Goal: Contribute content: Contribute content

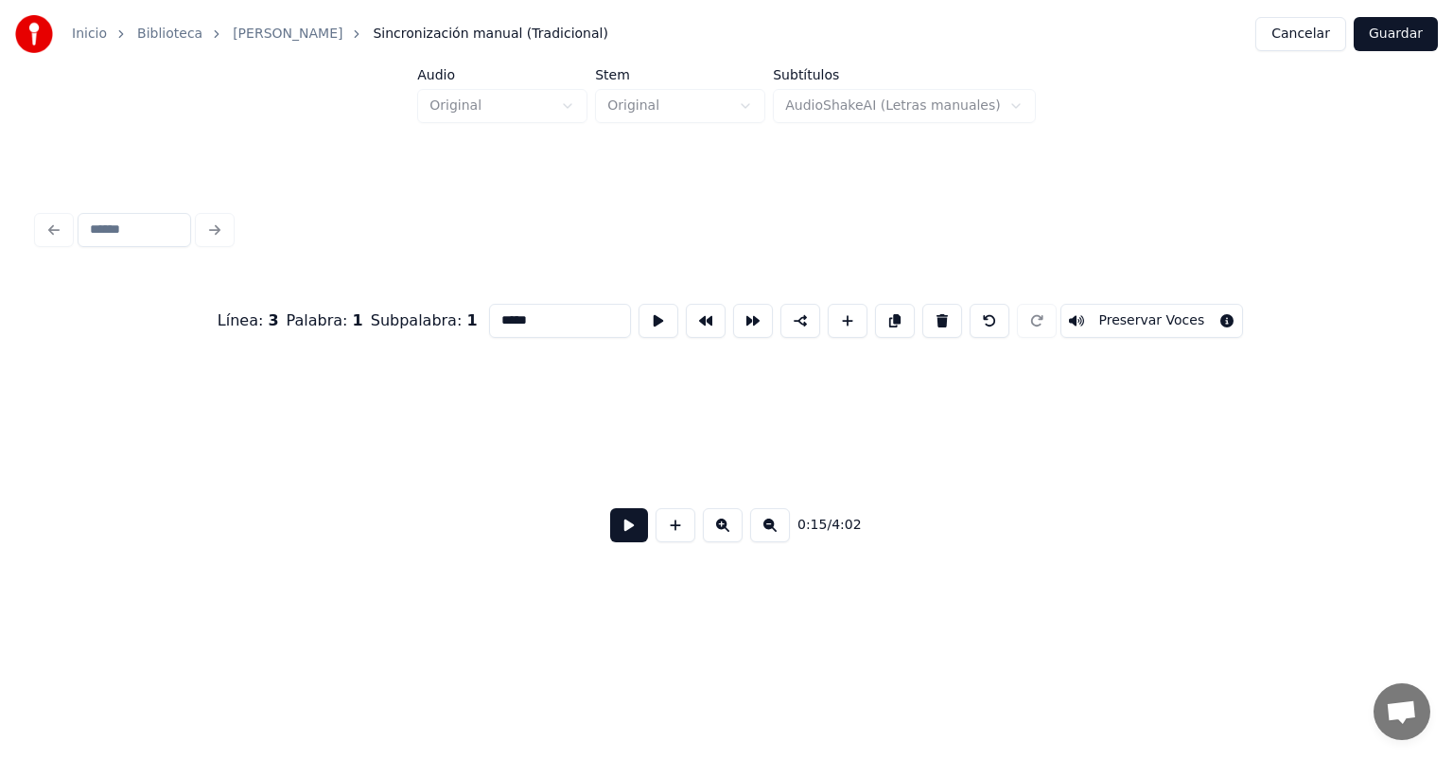
scroll to position [0, 4441]
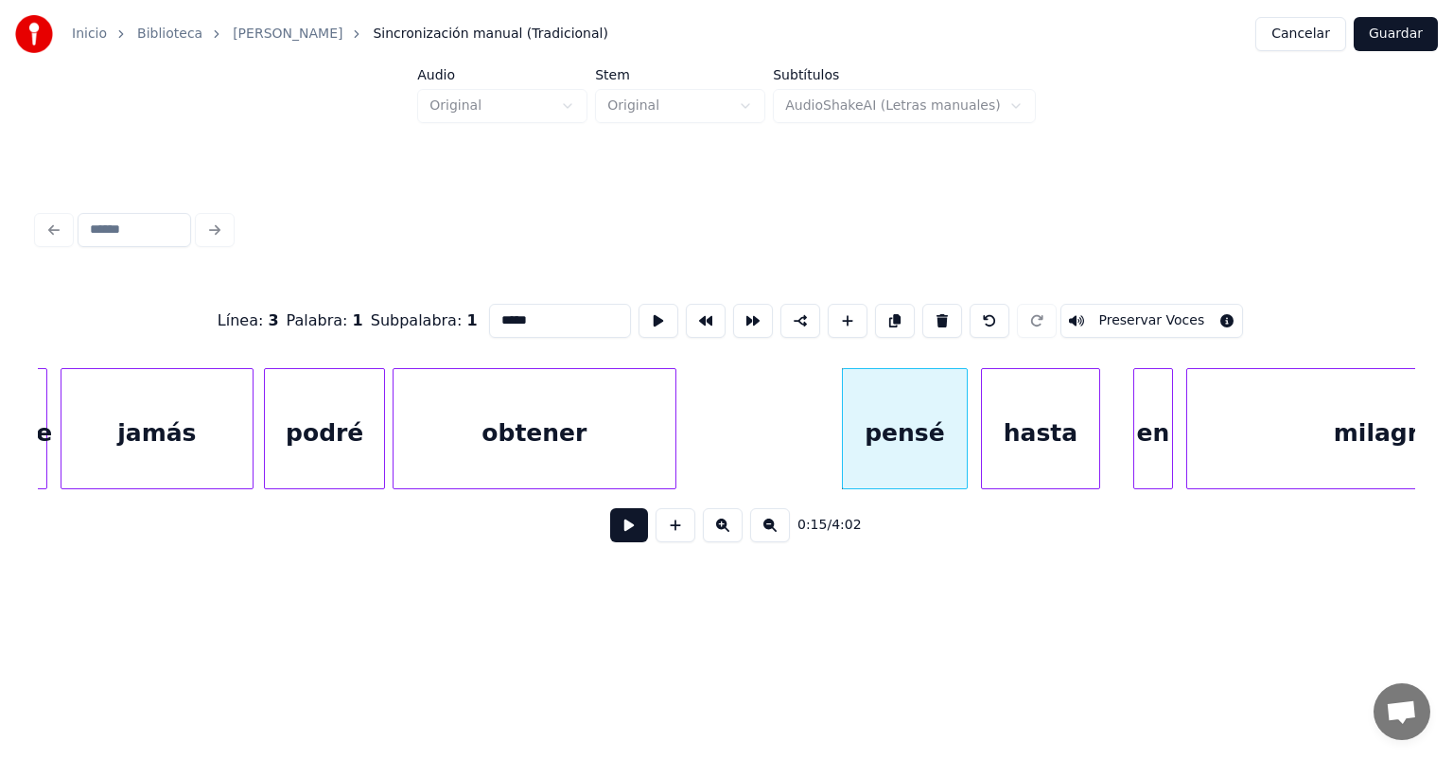
click at [611, 542] on button at bounding box center [629, 525] width 38 height 34
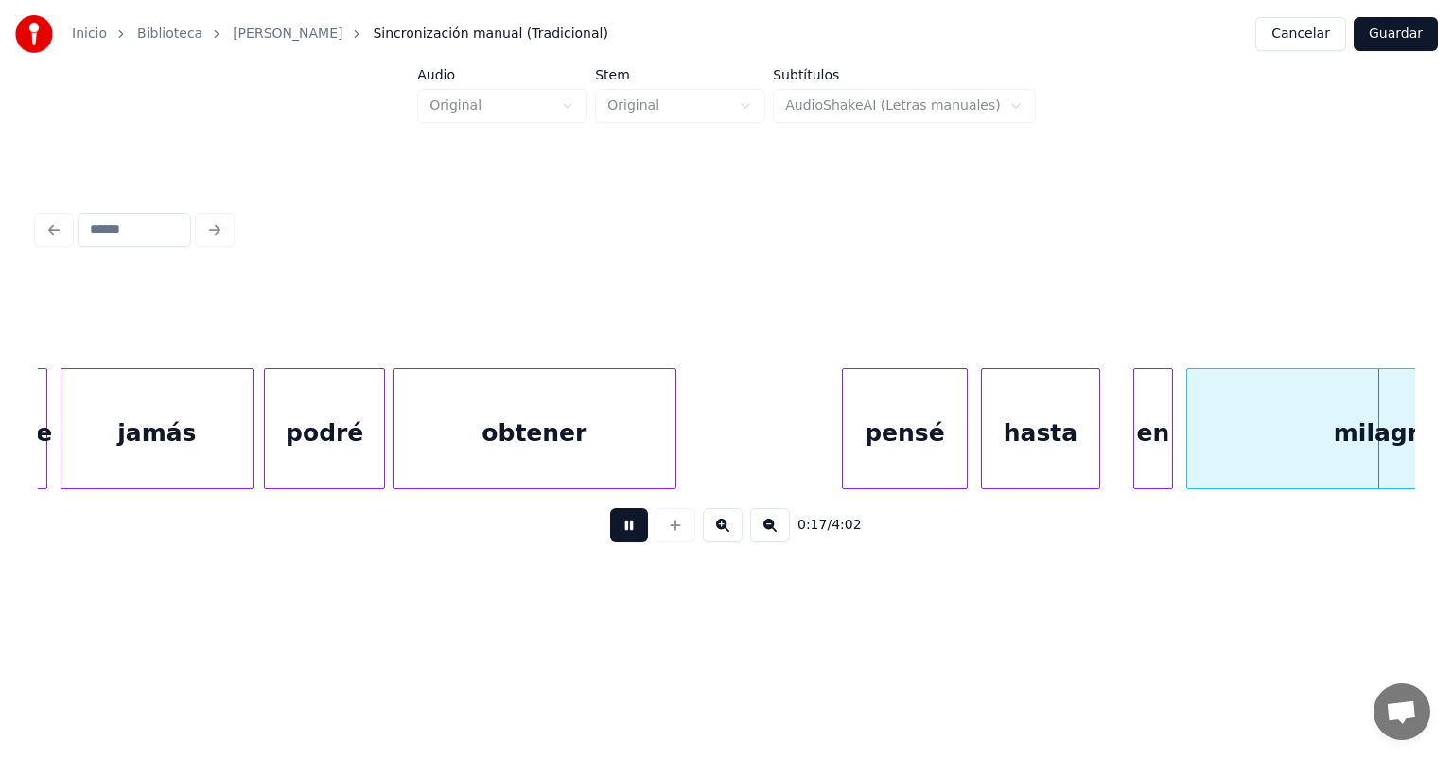
scroll to position [0, 5818]
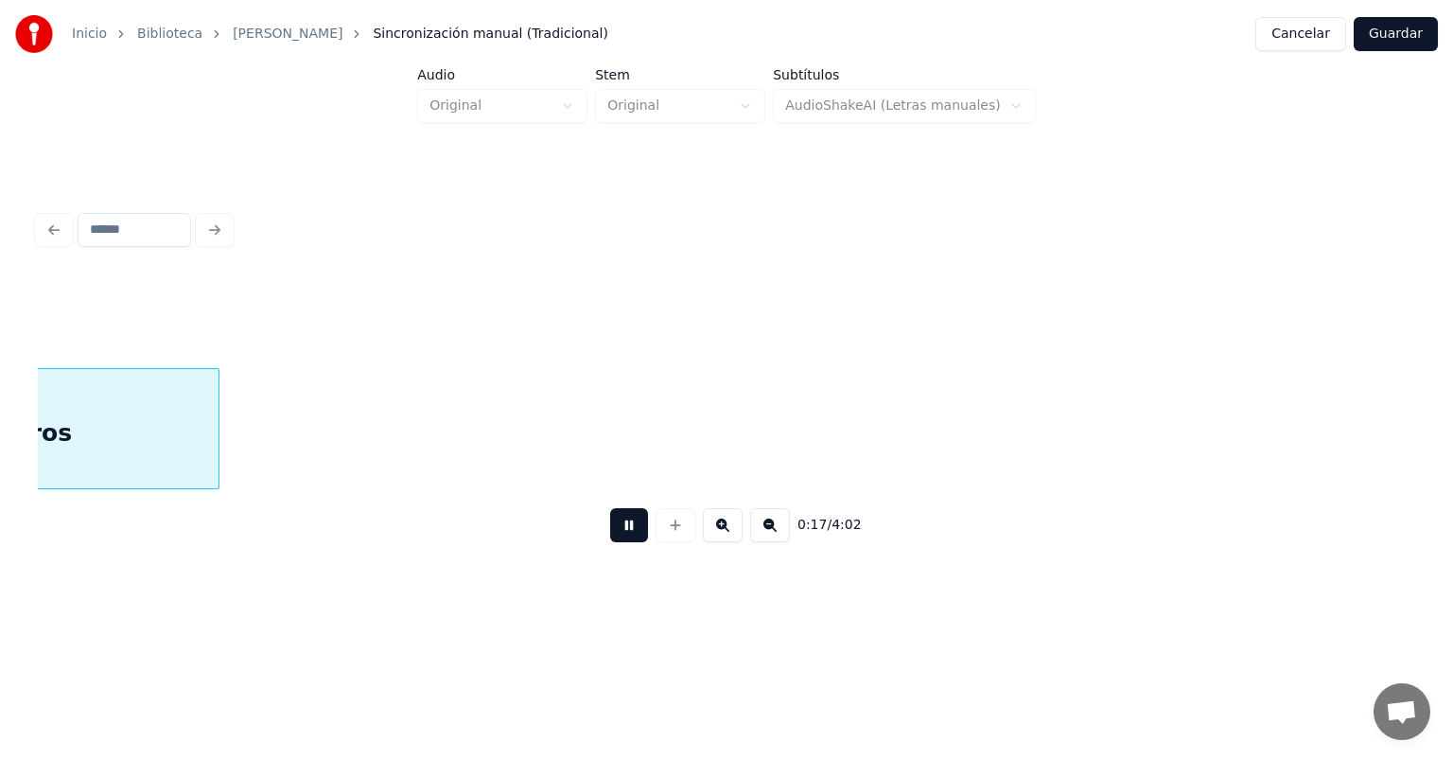
click at [611, 542] on button at bounding box center [629, 525] width 38 height 34
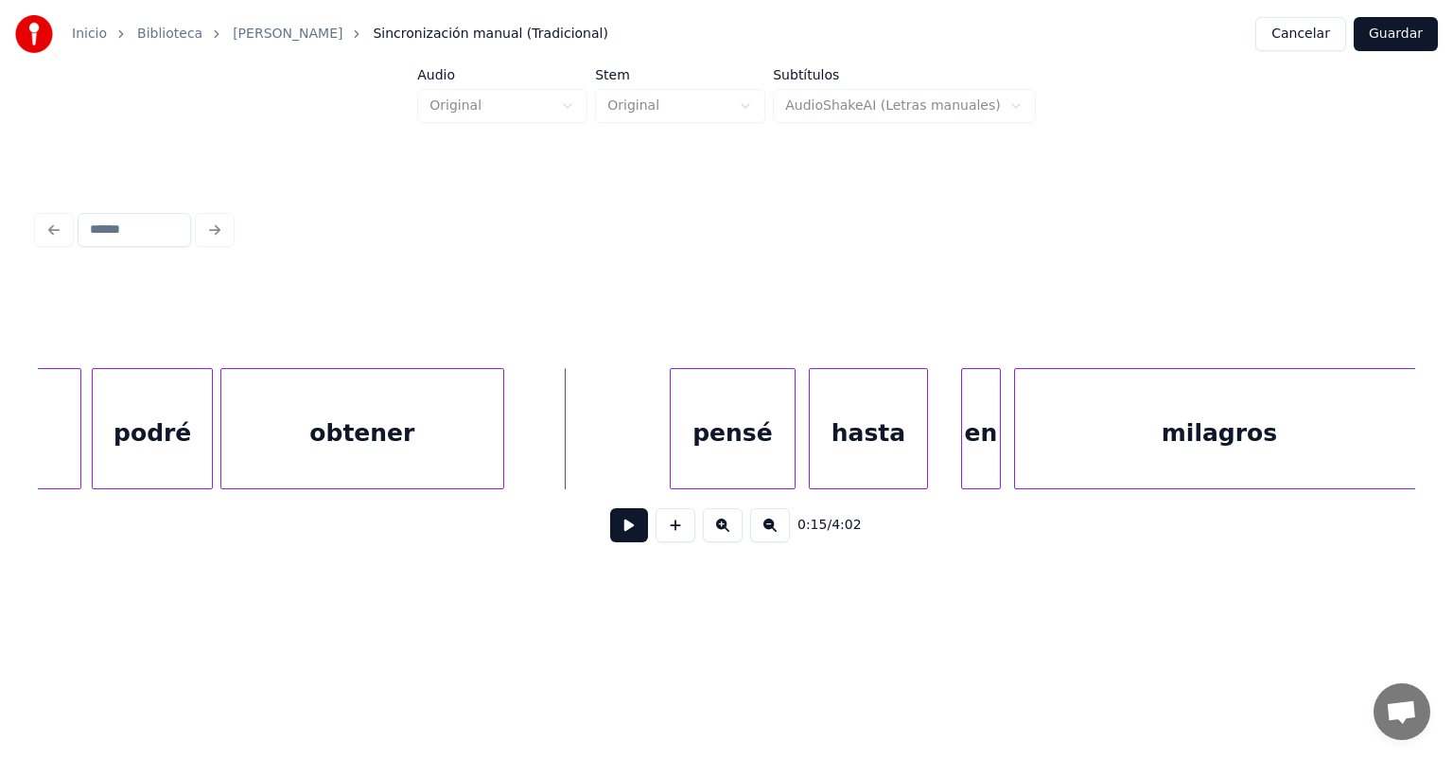
click at [616, 528] on button at bounding box center [629, 525] width 38 height 34
click at [923, 442] on div at bounding box center [924, 428] width 6 height 119
click at [925, 442] on div at bounding box center [924, 428] width 6 height 119
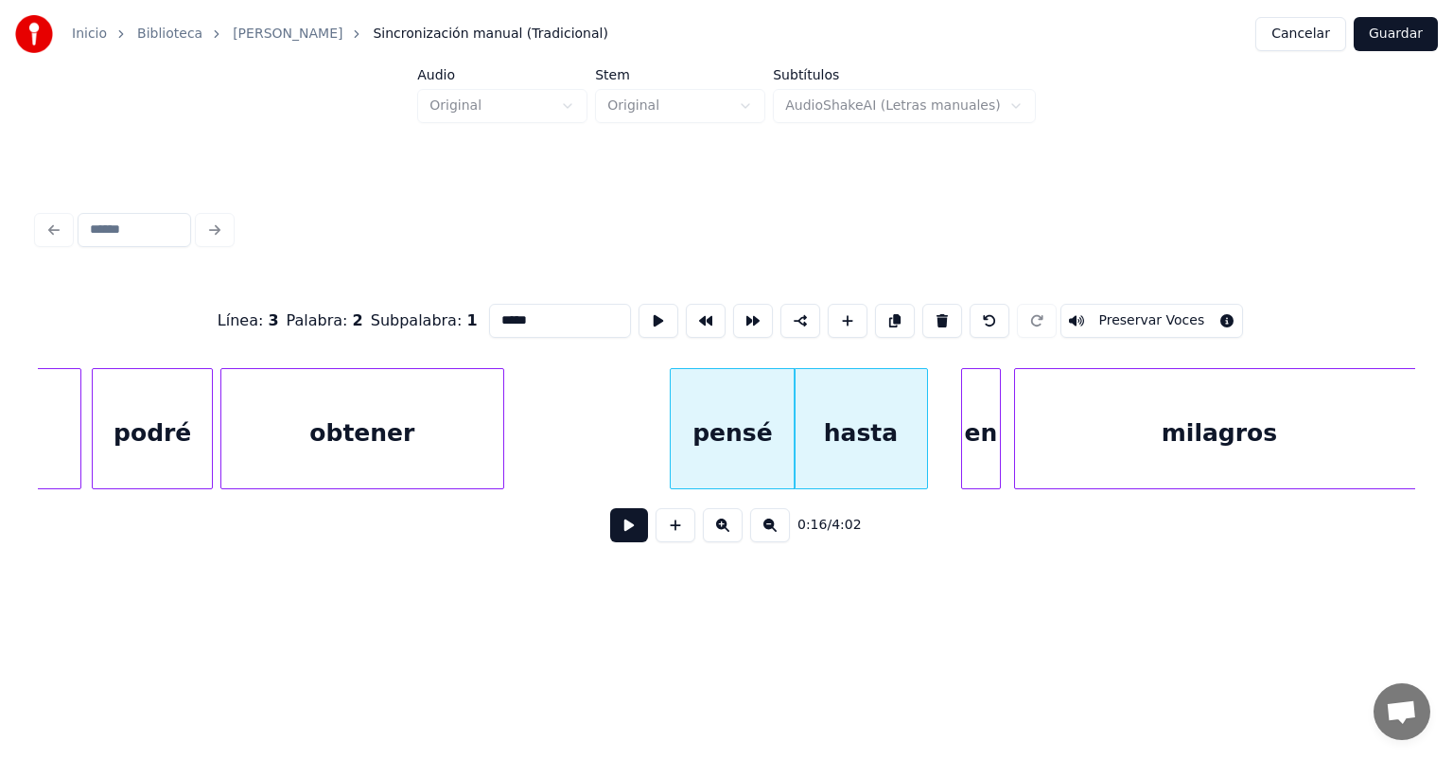
click at [964, 442] on div "en" at bounding box center [981, 433] width 38 height 129
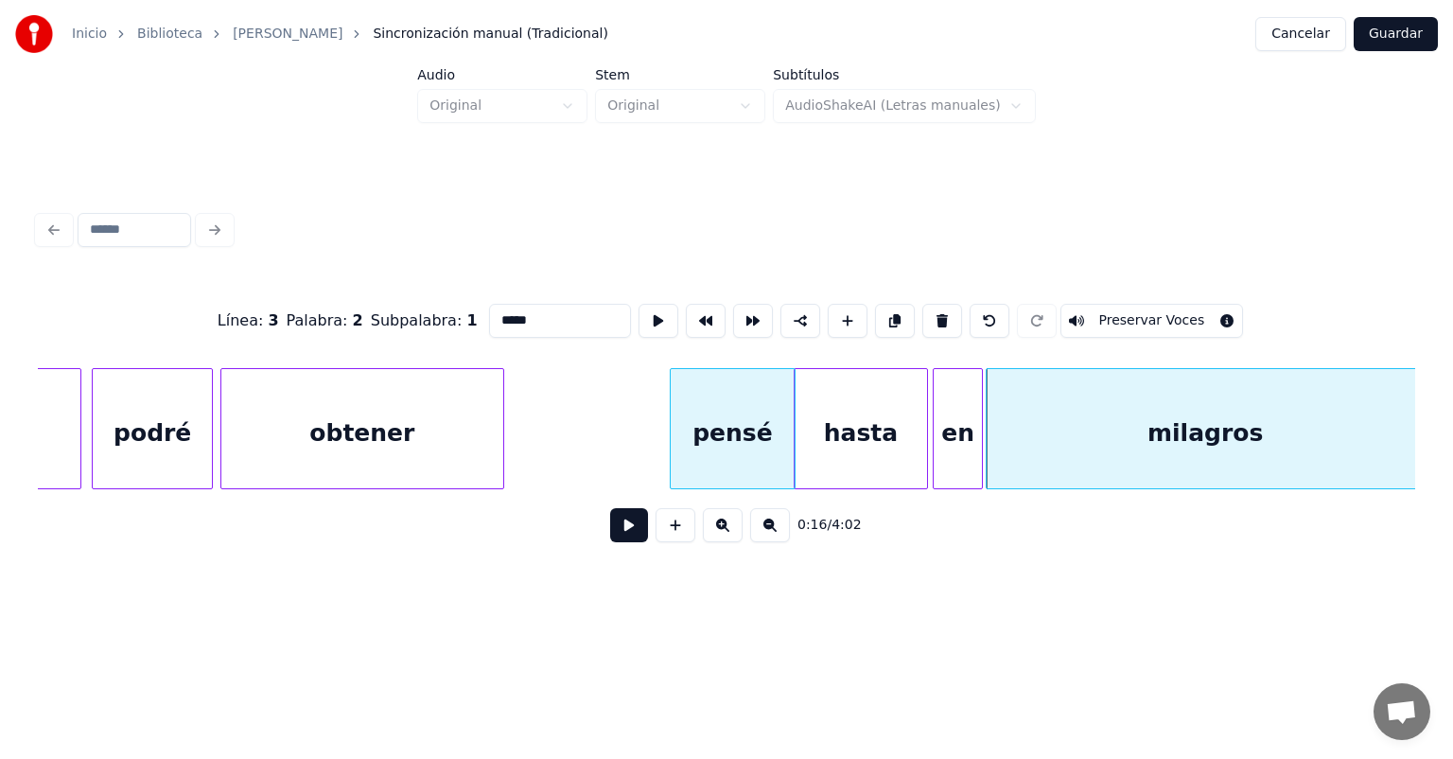
click at [868, 444] on div "hasta" at bounding box center [861, 433] width 132 height 129
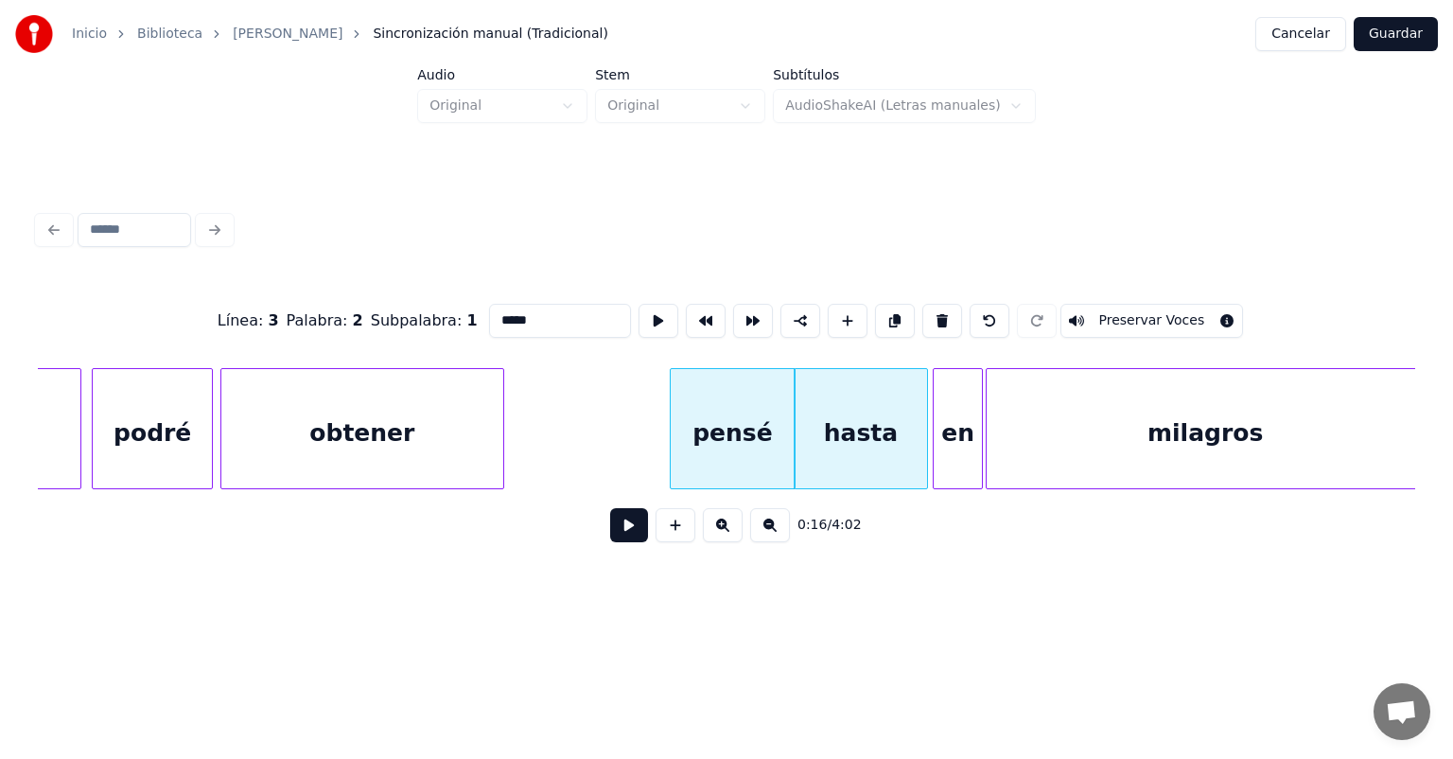
click at [610, 536] on button at bounding box center [629, 525] width 38 height 34
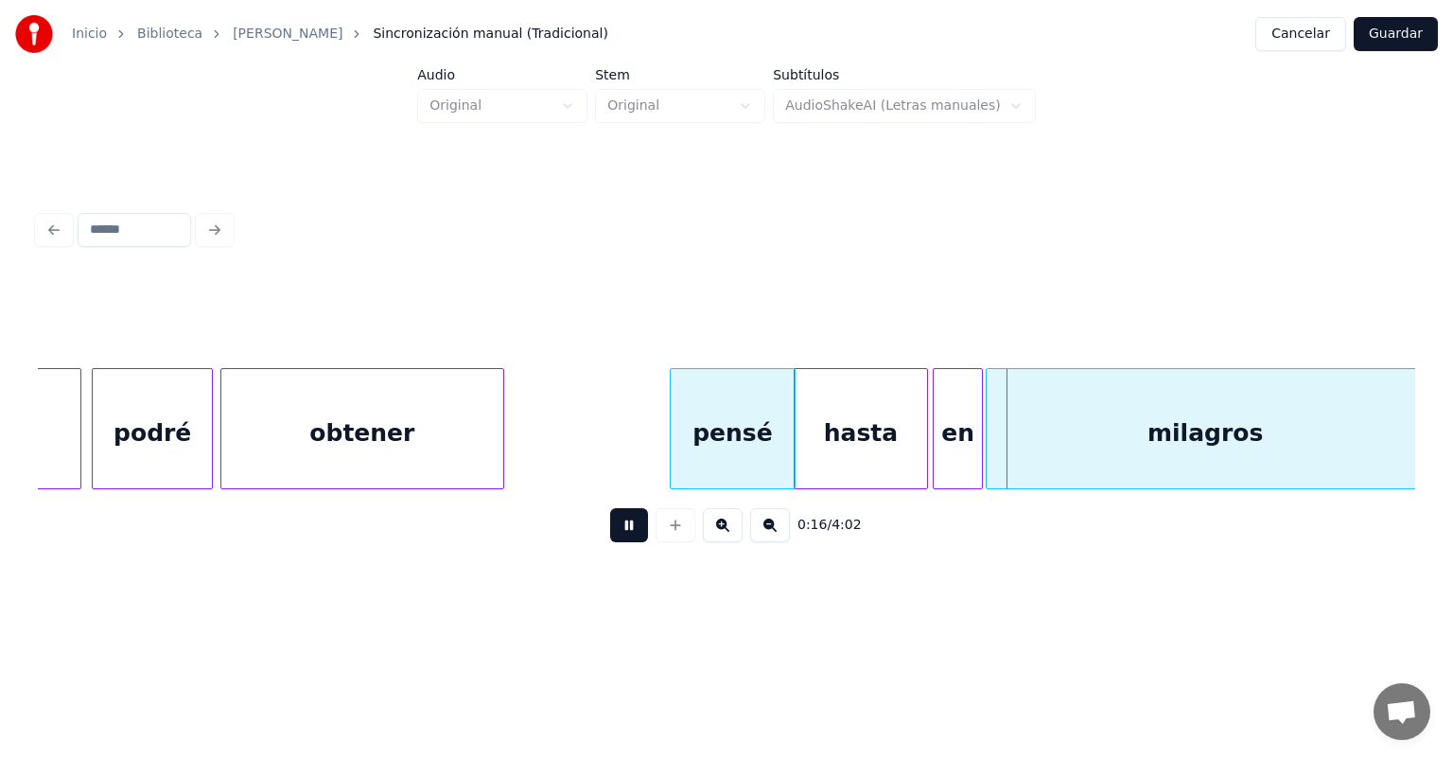
click at [610, 531] on button at bounding box center [629, 525] width 38 height 34
click at [610, 529] on button at bounding box center [629, 525] width 38 height 34
click at [610, 522] on button at bounding box center [629, 525] width 38 height 34
click at [610, 534] on button at bounding box center [629, 525] width 38 height 34
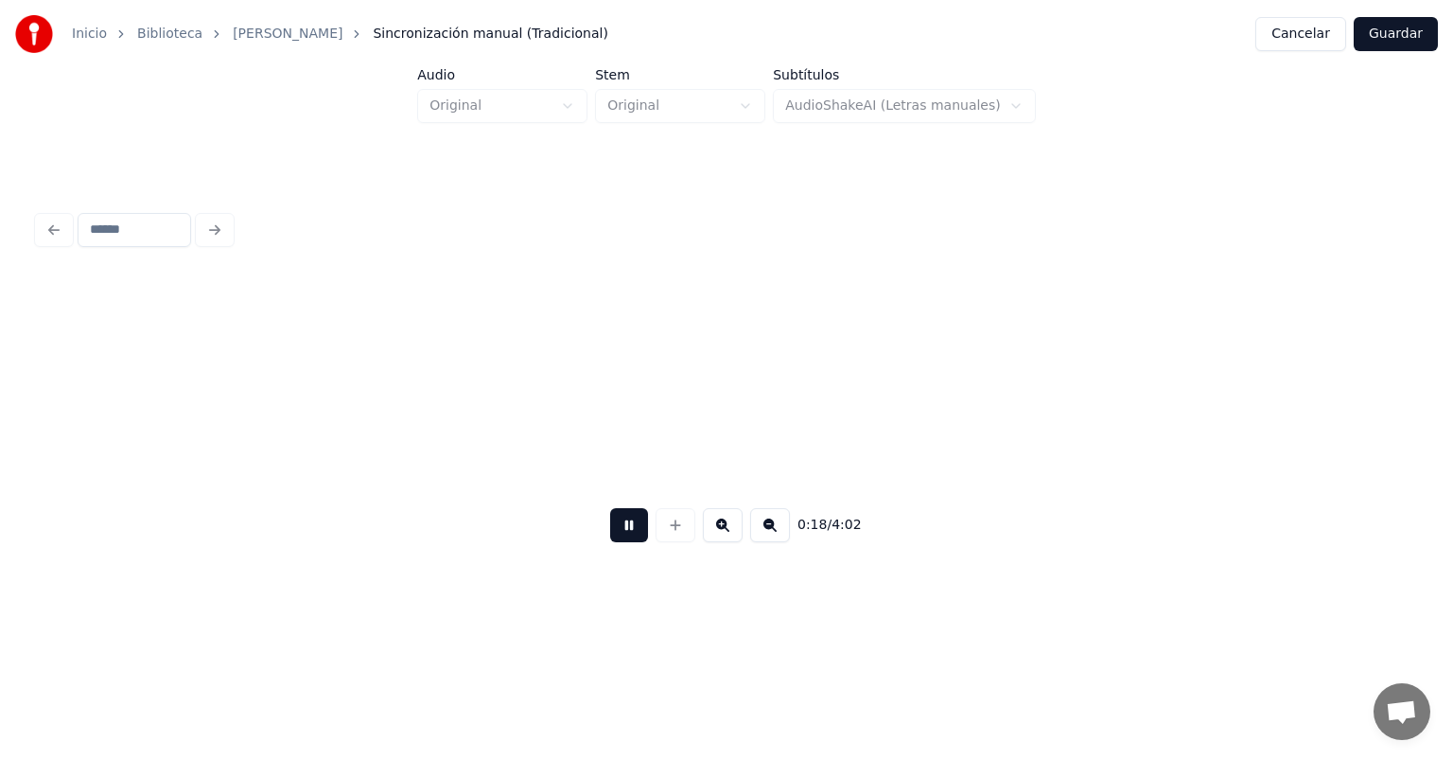
scroll to position [0, 6014]
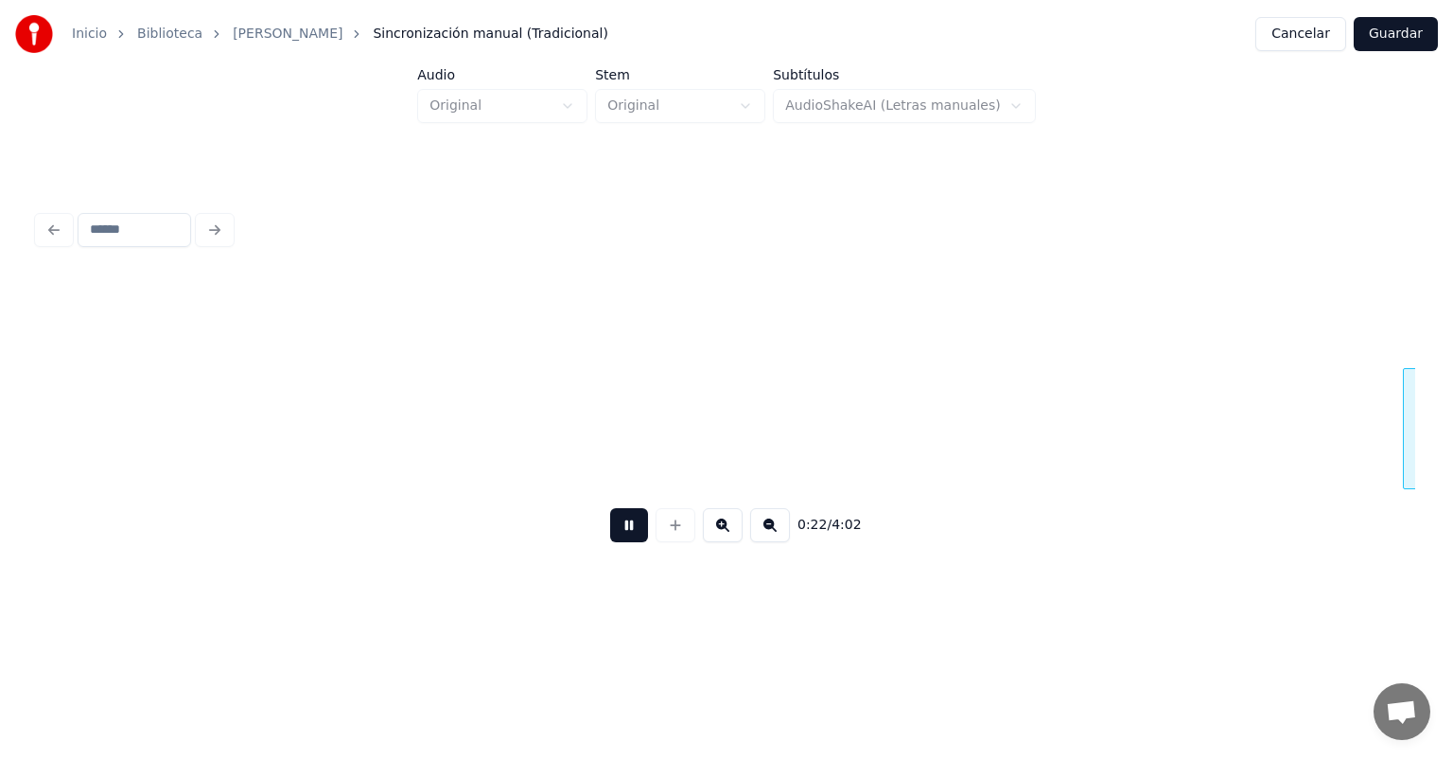
scroll to position [0, 7396]
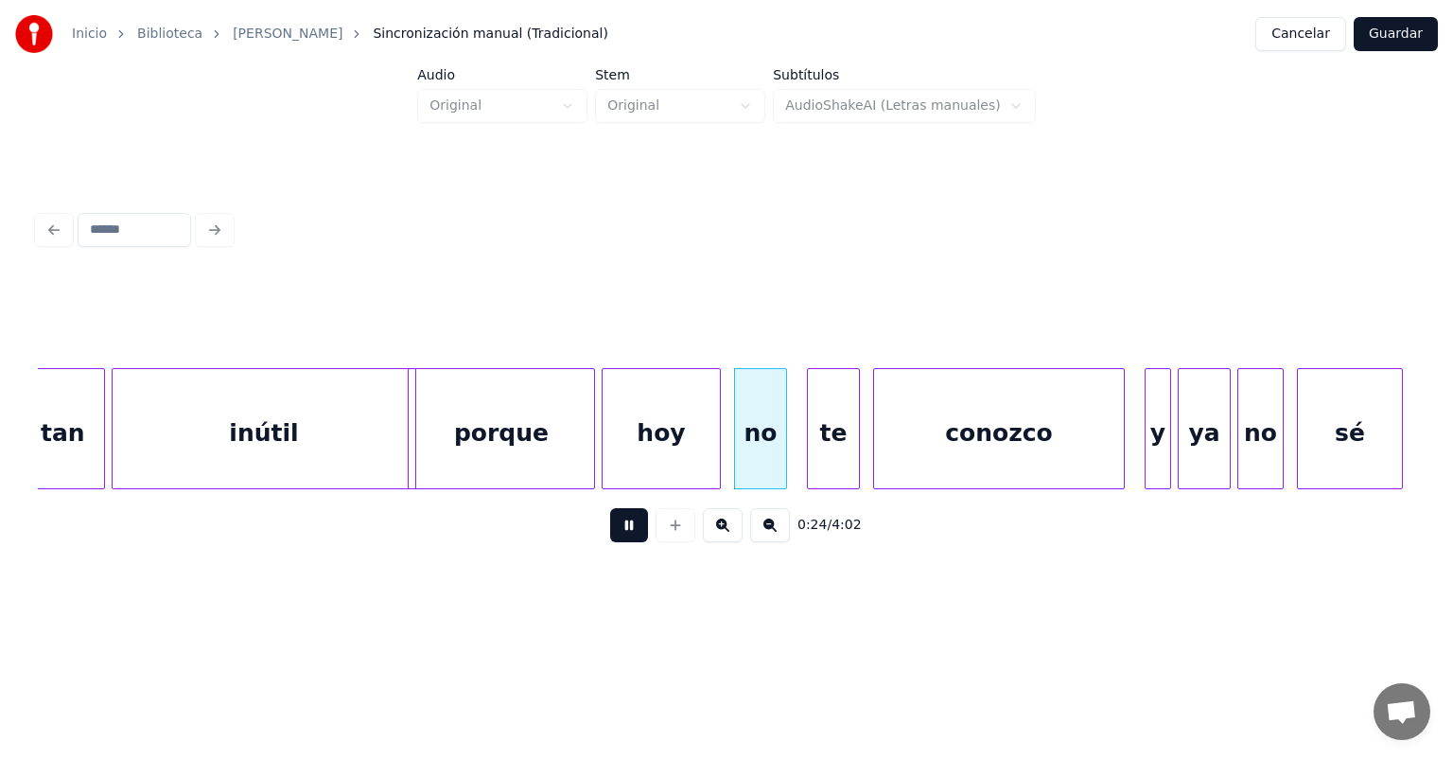
click at [420, 447] on div "porque" at bounding box center [501, 433] width 185 height 129
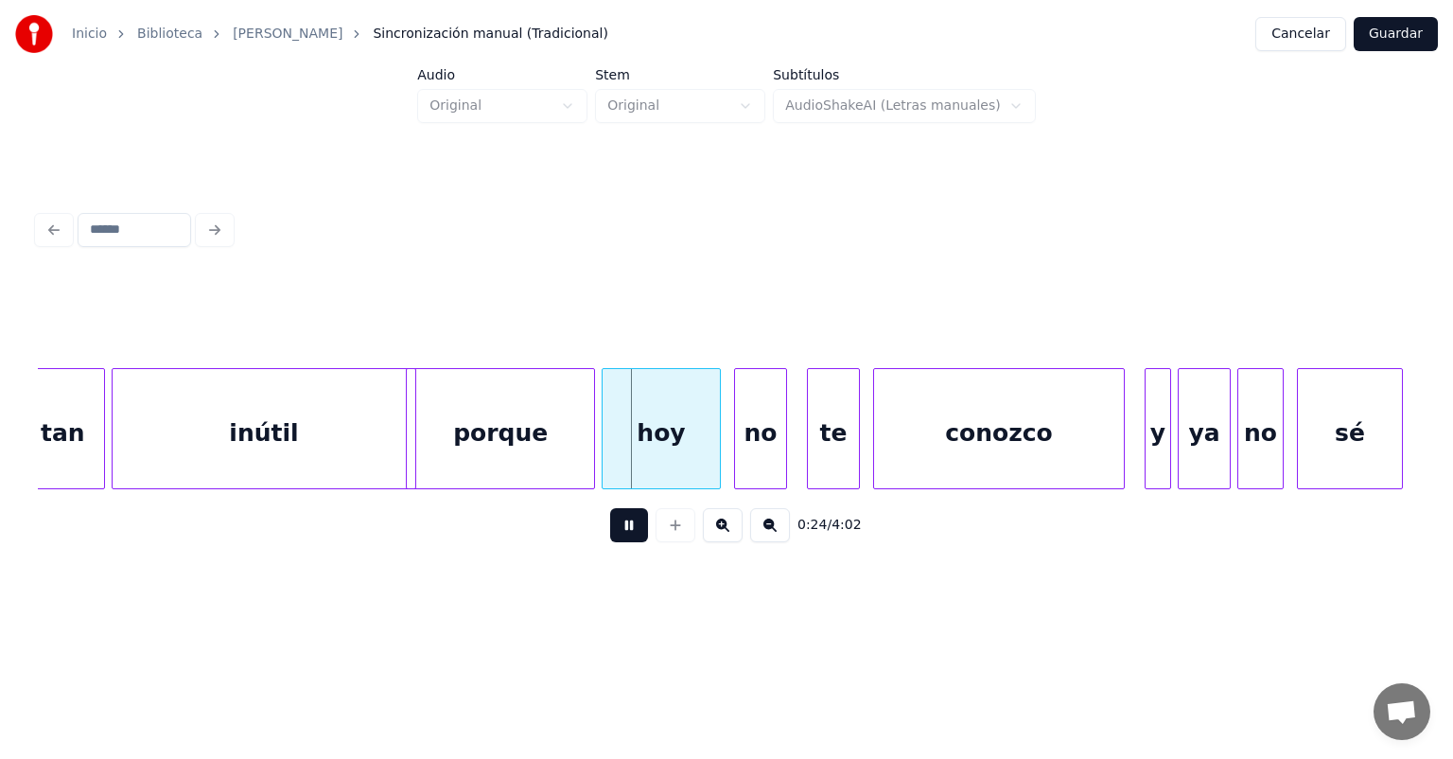
click at [378, 447] on div "inútil" at bounding box center [264, 433] width 303 height 129
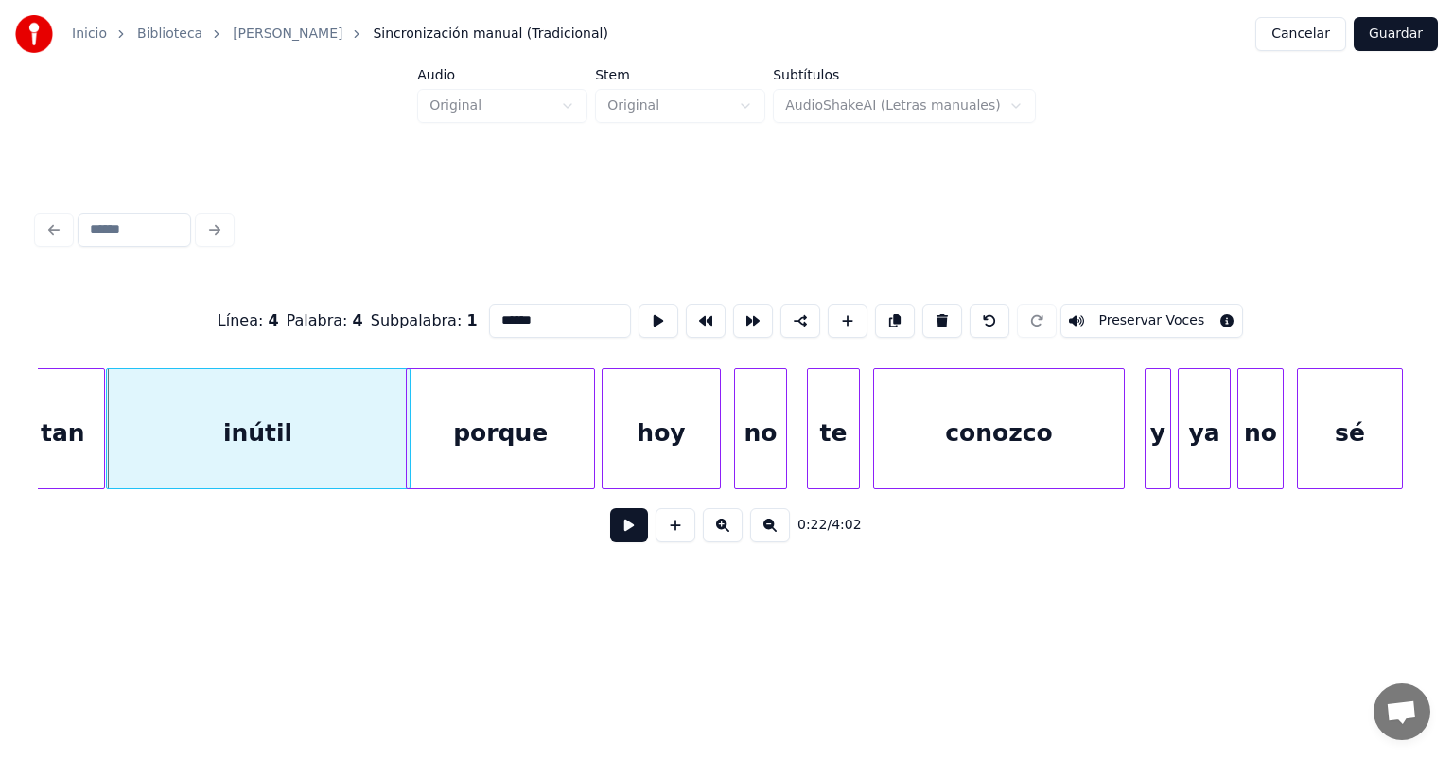
click at [404, 457] on div at bounding box center [407, 428] width 6 height 119
click at [610, 542] on button at bounding box center [629, 525] width 38 height 34
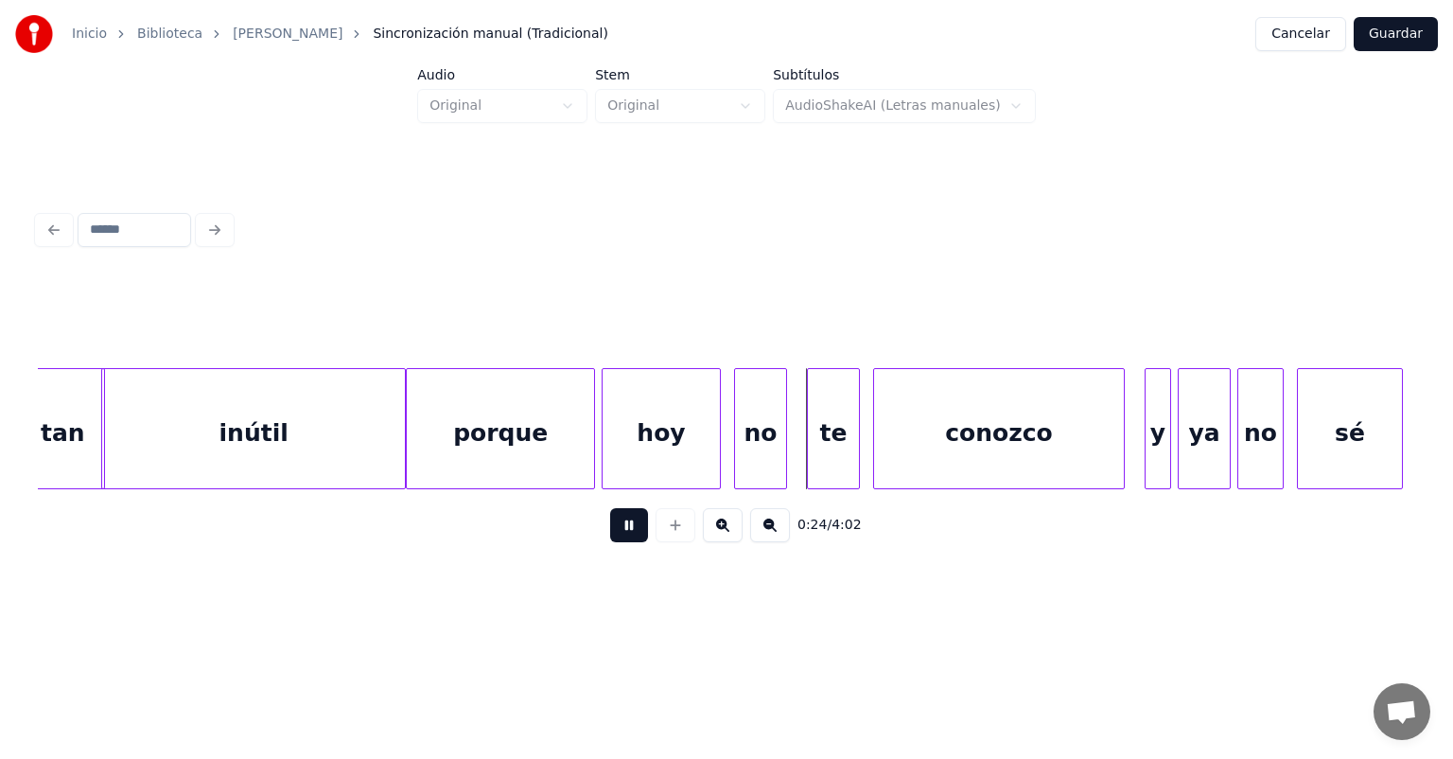
click at [590, 442] on div at bounding box center [591, 428] width 6 height 119
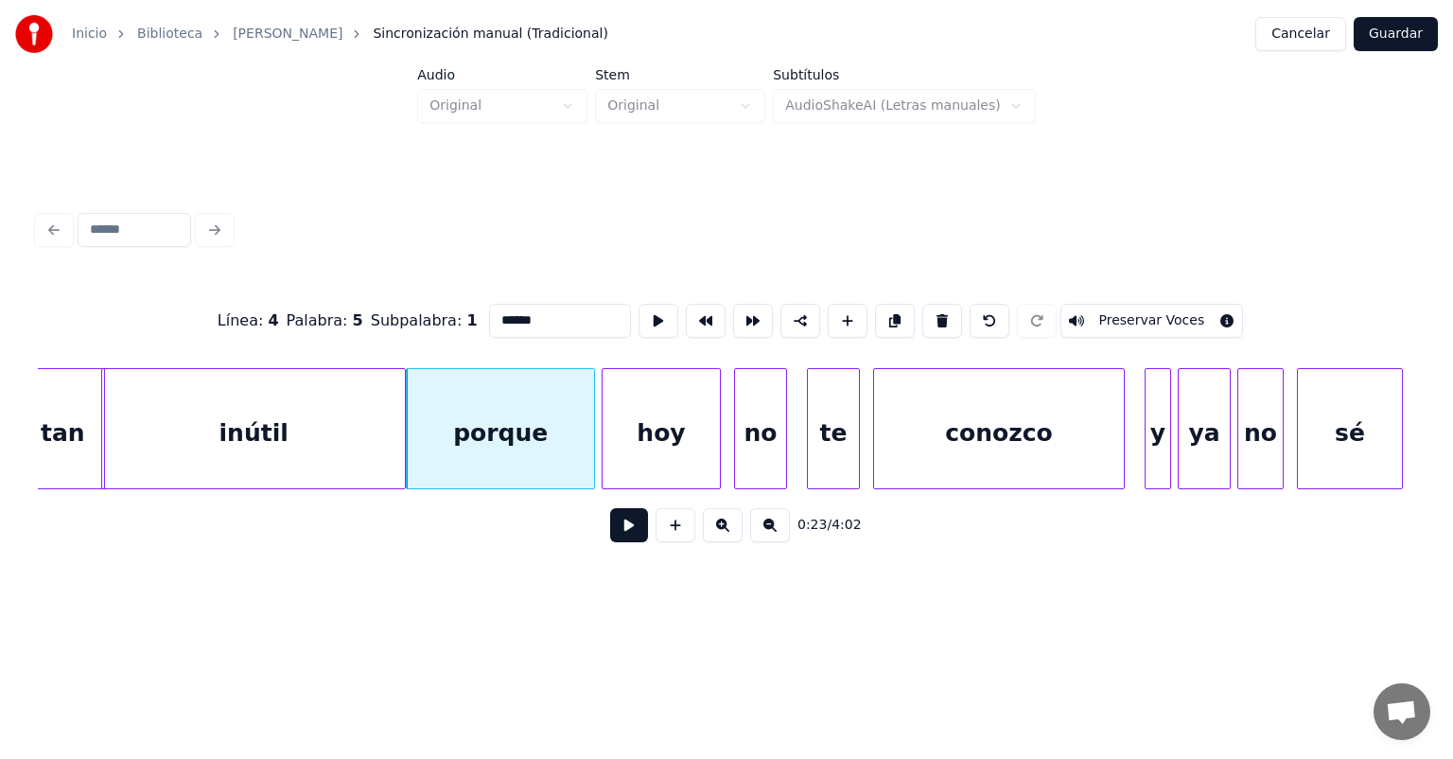
click at [737, 439] on div at bounding box center [738, 428] width 6 height 119
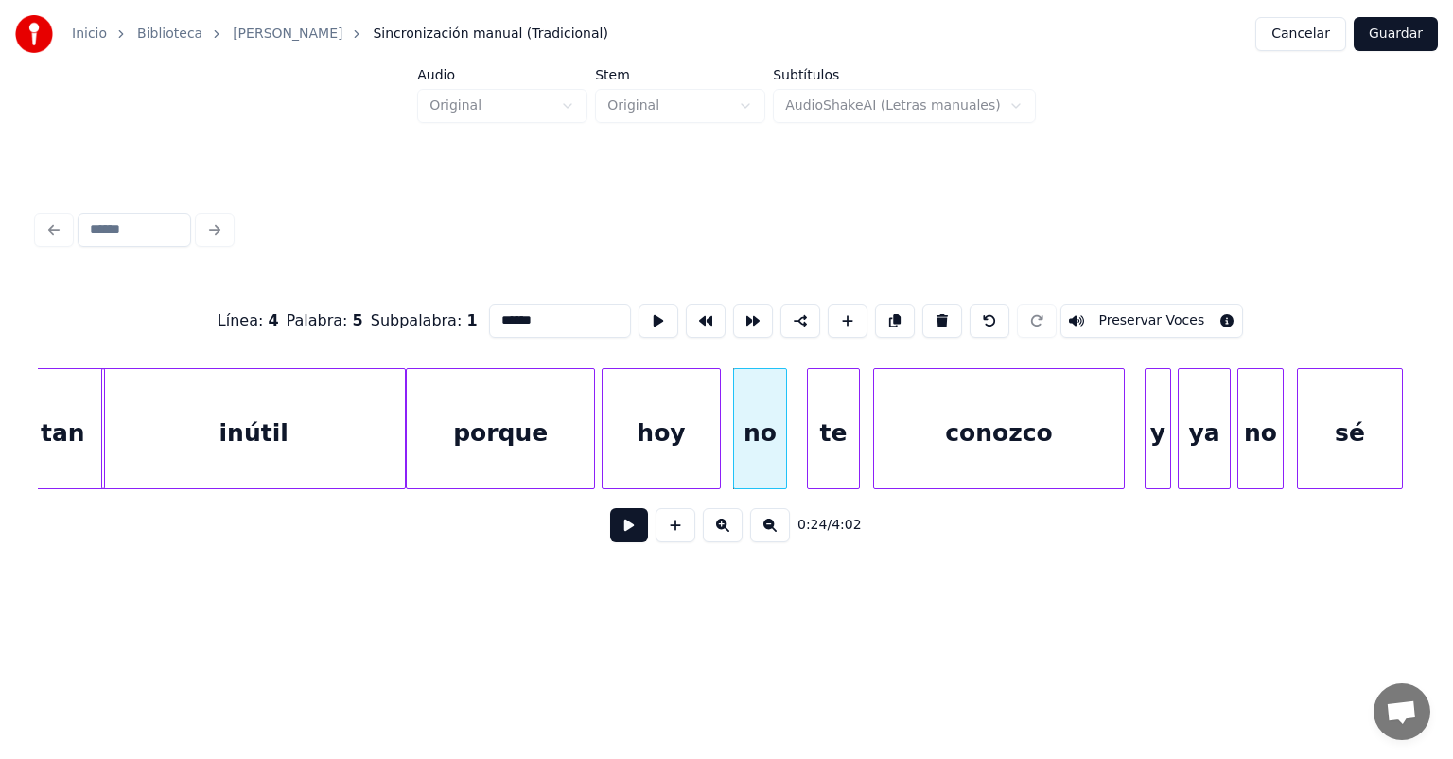
click at [810, 443] on div "te" at bounding box center [833, 433] width 51 height 129
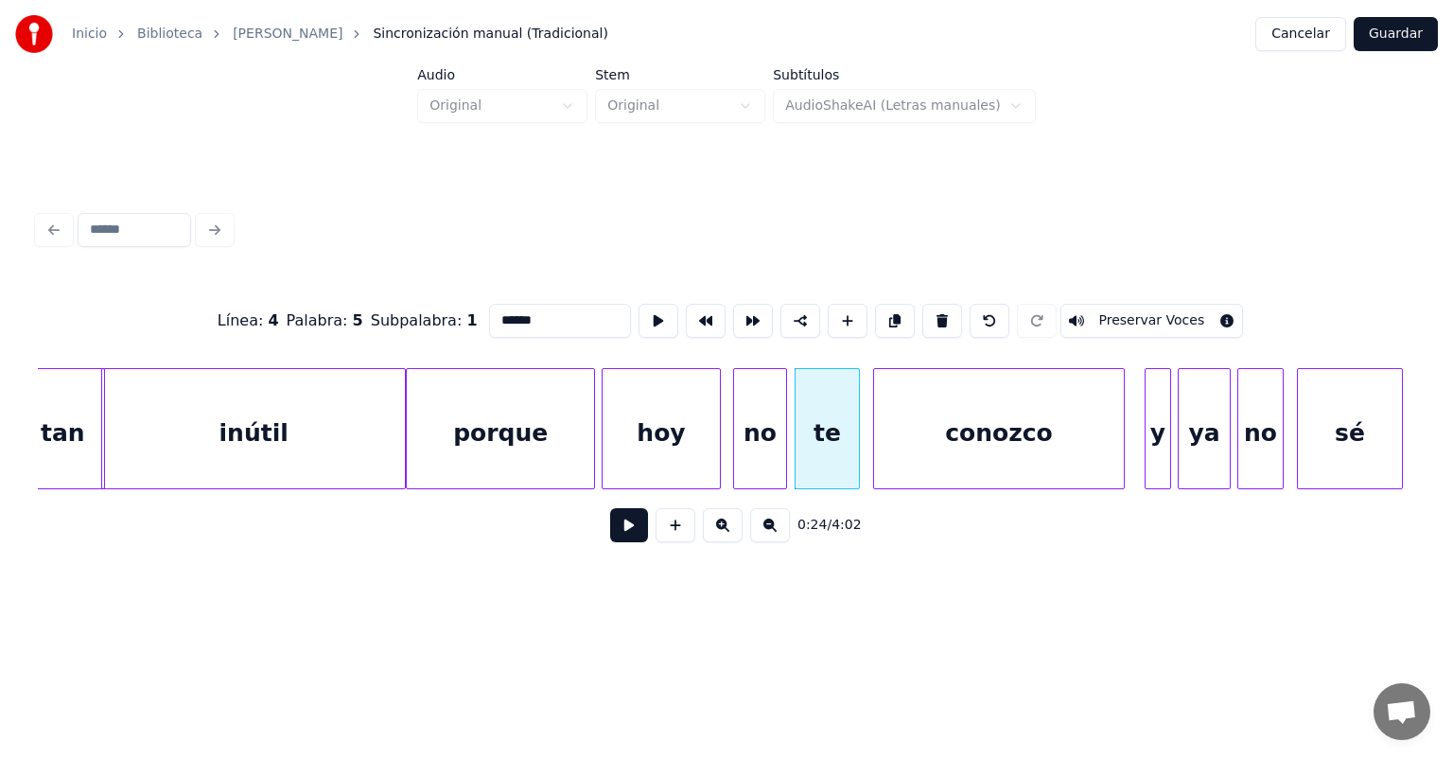
click at [784, 443] on div "no" at bounding box center [760, 433] width 52 height 129
click at [610, 539] on button at bounding box center [629, 525] width 38 height 34
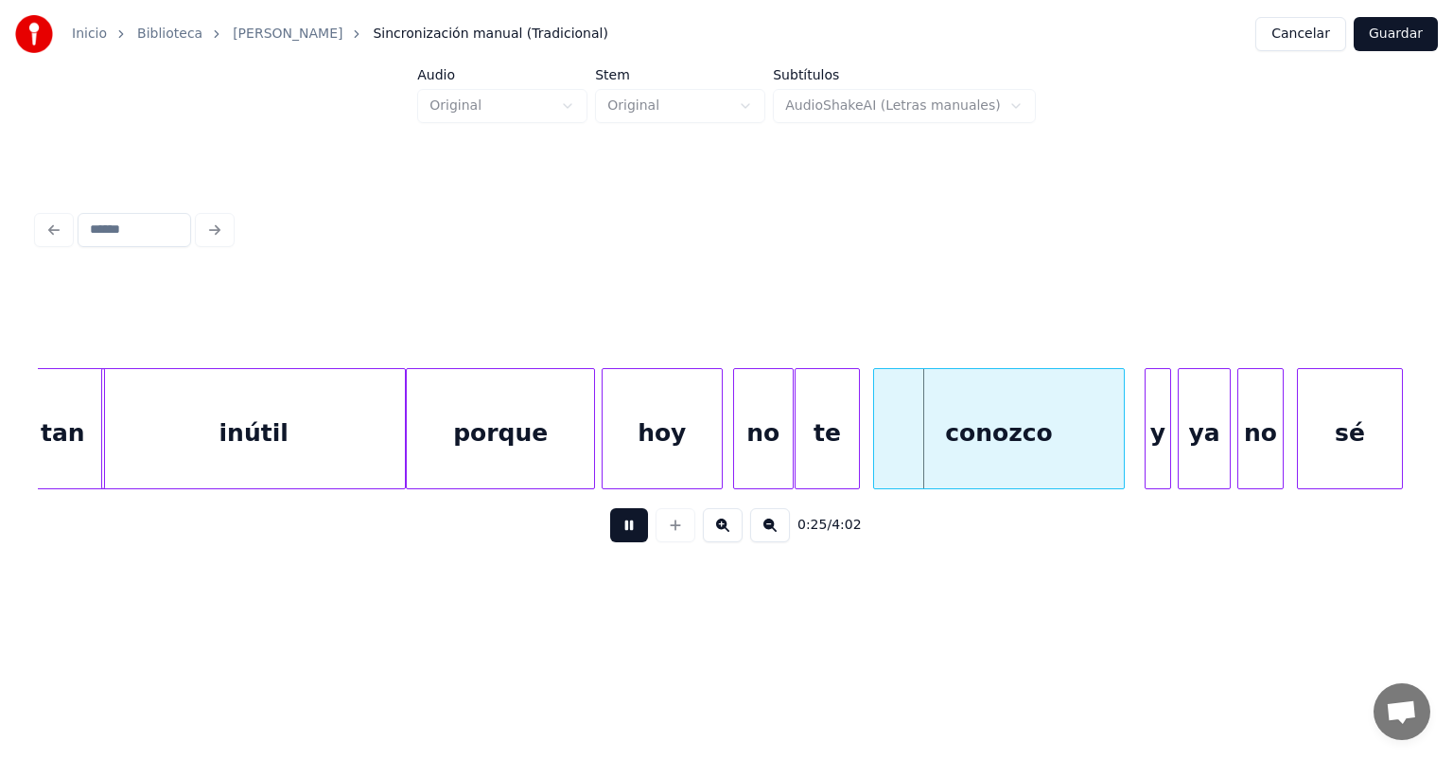
click at [716, 452] on div "hoy" at bounding box center [662, 433] width 119 height 129
click at [850, 443] on div "te" at bounding box center [826, 433] width 61 height 129
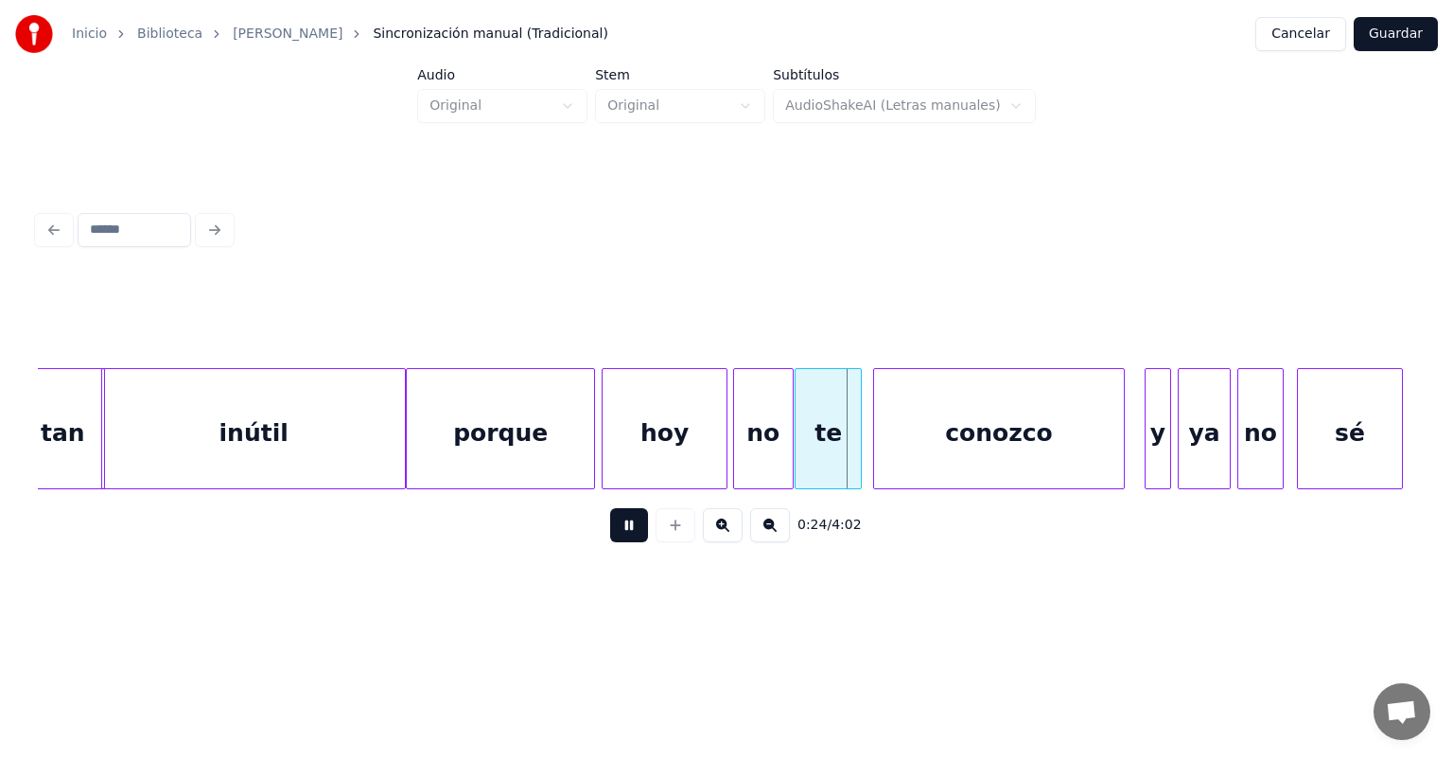
click at [879, 430] on div "conozco" at bounding box center [999, 433] width 250 height 129
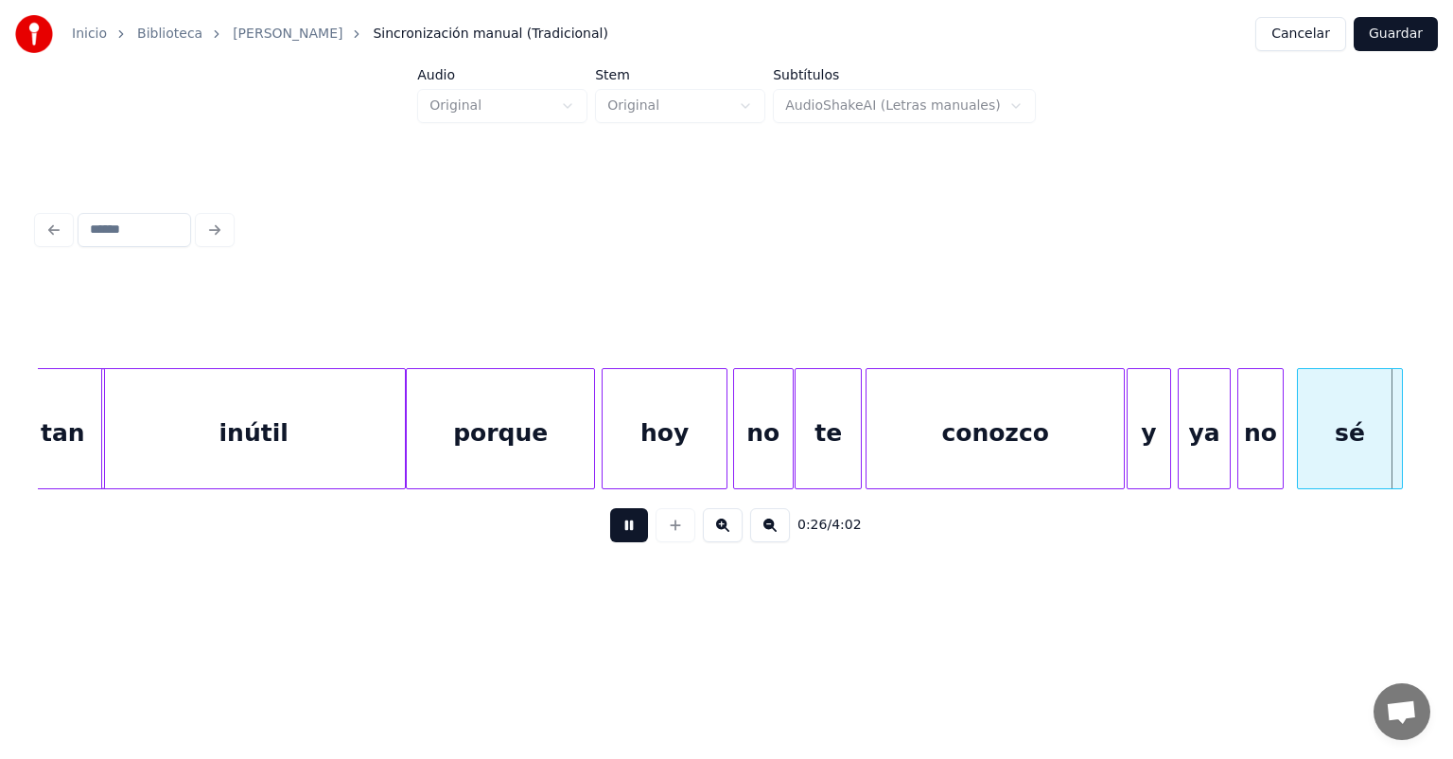
scroll to position [0, 8778]
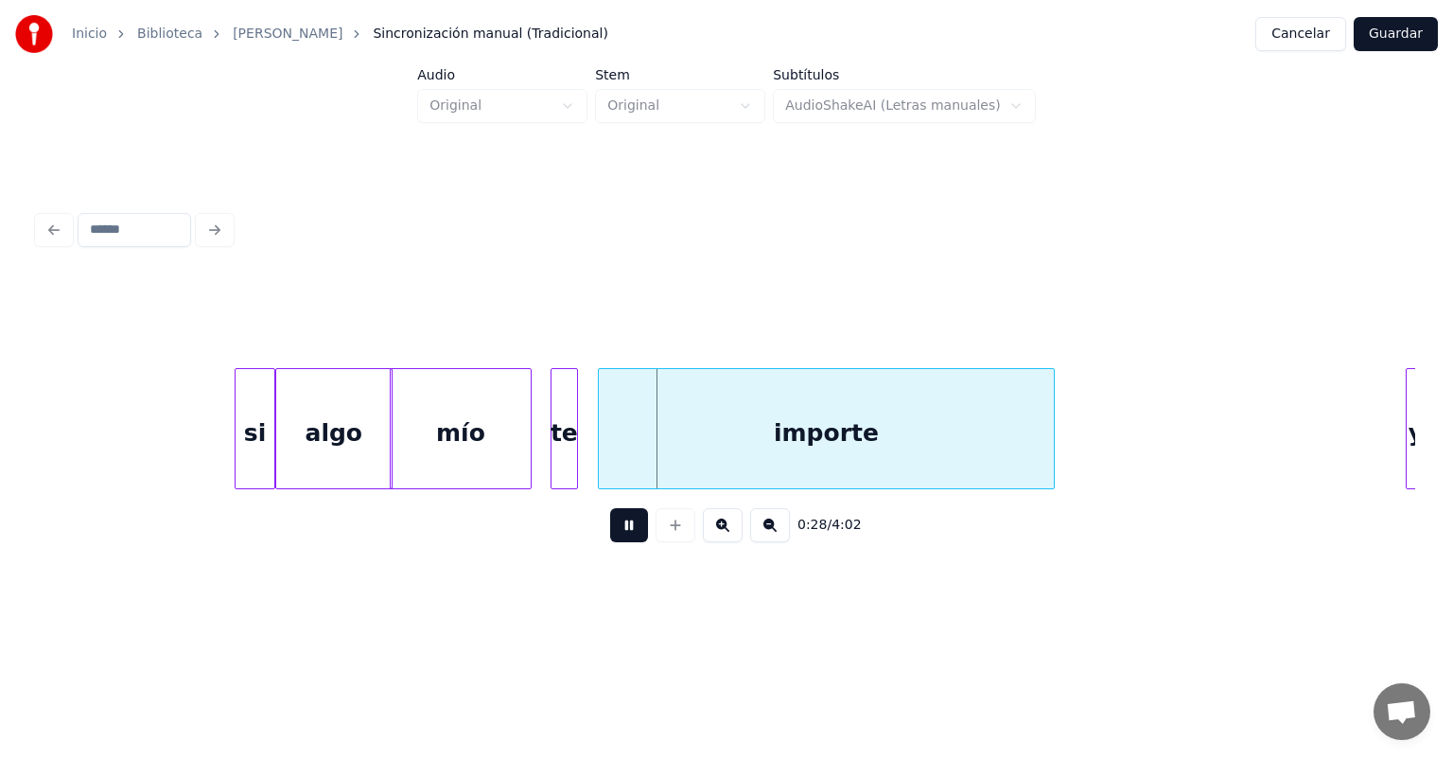
click at [554, 440] on div at bounding box center [555, 428] width 6 height 119
click at [527, 441] on div "mío" at bounding box center [466, 433] width 151 height 129
click at [602, 440] on div "importe" at bounding box center [826, 433] width 456 height 129
click at [574, 441] on div "te" at bounding box center [565, 433] width 28 height 129
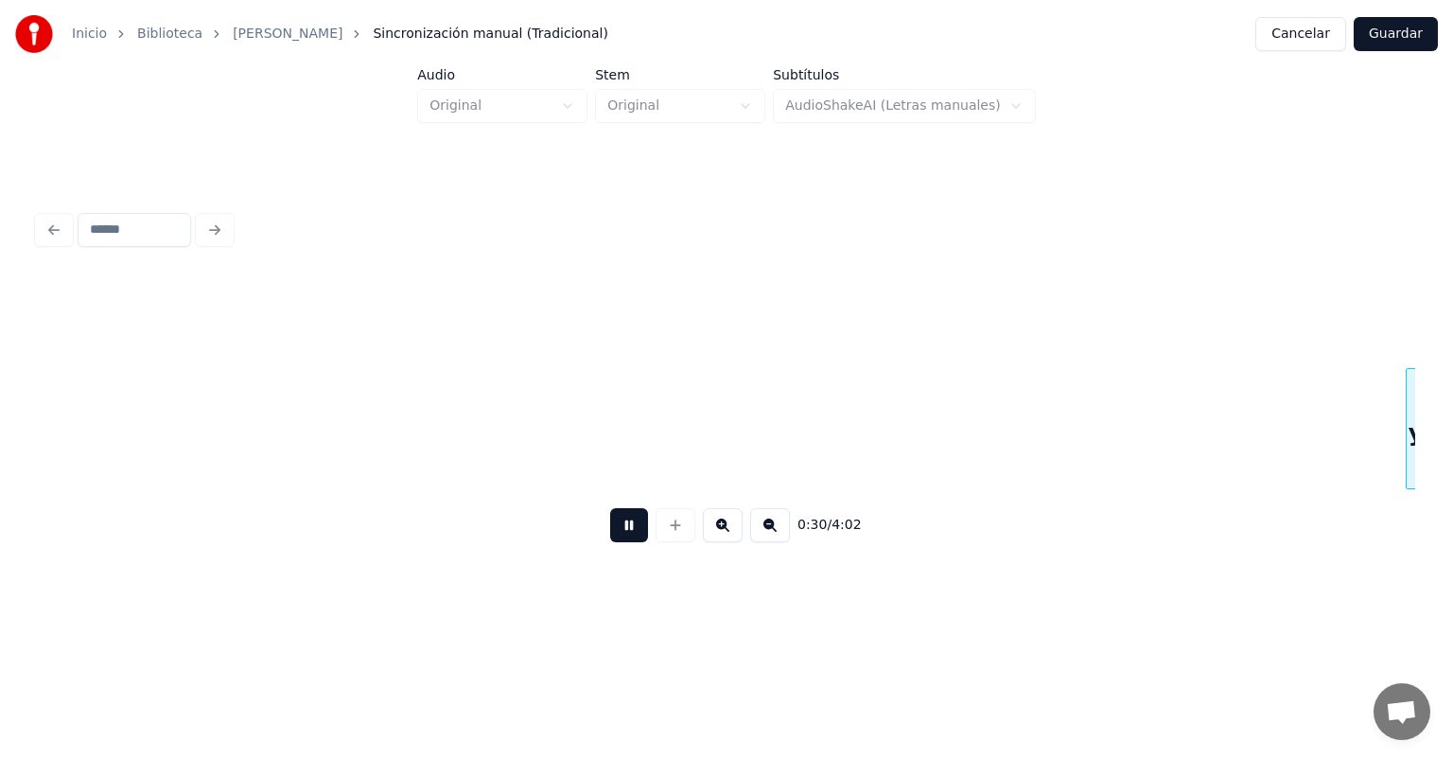
scroll to position [0, 10156]
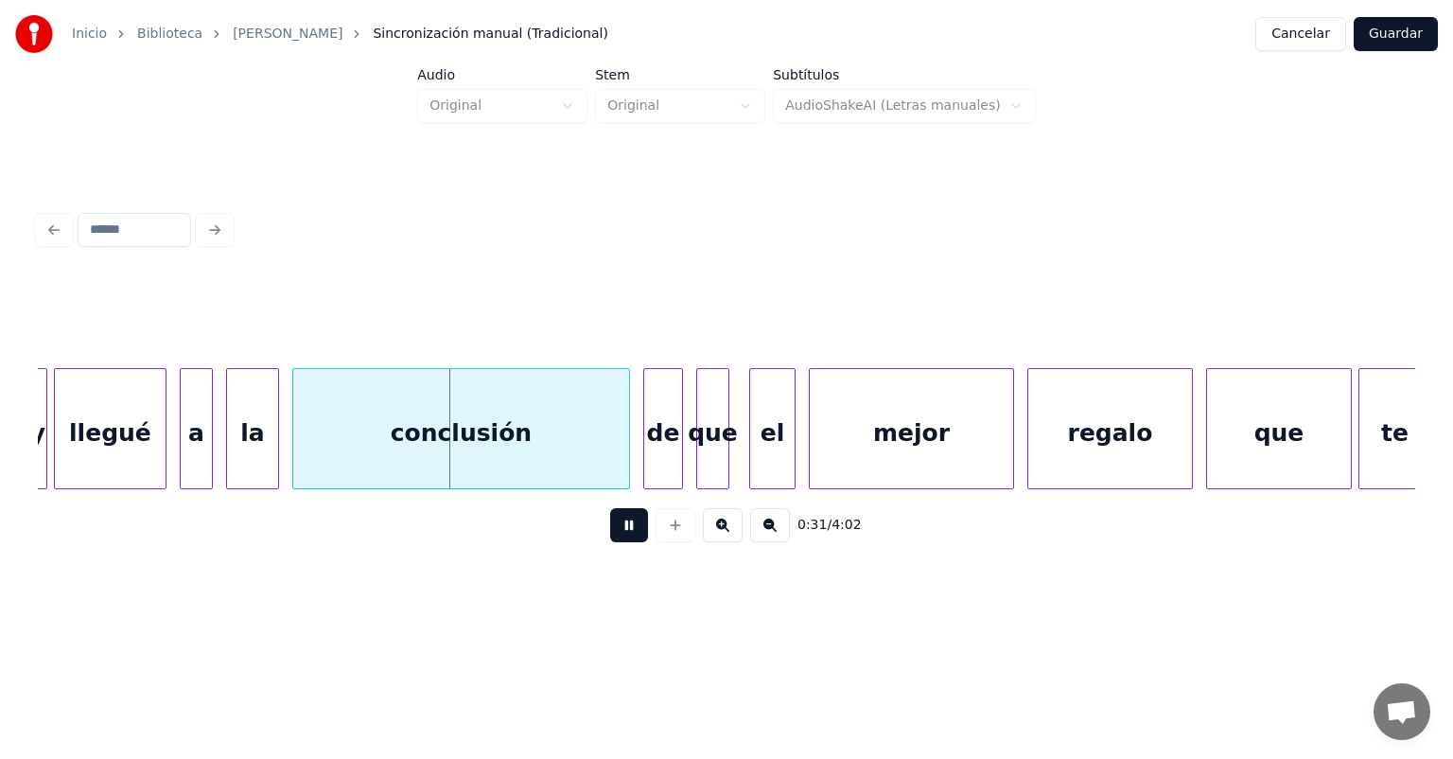
click at [183, 460] on div "a" at bounding box center [196, 433] width 31 height 129
click at [178, 460] on div "a" at bounding box center [190, 433] width 43 height 129
click at [295, 464] on div "conclusión" at bounding box center [455, 433] width 347 height 129
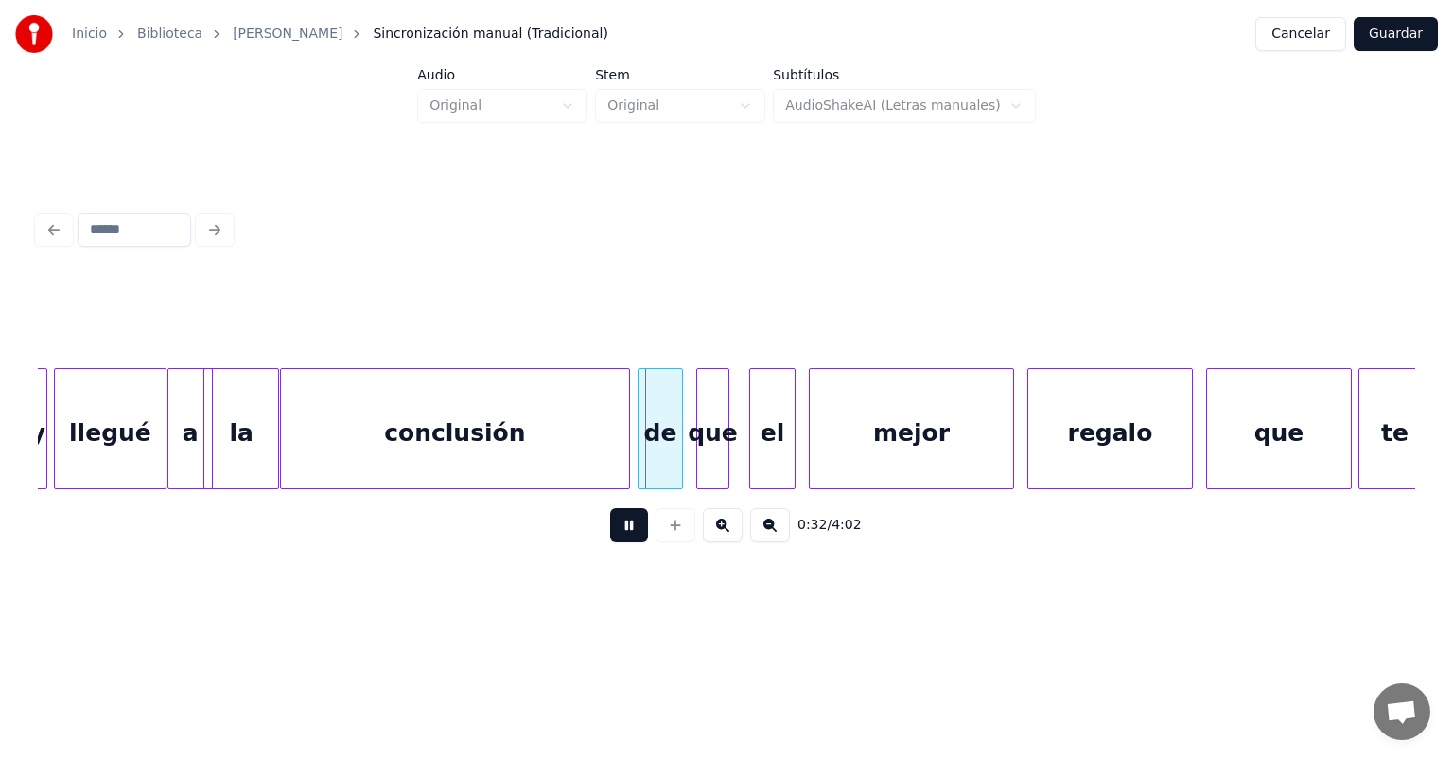
click at [646, 437] on div "de" at bounding box center [661, 433] width 44 height 129
click at [699, 439] on div "que" at bounding box center [711, 433] width 34 height 129
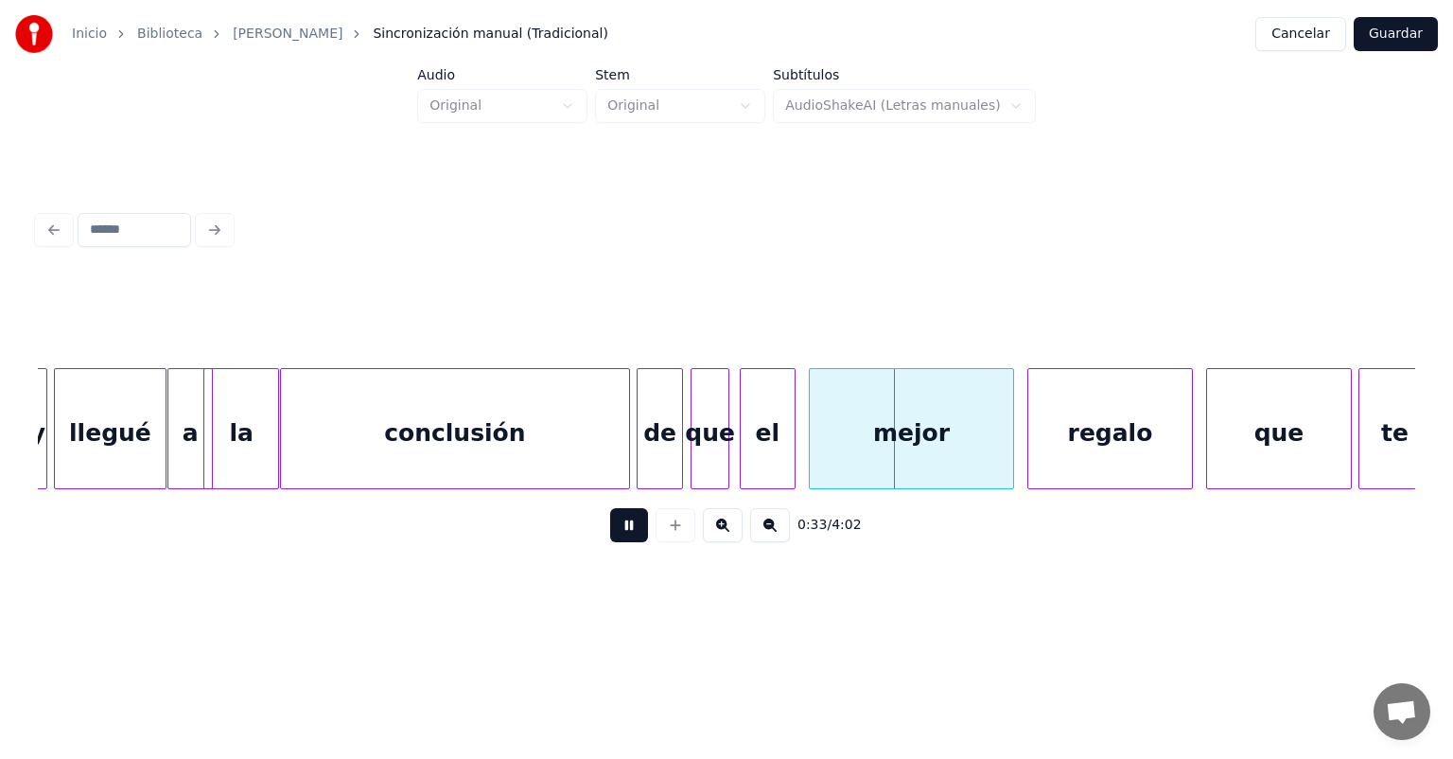
click at [752, 436] on div "el" at bounding box center [768, 433] width 54 height 129
click at [812, 436] on div "mejor" at bounding box center [908, 433] width 209 height 129
click at [800, 440] on div at bounding box center [801, 428] width 6 height 119
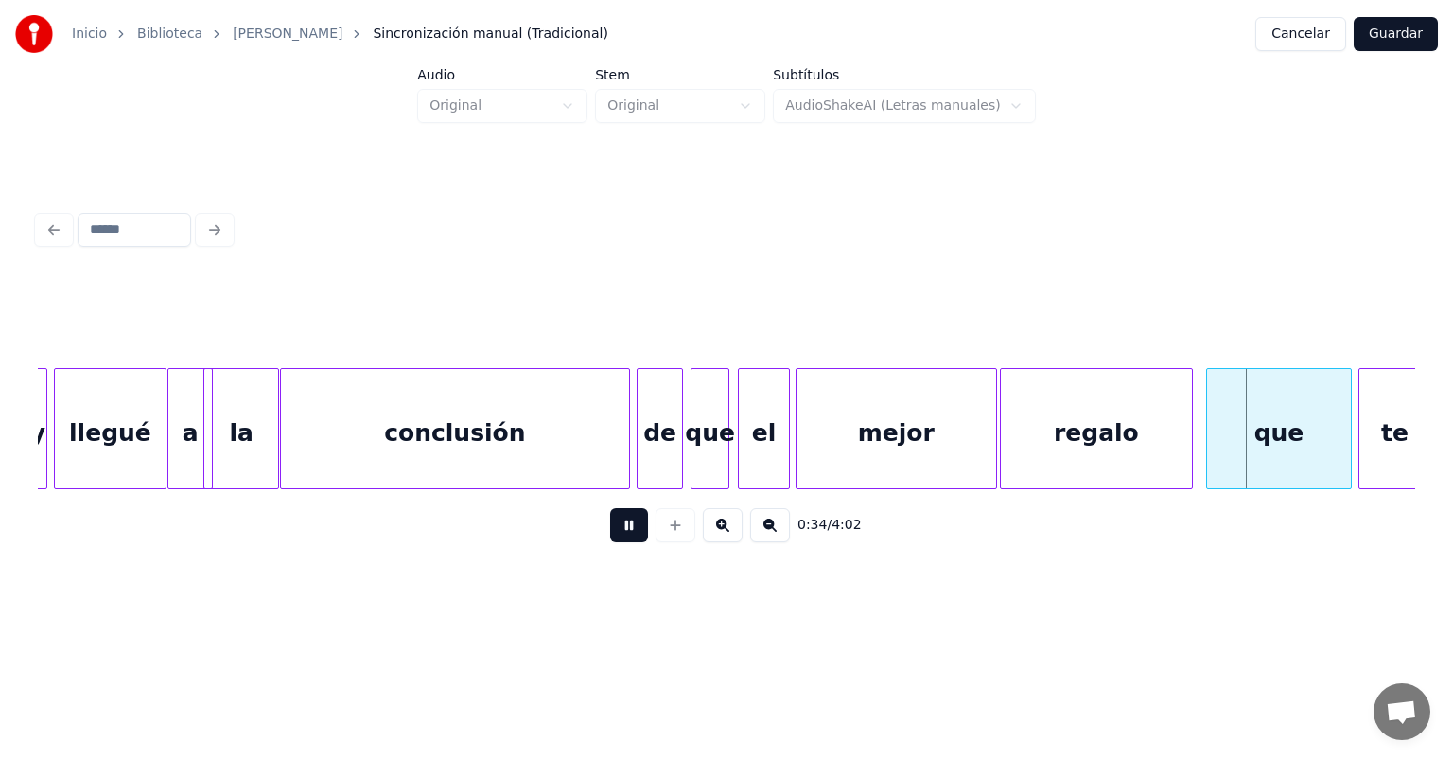
click at [1001, 435] on div at bounding box center [1004, 428] width 6 height 119
click at [1209, 424] on div "que" at bounding box center [1276, 433] width 150 height 129
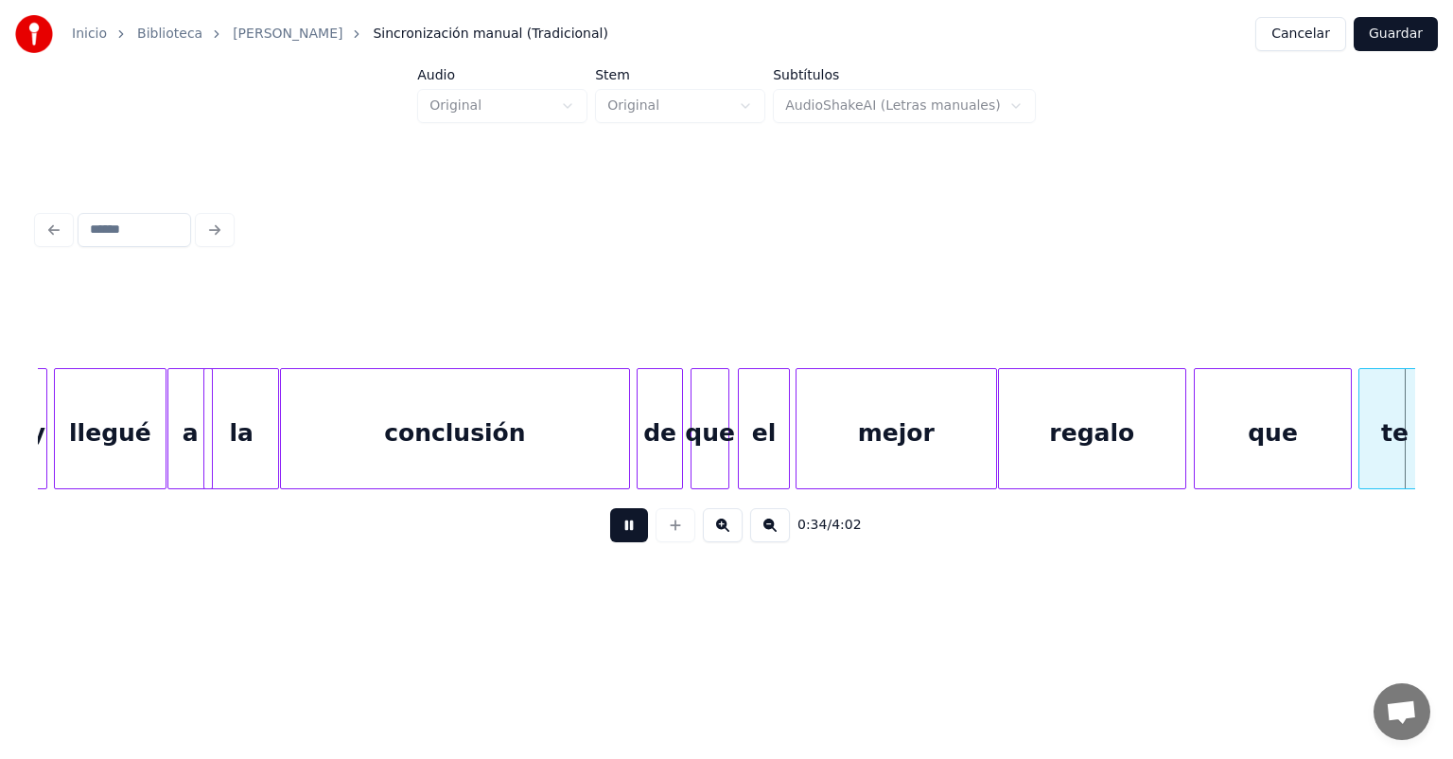
scroll to position [0, 11536]
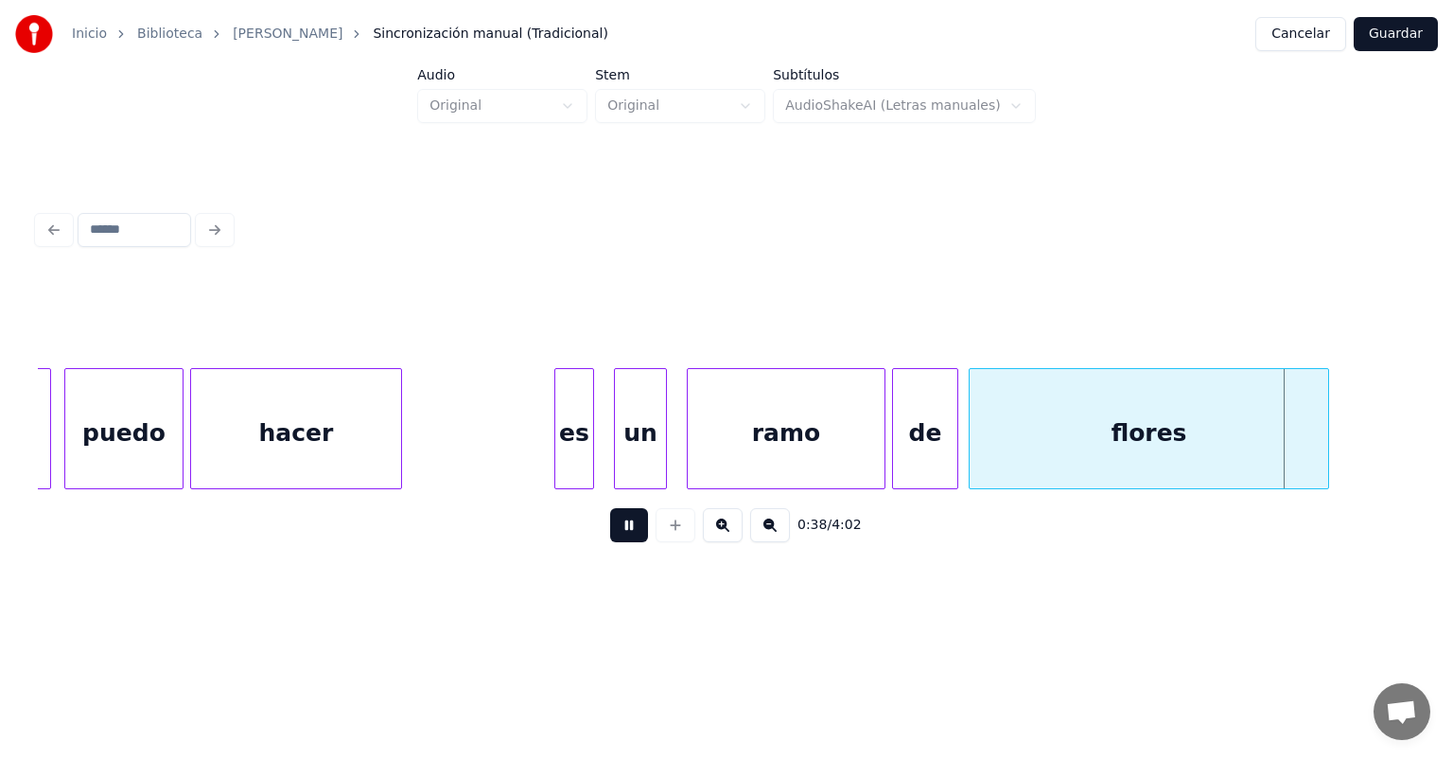
click at [160, 442] on div "puedo" at bounding box center [123, 433] width 117 height 129
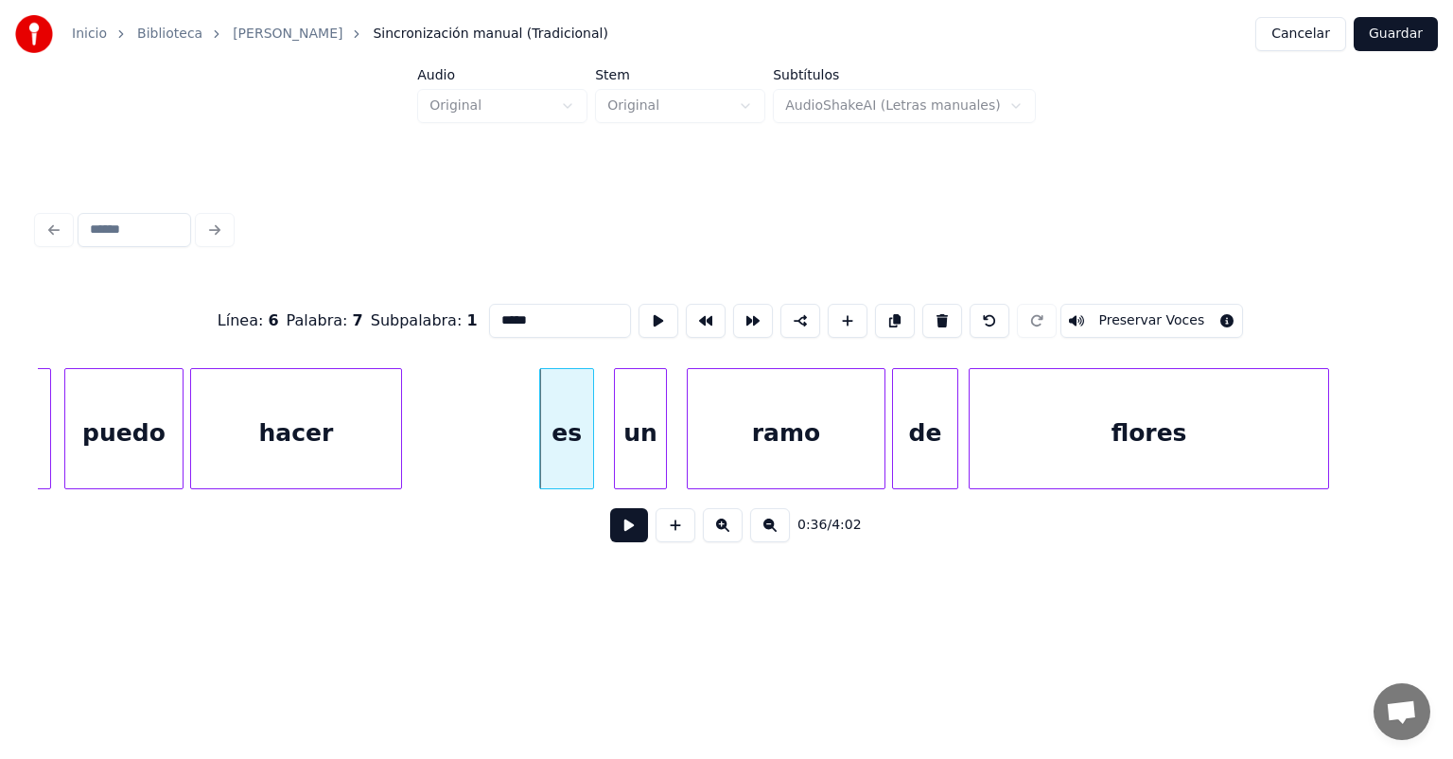
click at [610, 530] on button at bounding box center [629, 525] width 38 height 34
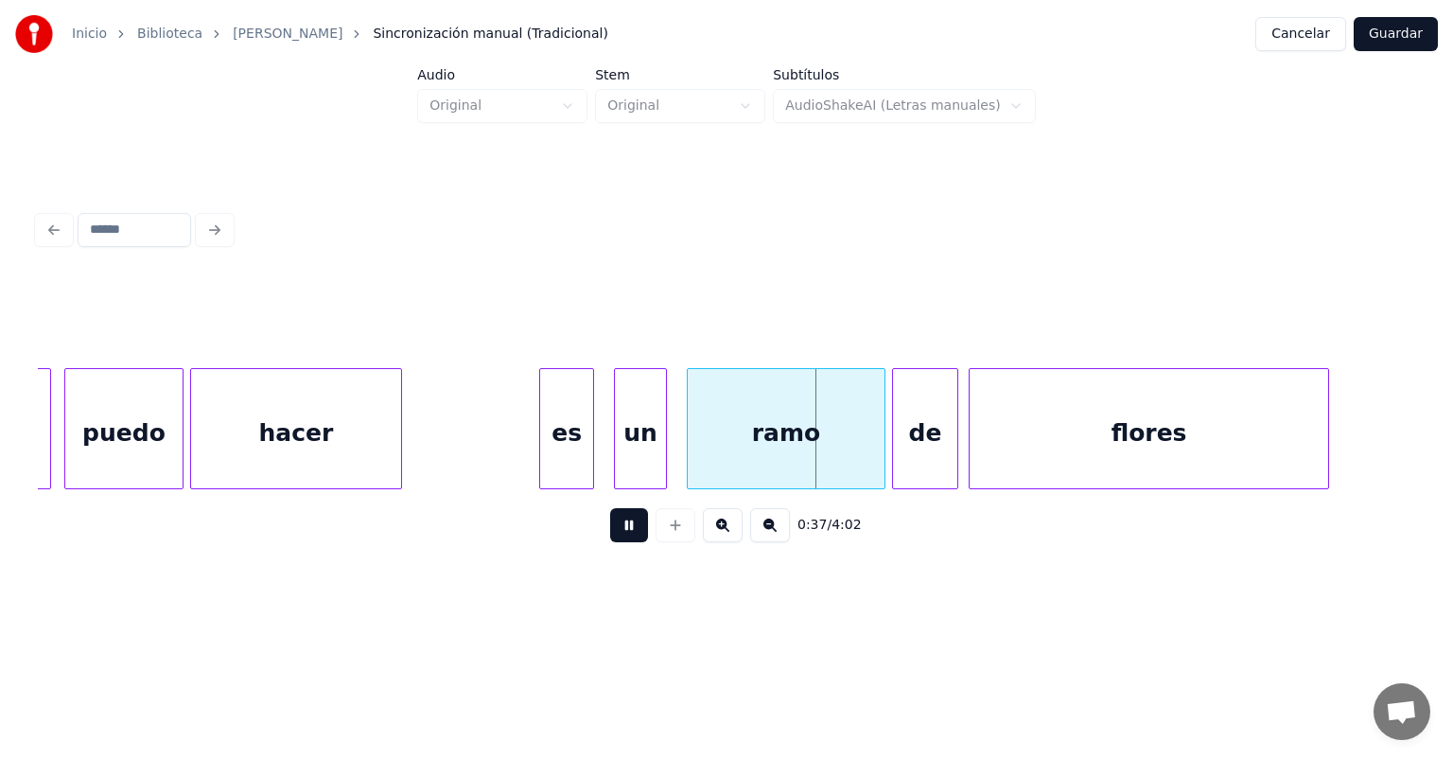
click at [543, 457] on div "es" at bounding box center [566, 433] width 53 height 129
click at [651, 439] on div at bounding box center [654, 428] width 6 height 119
click at [632, 442] on div "un" at bounding box center [633, 433] width 70 height 129
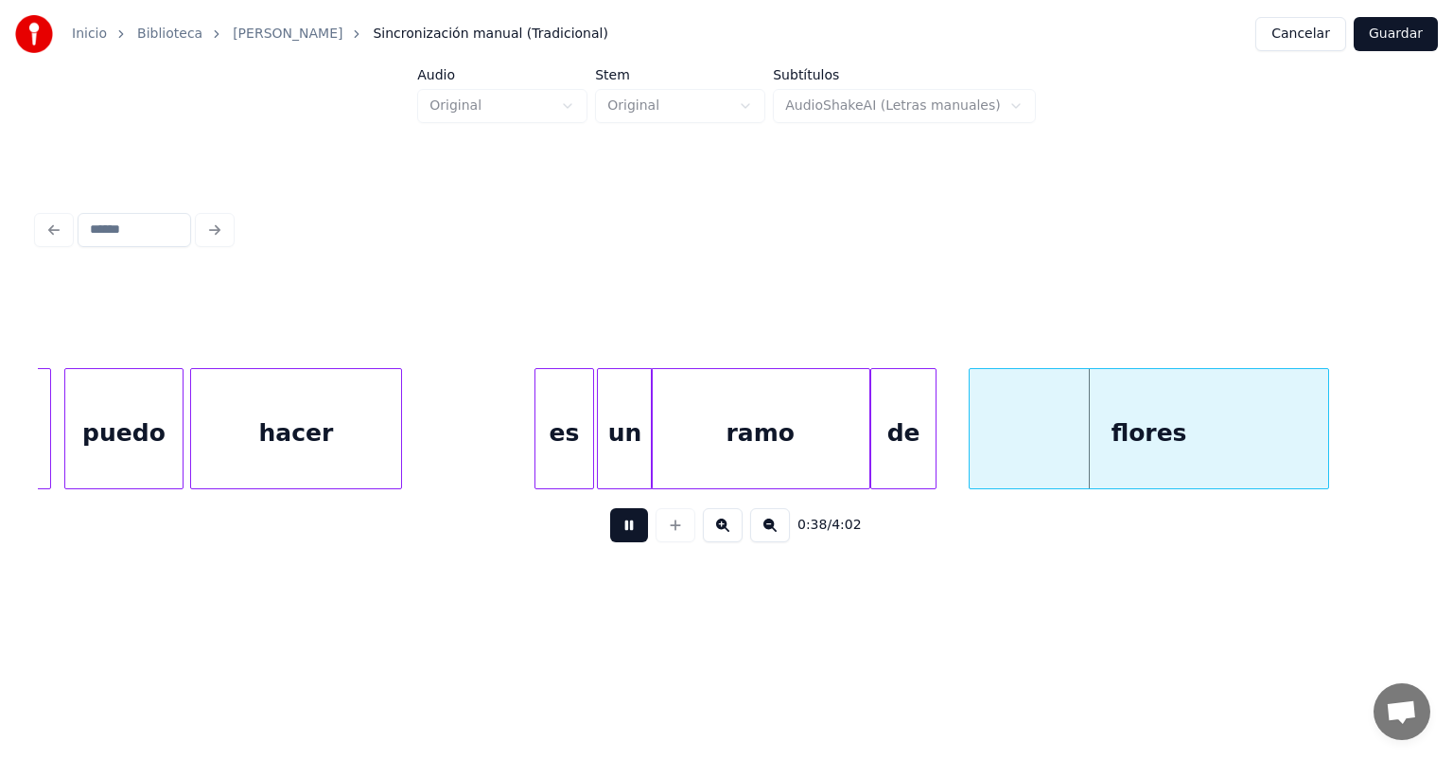
click at [856, 435] on div "ramo" at bounding box center [761, 433] width 218 height 129
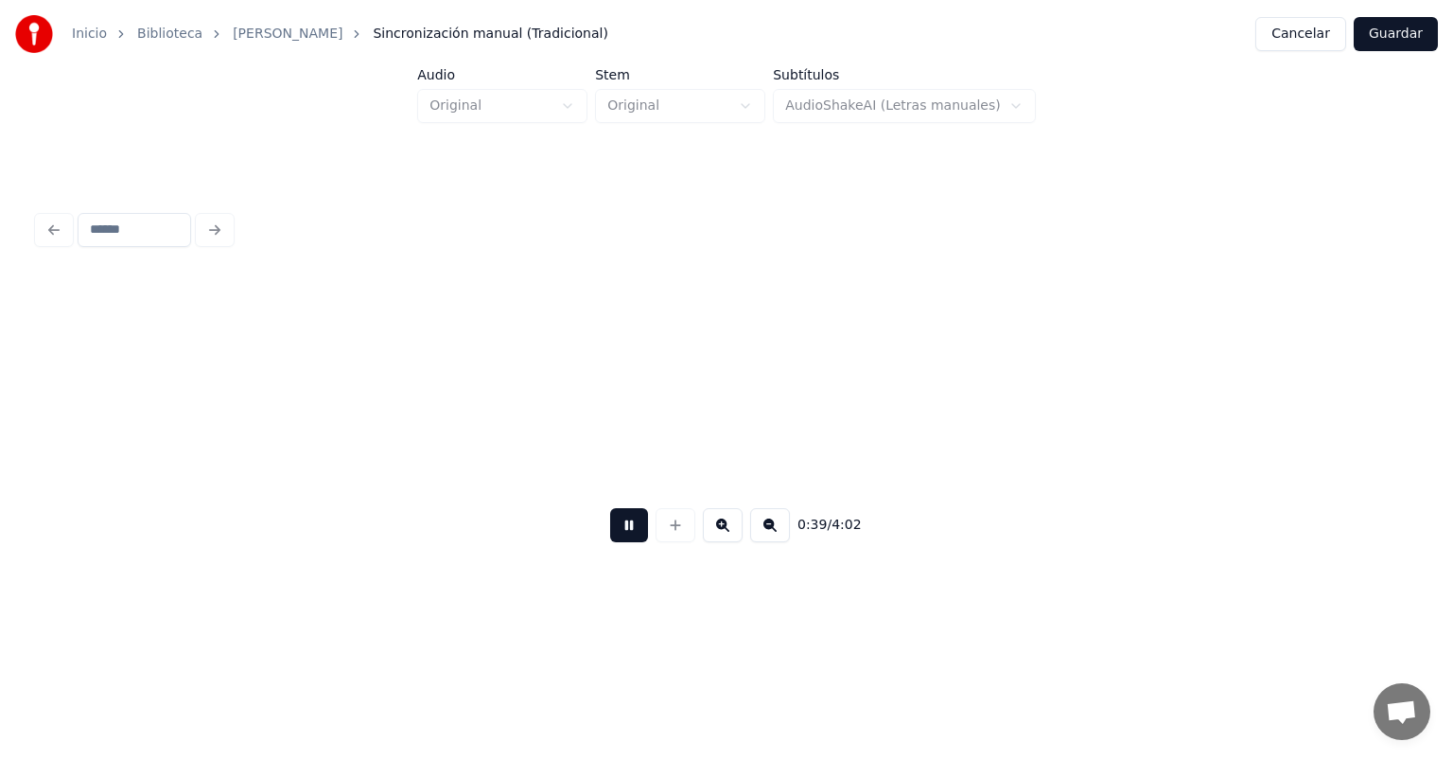
scroll to position [0, 12918]
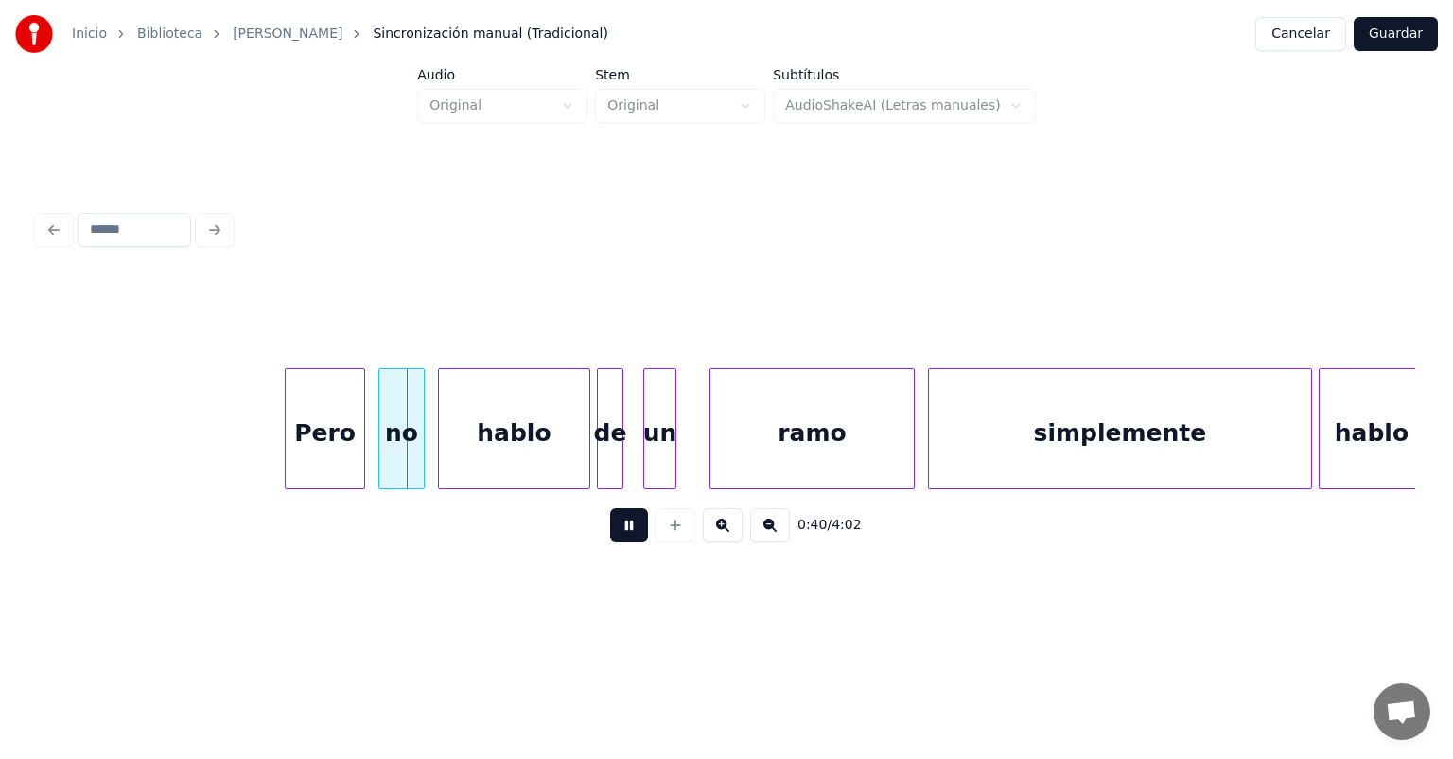
click at [295, 460] on div "Pero" at bounding box center [325, 433] width 79 height 129
click at [379, 451] on div "no" at bounding box center [400, 433] width 45 height 129
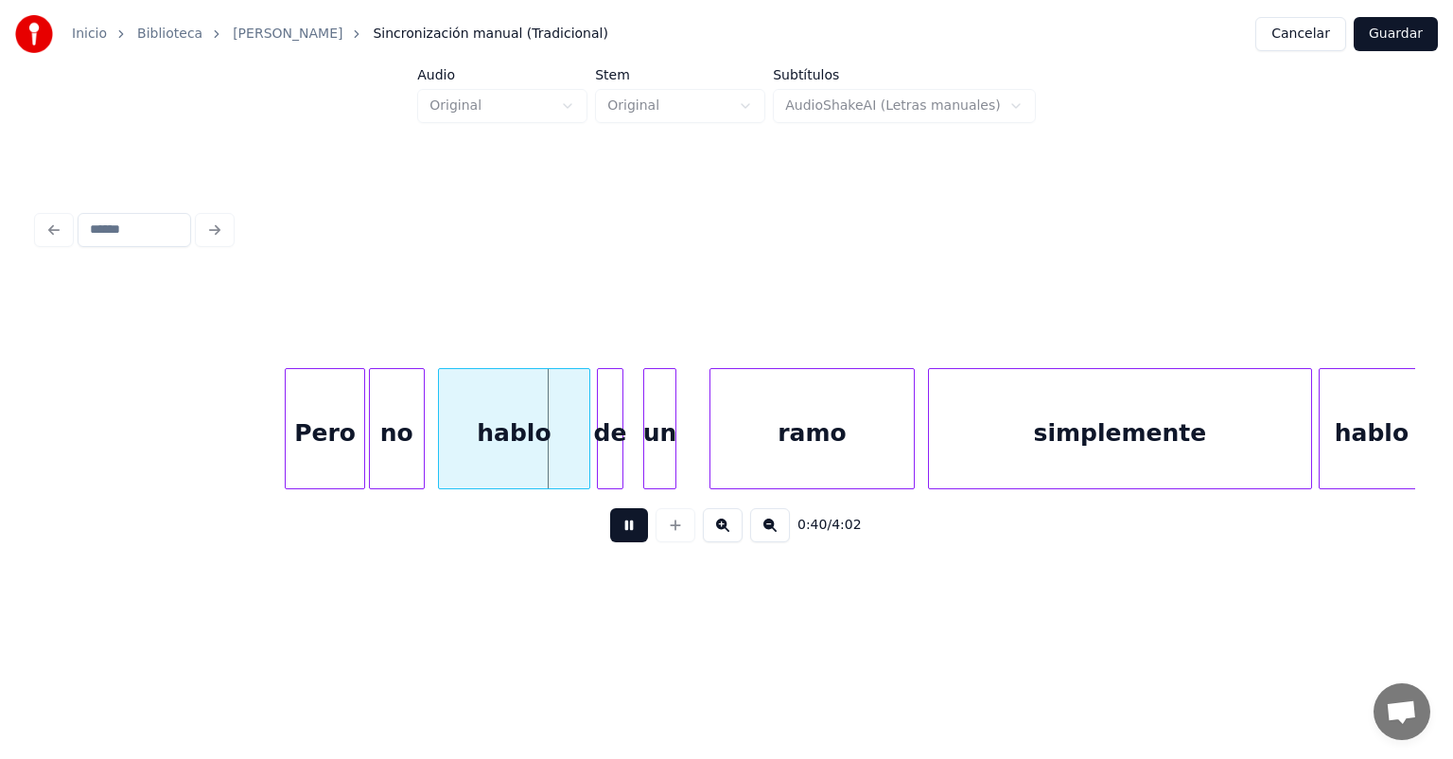
click at [420, 452] on div at bounding box center [421, 428] width 6 height 119
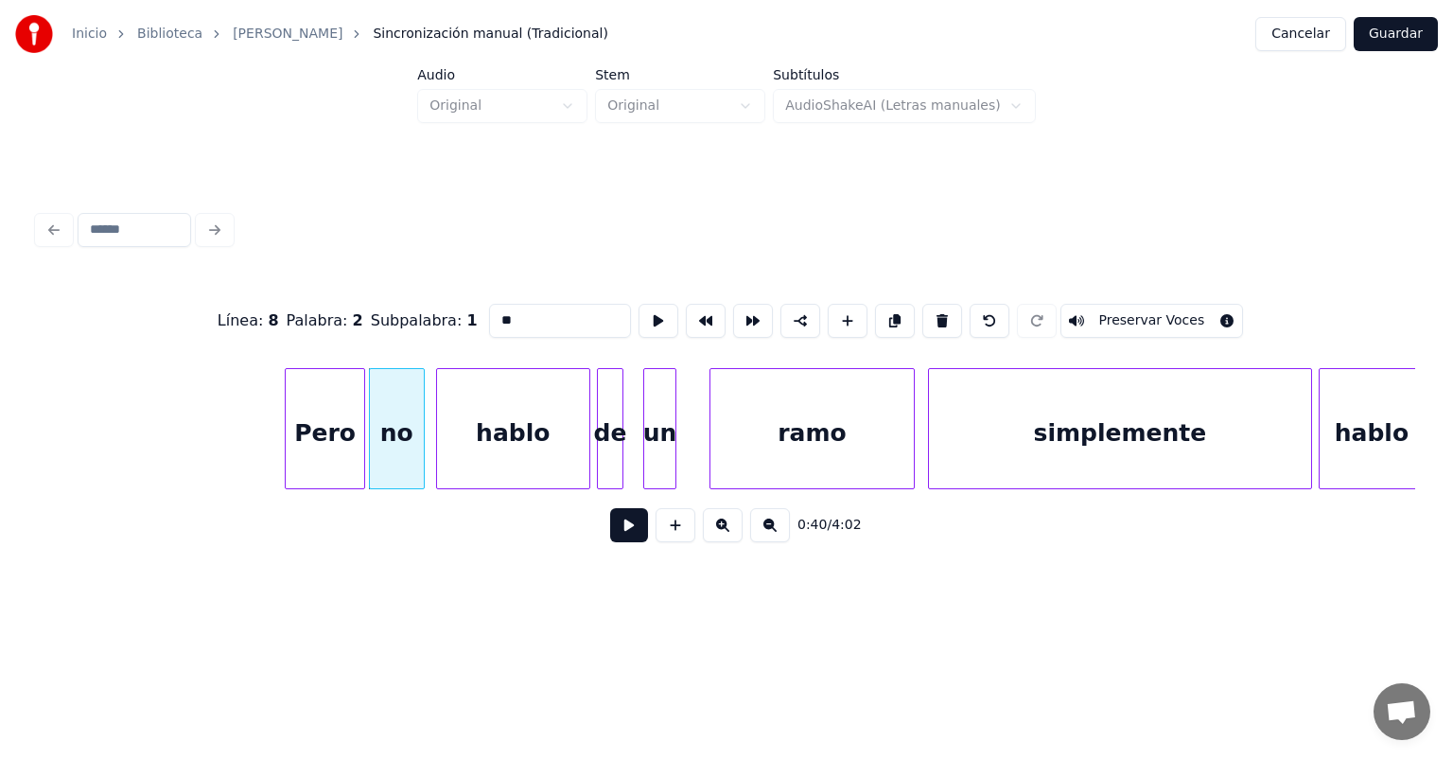
click at [440, 456] on div "hablo" at bounding box center [513, 433] width 152 height 129
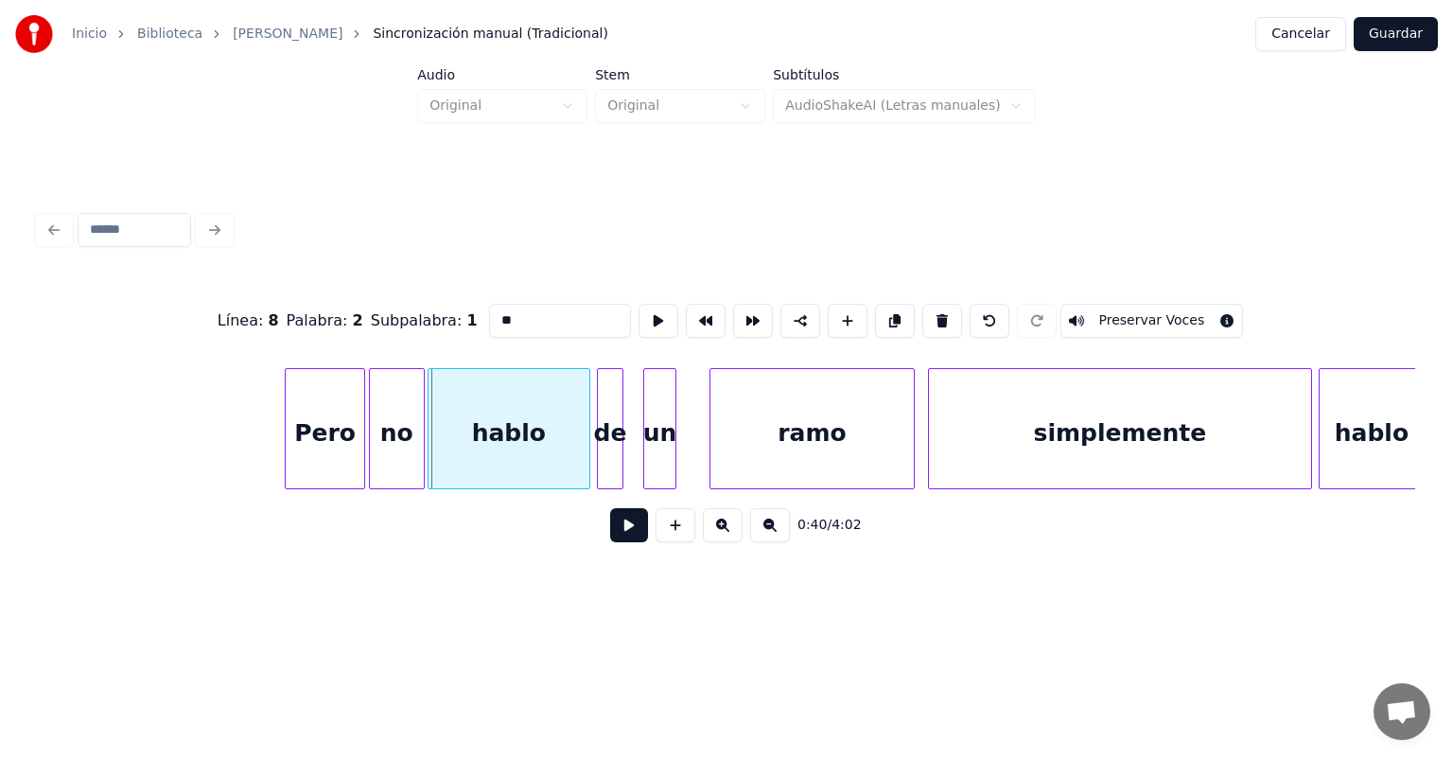
click at [433, 458] on div "hablo" at bounding box center [509, 433] width 161 height 129
click at [610, 537] on button at bounding box center [629, 525] width 38 height 34
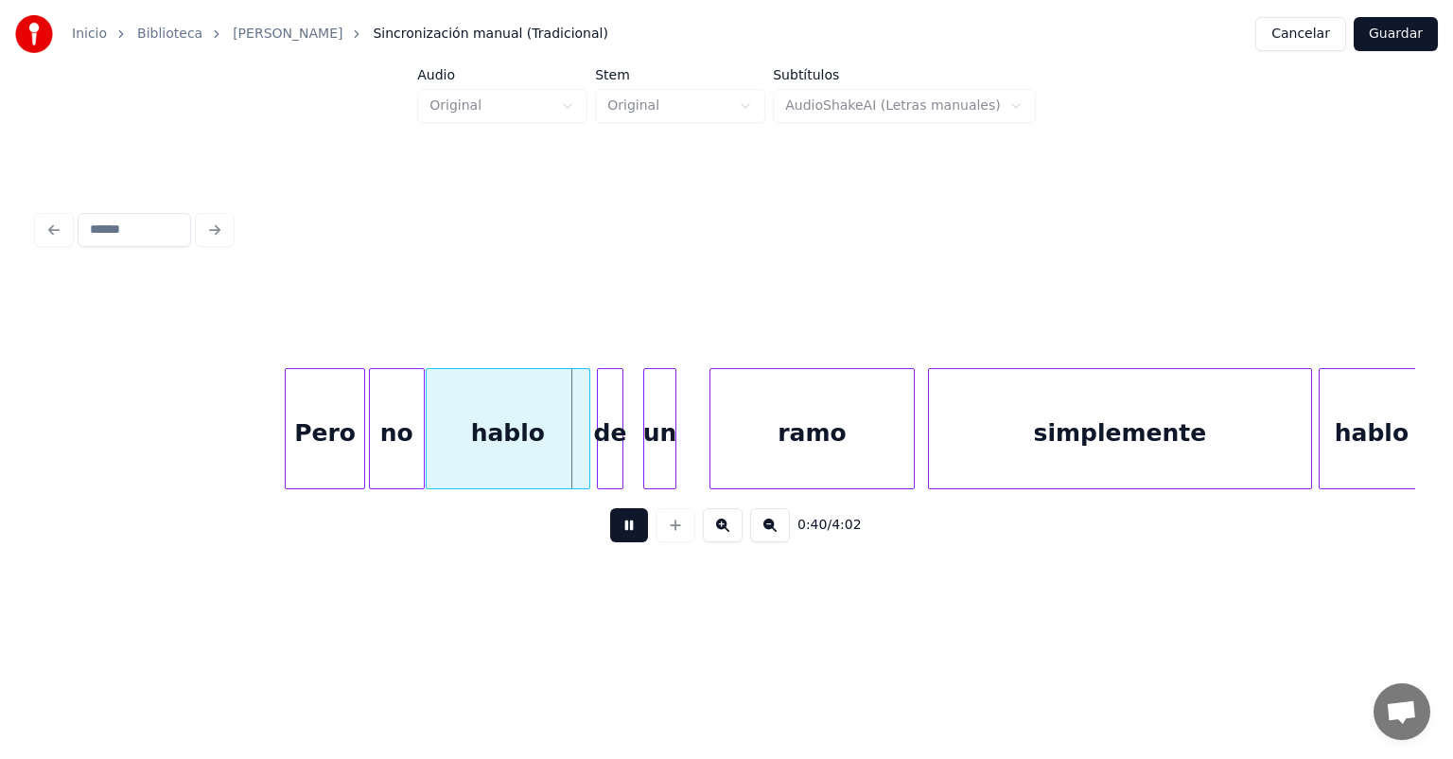
click at [598, 460] on div at bounding box center [601, 428] width 6 height 119
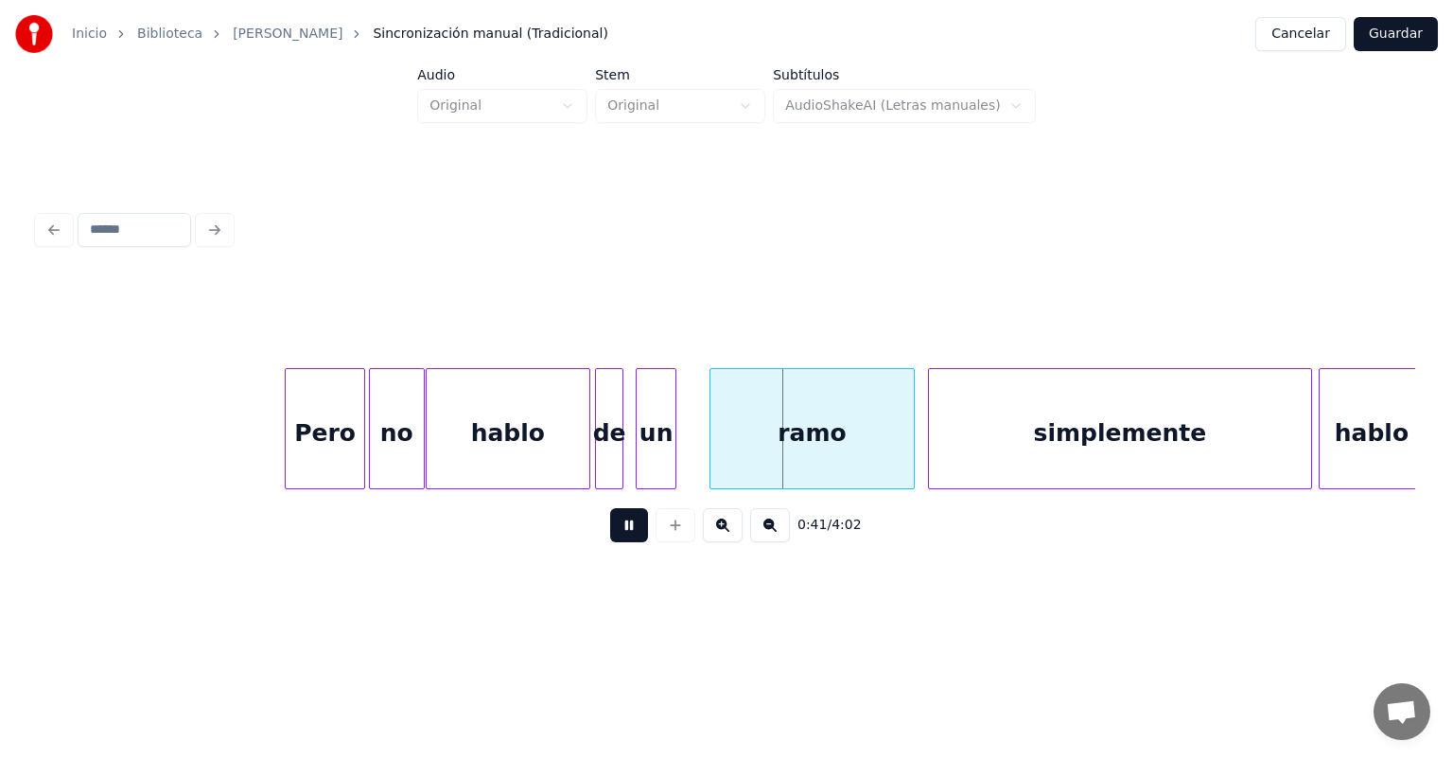
click at [646, 454] on div "un" at bounding box center [656, 433] width 39 height 129
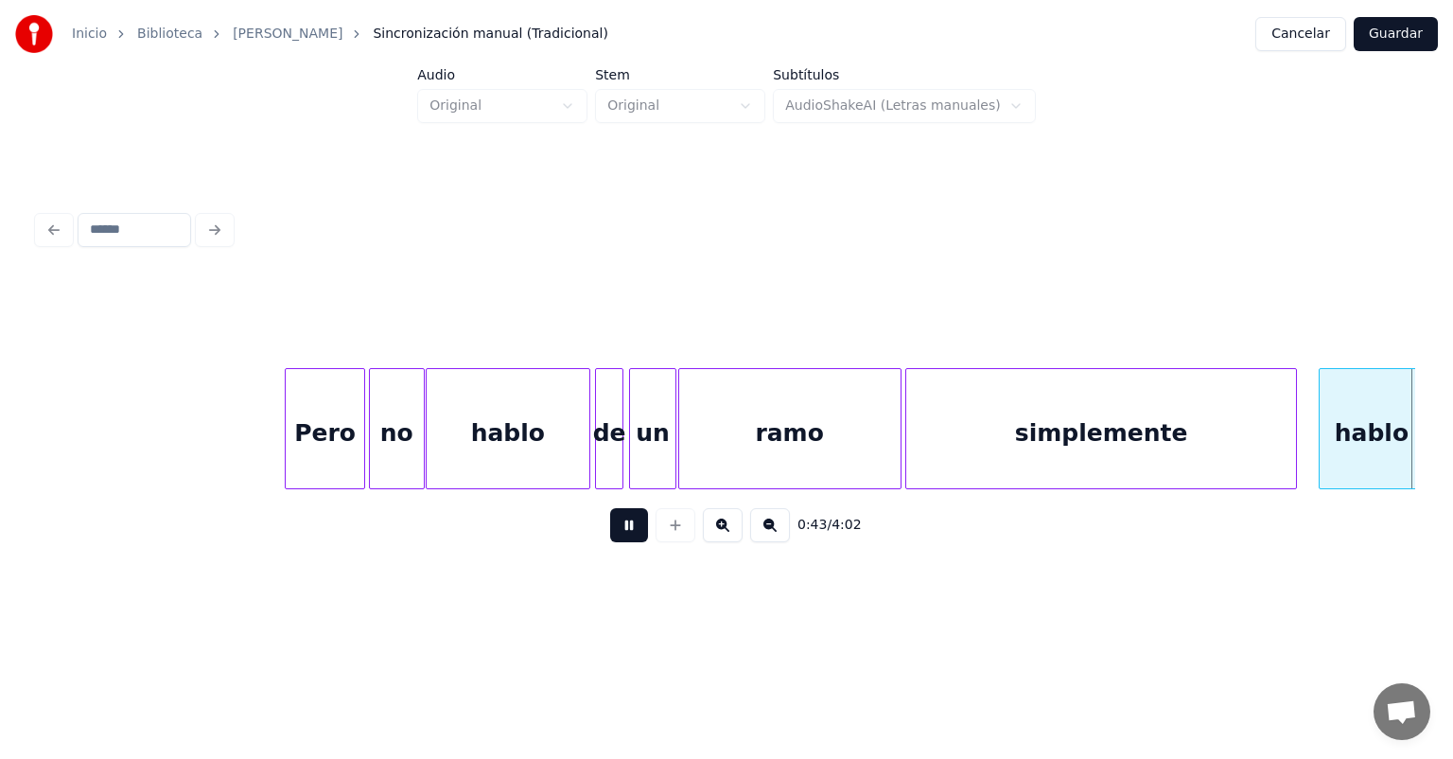
scroll to position [0, 13790]
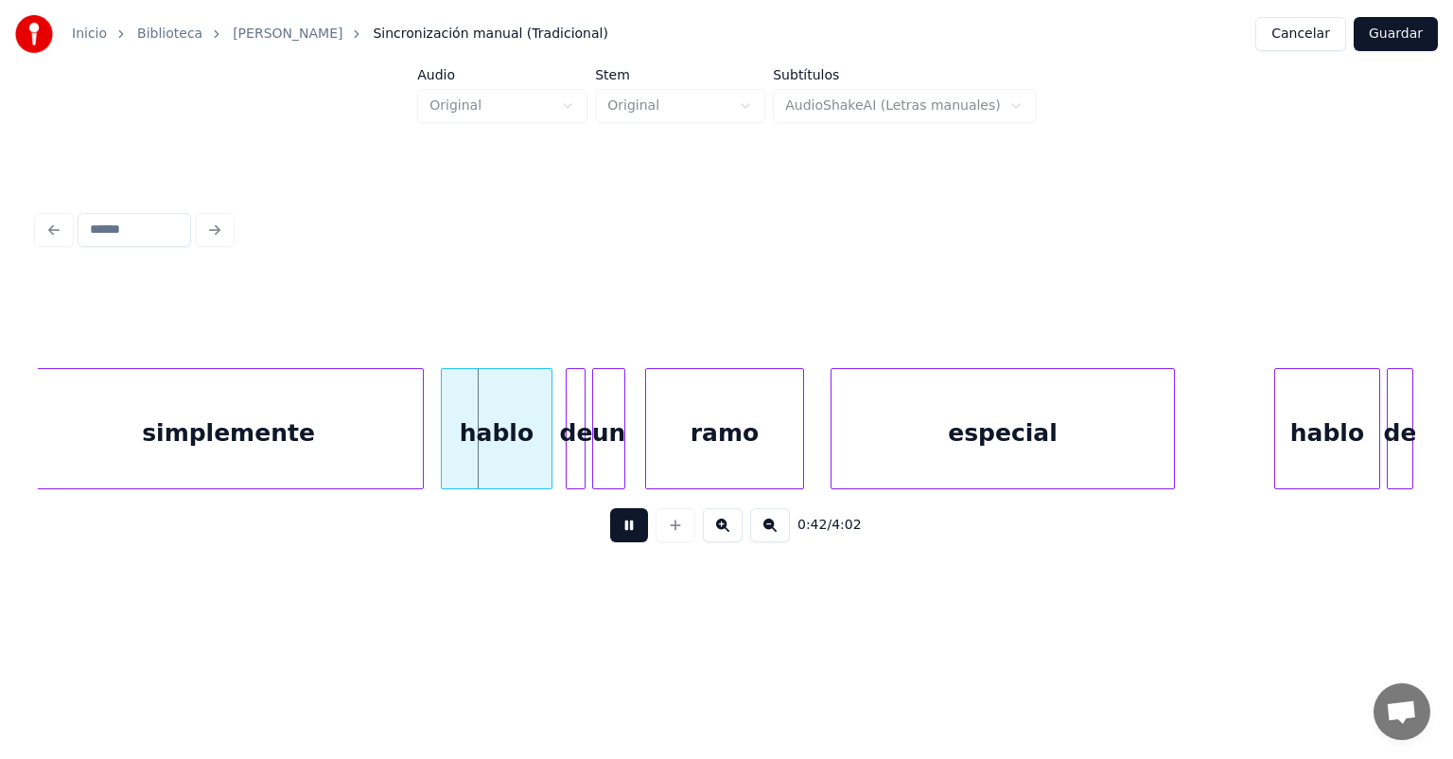
click at [448, 446] on div "hablo" at bounding box center [497, 433] width 110 height 129
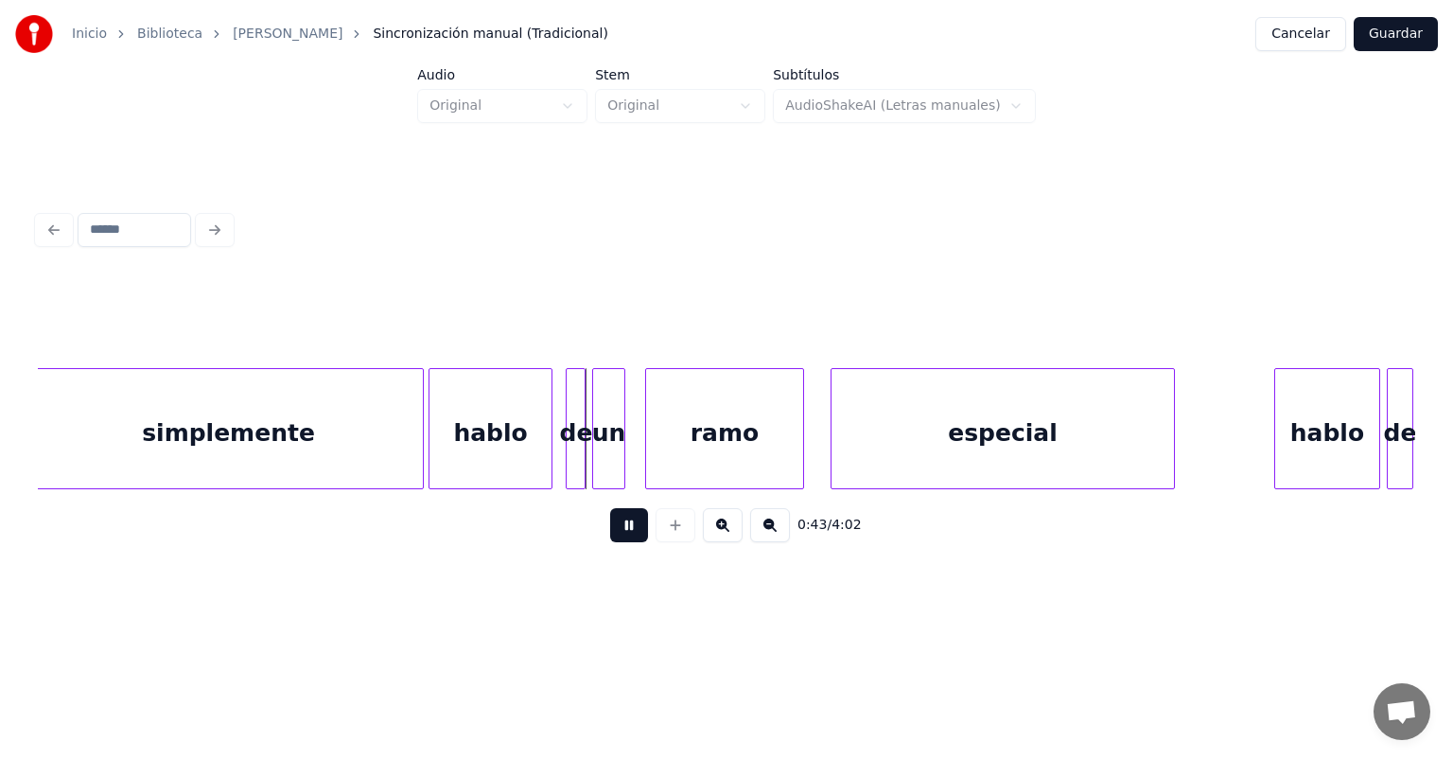
click at [435, 451] on div "hablo" at bounding box center [491, 433] width 122 height 129
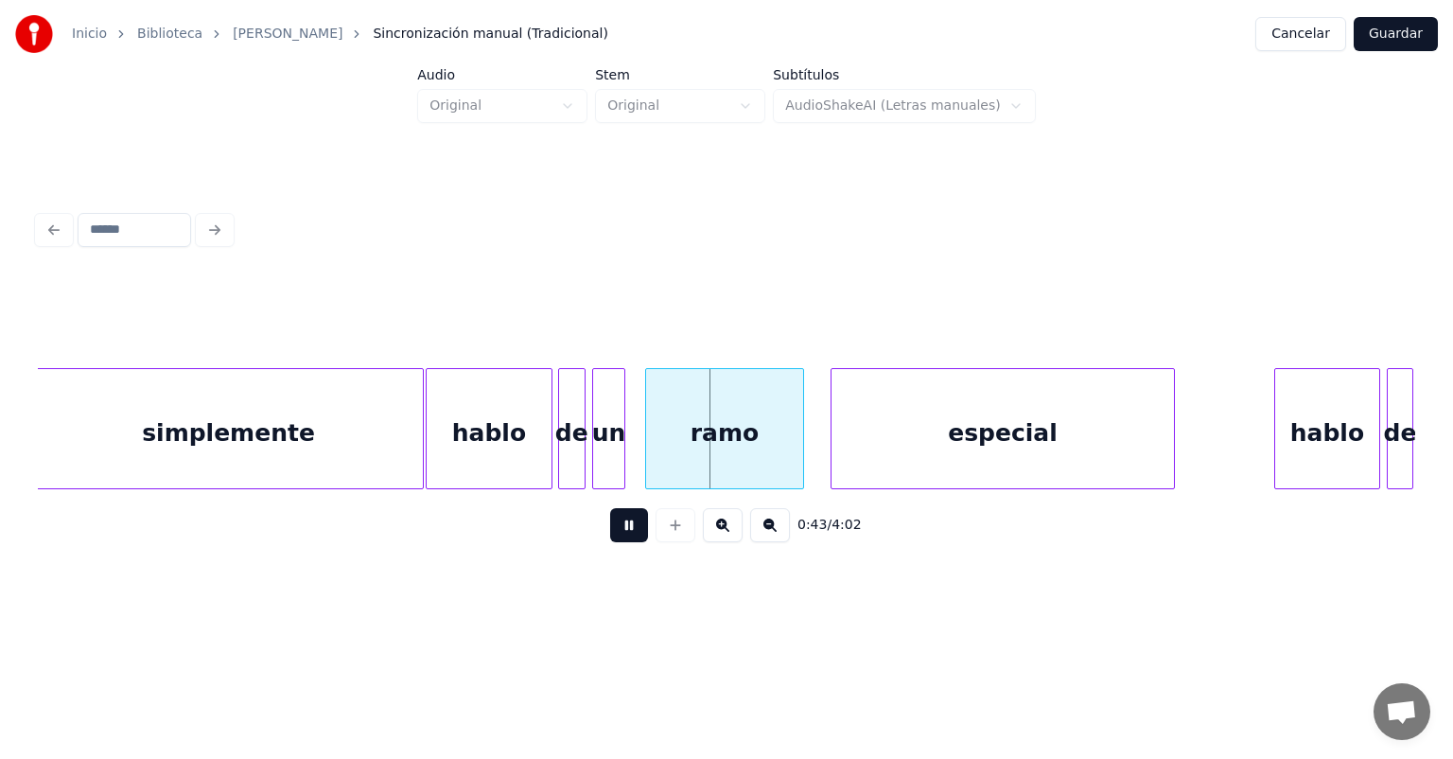
click at [569, 458] on div "de" at bounding box center [572, 433] width 26 height 129
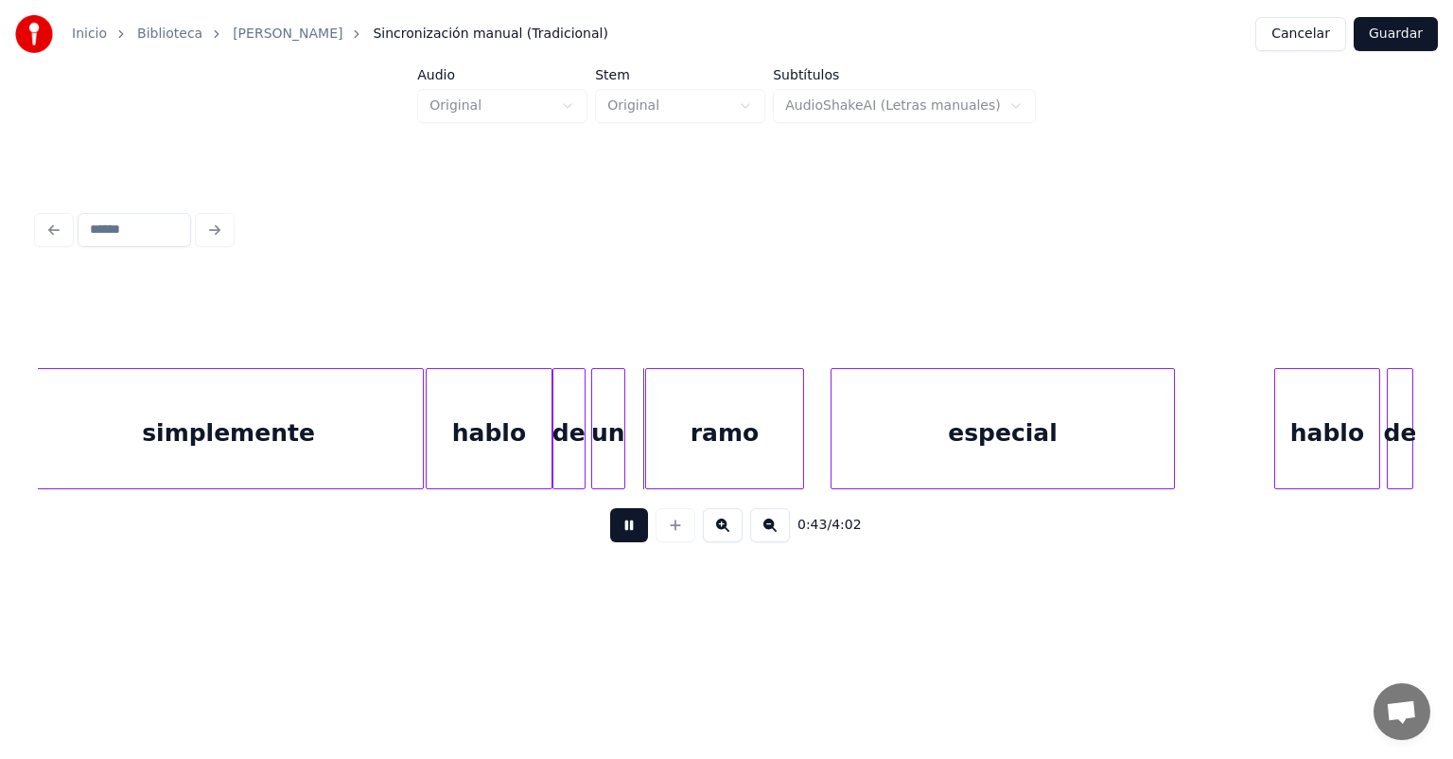
click at [597, 456] on div "un" at bounding box center [608, 433] width 32 height 129
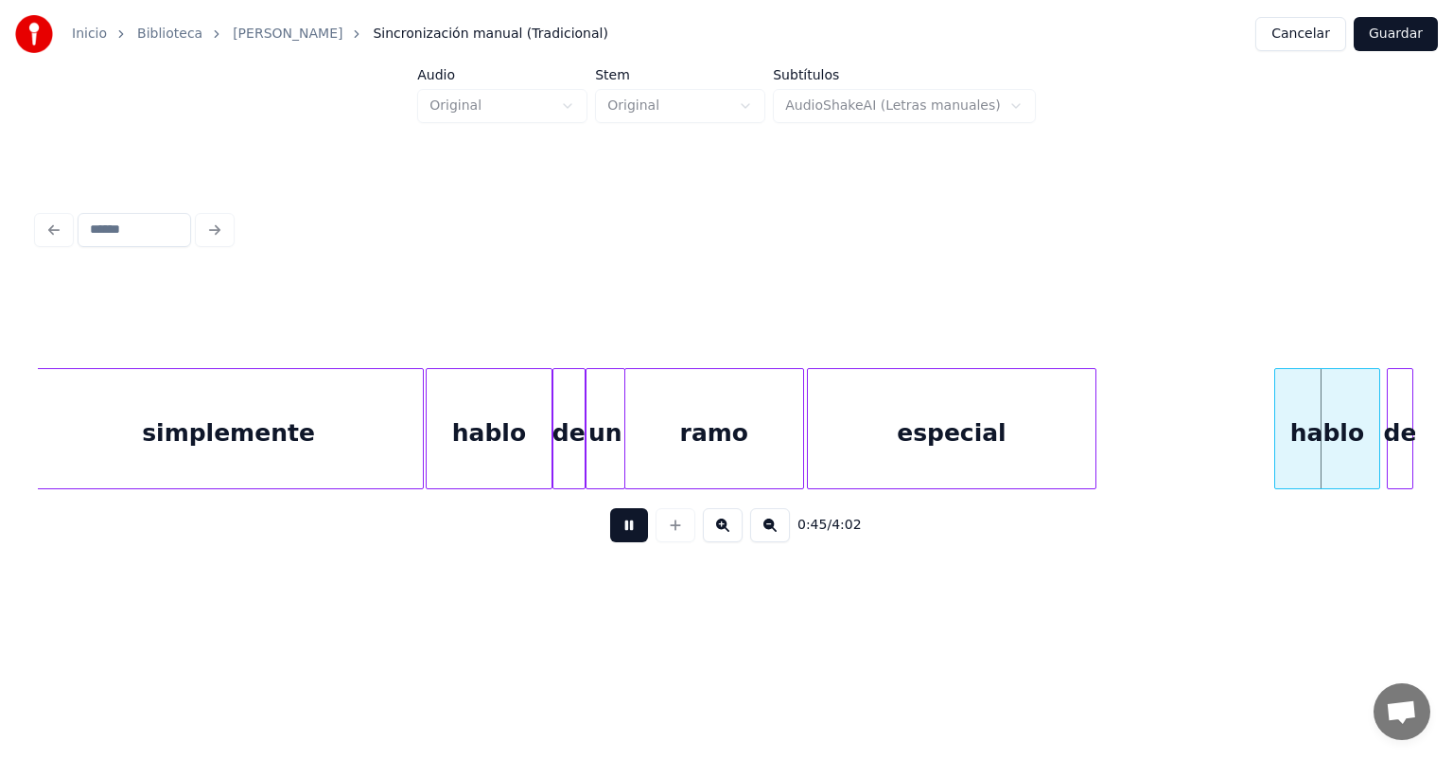
click at [1277, 434] on div "hablo" at bounding box center [1327, 433] width 104 height 129
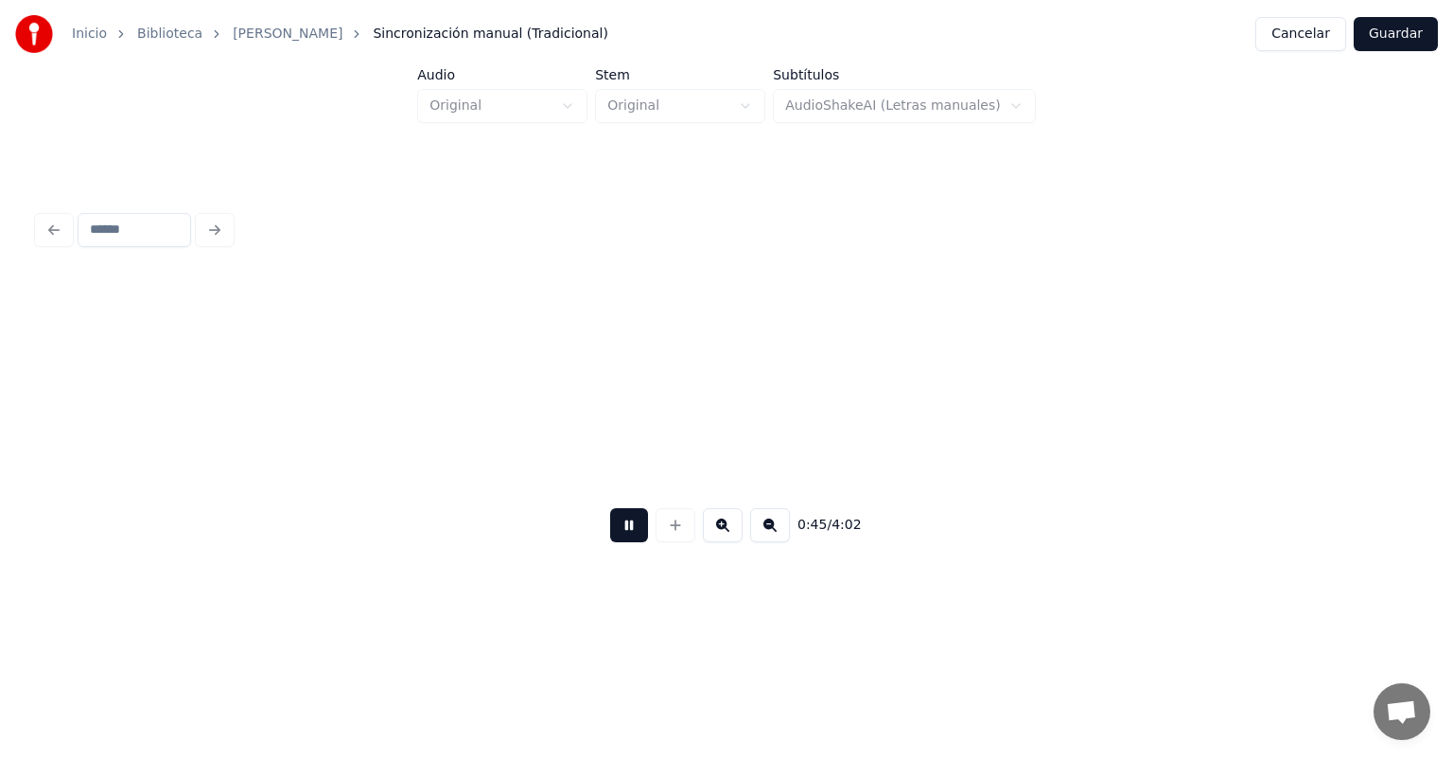
scroll to position [0, 15171]
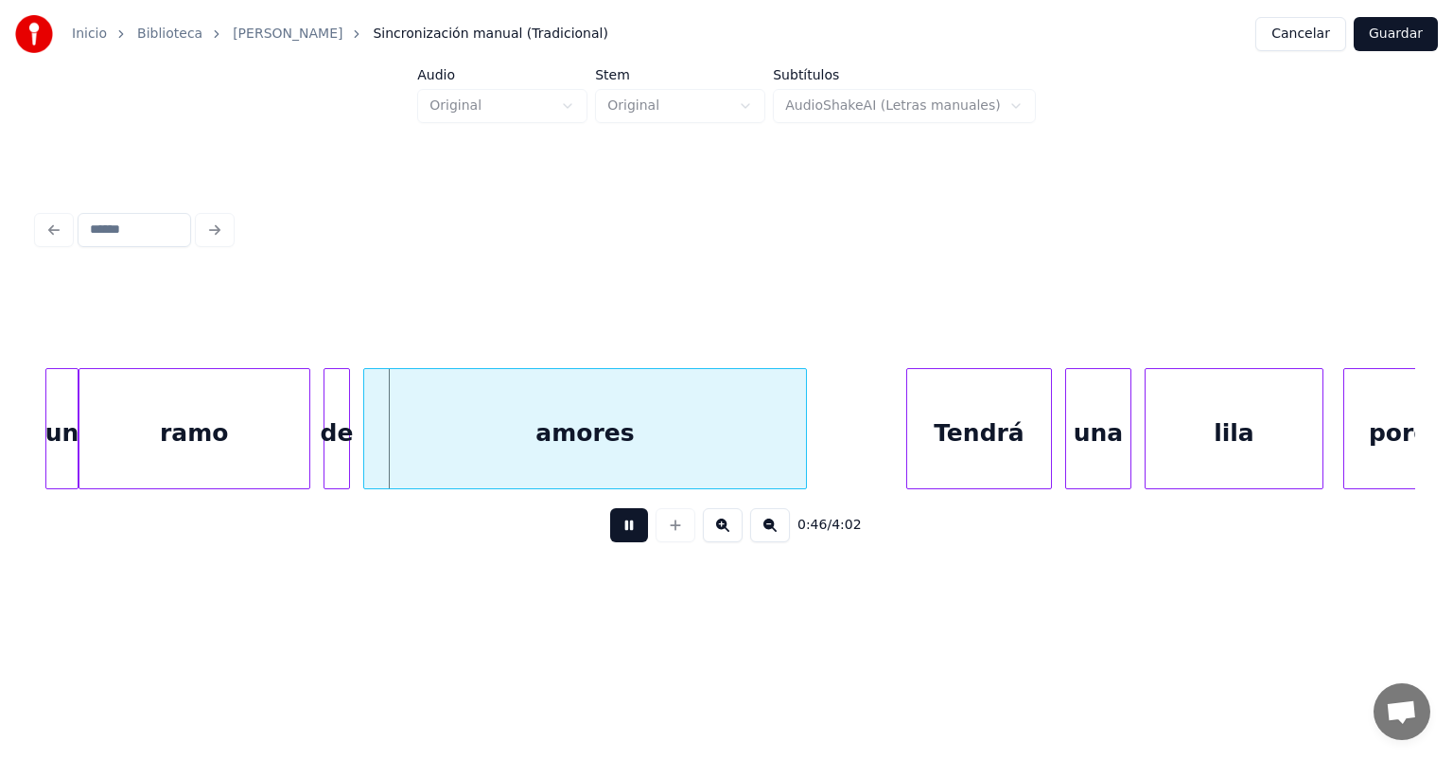
click at [306, 464] on div at bounding box center [307, 428] width 6 height 119
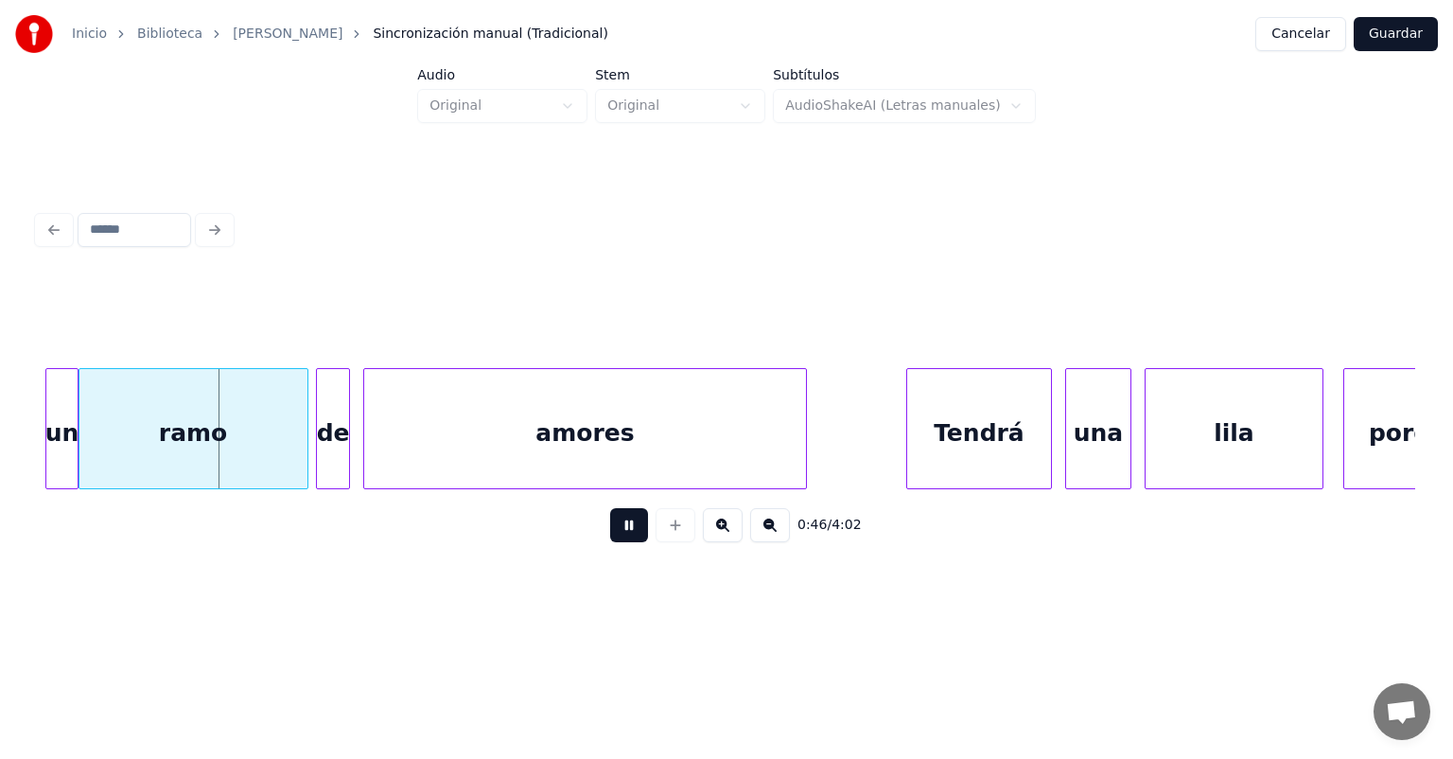
click at [326, 462] on div "de" at bounding box center [333, 433] width 32 height 129
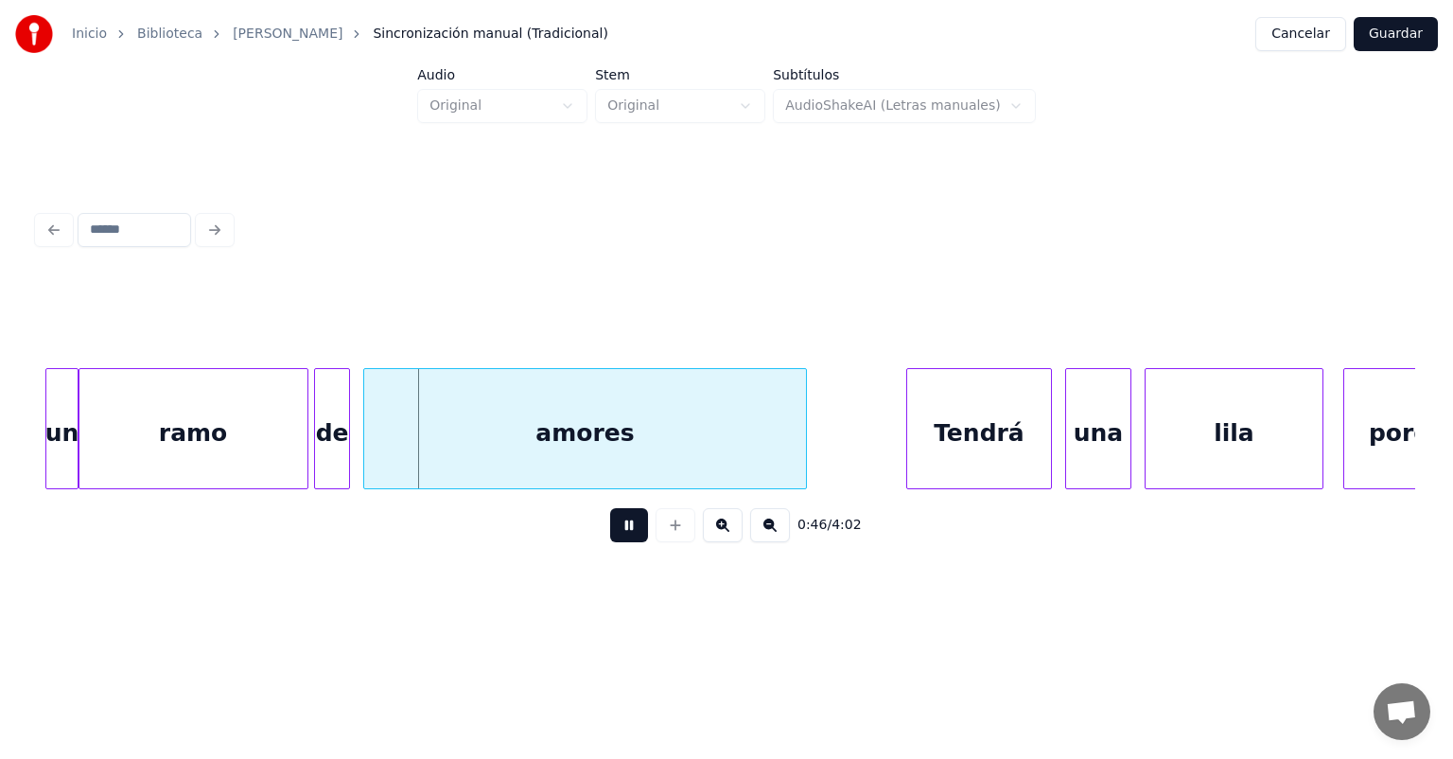
click at [318, 460] on div "de" at bounding box center [332, 433] width 34 height 129
click at [366, 464] on div "amores" at bounding box center [581, 433] width 449 height 129
click at [909, 446] on div "Tendrá" at bounding box center [979, 433] width 144 height 129
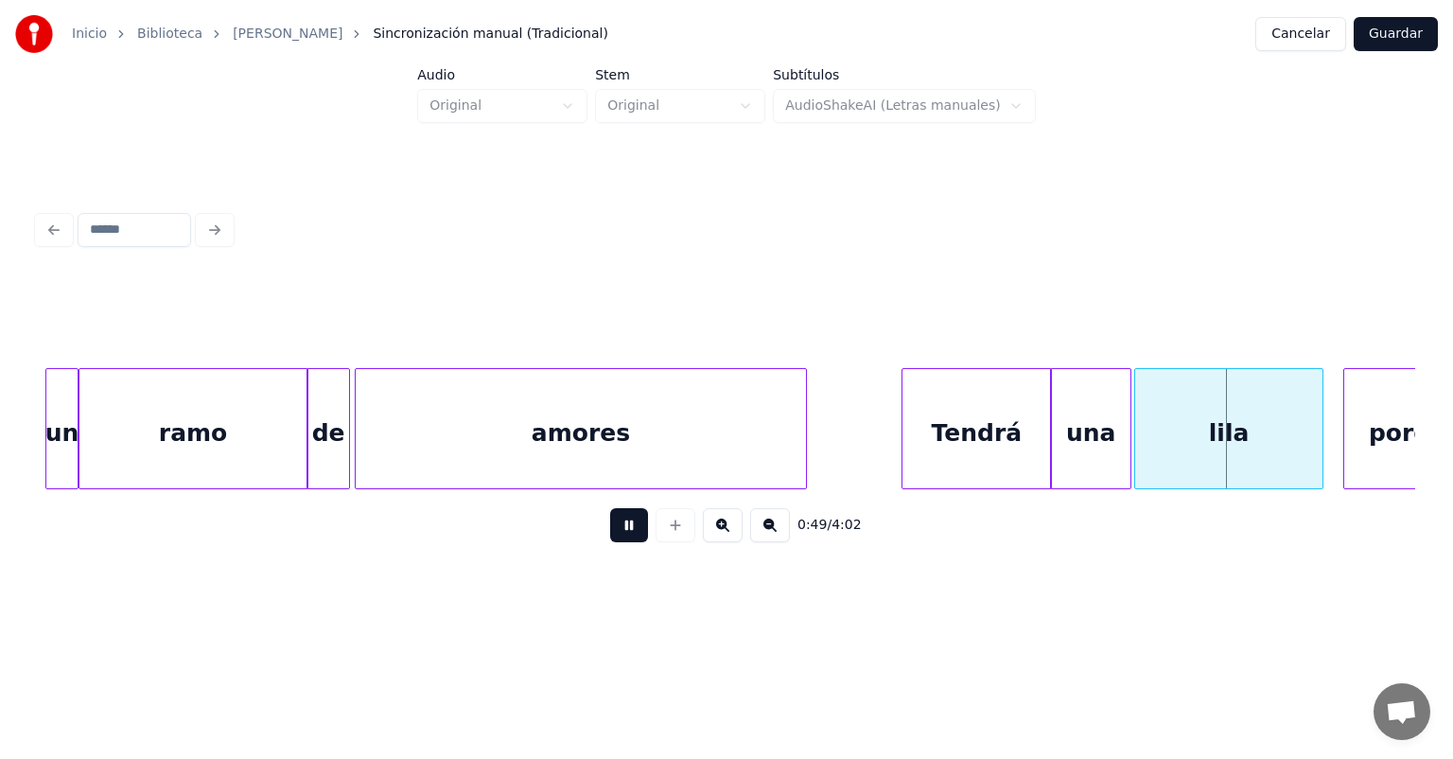
click at [1148, 437] on div "lila" at bounding box center [1228, 433] width 187 height 129
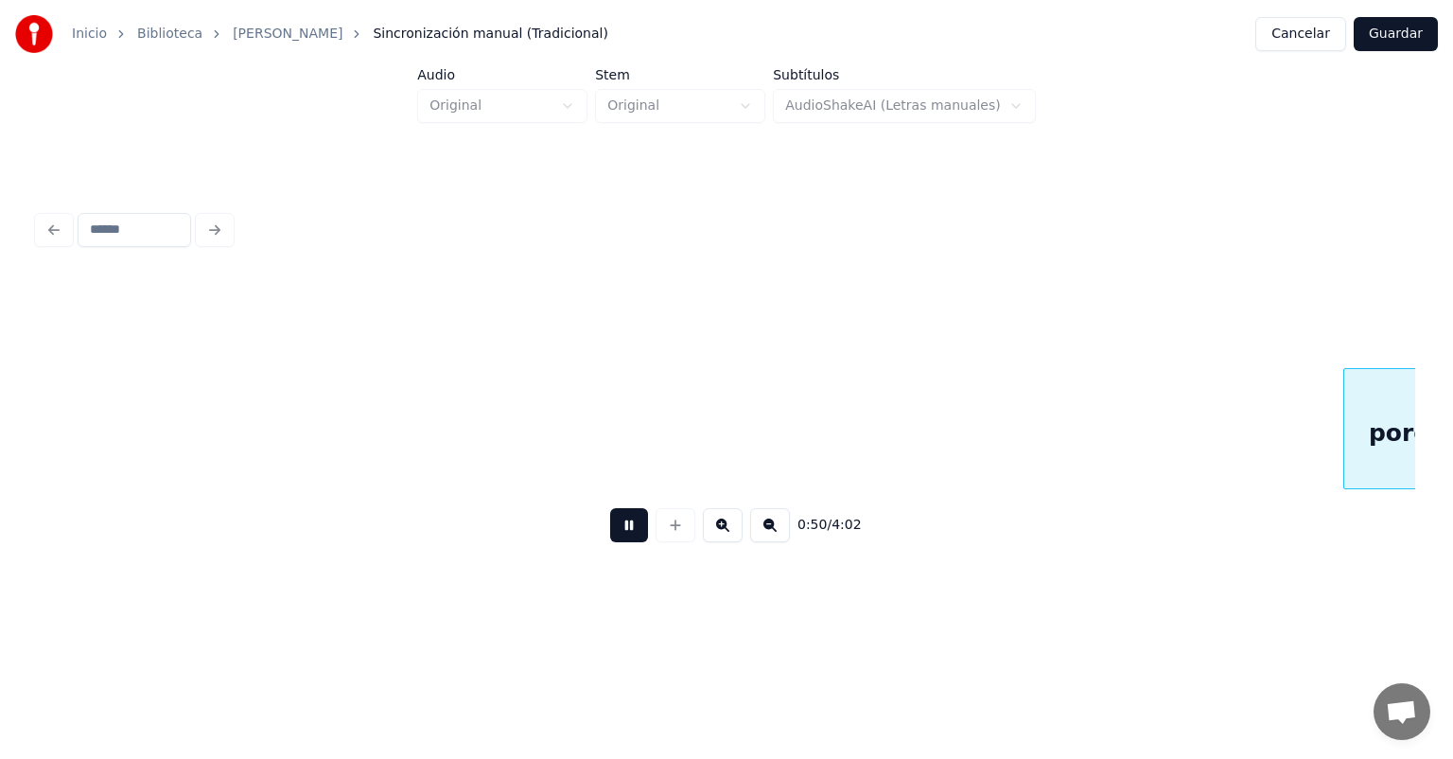
scroll to position [0, 16550]
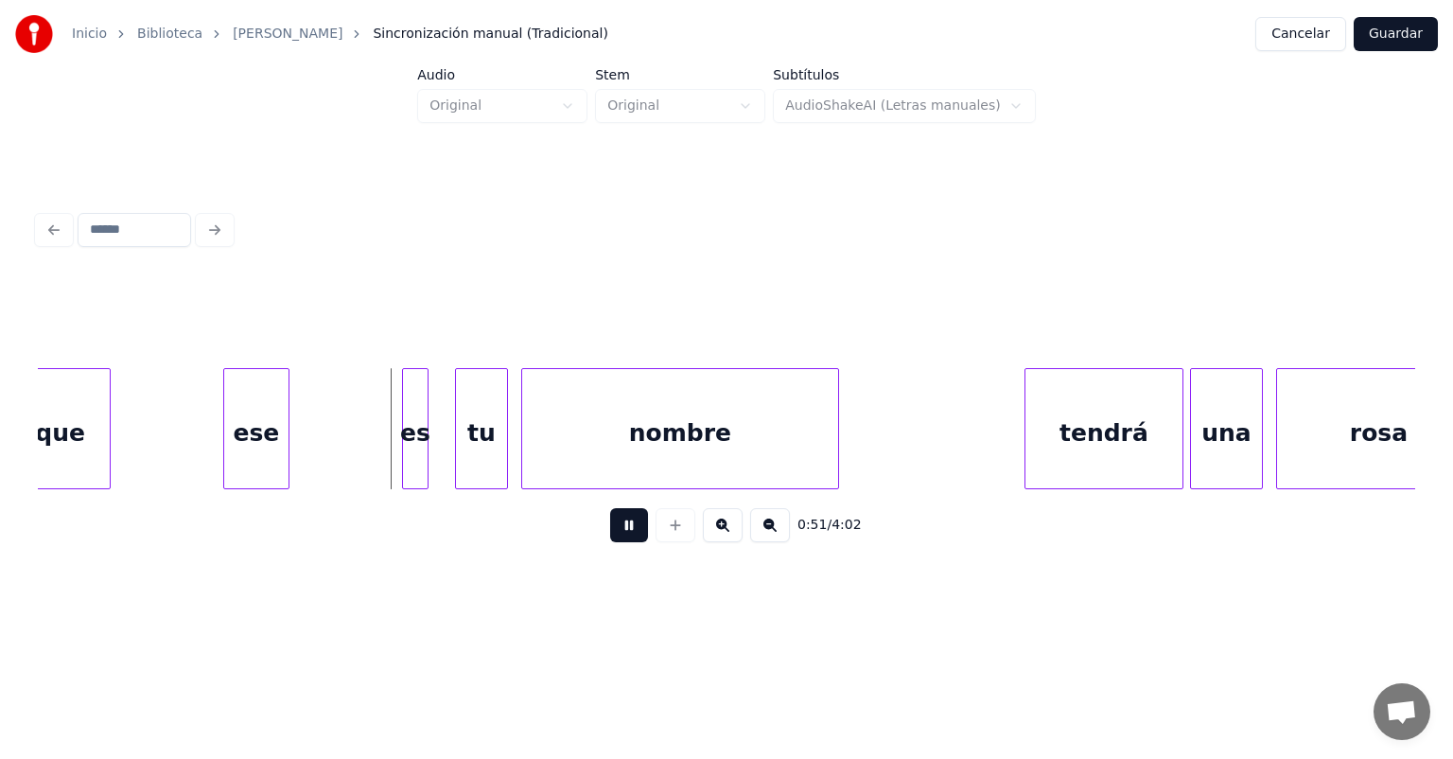
click at [69, 439] on div "porque" at bounding box center [38, 433] width 144 height 129
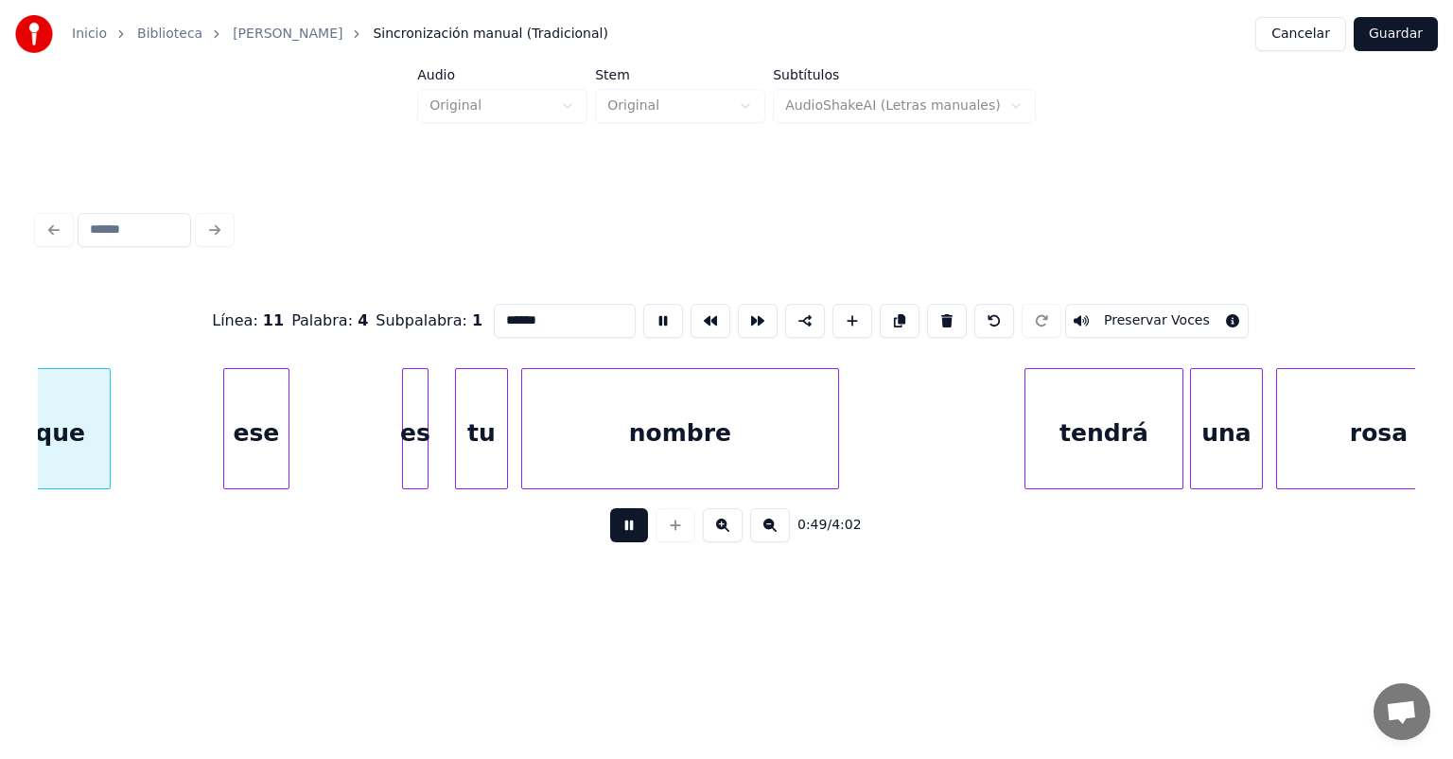
scroll to position [0, 16477]
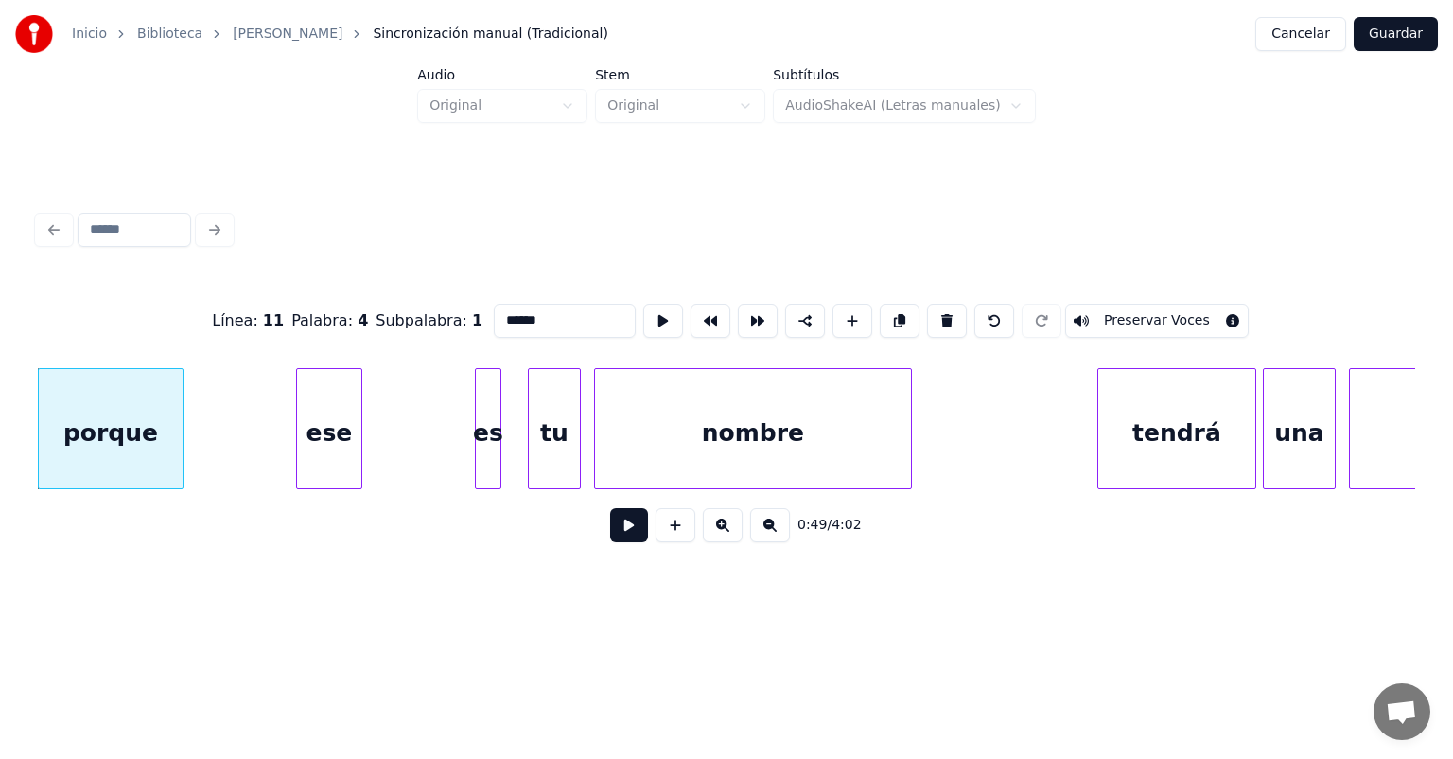
click at [299, 448] on div at bounding box center [300, 428] width 6 height 119
type input "***"
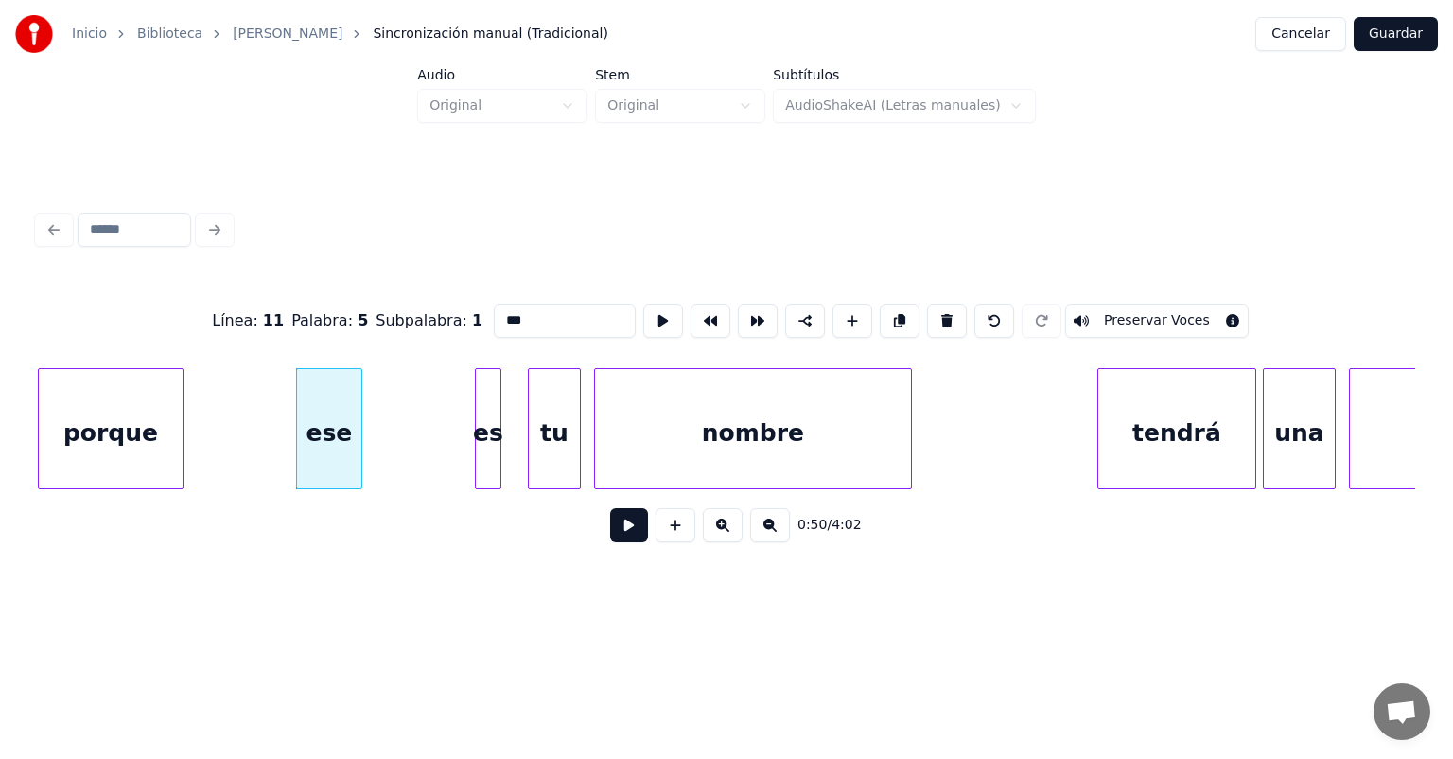
click at [610, 541] on button at bounding box center [629, 525] width 38 height 34
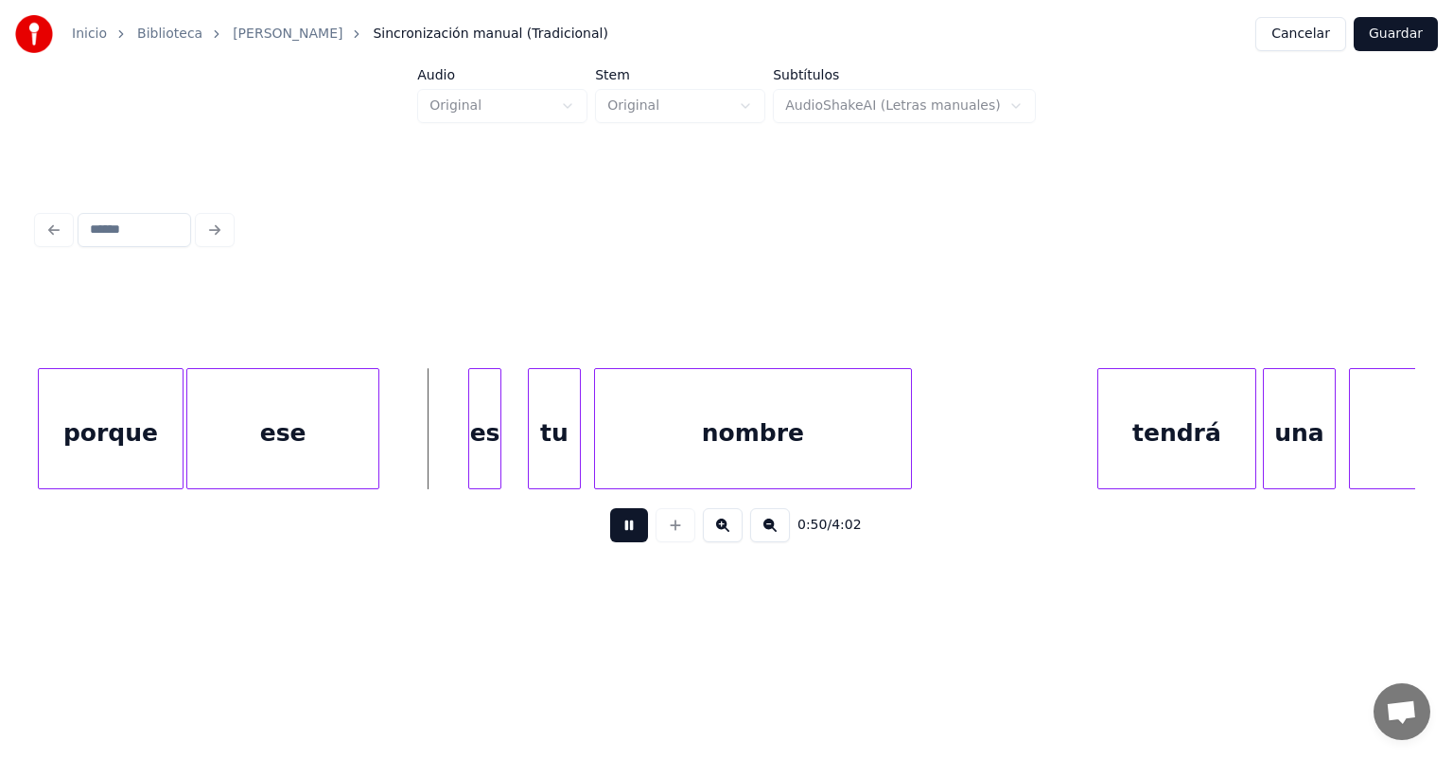
click at [477, 455] on div "es" at bounding box center [484, 433] width 31 height 129
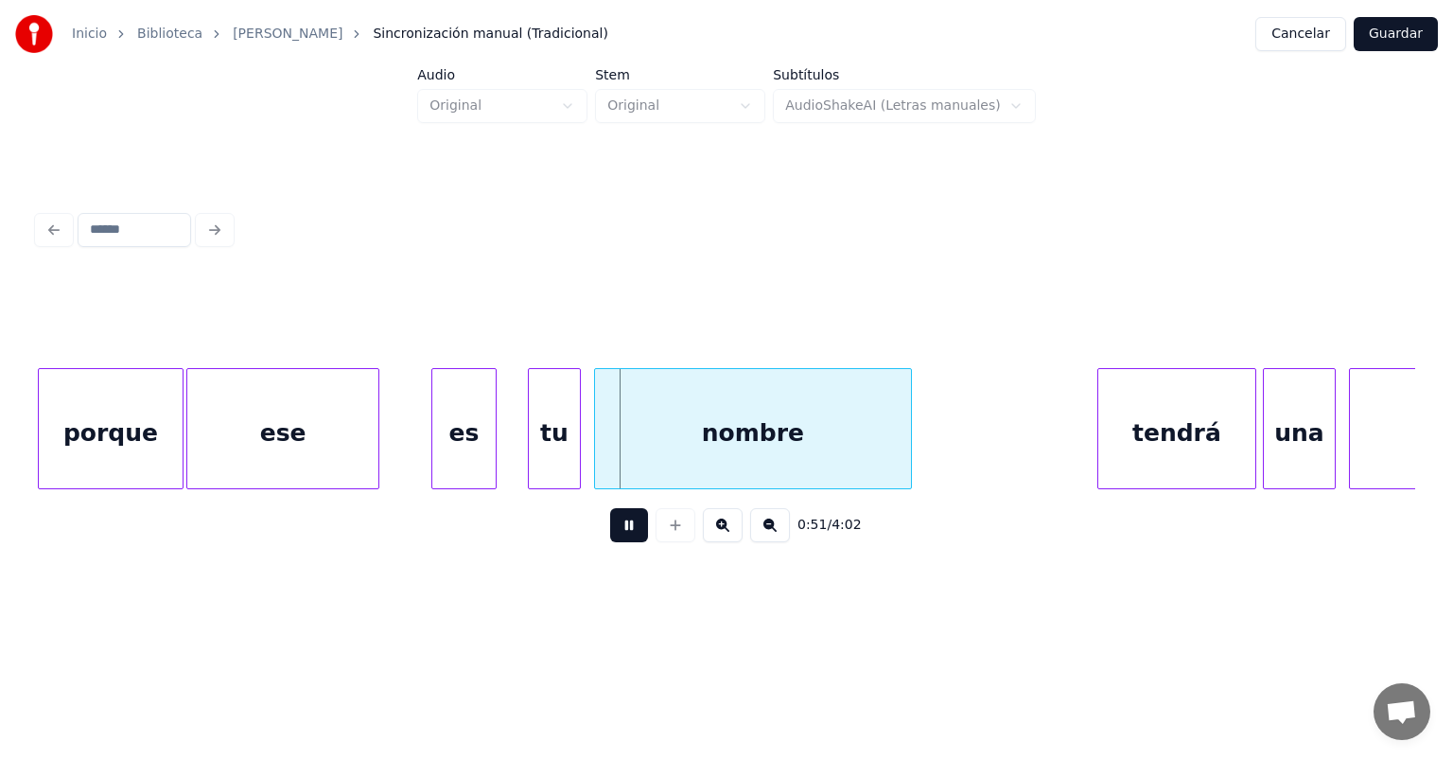
click at [481, 443] on div "es" at bounding box center [463, 433] width 63 height 129
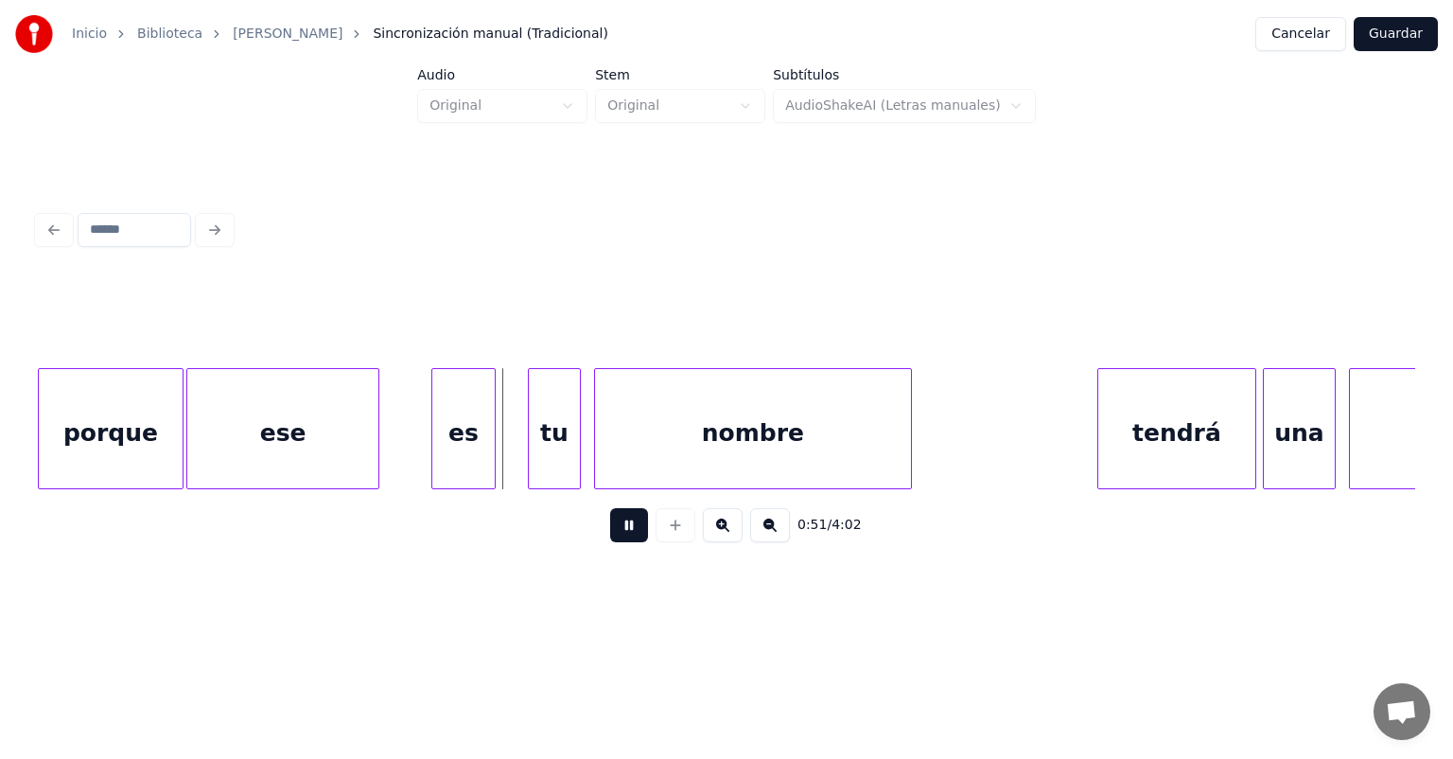
click at [460, 444] on div "es" at bounding box center [463, 433] width 63 height 129
click at [450, 443] on div "es" at bounding box center [452, 433] width 63 height 129
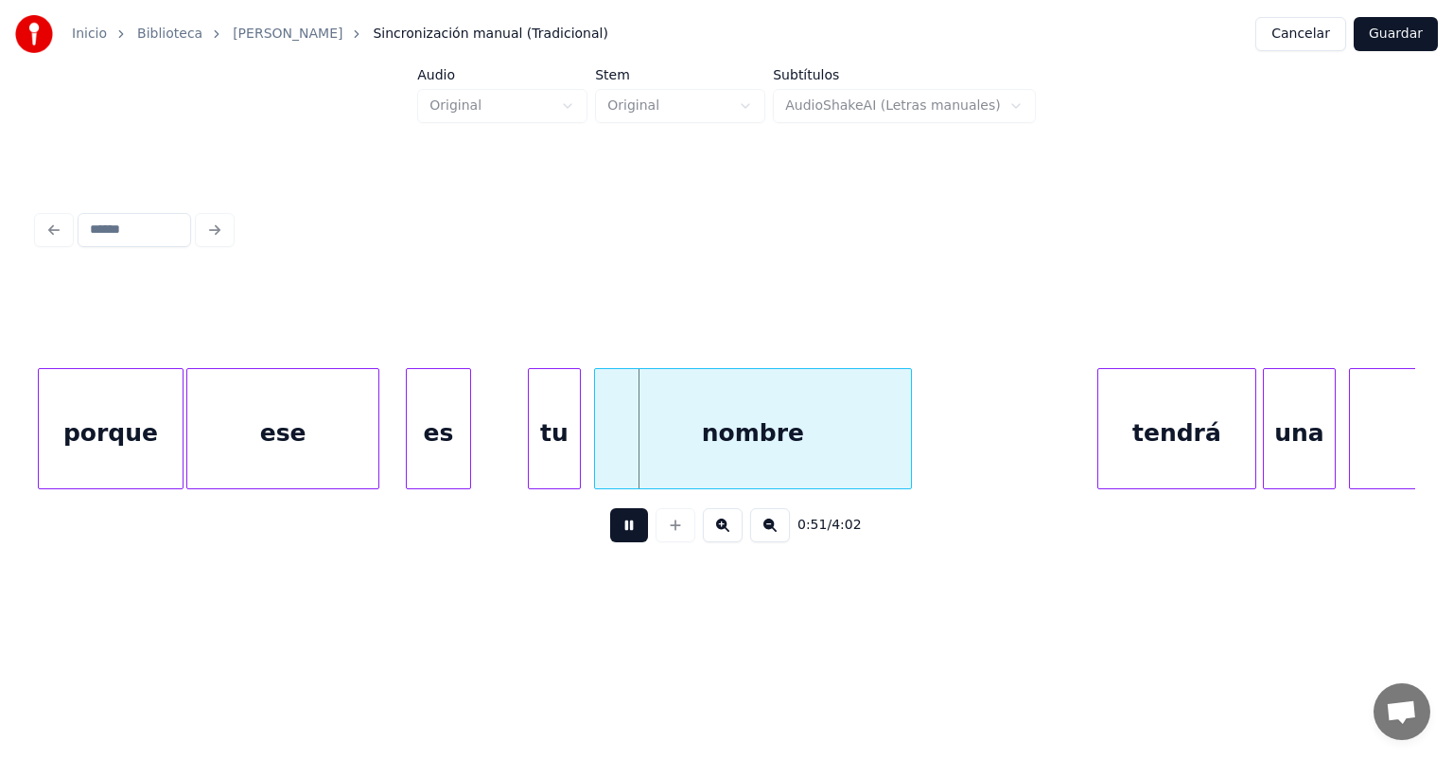
click at [441, 447] on div "es" at bounding box center [438, 433] width 63 height 129
click at [506, 440] on div "tu" at bounding box center [499, 433] width 51 height 129
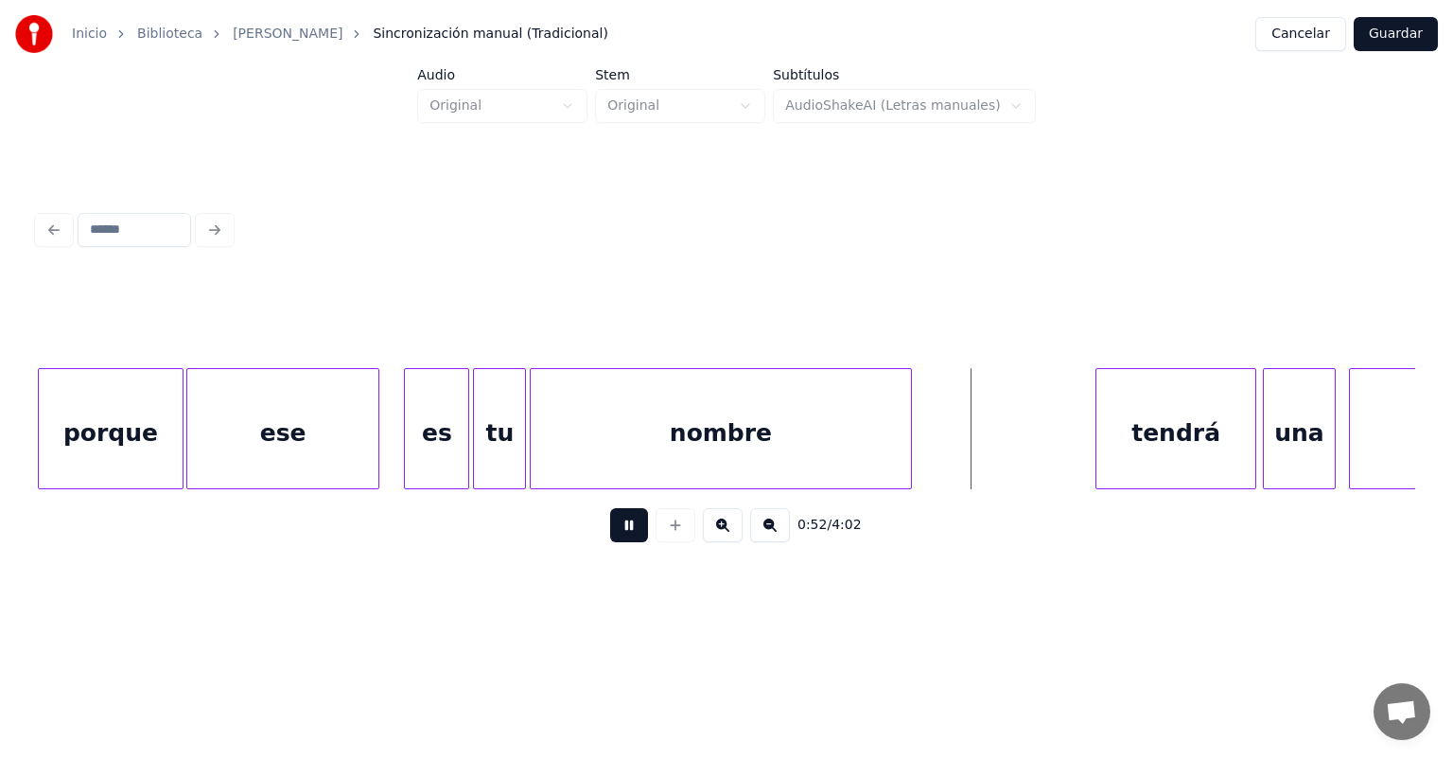
click at [1101, 421] on div "tendrá" at bounding box center [1176, 433] width 159 height 129
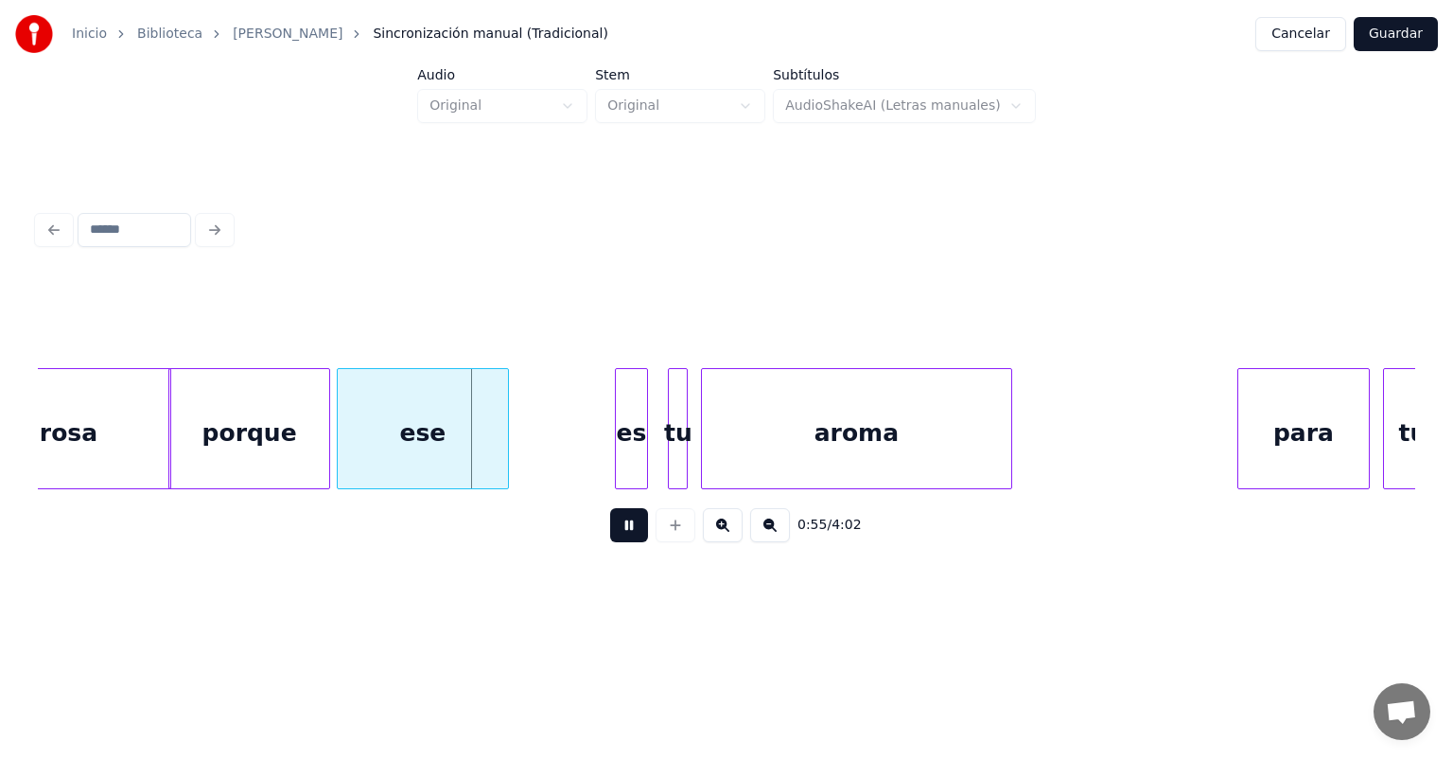
click at [618, 443] on div at bounding box center [619, 428] width 6 height 119
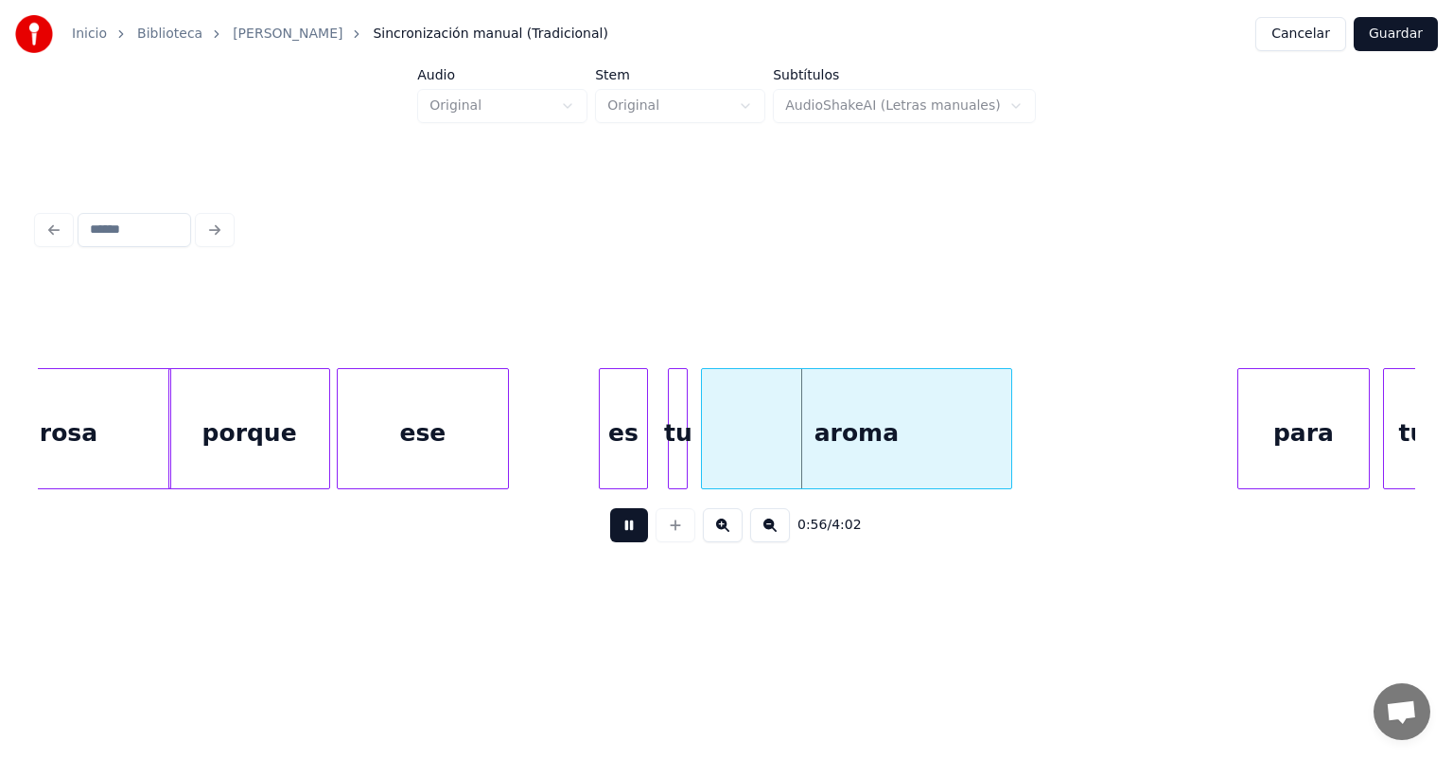
click at [504, 442] on div "ese" at bounding box center [423, 433] width 170 height 129
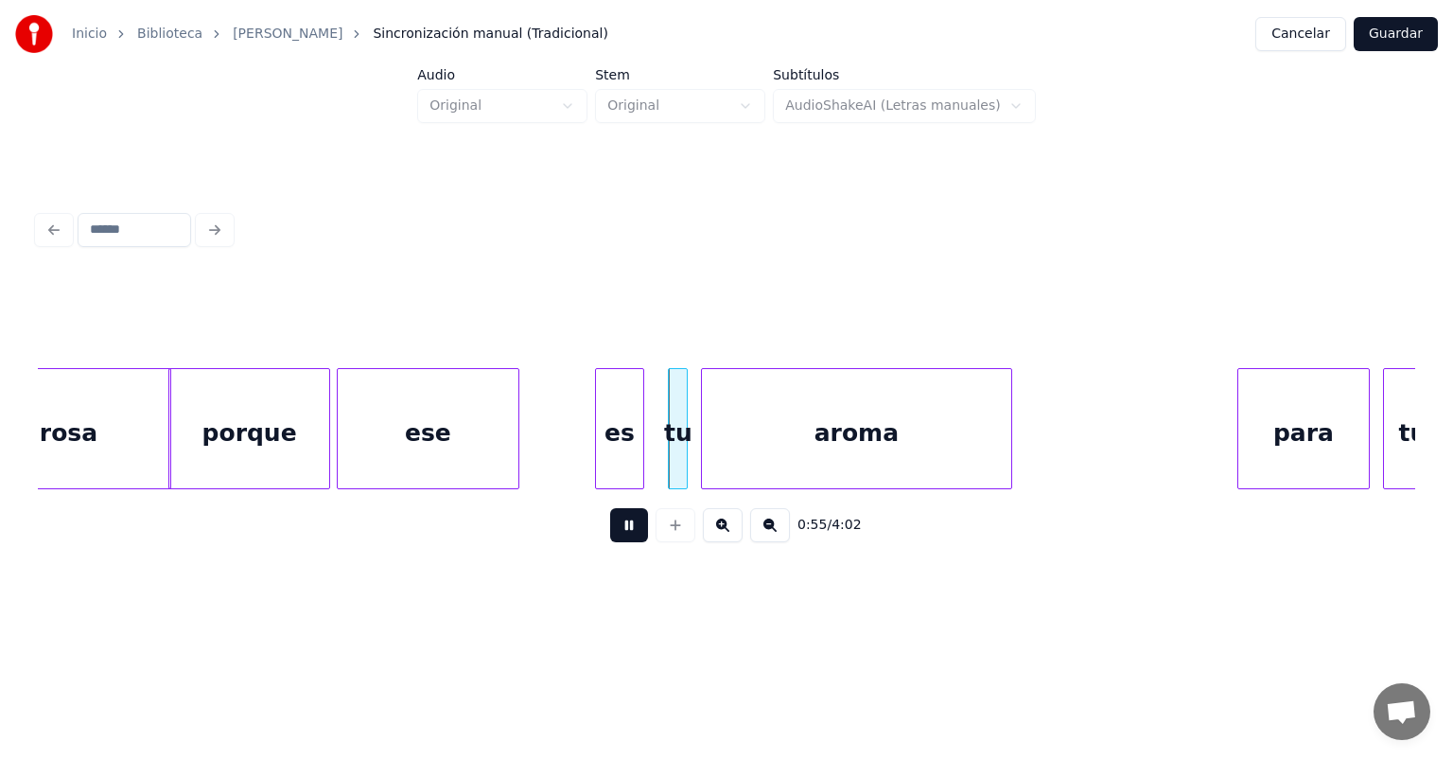
click at [612, 447] on div "es" at bounding box center [619, 433] width 47 height 129
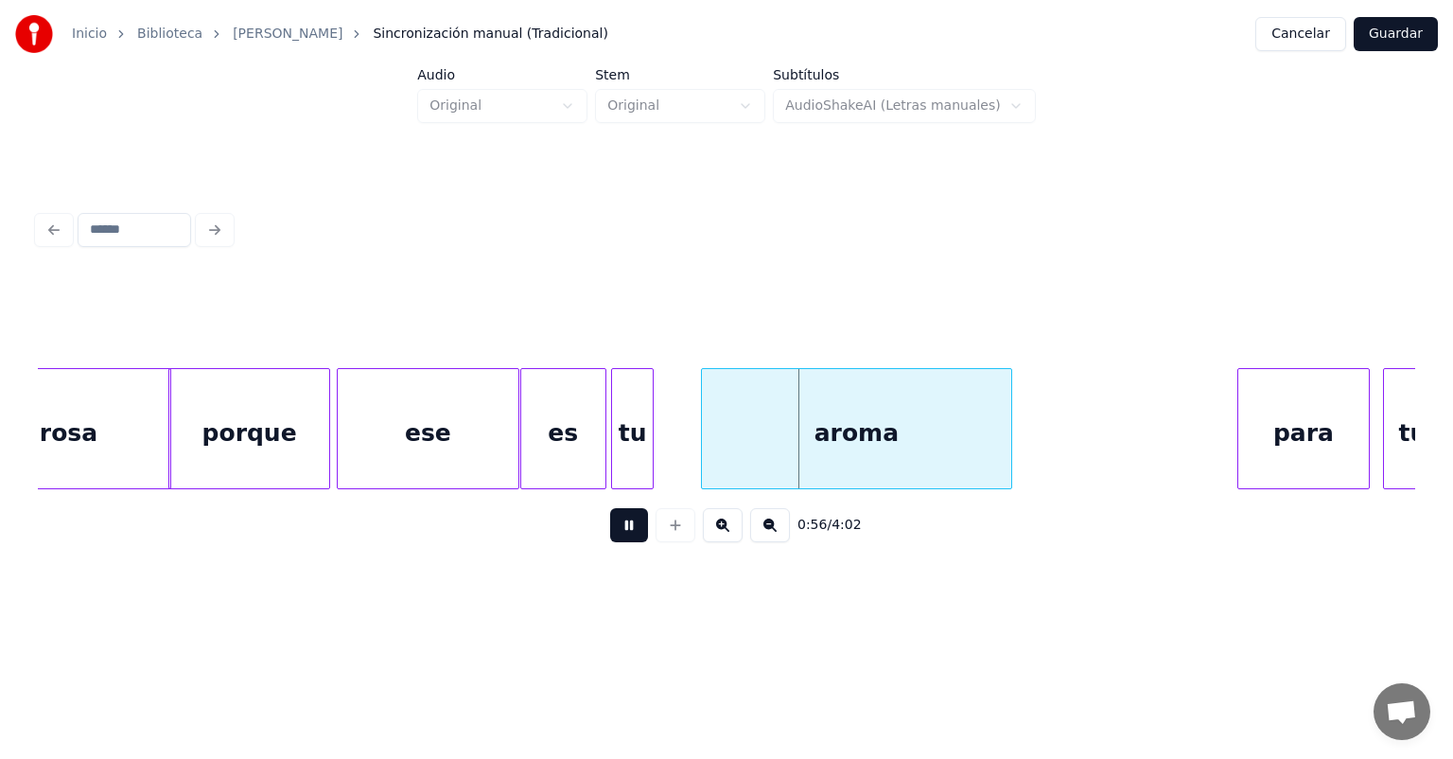
click at [592, 446] on div "es" at bounding box center [563, 433] width 84 height 129
click at [693, 452] on div "aroma" at bounding box center [843, 433] width 334 height 129
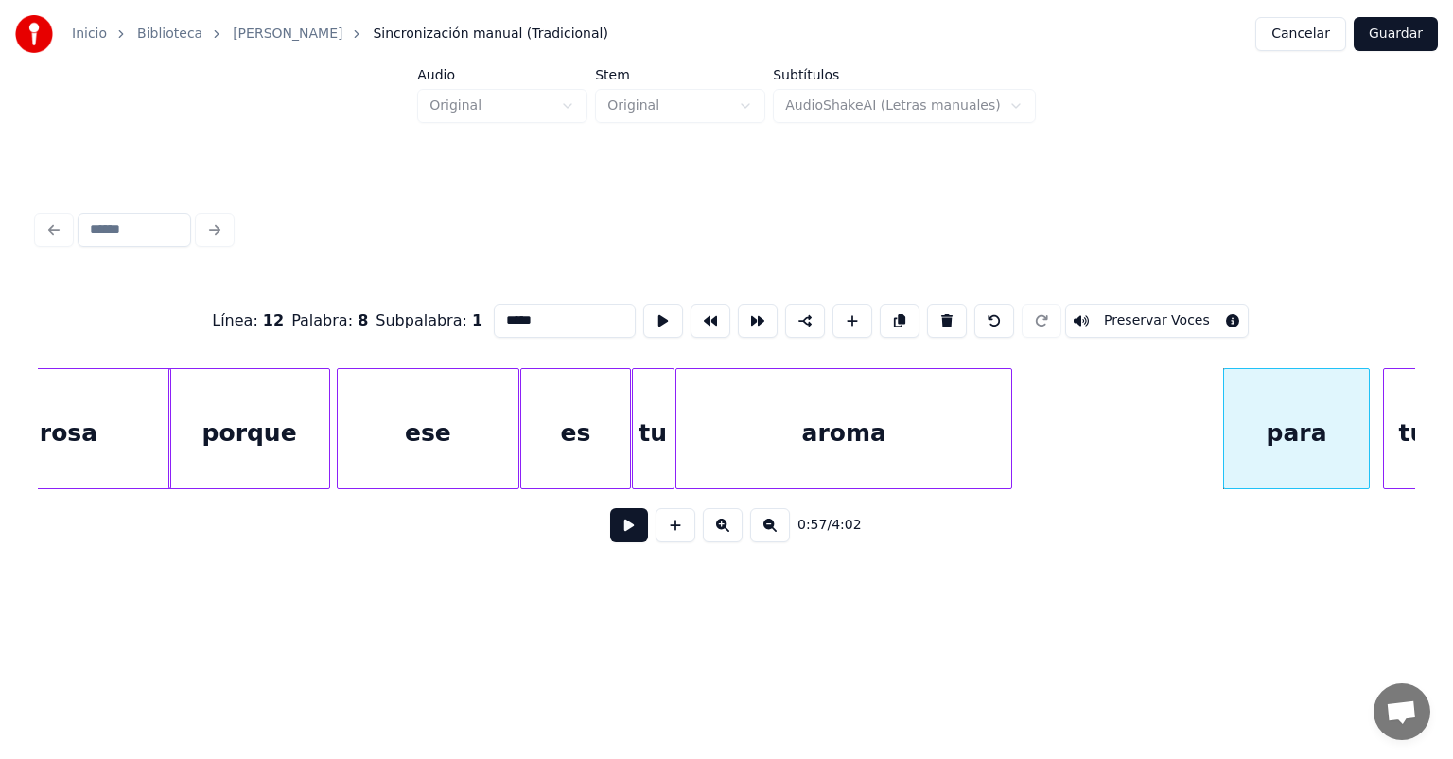
click at [619, 537] on button at bounding box center [629, 525] width 38 height 34
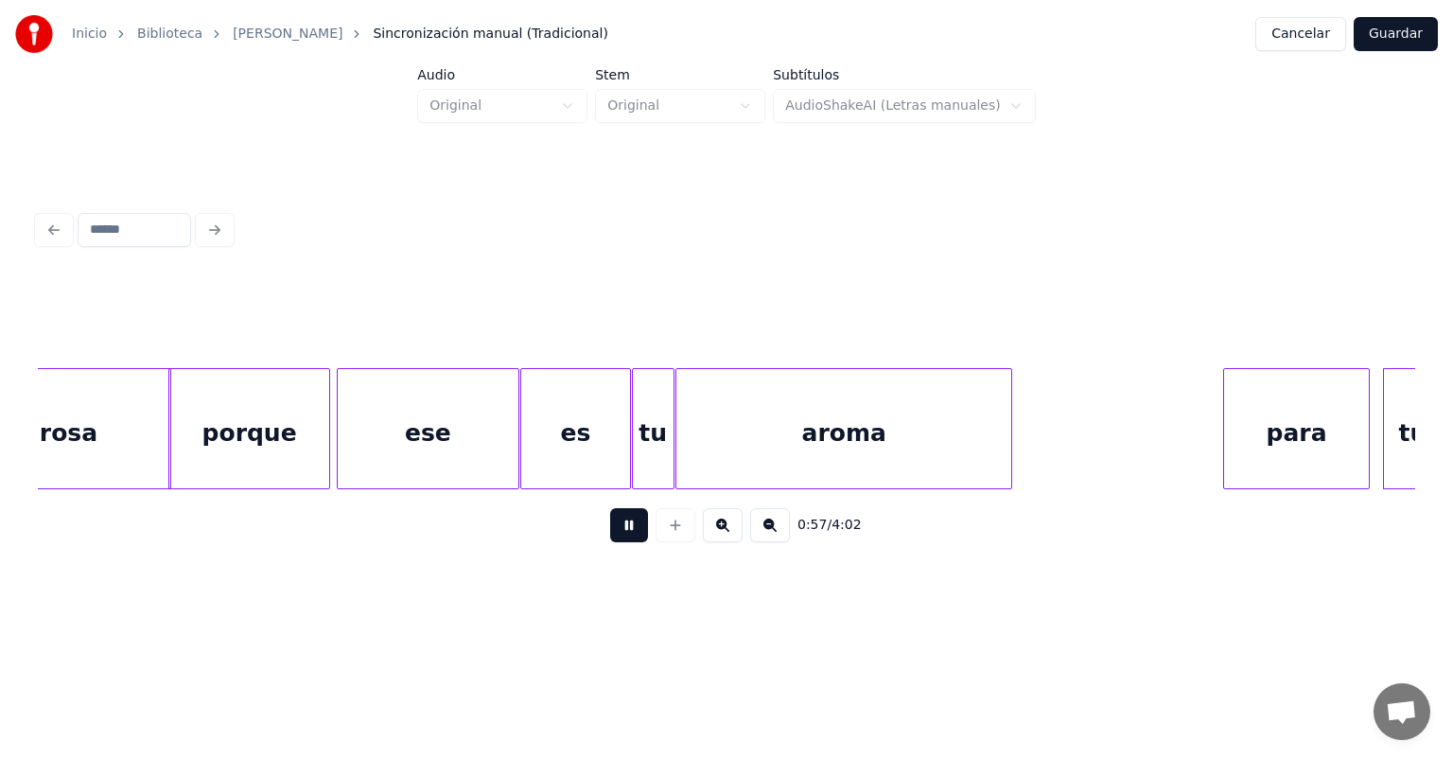
scroll to position [0, 19239]
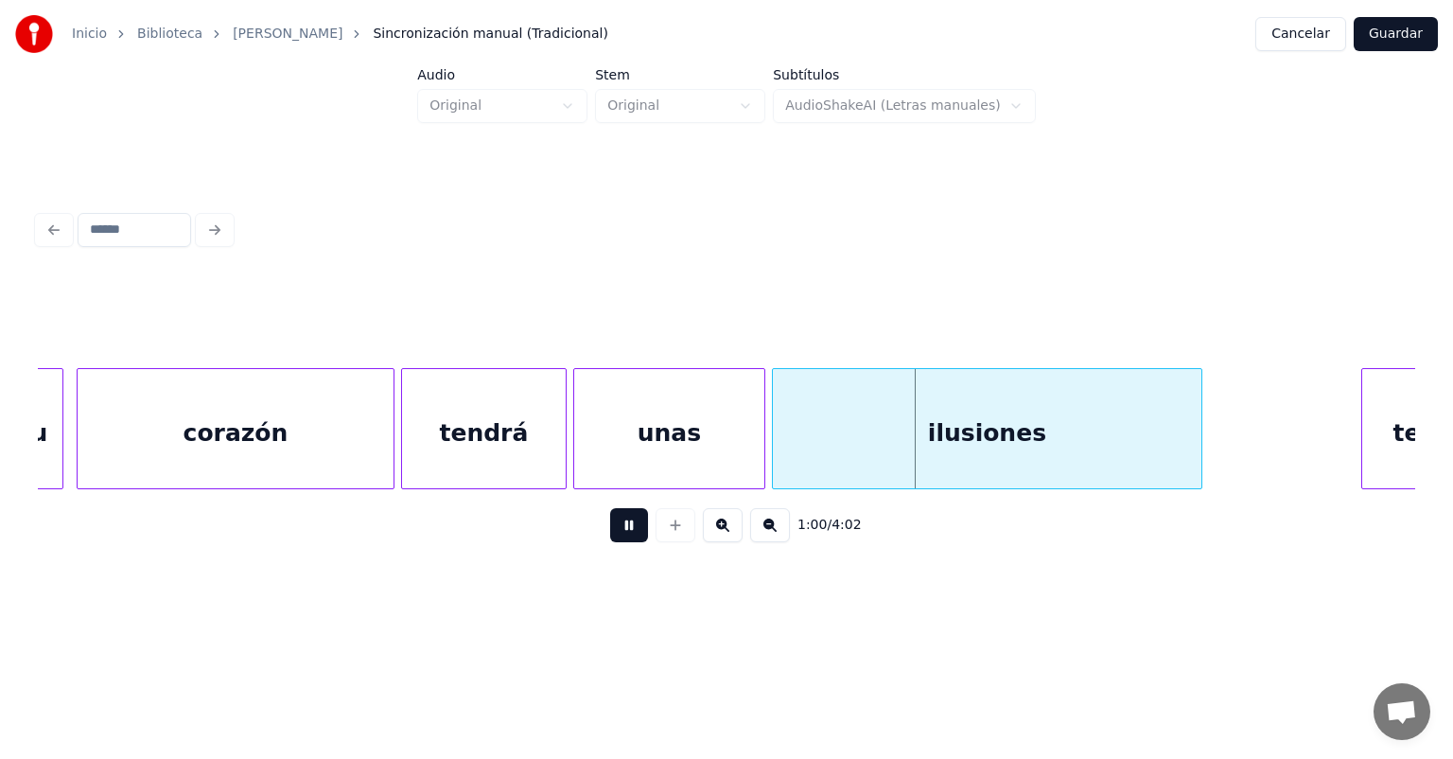
click at [776, 450] on div at bounding box center [776, 428] width 6 height 119
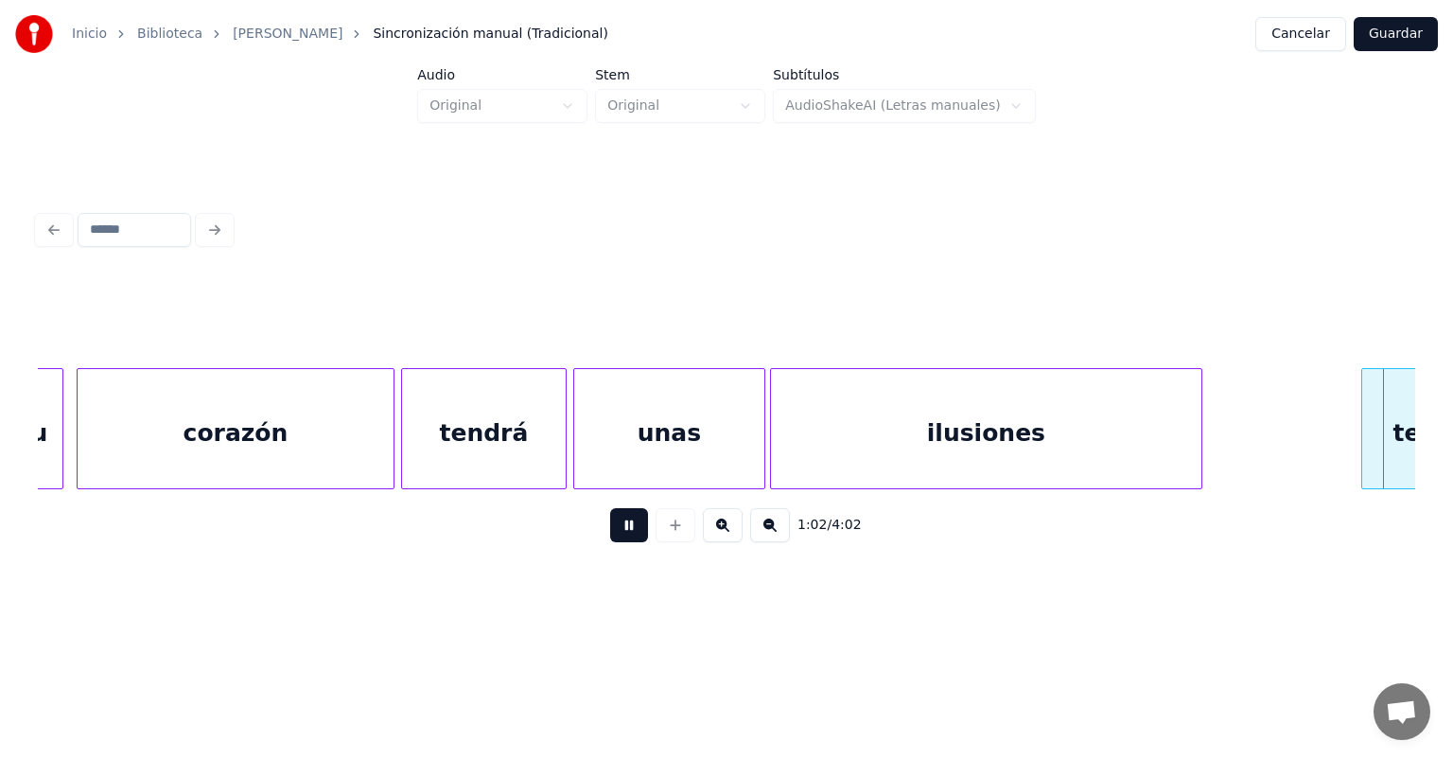
scroll to position [0, 20619]
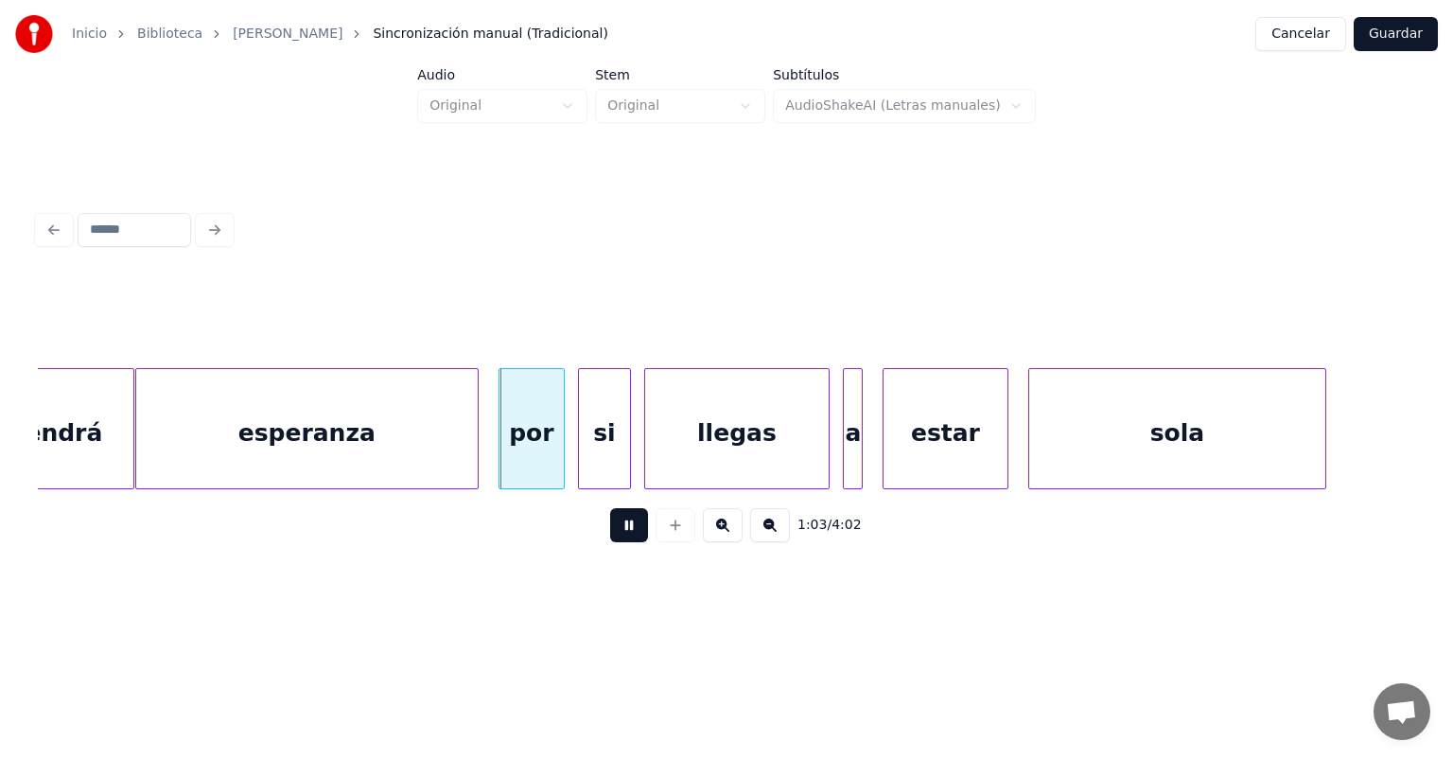
click at [150, 450] on div "esperanza" at bounding box center [307, 433] width 342 height 129
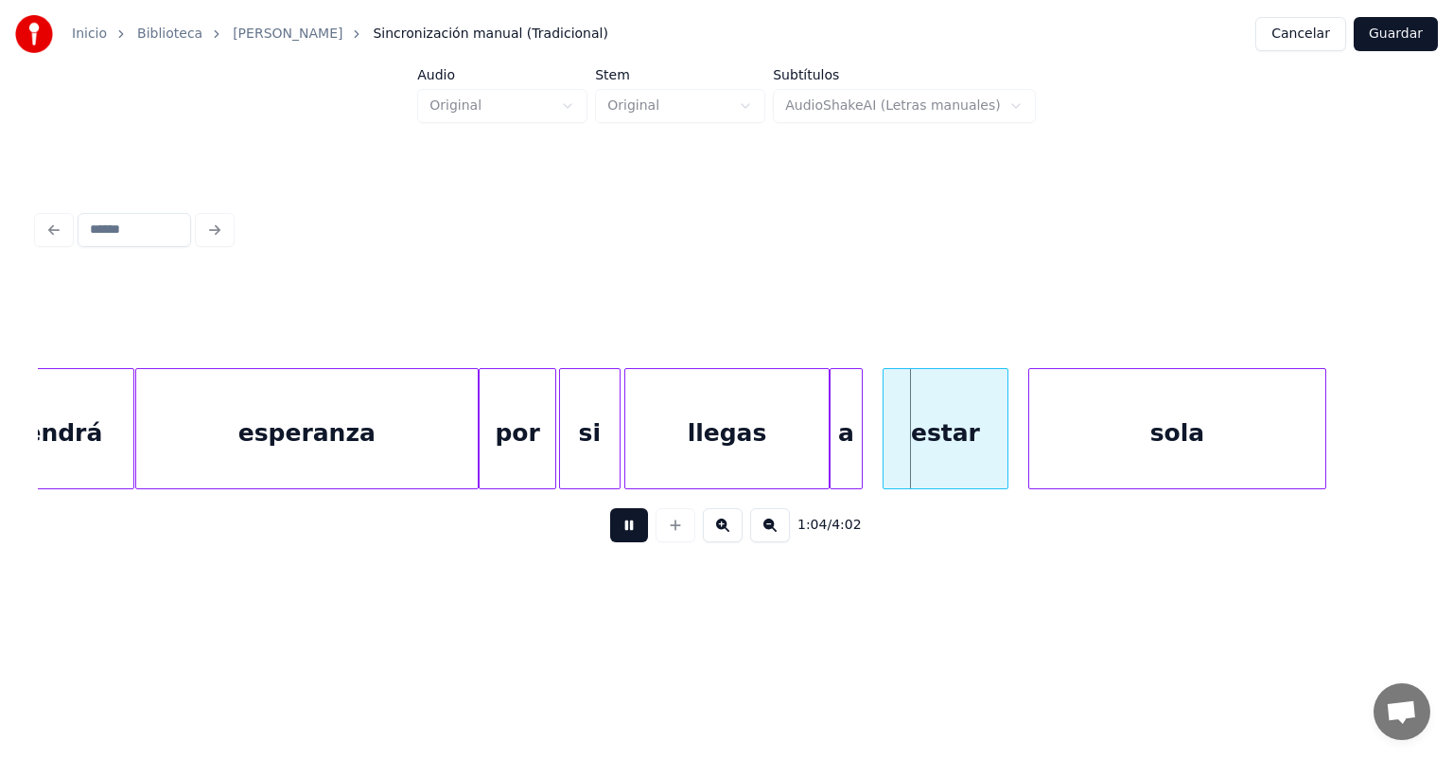
click at [846, 430] on div "a" at bounding box center [846, 433] width 31 height 129
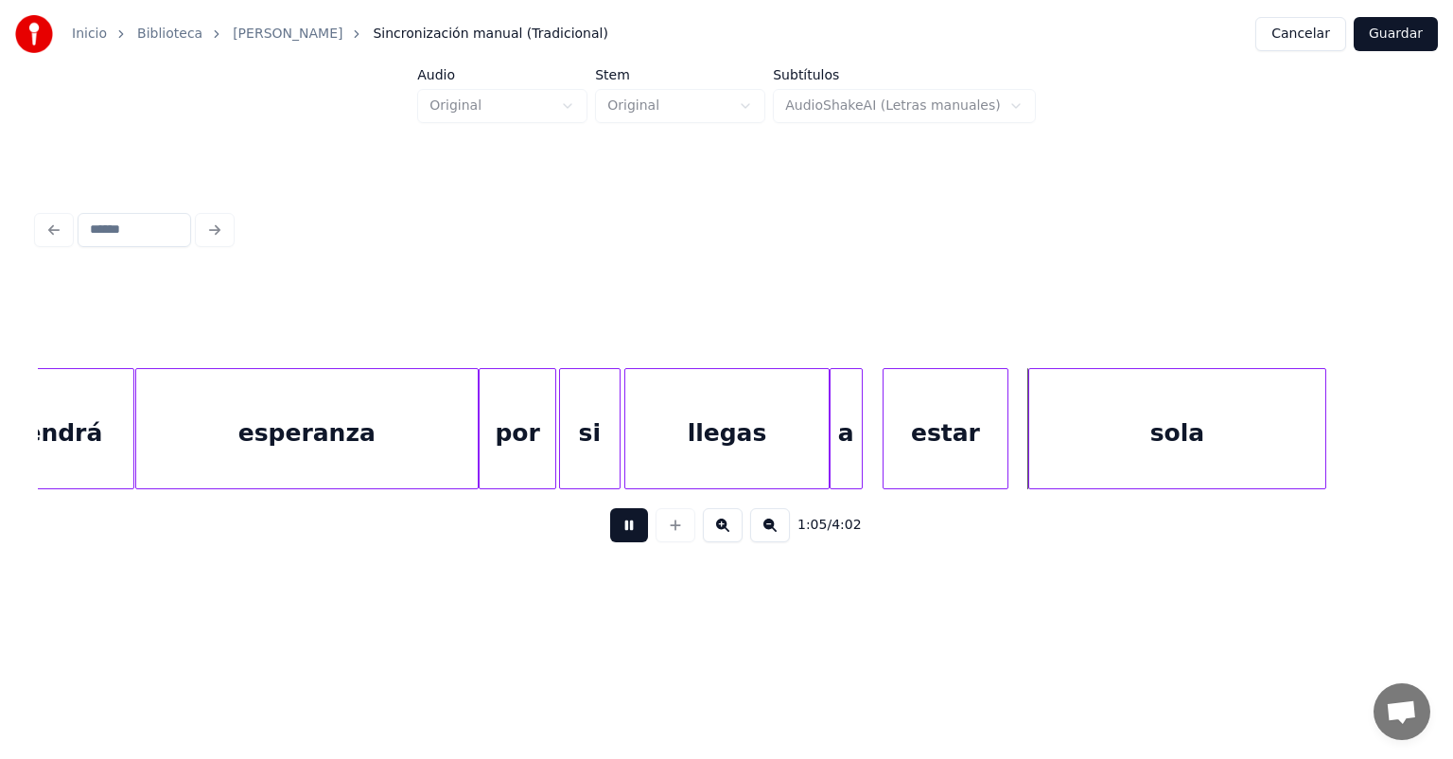
click at [847, 426] on div "a" at bounding box center [846, 433] width 31 height 129
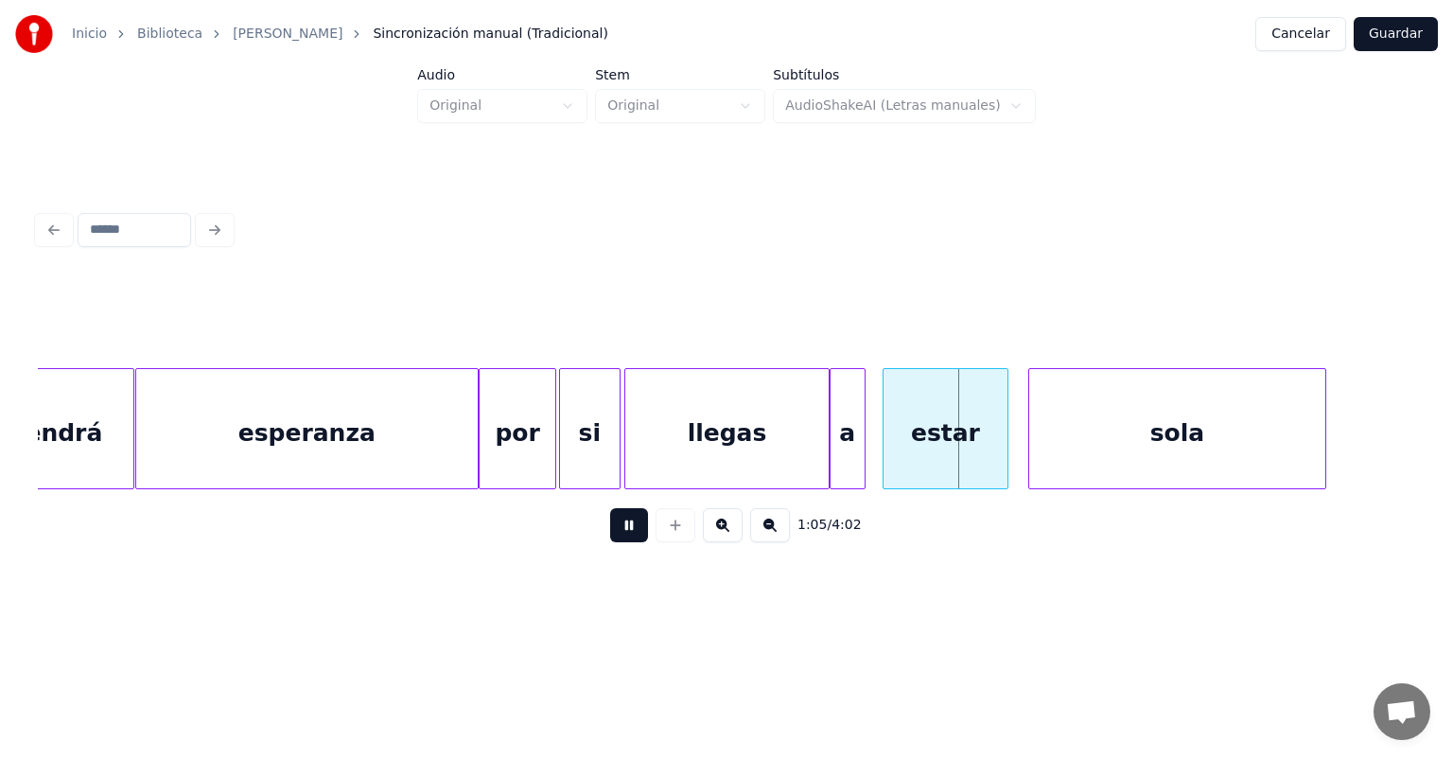
click at [886, 426] on div "estar" at bounding box center [946, 433] width 124 height 129
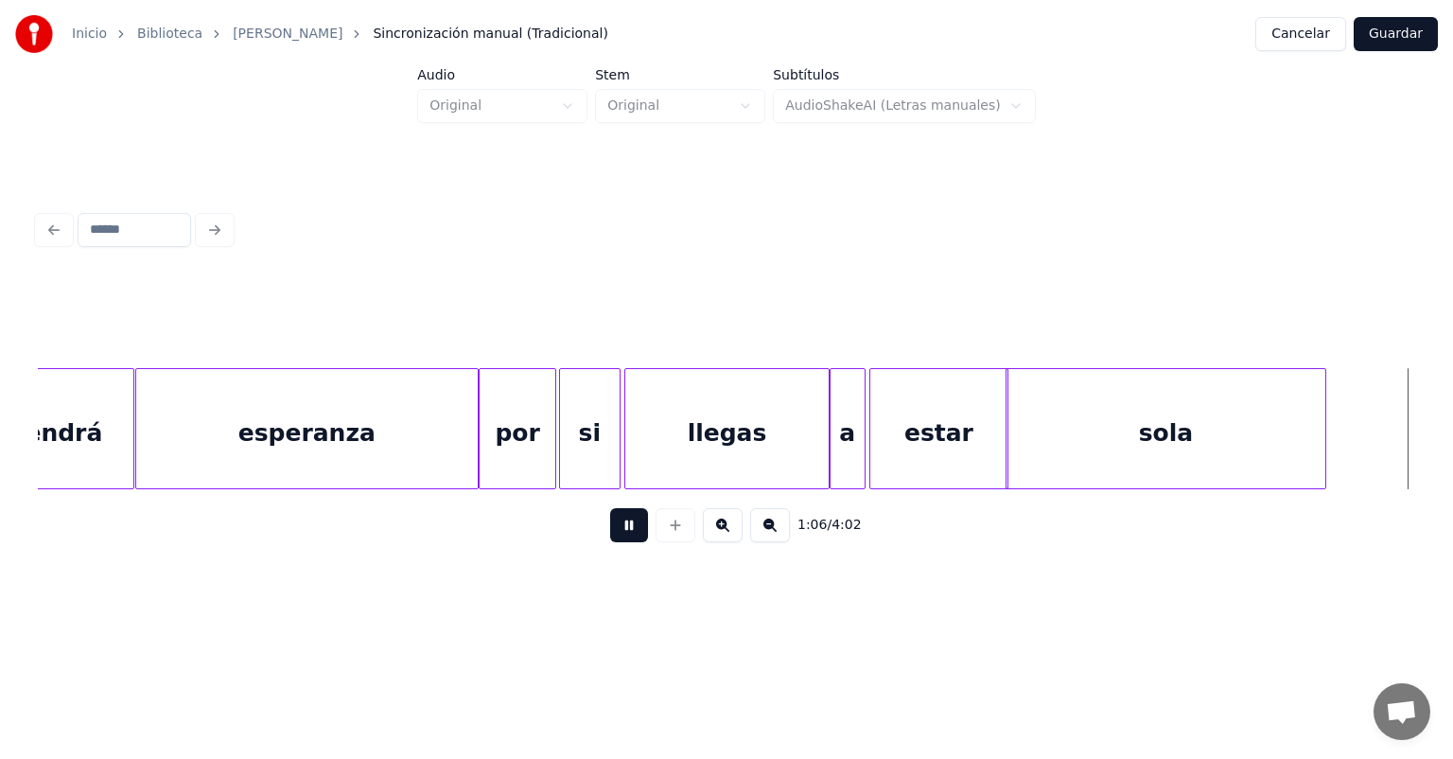
scroll to position [0, 22000]
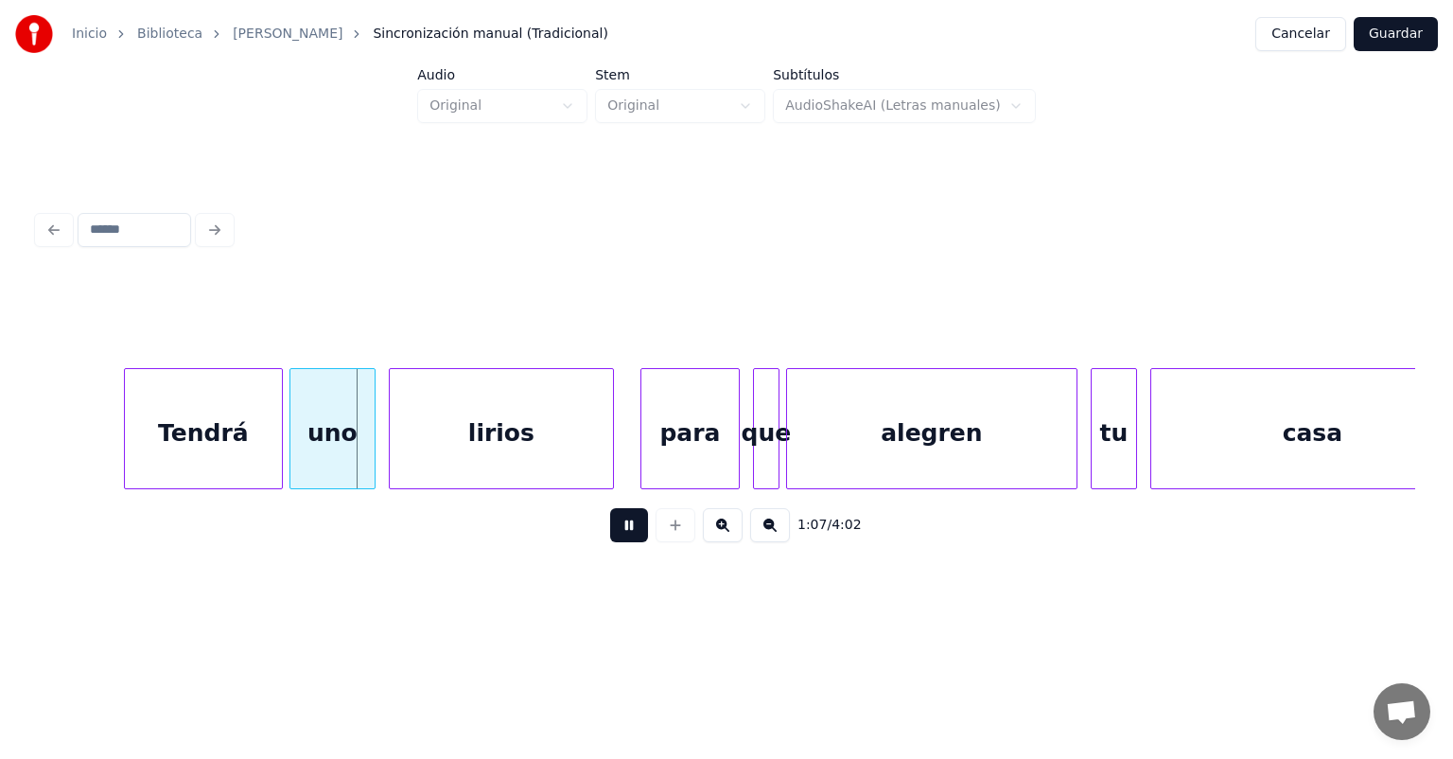
click at [127, 456] on div at bounding box center [128, 428] width 6 height 119
click at [293, 453] on div "uno" at bounding box center [331, 433] width 88 height 129
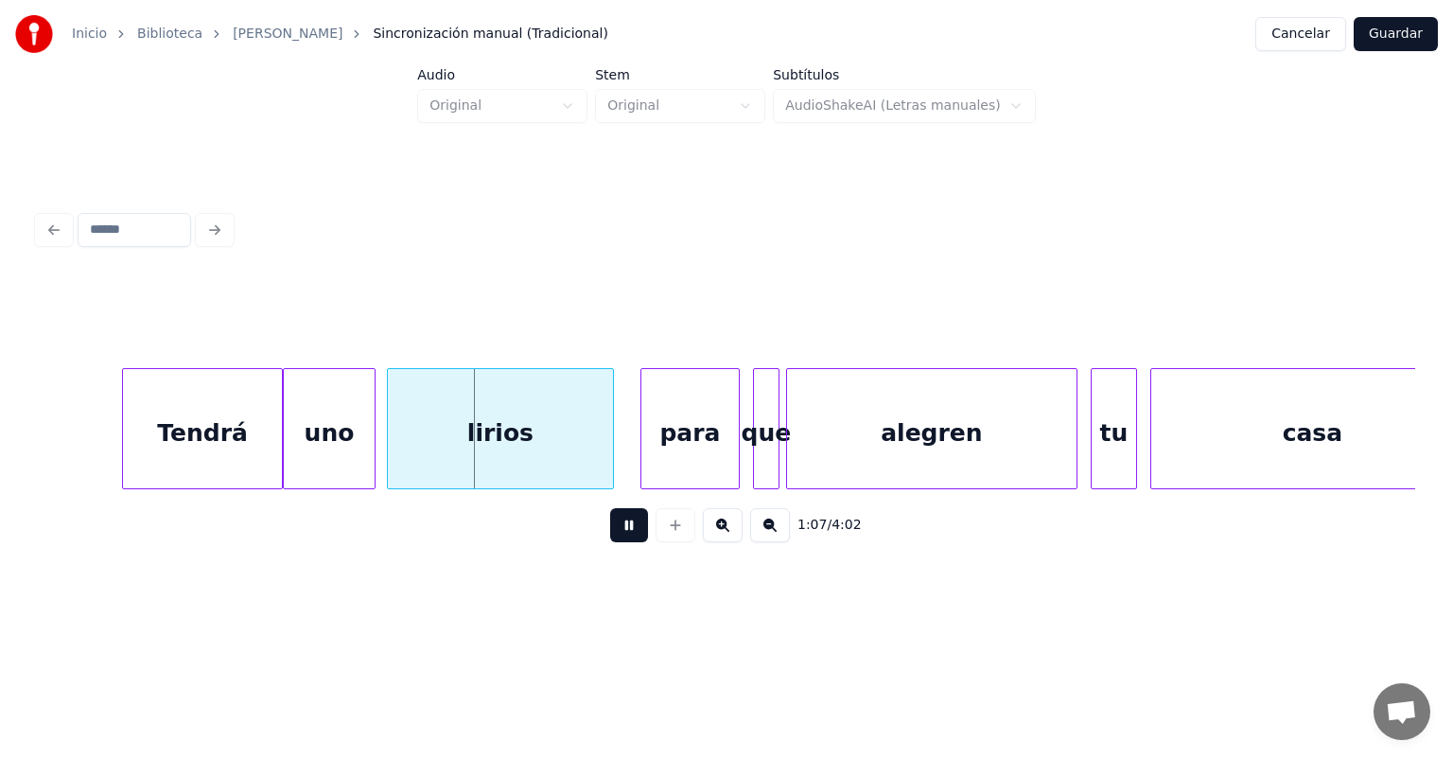
click at [392, 449] on div "lirios" at bounding box center [500, 433] width 225 height 129
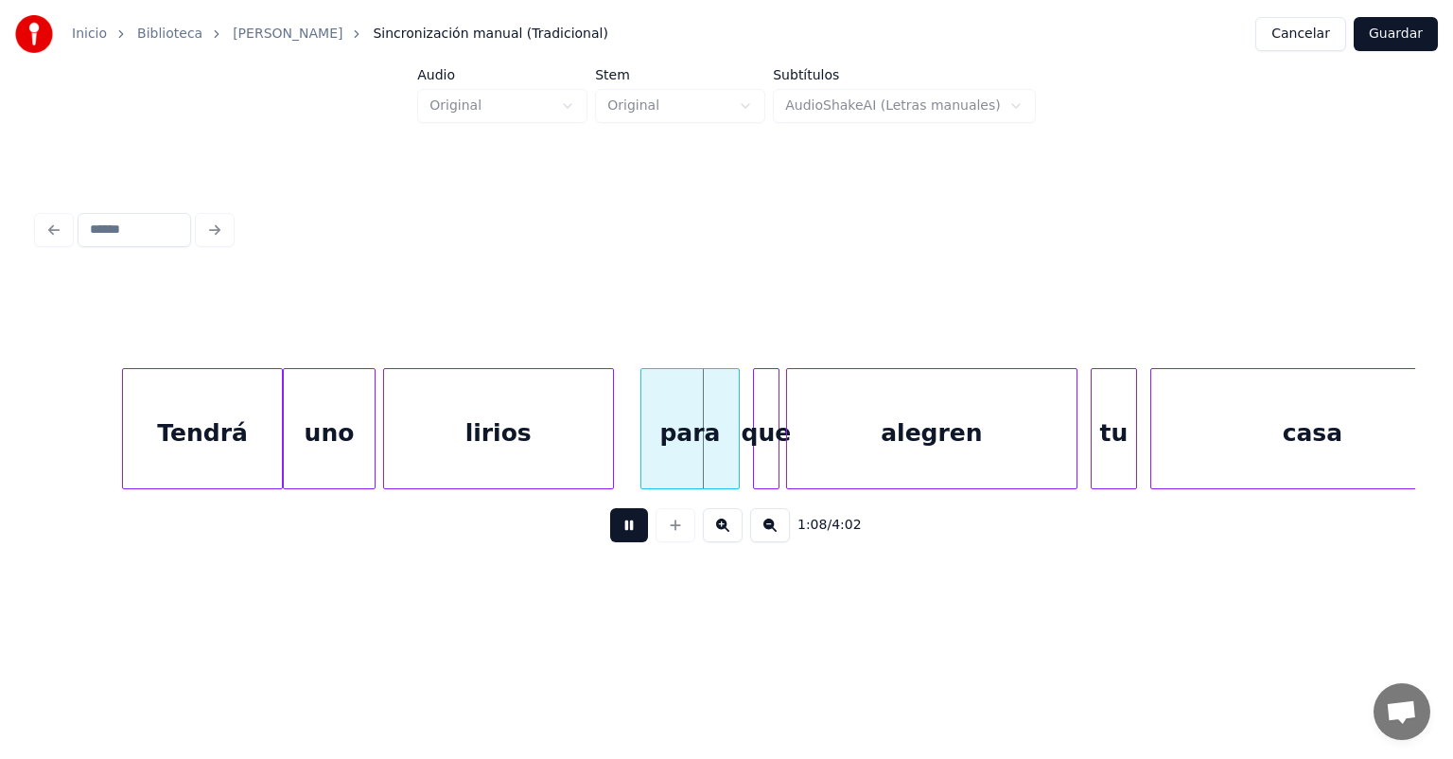
click at [643, 450] on div "para" at bounding box center [689, 433] width 97 height 129
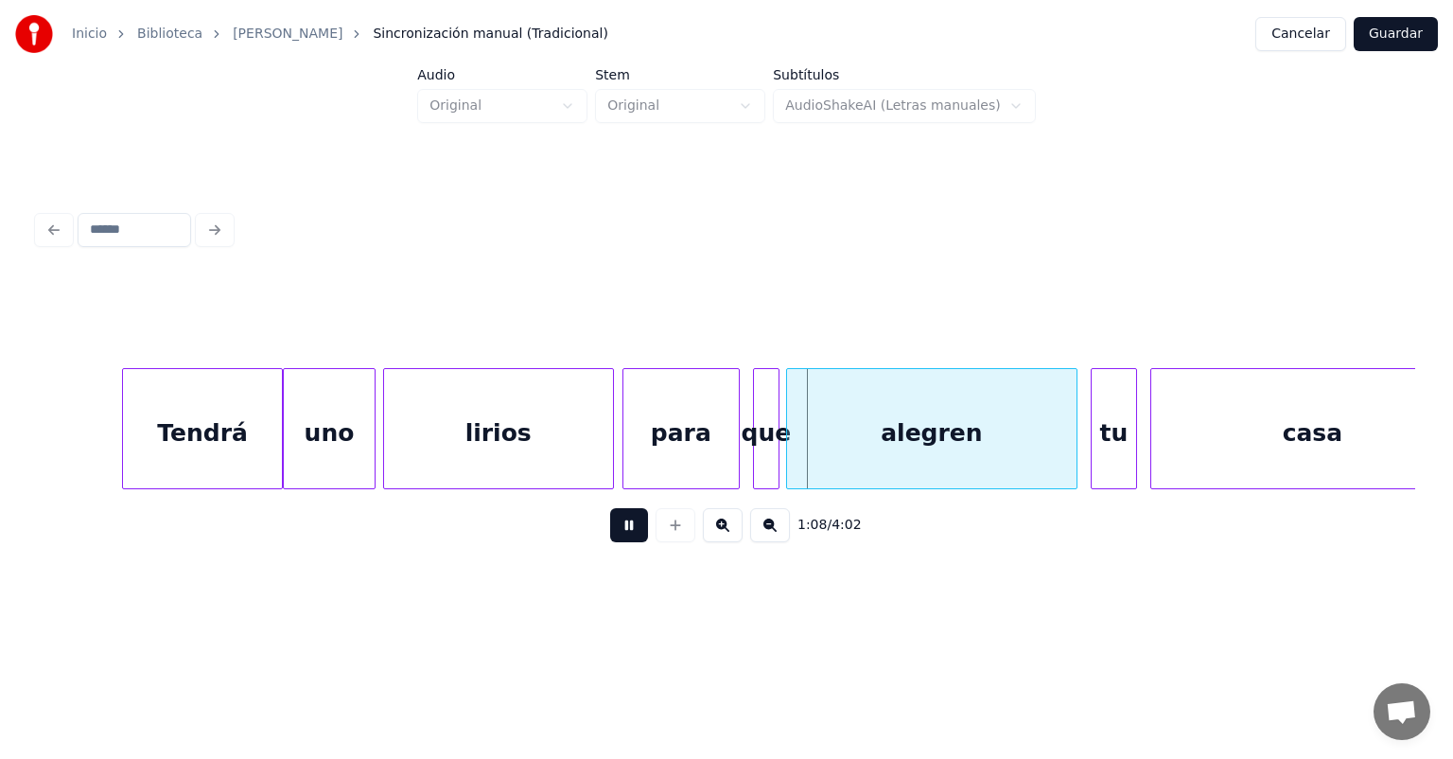
click at [636, 450] on div "para" at bounding box center [680, 433] width 115 height 129
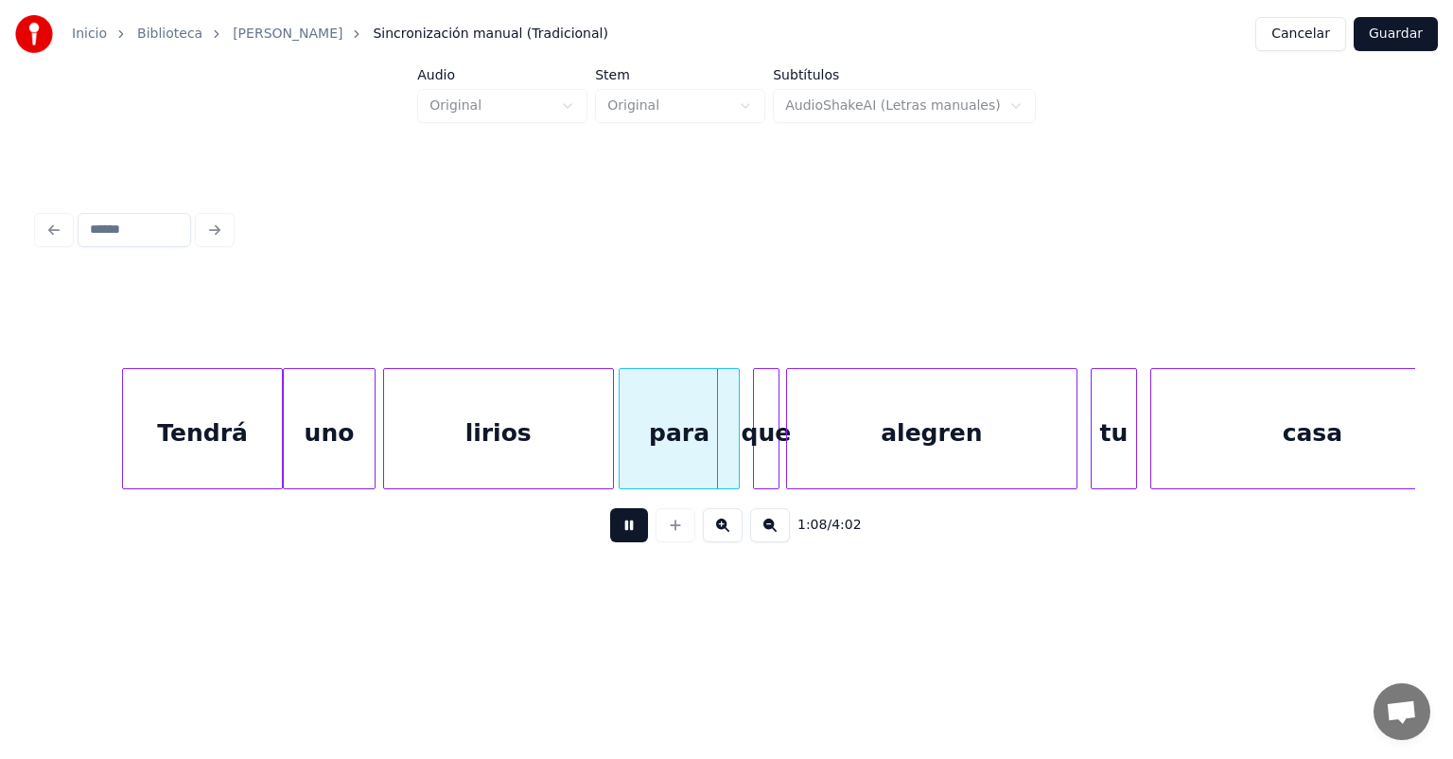
click at [623, 448] on div at bounding box center [623, 428] width 6 height 119
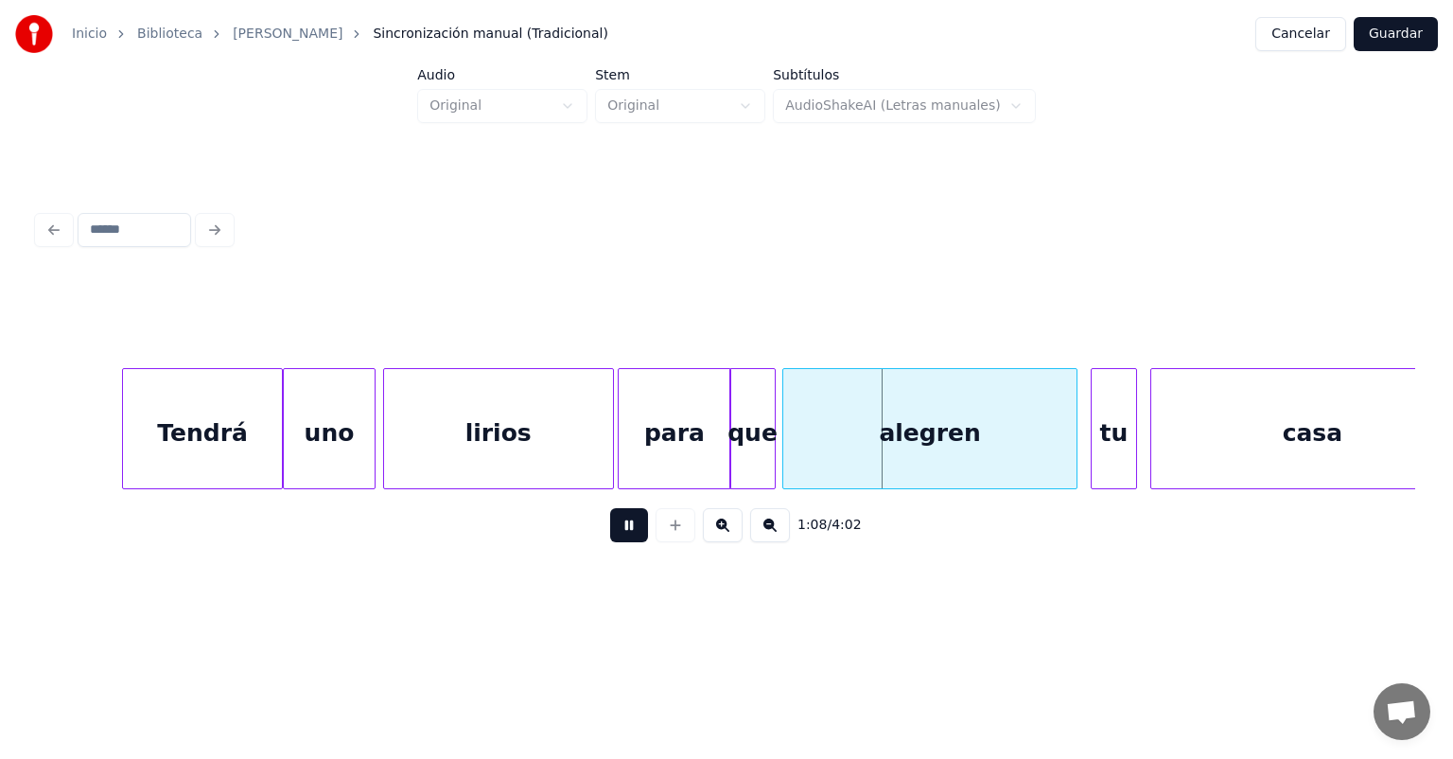
click at [789, 450] on div "alegren" at bounding box center [929, 433] width 293 height 129
click at [1093, 446] on div "tu" at bounding box center [1114, 433] width 44 height 129
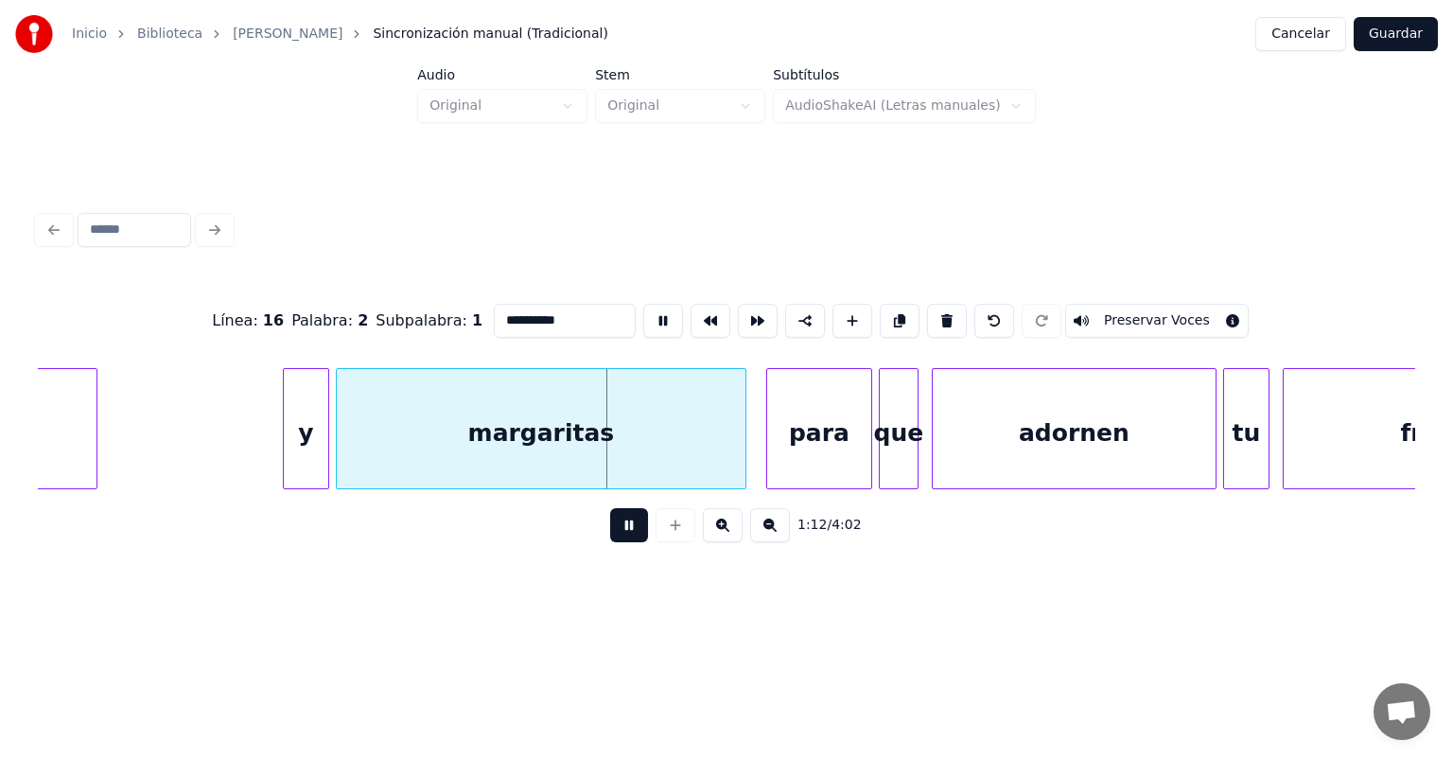
click at [306, 448] on div "y" at bounding box center [306, 433] width 44 height 129
type input "*"
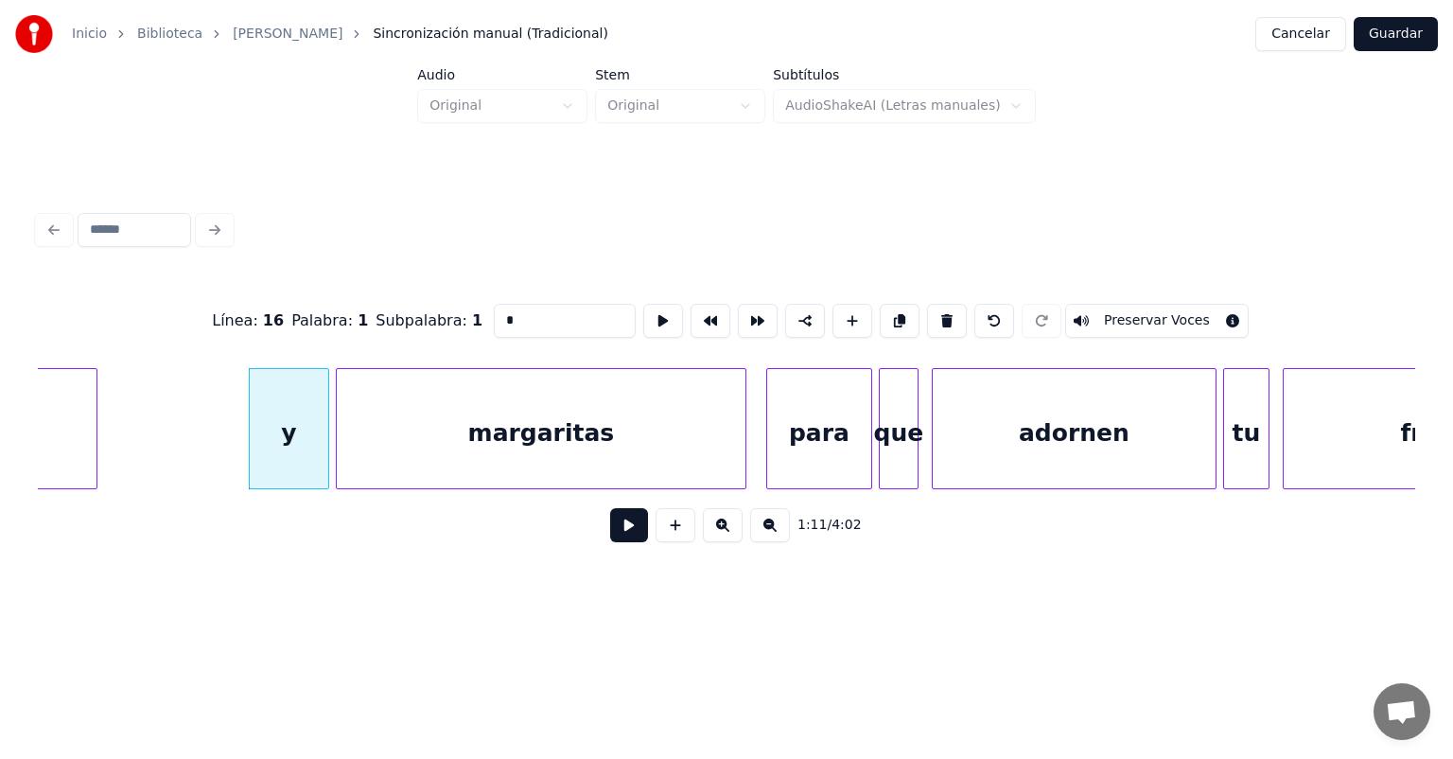
click at [610, 532] on button at bounding box center [629, 525] width 38 height 34
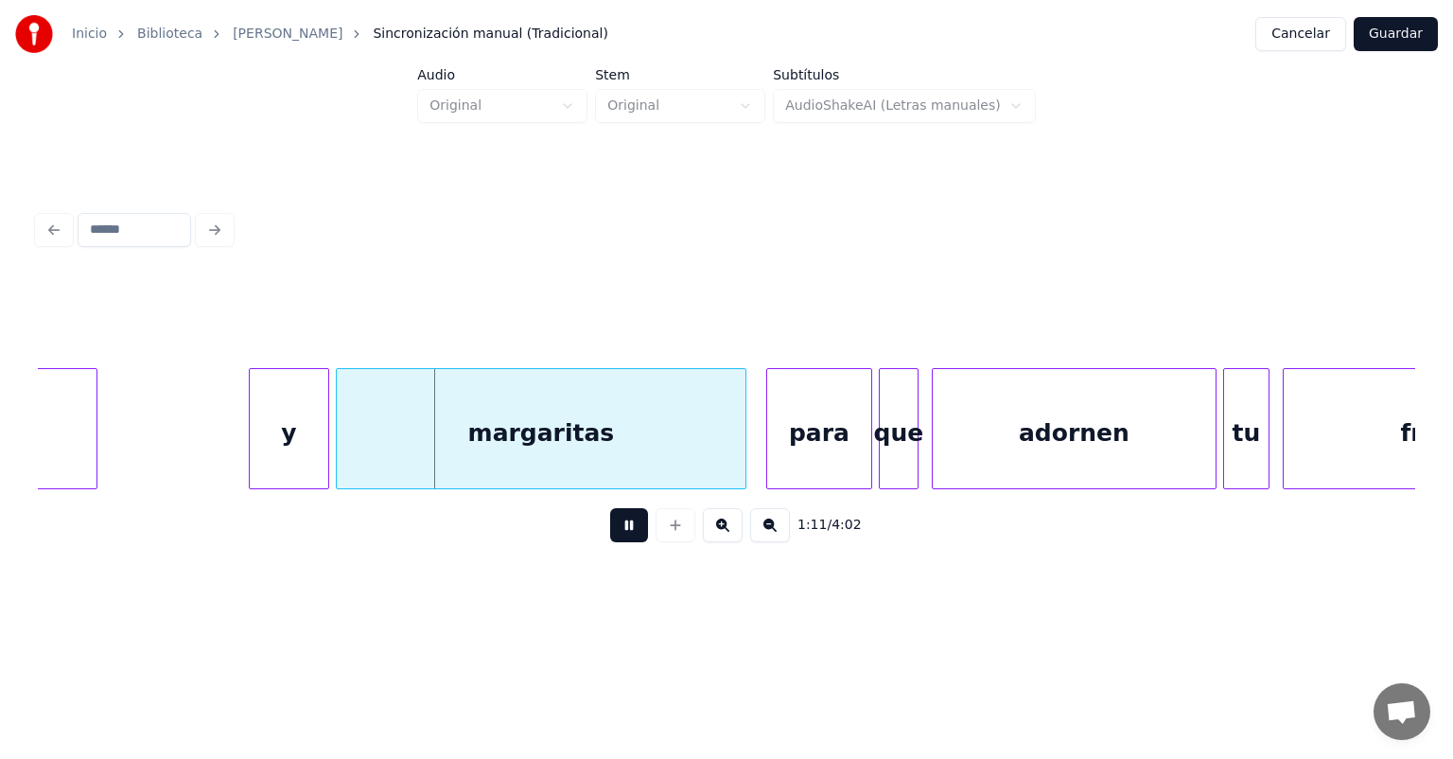
click at [325, 458] on div at bounding box center [326, 428] width 6 height 119
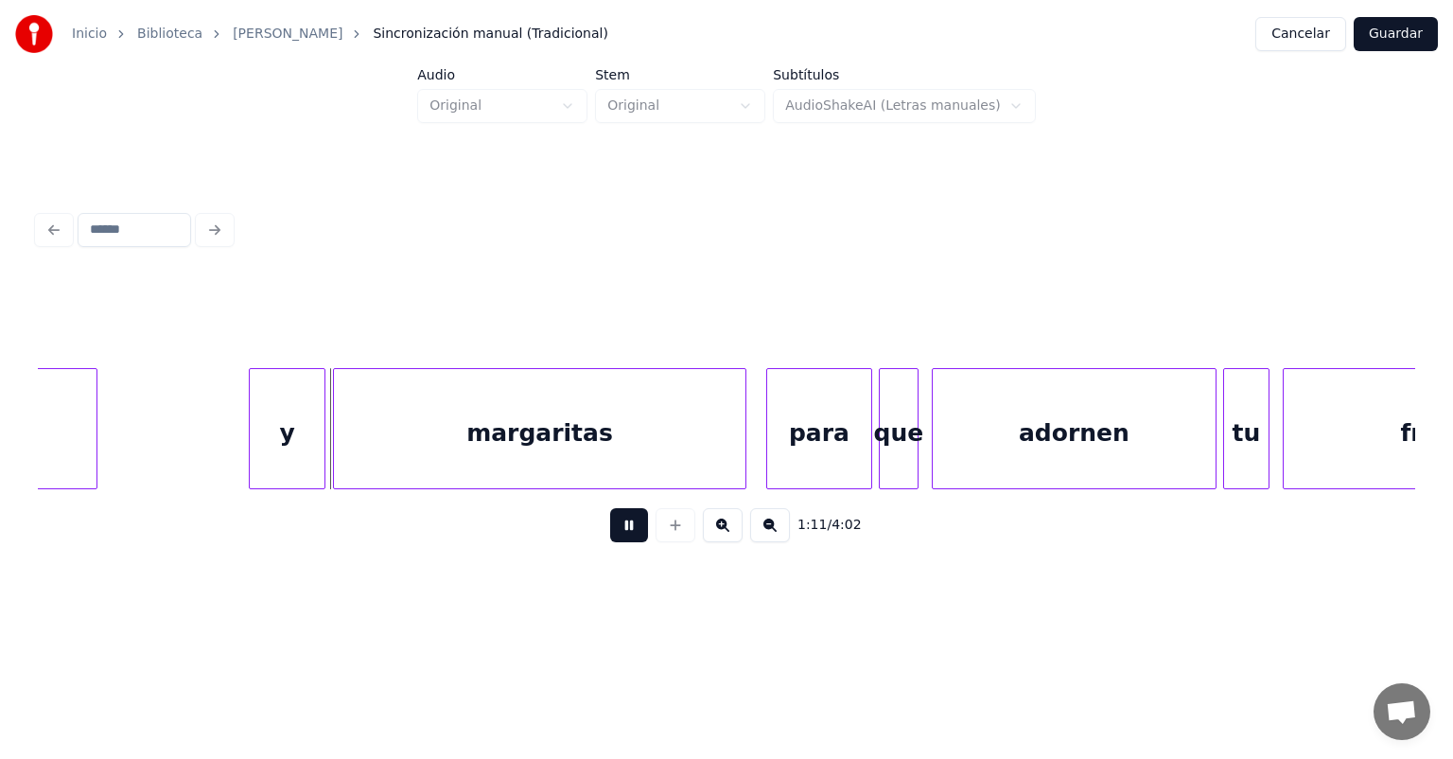
click at [339, 452] on div "margaritas" at bounding box center [540, 433] width 412 height 129
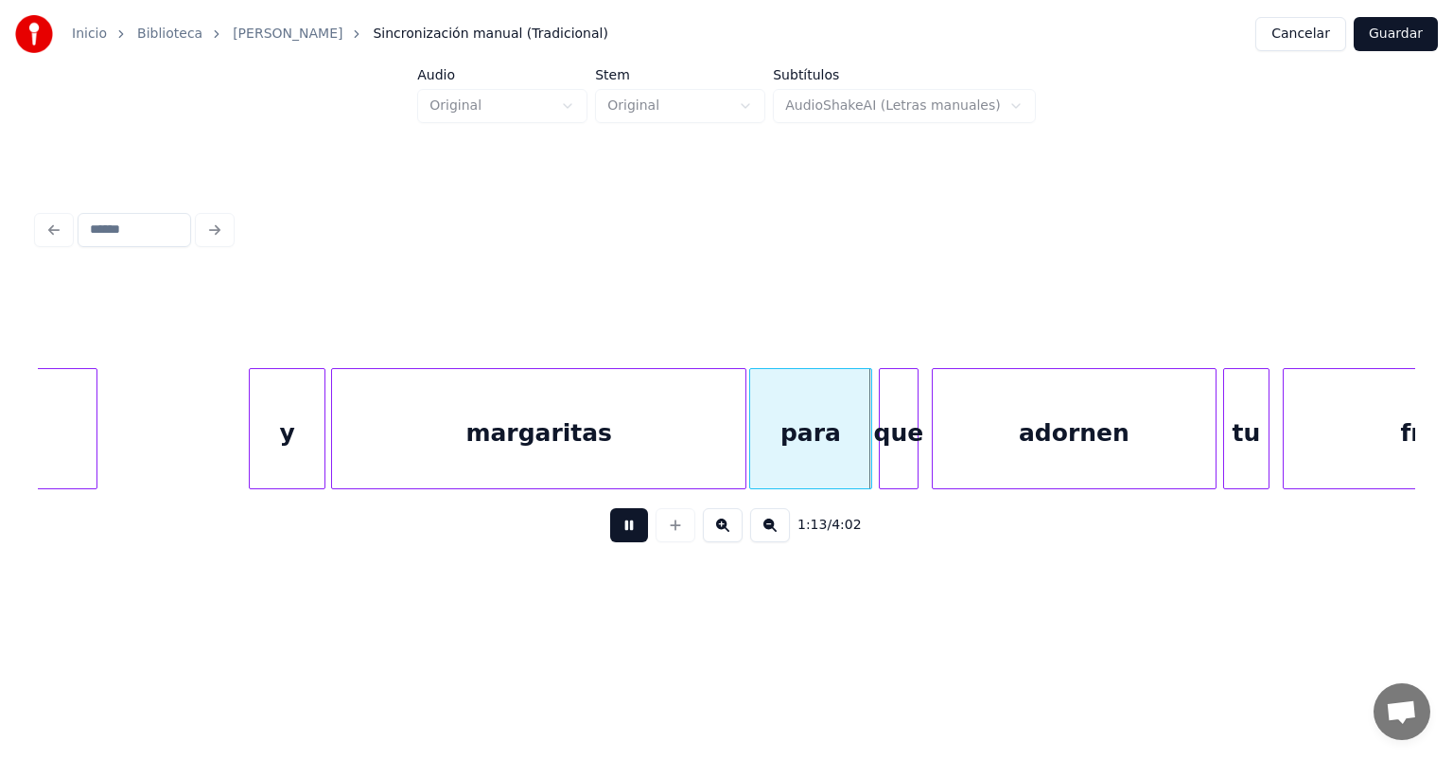
click at [883, 439] on div at bounding box center [883, 428] width 6 height 119
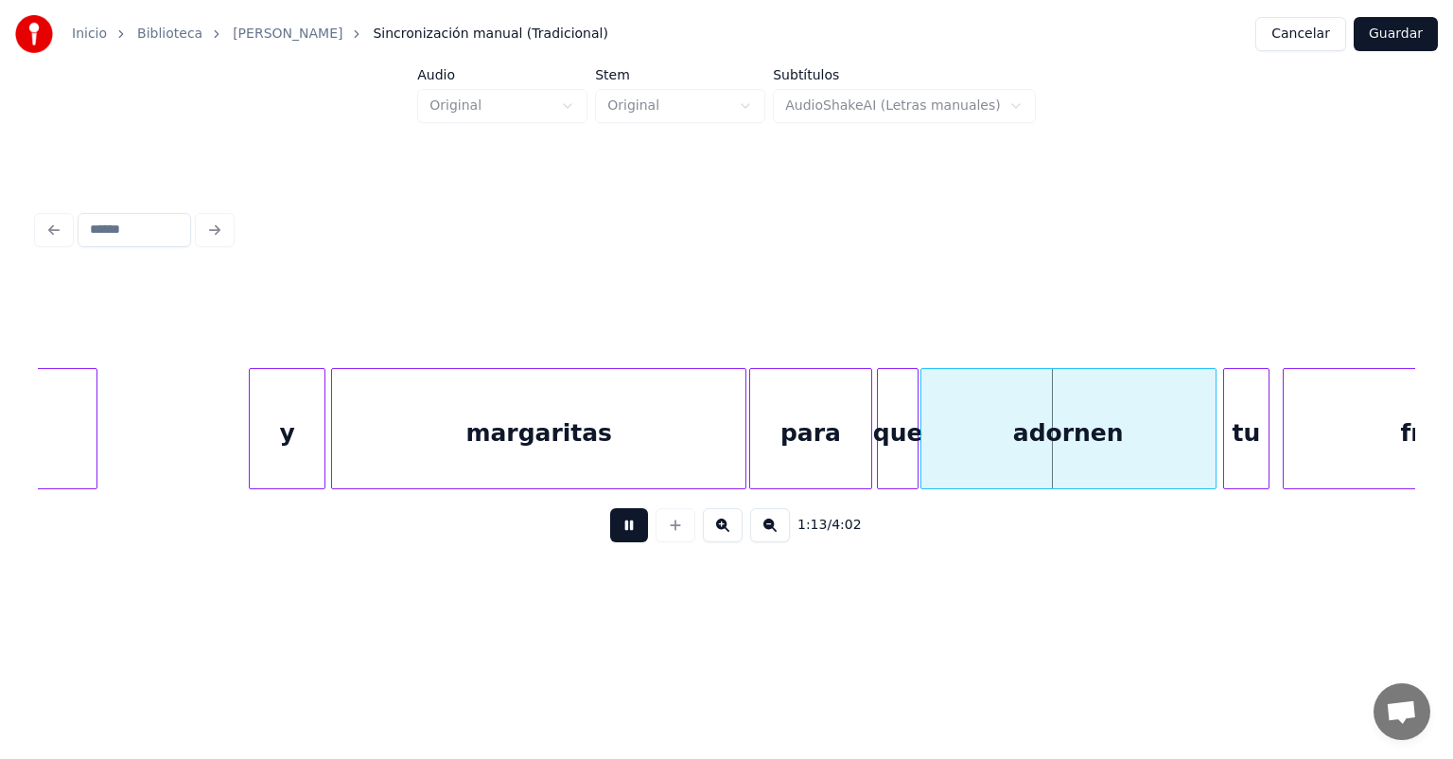
click at [935, 445] on div "adornen" at bounding box center [1068, 433] width 294 height 129
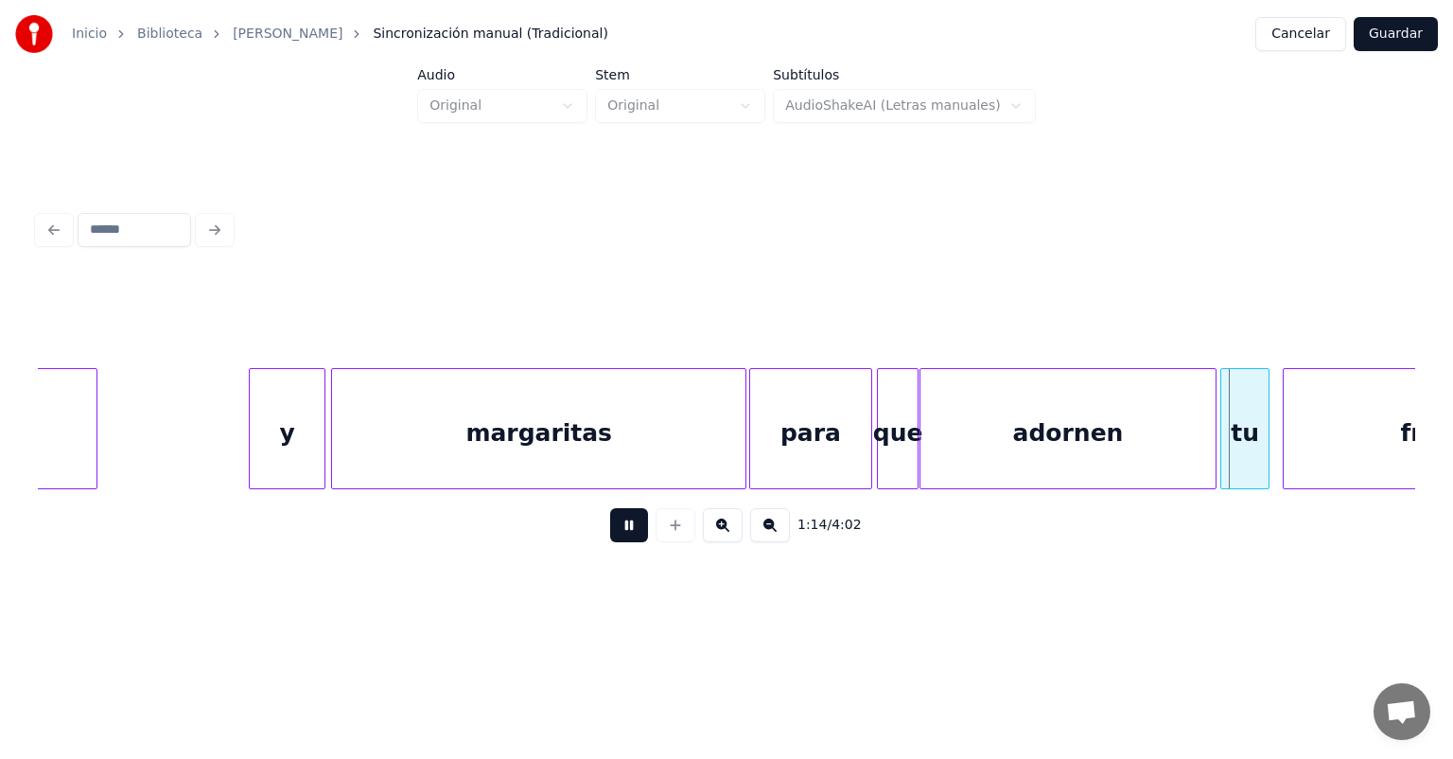
click at [1226, 419] on div "tu" at bounding box center [1244, 433] width 46 height 129
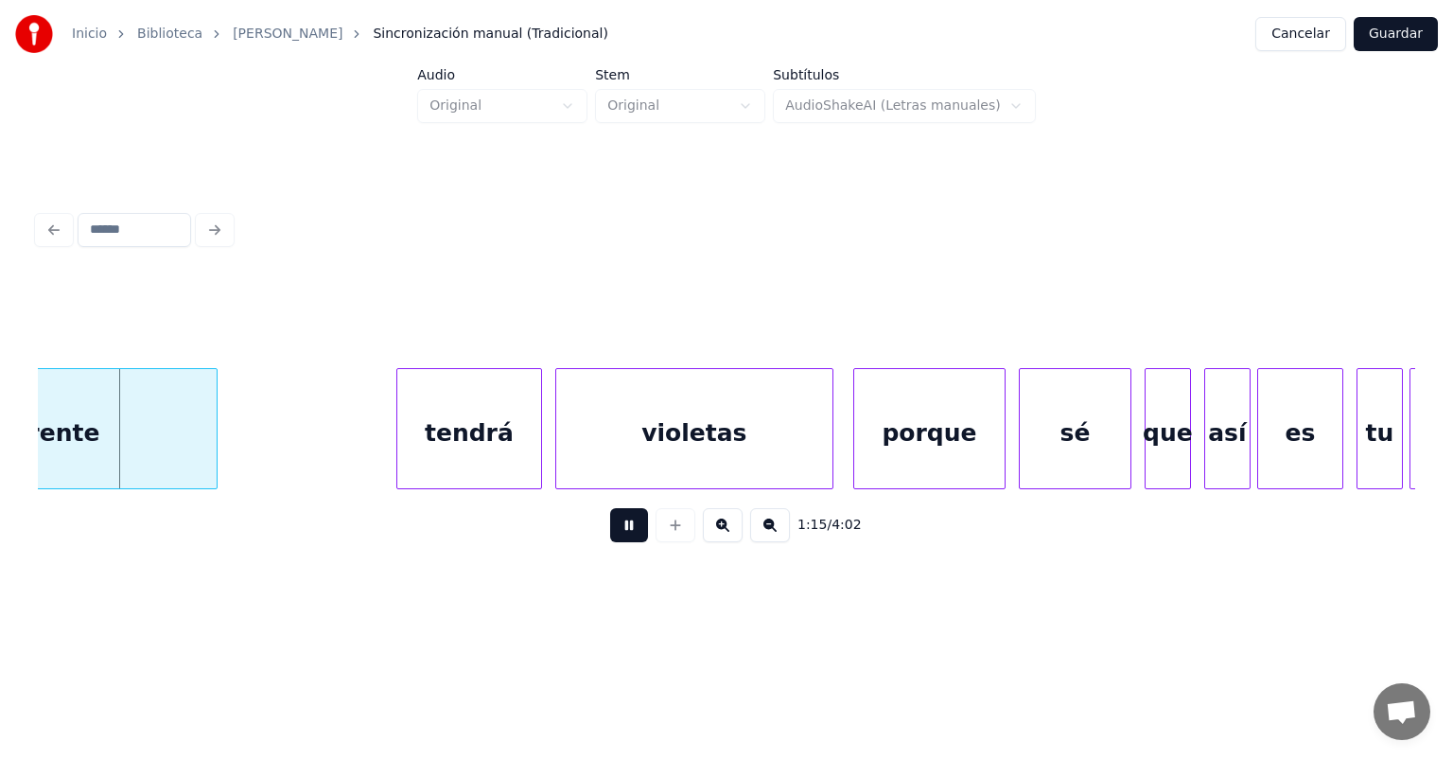
click at [1283, 412] on div "es" at bounding box center [1300, 433] width 84 height 129
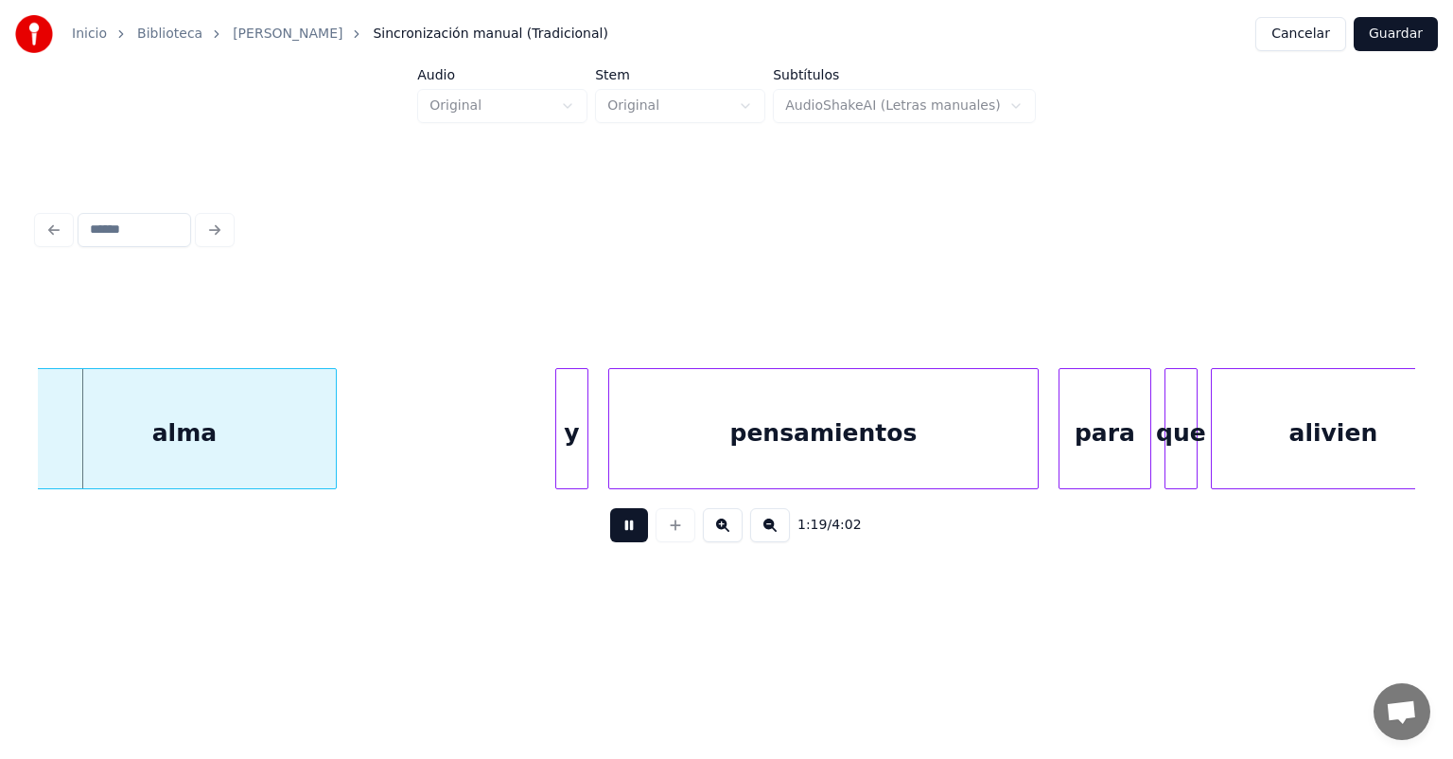
click at [114, 430] on div "alma" at bounding box center [184, 433] width 303 height 129
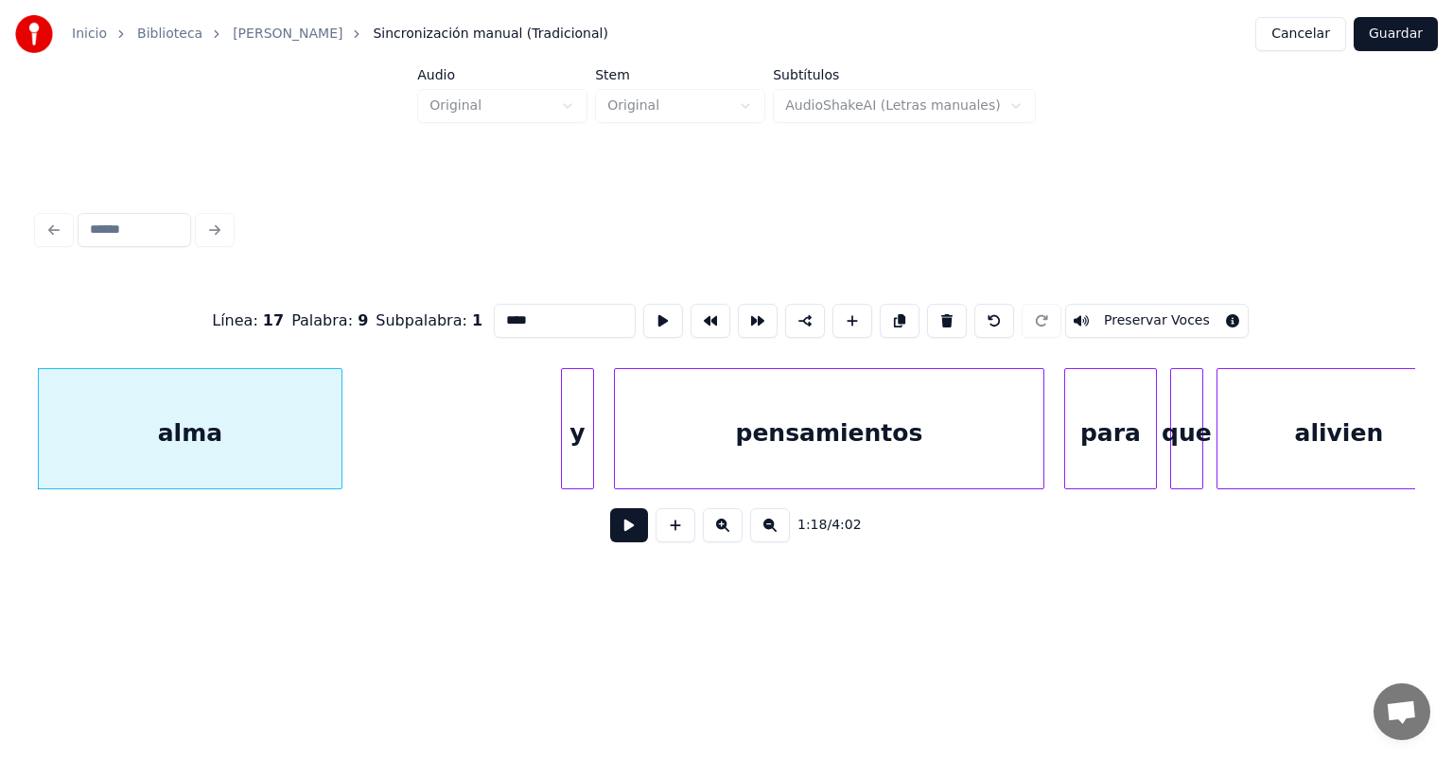
click at [610, 534] on button at bounding box center [629, 525] width 38 height 34
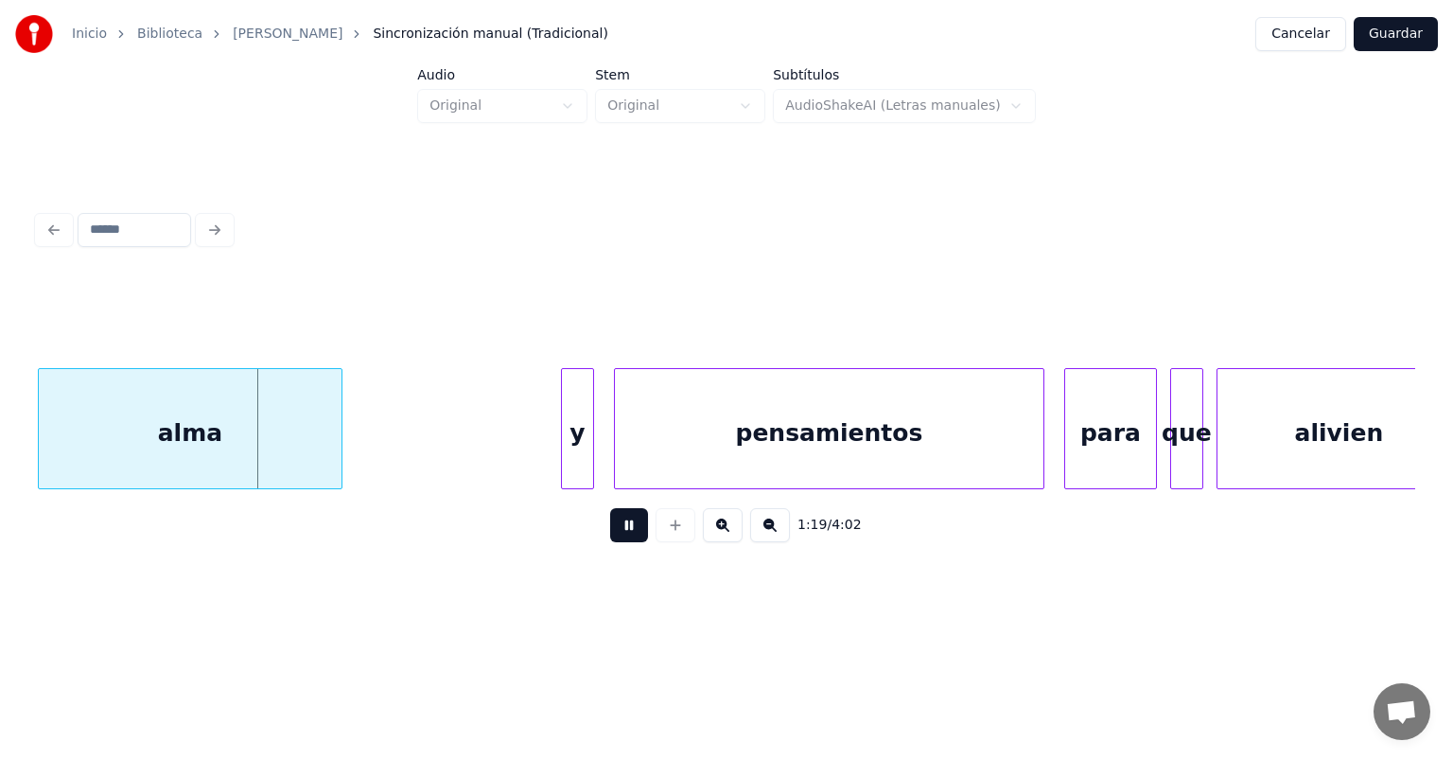
click at [610, 533] on button at bounding box center [629, 525] width 38 height 34
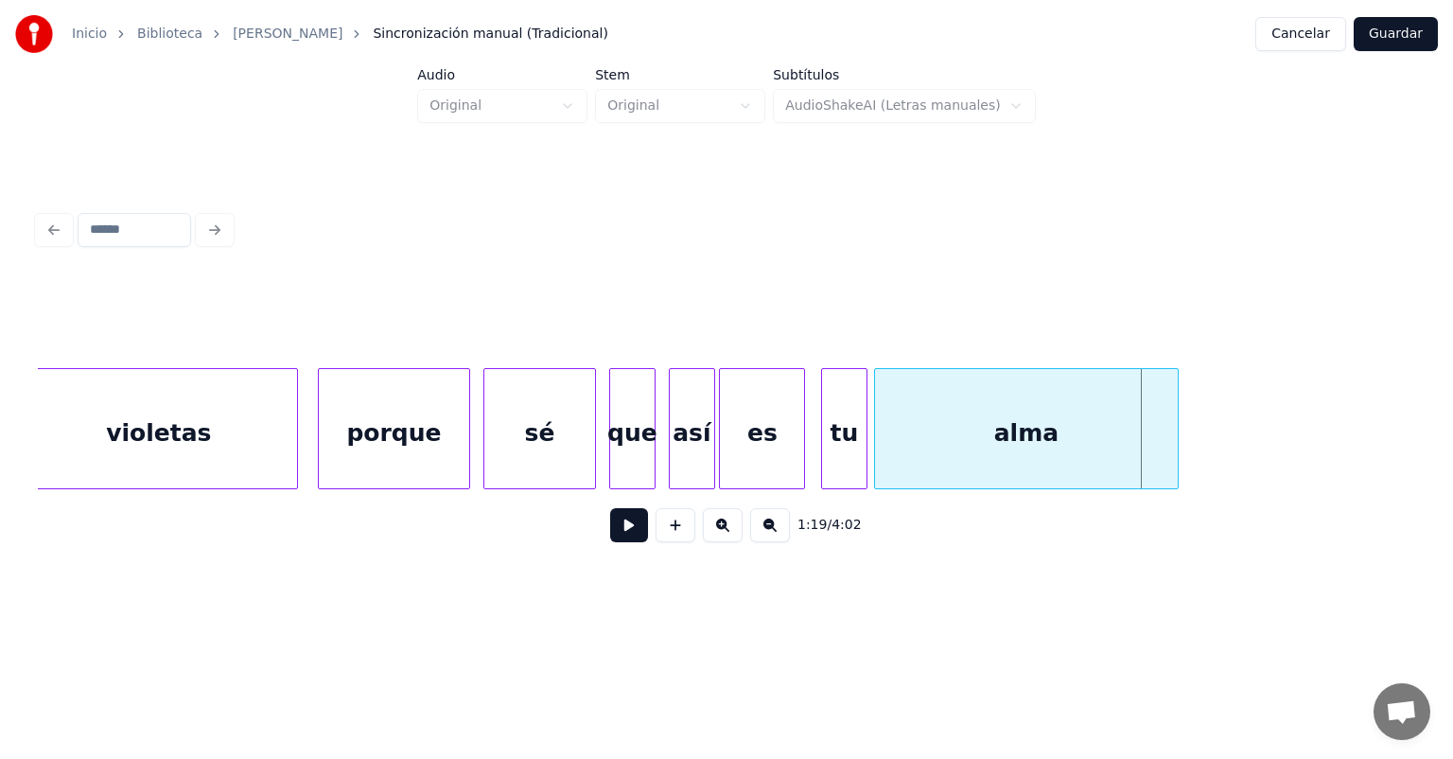
scroll to position [0, 25026]
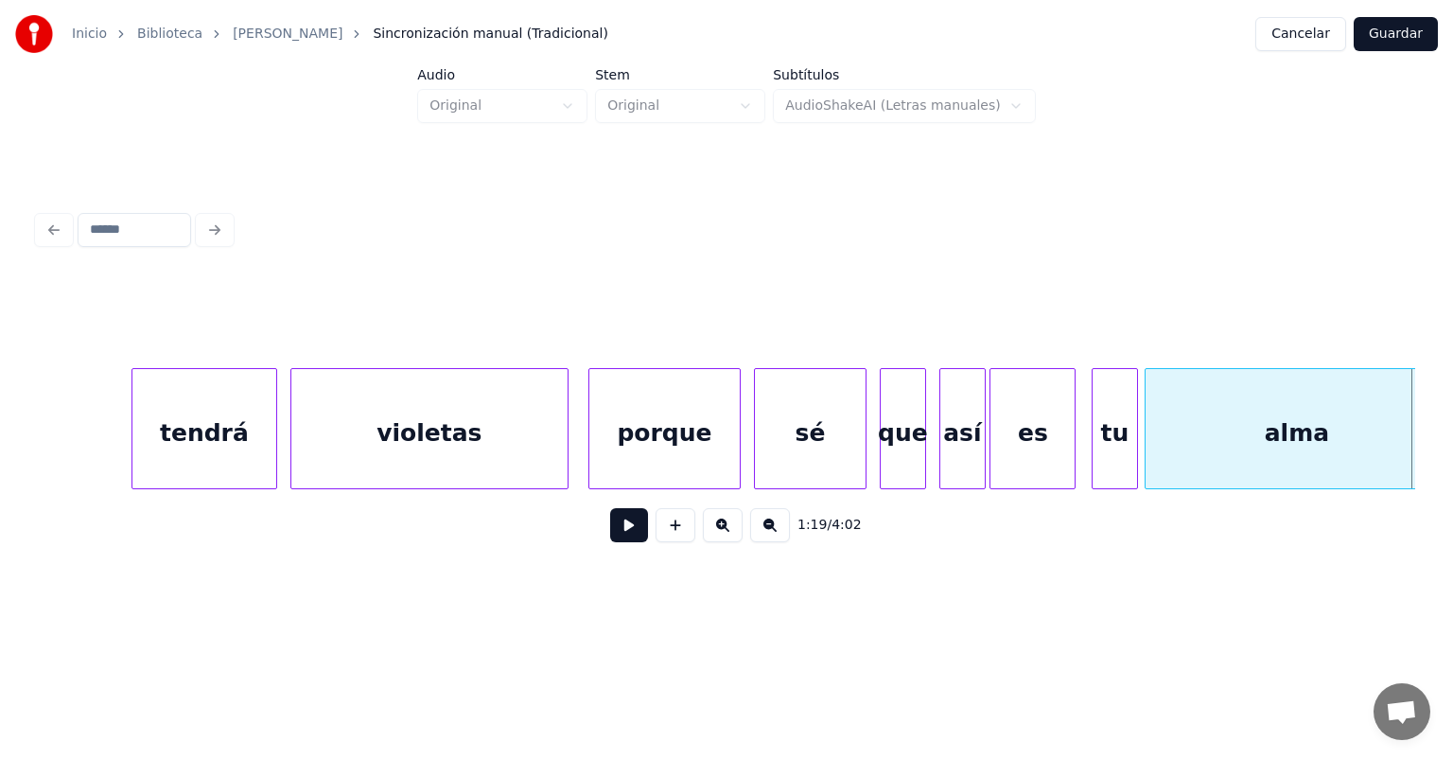
click at [205, 439] on div "tendrá" at bounding box center [204, 433] width 144 height 129
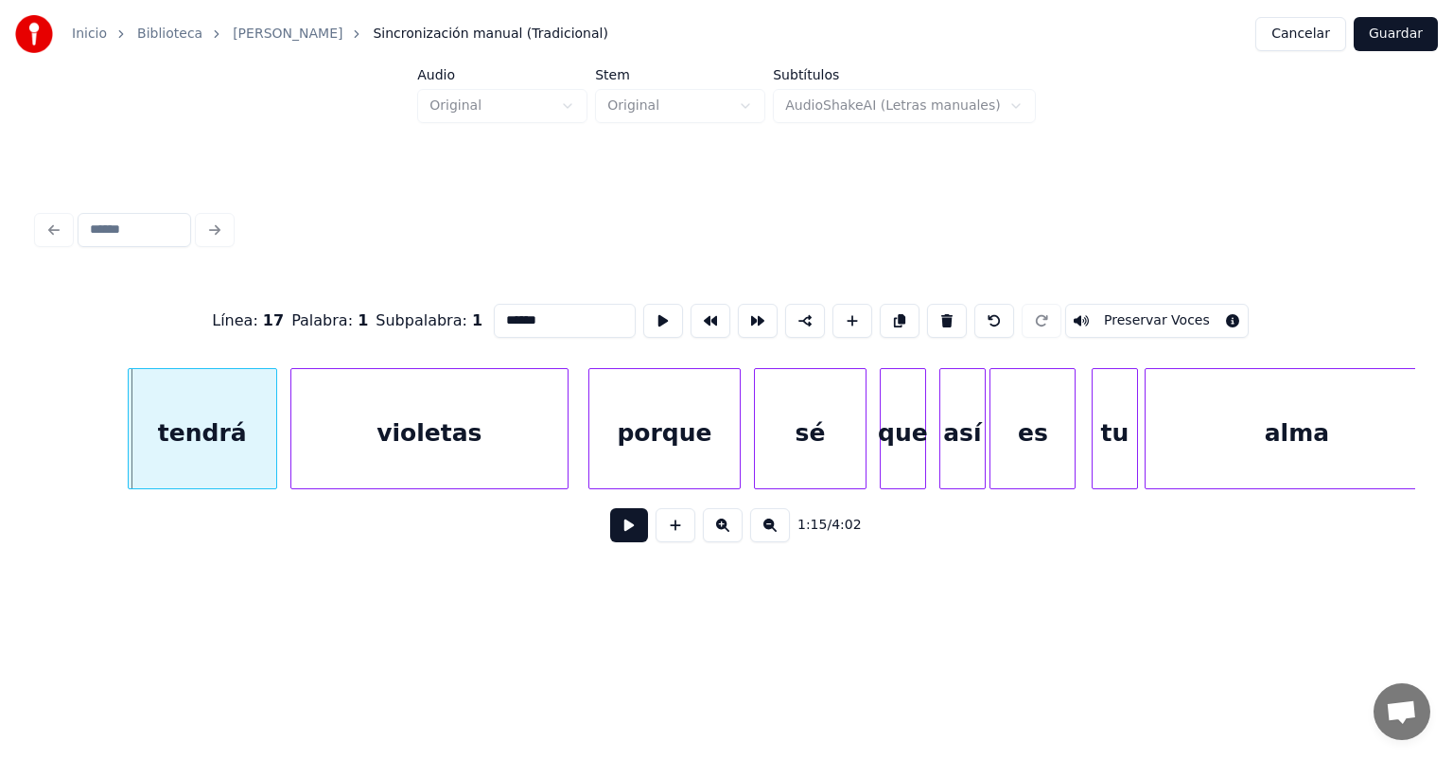
click at [134, 460] on div "tendrá" at bounding box center [203, 433] width 148 height 129
click at [610, 537] on button at bounding box center [629, 525] width 38 height 34
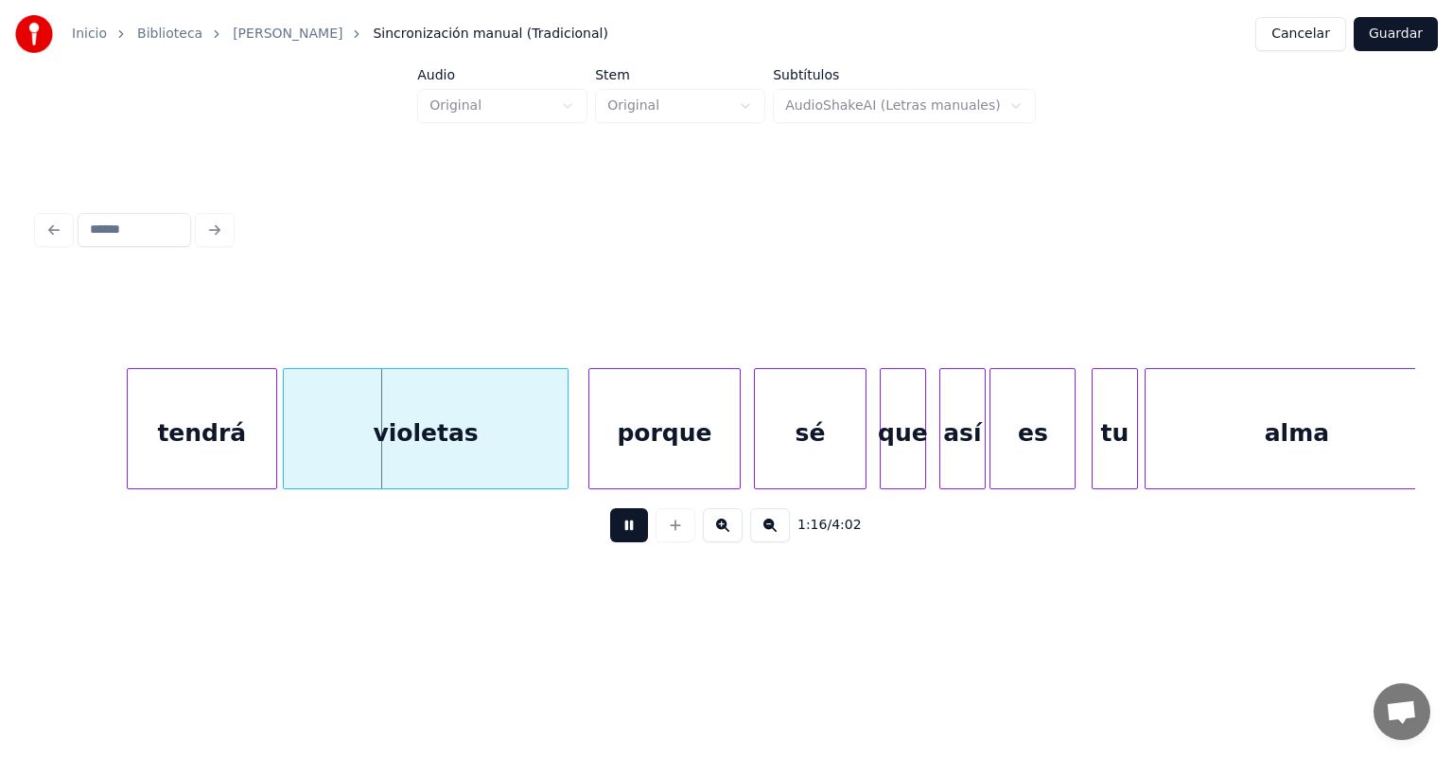
click at [292, 455] on div "violetas" at bounding box center [426, 433] width 284 height 129
click at [591, 452] on div at bounding box center [591, 428] width 6 height 119
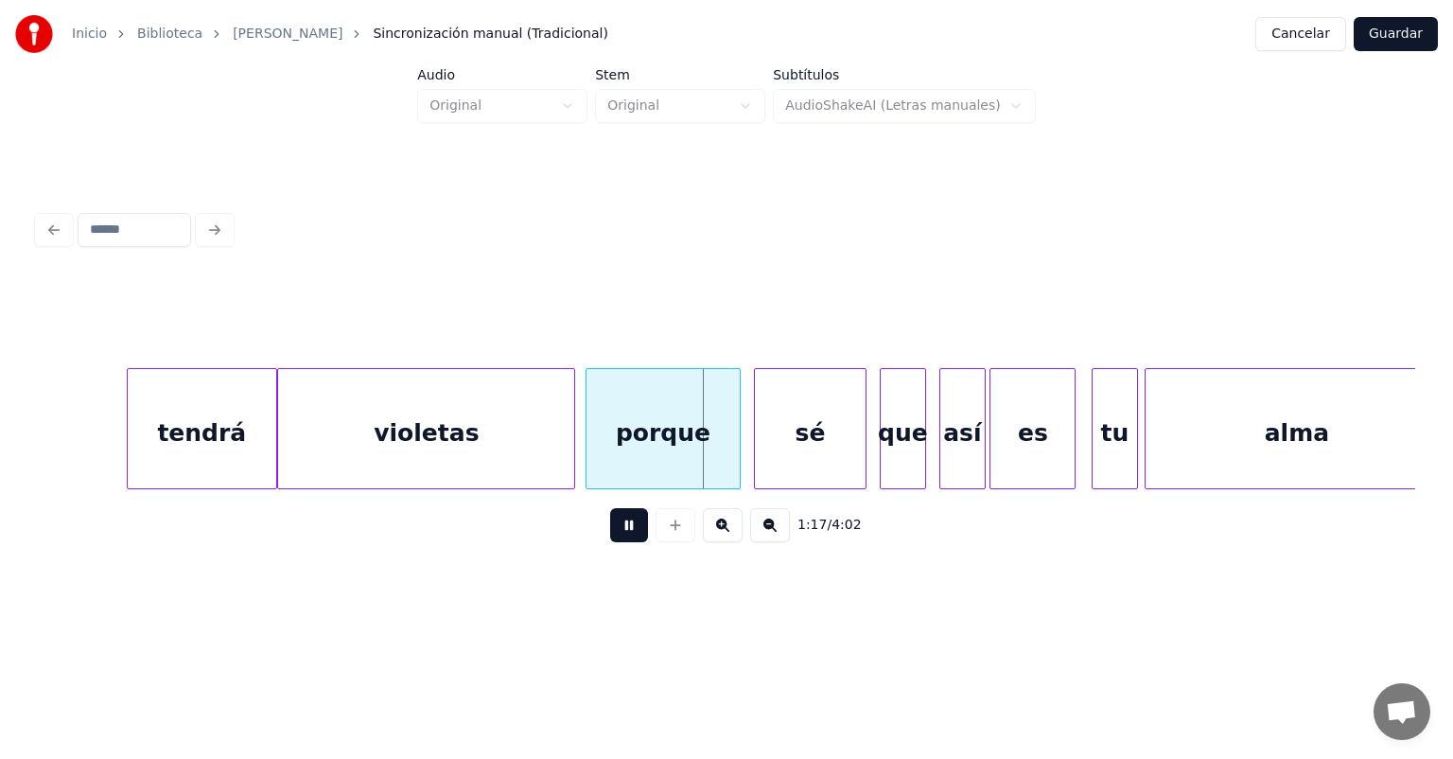
click at [562, 452] on div "violetas" at bounding box center [426, 433] width 296 height 129
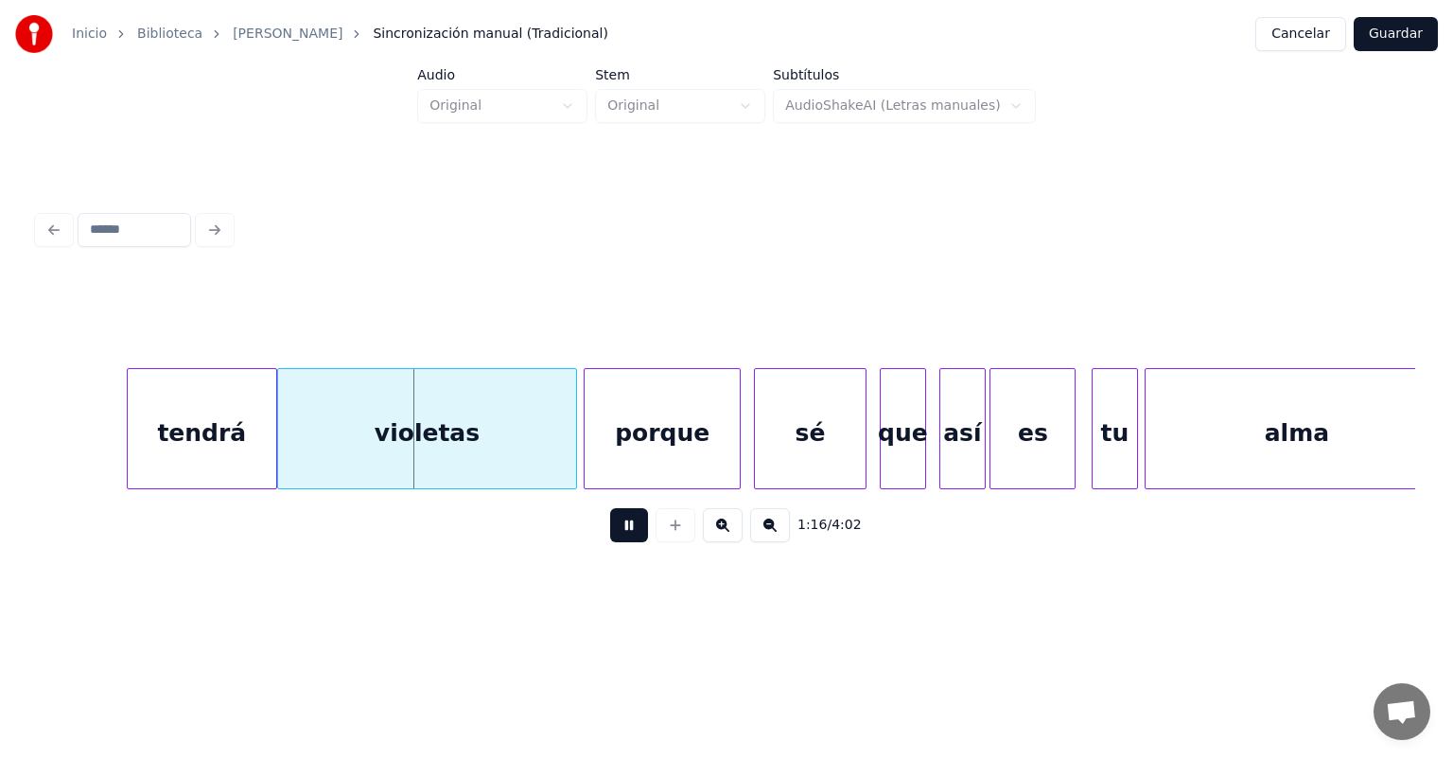
click at [588, 450] on div at bounding box center [588, 428] width 6 height 119
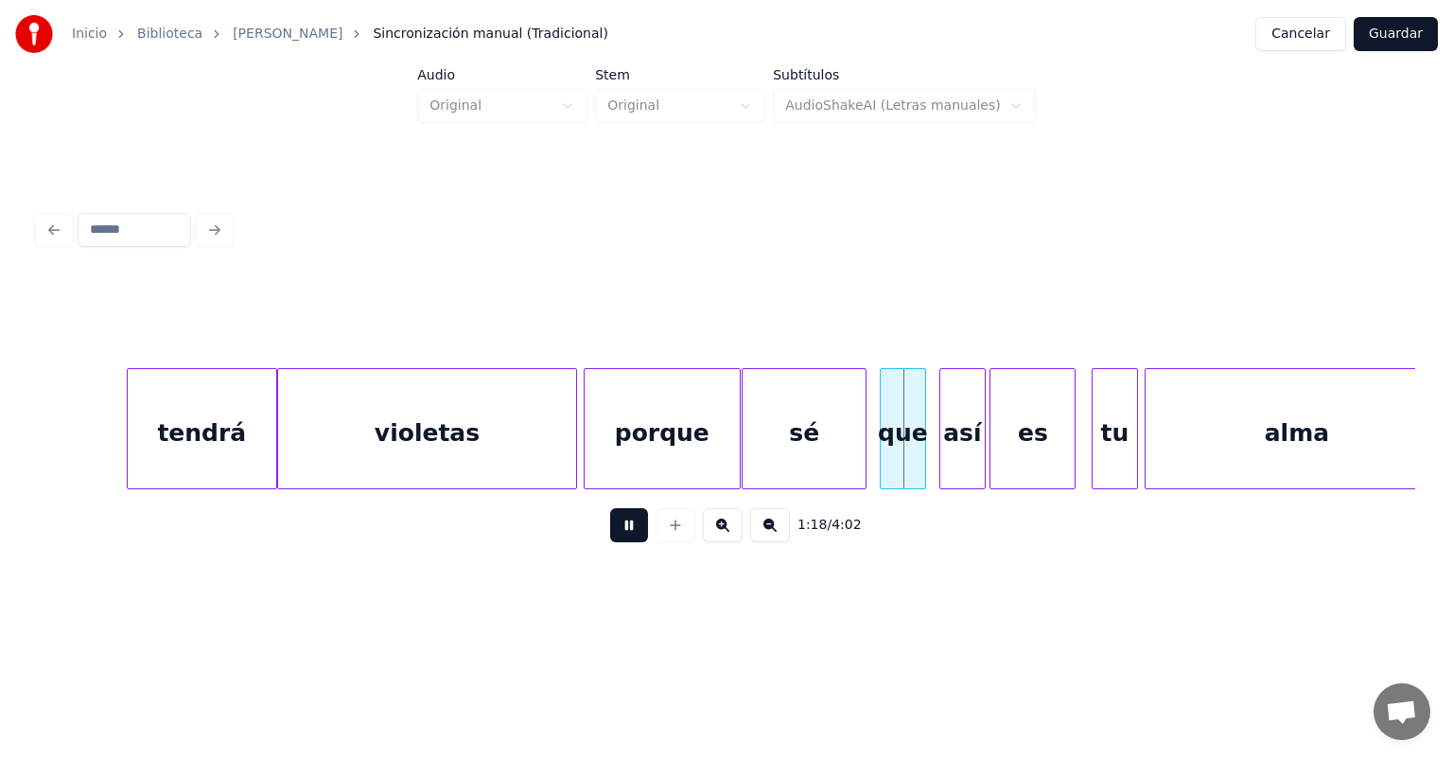
click at [757, 454] on div "sé" at bounding box center [804, 433] width 123 height 129
click at [862, 455] on div at bounding box center [863, 428] width 6 height 119
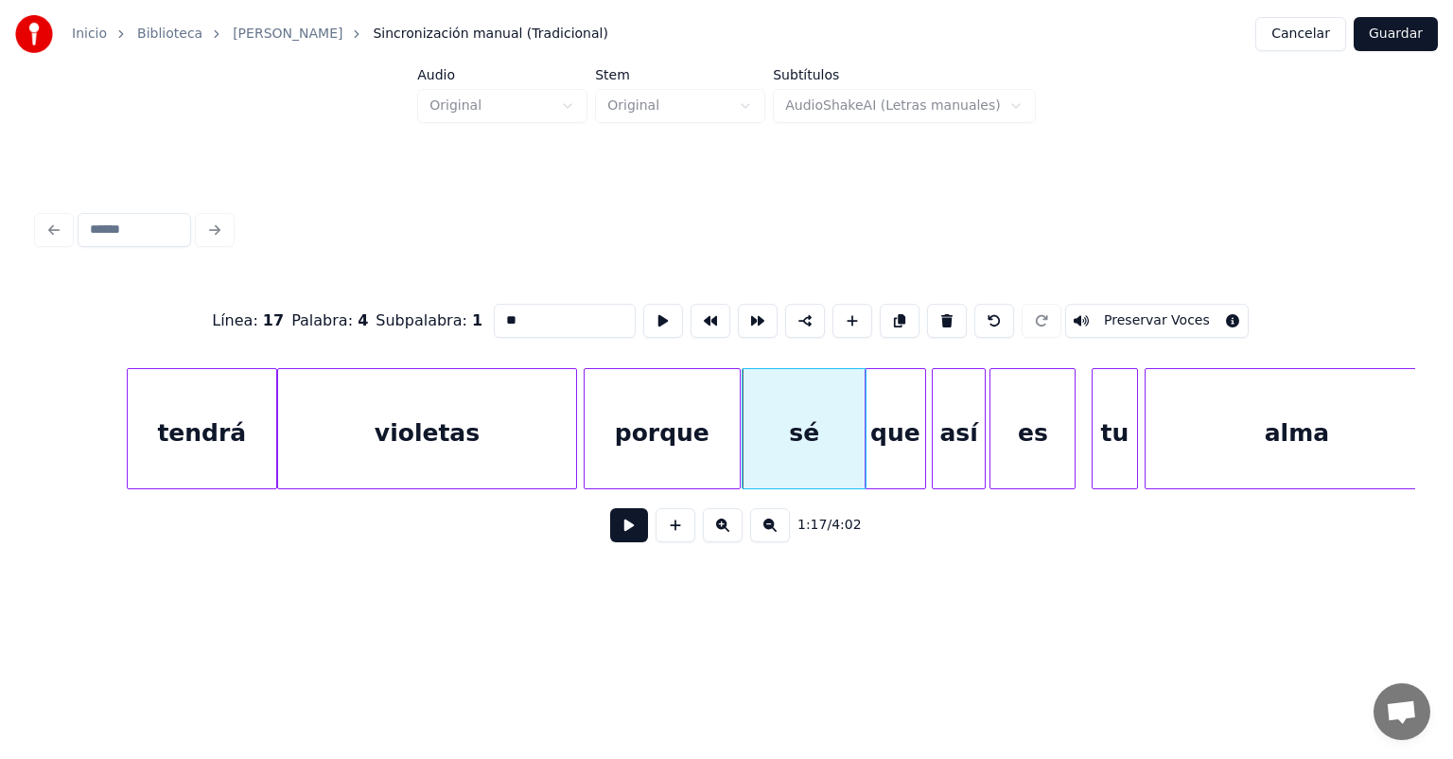
click at [940, 448] on div "así" at bounding box center [959, 433] width 52 height 129
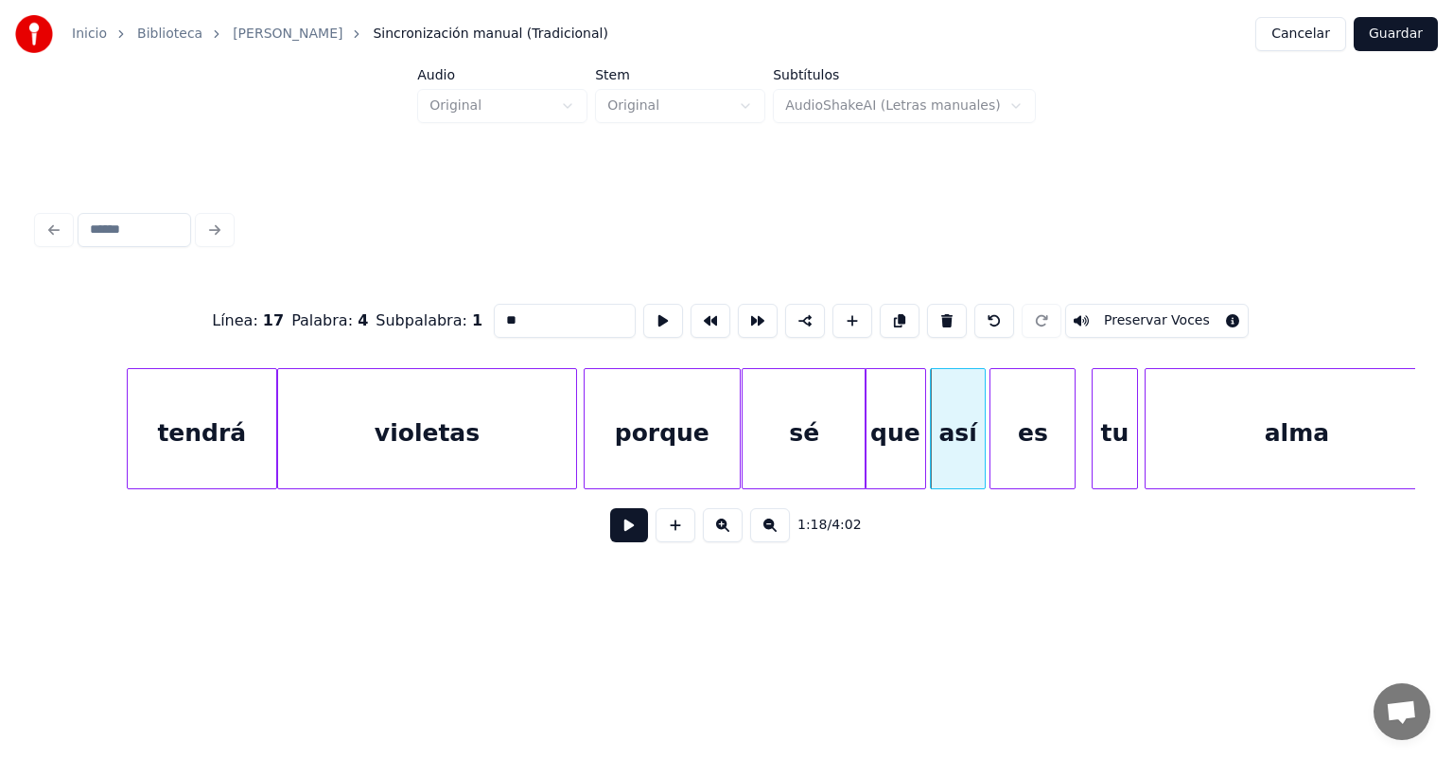
click at [610, 535] on button at bounding box center [629, 525] width 38 height 34
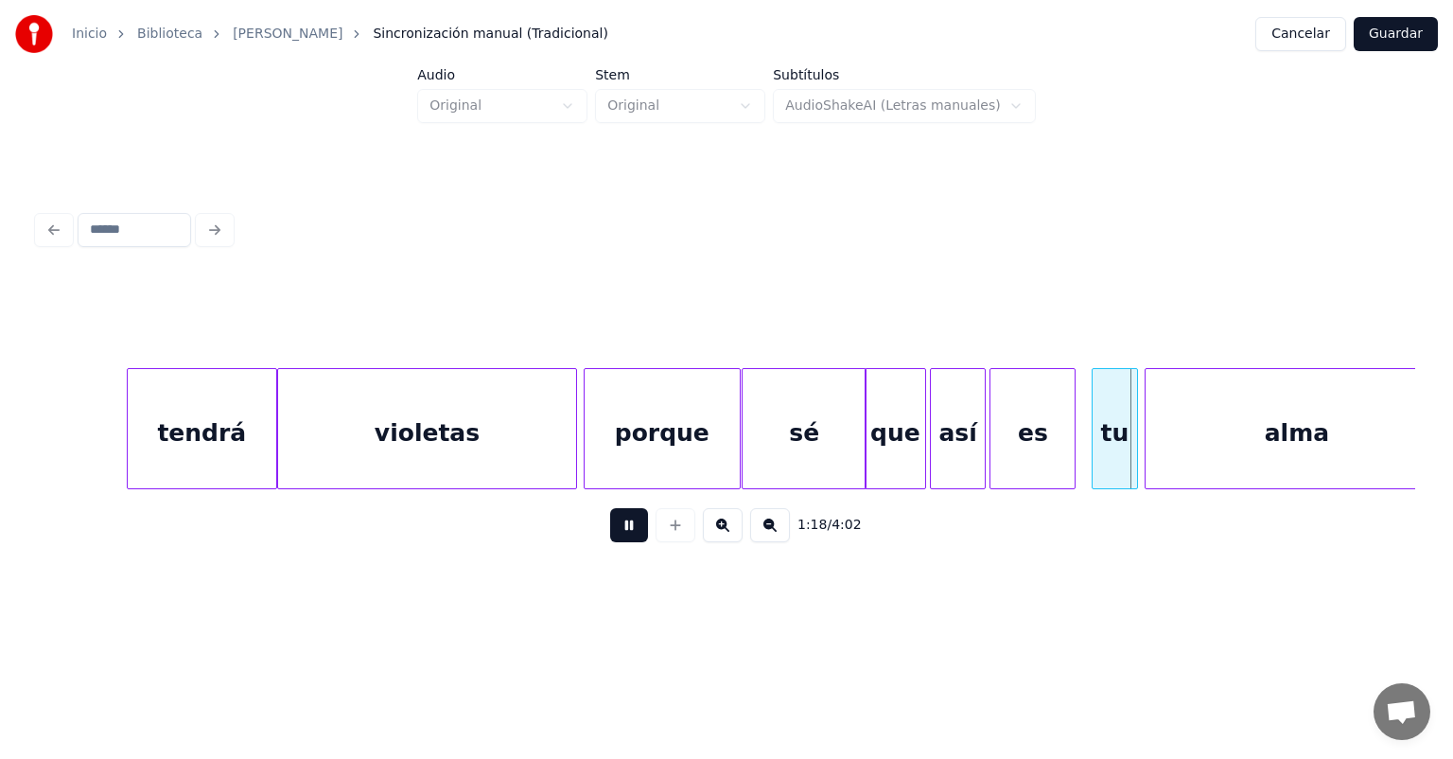
click at [993, 442] on div "es" at bounding box center [1033, 433] width 84 height 129
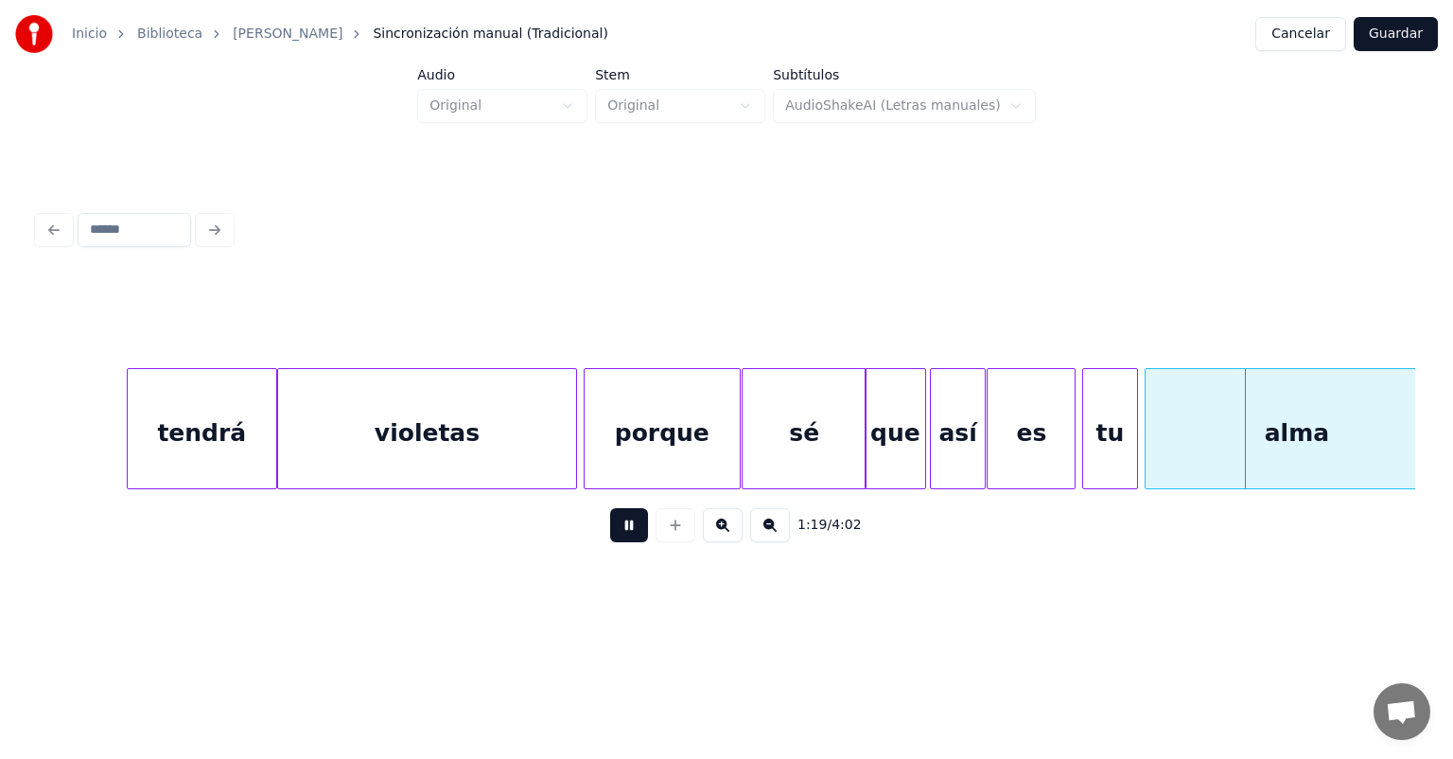
click at [1095, 436] on div "tu" at bounding box center [1110, 433] width 54 height 129
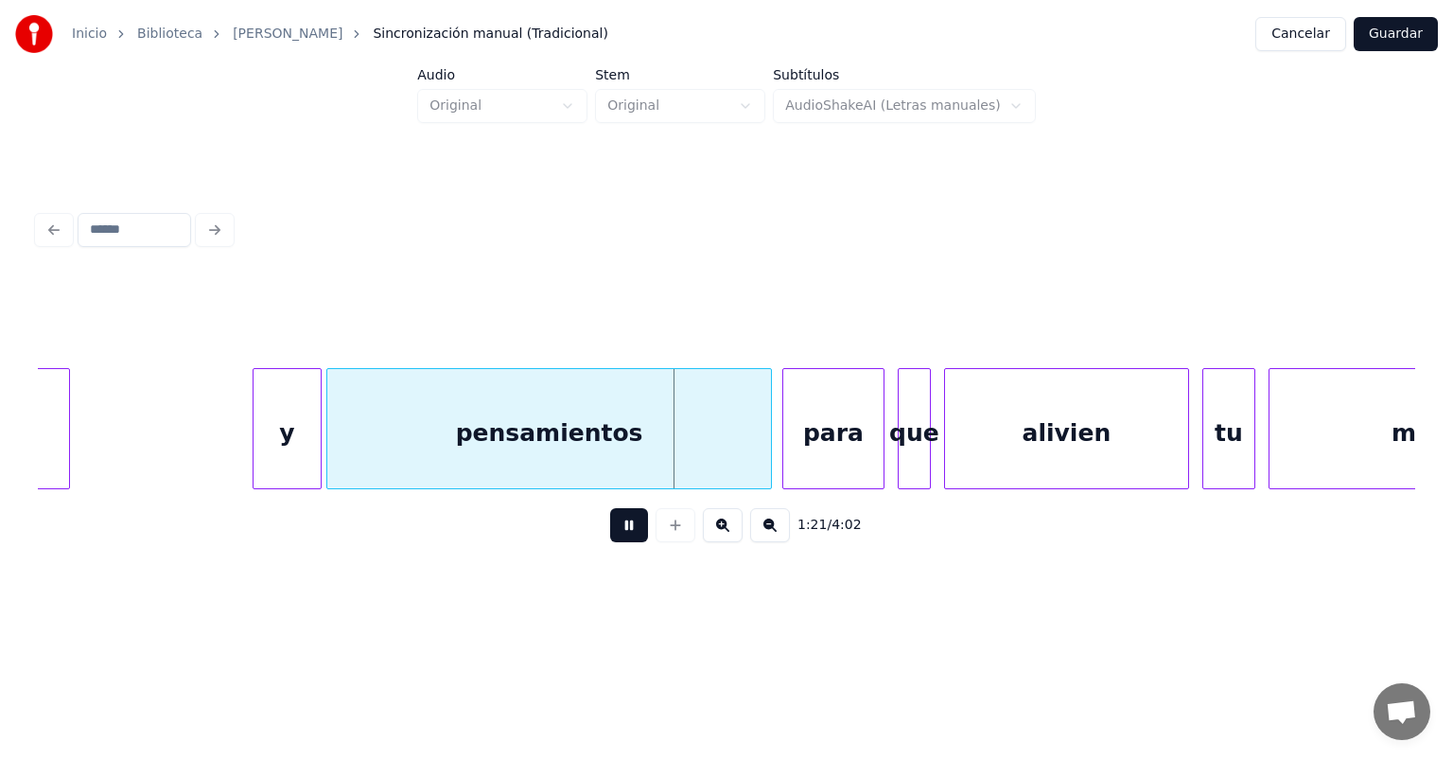
click at [798, 444] on div "para" at bounding box center [833, 433] width 100 height 129
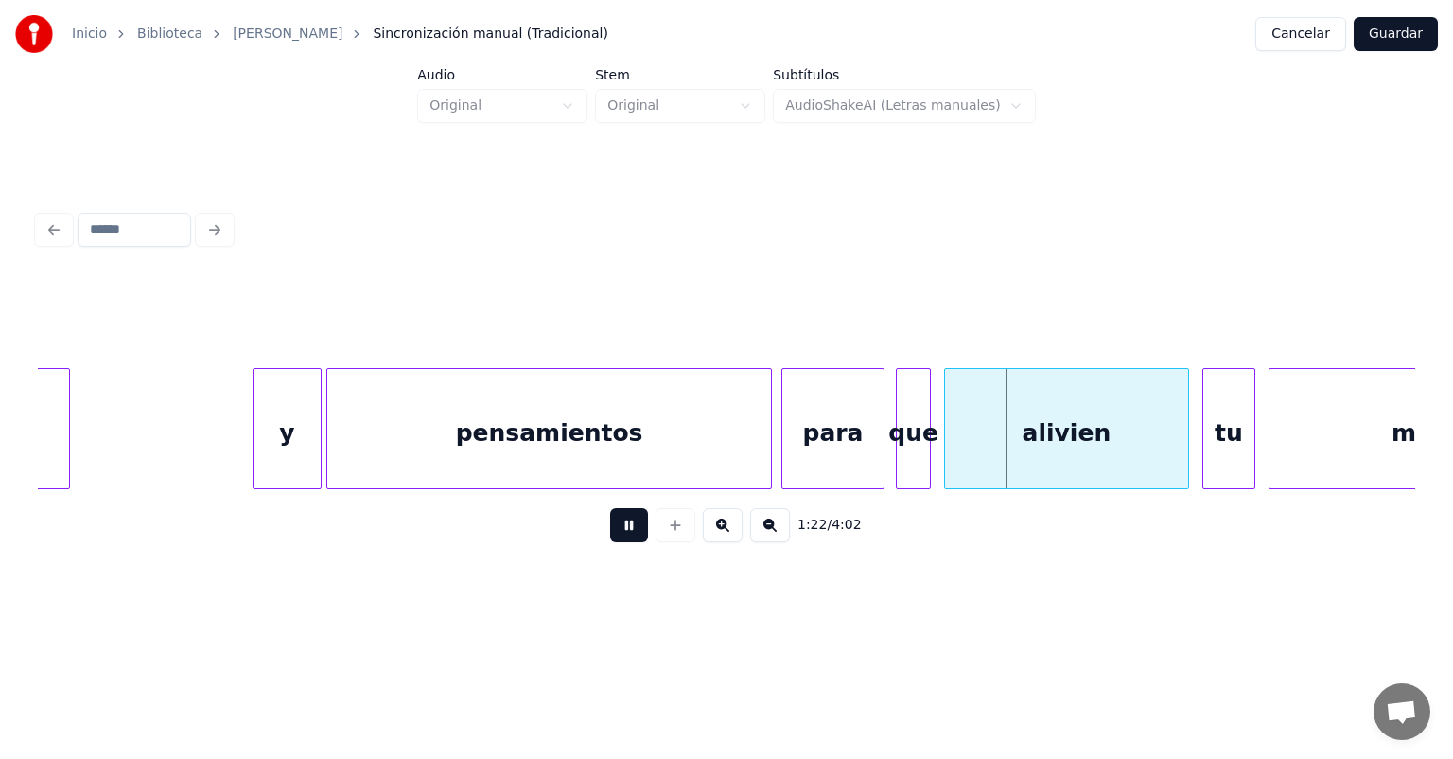
click at [901, 447] on div "que" at bounding box center [913, 433] width 33 height 129
click at [1205, 430] on div "tu" at bounding box center [1228, 433] width 51 height 129
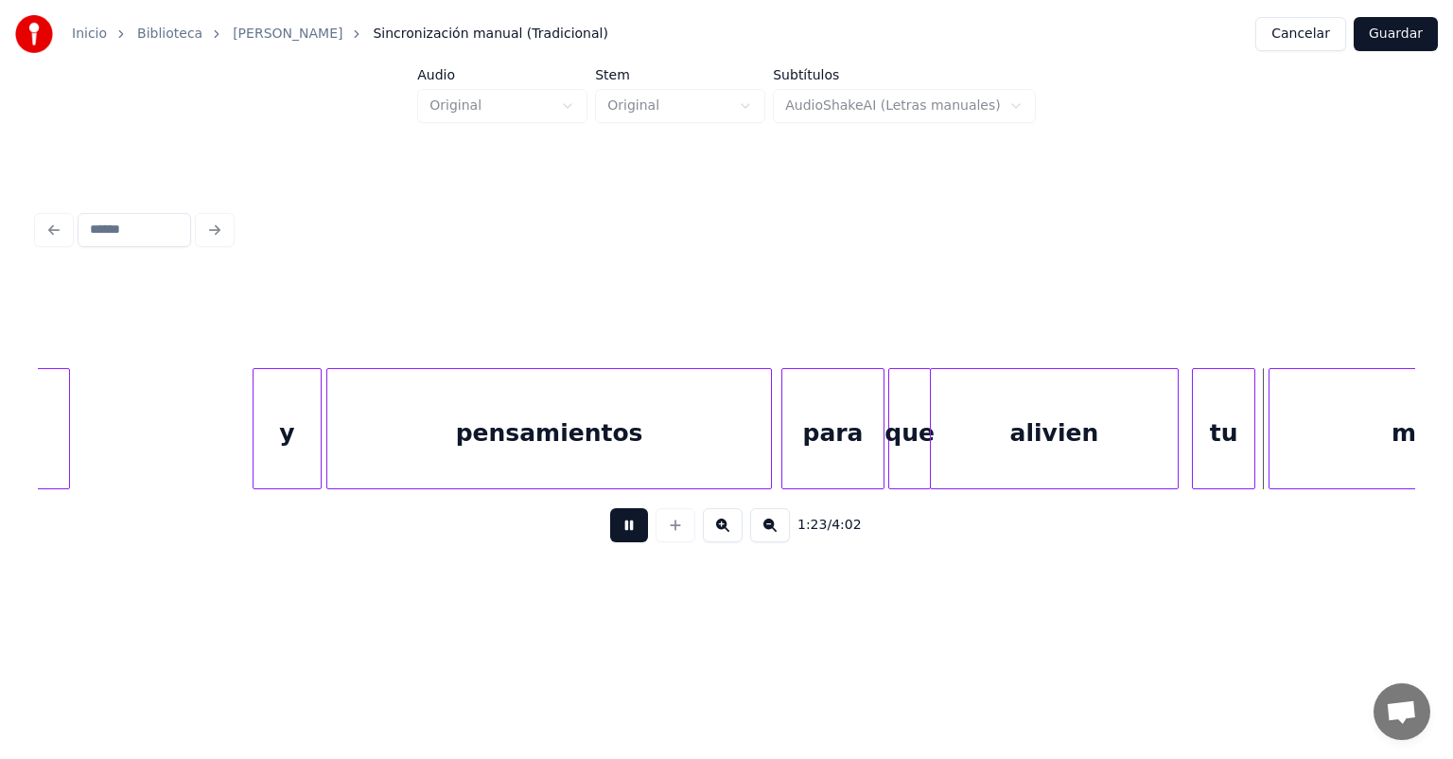
click at [1174, 442] on div "alivien" at bounding box center [1054, 433] width 247 height 129
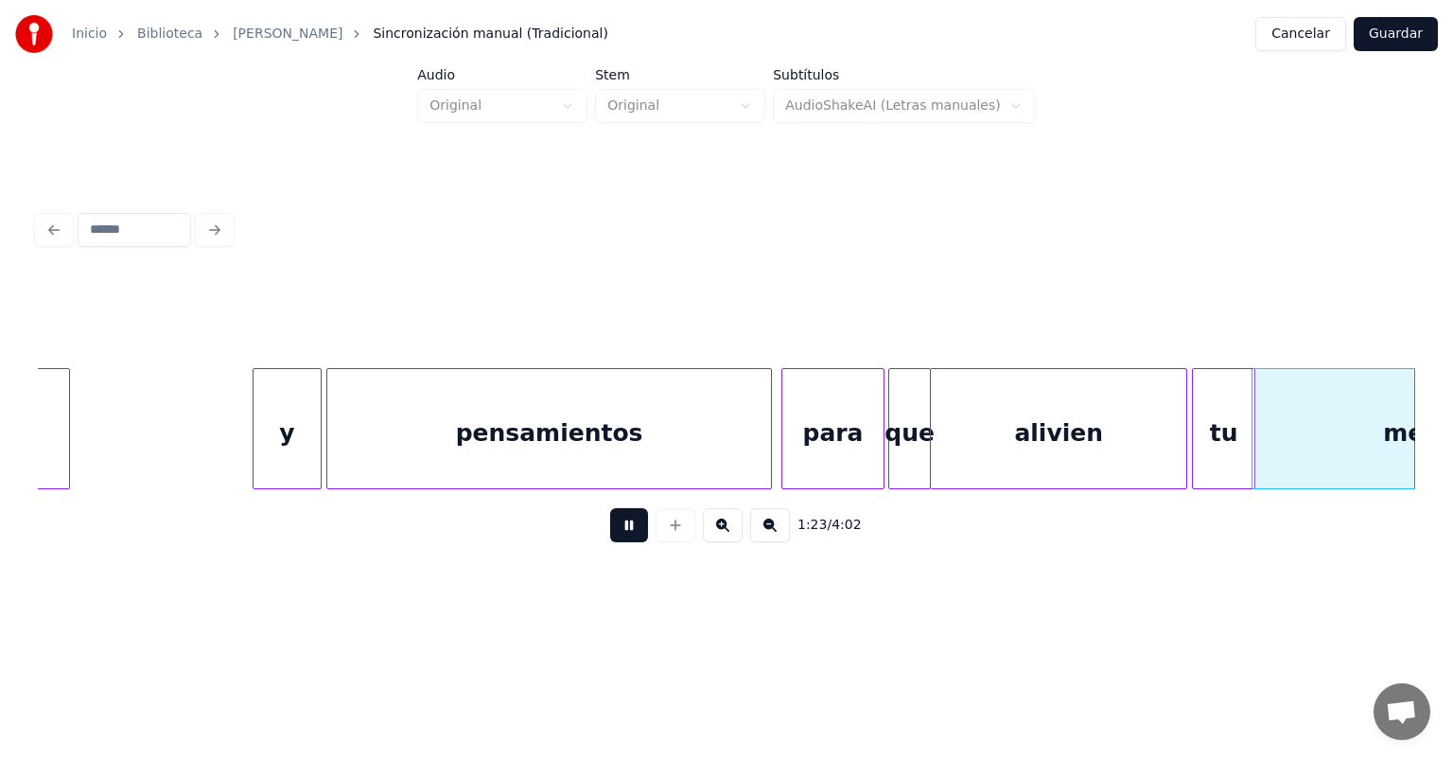
scroll to position [0, 27786]
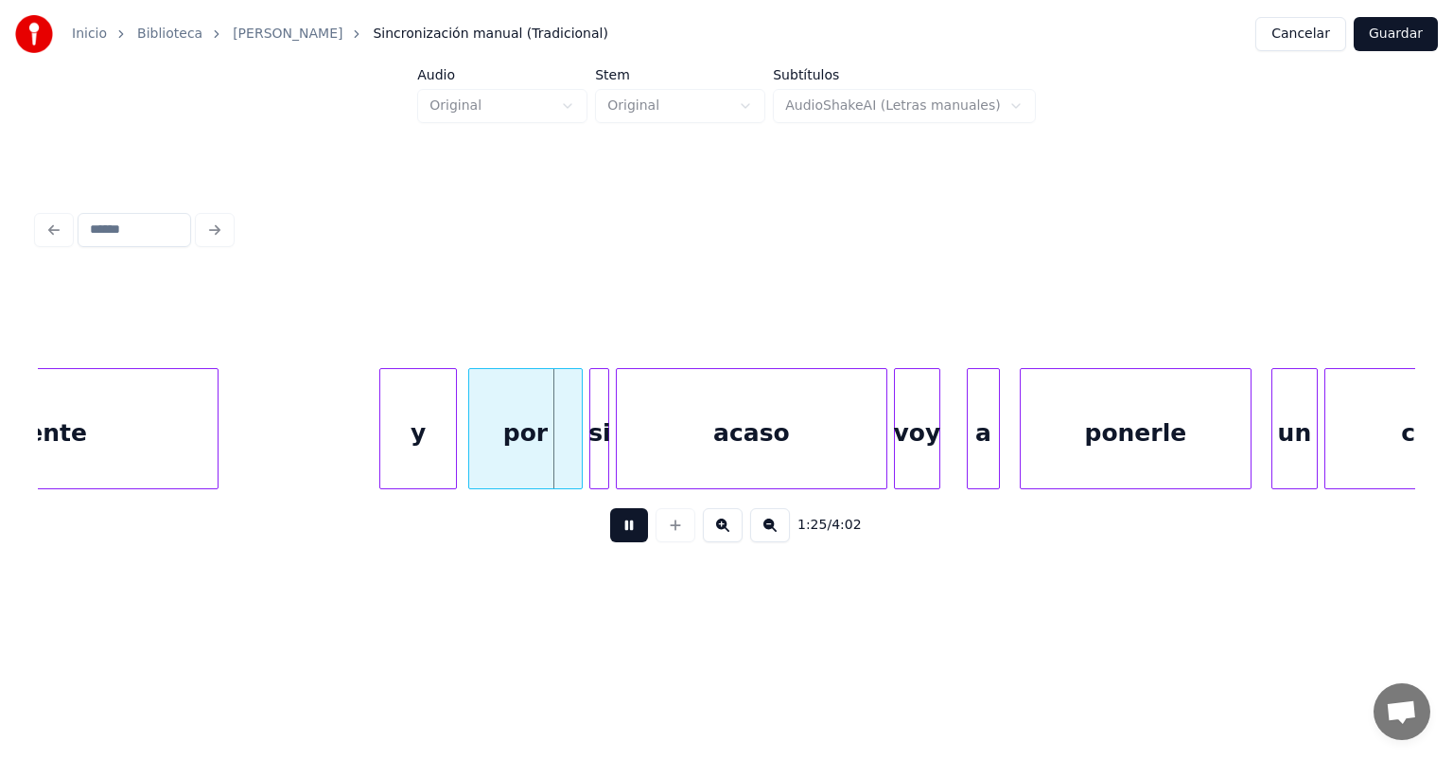
click at [477, 459] on div "por" at bounding box center [525, 433] width 113 height 129
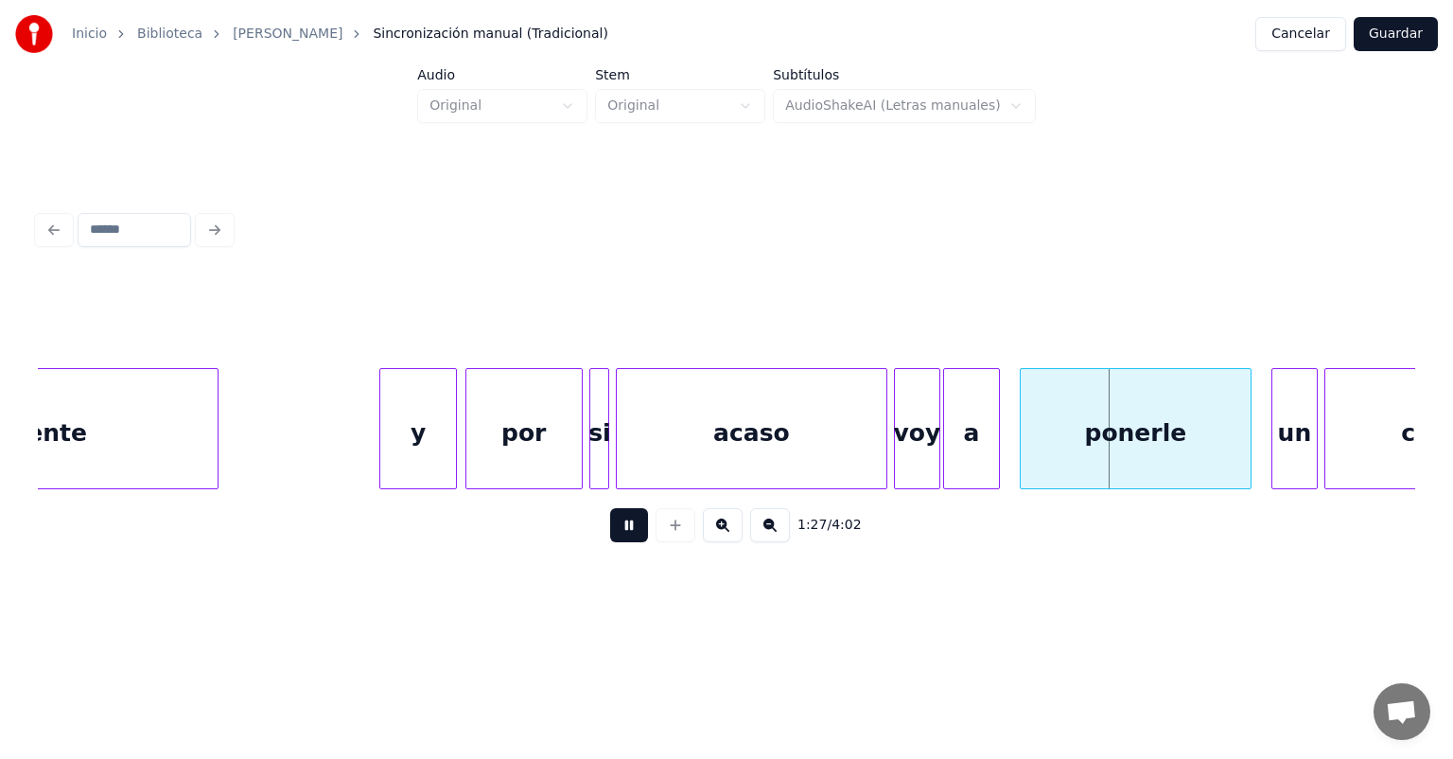
click at [993, 445] on div at bounding box center [996, 428] width 6 height 119
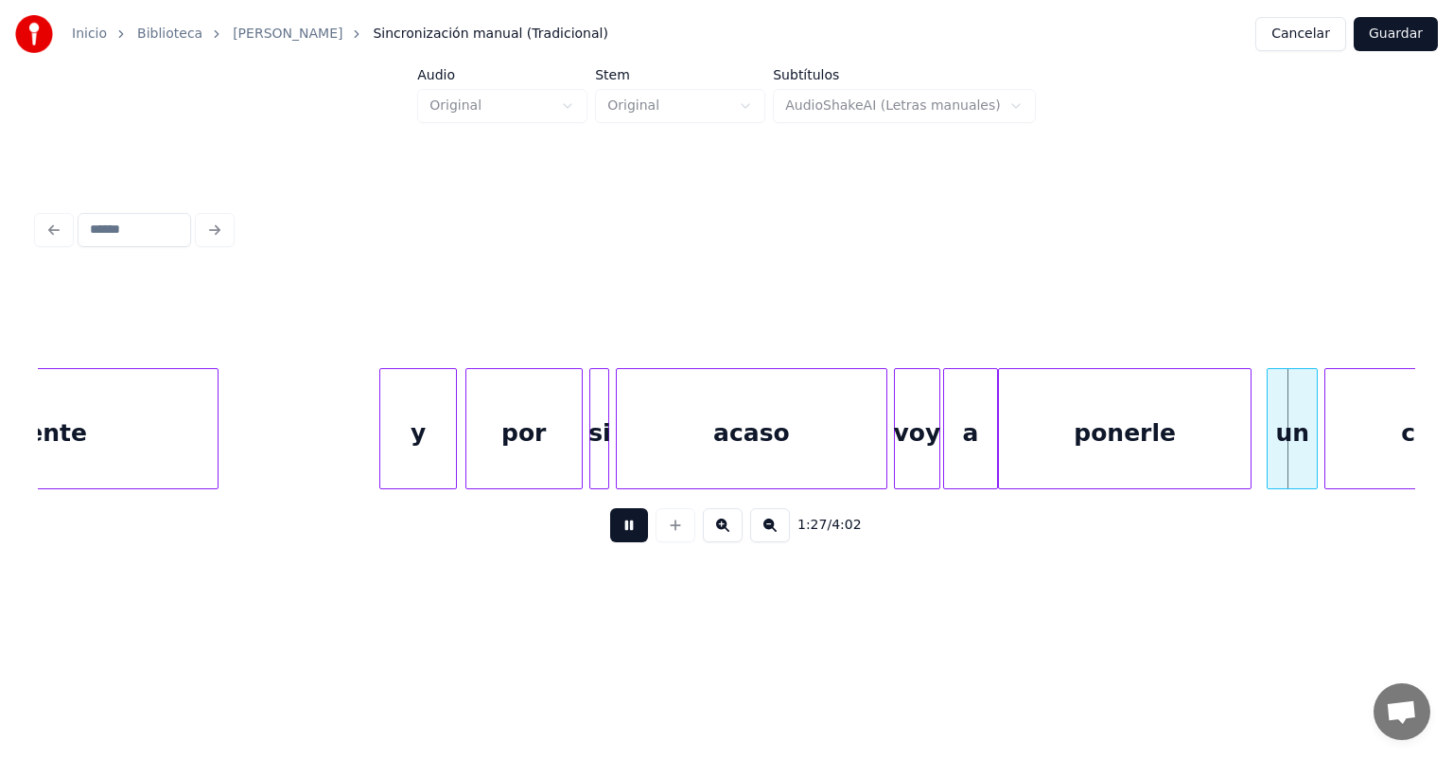
click at [1275, 424] on div "un" at bounding box center [1292, 433] width 48 height 129
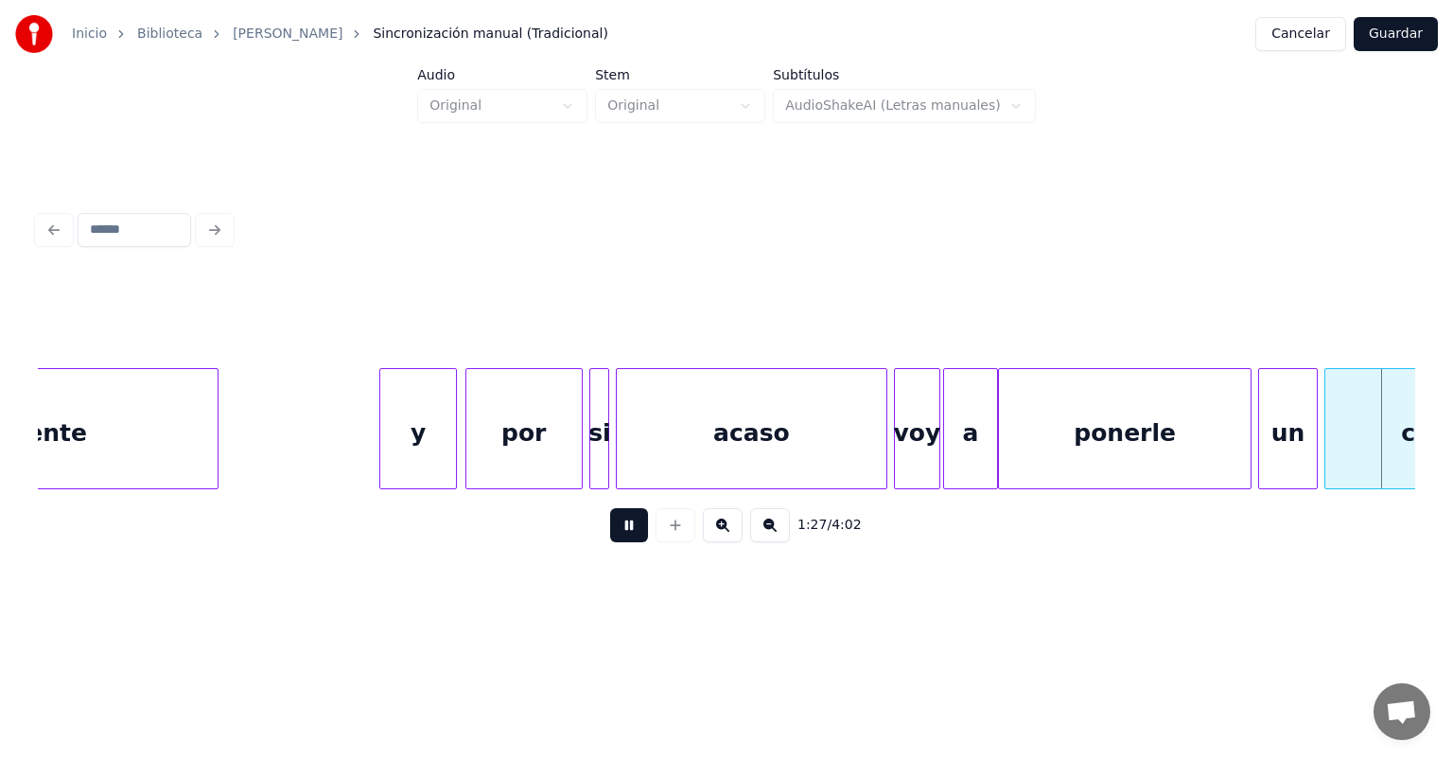
scroll to position [0, 29164]
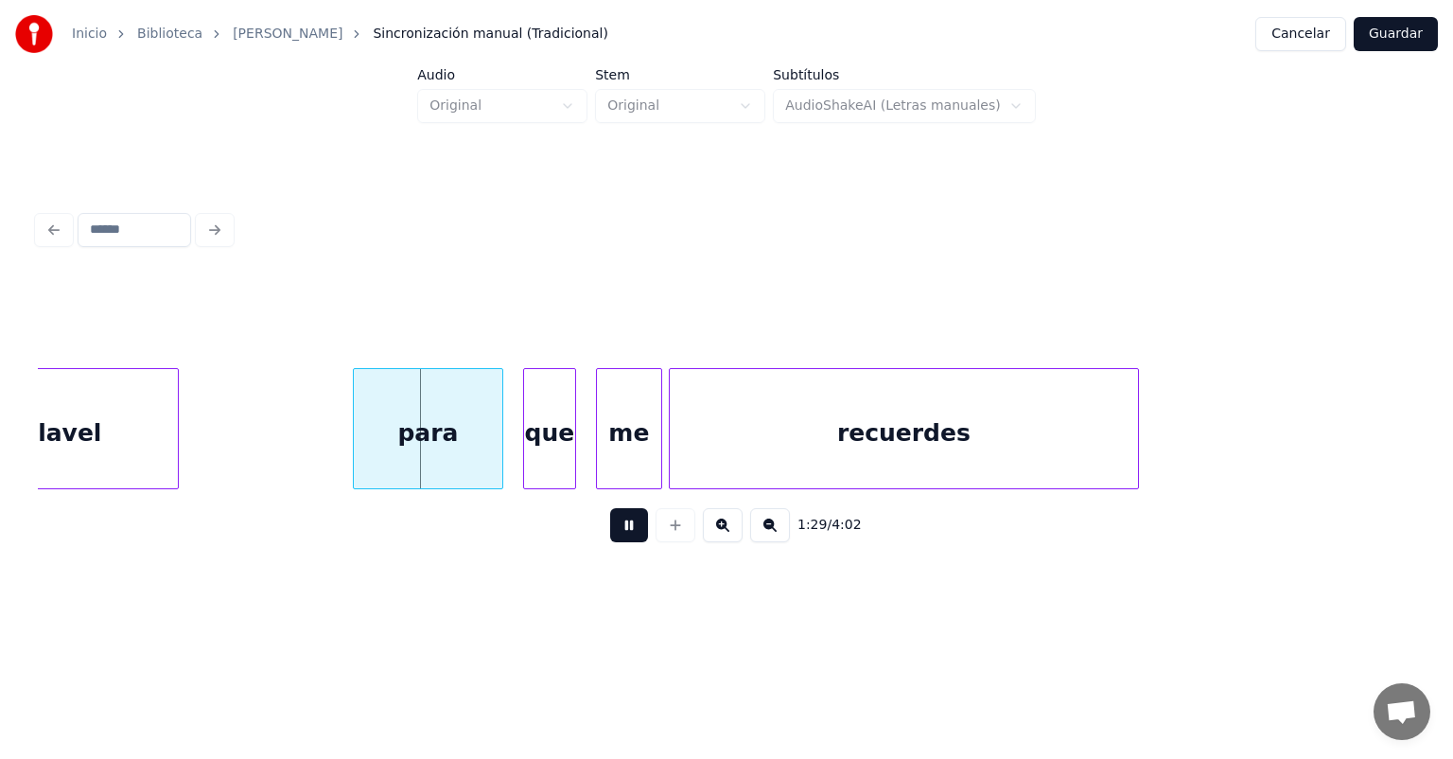
click at [367, 446] on div "para" at bounding box center [428, 433] width 149 height 129
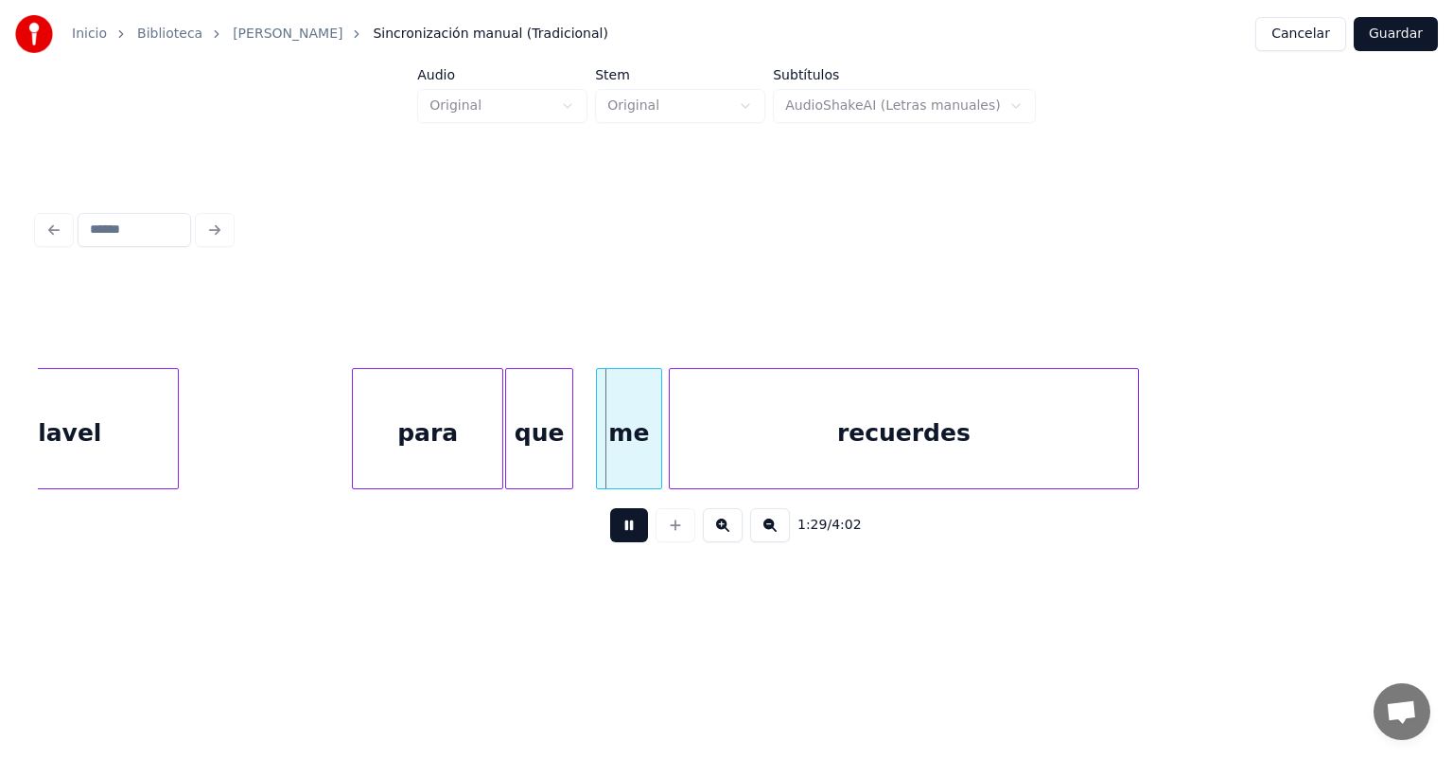
click at [563, 452] on div "que" at bounding box center [539, 433] width 66 height 129
click at [601, 450] on div "me" at bounding box center [629, 433] width 64 height 129
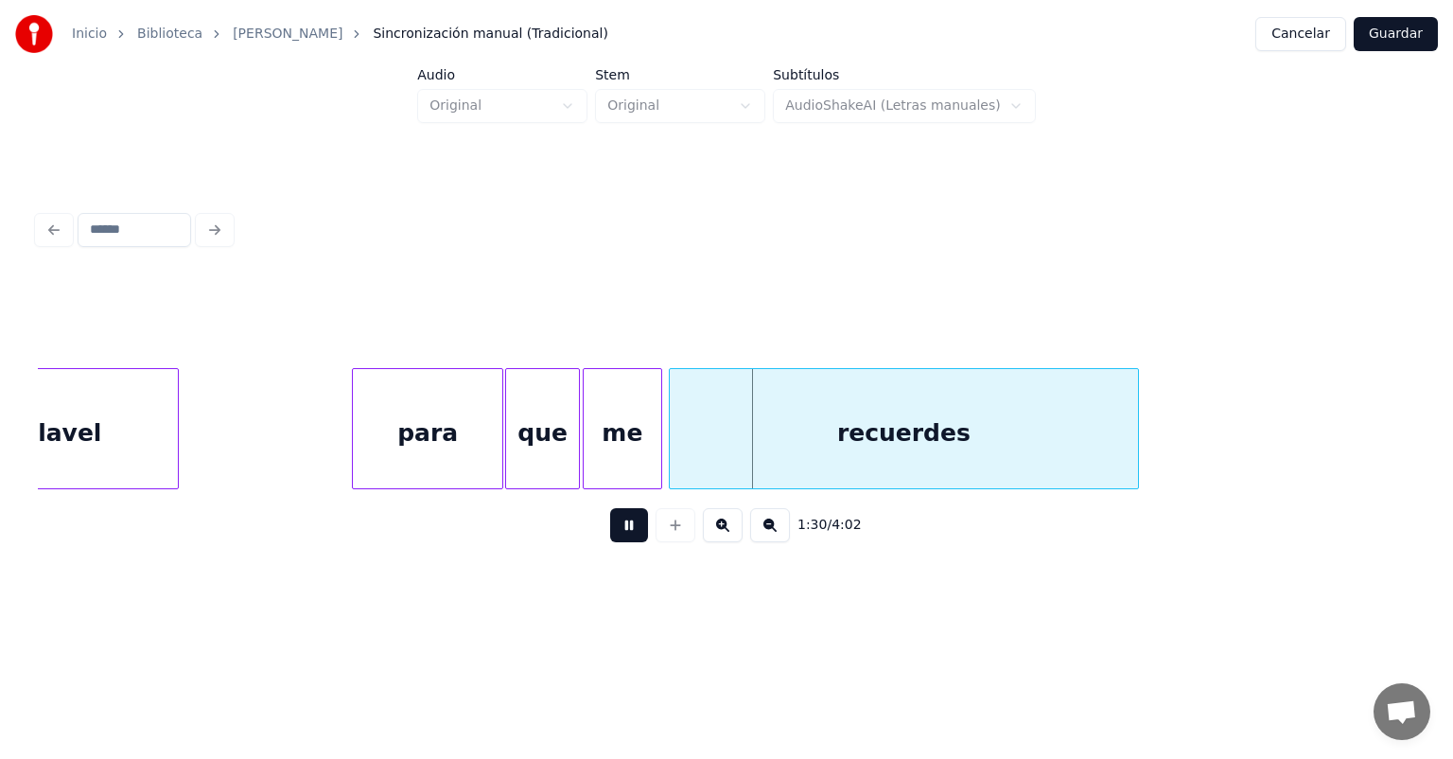
click at [573, 447] on div "que" at bounding box center [542, 433] width 73 height 129
click at [672, 445] on div "recuerdes" at bounding box center [904, 433] width 468 height 129
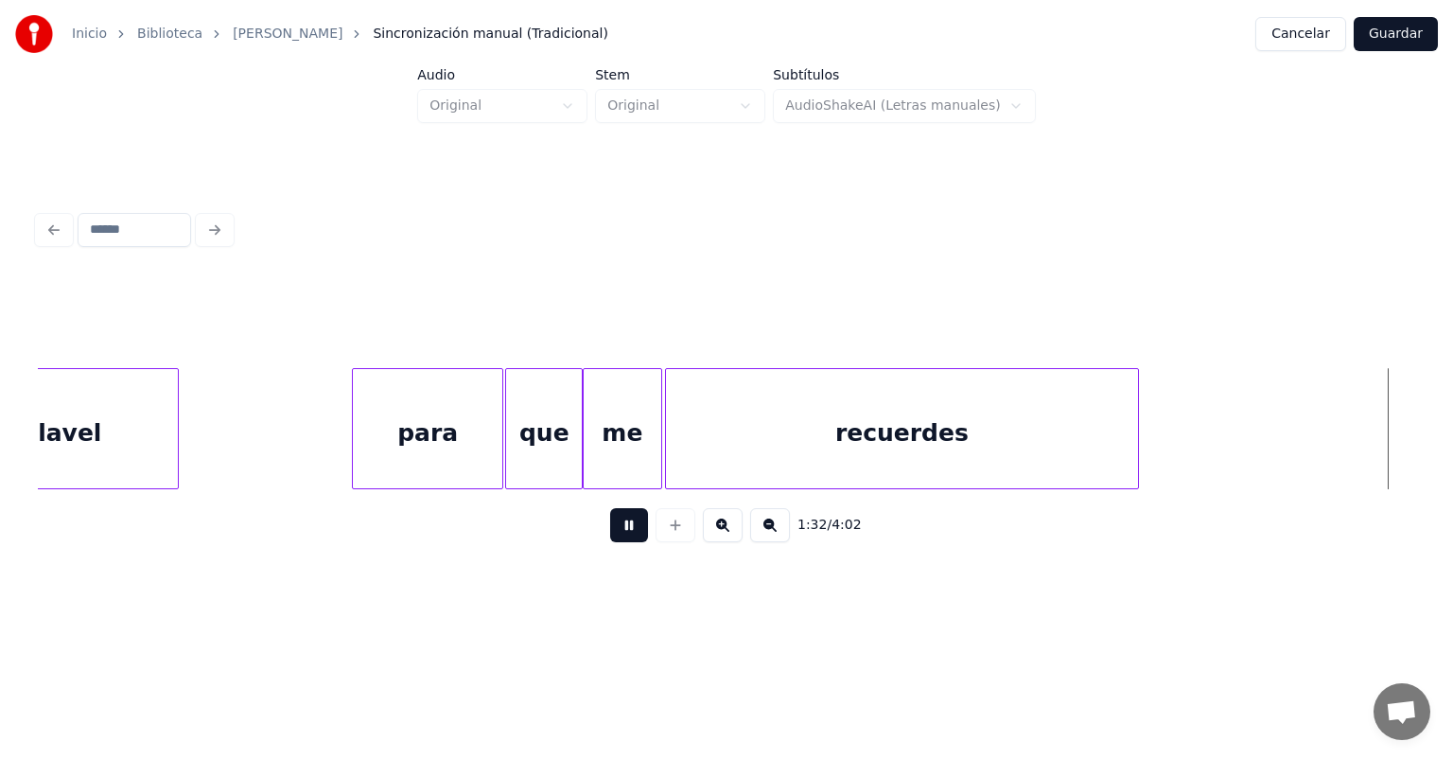
scroll to position [0, 30544]
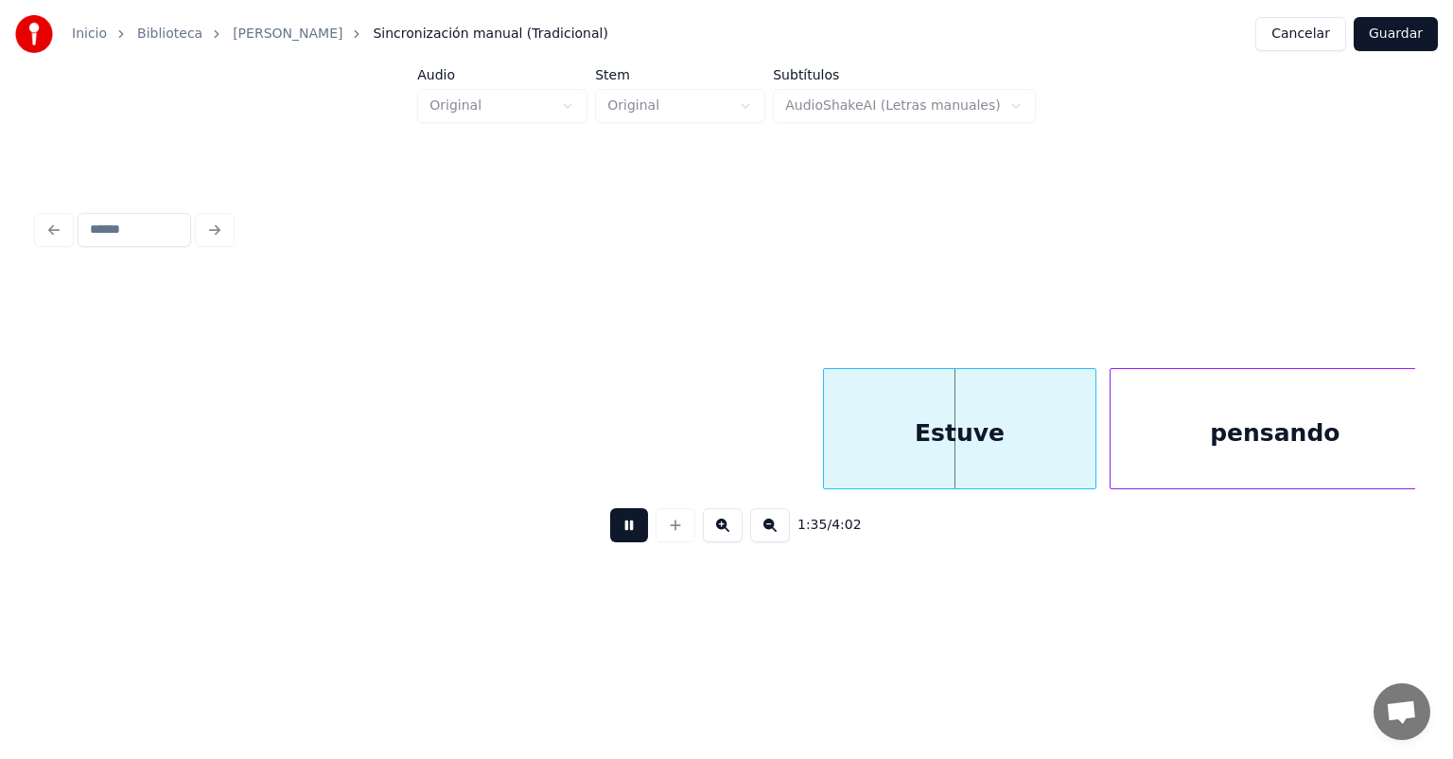
click at [1113, 429] on div "pensando" at bounding box center [1275, 433] width 329 height 129
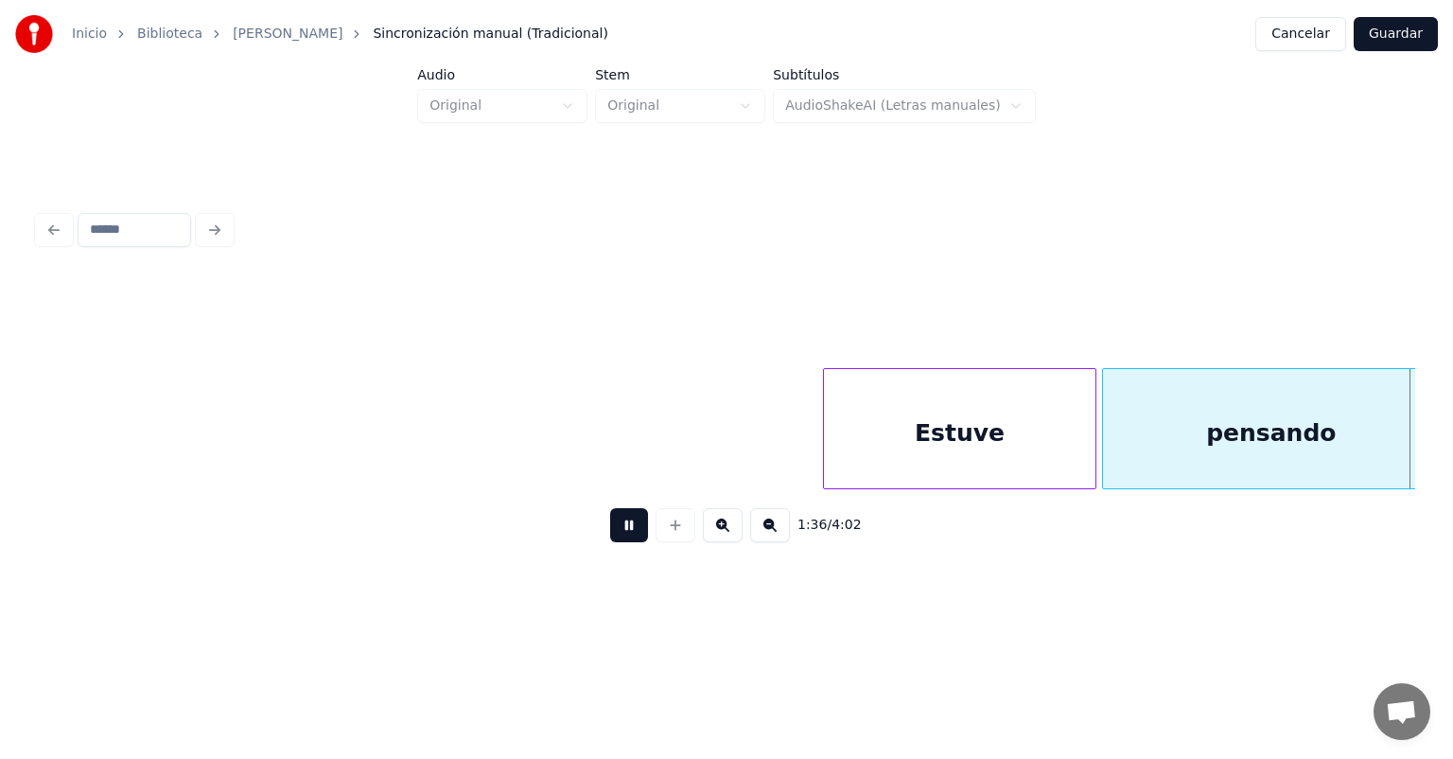
scroll to position [0, 31922]
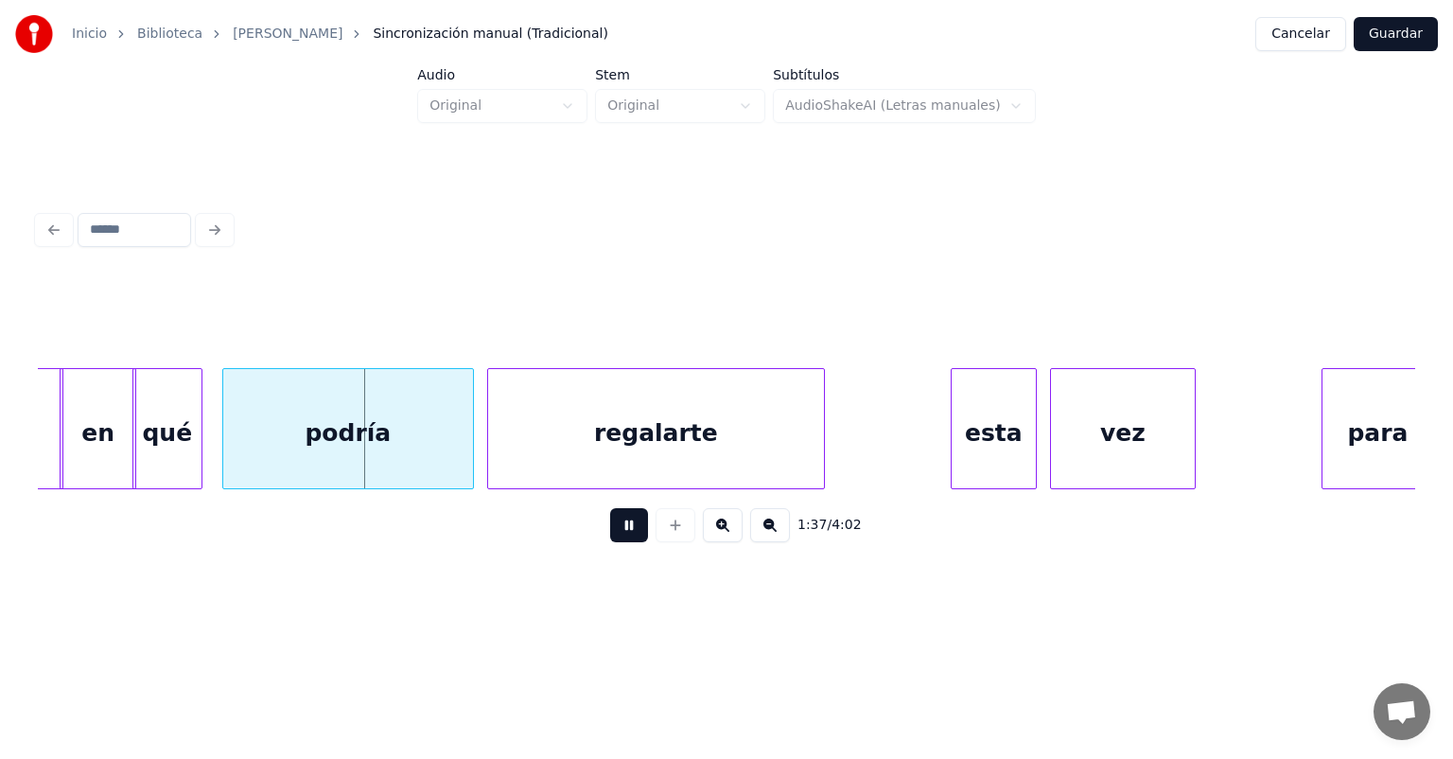
click at [146, 448] on div "qué" at bounding box center [167, 433] width 68 height 129
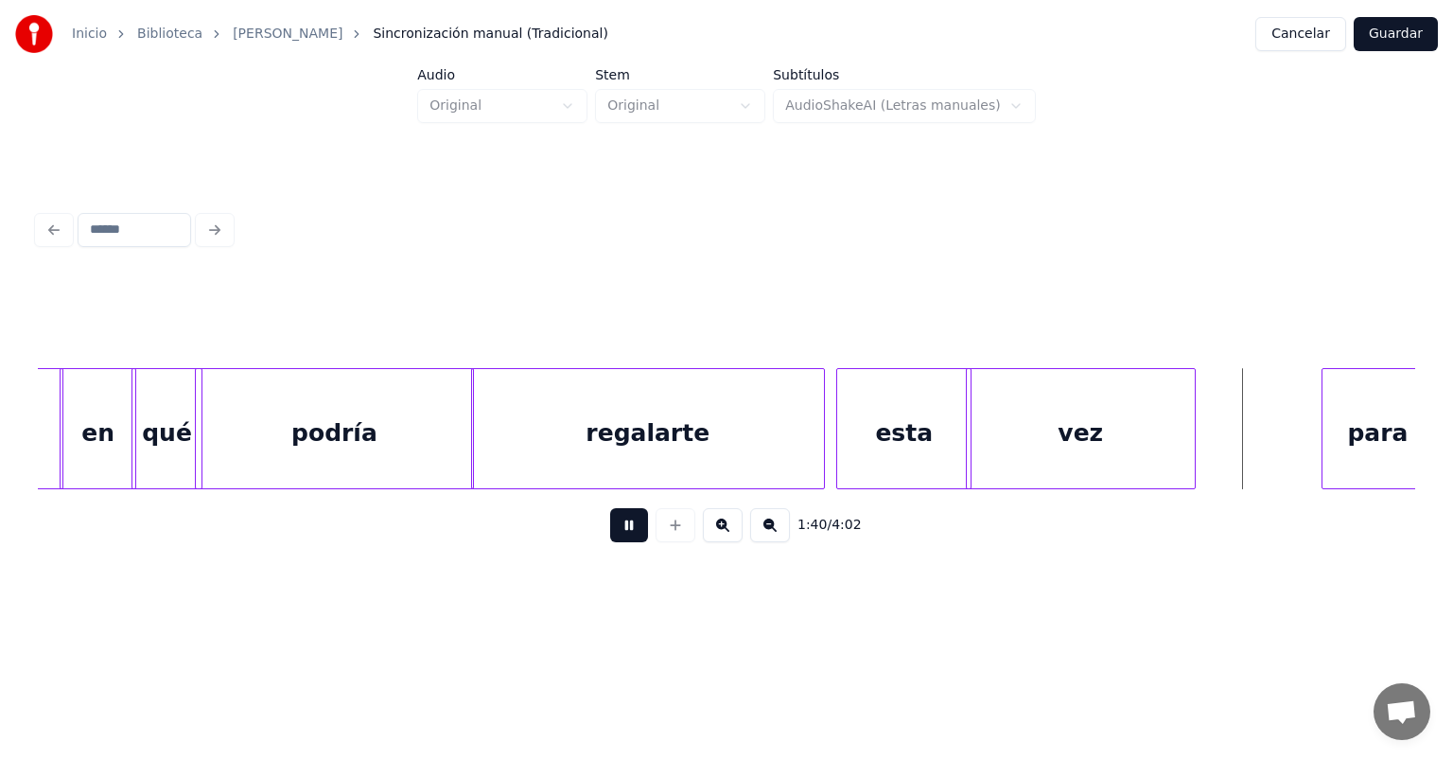
click at [1326, 415] on div "para" at bounding box center [1378, 433] width 111 height 129
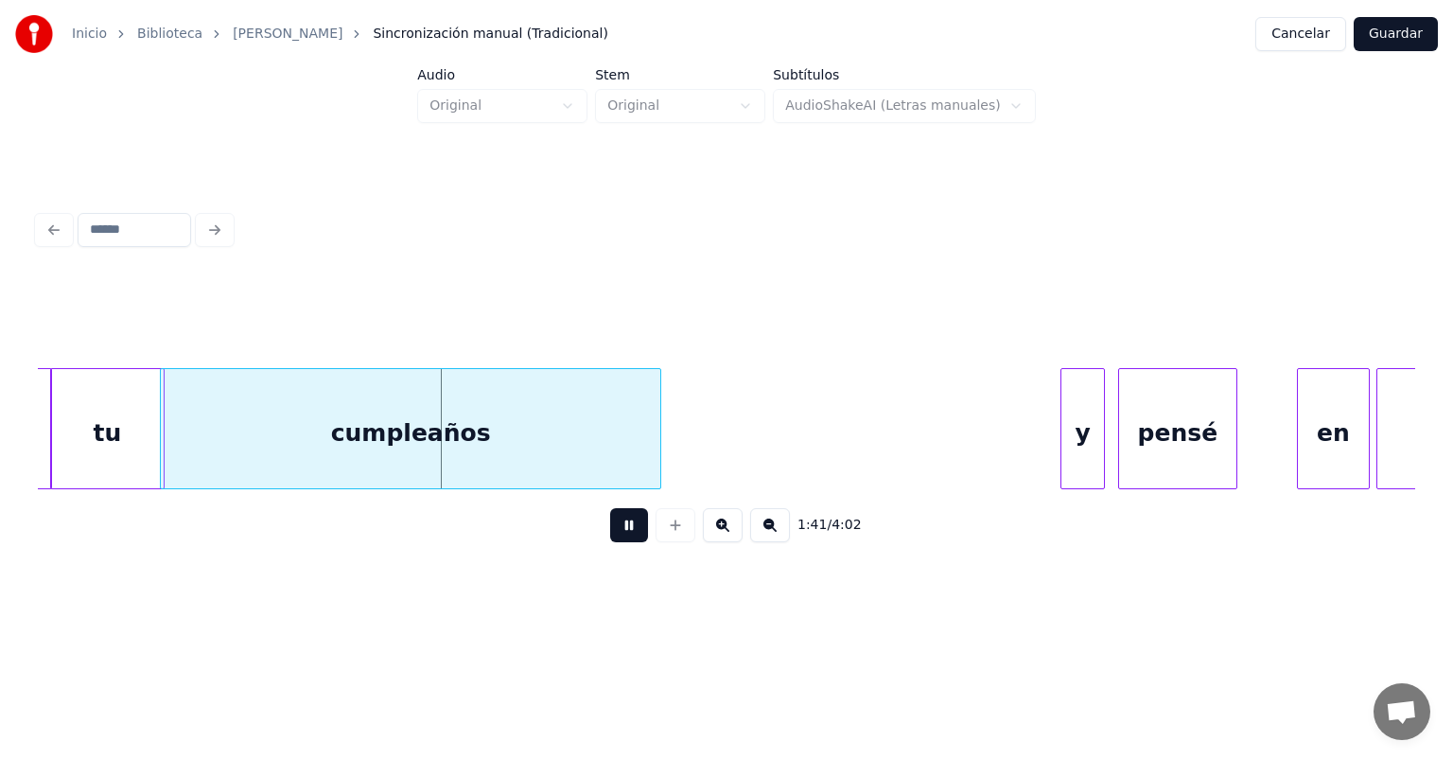
click at [1068, 439] on div "y" at bounding box center [1083, 433] width 42 height 129
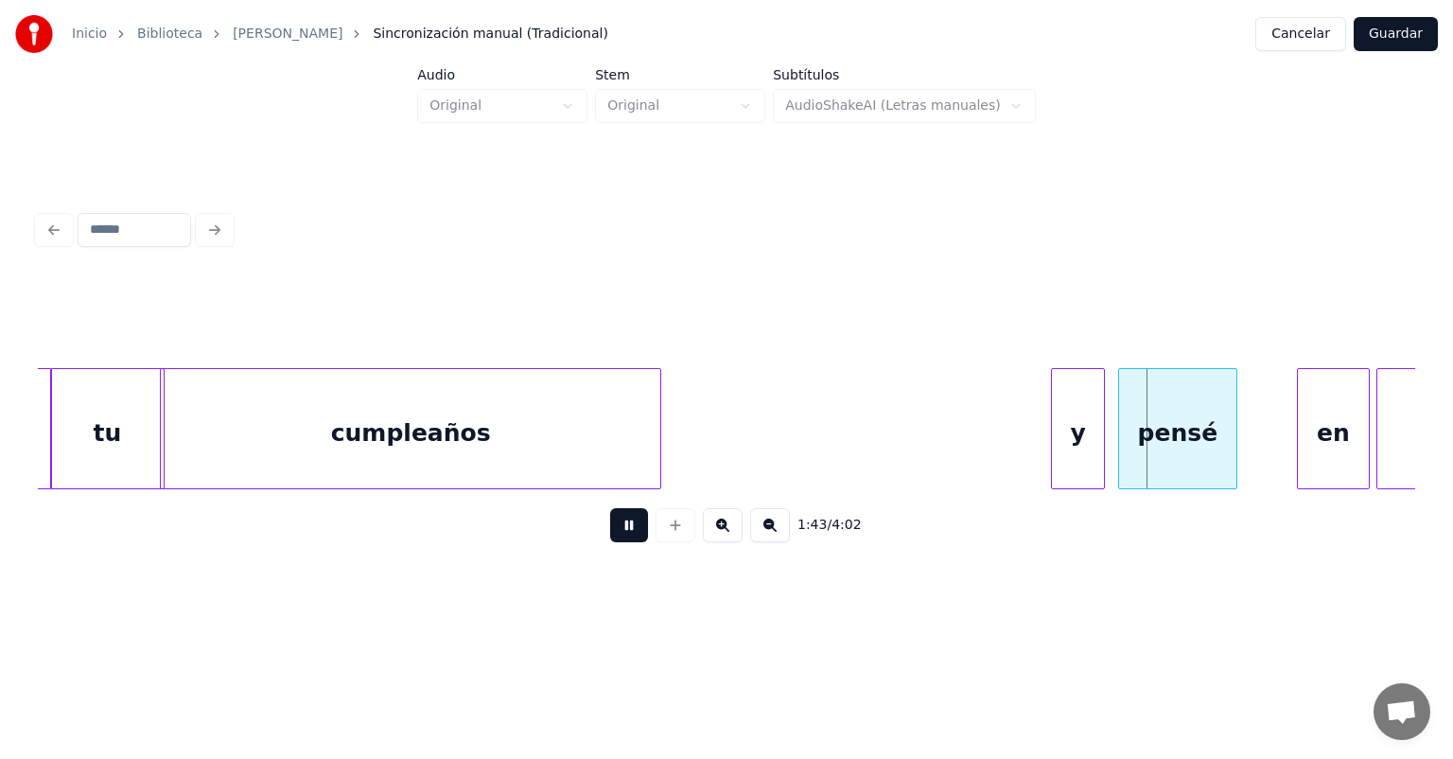
click at [1121, 436] on div "pensé" at bounding box center [1177, 433] width 117 height 129
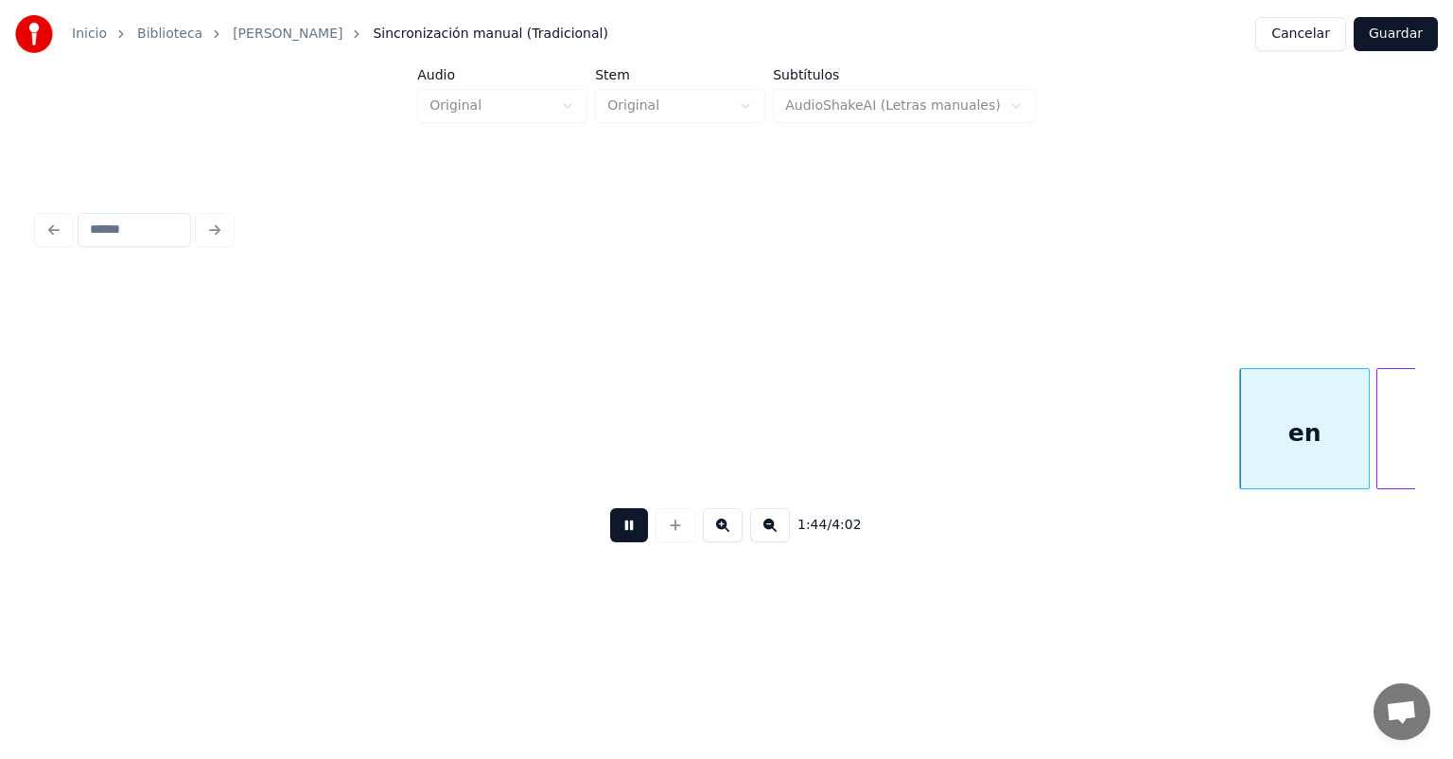
scroll to position [0, 34510]
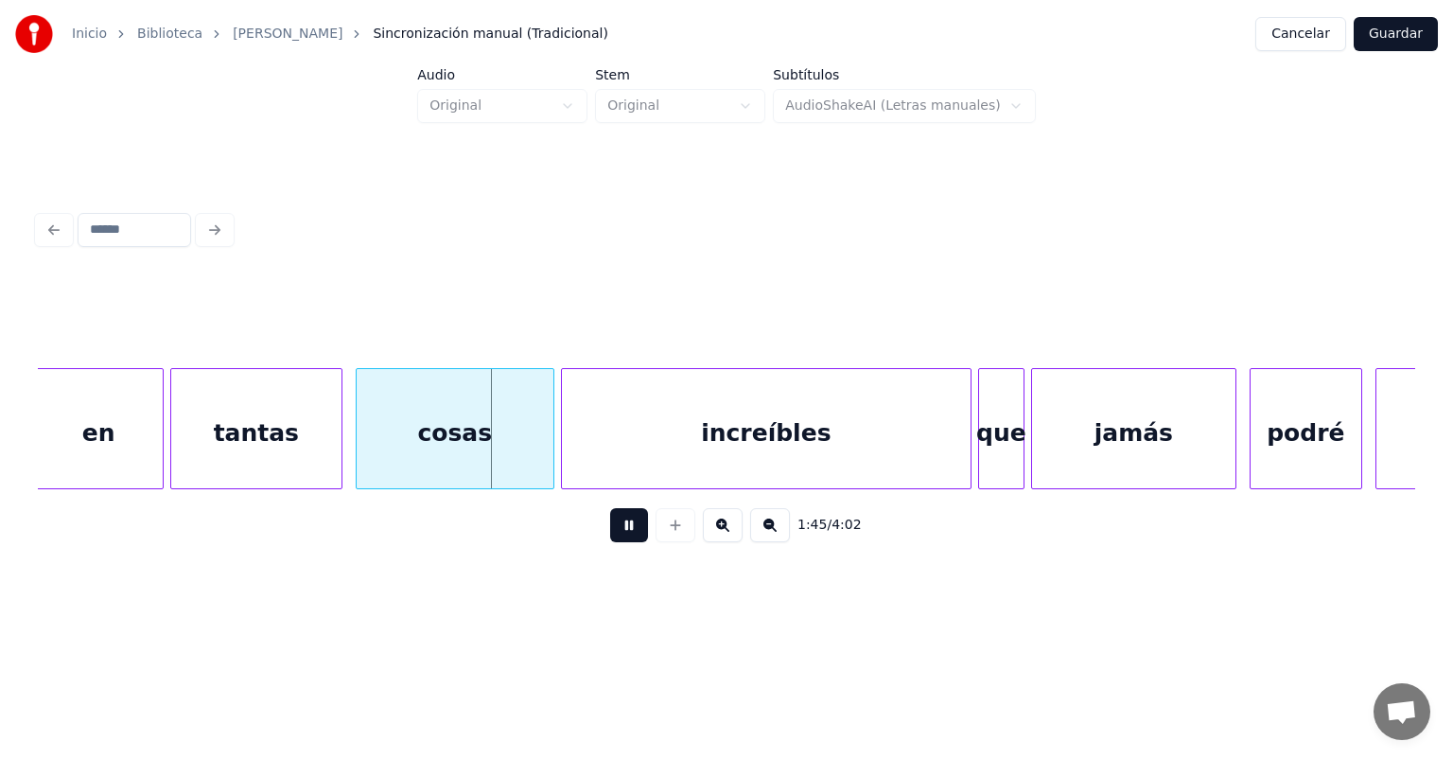
click at [201, 443] on div "tantas" at bounding box center [256, 433] width 170 height 129
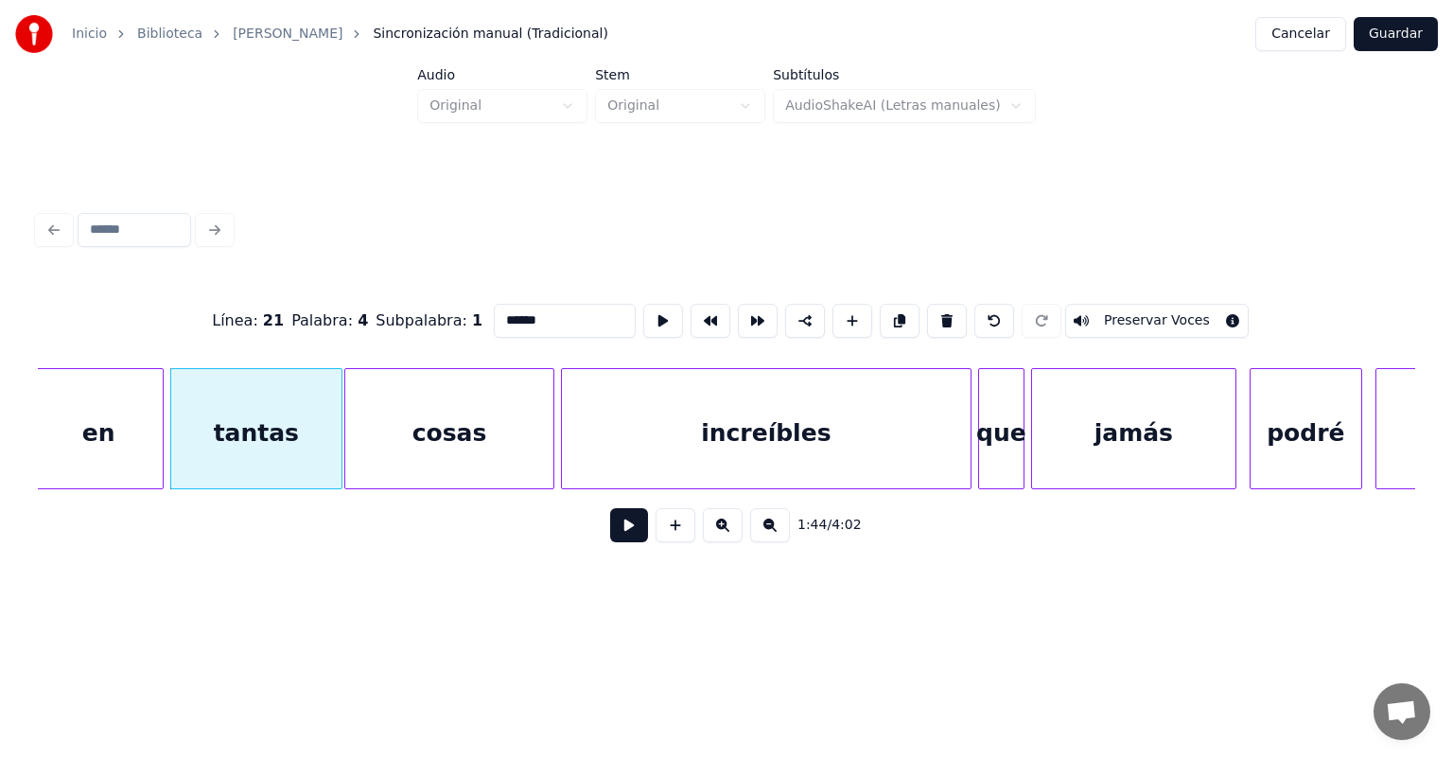
click at [359, 445] on div "cosas" at bounding box center [449, 433] width 208 height 129
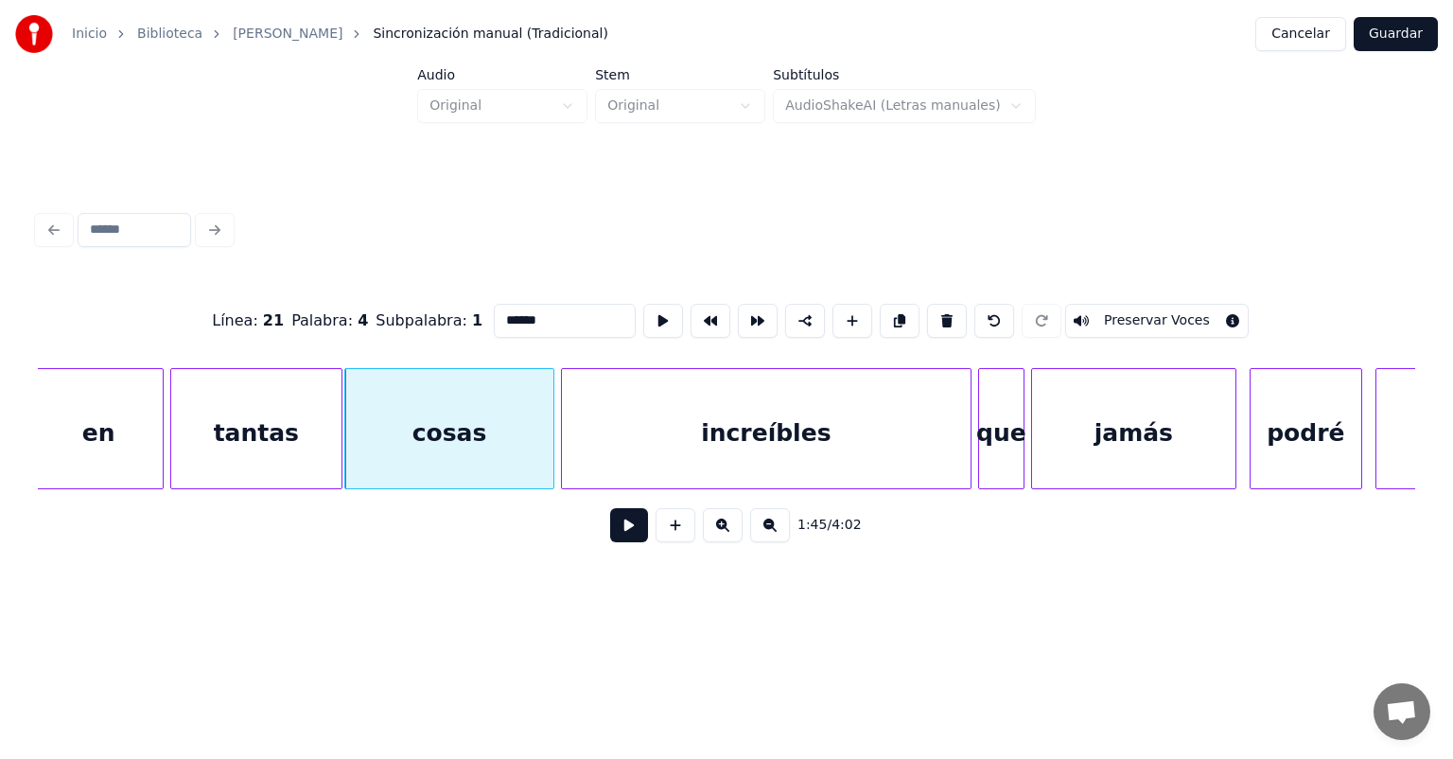
click at [610, 536] on button at bounding box center [629, 525] width 38 height 34
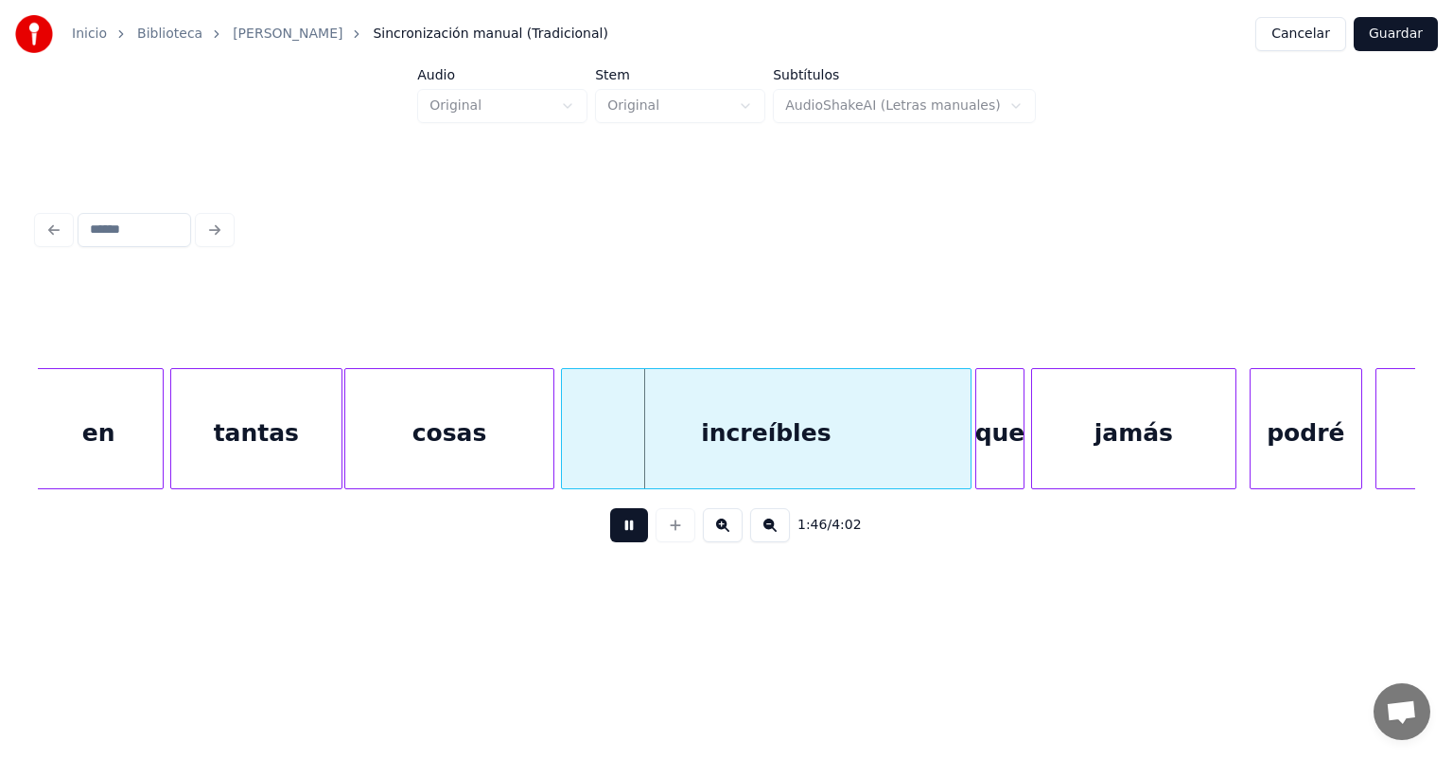
click at [978, 430] on div "que" at bounding box center [999, 433] width 47 height 129
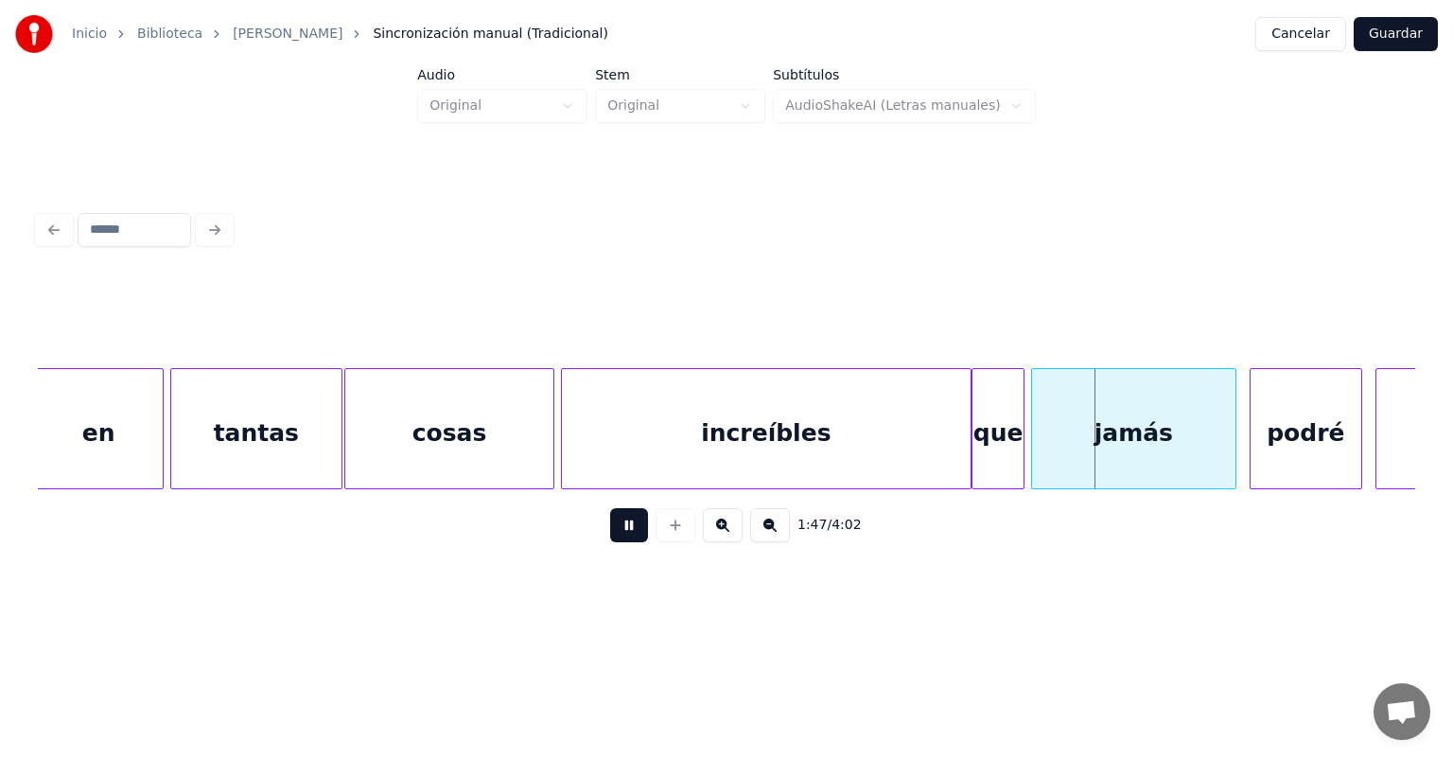
click at [1034, 433] on div "jamás" at bounding box center [1133, 433] width 203 height 129
click at [1253, 426] on div "podré" at bounding box center [1306, 433] width 111 height 129
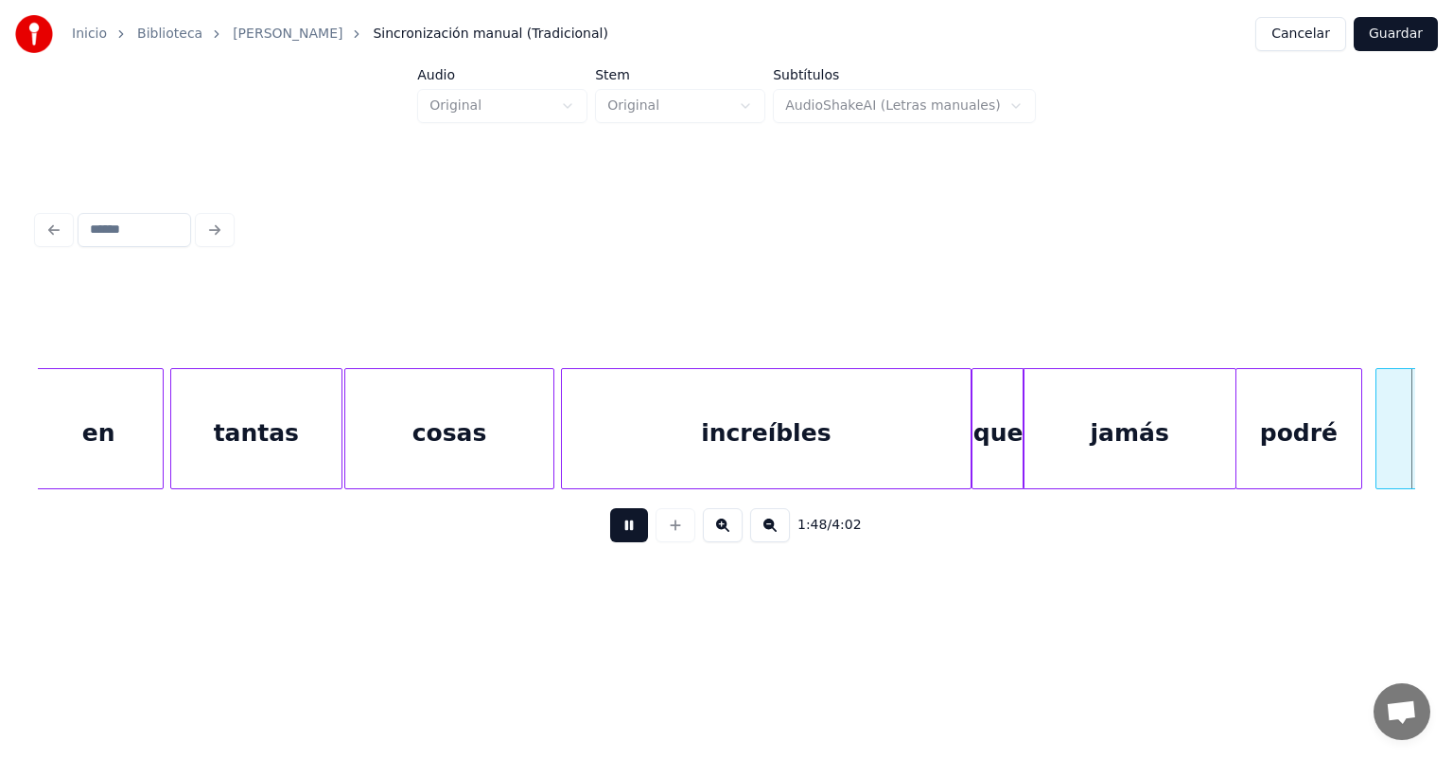
scroll to position [0, 35892]
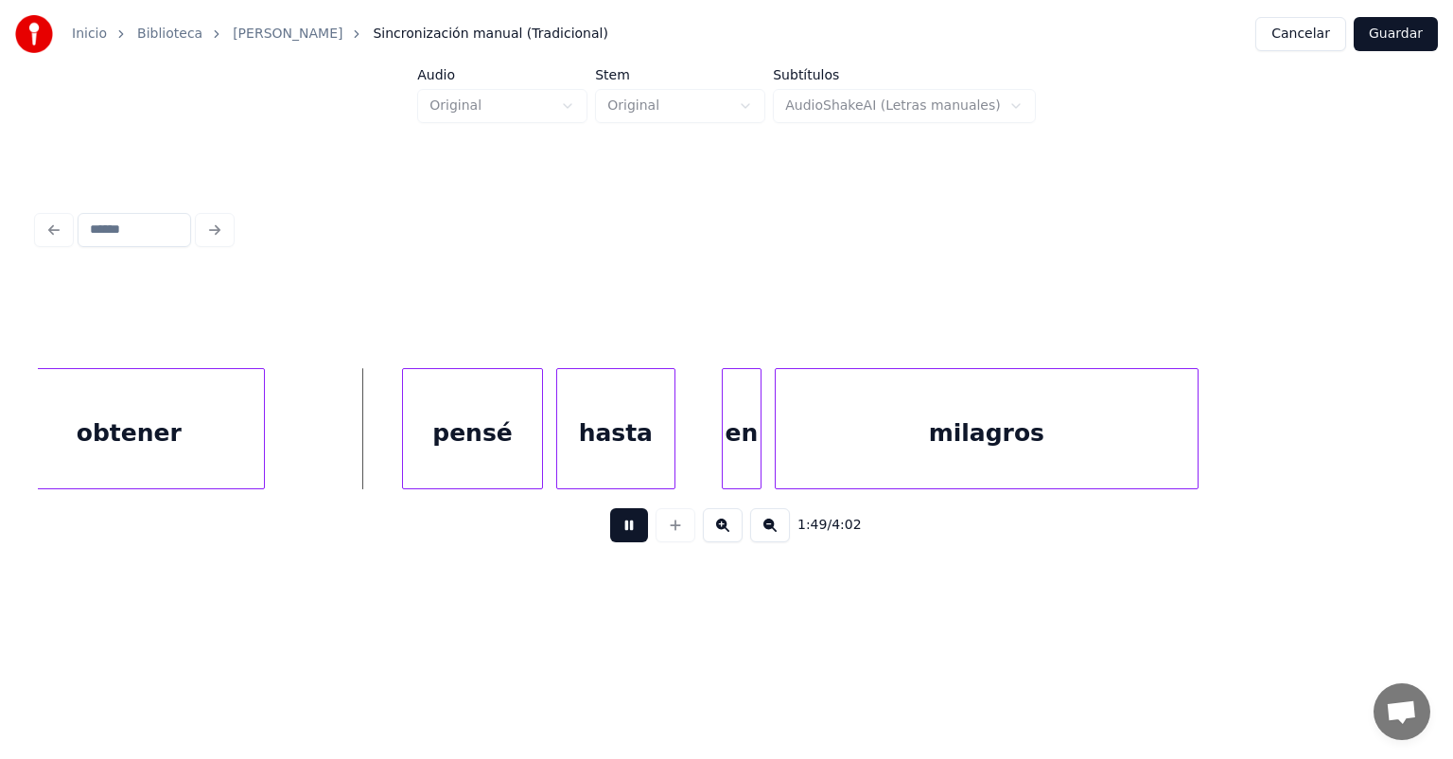
click at [407, 454] on div at bounding box center [406, 428] width 6 height 119
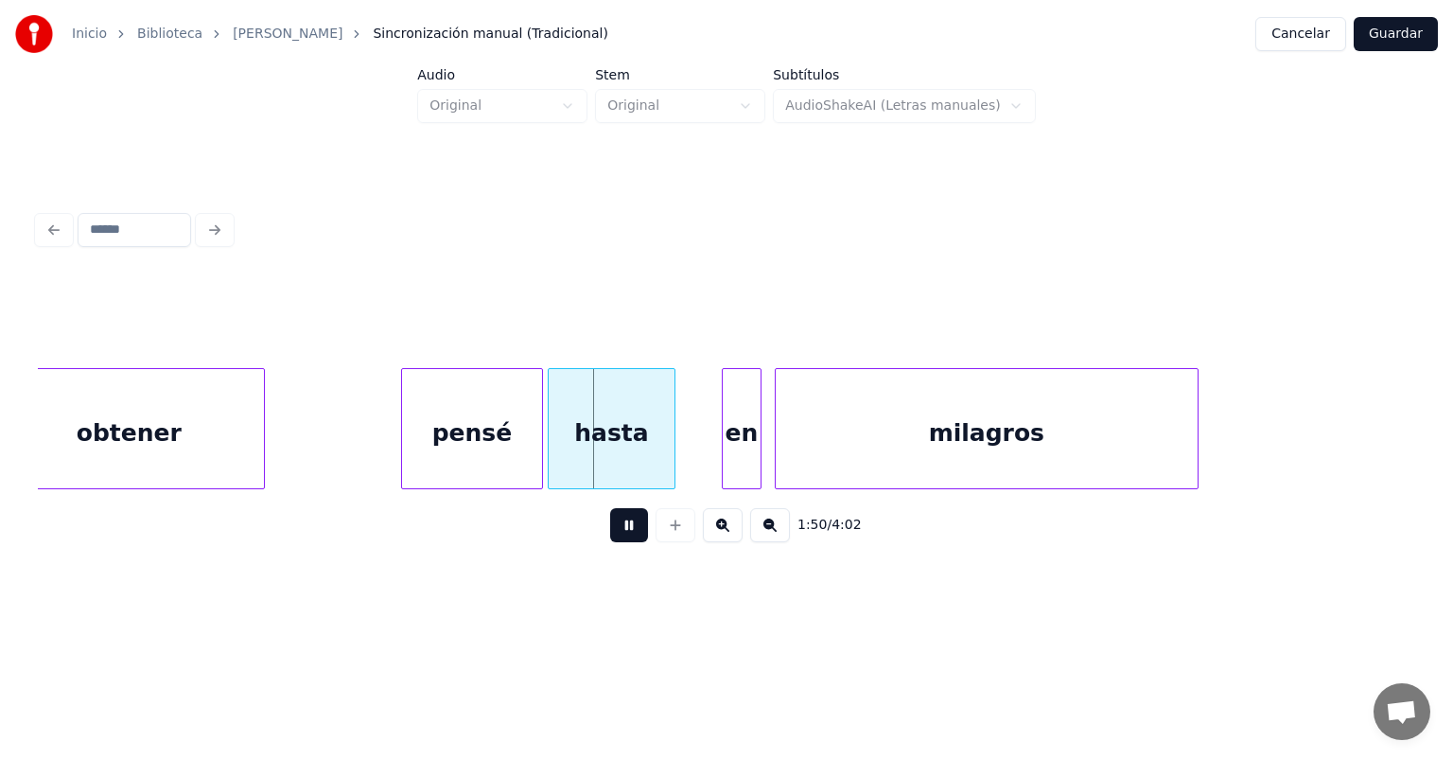
click at [559, 452] on div "hasta" at bounding box center [612, 433] width 126 height 129
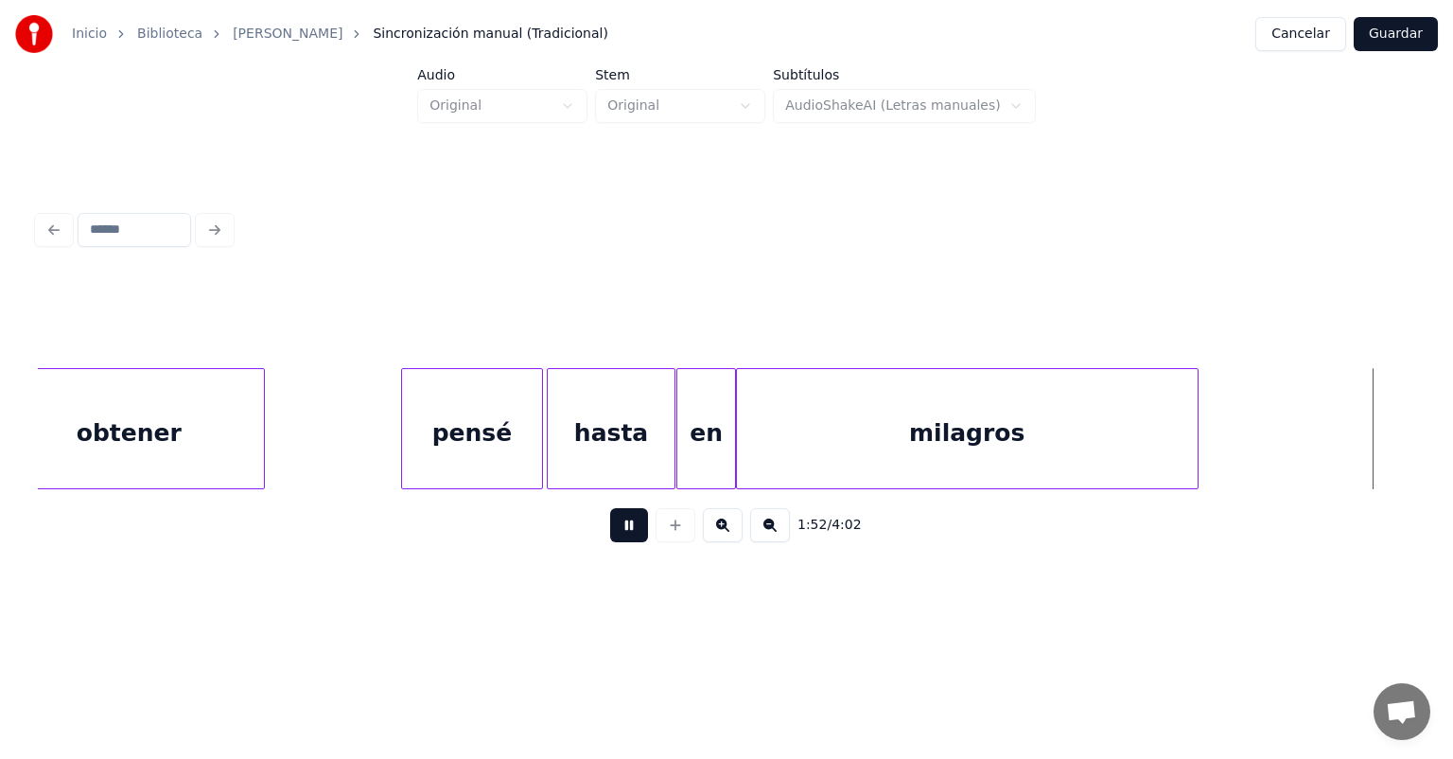
scroll to position [0, 37271]
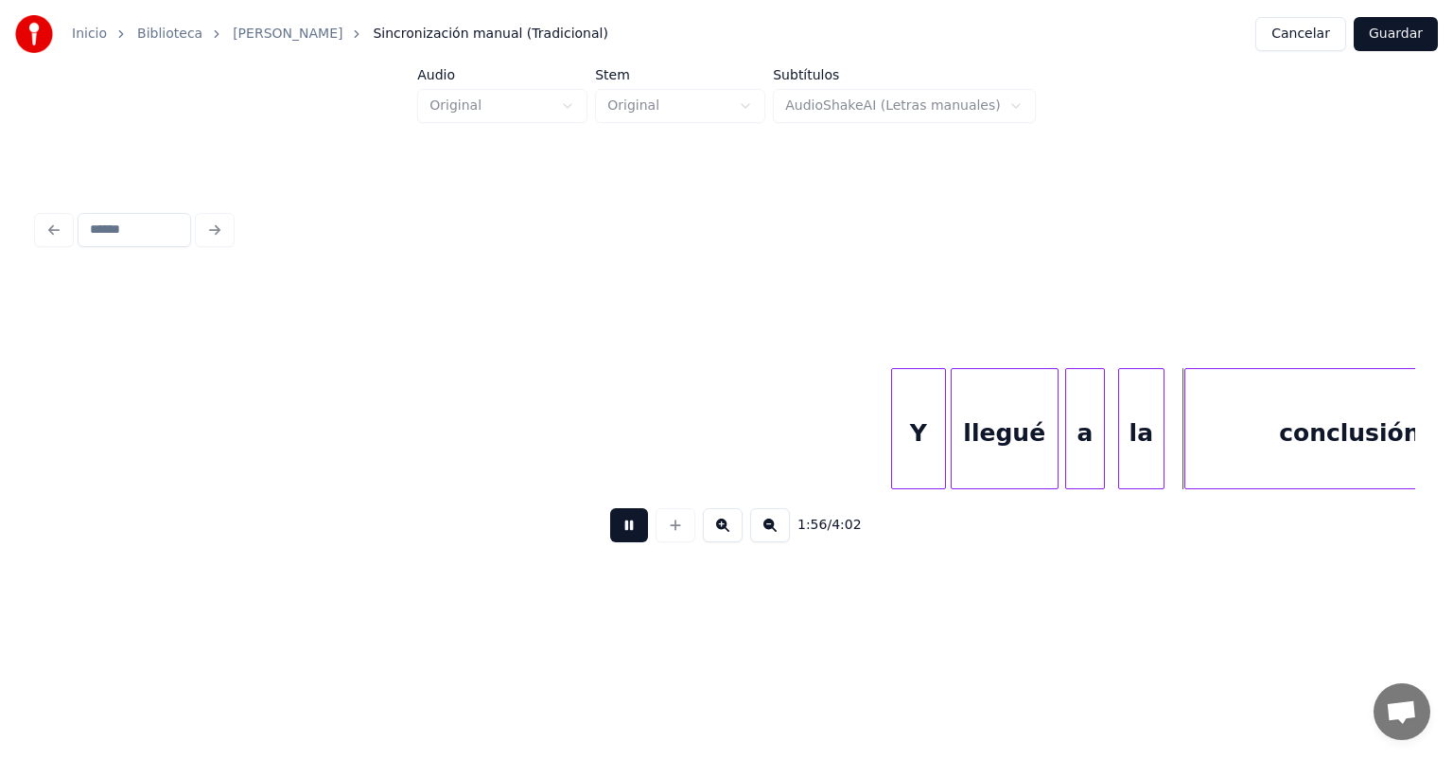
click at [959, 441] on div "llegué" at bounding box center [1005, 433] width 106 height 129
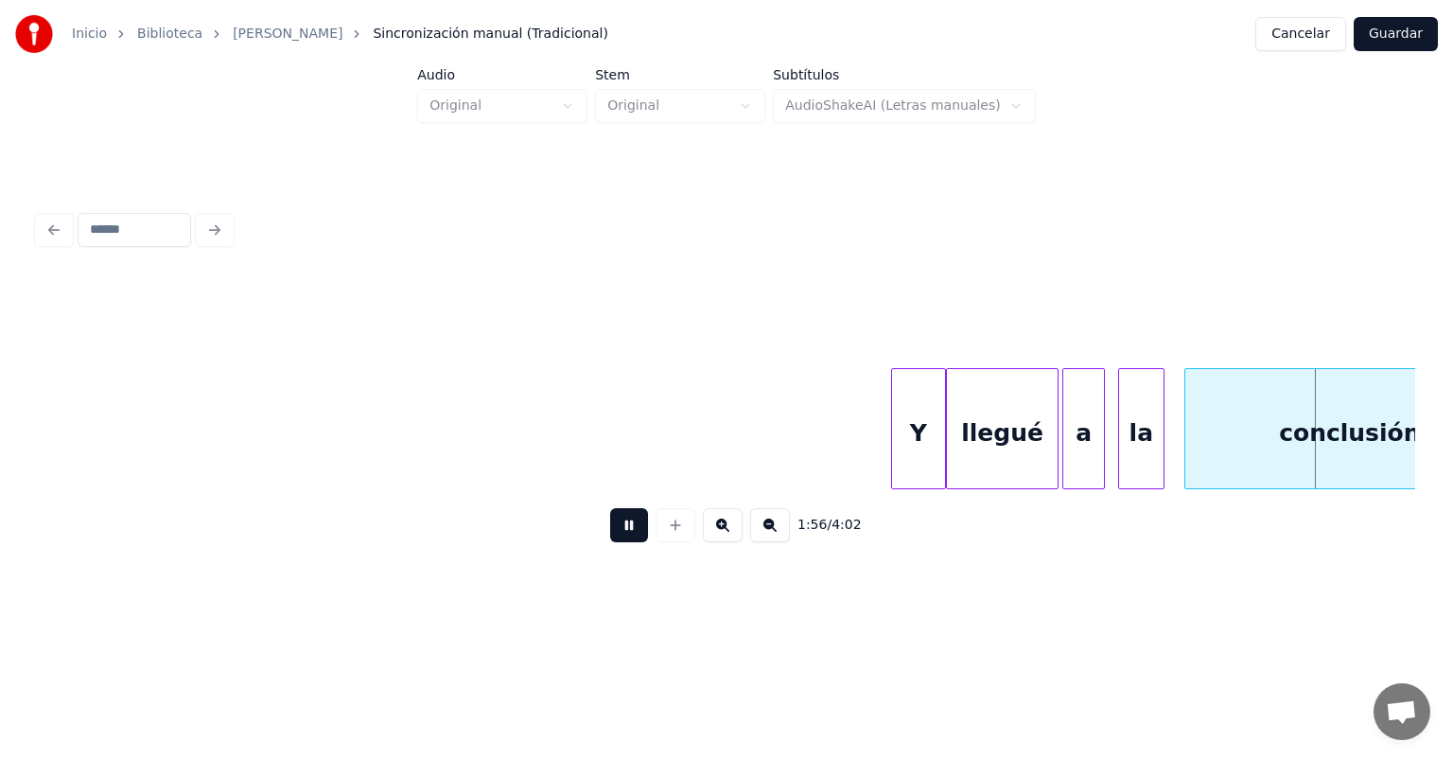
click at [1065, 434] on div at bounding box center [1066, 428] width 6 height 119
click at [1120, 439] on div "la" at bounding box center [1141, 433] width 44 height 129
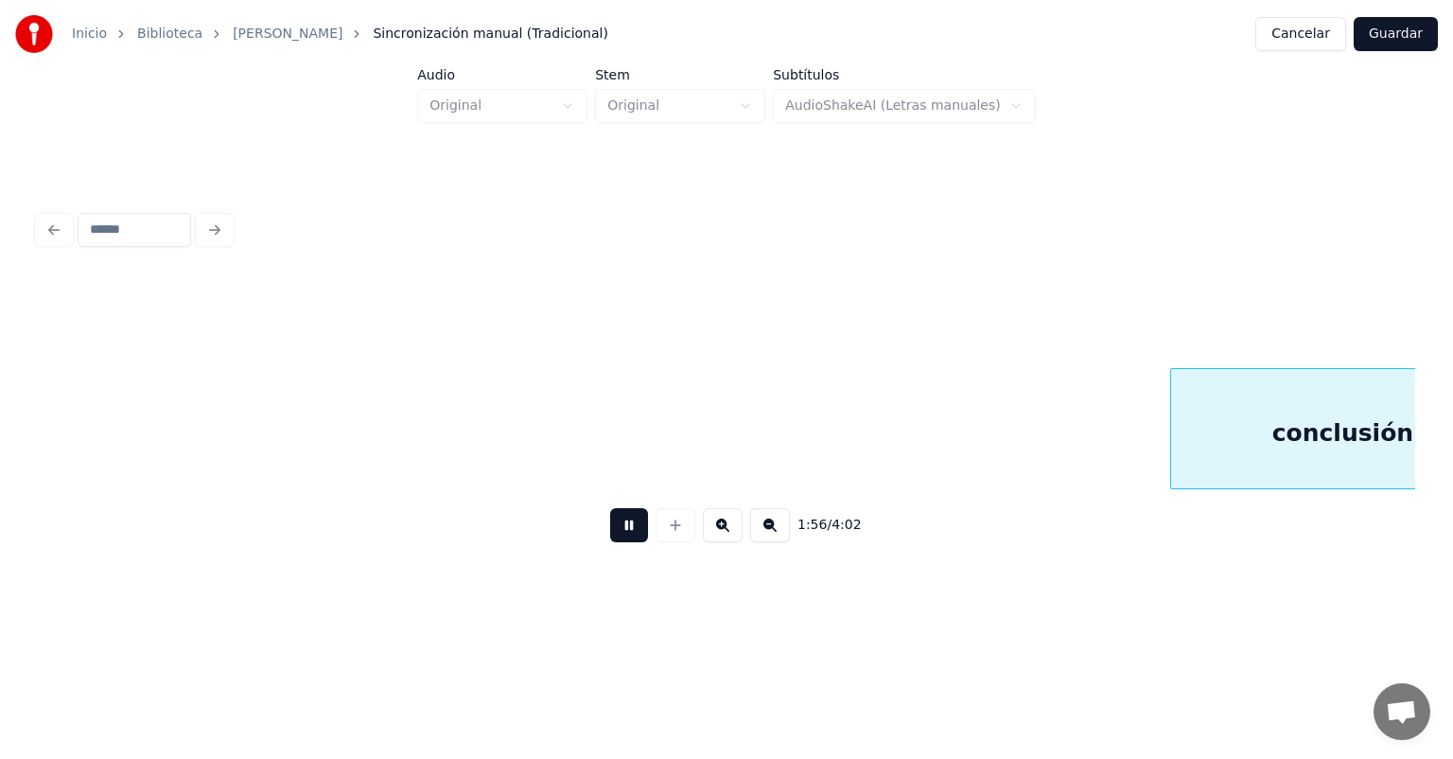
scroll to position [0, 38648]
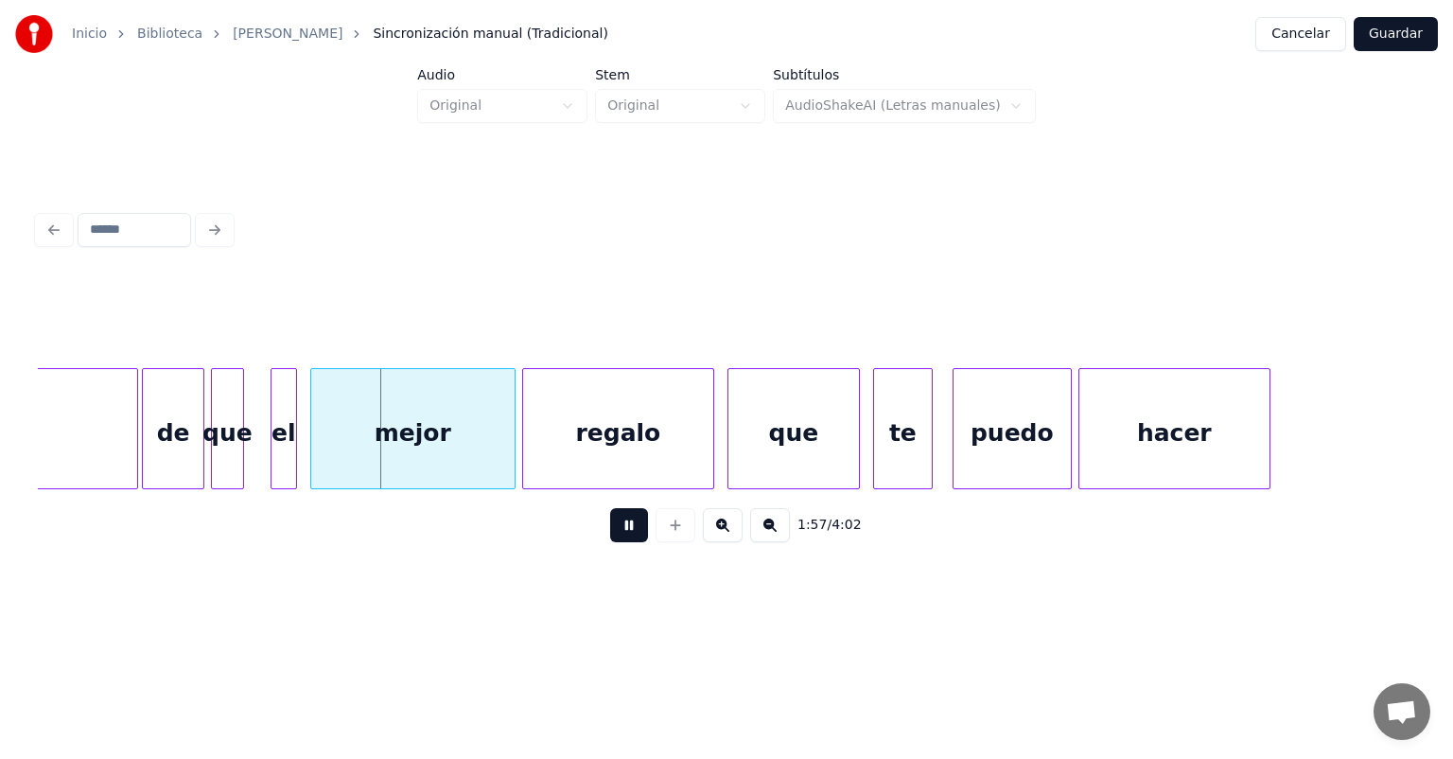
click at [147, 454] on div "de" at bounding box center [173, 433] width 60 height 129
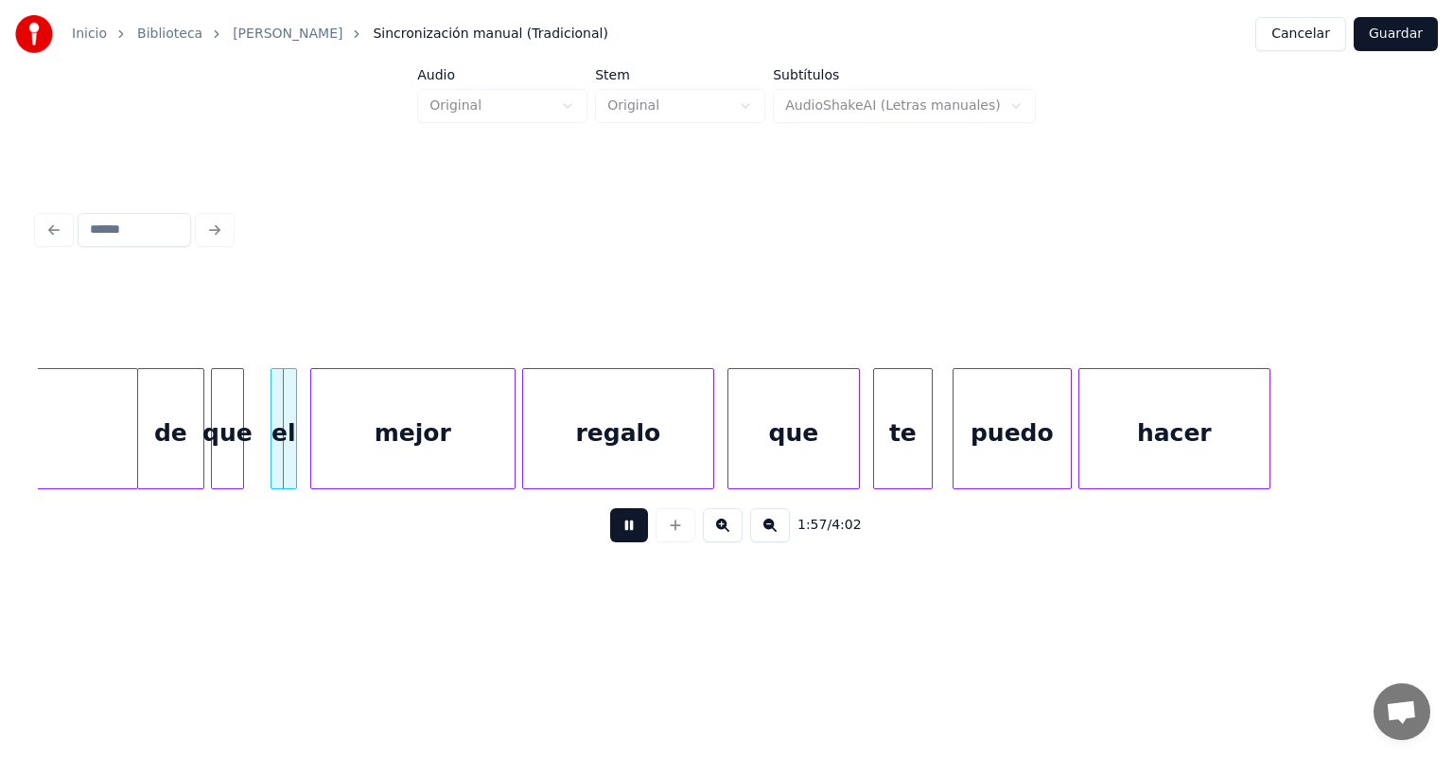
click at [212, 455] on div "que" at bounding box center [227, 433] width 31 height 129
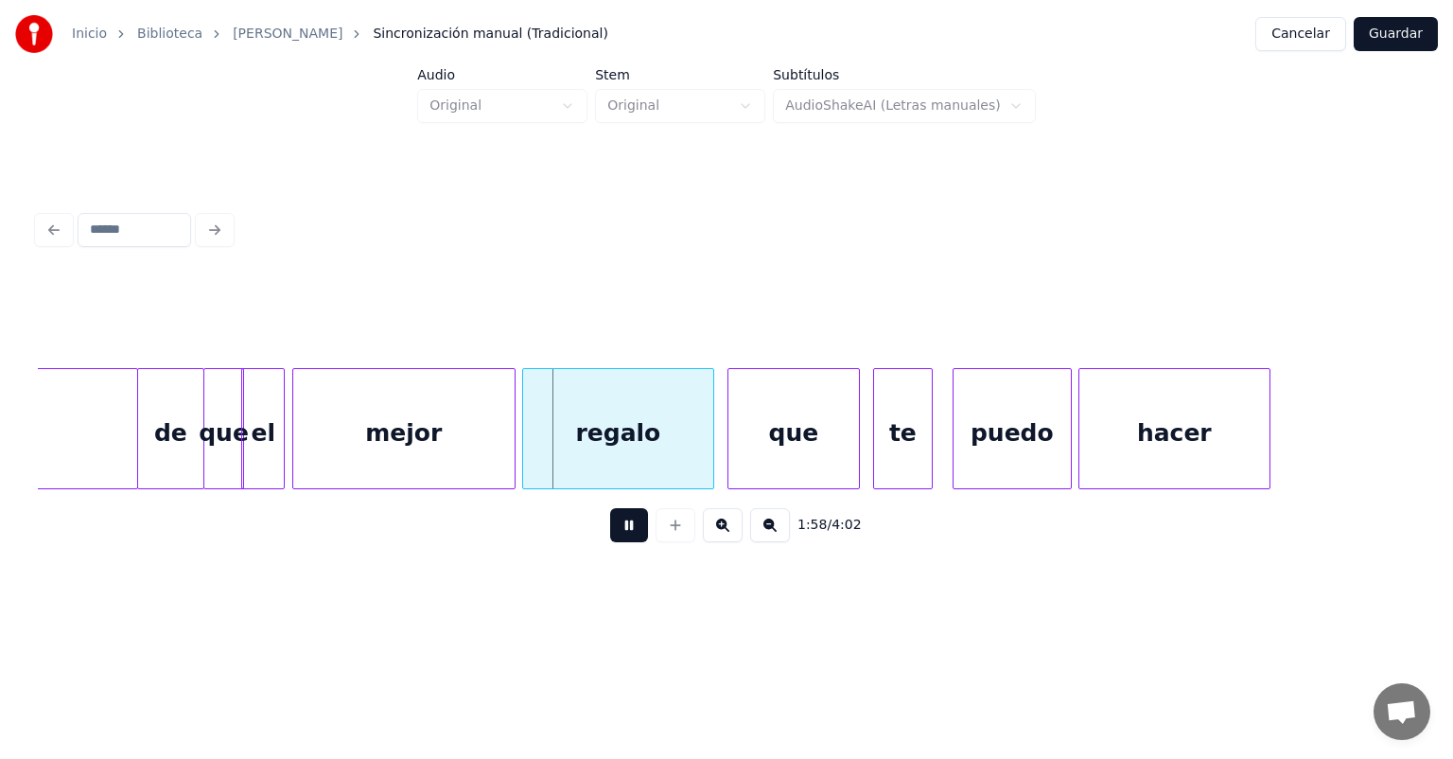
click at [511, 451] on div at bounding box center [512, 428] width 6 height 119
click at [523, 435] on div "regalo" at bounding box center [615, 433] width 194 height 129
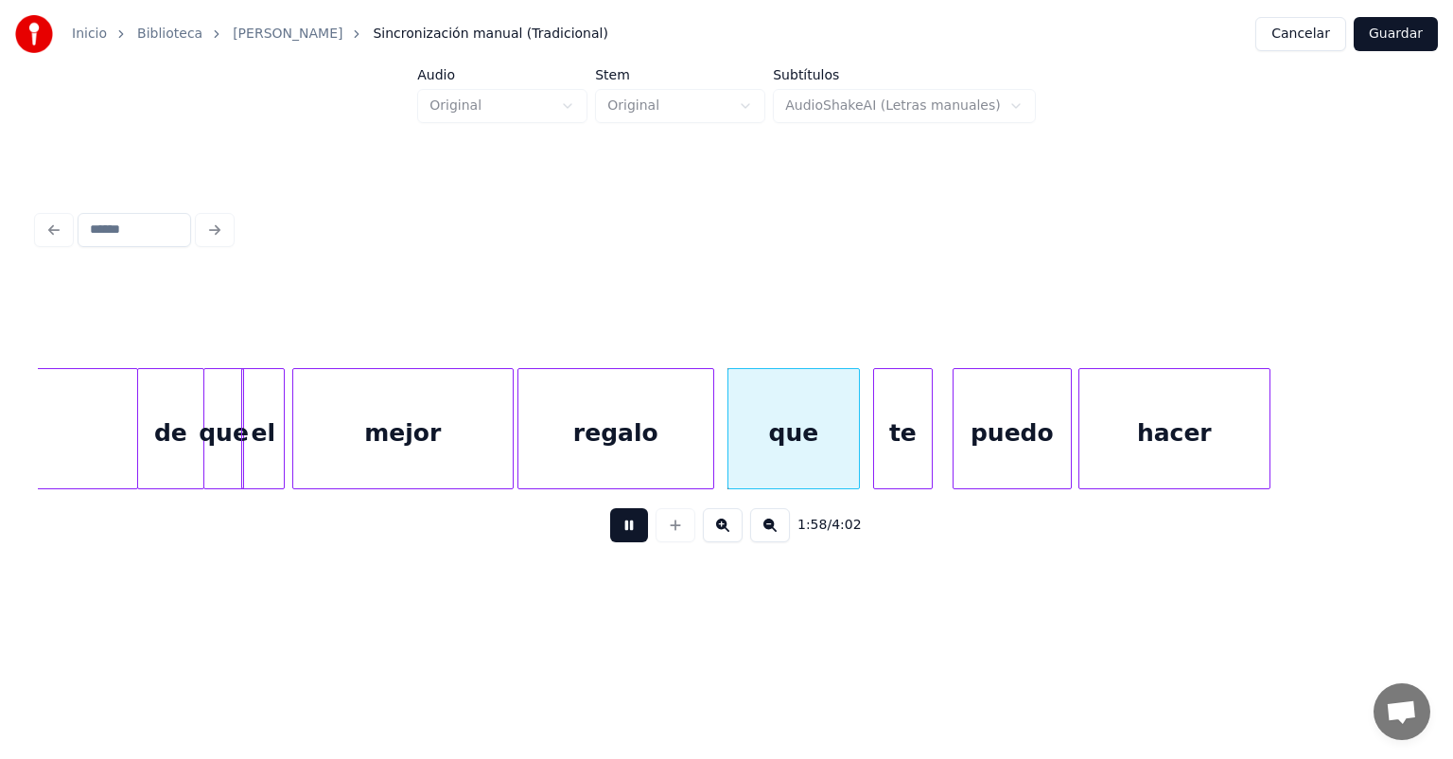
click at [731, 443] on div "que" at bounding box center [793, 433] width 131 height 129
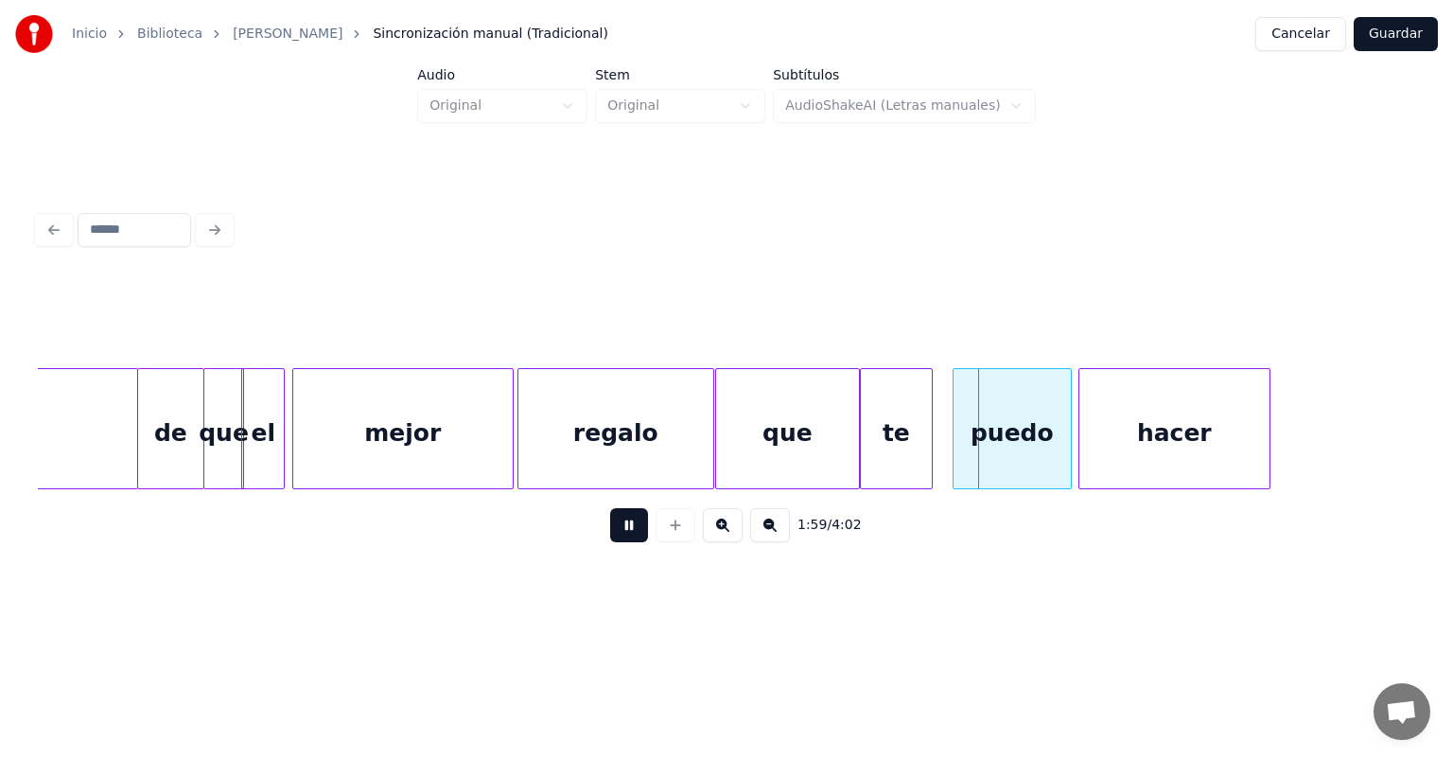
click at [956, 433] on div "puedo" at bounding box center [1012, 433] width 117 height 129
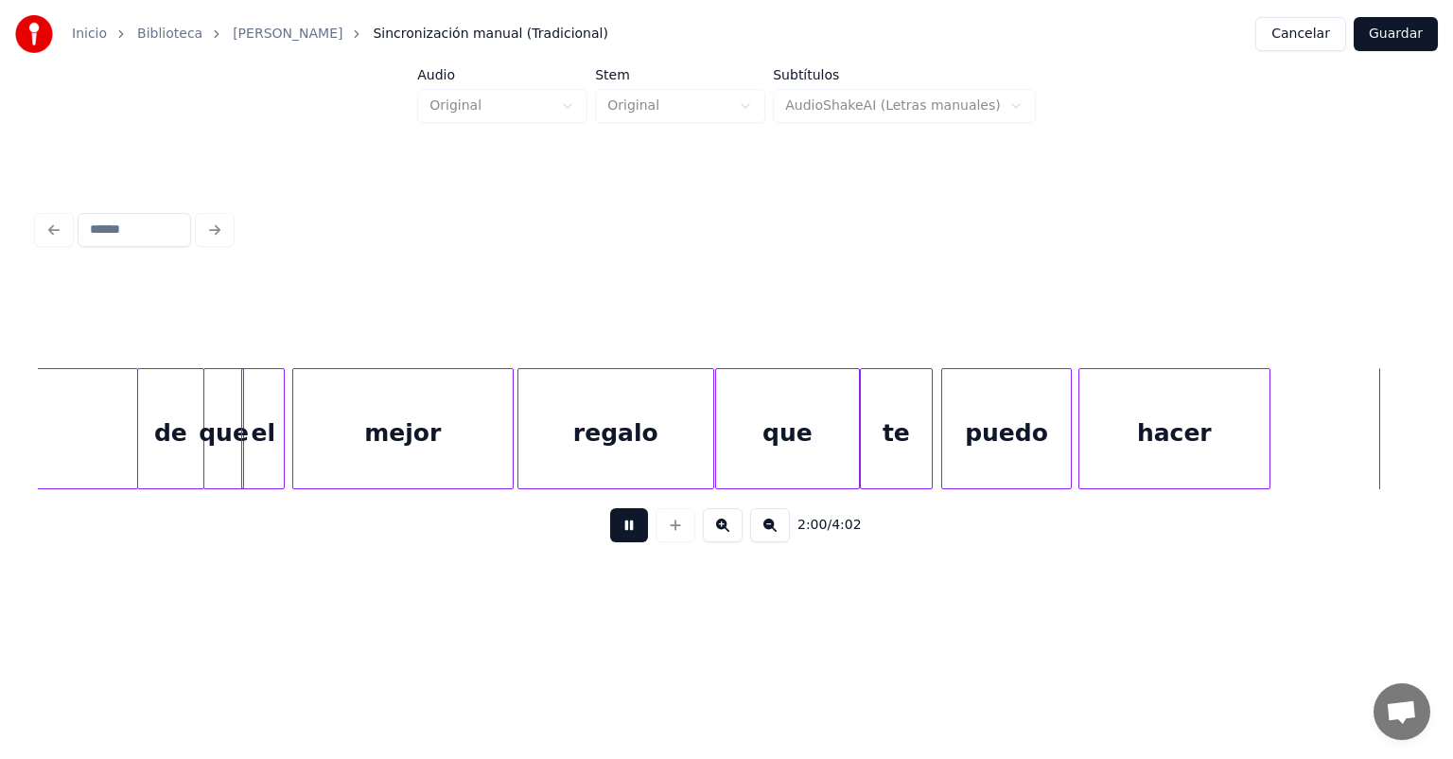
scroll to position [0, 40027]
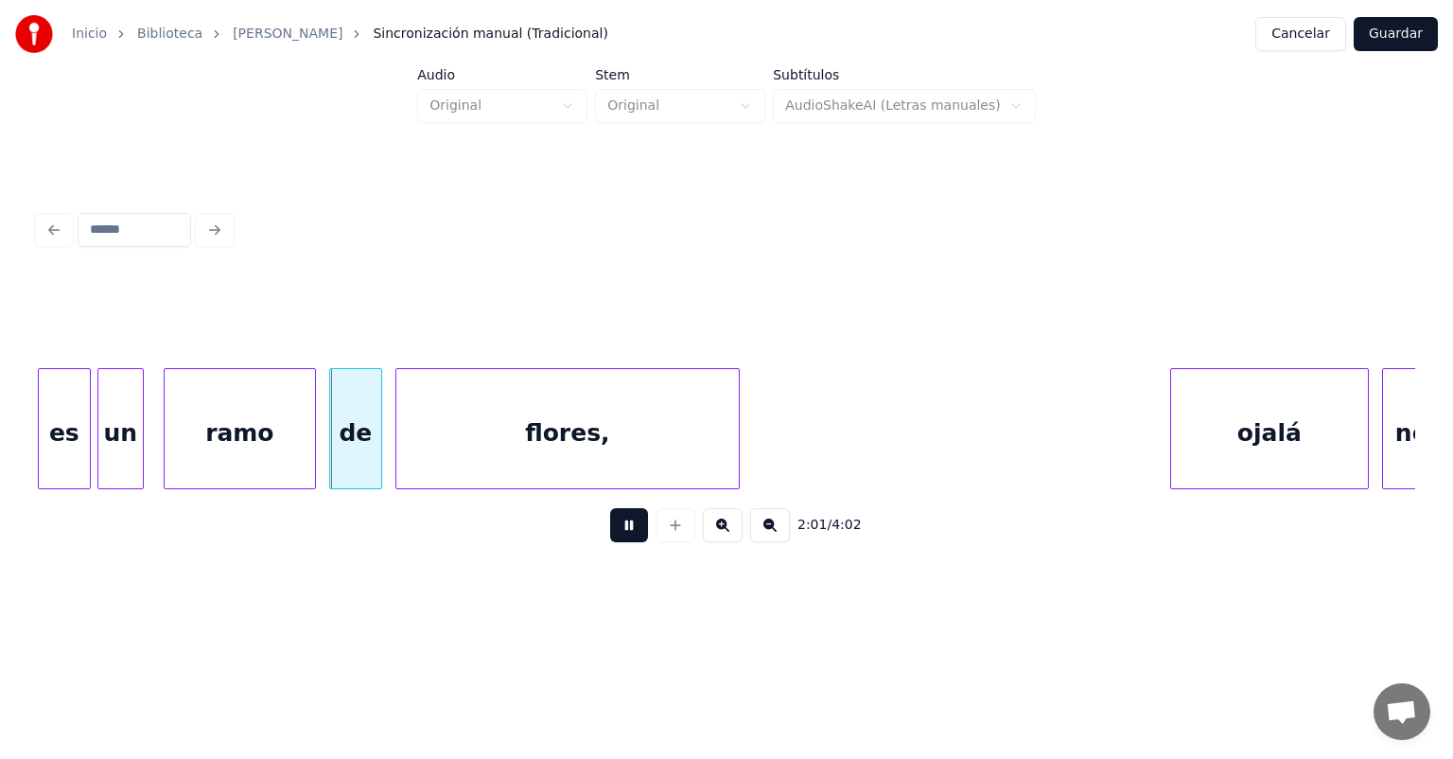
click at [42, 460] on div at bounding box center [42, 428] width 6 height 119
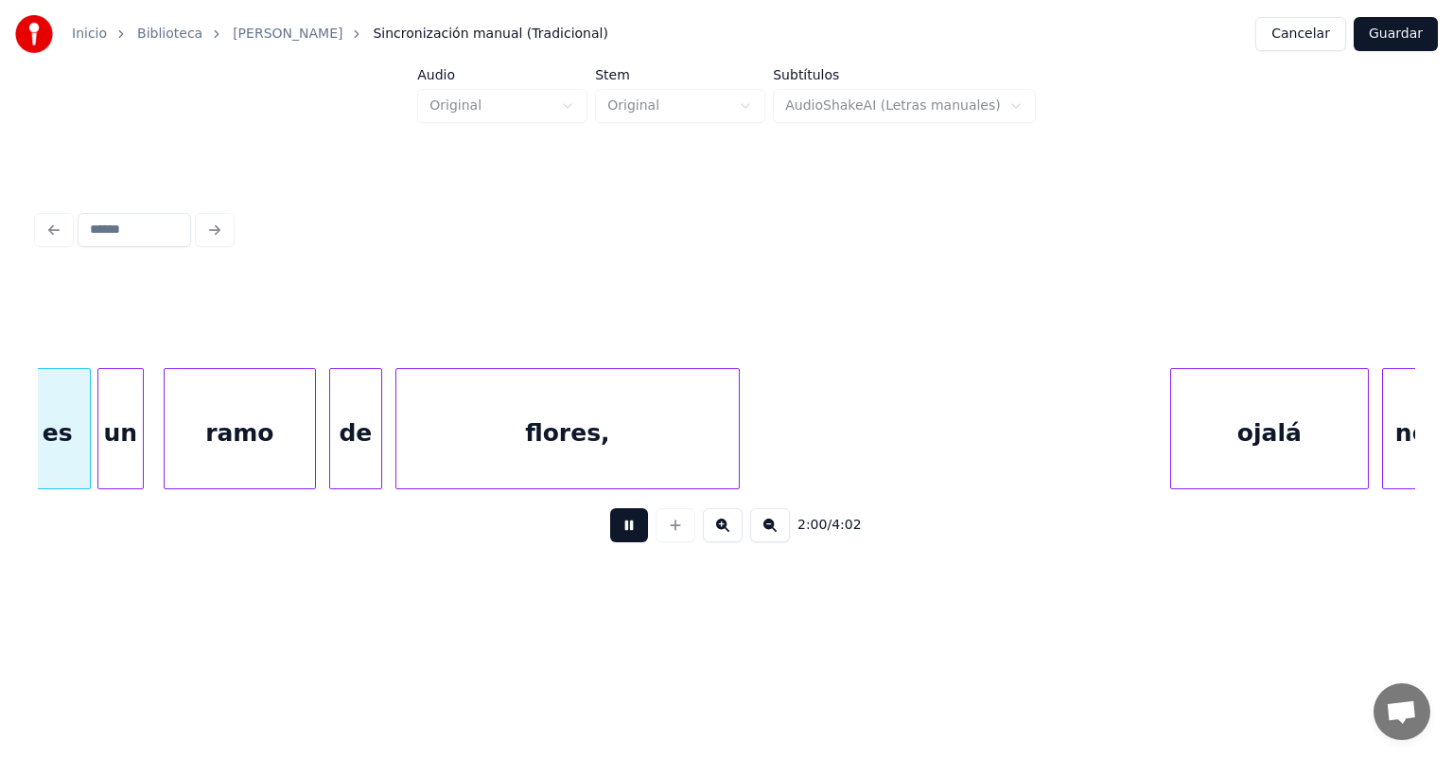
scroll to position [0, 40013]
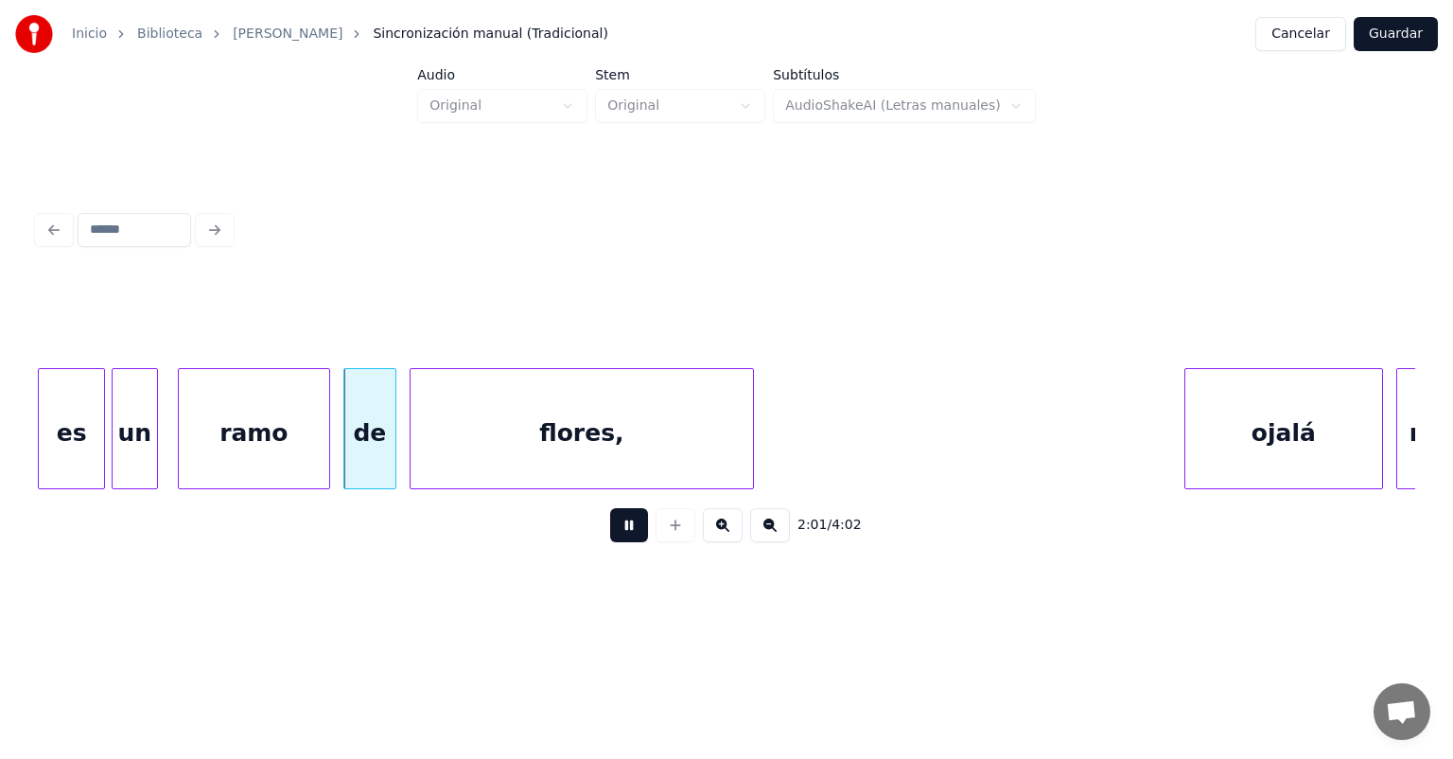
click at [39, 461] on div at bounding box center [42, 428] width 6 height 119
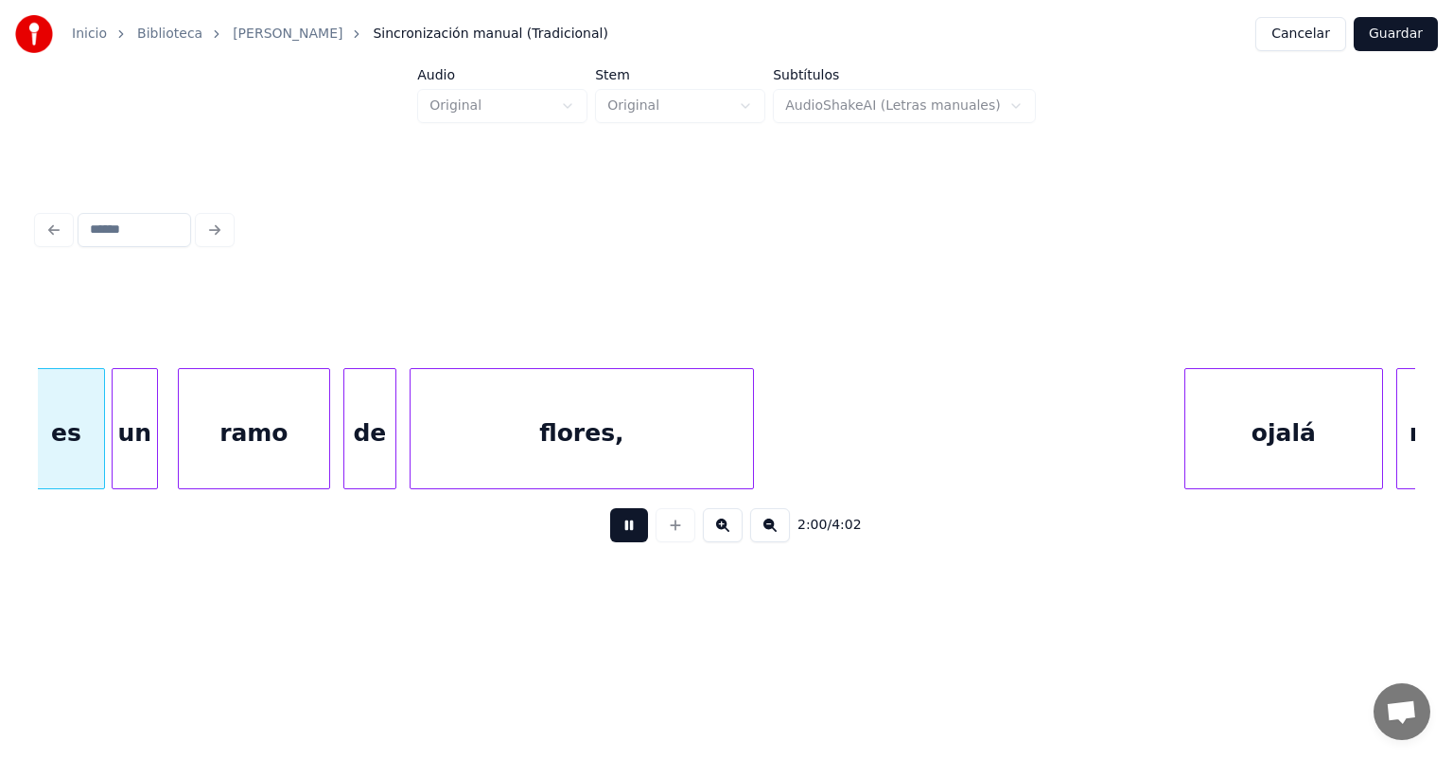
scroll to position [0, 40002]
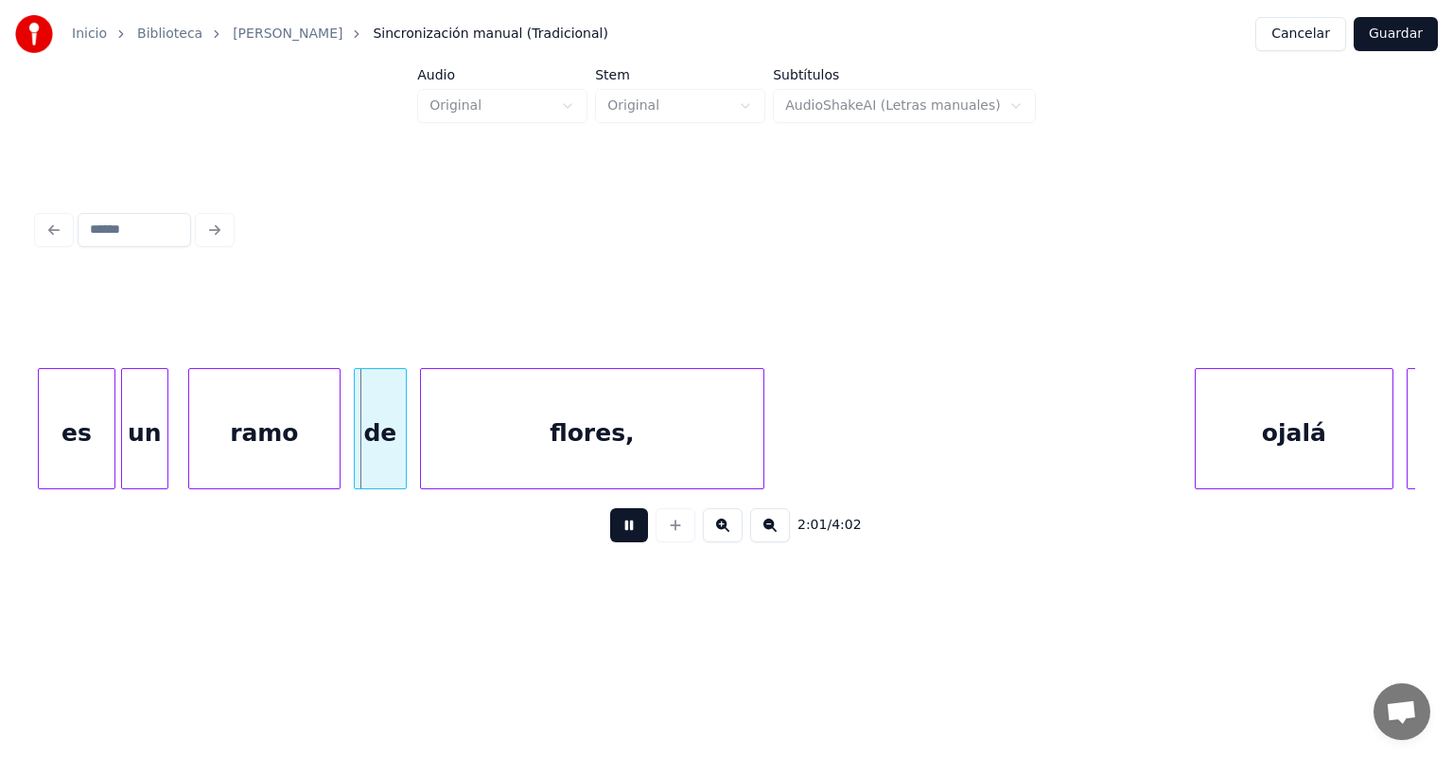
click at [128, 464] on div "un" at bounding box center [144, 433] width 45 height 129
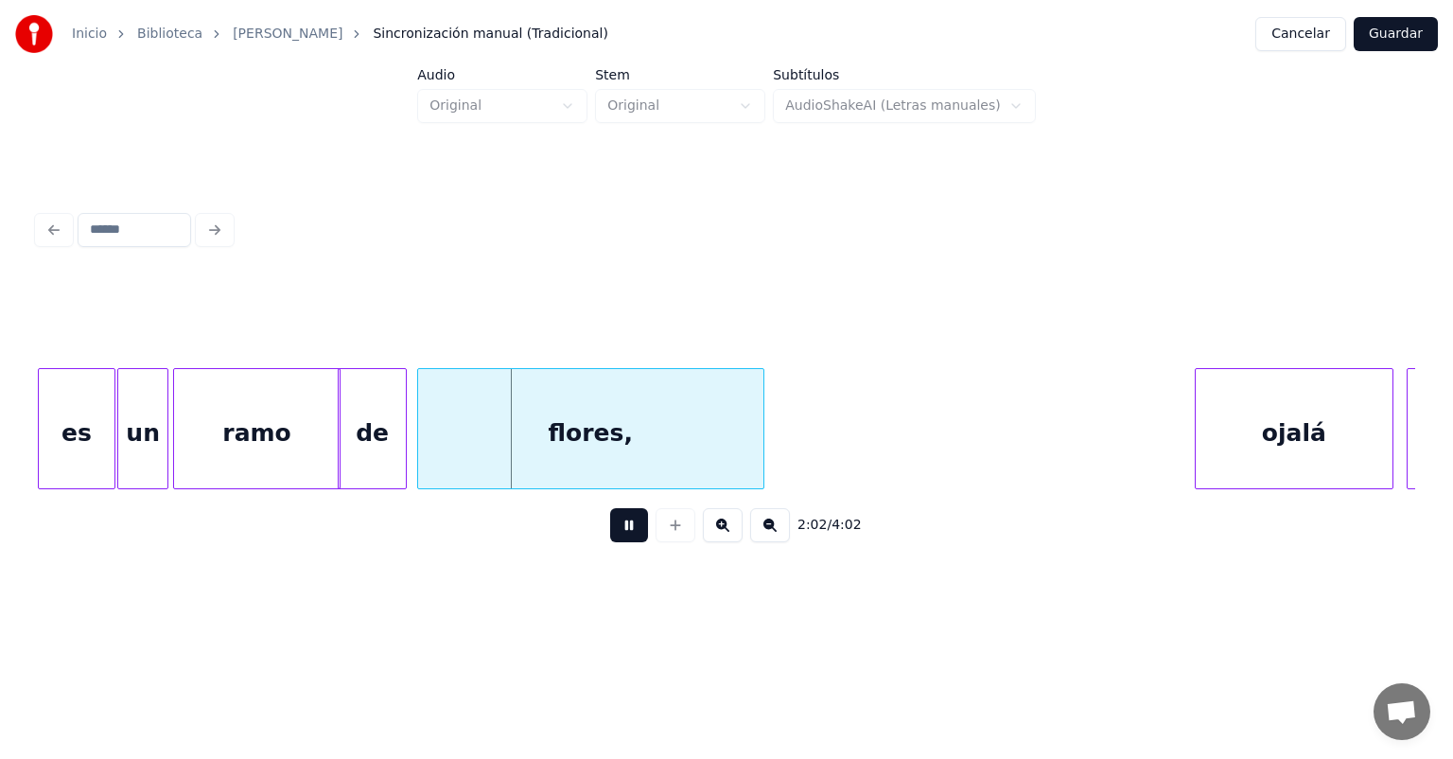
click at [424, 453] on div "flores," at bounding box center [590, 433] width 345 height 129
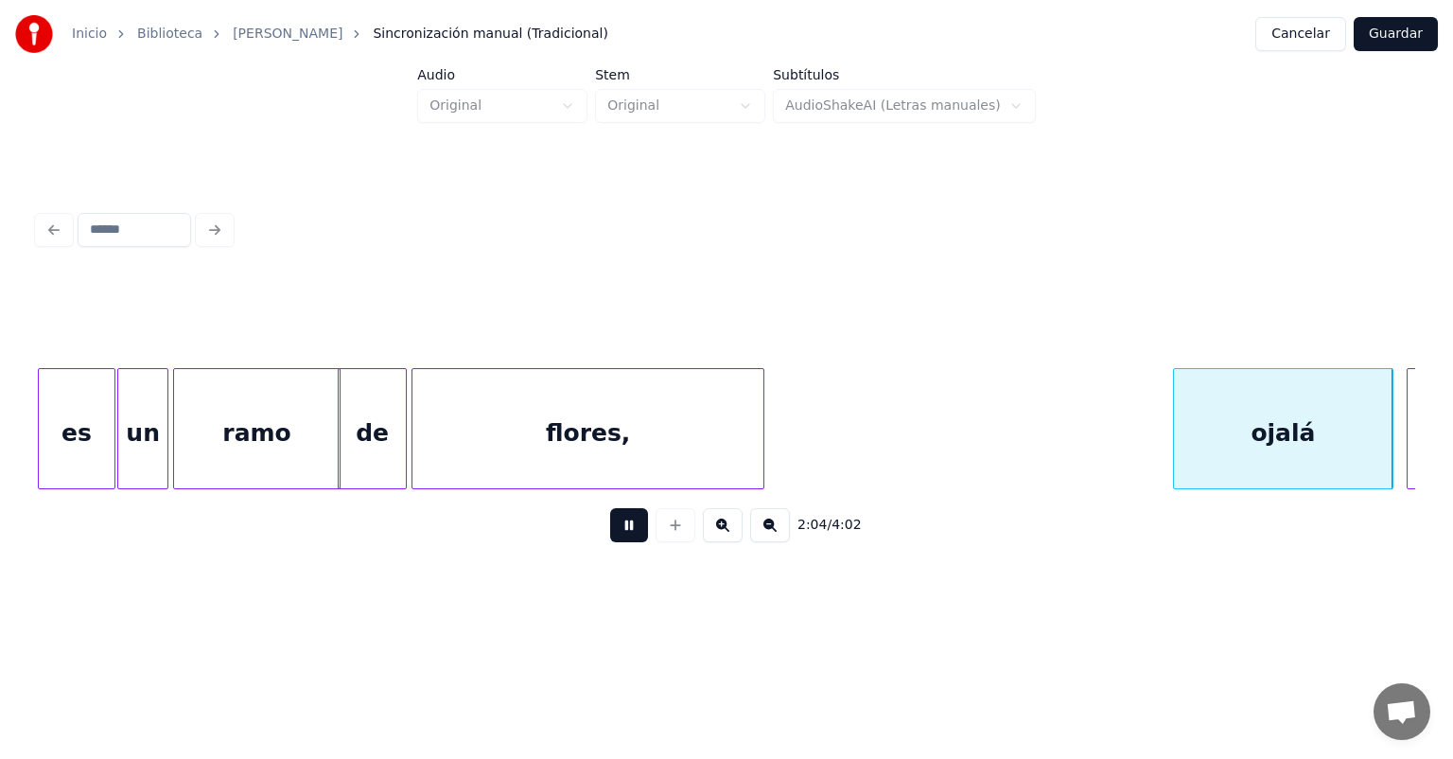
scroll to position [0, 41383]
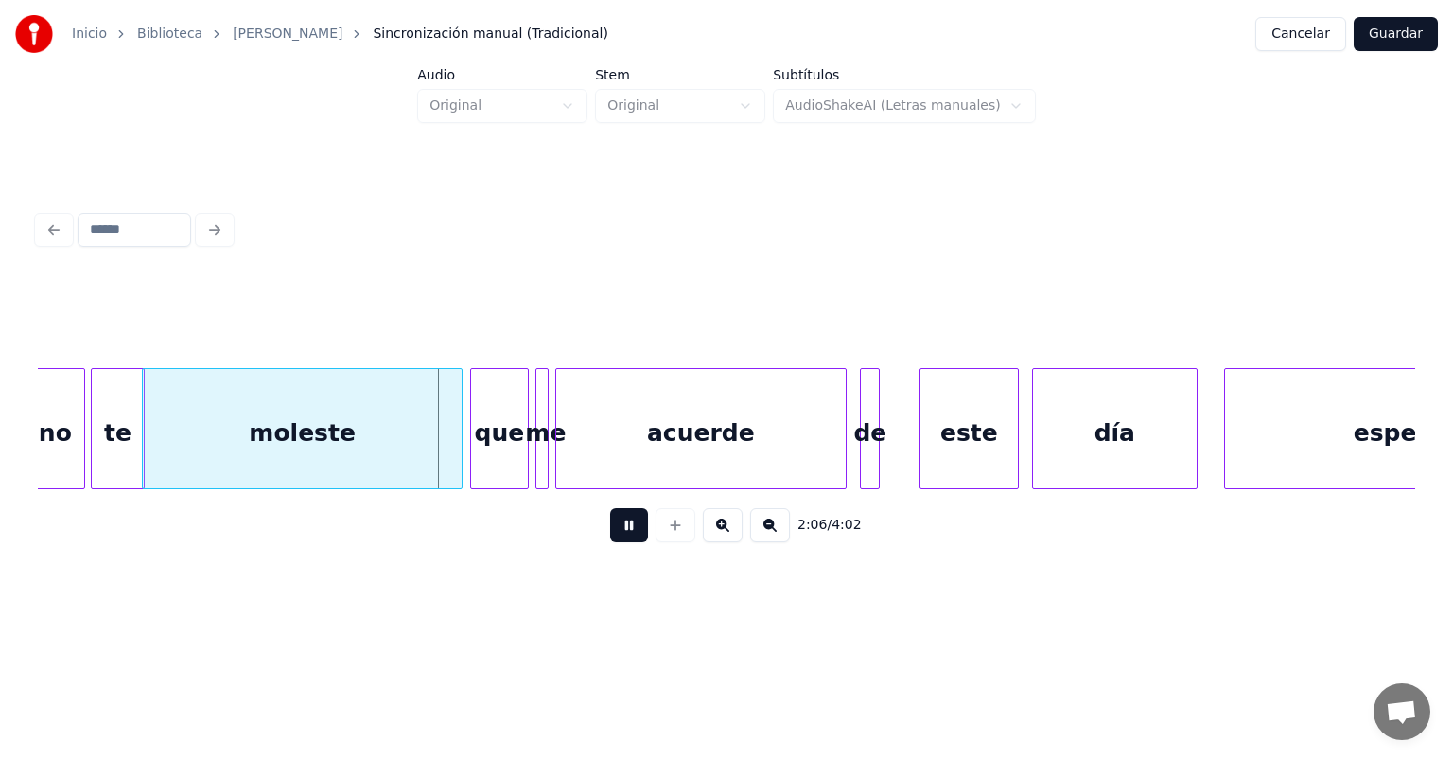
click at [479, 446] on div "que" at bounding box center [499, 433] width 57 height 129
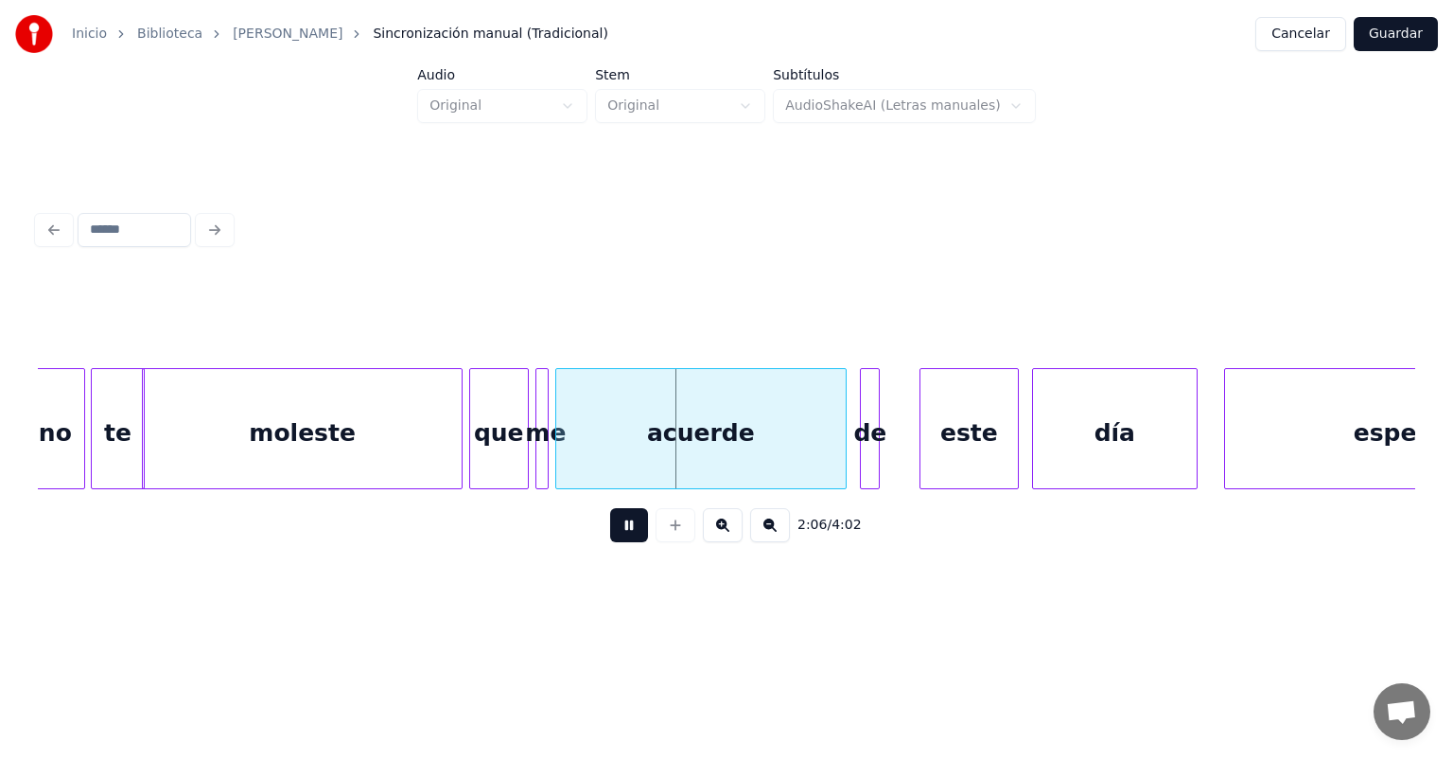
click at [524, 446] on div at bounding box center [525, 428] width 6 height 119
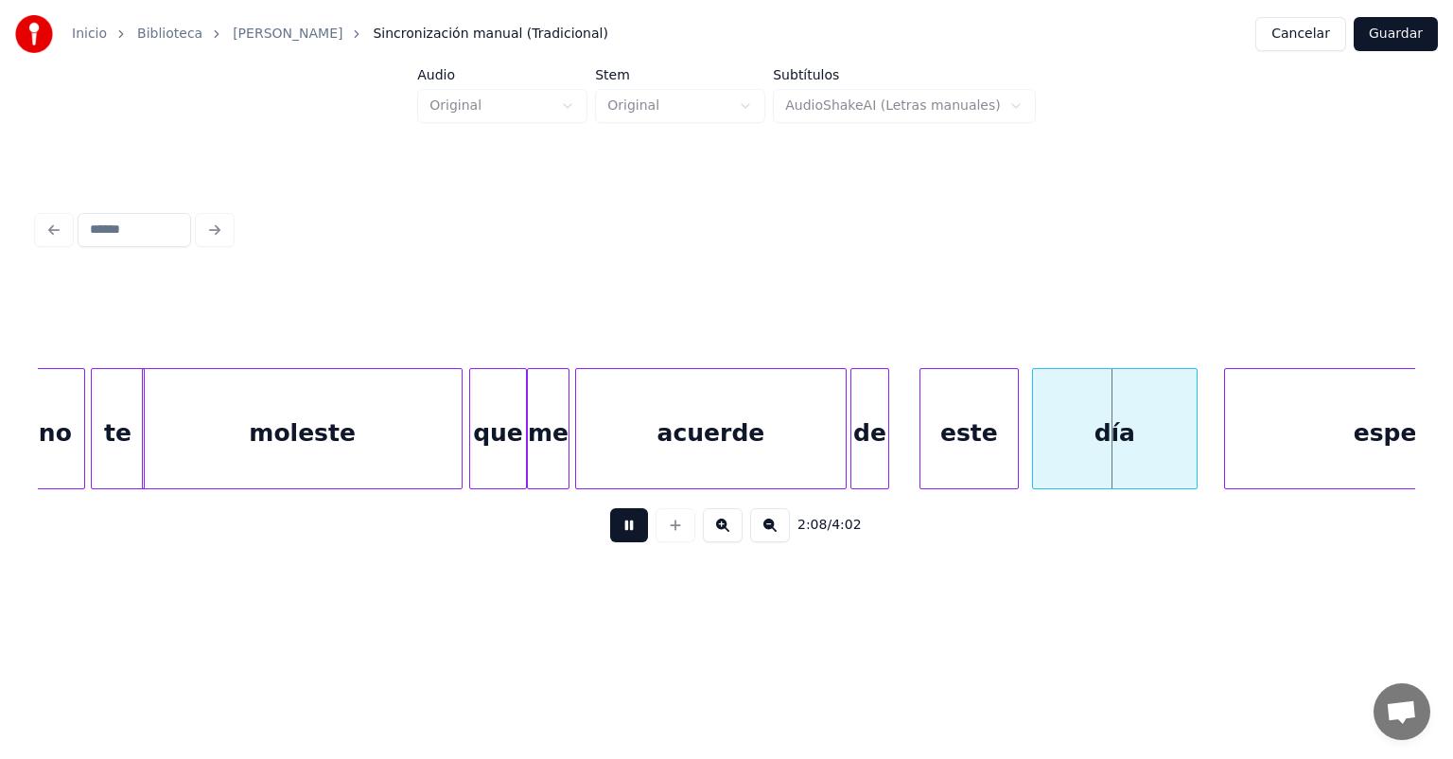
click at [857, 435] on div "de" at bounding box center [869, 433] width 37 height 129
click at [1035, 428] on div "día" at bounding box center [1111, 433] width 171 height 129
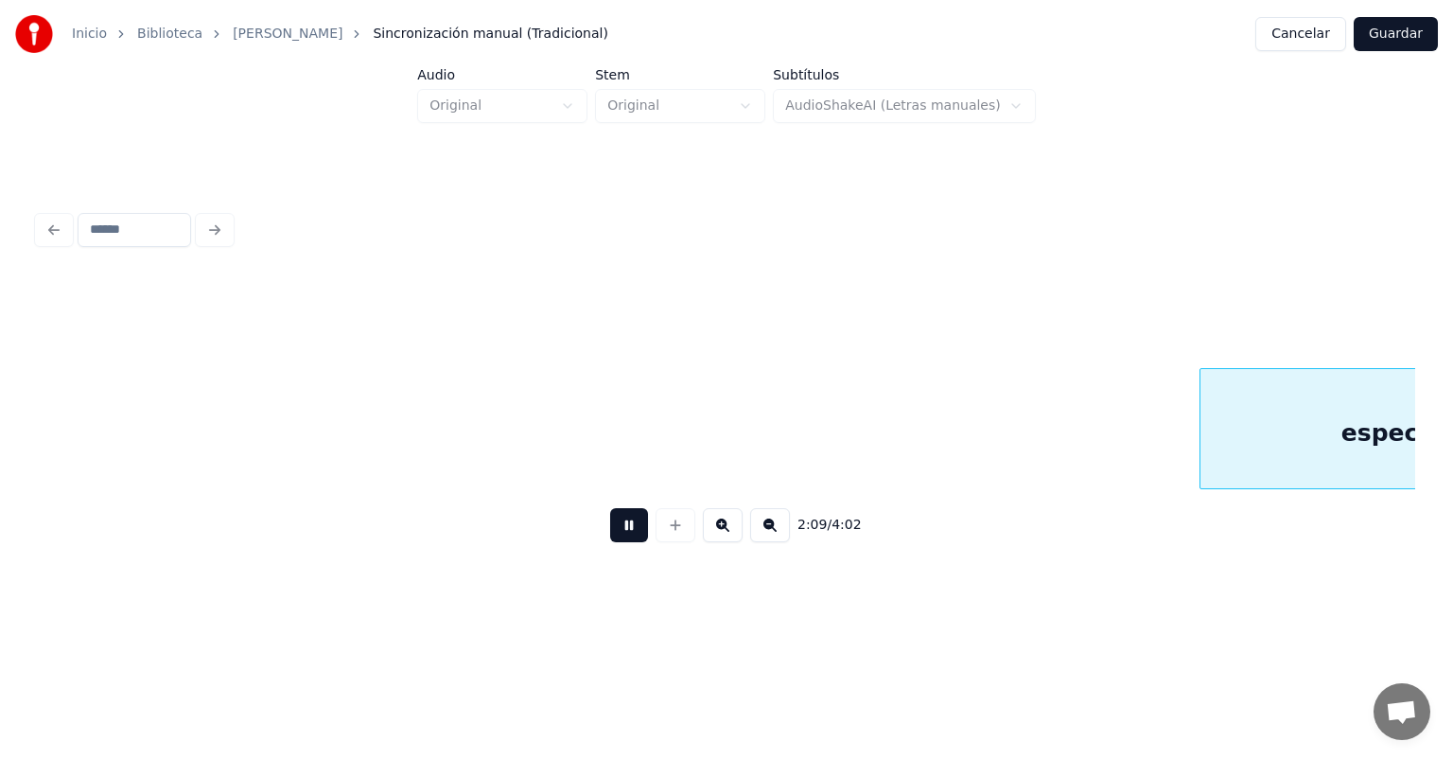
scroll to position [0, 42763]
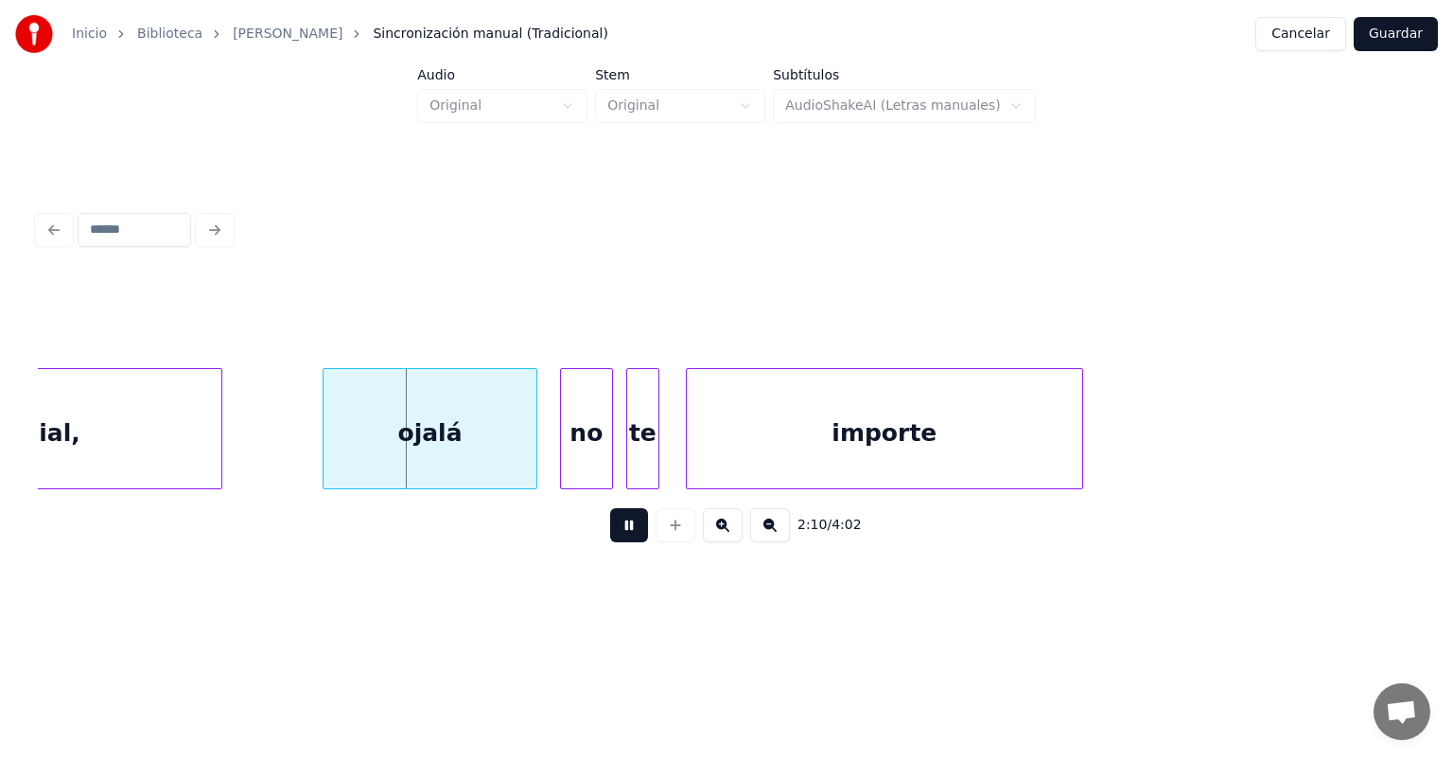
click at [534, 442] on div "ojalá" at bounding box center [430, 433] width 213 height 129
click at [564, 439] on div "no" at bounding box center [586, 433] width 51 height 129
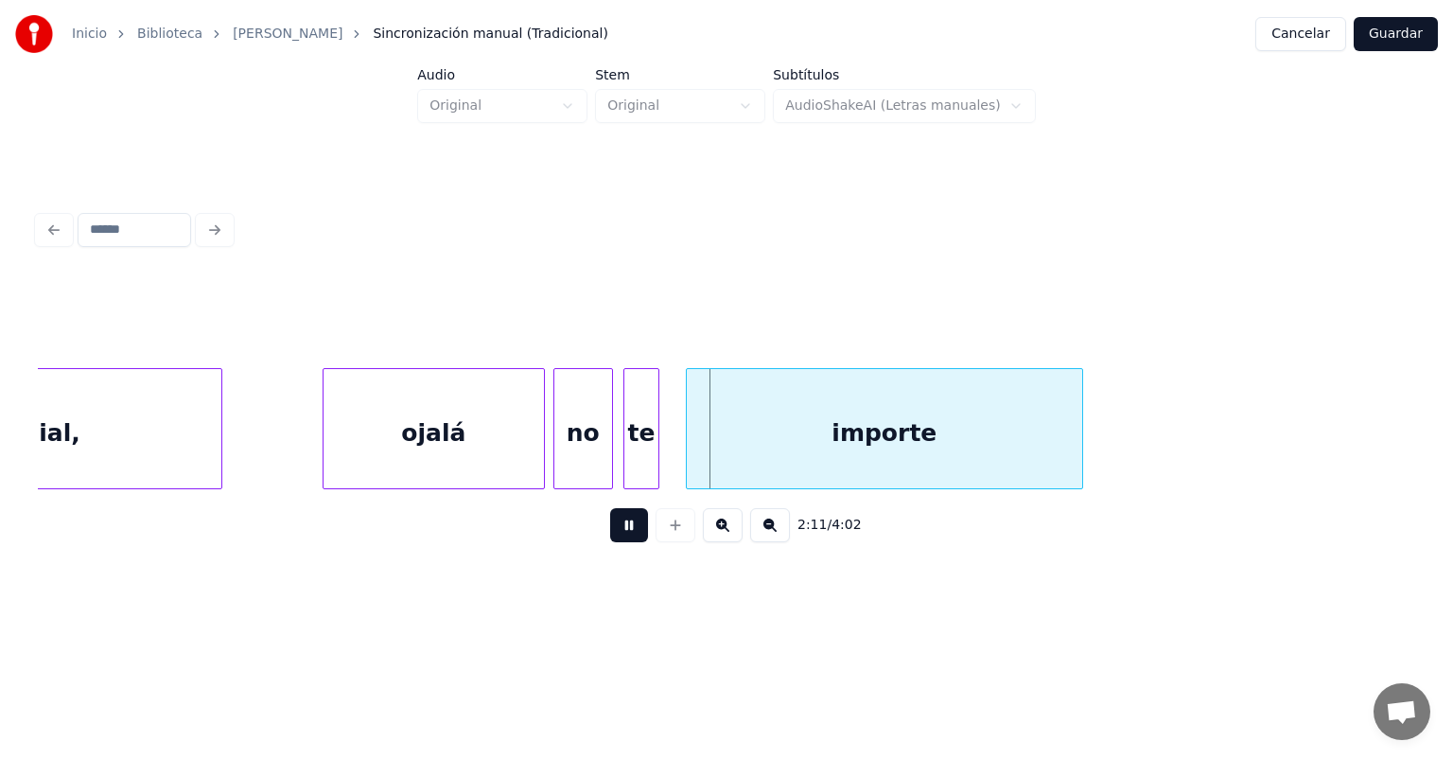
click at [630, 442] on div "te" at bounding box center [641, 433] width 34 height 129
click at [667, 453] on div at bounding box center [670, 428] width 6 height 119
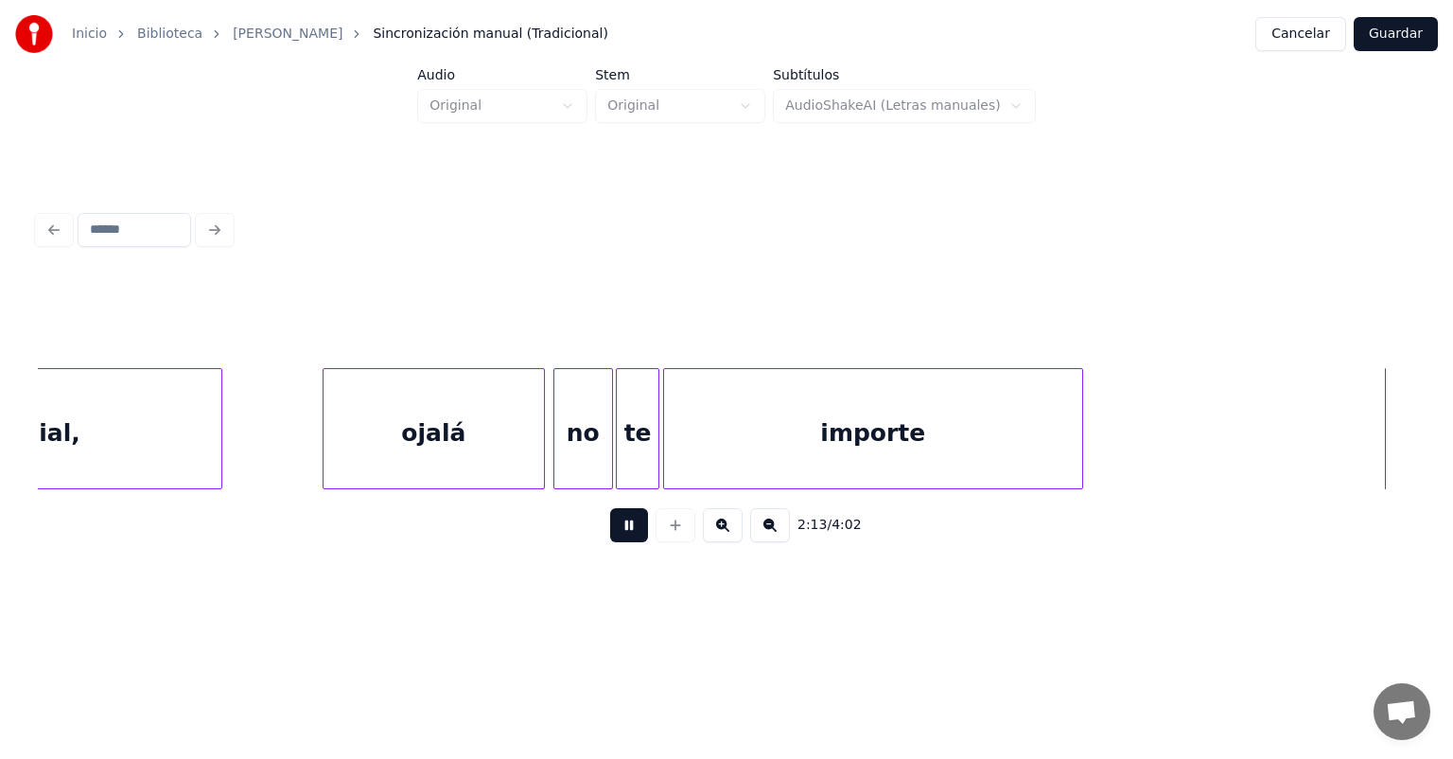
scroll to position [0, 44140]
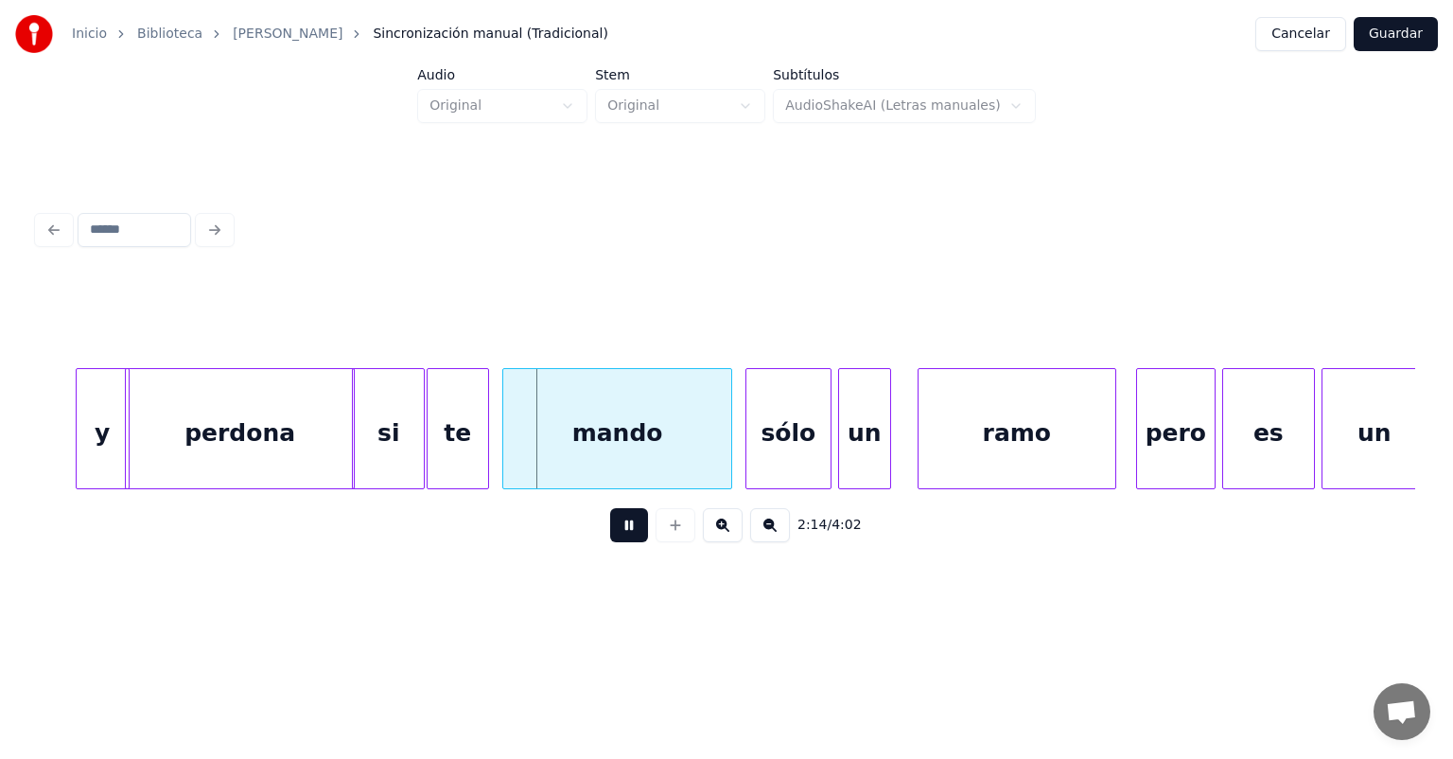
click at [510, 444] on div "mando" at bounding box center [616, 433] width 227 height 129
click at [498, 446] on div "mando" at bounding box center [613, 433] width 237 height 129
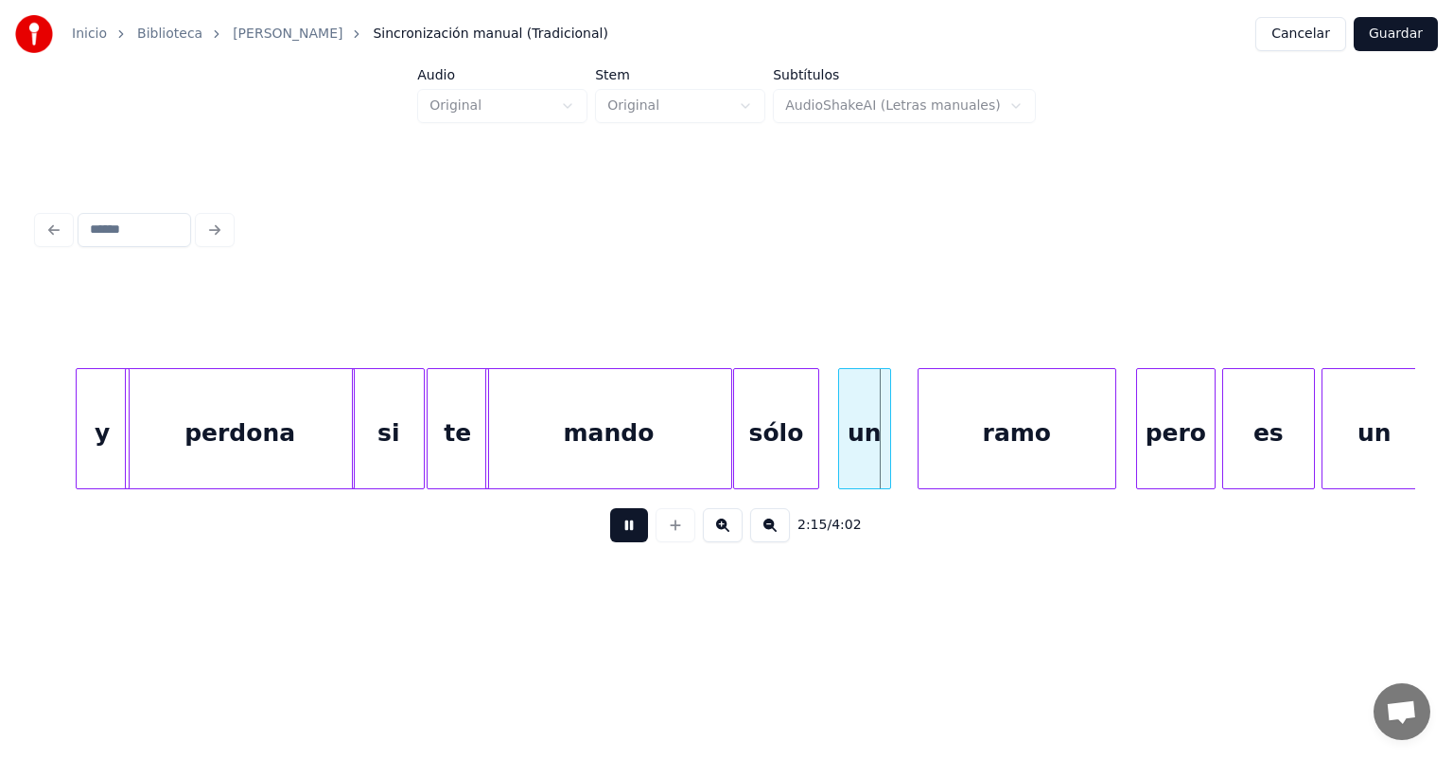
click at [759, 446] on div "sólo" at bounding box center [776, 433] width 84 height 129
click at [816, 435] on div at bounding box center [816, 428] width 6 height 119
click at [841, 433] on div "un" at bounding box center [859, 433] width 62 height 129
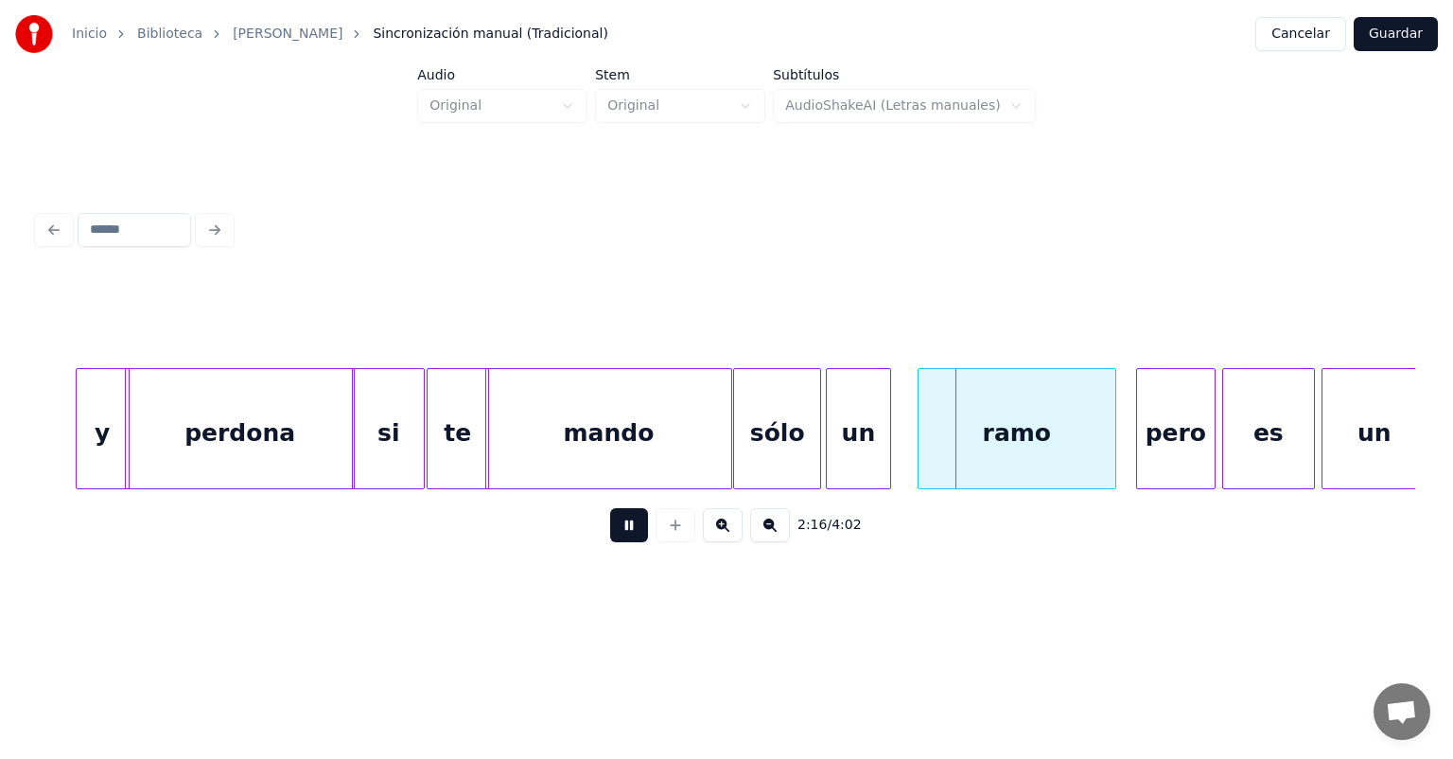
click at [887, 430] on div "un" at bounding box center [858, 428] width 65 height 121
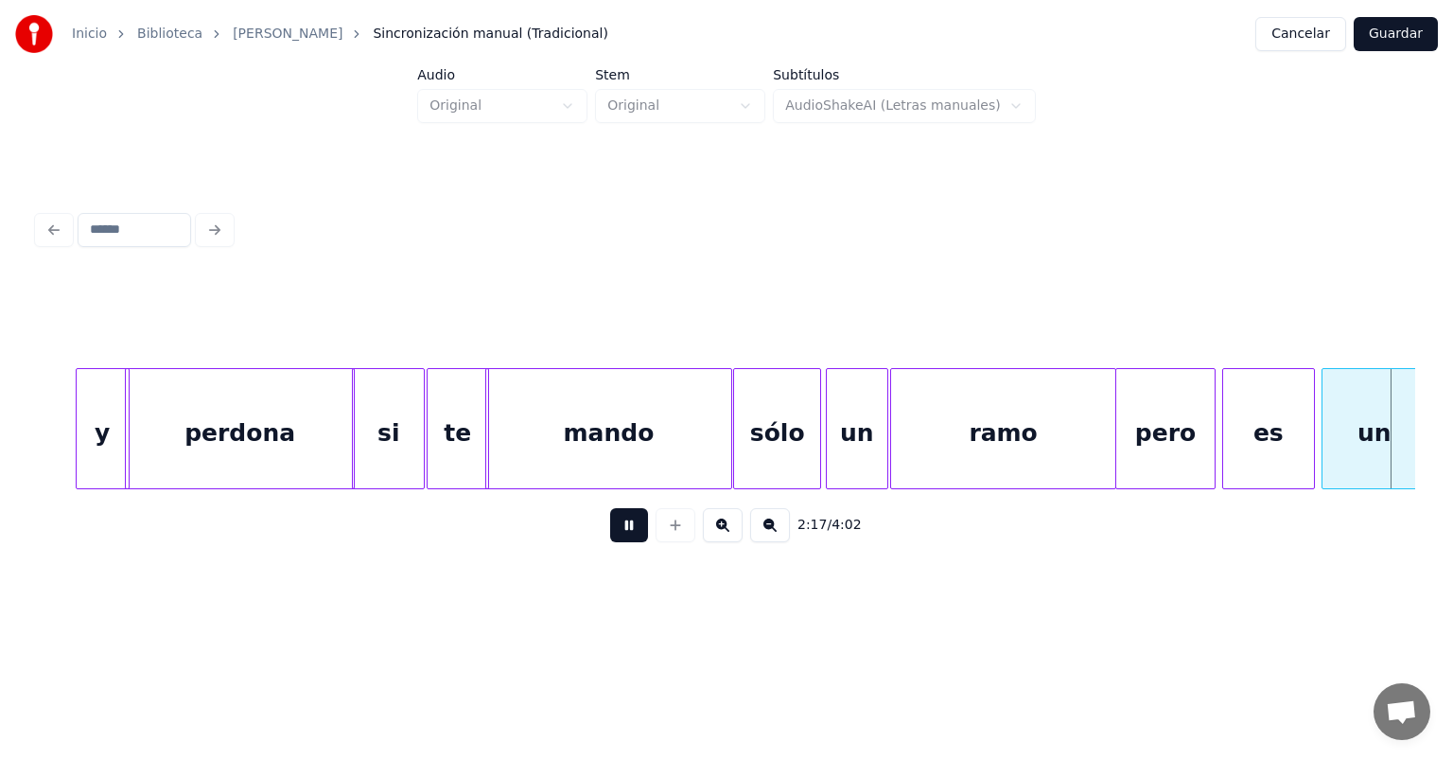
scroll to position [0, 45521]
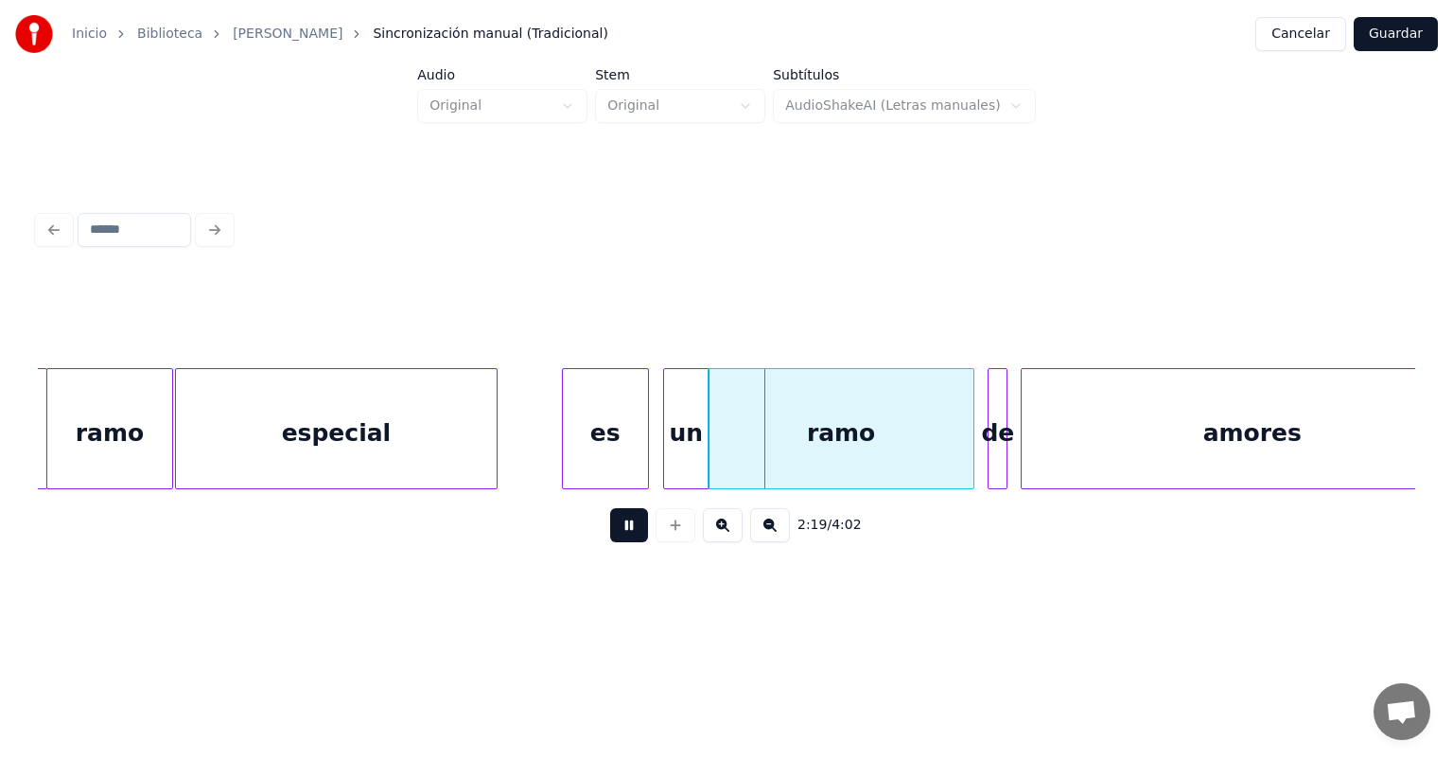
click at [711, 444] on div at bounding box center [712, 428] width 6 height 119
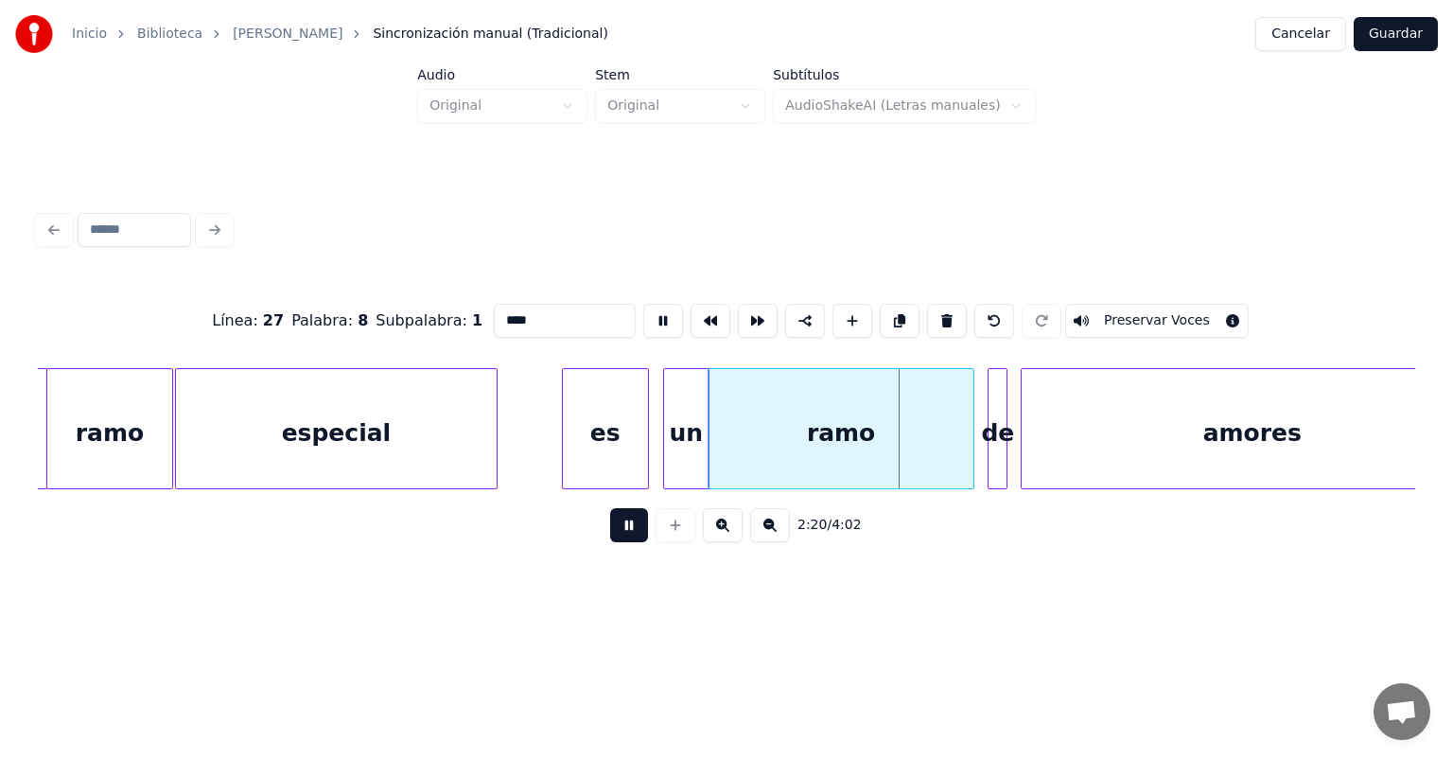
click at [1001, 432] on div at bounding box center [1004, 428] width 6 height 119
click at [991, 436] on div "de" at bounding box center [1000, 433] width 19 height 129
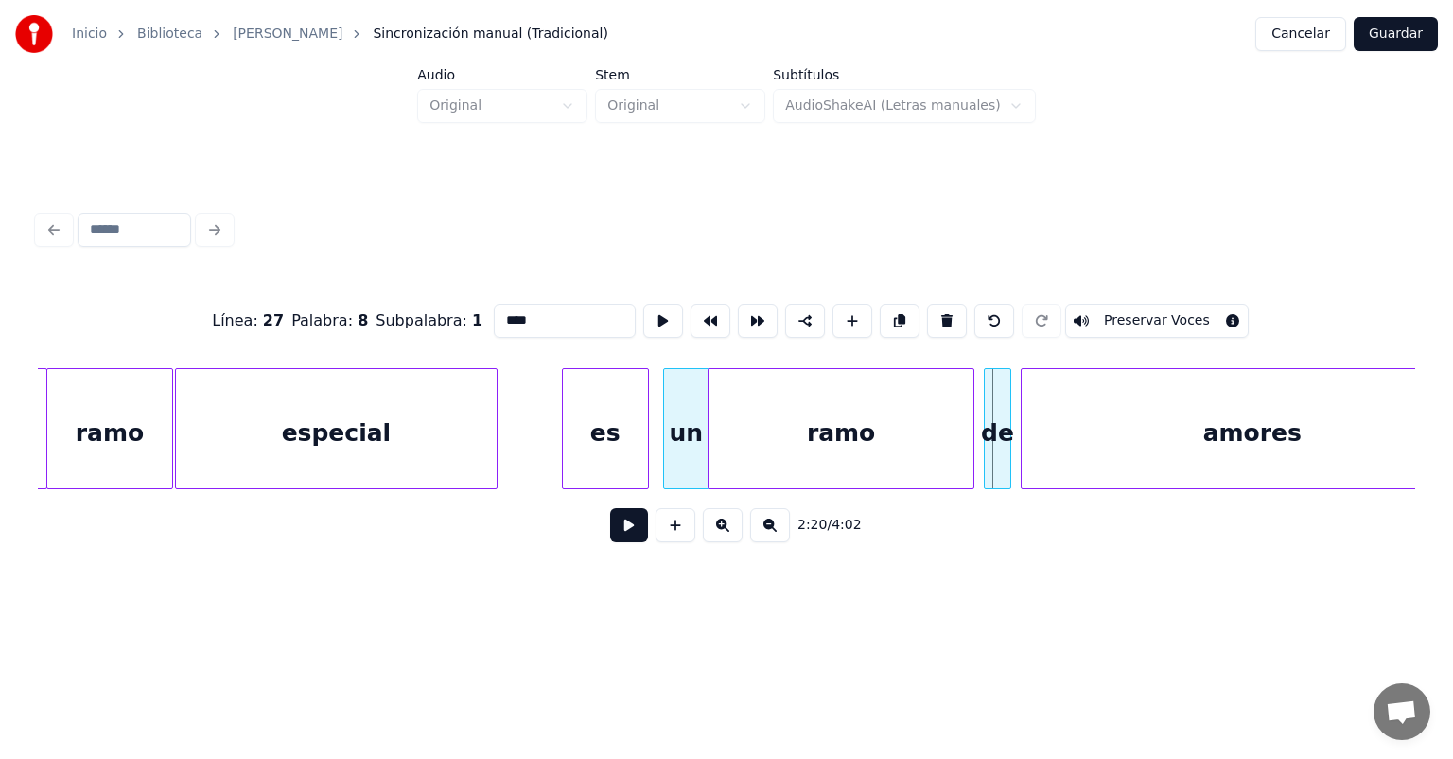
click at [994, 430] on div "de" at bounding box center [998, 433] width 26 height 129
click at [986, 430] on div "de" at bounding box center [994, 433] width 31 height 129
click at [1024, 430] on div "amores" at bounding box center [1248, 433] width 469 height 129
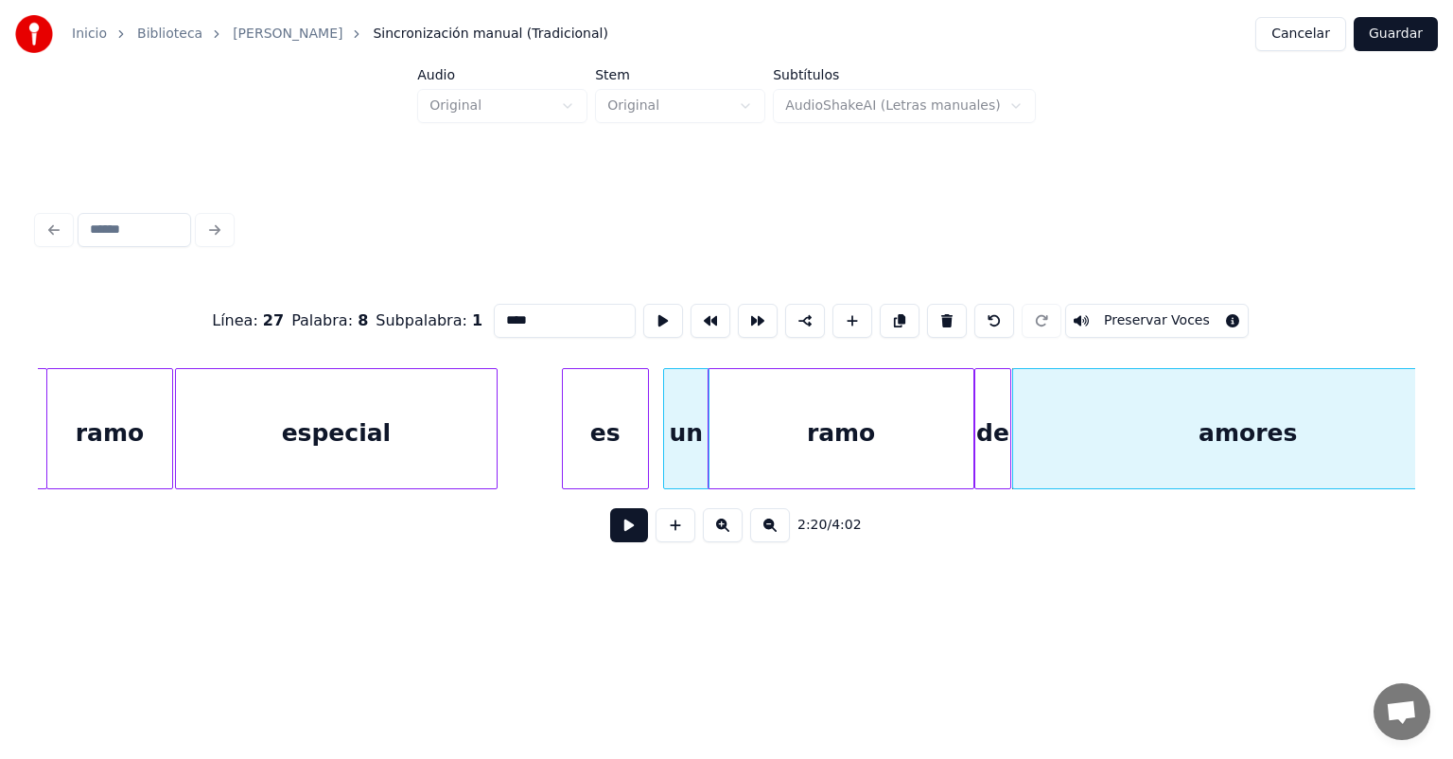
click at [610, 535] on button at bounding box center [629, 525] width 38 height 34
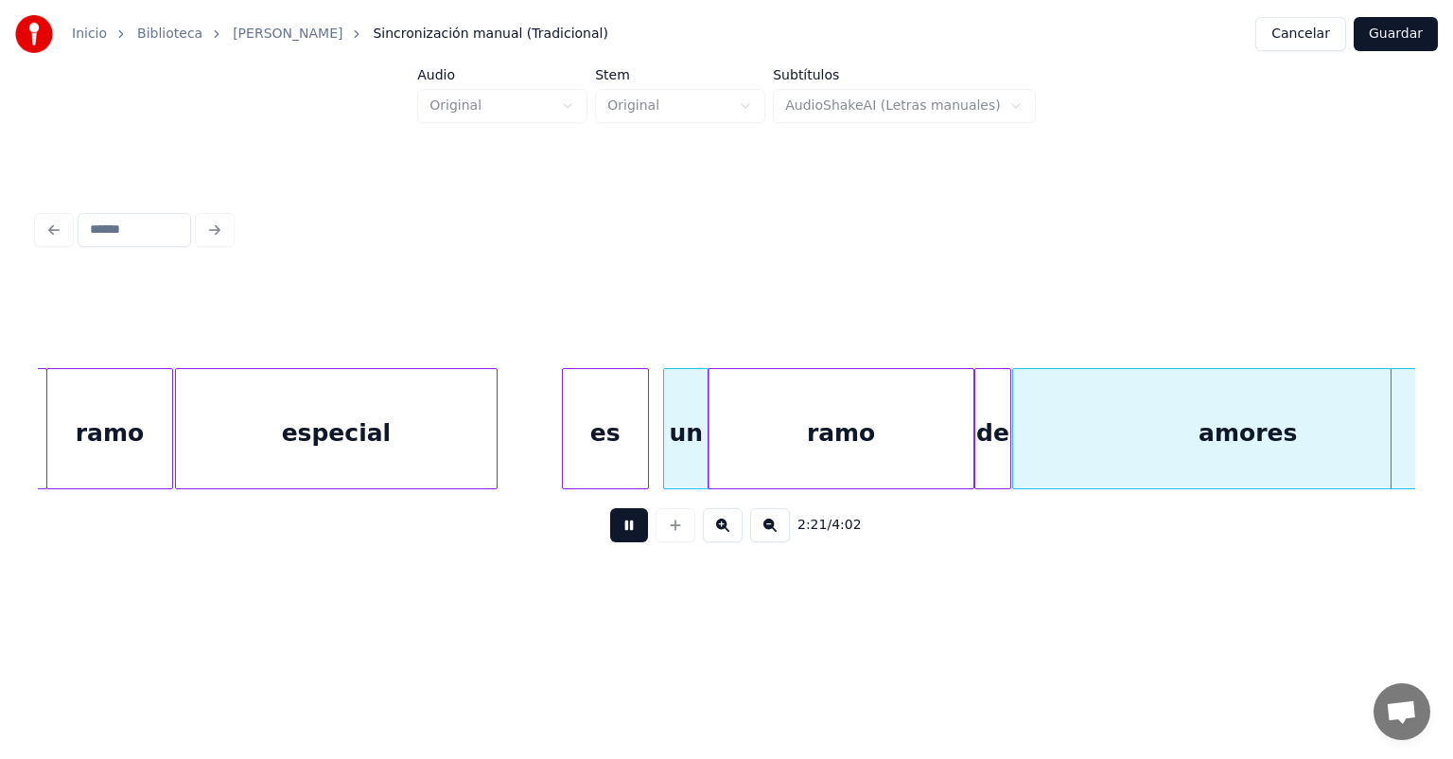
scroll to position [0, 46901]
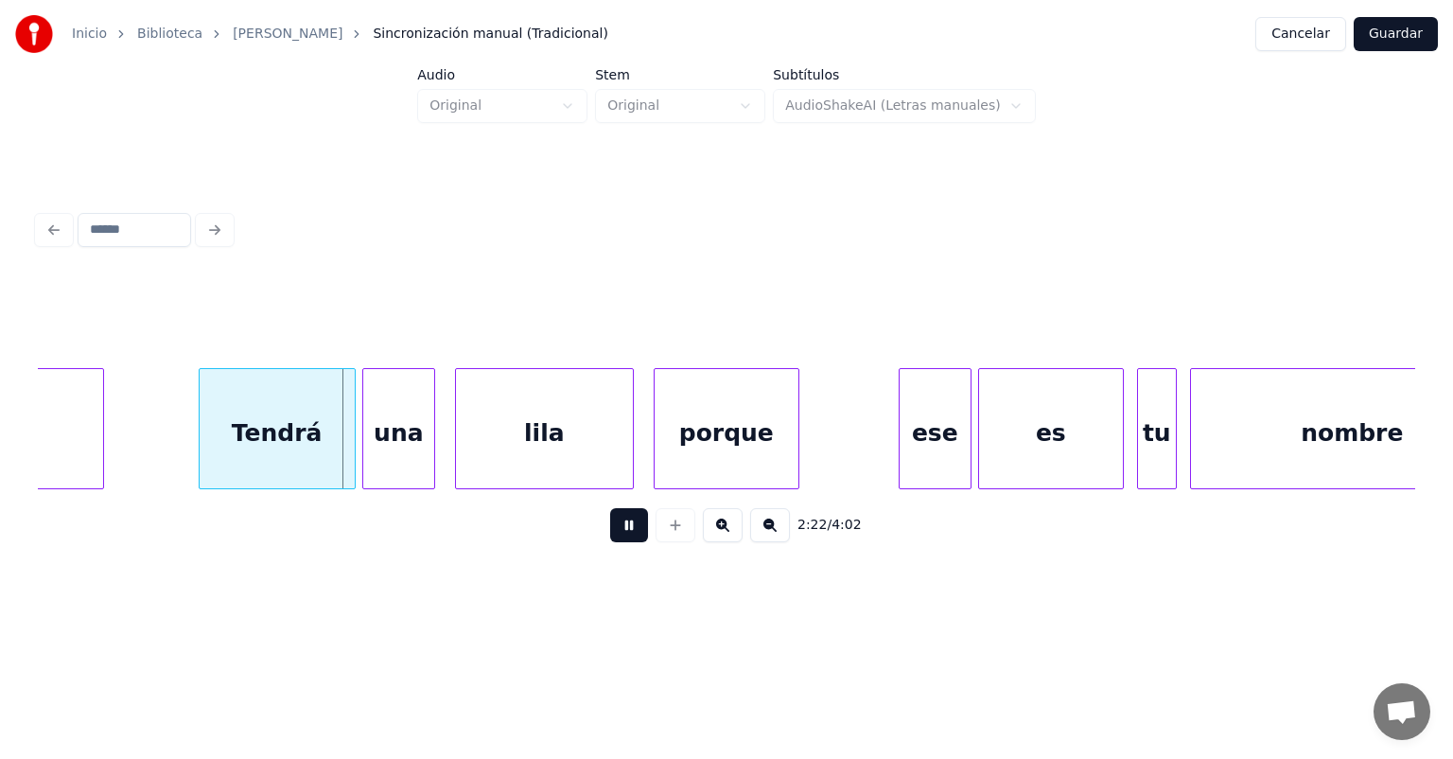
click at [363, 460] on div at bounding box center [366, 428] width 6 height 119
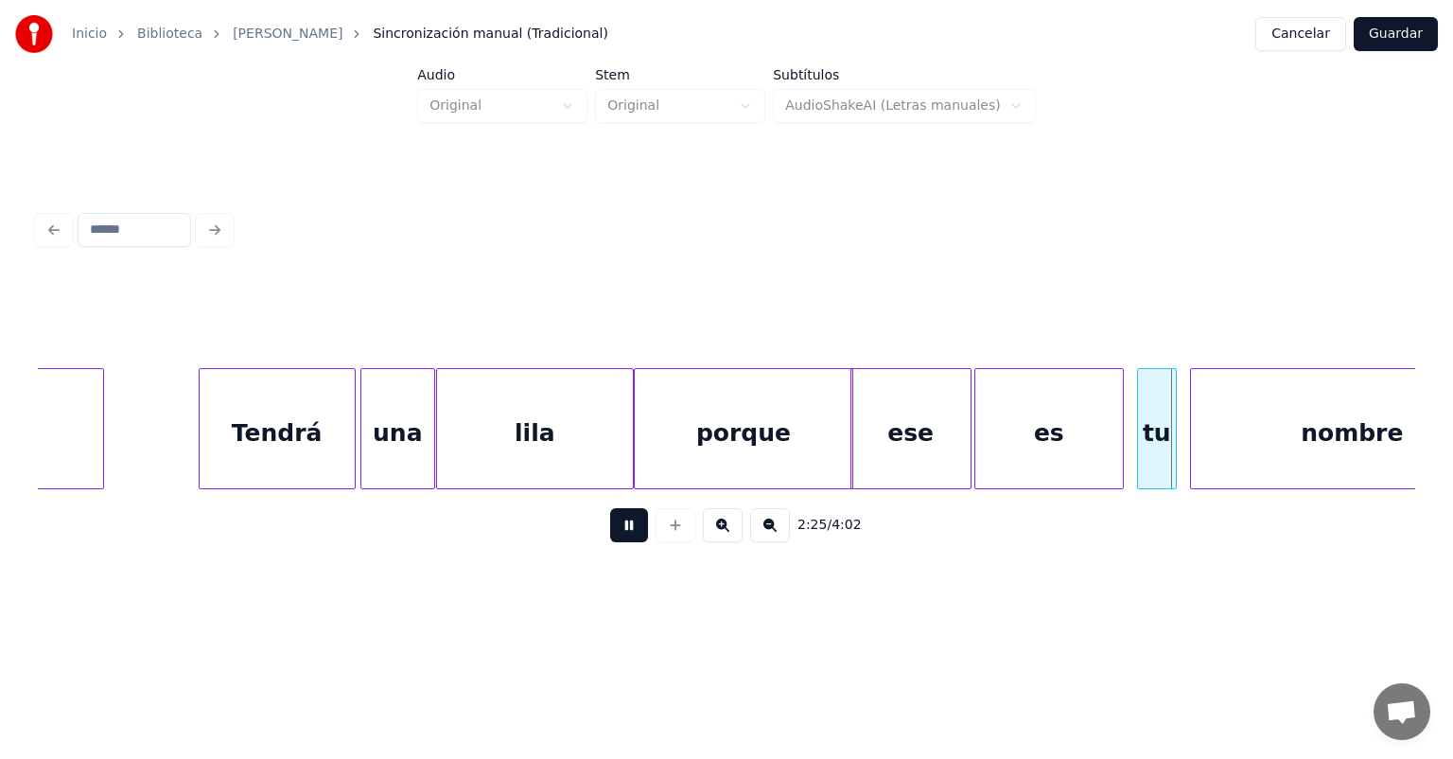
click at [981, 437] on div "es" at bounding box center [1049, 433] width 148 height 129
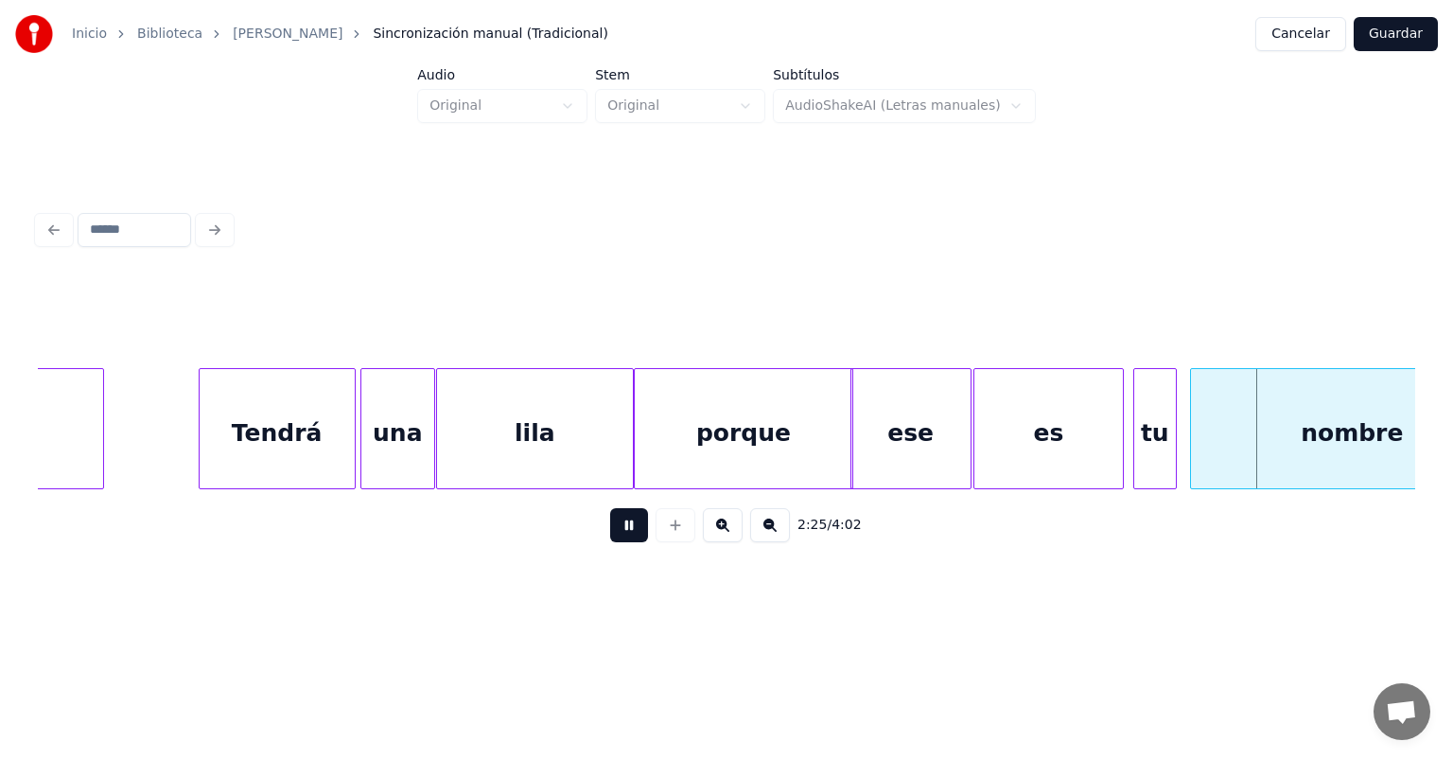
click at [1140, 438] on div "tu" at bounding box center [1155, 433] width 42 height 129
click at [1193, 435] on div "nombre" at bounding box center [1352, 433] width 323 height 129
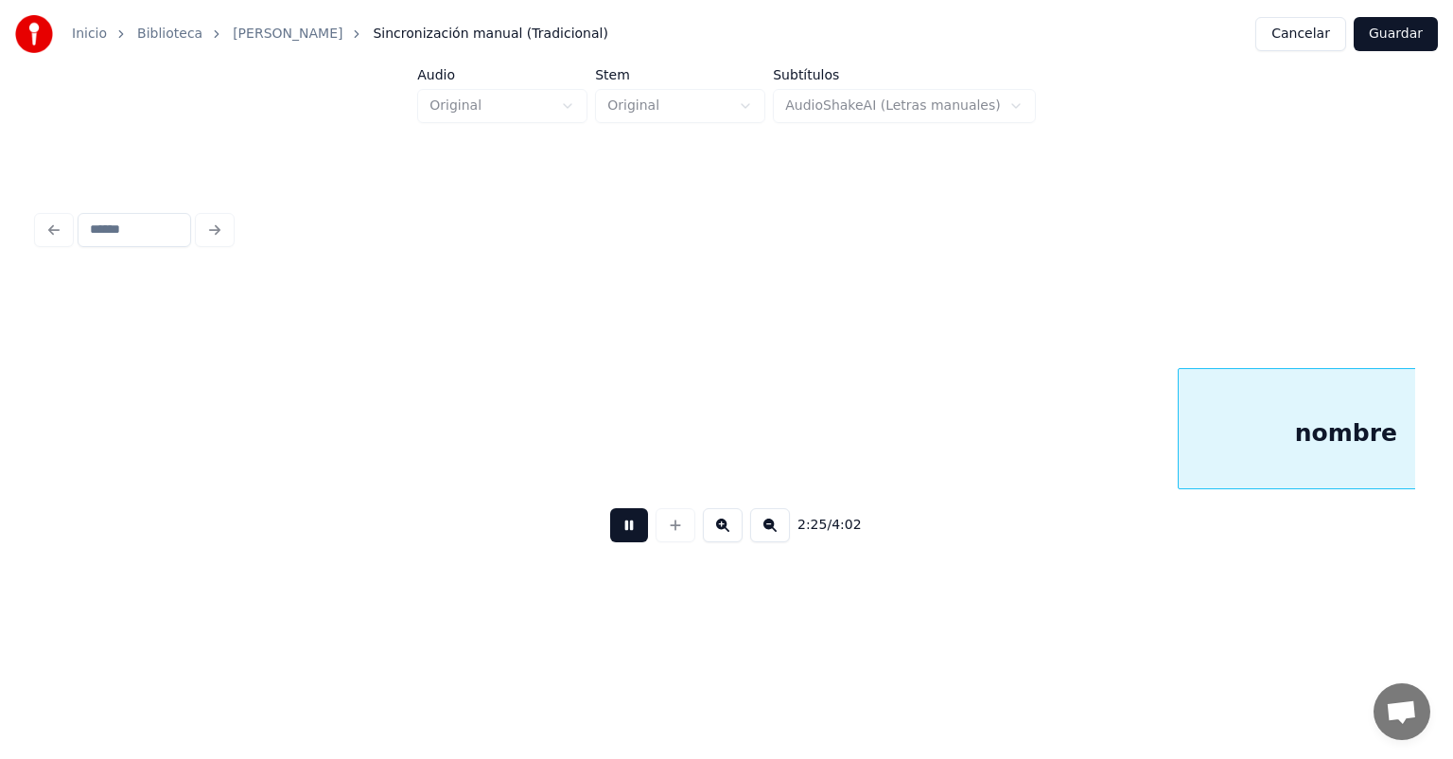
scroll to position [0, 48278]
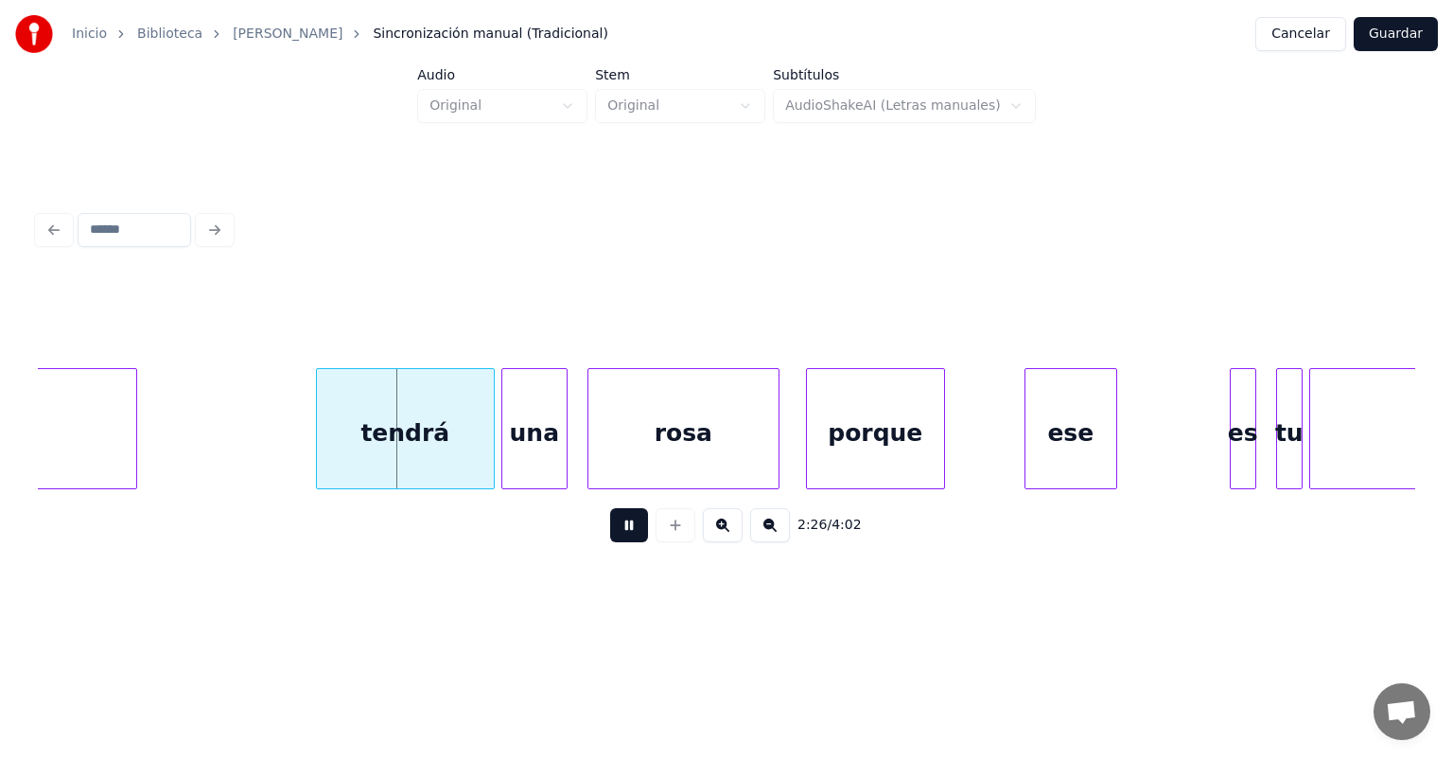
click at [322, 447] on div "tendrá" at bounding box center [405, 433] width 177 height 129
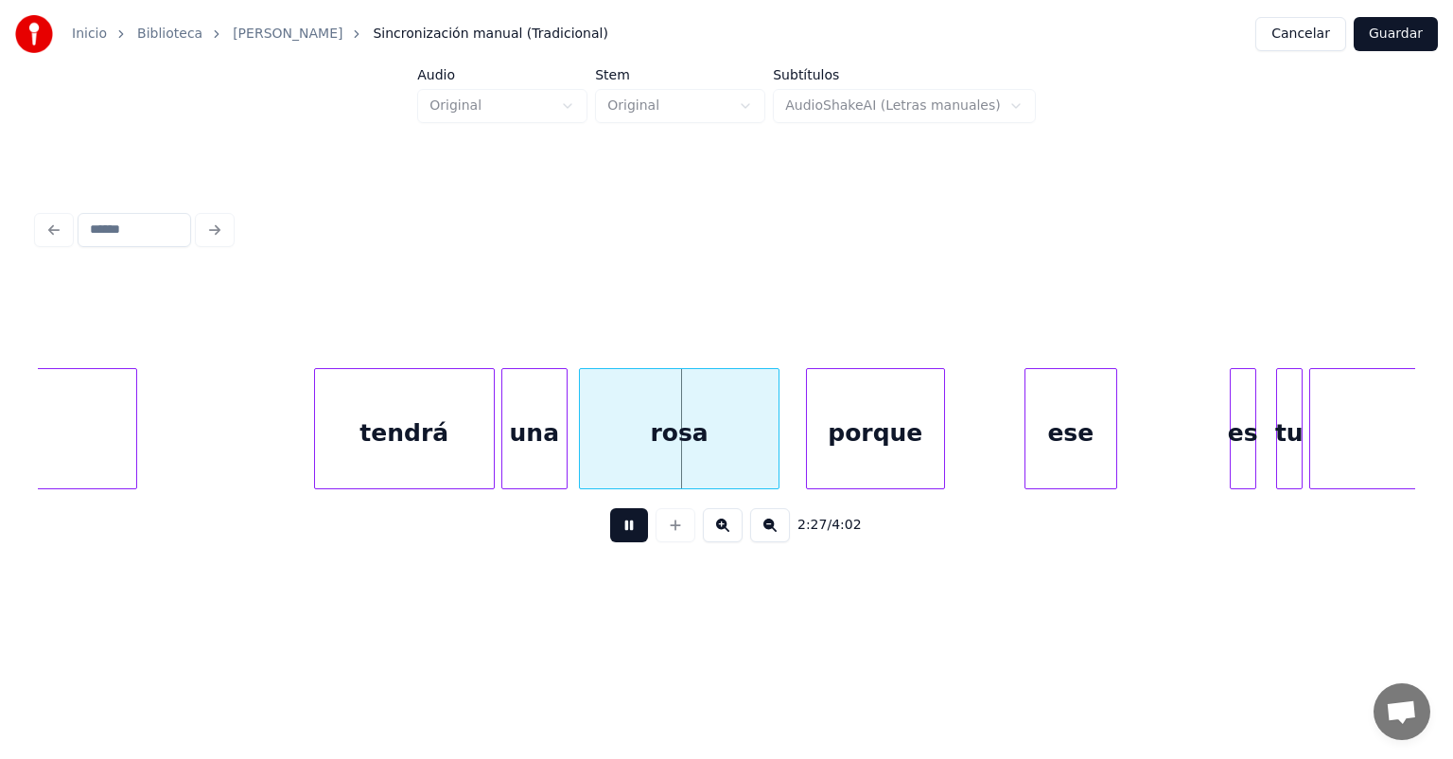
click at [590, 450] on div "rosa" at bounding box center [679, 433] width 198 height 129
click at [583, 448] on div "rosa" at bounding box center [678, 433] width 201 height 129
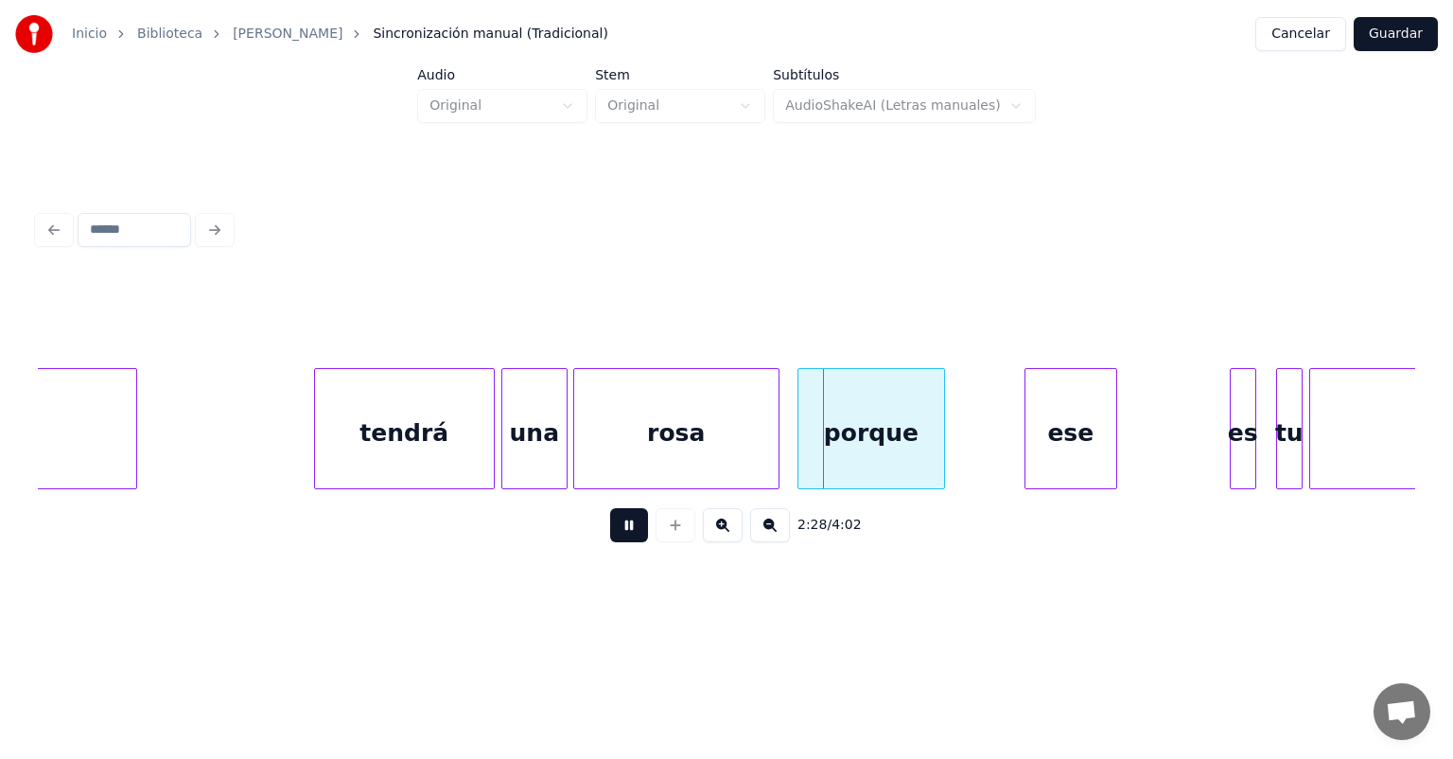
click at [808, 443] on div "porque" at bounding box center [871, 433] width 146 height 129
click at [764, 447] on div "rosa" at bounding box center [676, 433] width 204 height 129
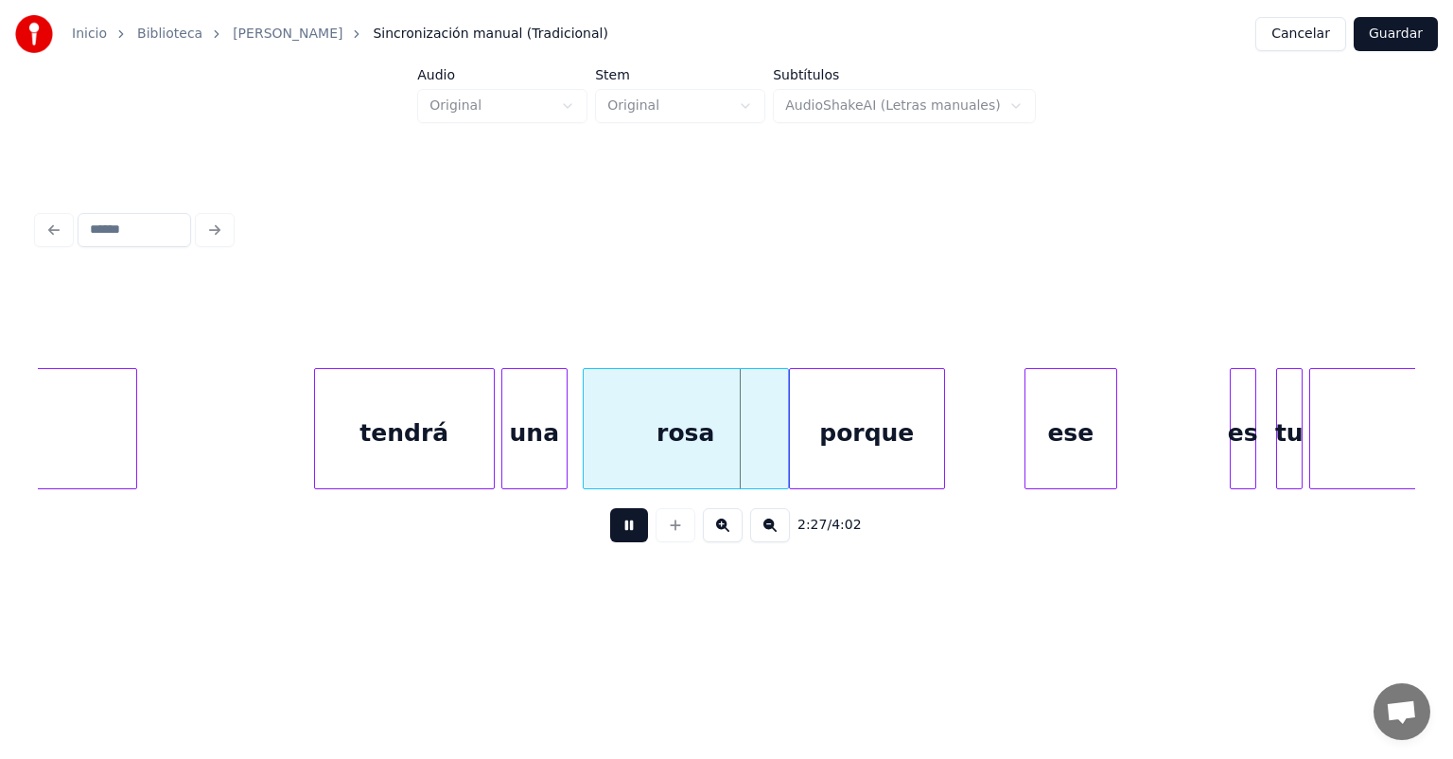
click at [799, 445] on div "porque" at bounding box center [867, 433] width 154 height 129
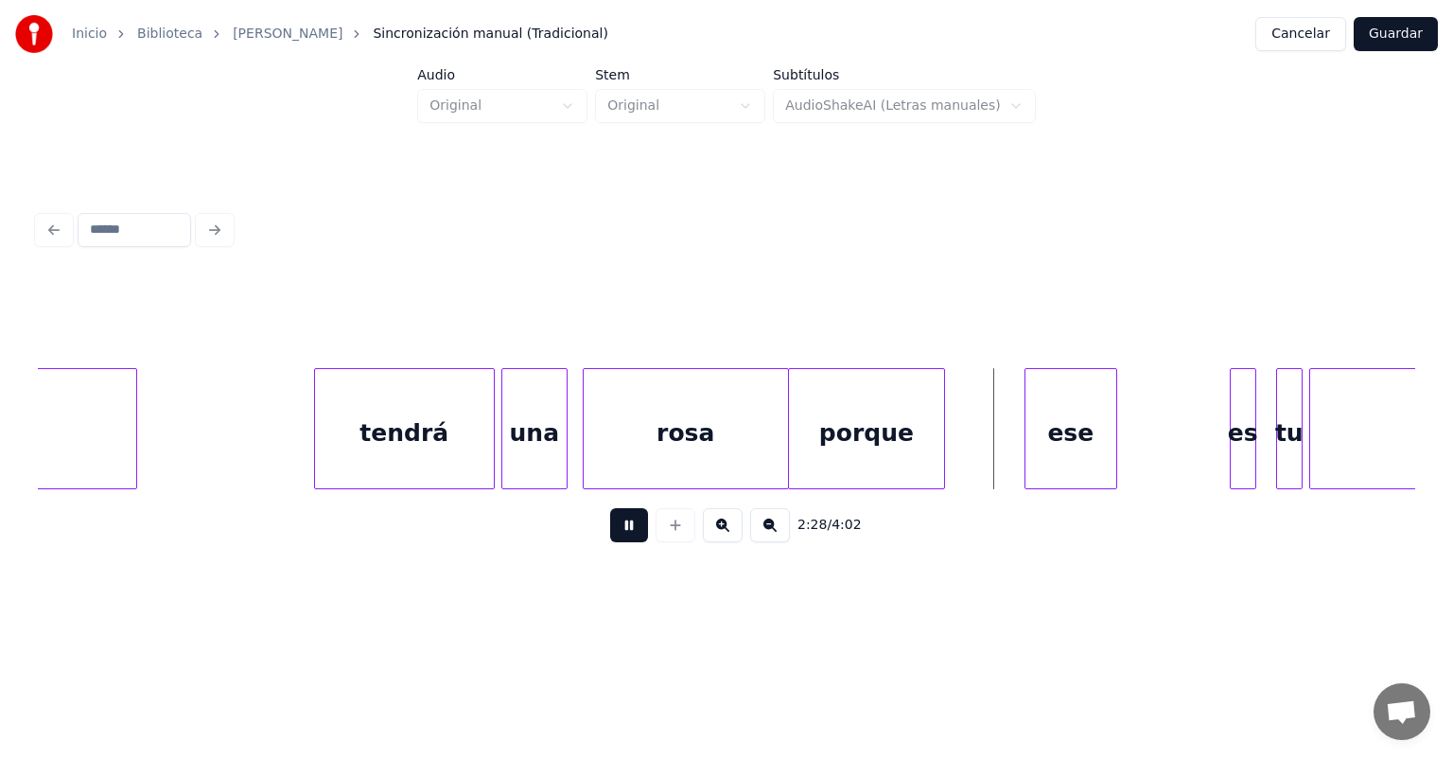
click at [586, 450] on div "rosa" at bounding box center [686, 433] width 204 height 129
click at [1102, 427] on div "ese" at bounding box center [1030, 433] width 171 height 129
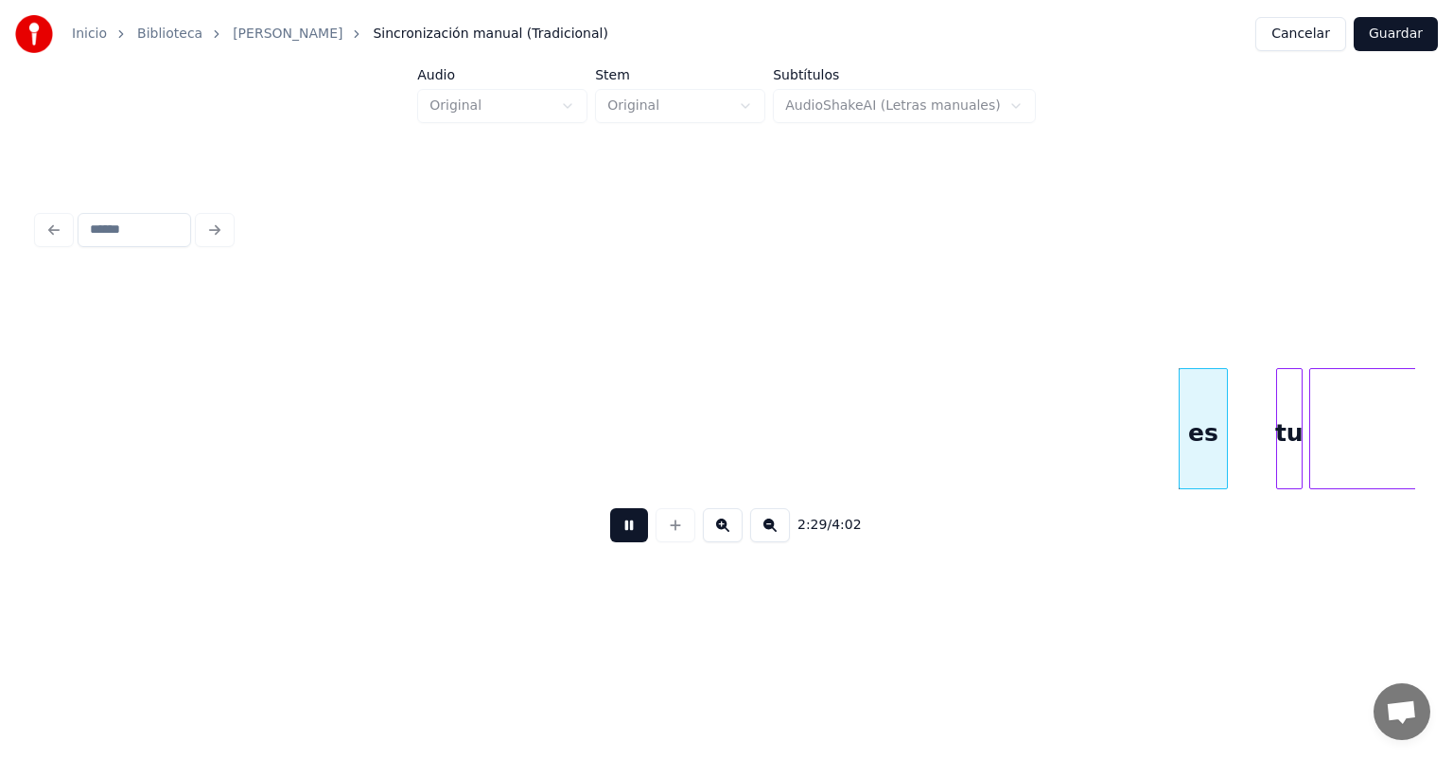
scroll to position [0, 49423]
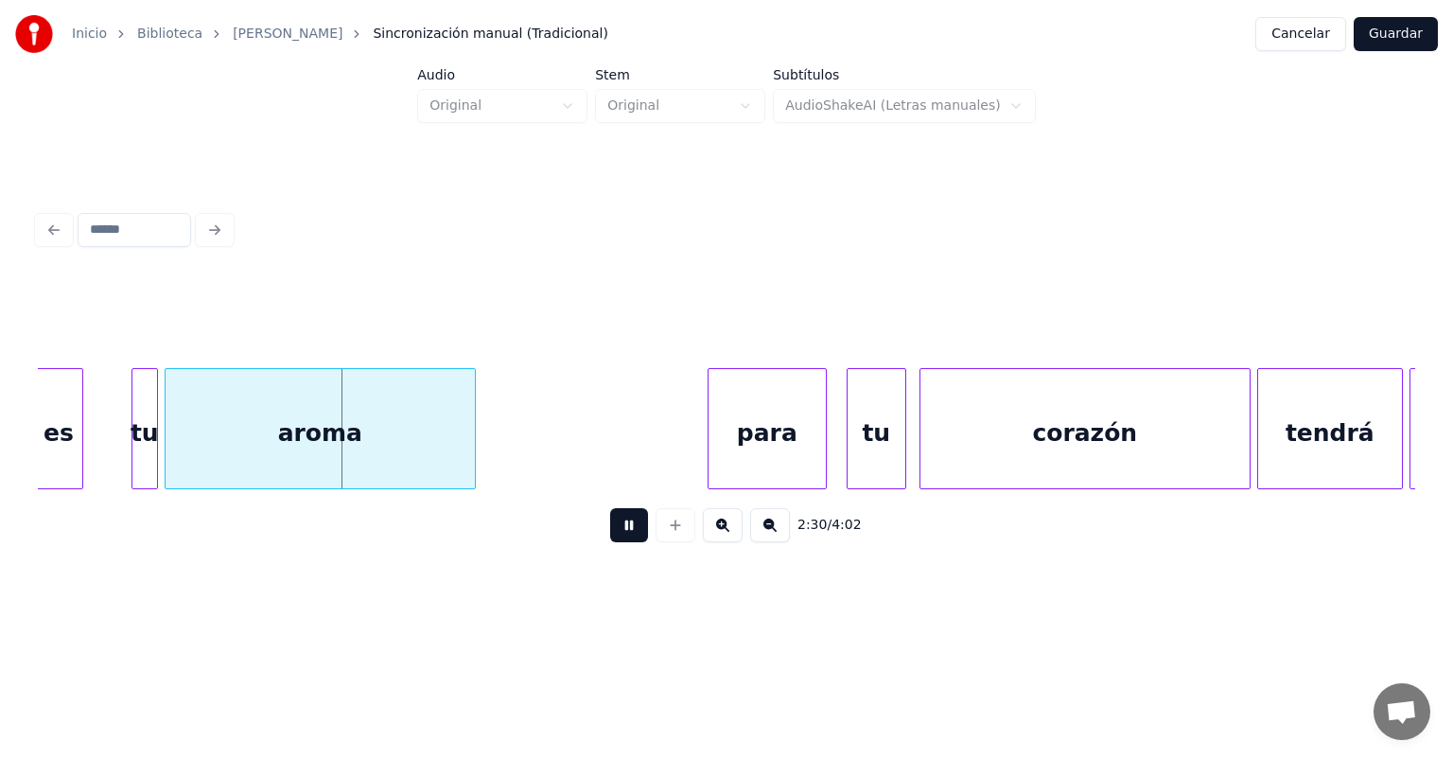
click at [255, 427] on div "aroma" at bounding box center [320, 433] width 309 height 129
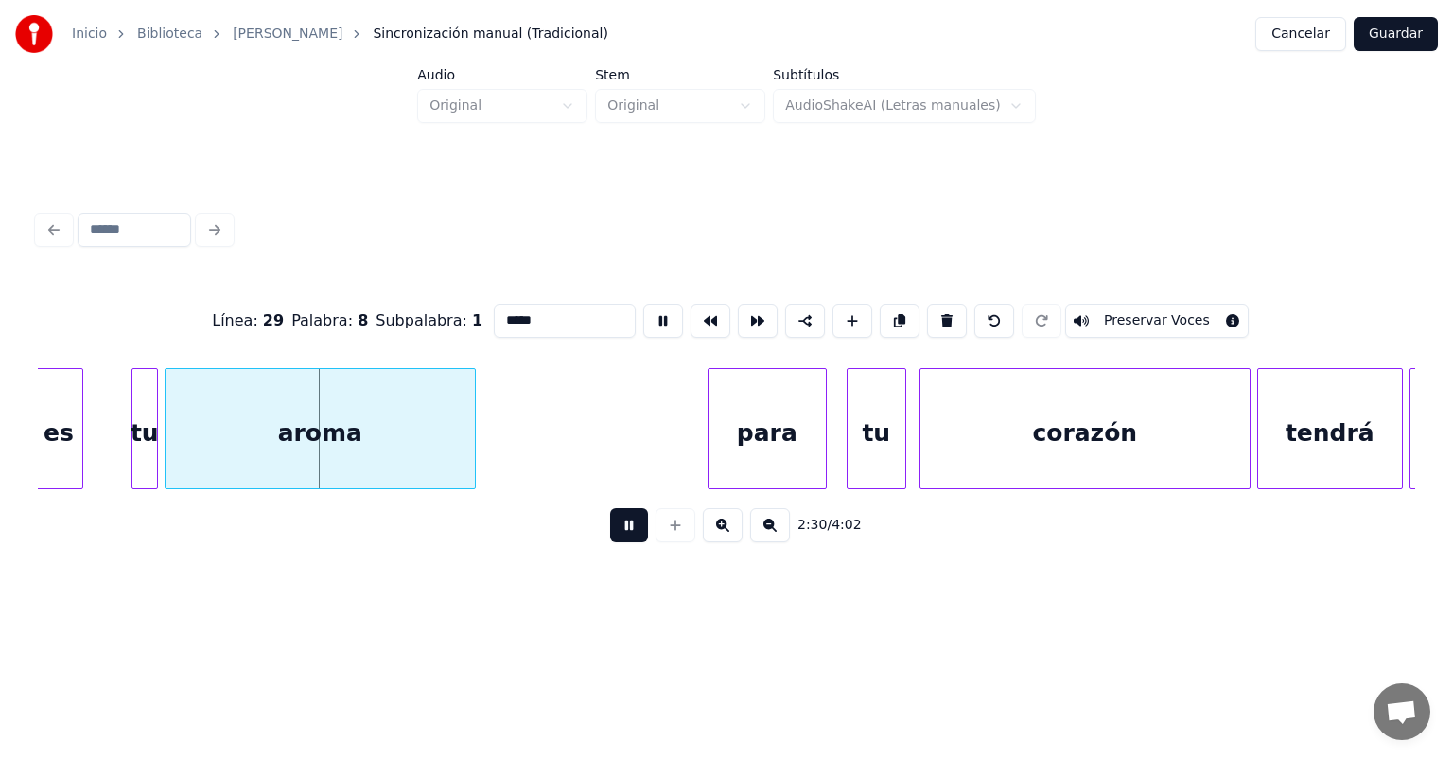
click at [49, 433] on div "es" at bounding box center [58, 433] width 47 height 129
type input "**"
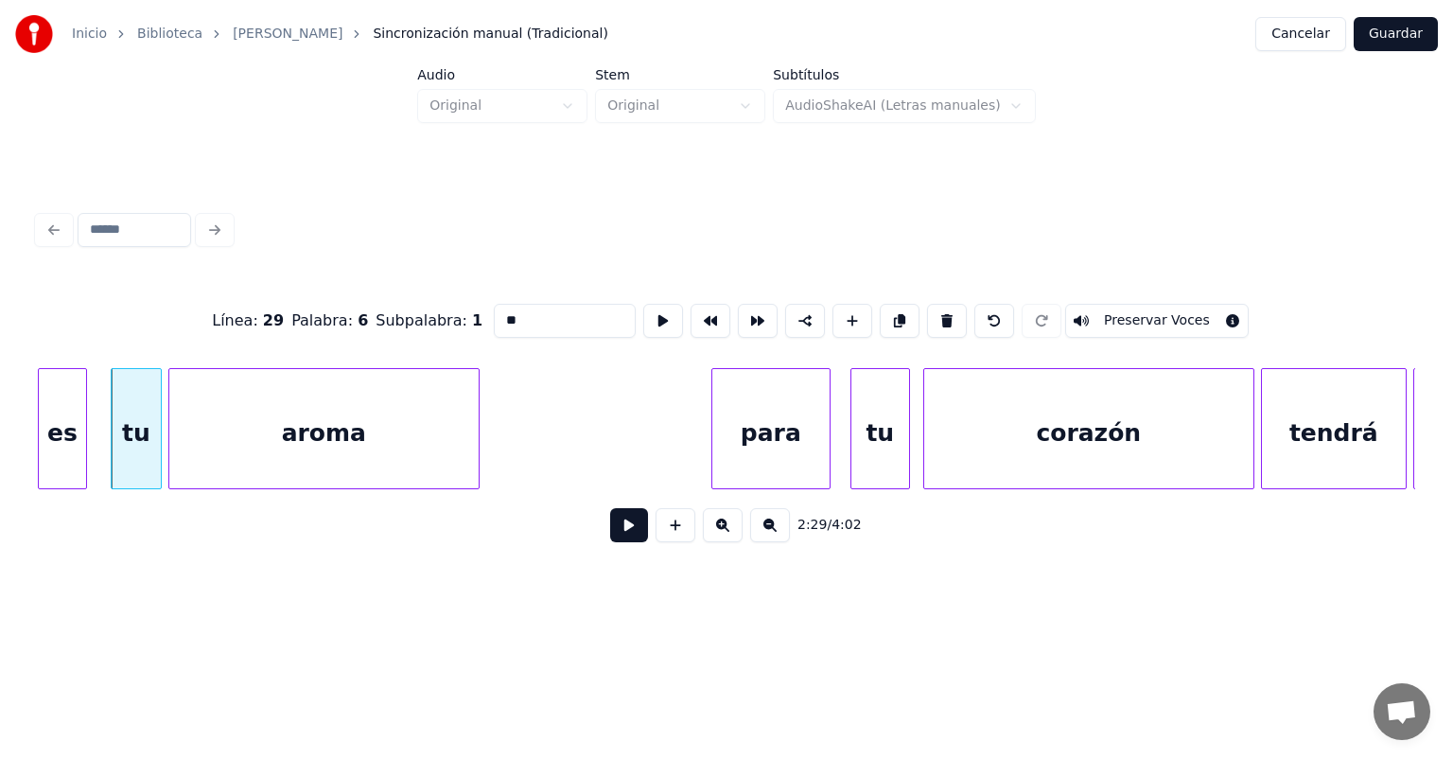
click at [67, 447] on div "es" at bounding box center [62, 433] width 47 height 129
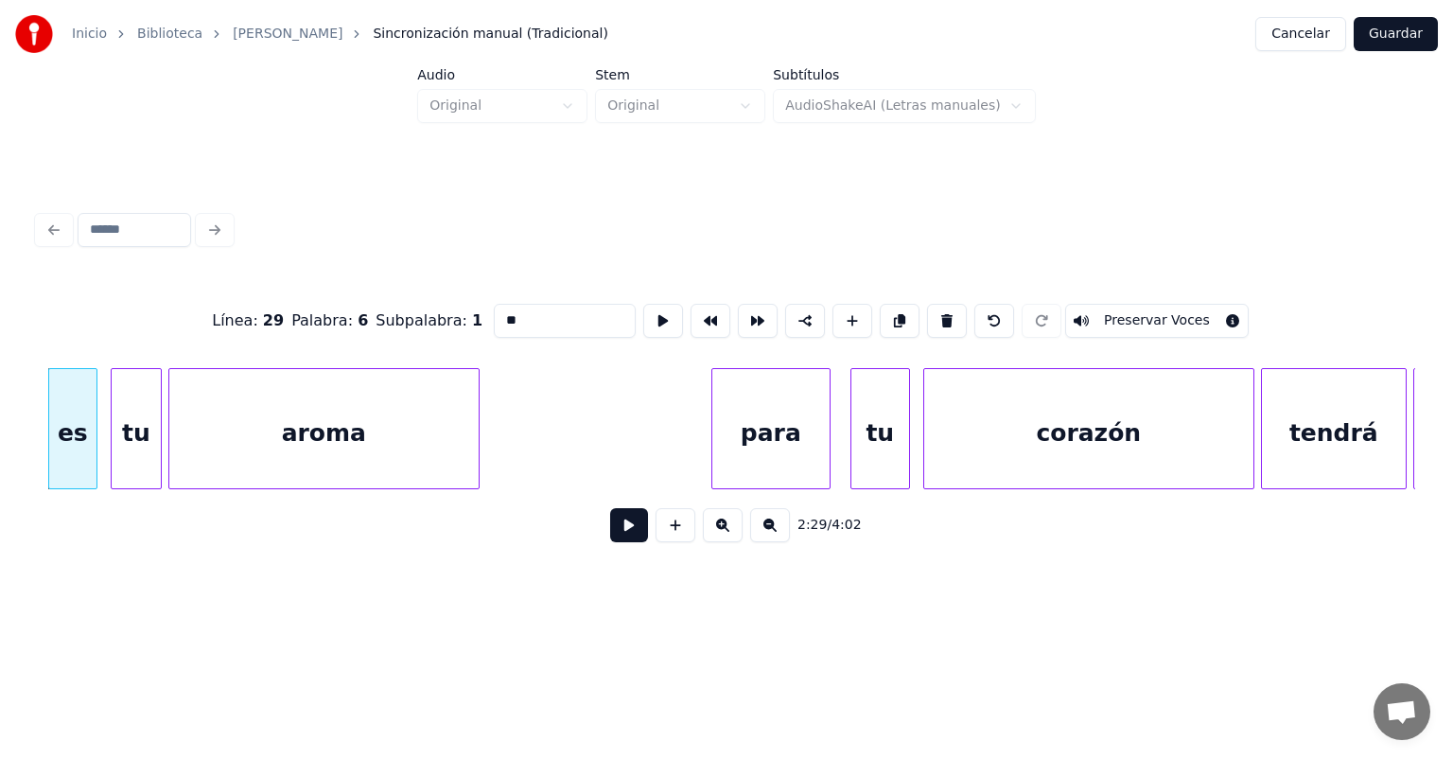
click at [610, 536] on button at bounding box center [629, 525] width 38 height 34
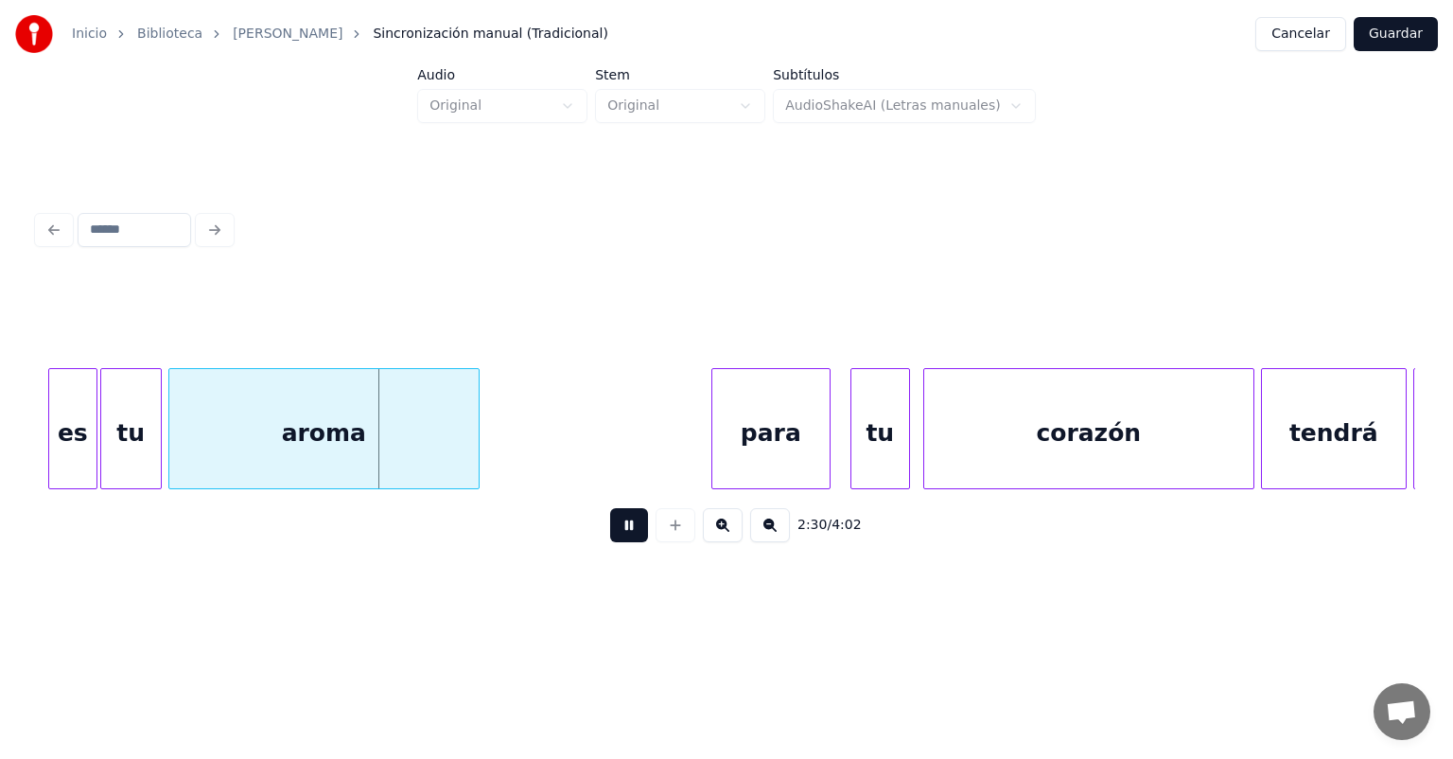
click at [112, 464] on div "tu" at bounding box center [131, 433] width 60 height 129
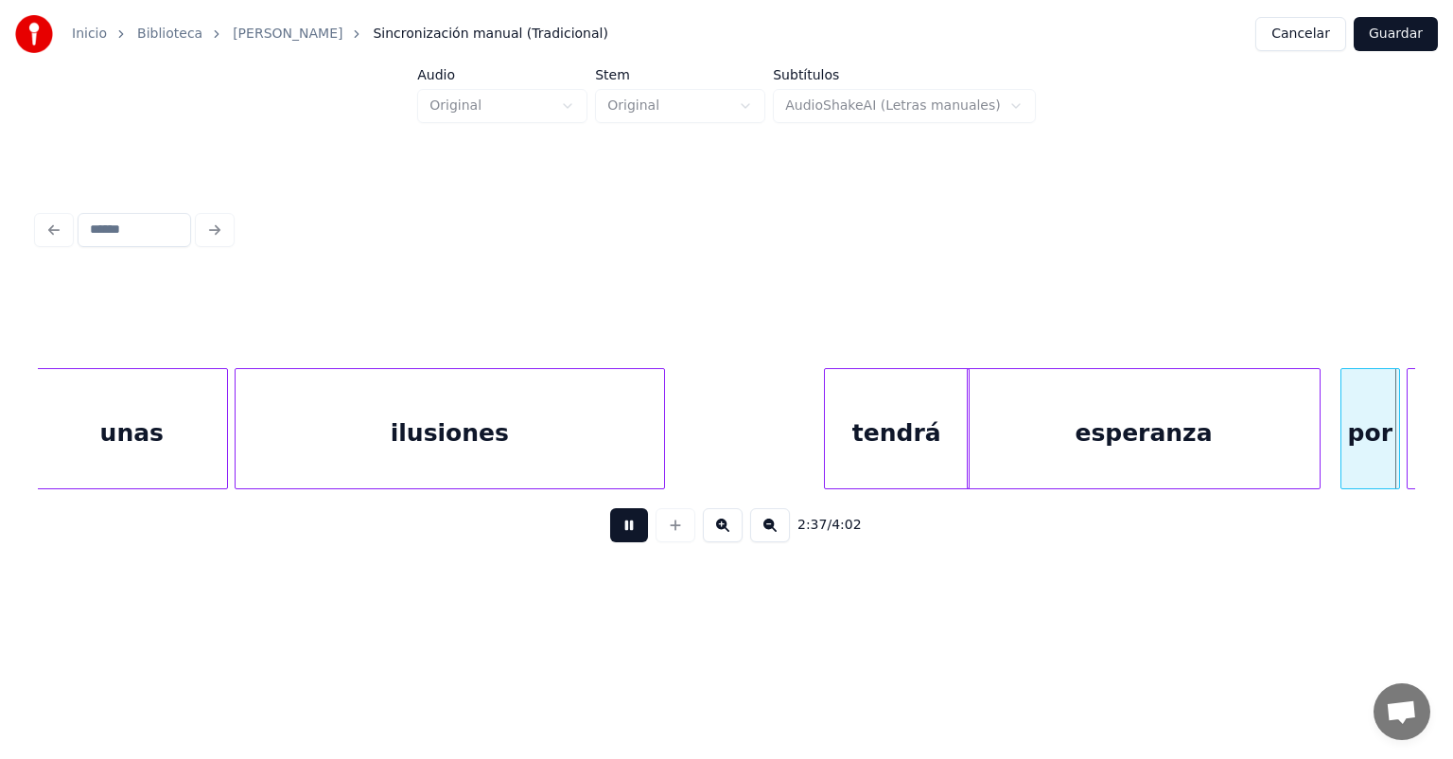
scroll to position [0, 52175]
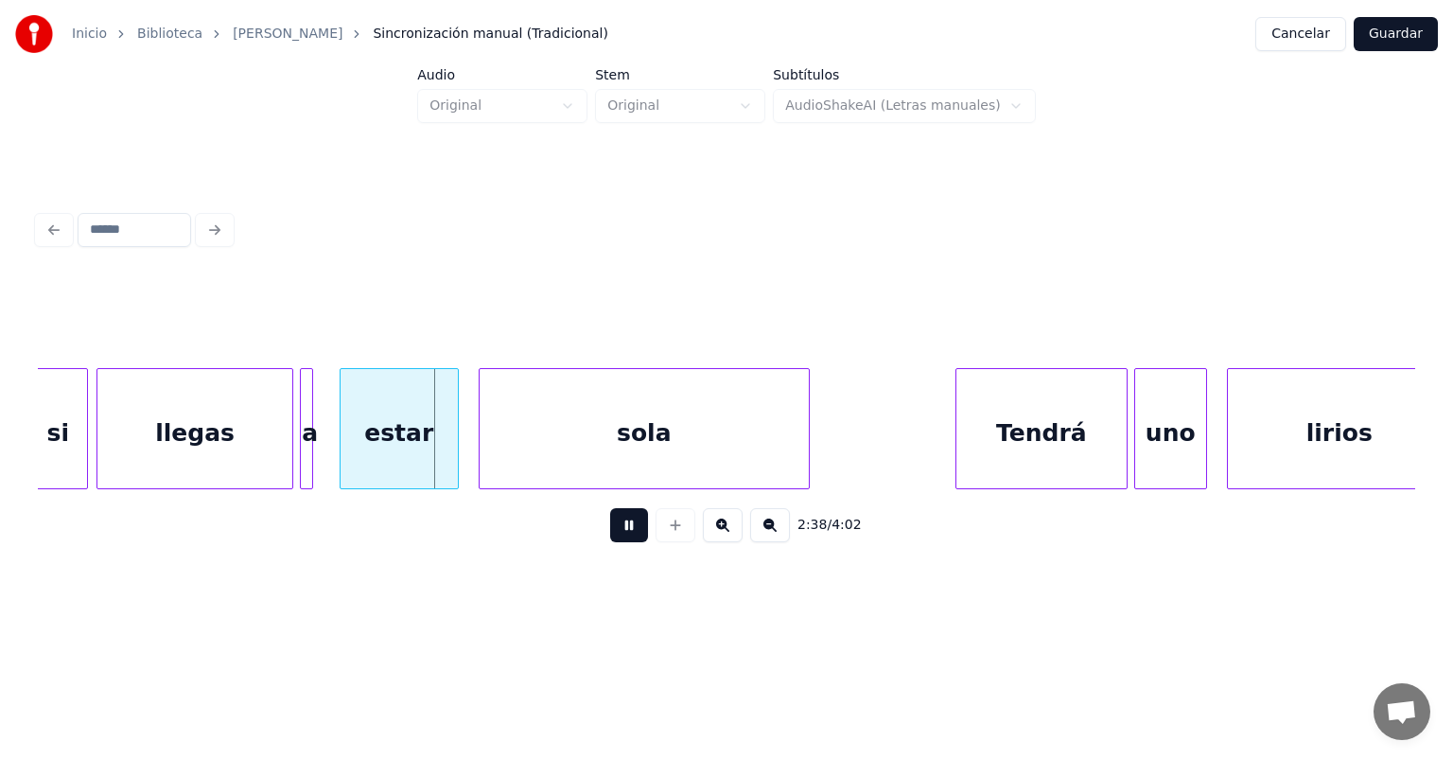
click at [102, 464] on div "llegas" at bounding box center [194, 433] width 194 height 129
click at [305, 462] on div at bounding box center [304, 428] width 6 height 119
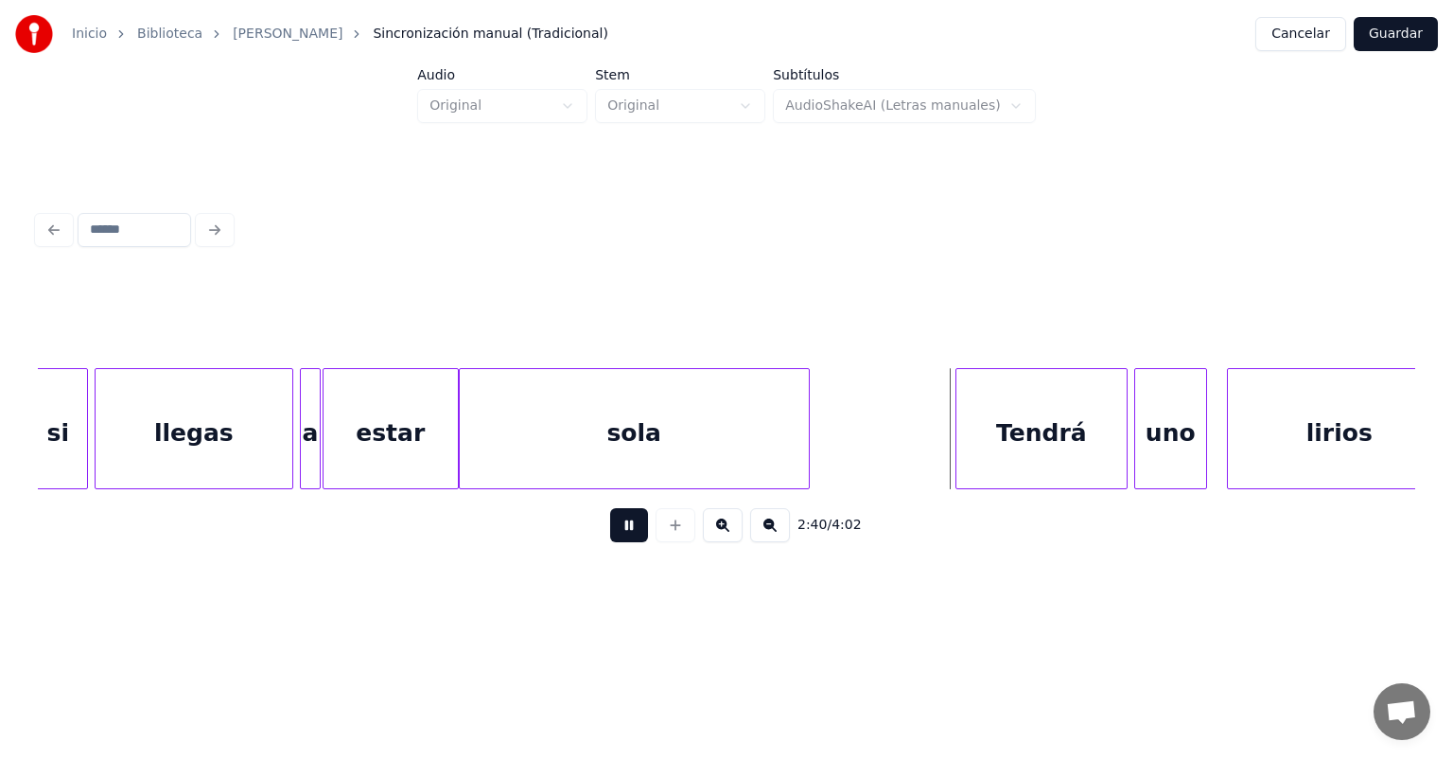
click at [1137, 424] on div at bounding box center [1138, 428] width 6 height 119
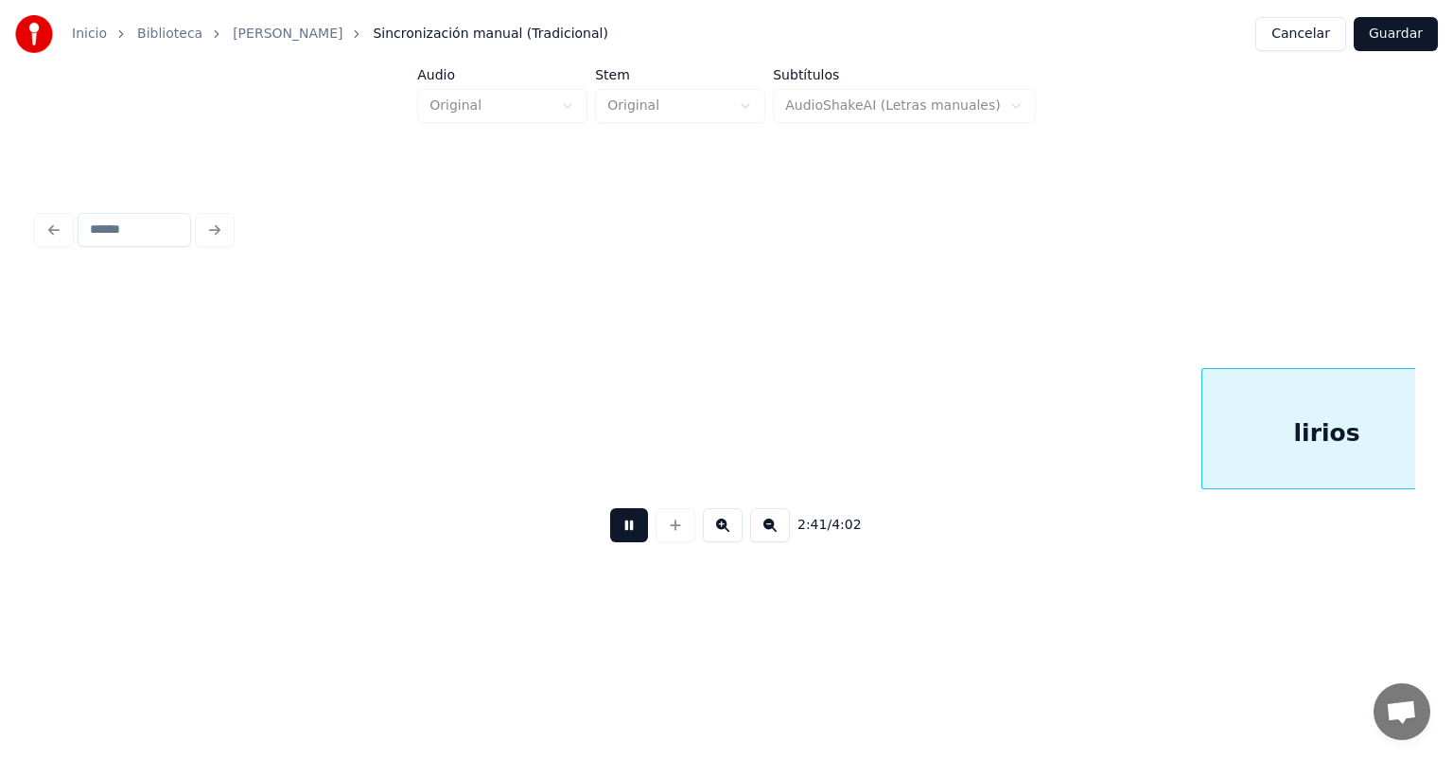
scroll to position [0, 53556]
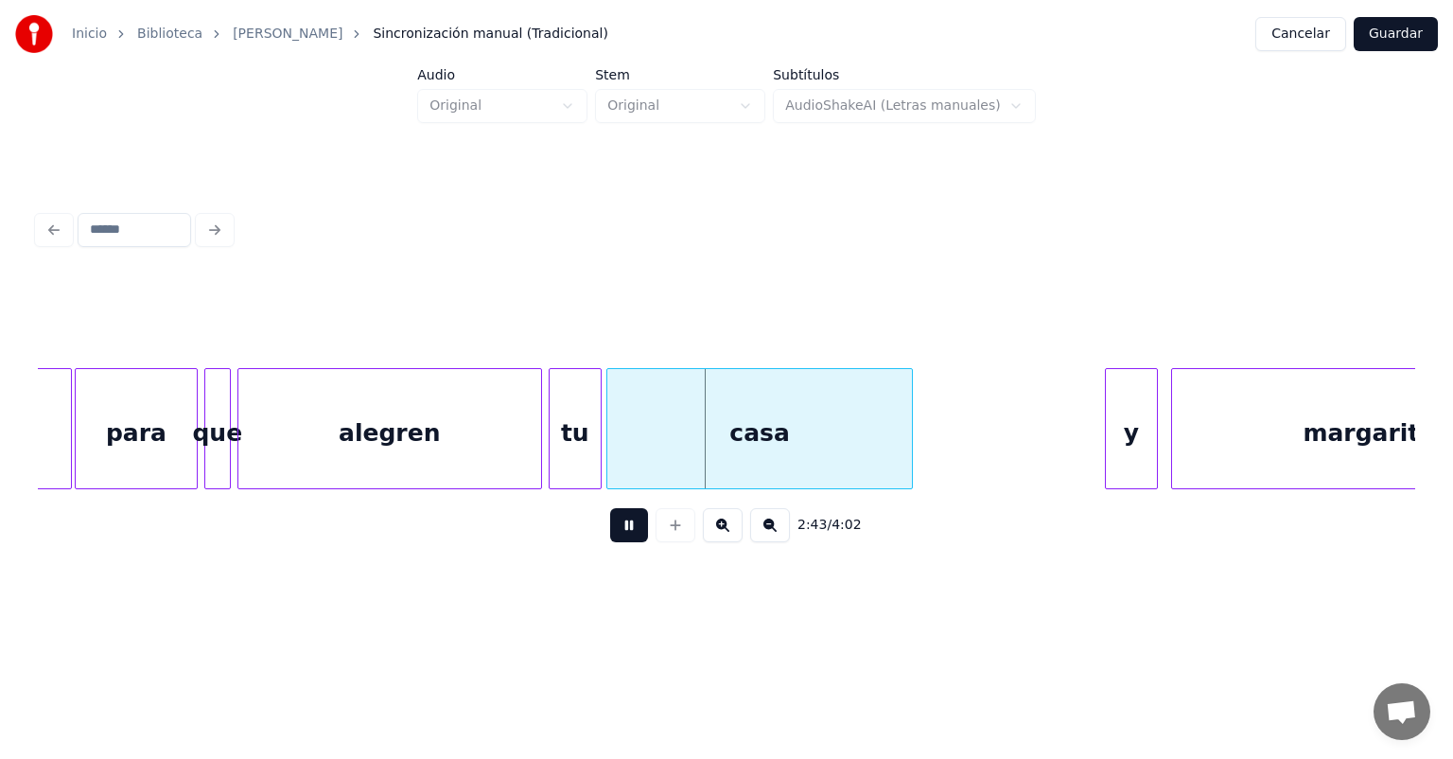
click at [618, 458] on div "casa" at bounding box center [759, 433] width 304 height 129
click at [1108, 420] on div "y" at bounding box center [1130, 433] width 54 height 129
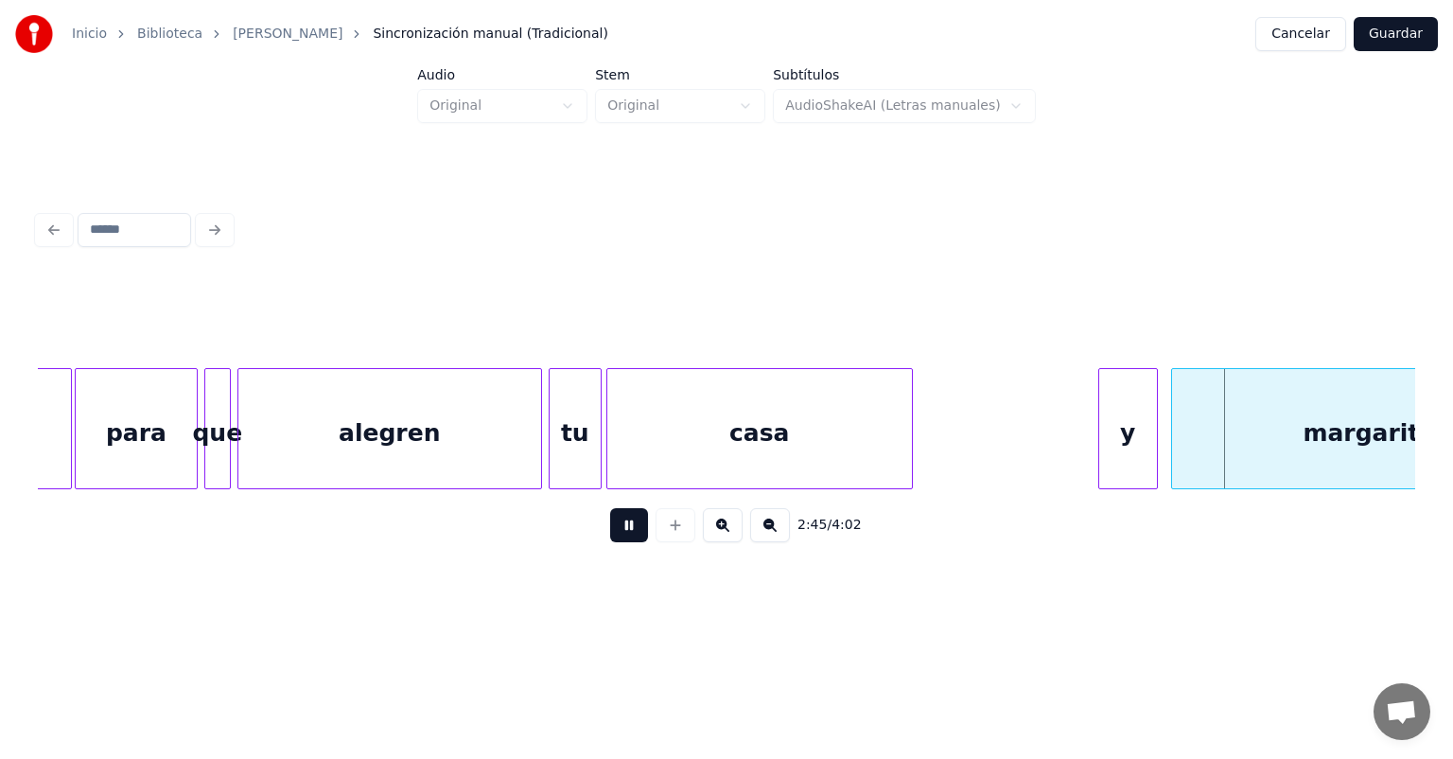
click at [1172, 416] on div at bounding box center [1175, 428] width 6 height 119
click at [1101, 420] on div "y" at bounding box center [1128, 433] width 58 height 129
click at [1171, 417] on div "margaritas" at bounding box center [1373, 433] width 413 height 129
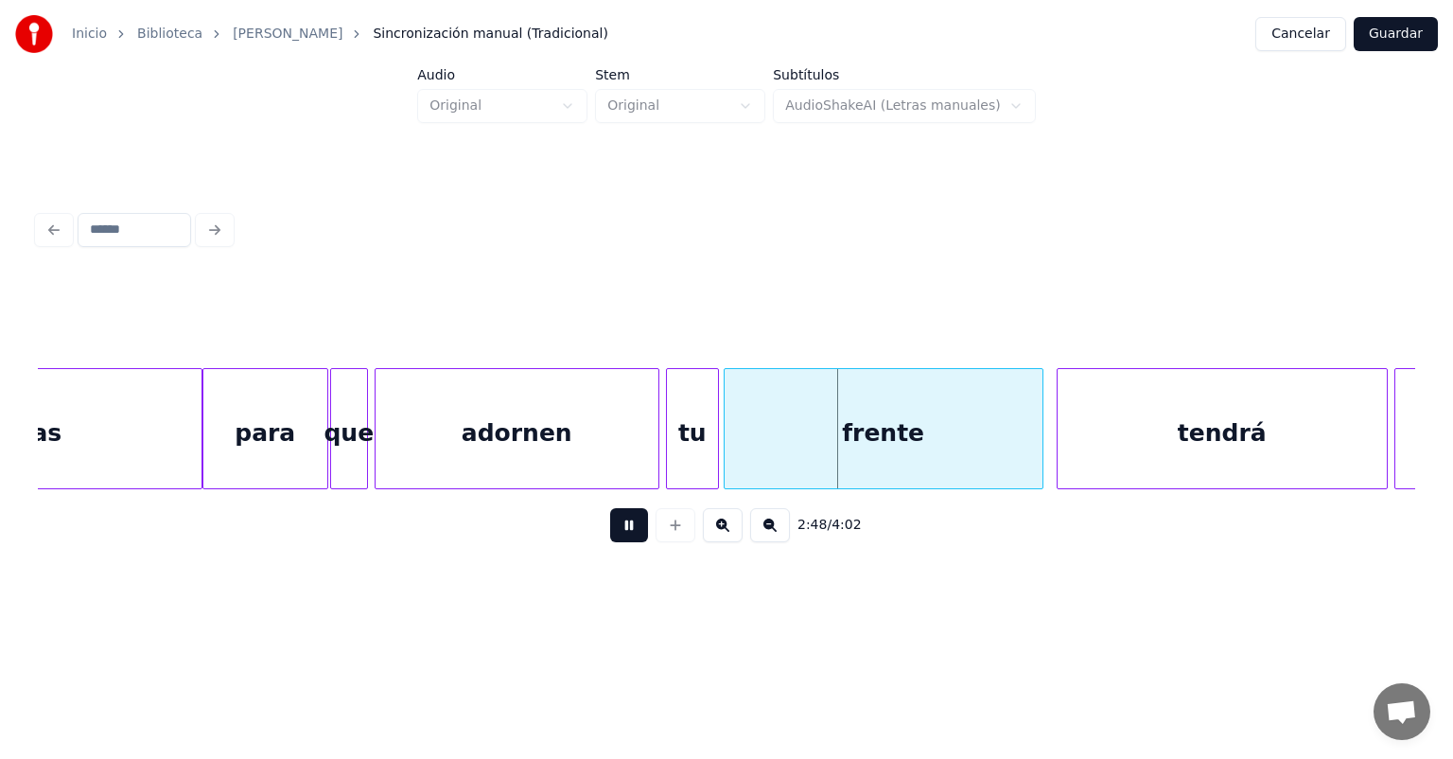
click at [736, 445] on div "frente" at bounding box center [884, 433] width 318 height 129
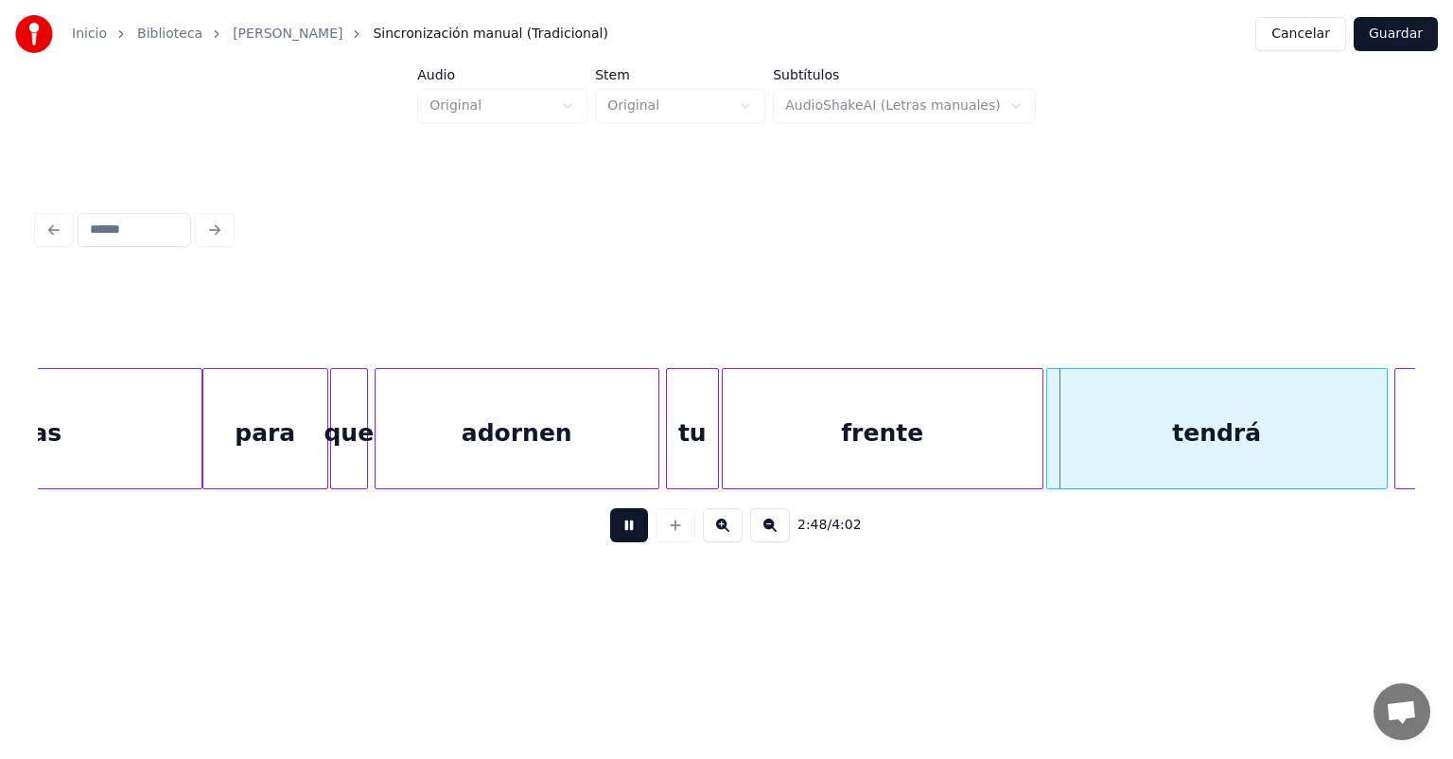
click at [1060, 421] on div "tendrá" at bounding box center [1217, 433] width 340 height 129
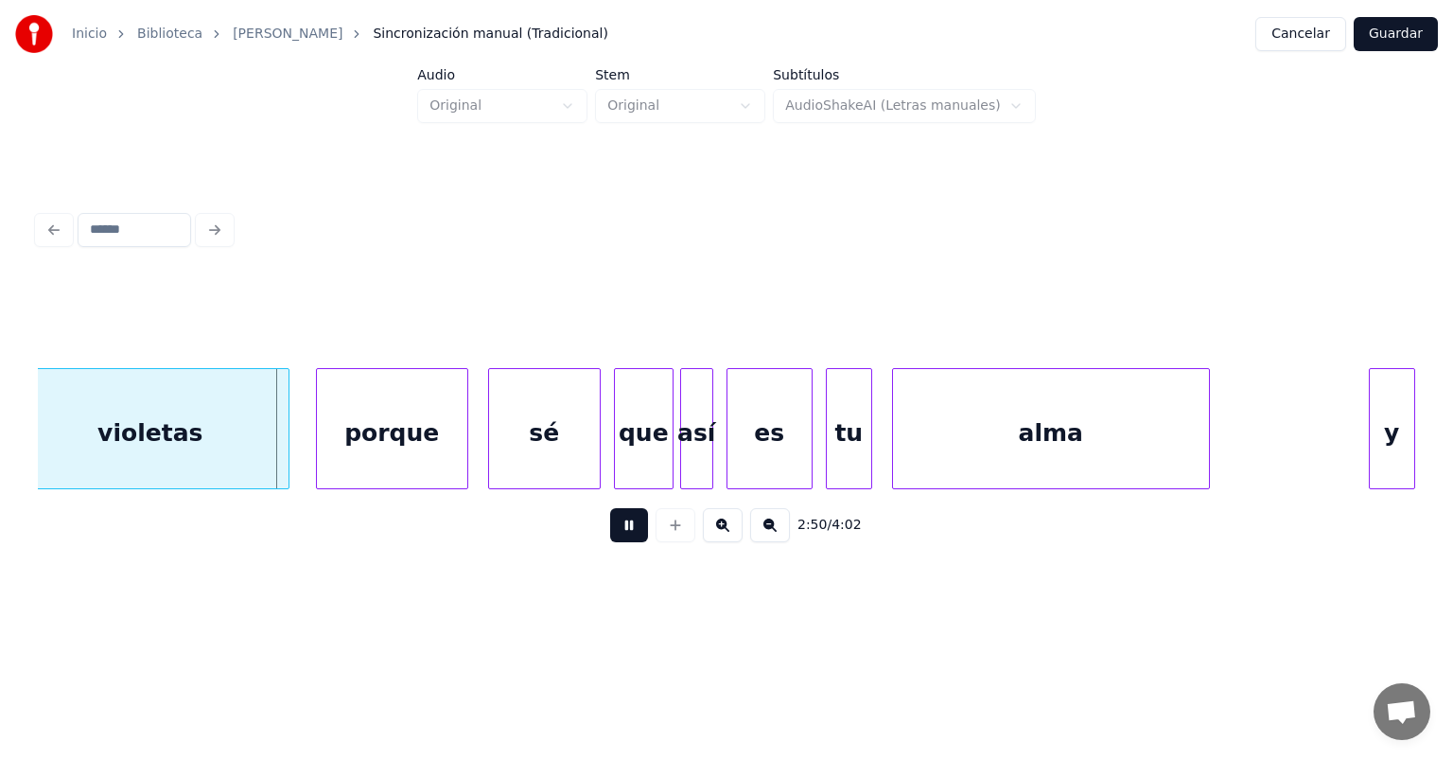
click at [134, 430] on div "violetas" at bounding box center [150, 433] width 276 height 129
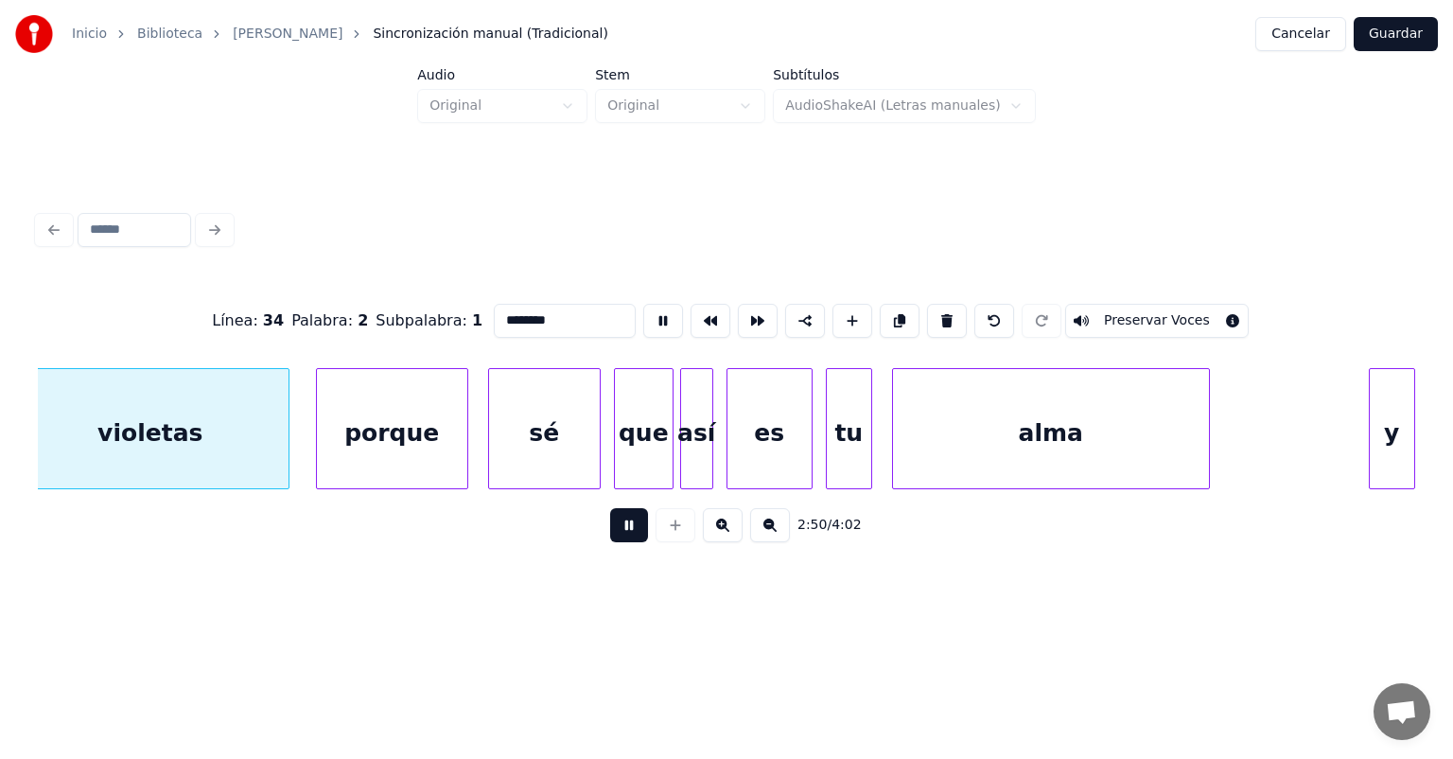
scroll to position [0, 56292]
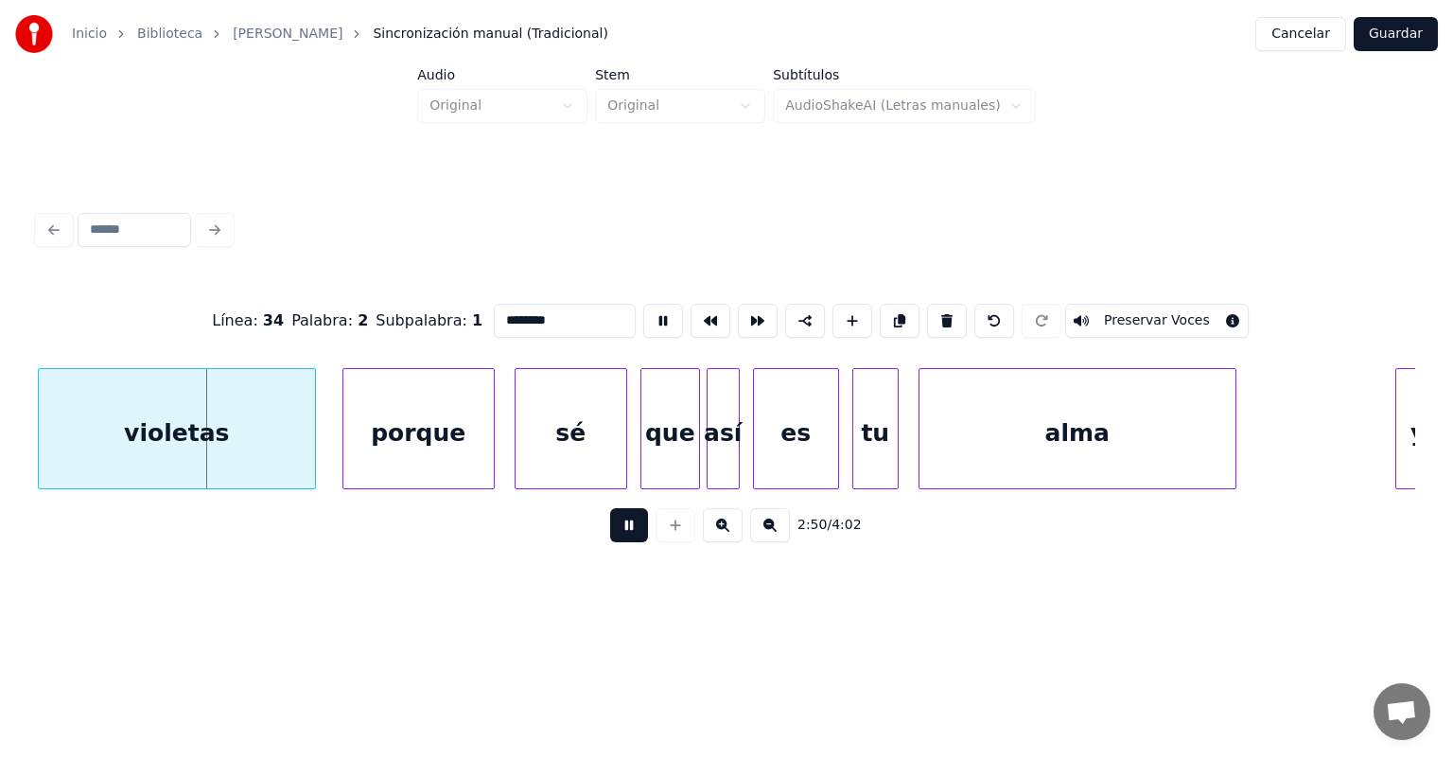
click at [610, 542] on button at bounding box center [629, 525] width 38 height 34
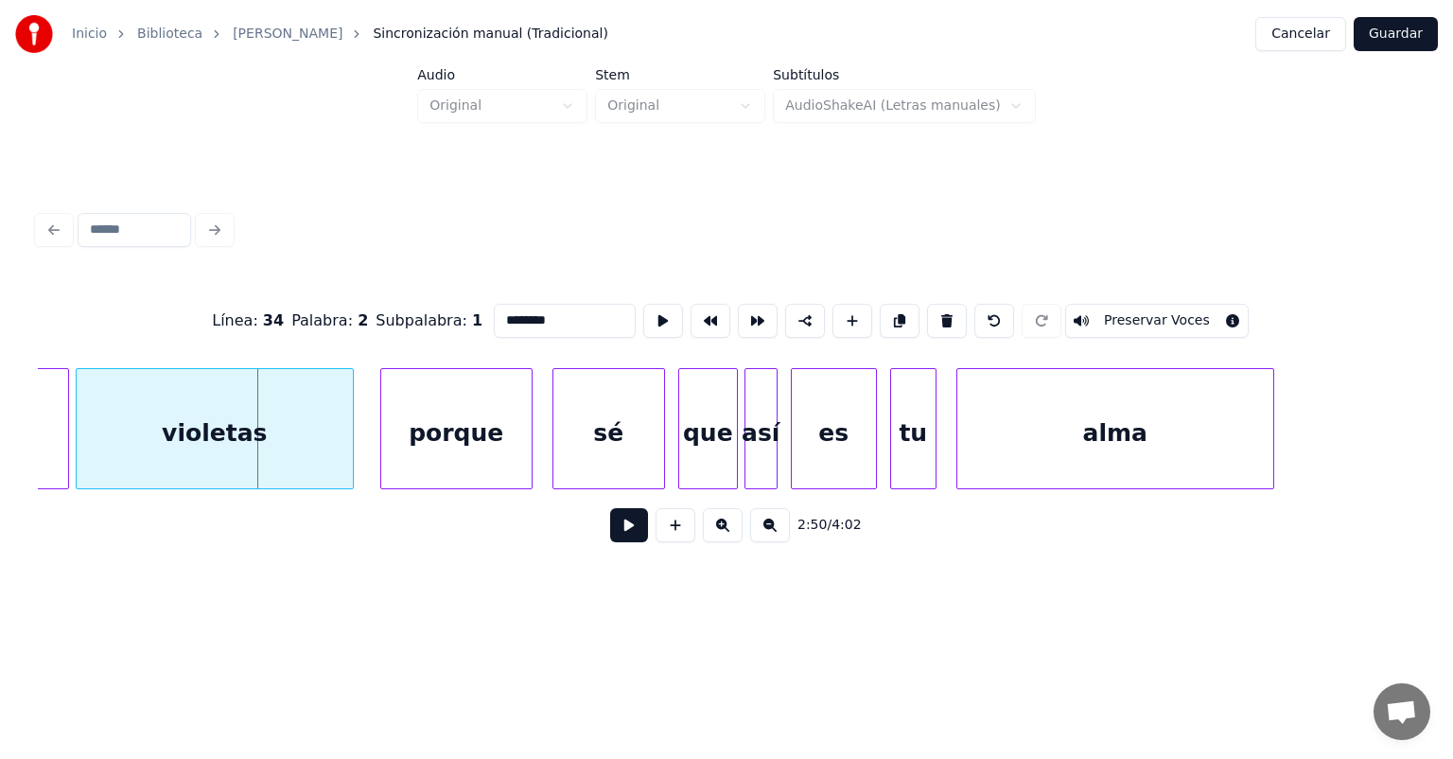
click at [47, 497] on div "2:50 / 4:02" at bounding box center [726, 525] width 1377 height 72
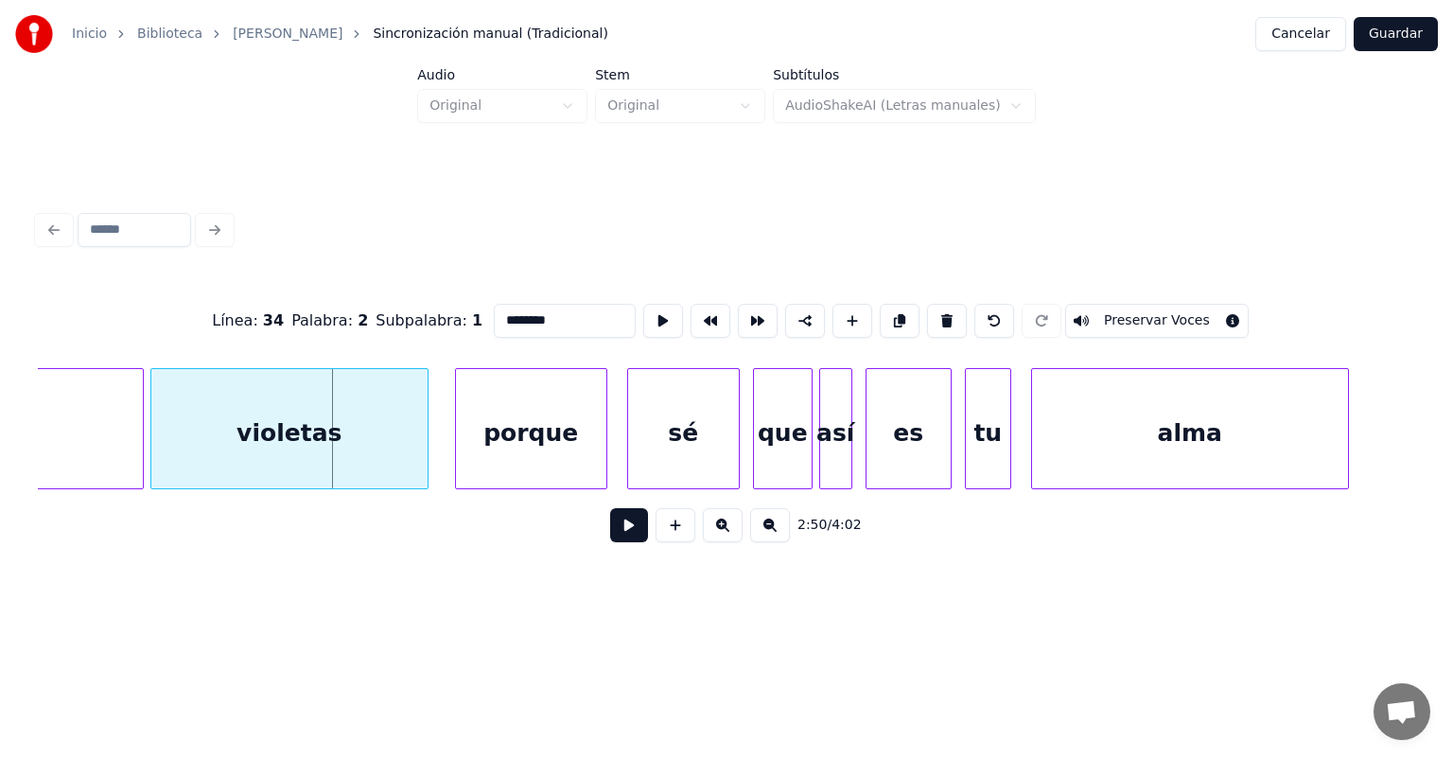
click at [48, 497] on div "2:50 / 4:02" at bounding box center [726, 525] width 1377 height 72
click at [49, 499] on div "2:50 / 4:02" at bounding box center [726, 525] width 1377 height 72
click at [47, 498] on div "2:50 / 4:02" at bounding box center [726, 525] width 1377 height 72
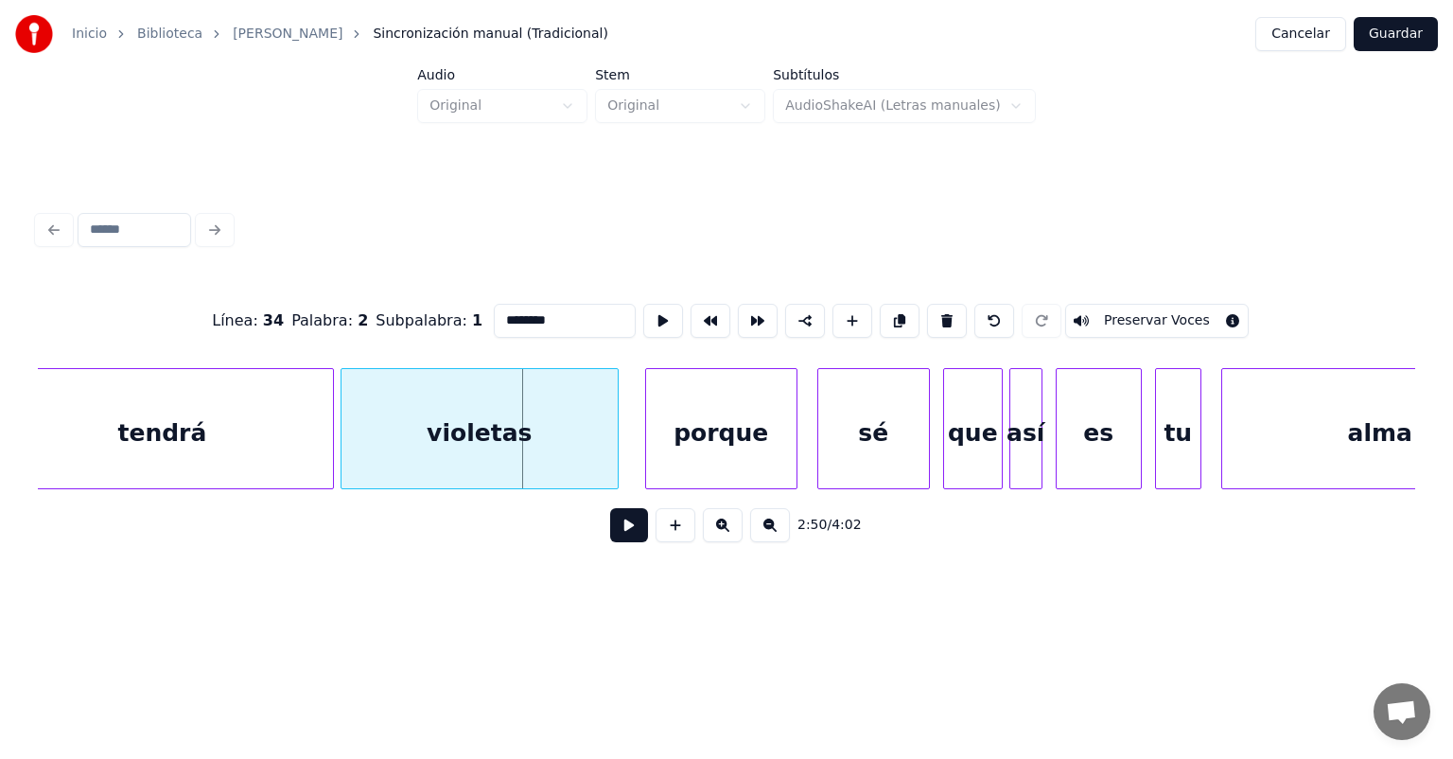
click at [138, 452] on div "tendrá" at bounding box center [162, 433] width 342 height 129
type input "******"
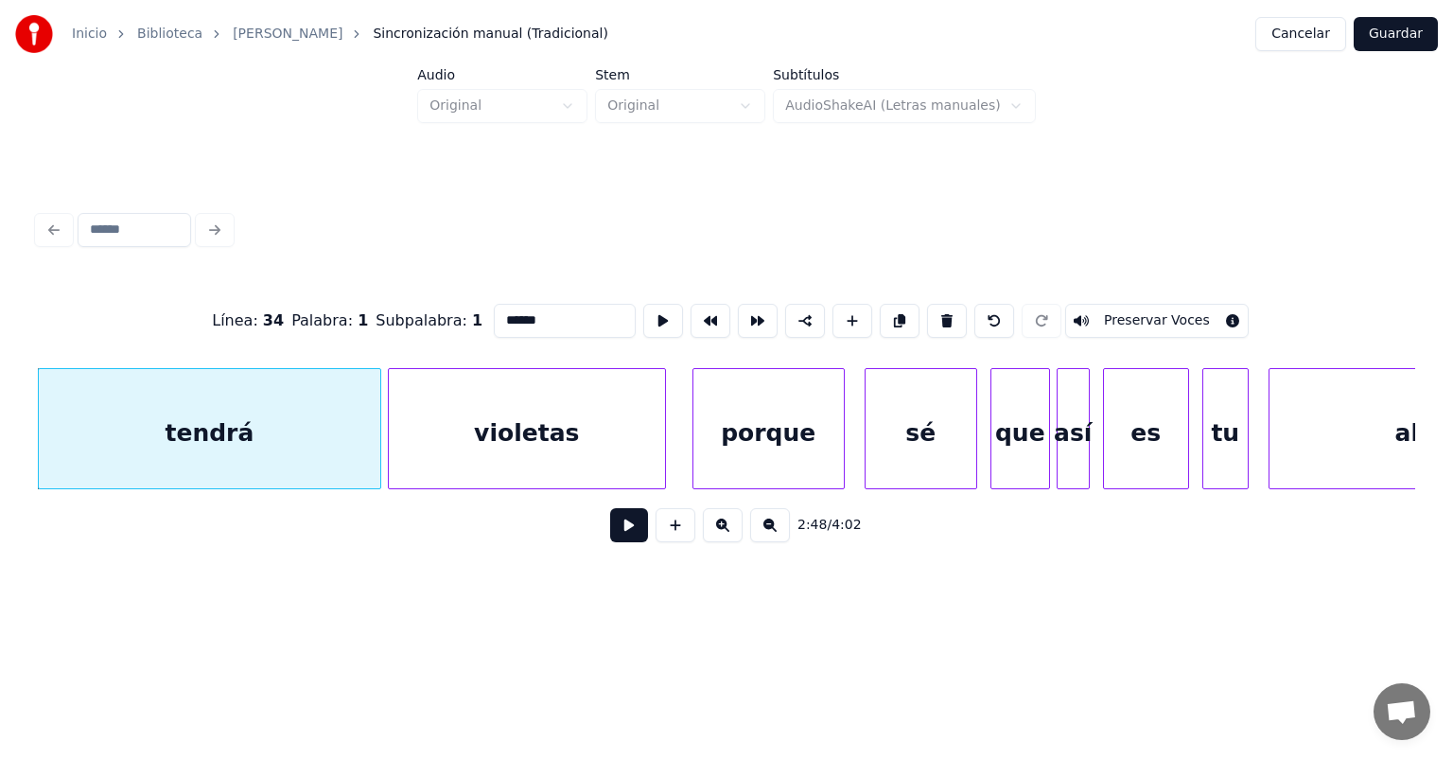
click at [617, 542] on button at bounding box center [629, 525] width 38 height 34
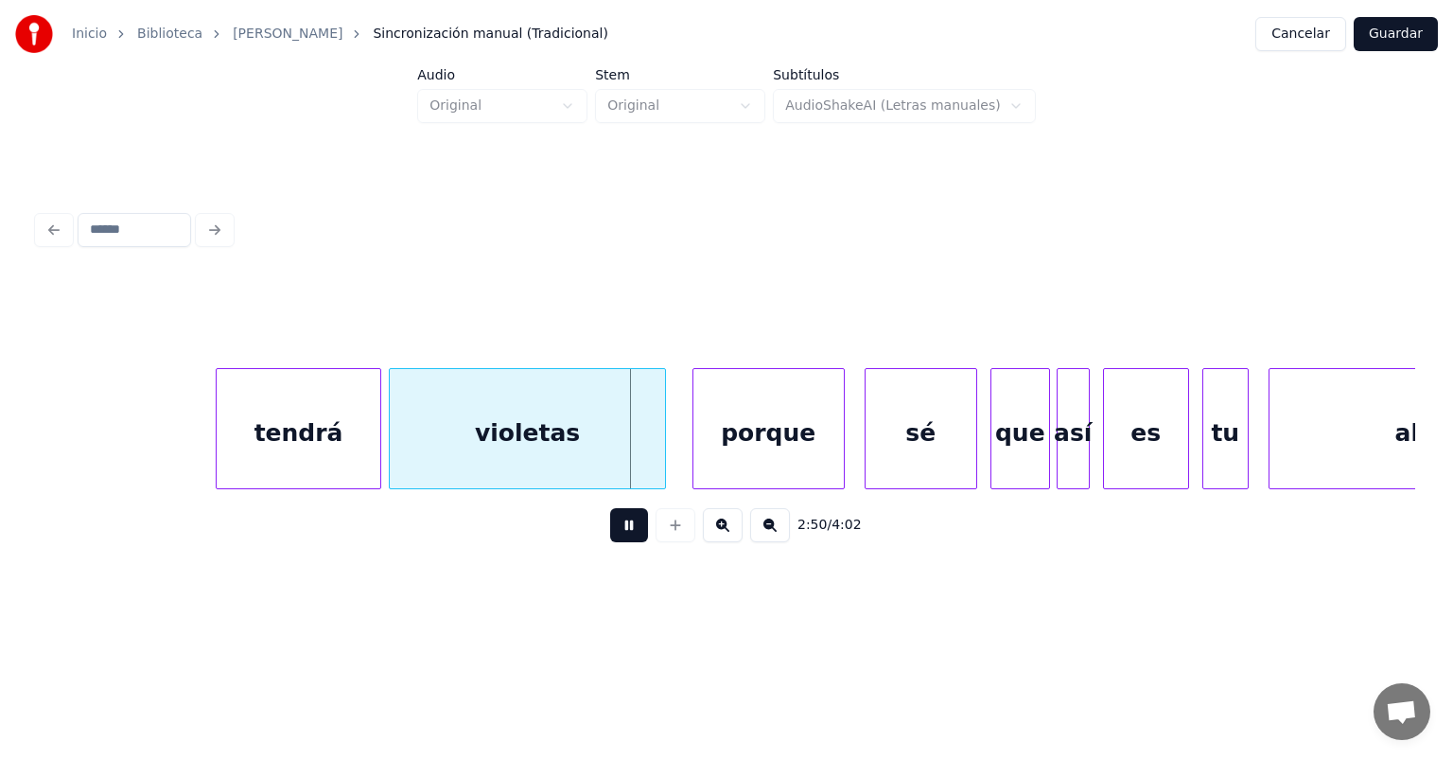
click at [377, 460] on div "tendrá" at bounding box center [298, 433] width 163 height 129
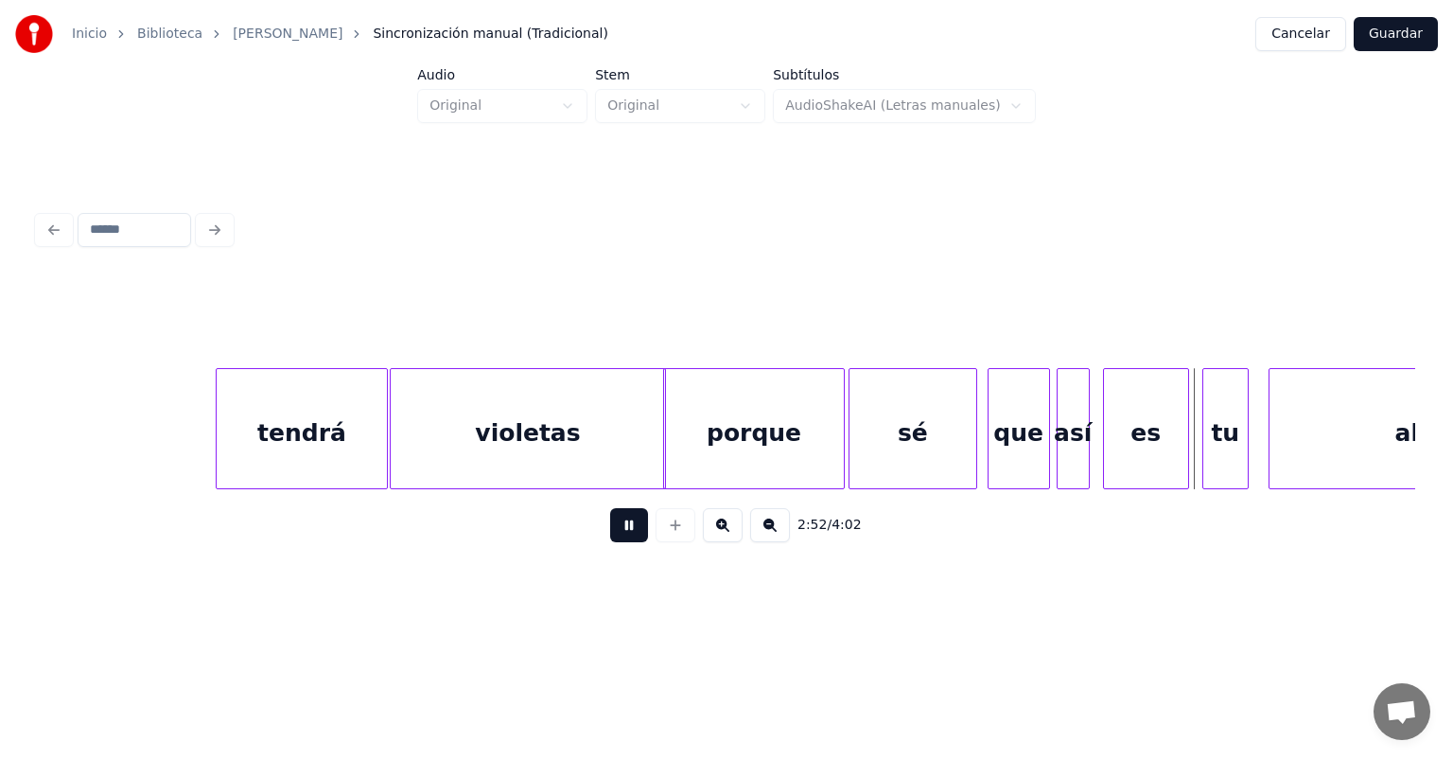
click at [993, 429] on div "que" at bounding box center [1019, 433] width 61 height 129
click at [1106, 422] on div "es" at bounding box center [1146, 433] width 84 height 129
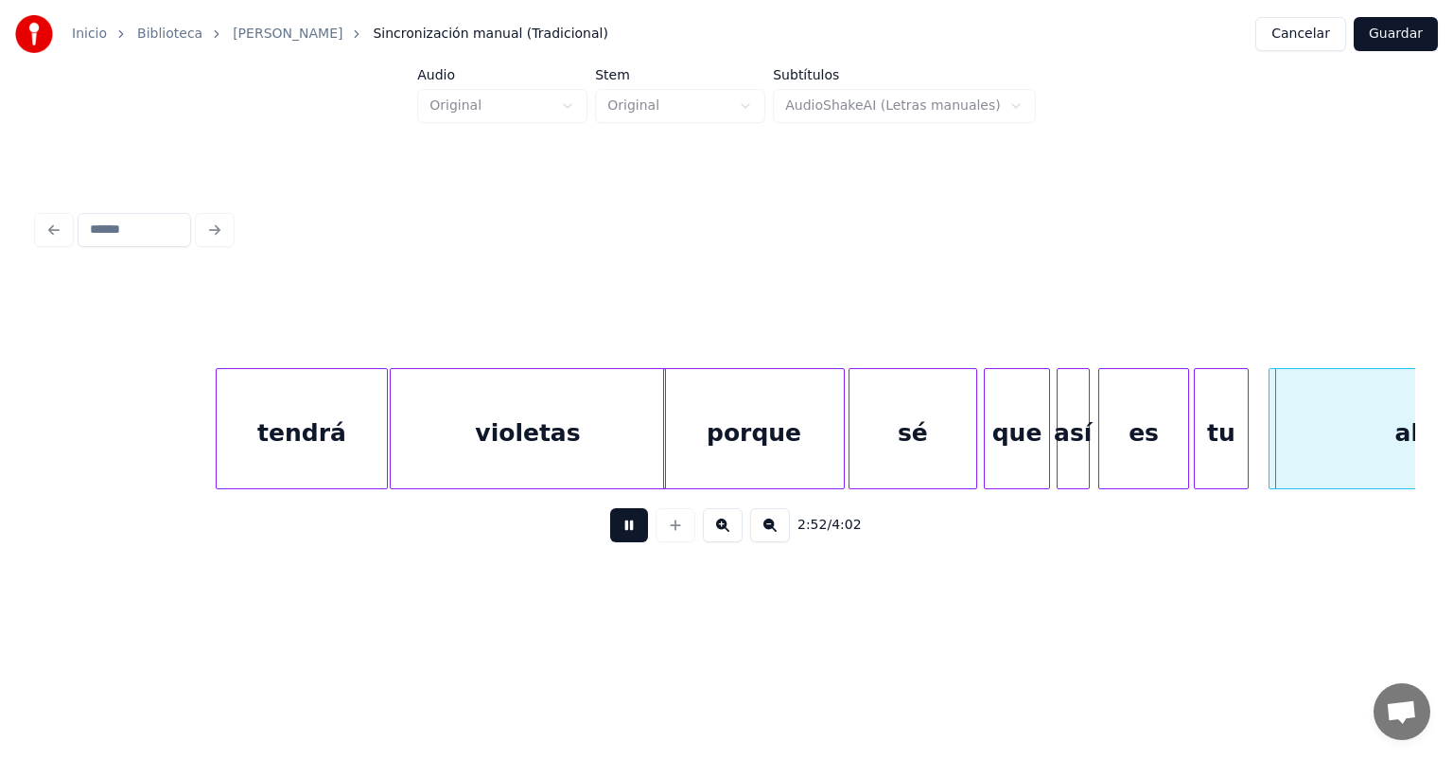
click at [1205, 420] on div "tu" at bounding box center [1221, 433] width 53 height 129
click at [1272, 422] on div "alma" at bounding box center [1424, 433] width 323 height 129
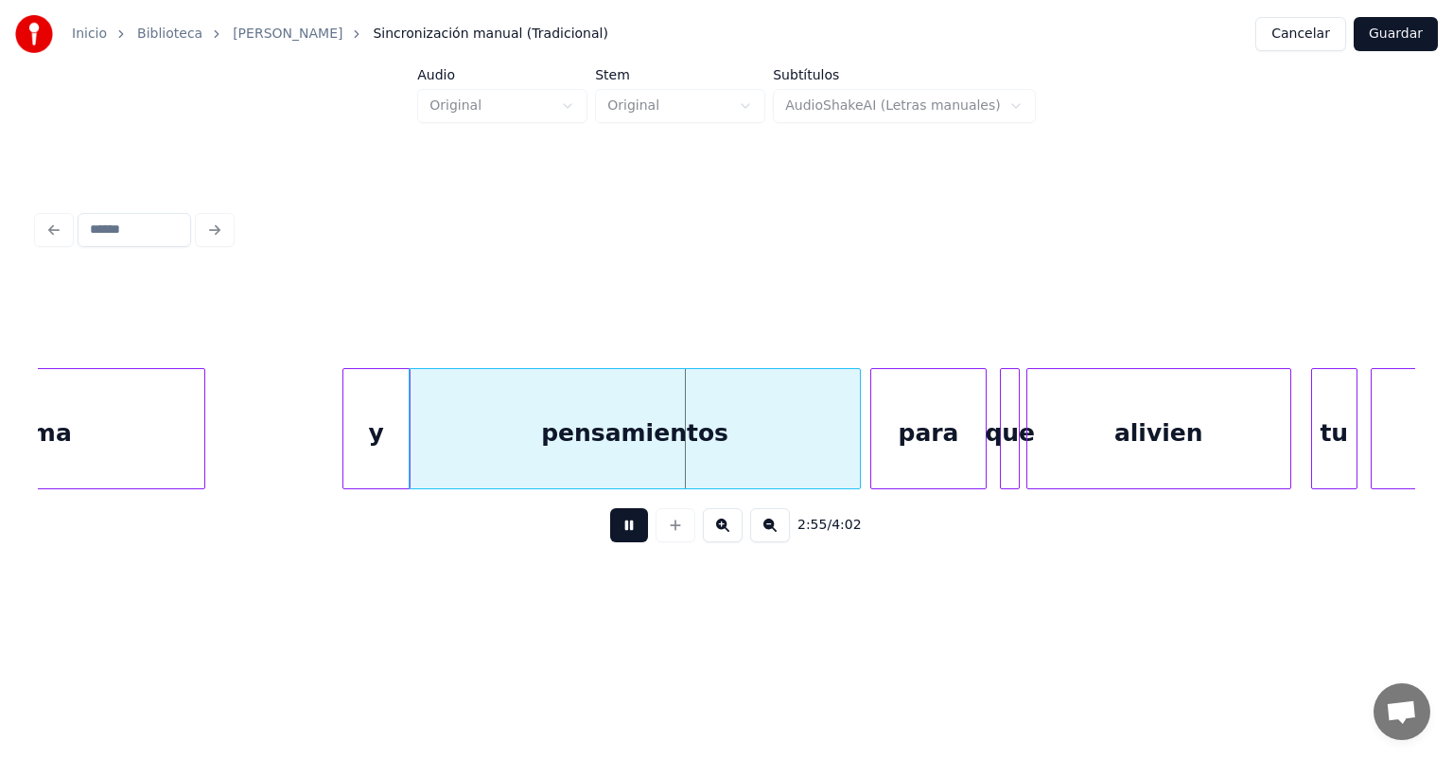
click at [879, 428] on div "para" at bounding box center [928, 433] width 114 height 129
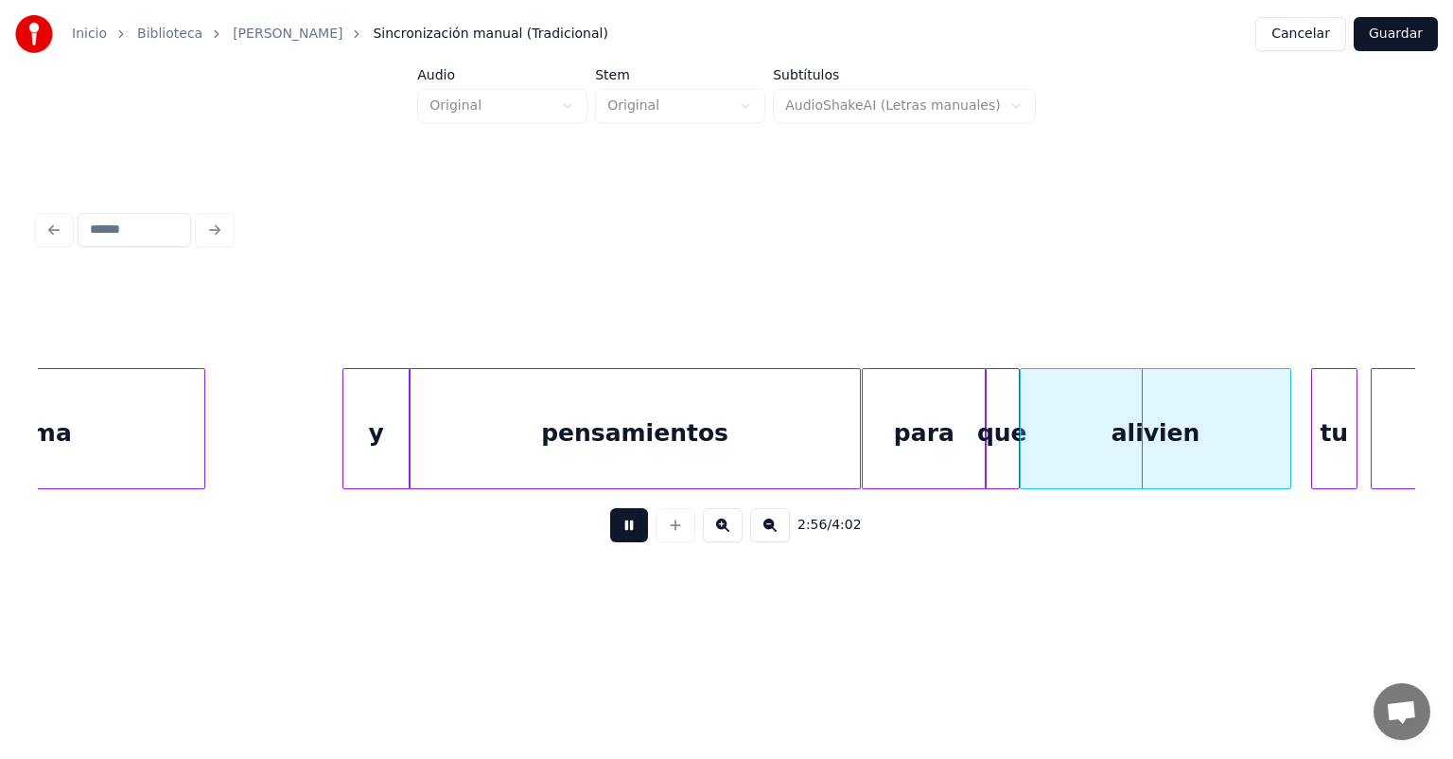
click at [1029, 430] on div "alivien" at bounding box center [1155, 433] width 269 height 129
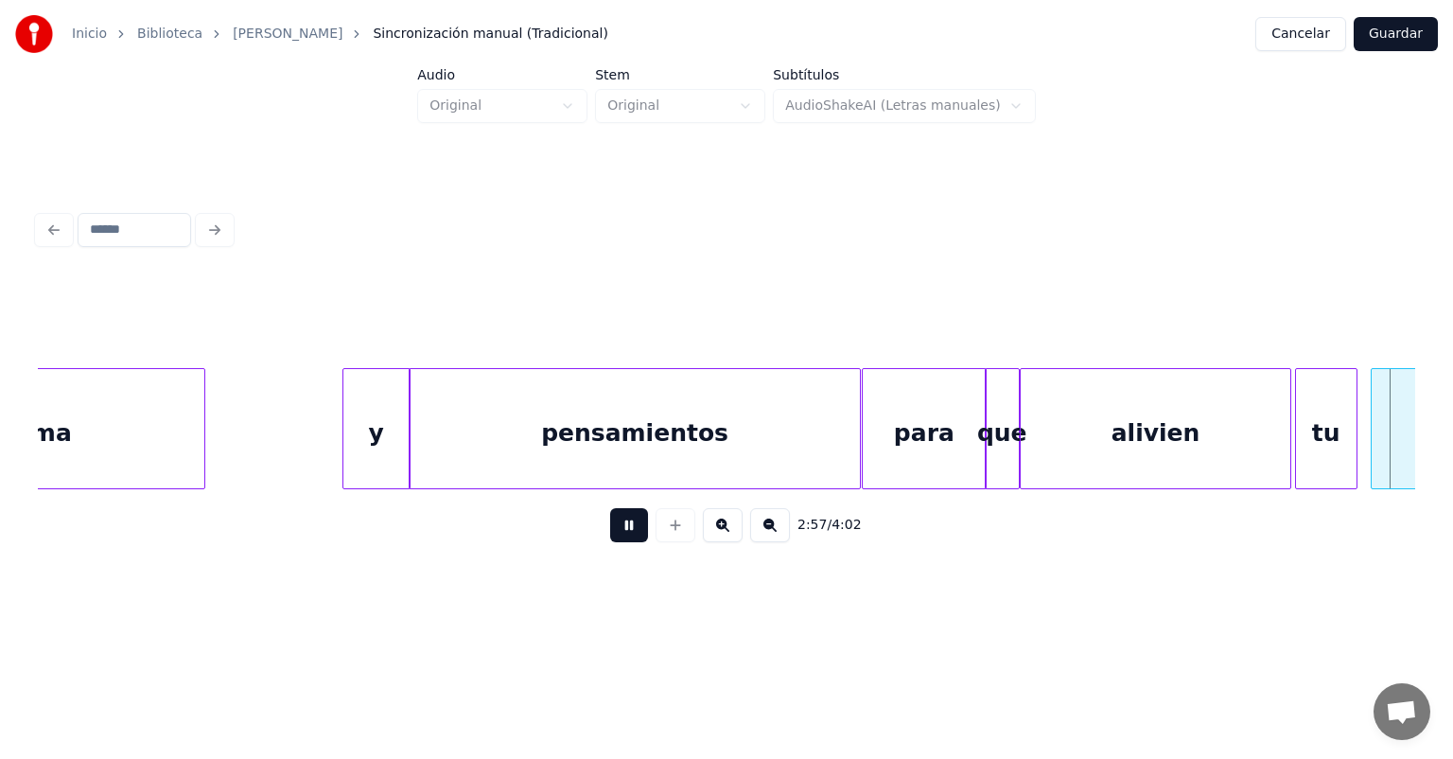
scroll to position [0, 58702]
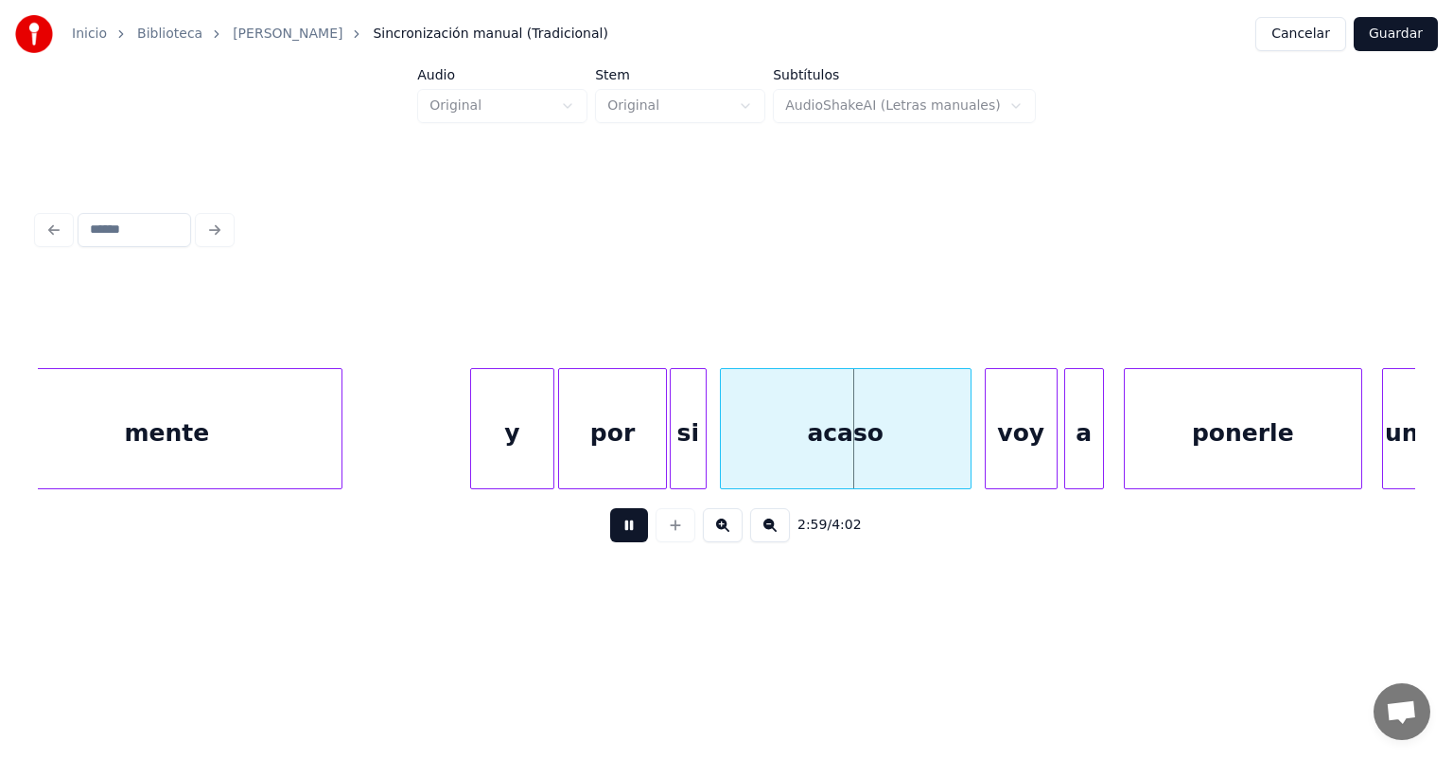
click at [683, 430] on div "si" at bounding box center [688, 433] width 35 height 129
click at [726, 431] on div "acaso" at bounding box center [844, 433] width 254 height 129
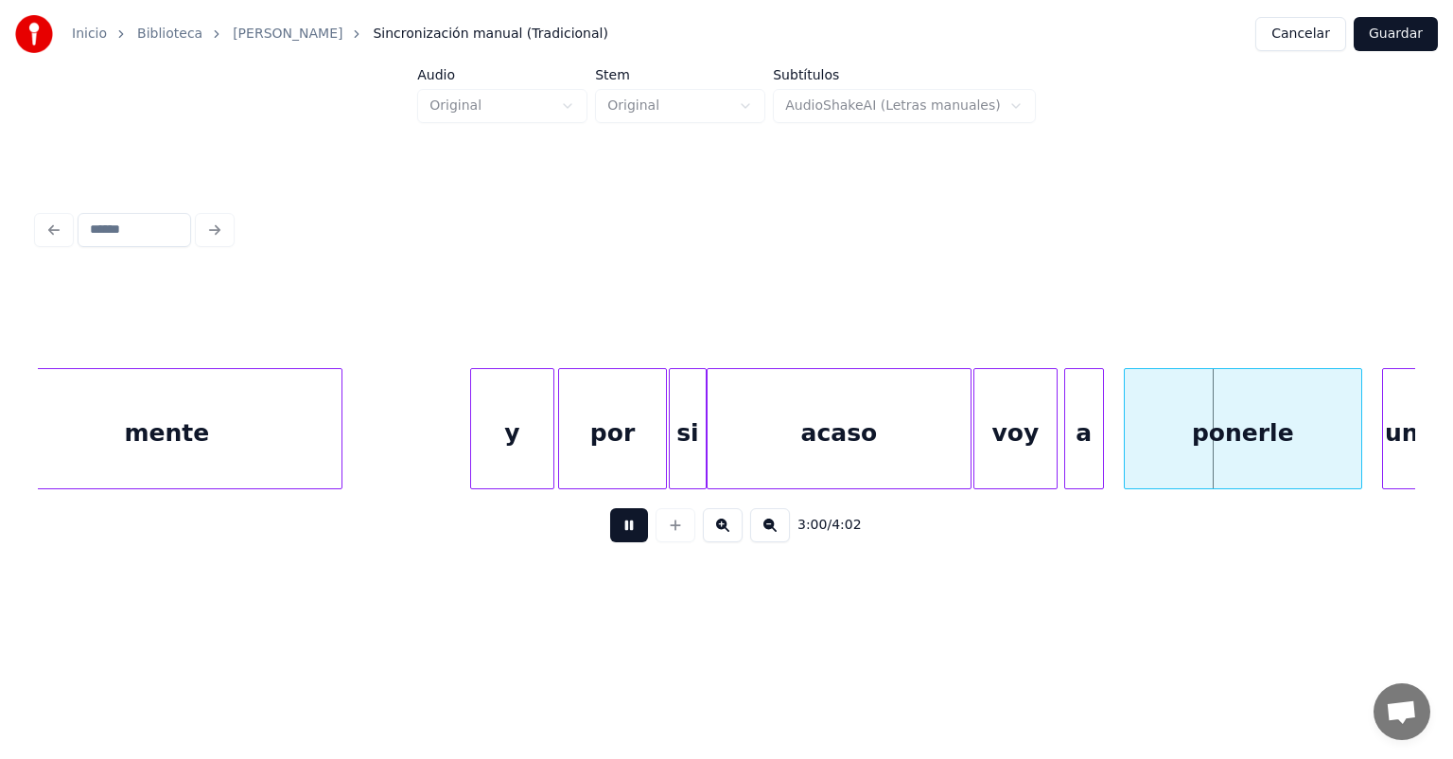
click at [989, 423] on div "voy" at bounding box center [1015, 433] width 82 height 129
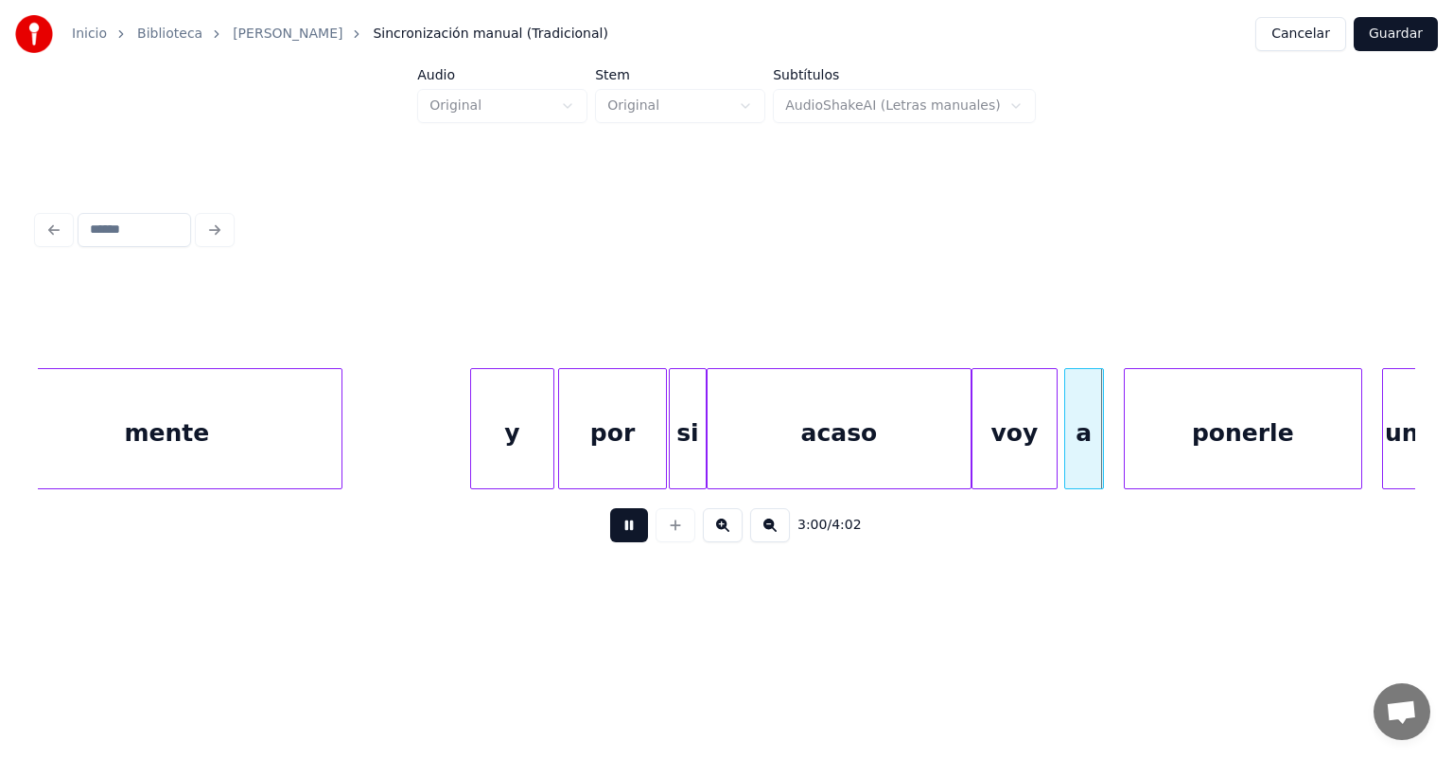
click at [1067, 428] on div "a" at bounding box center [1084, 433] width 38 height 129
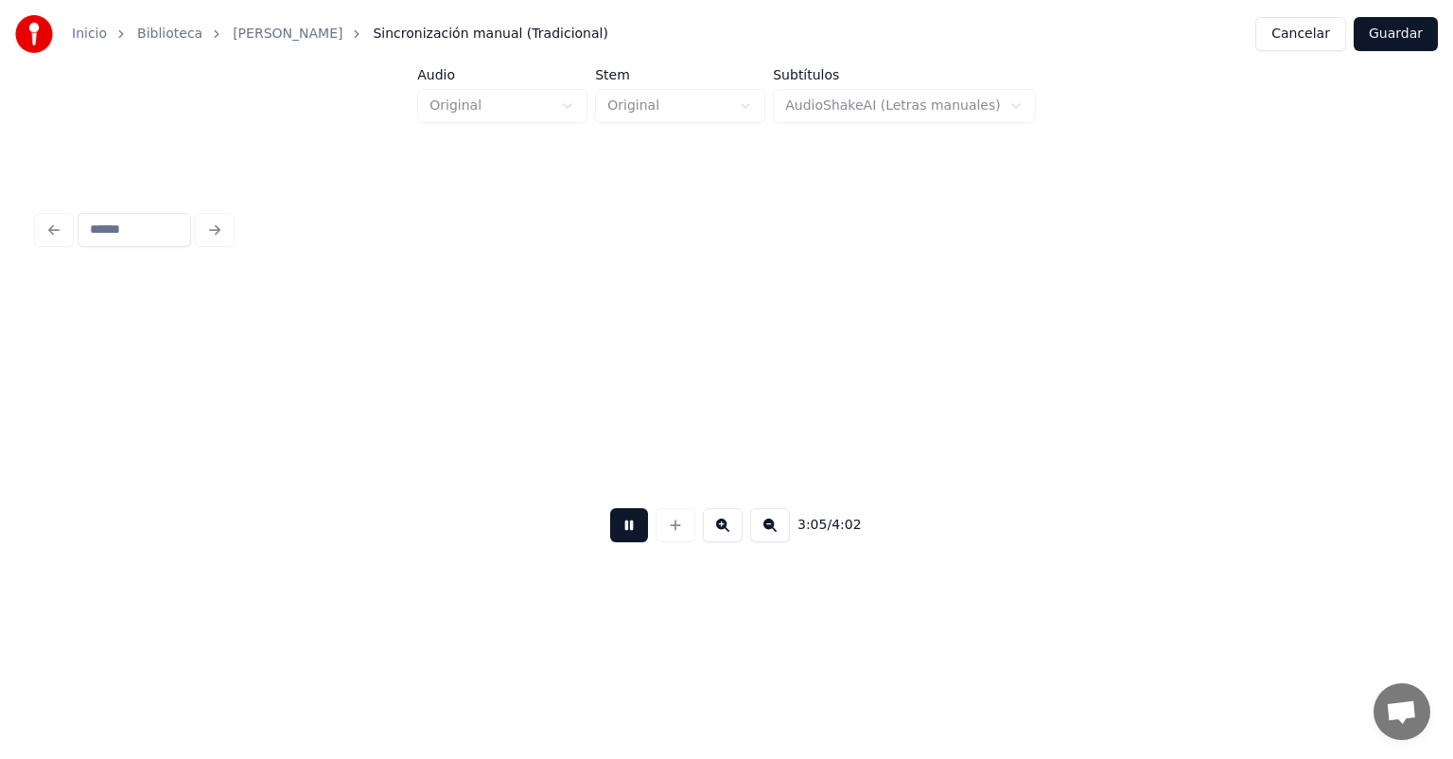
scroll to position [0, 61499]
click at [610, 538] on button at bounding box center [629, 525] width 38 height 34
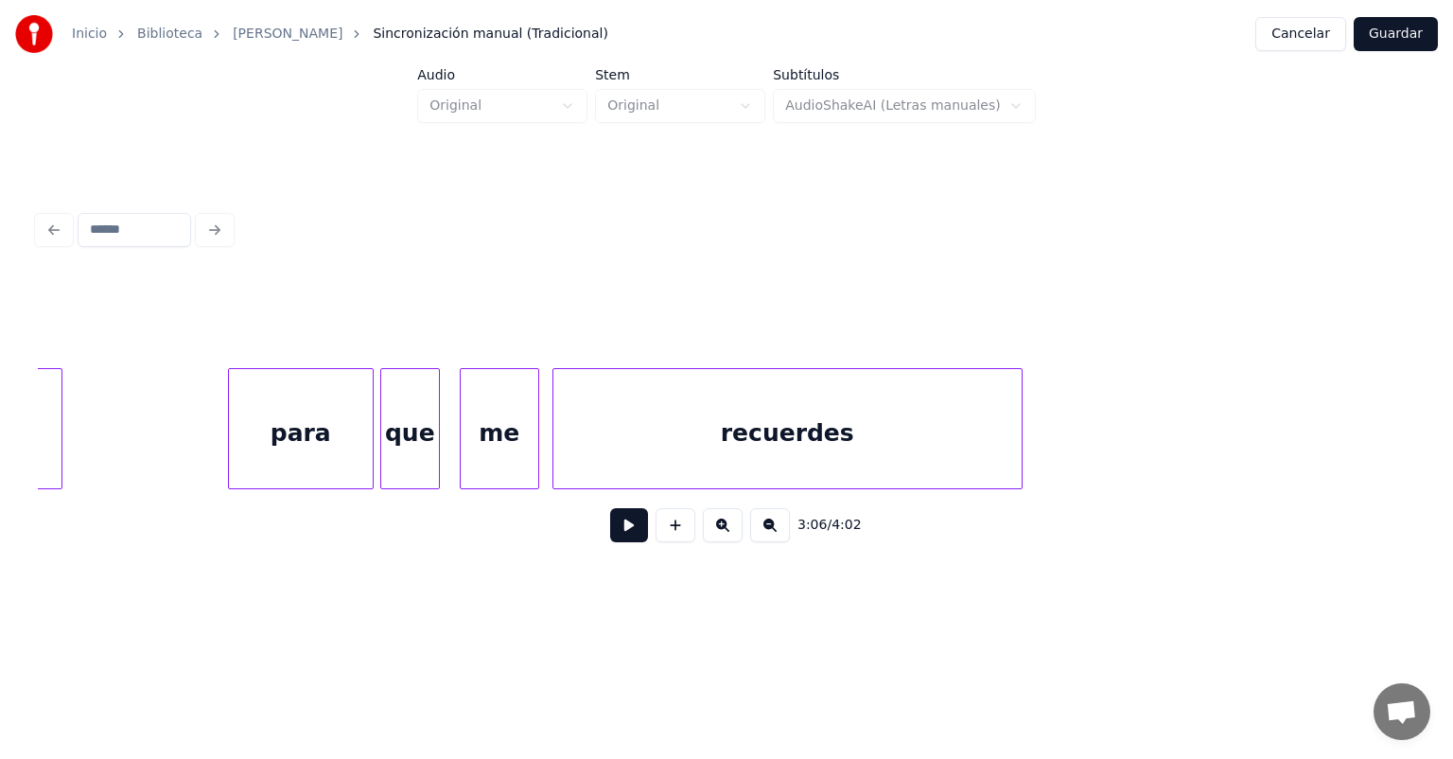
click at [245, 440] on div "para" at bounding box center [301, 433] width 144 height 129
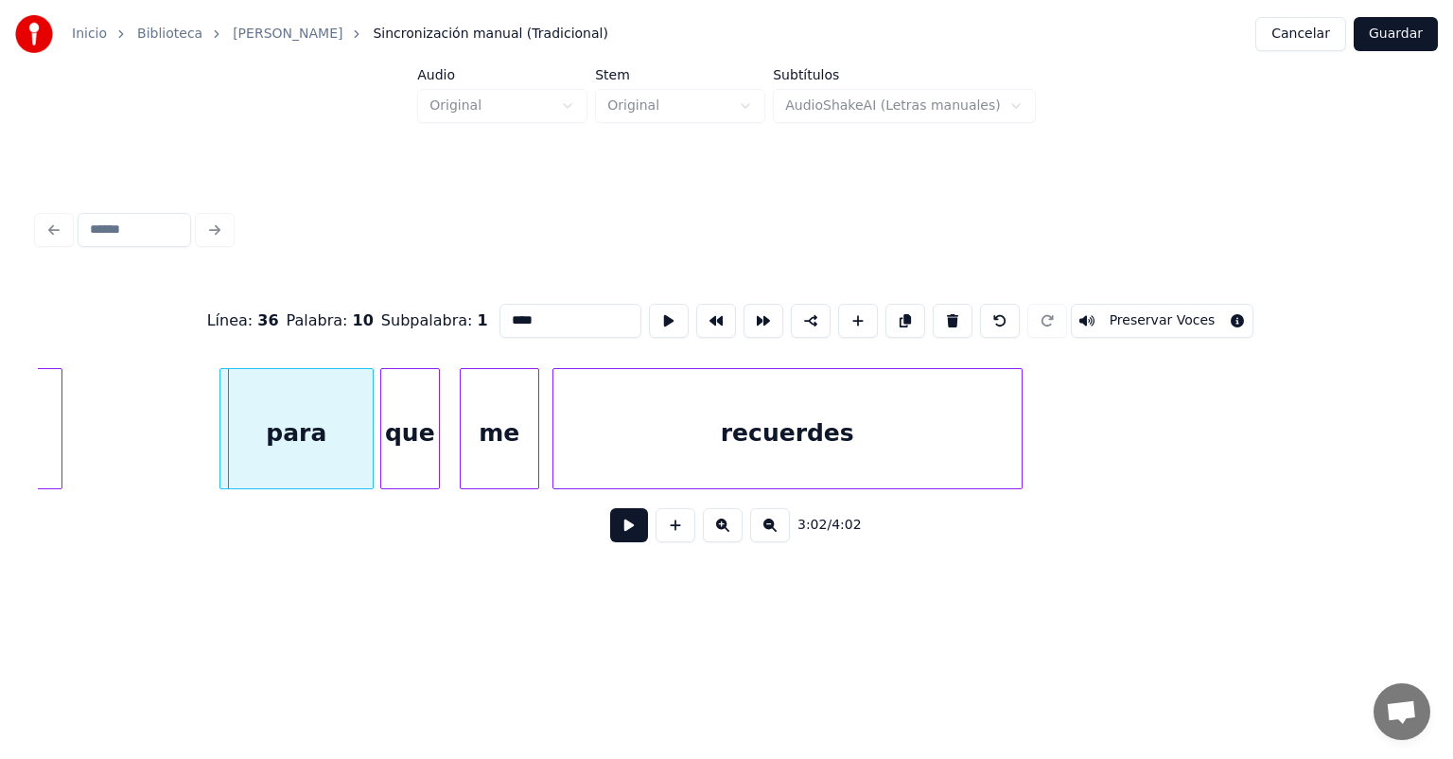
click at [231, 448] on div "para" at bounding box center [296, 433] width 152 height 129
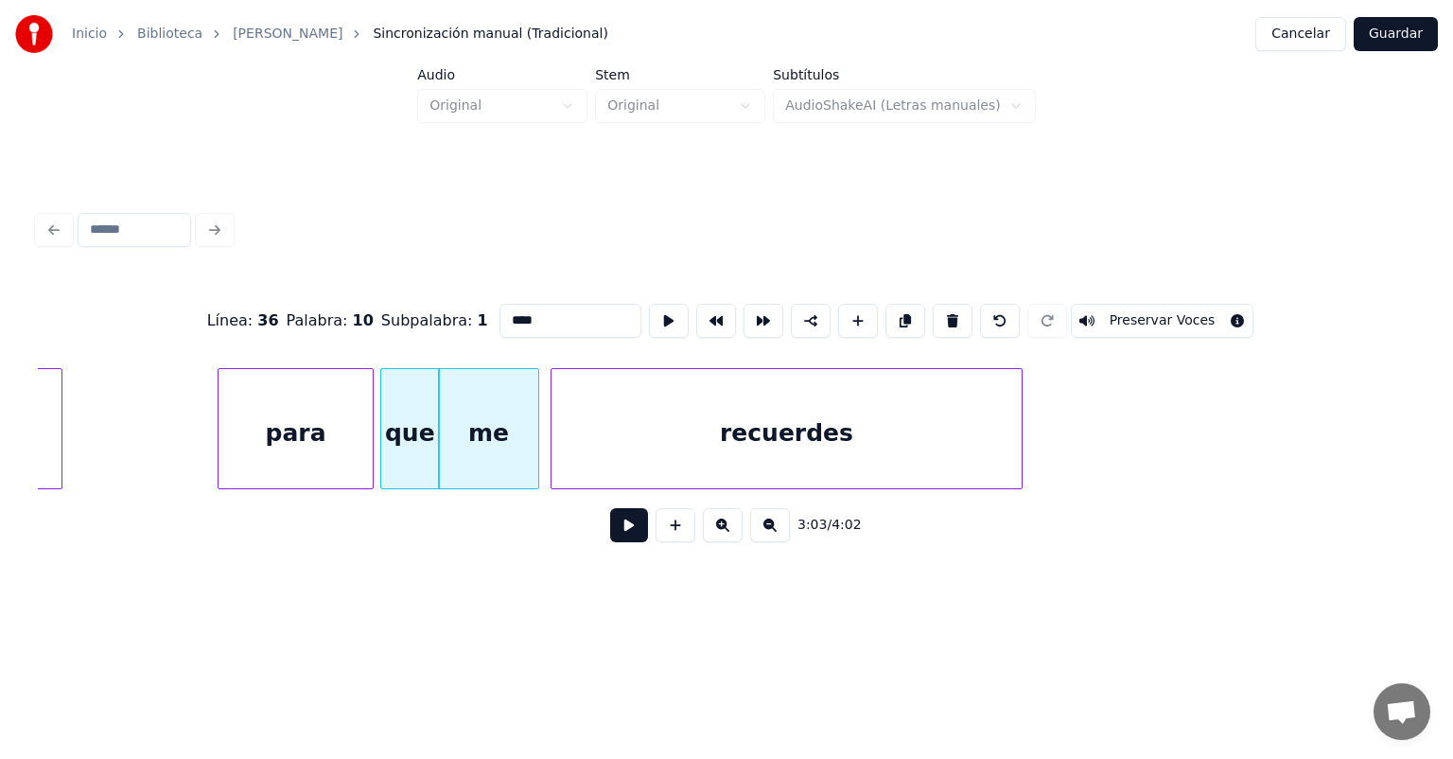
click at [555, 443] on div "recuerdes" at bounding box center [787, 433] width 470 height 129
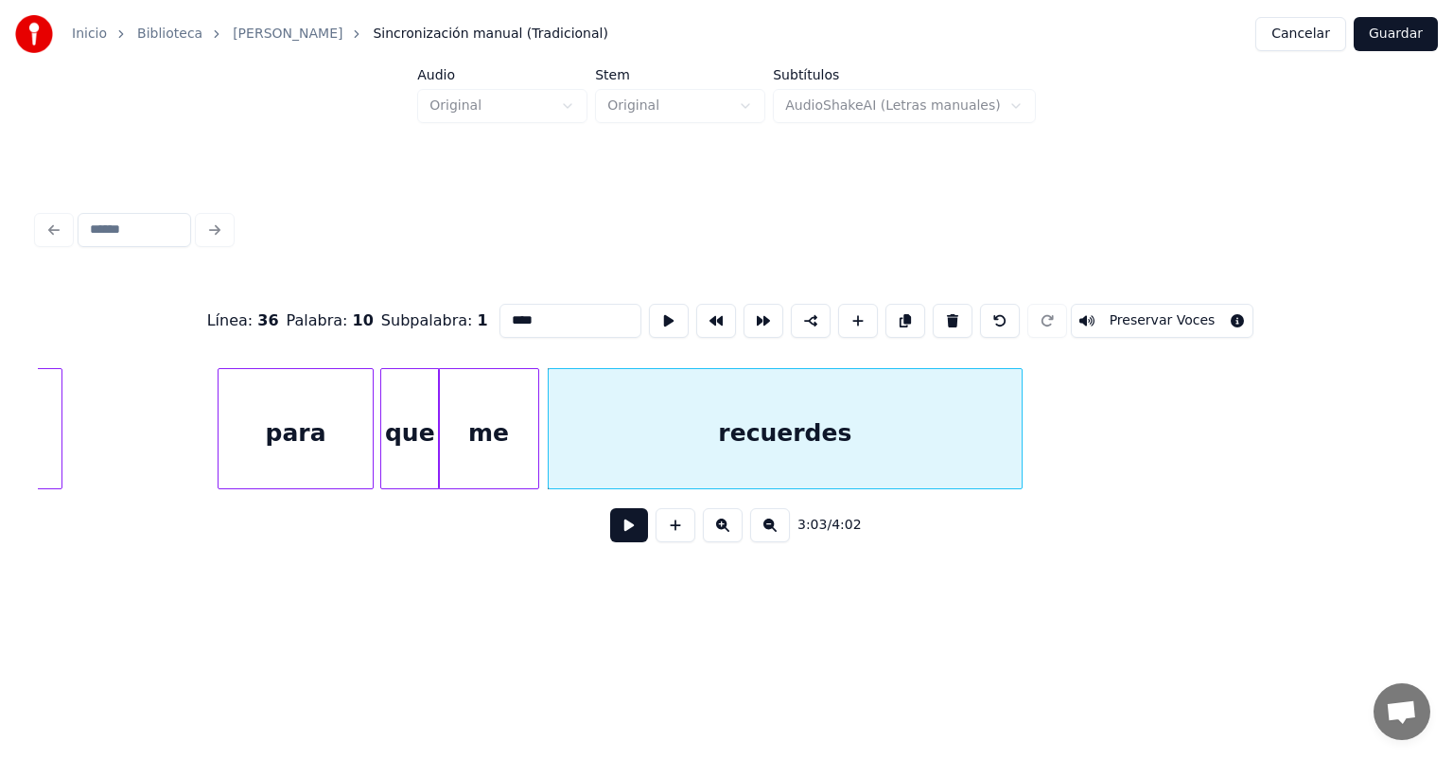
click at [612, 521] on button at bounding box center [629, 525] width 38 height 34
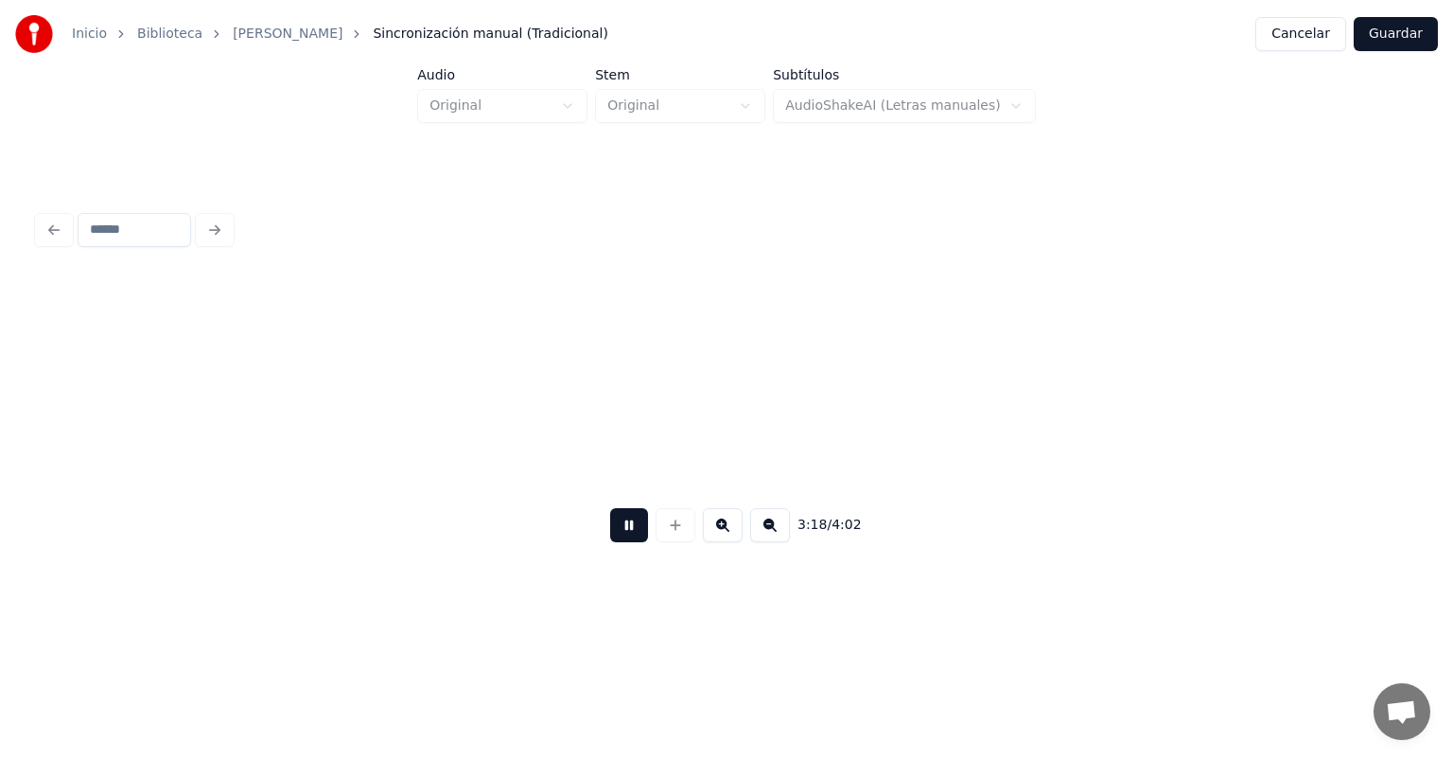
scroll to position [0, 65817]
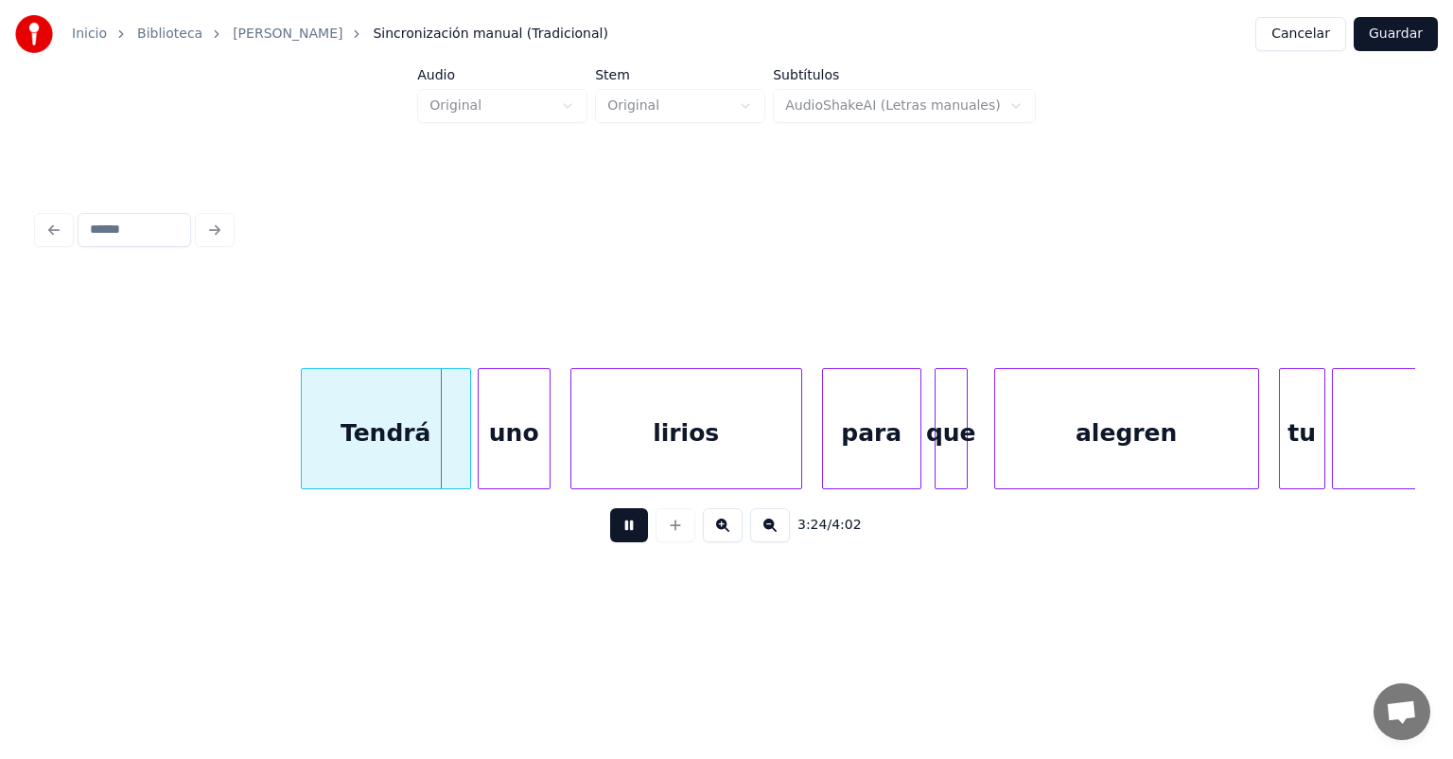
click at [315, 446] on div "Tendrá" at bounding box center [386, 433] width 168 height 129
click at [481, 450] on div "uno" at bounding box center [514, 433] width 71 height 129
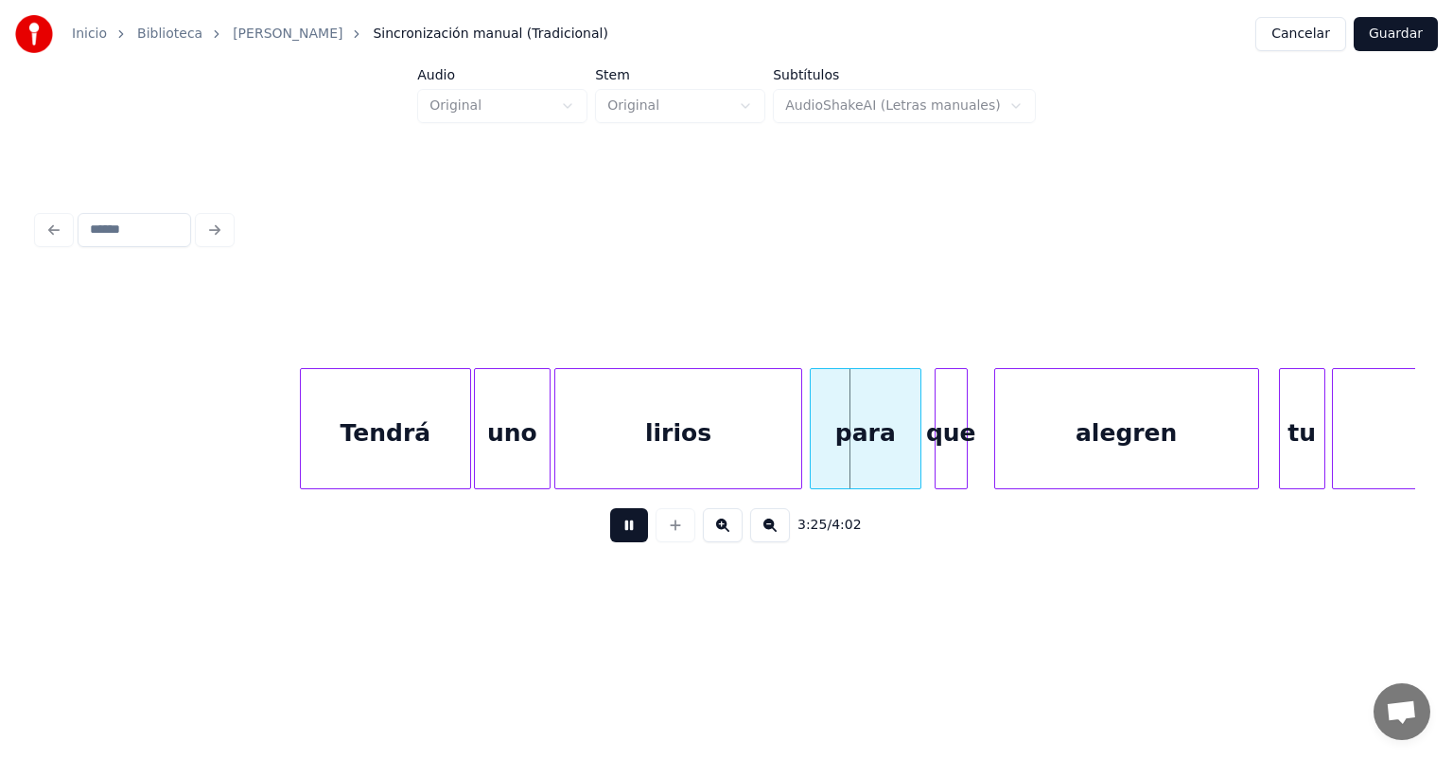
click at [825, 428] on div "para" at bounding box center [866, 433] width 110 height 129
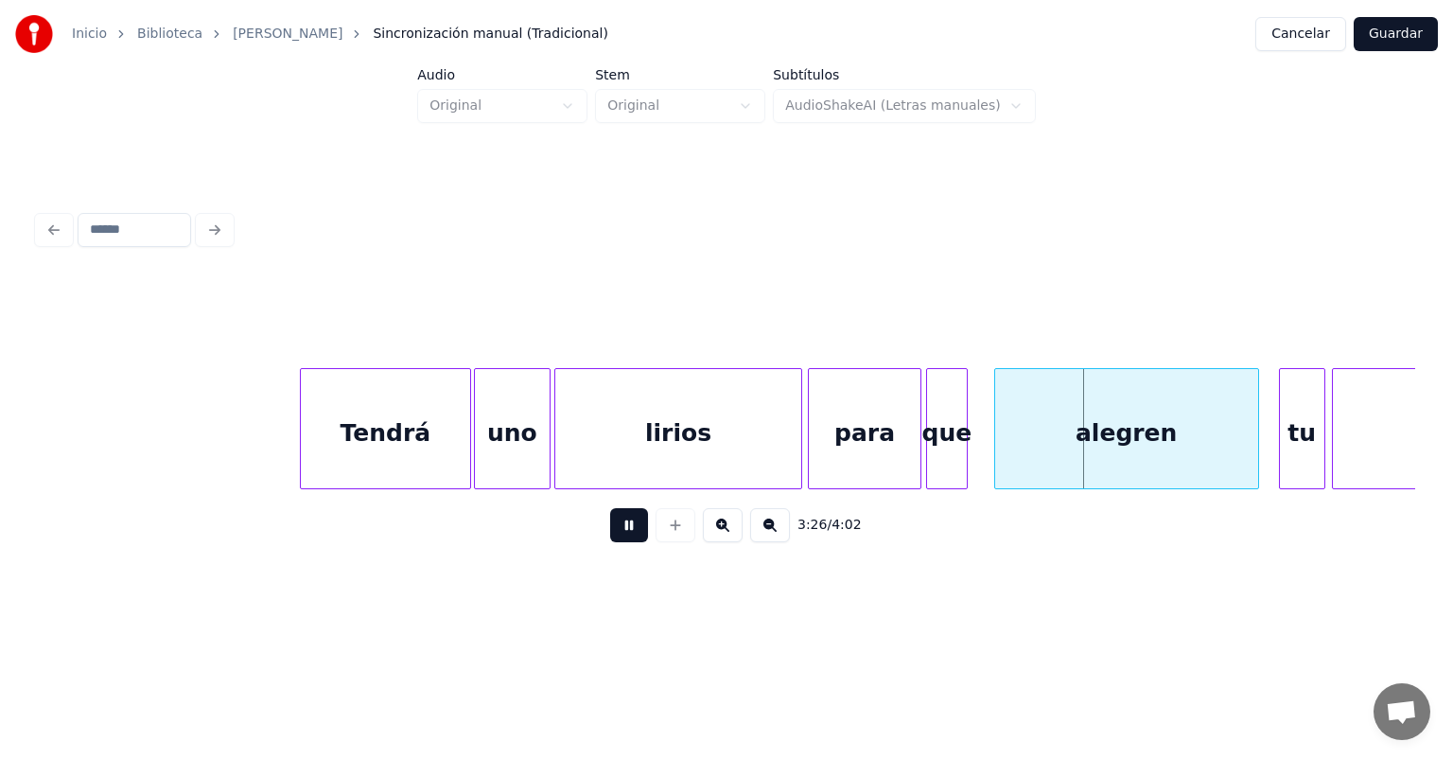
click at [938, 434] on div "que" at bounding box center [947, 433] width 40 height 129
click at [1283, 424] on div "tu" at bounding box center [1302, 433] width 44 height 129
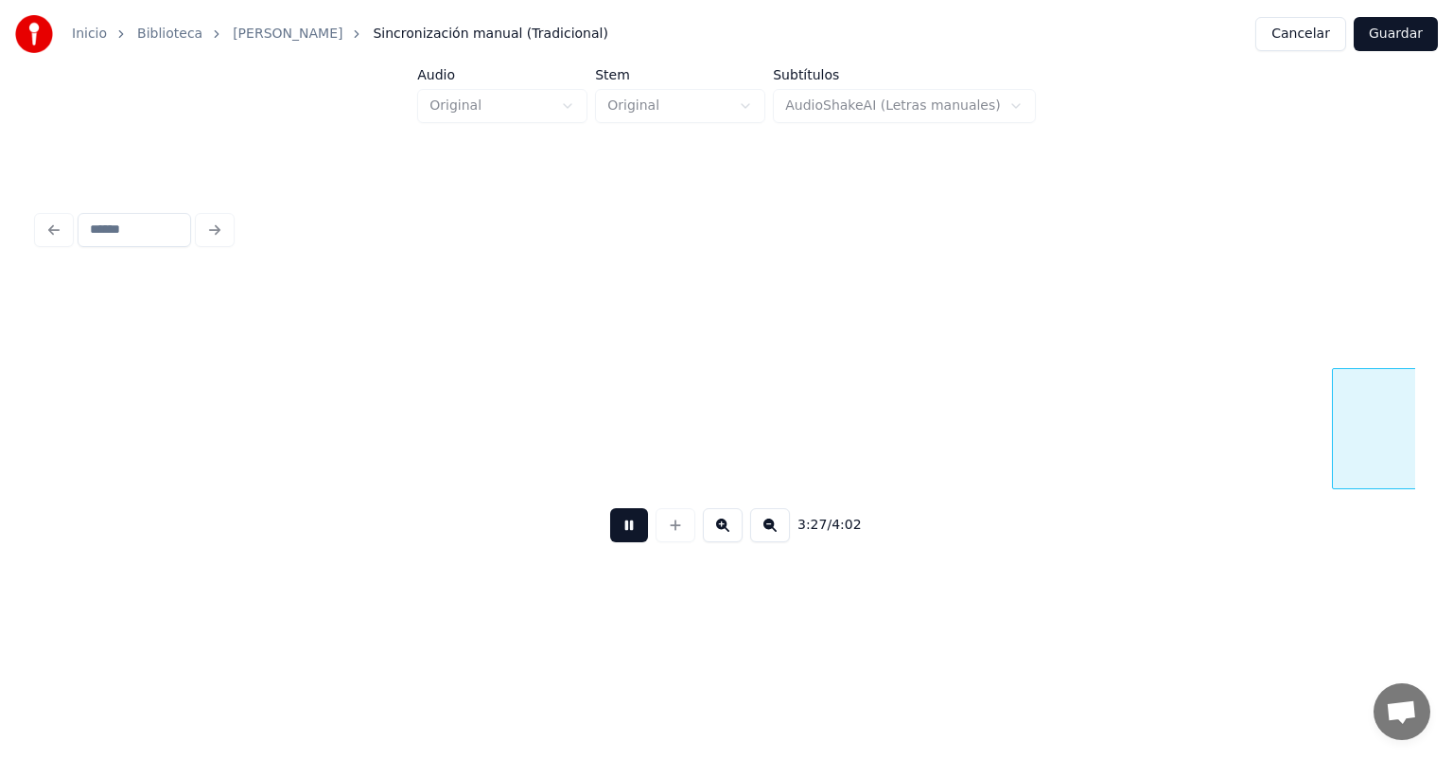
scroll to position [0, 68574]
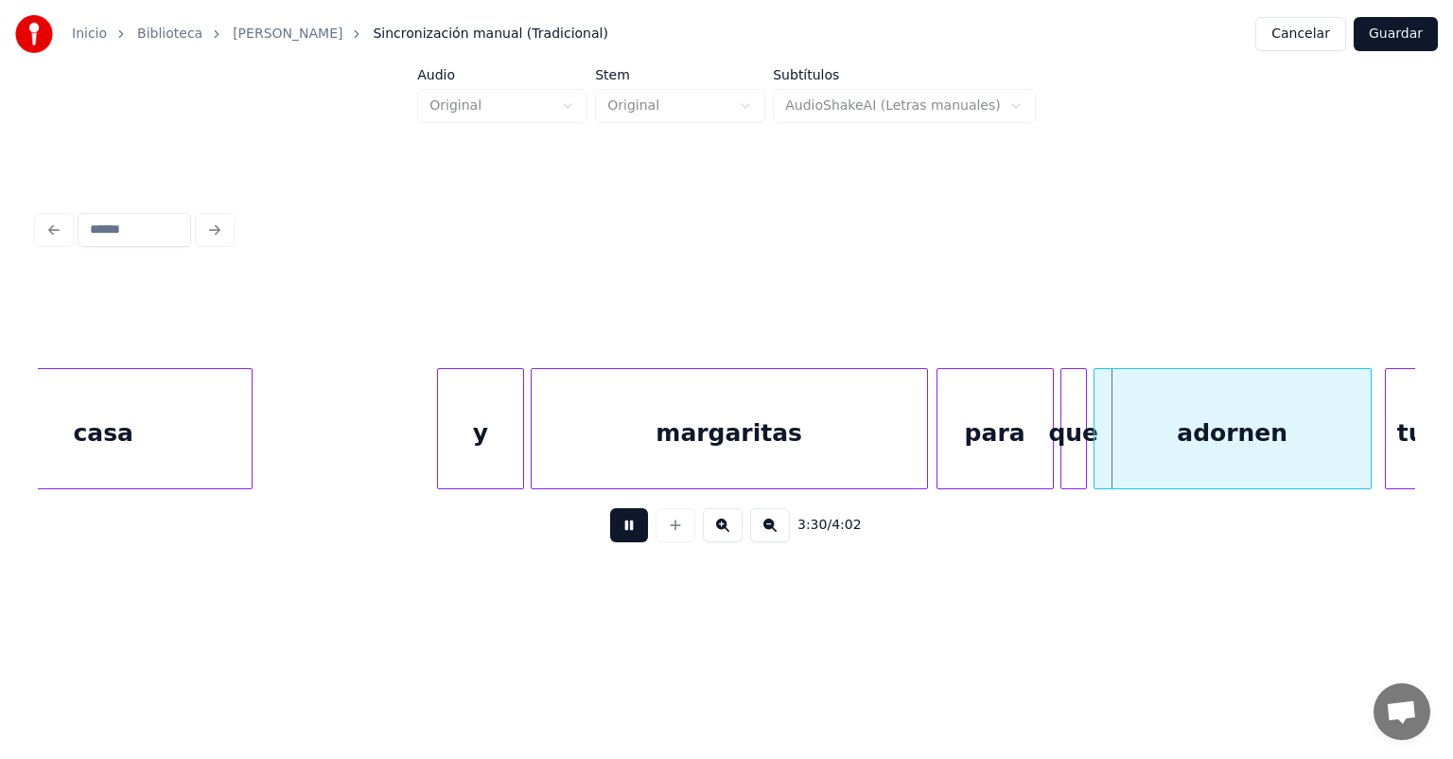
click at [1062, 430] on div at bounding box center [1065, 428] width 6 height 119
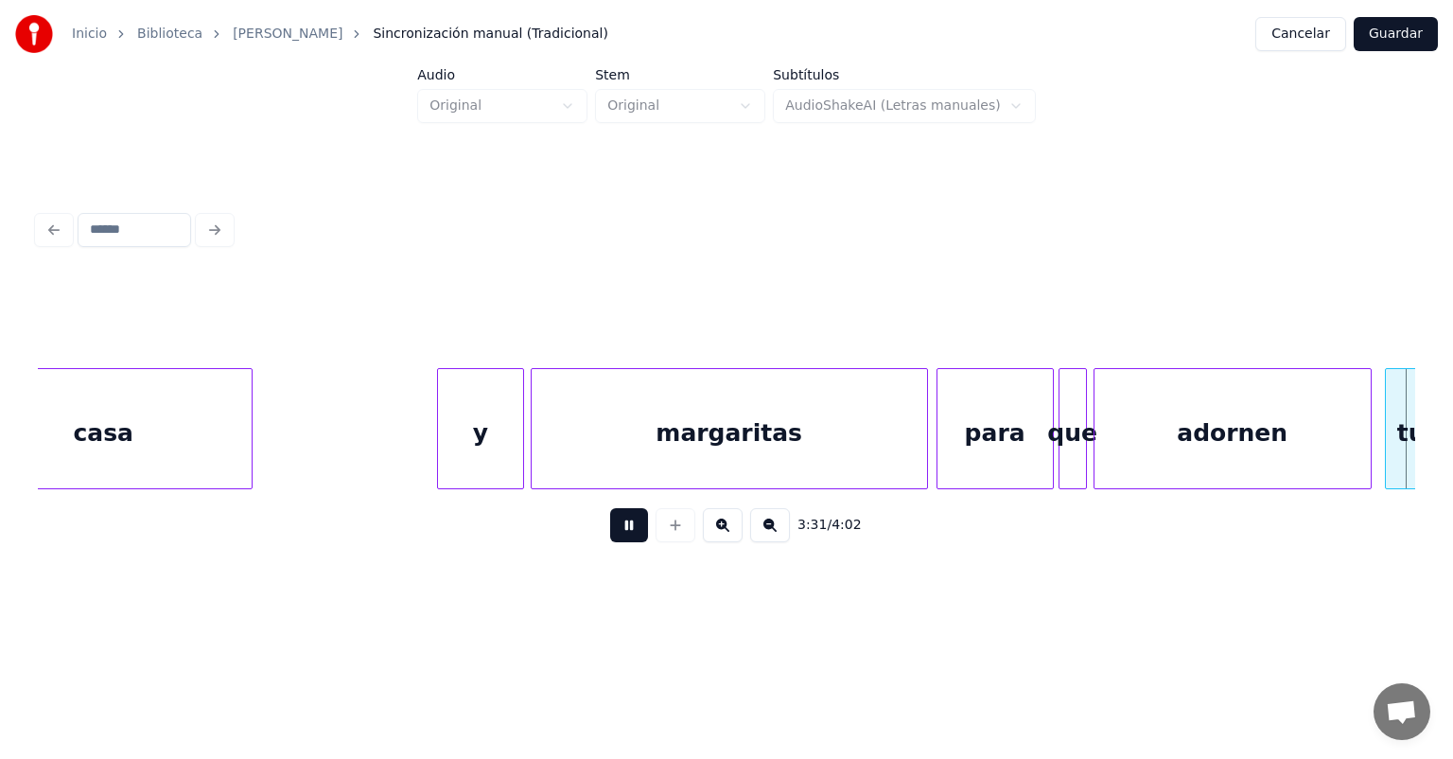
scroll to position [0, 69958]
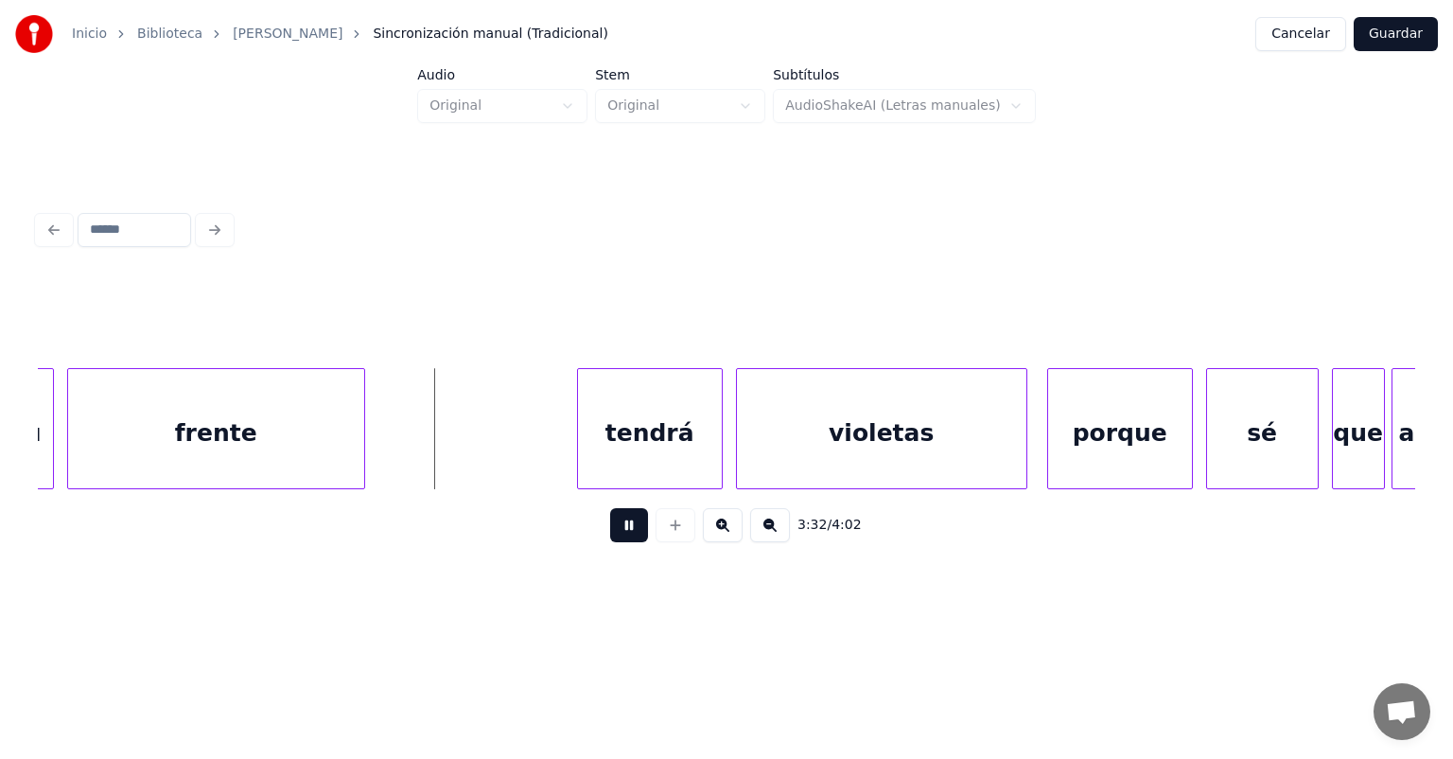
click at [360, 460] on div "frente" at bounding box center [216, 428] width 298 height 121
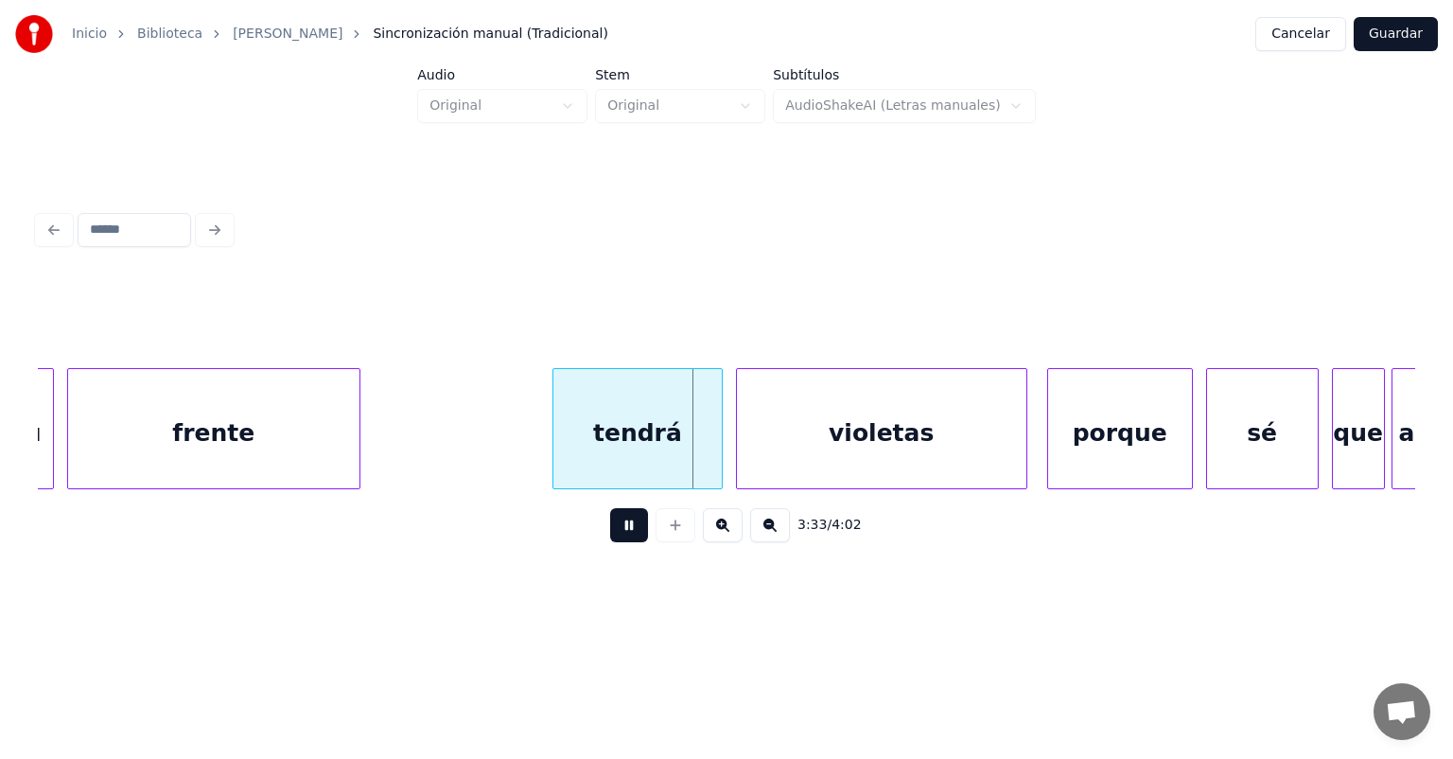
click at [739, 439] on div "violetas" at bounding box center [882, 433] width 290 height 129
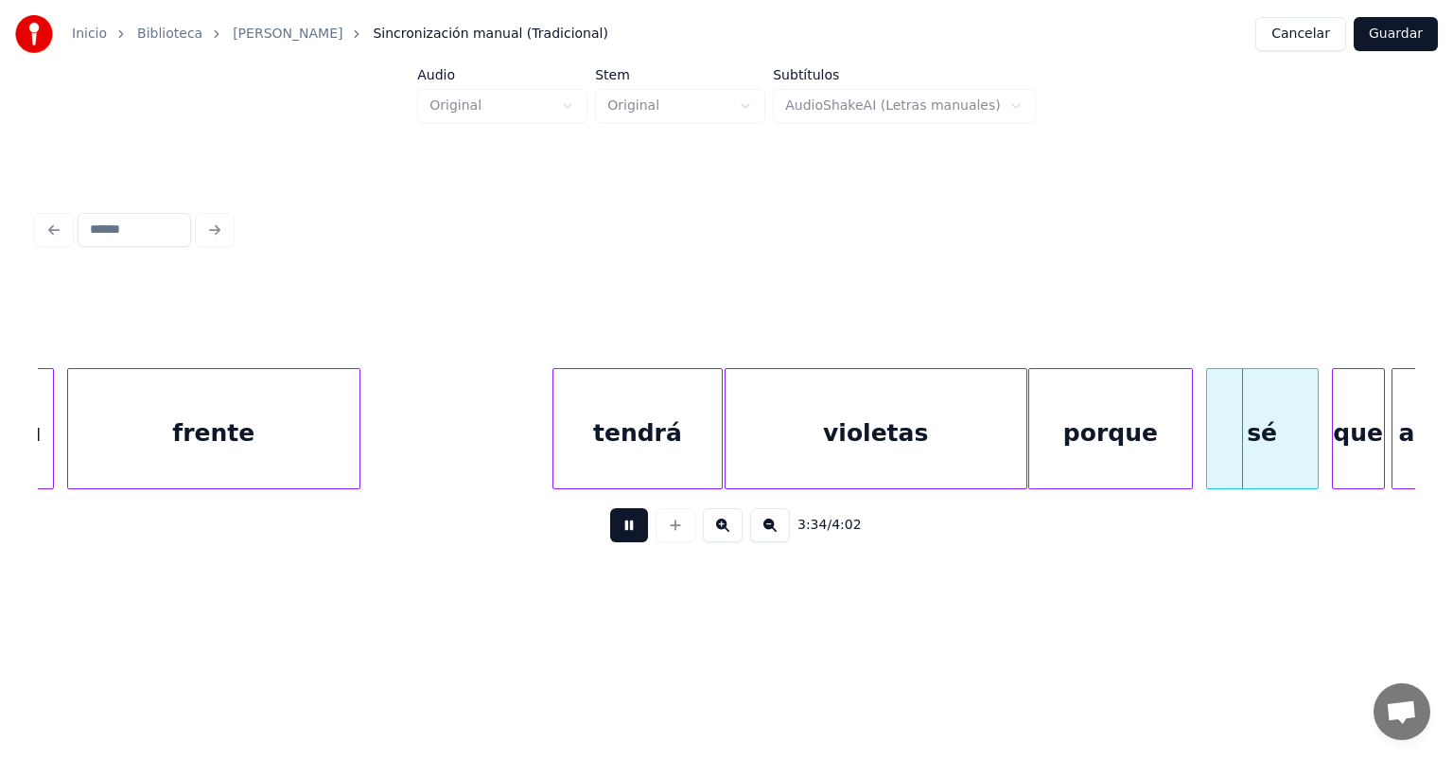
click at [1209, 421] on div "sé" at bounding box center [1262, 433] width 111 height 129
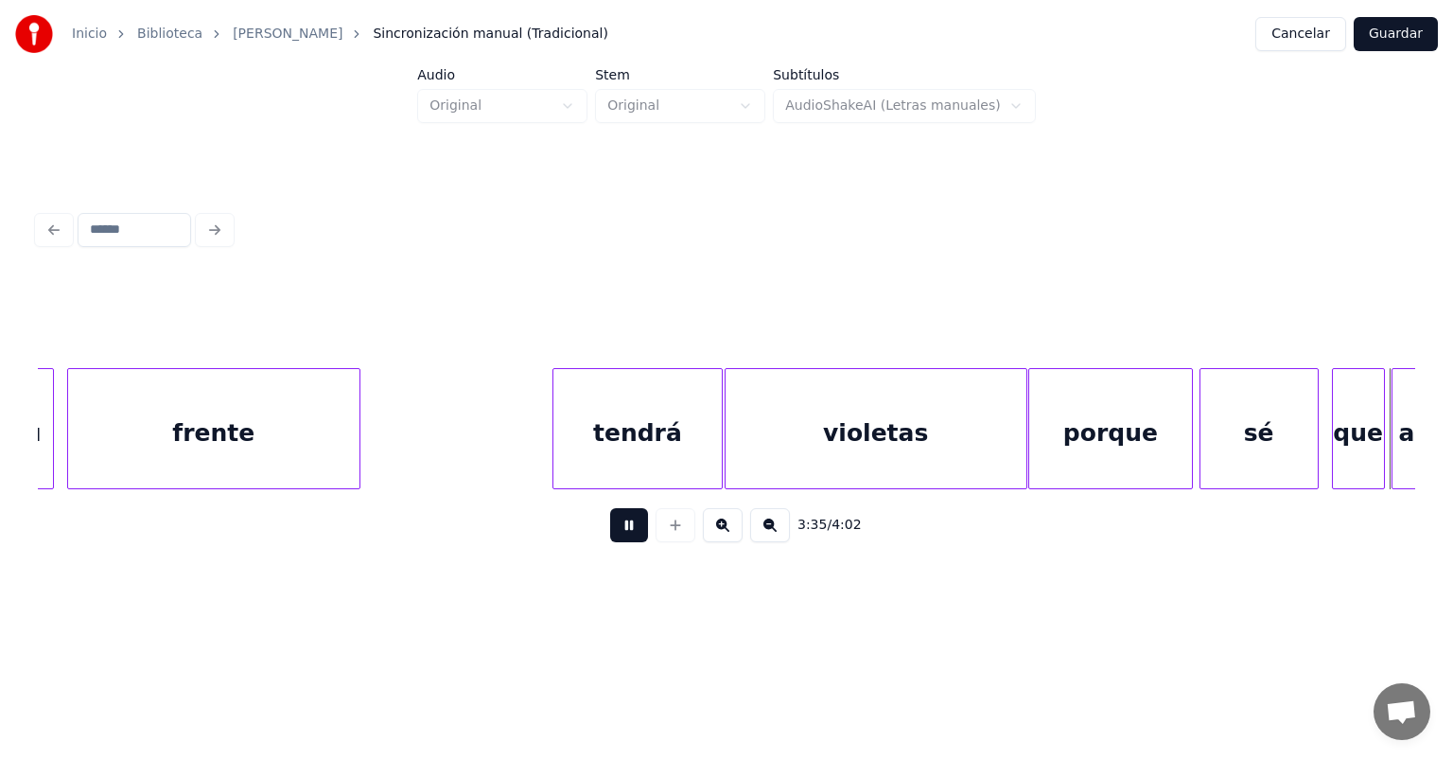
scroll to position [0, 71337]
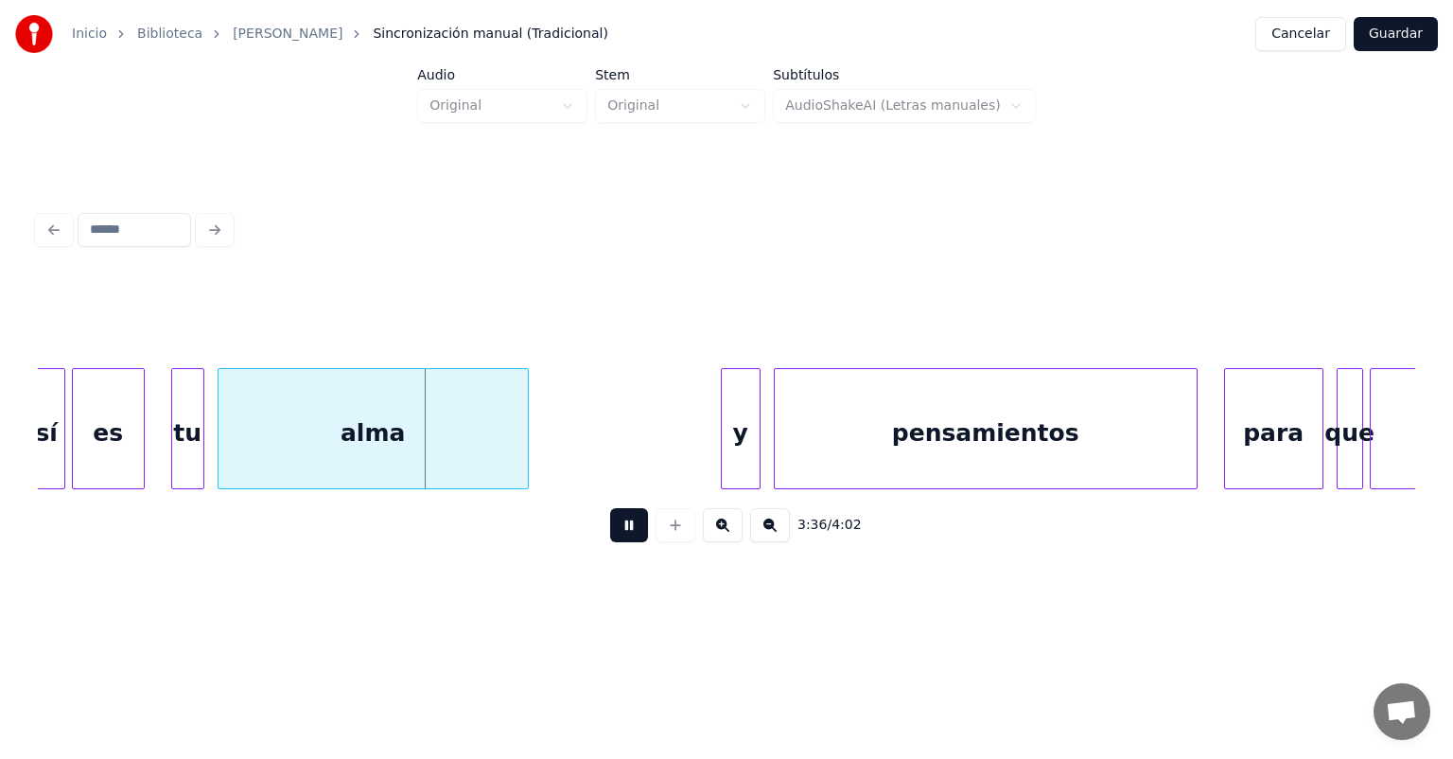
click at [174, 444] on div "tu" at bounding box center [187, 433] width 31 height 129
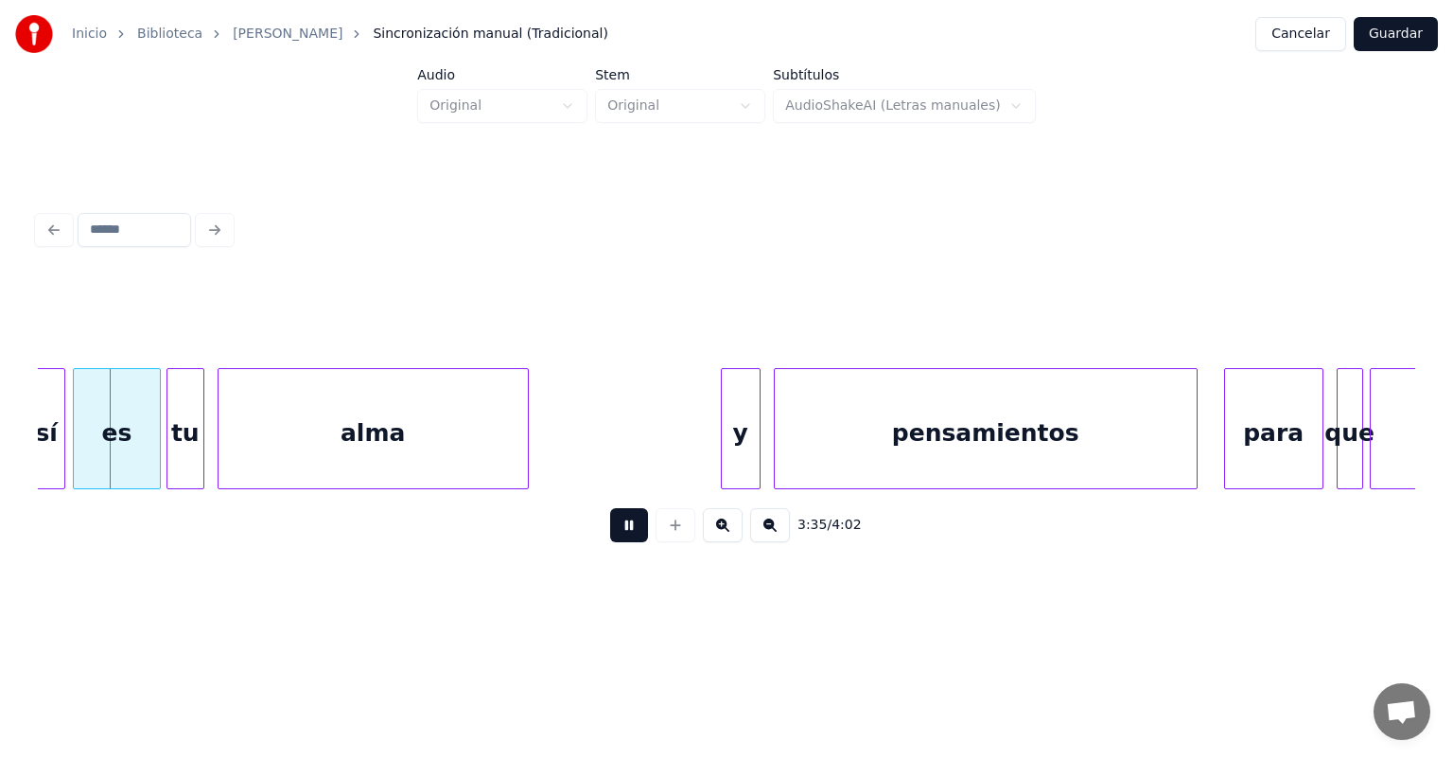
click at [42, 432] on div "así" at bounding box center [38, 433] width 51 height 129
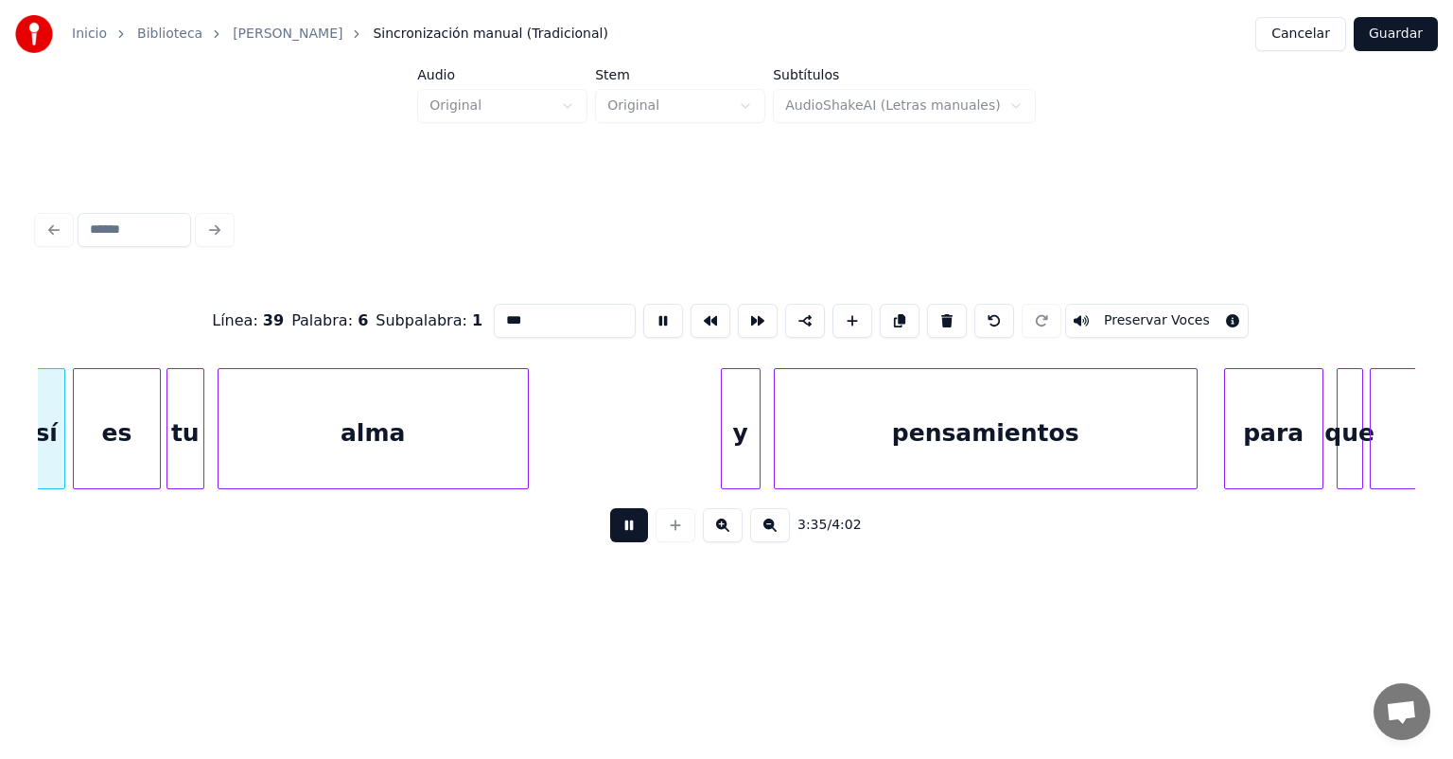
scroll to position [0, 71312]
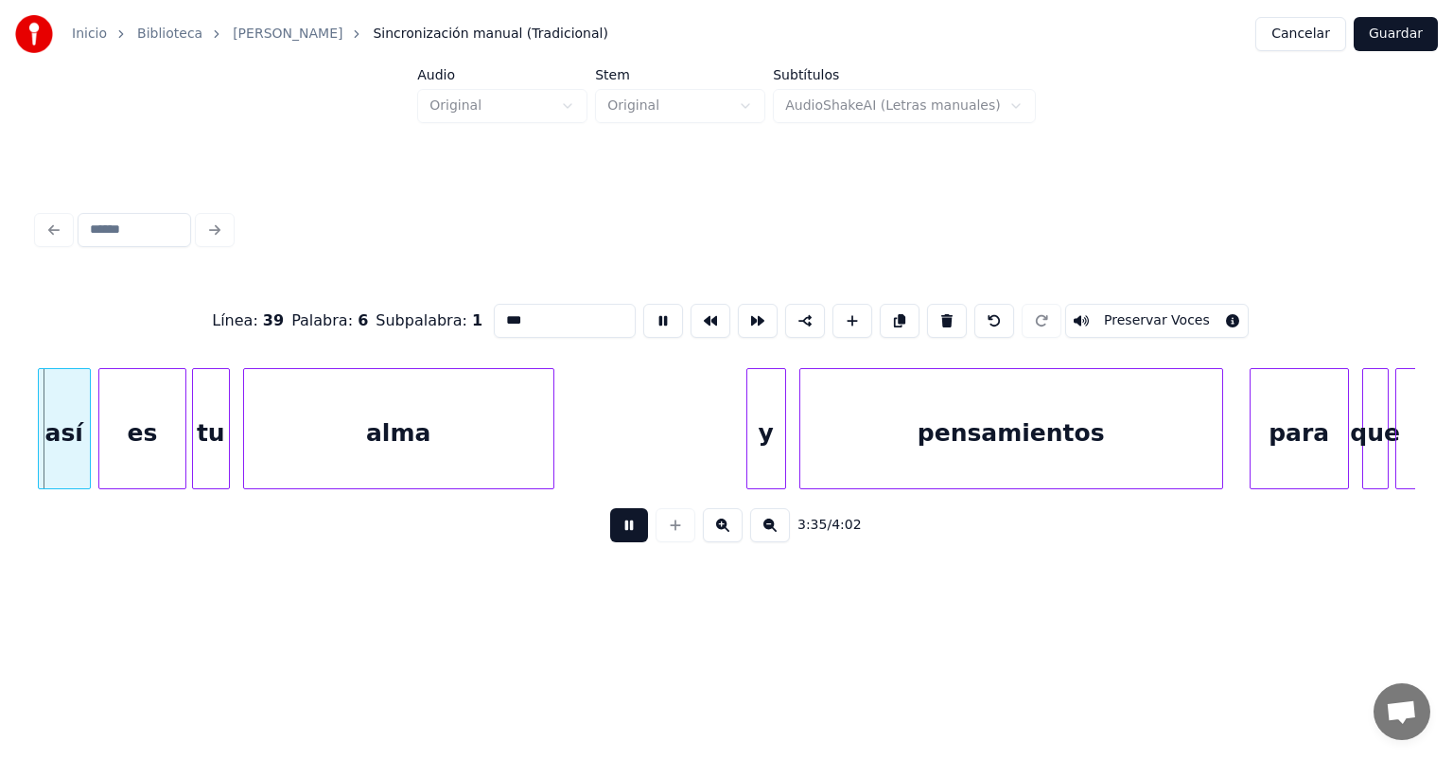
click at [57, 435] on div "así" at bounding box center [64, 433] width 51 height 129
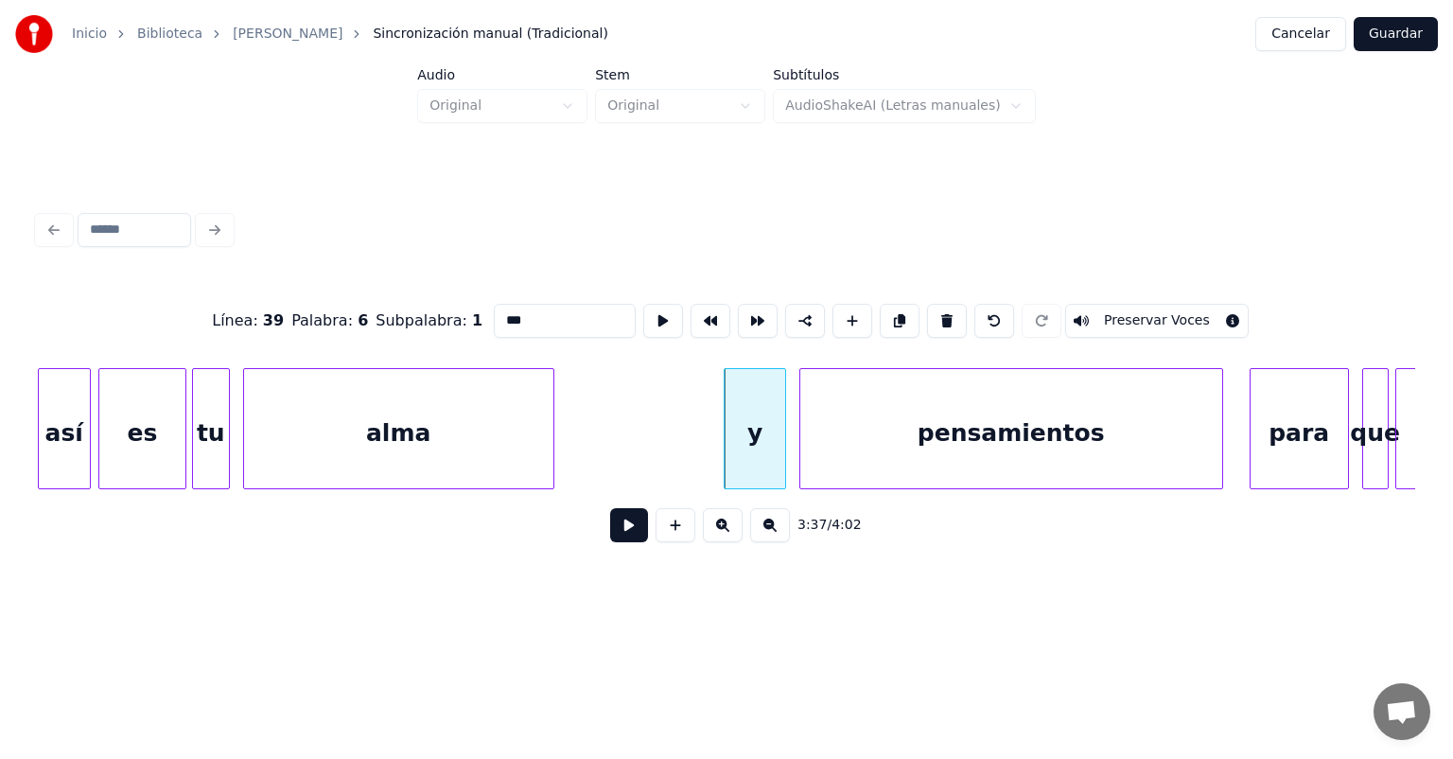
click at [800, 425] on div "pensamientos" at bounding box center [1011, 433] width 422 height 129
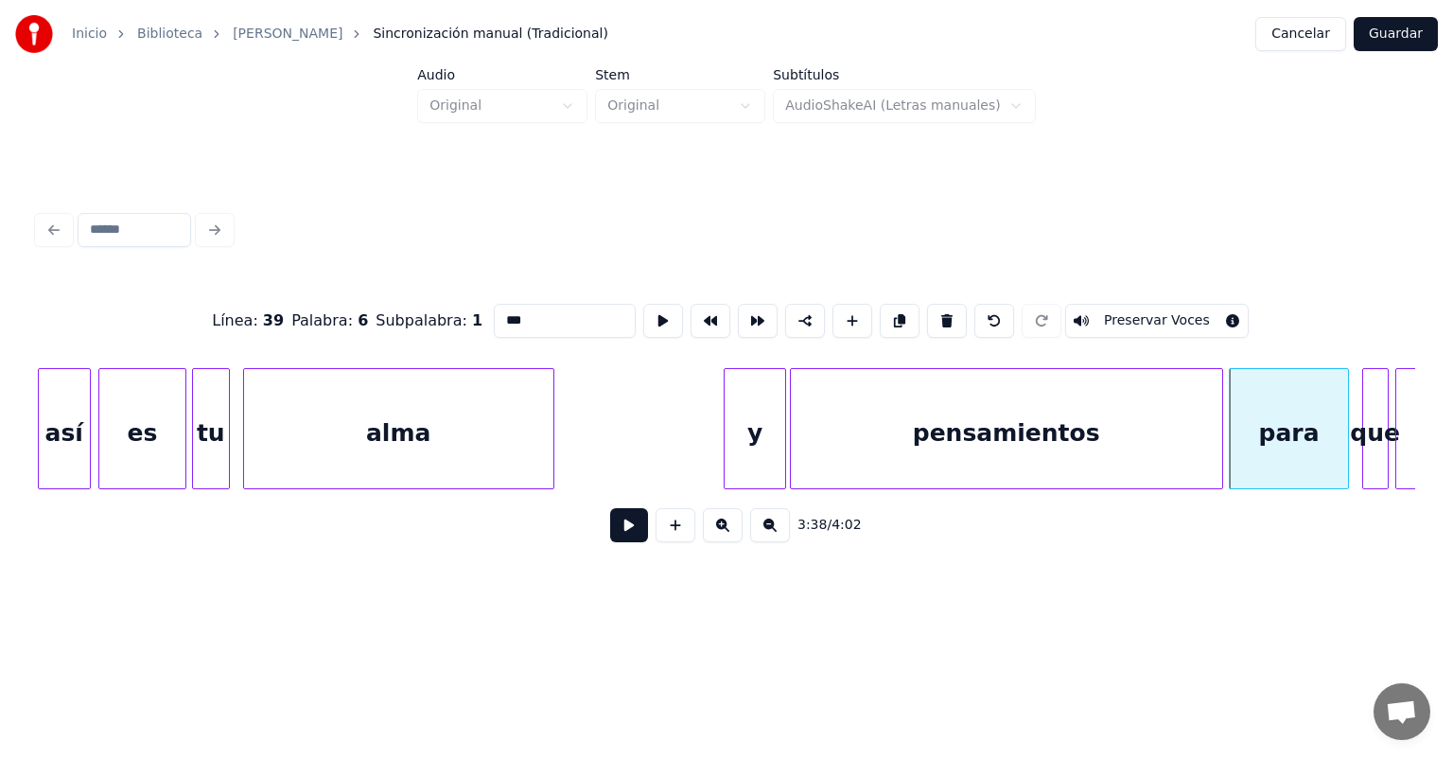
click at [610, 532] on button at bounding box center [629, 525] width 38 height 34
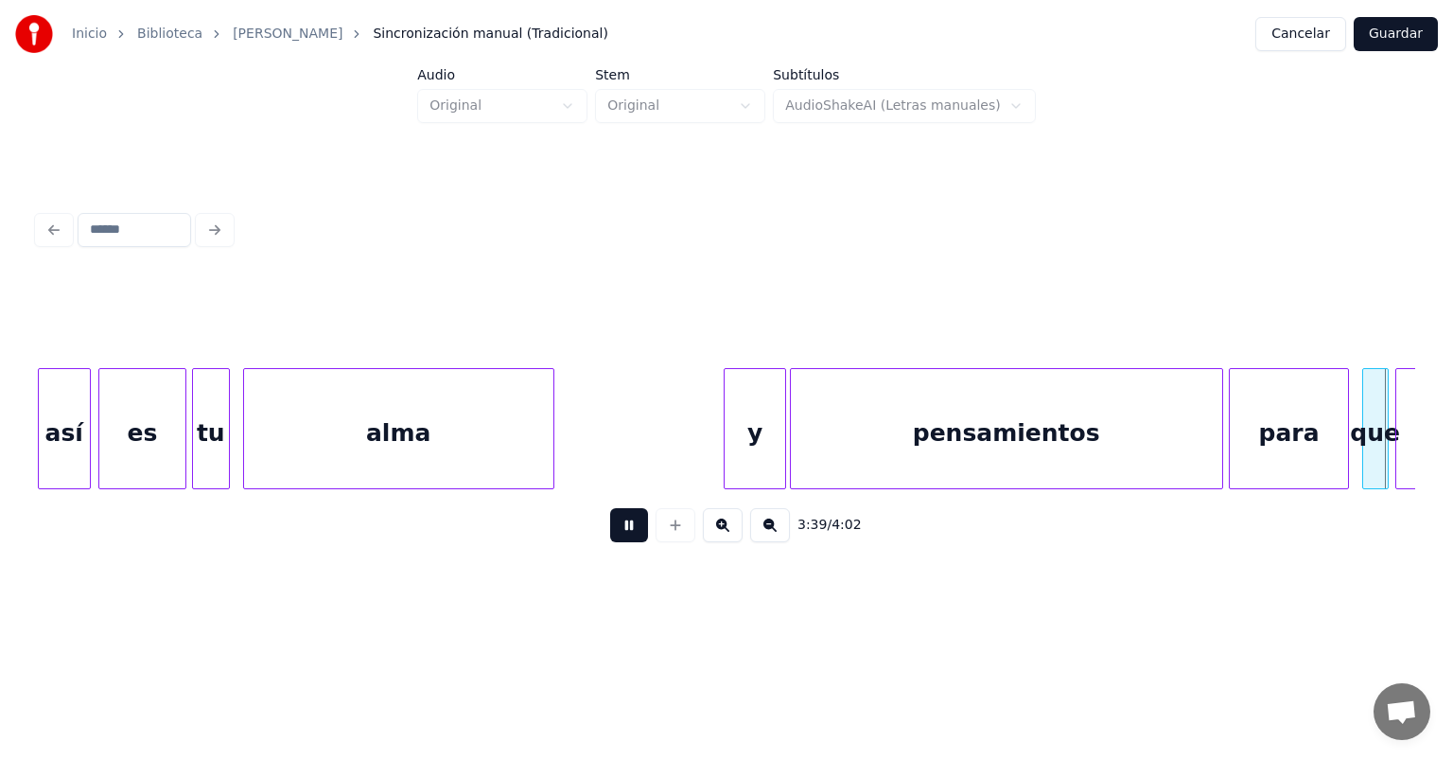
scroll to position [0, 72689]
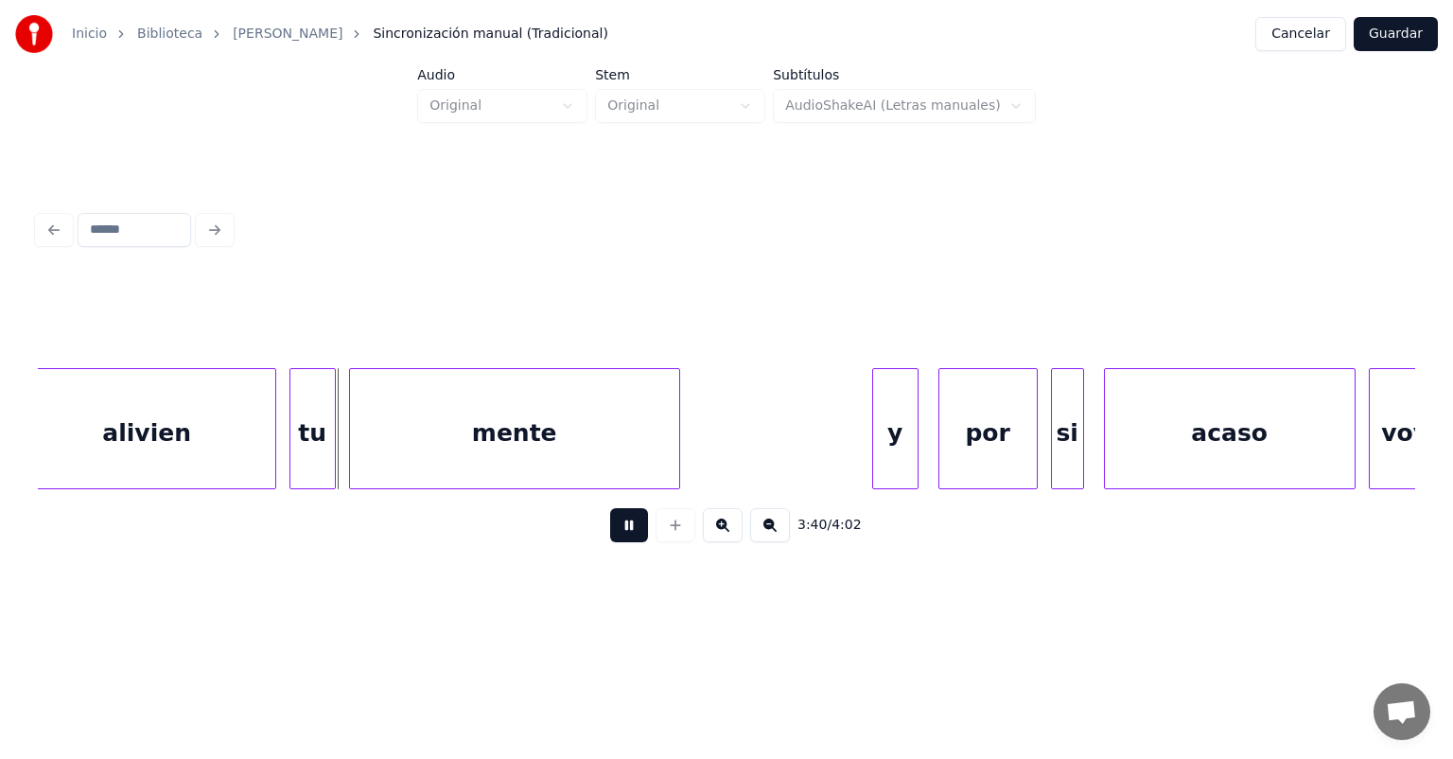
click at [290, 458] on div "tu" at bounding box center [312, 433] width 44 height 129
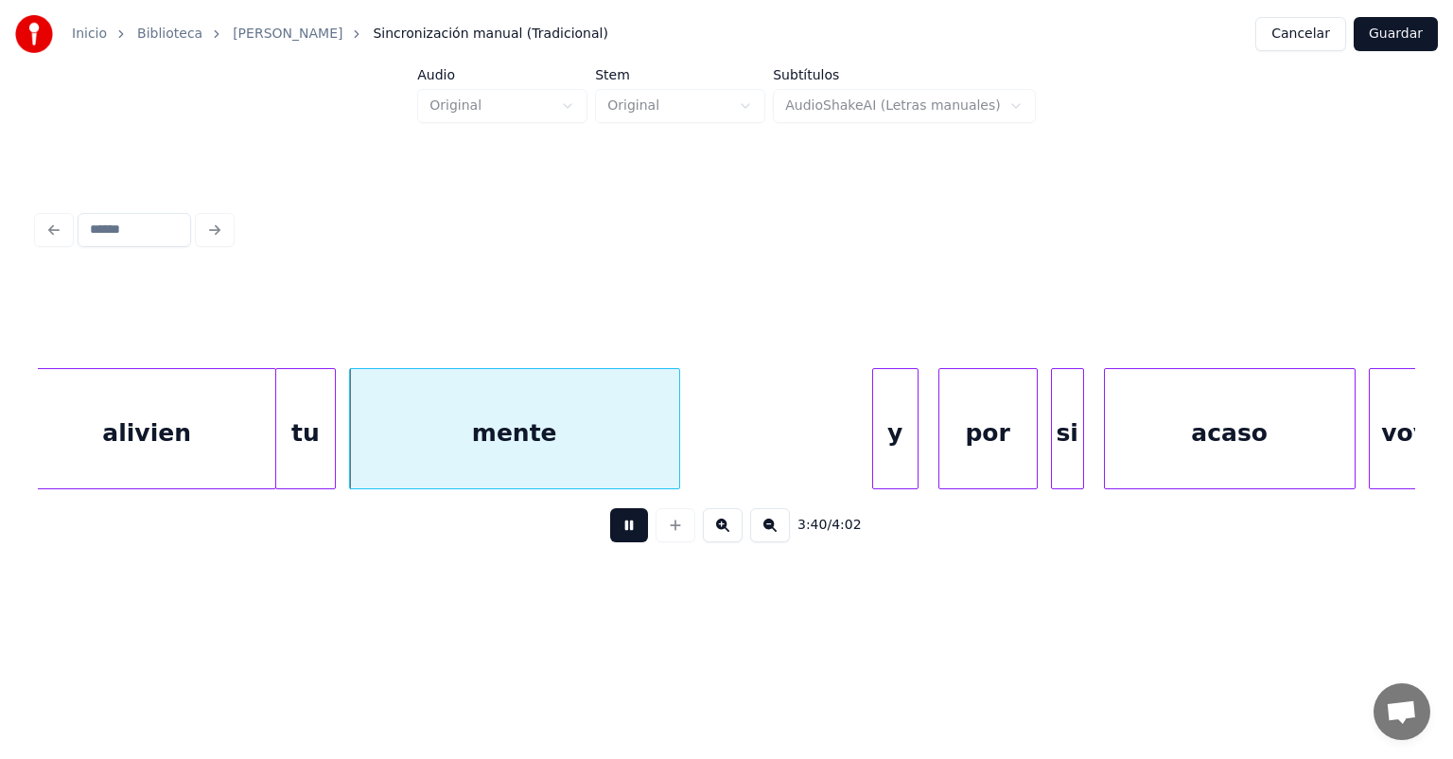
click at [350, 450] on div "mente" at bounding box center [514, 433] width 329 height 129
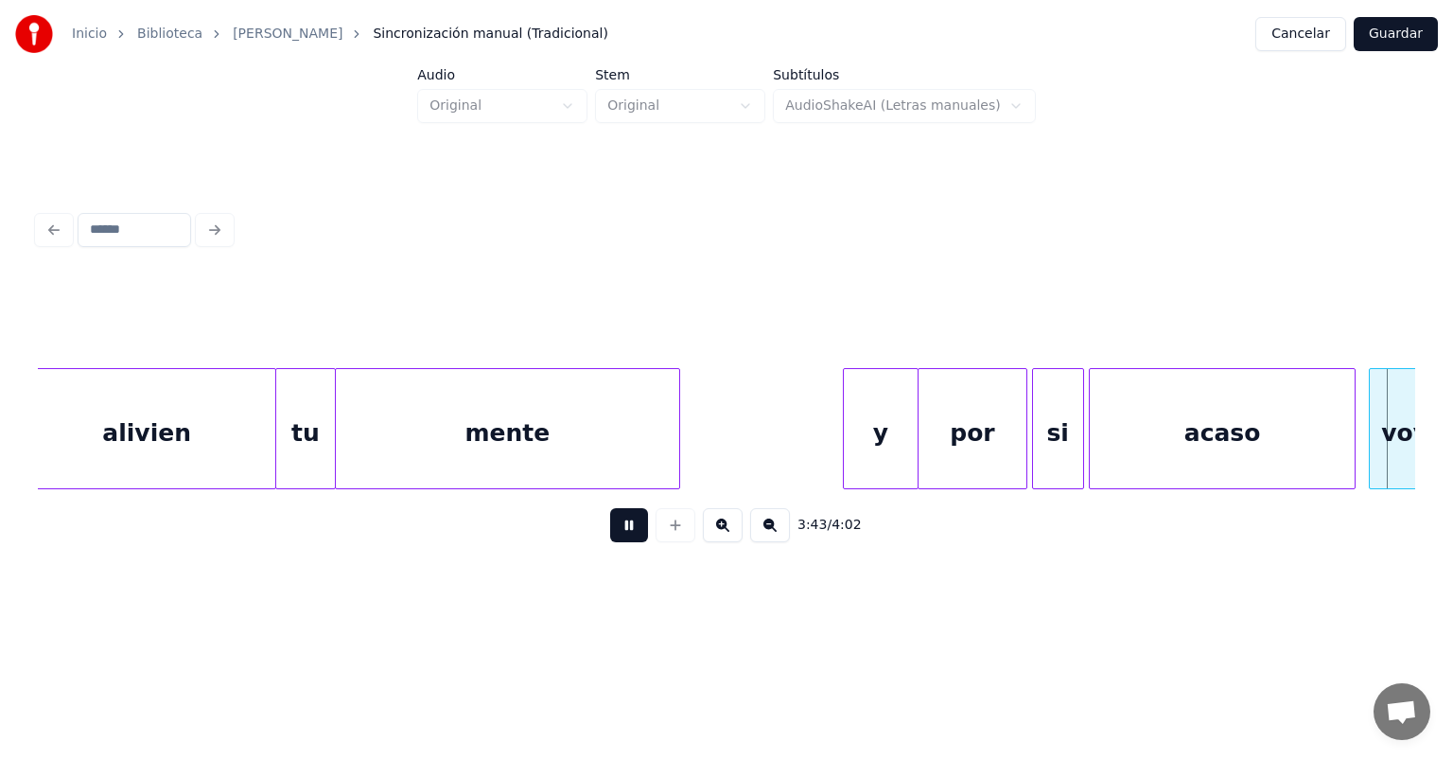
scroll to position [0, 74072]
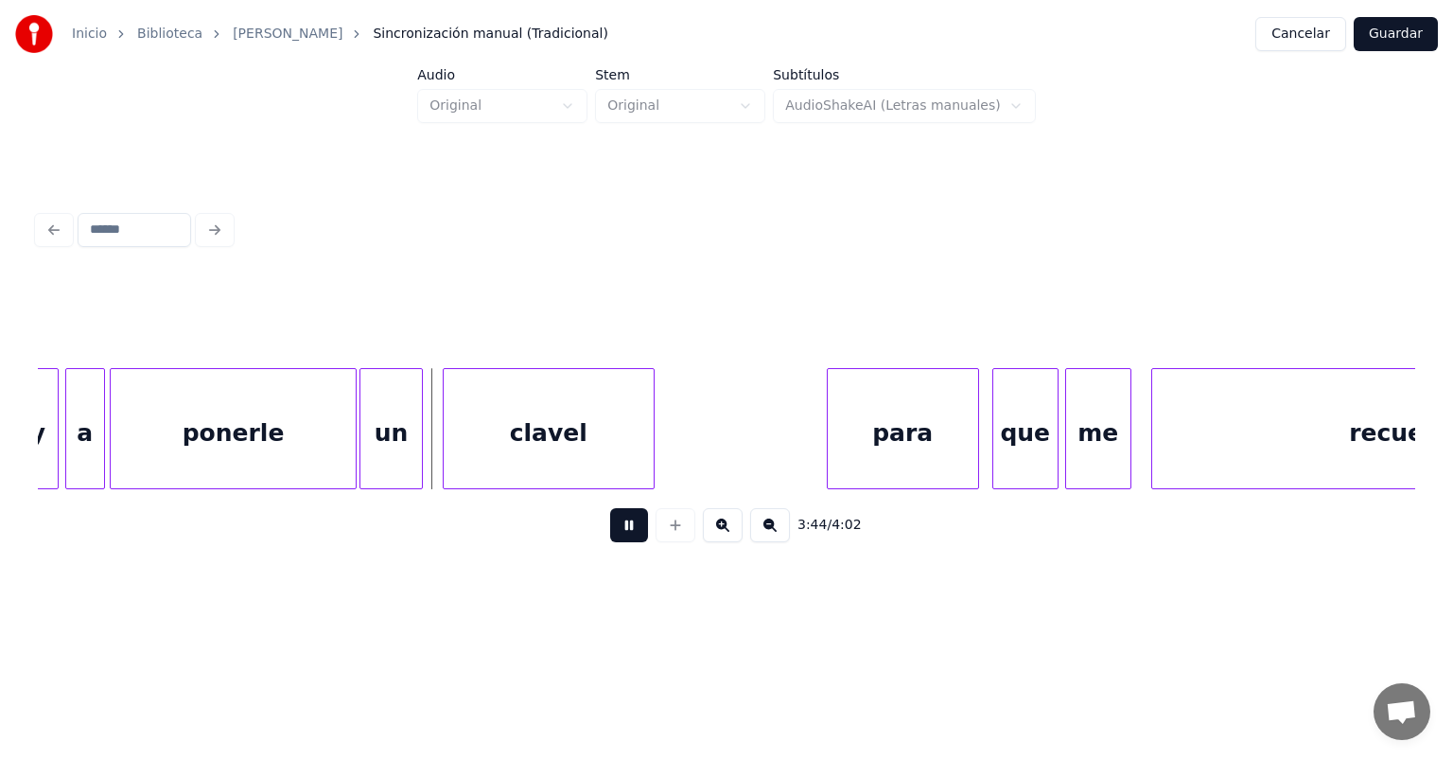
click at [372, 451] on div "un" at bounding box center [390, 433] width 61 height 129
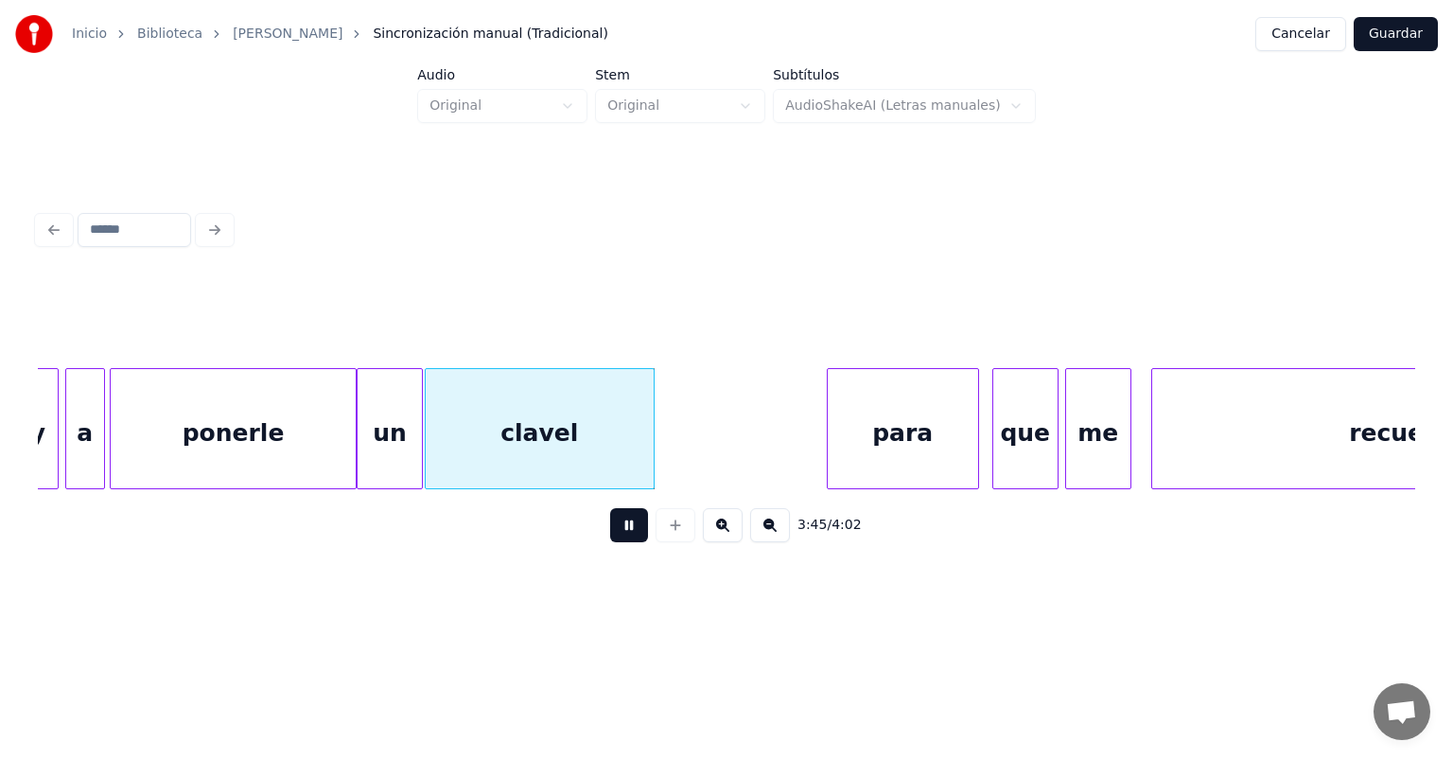
click at [828, 433] on div "para" at bounding box center [903, 433] width 150 height 129
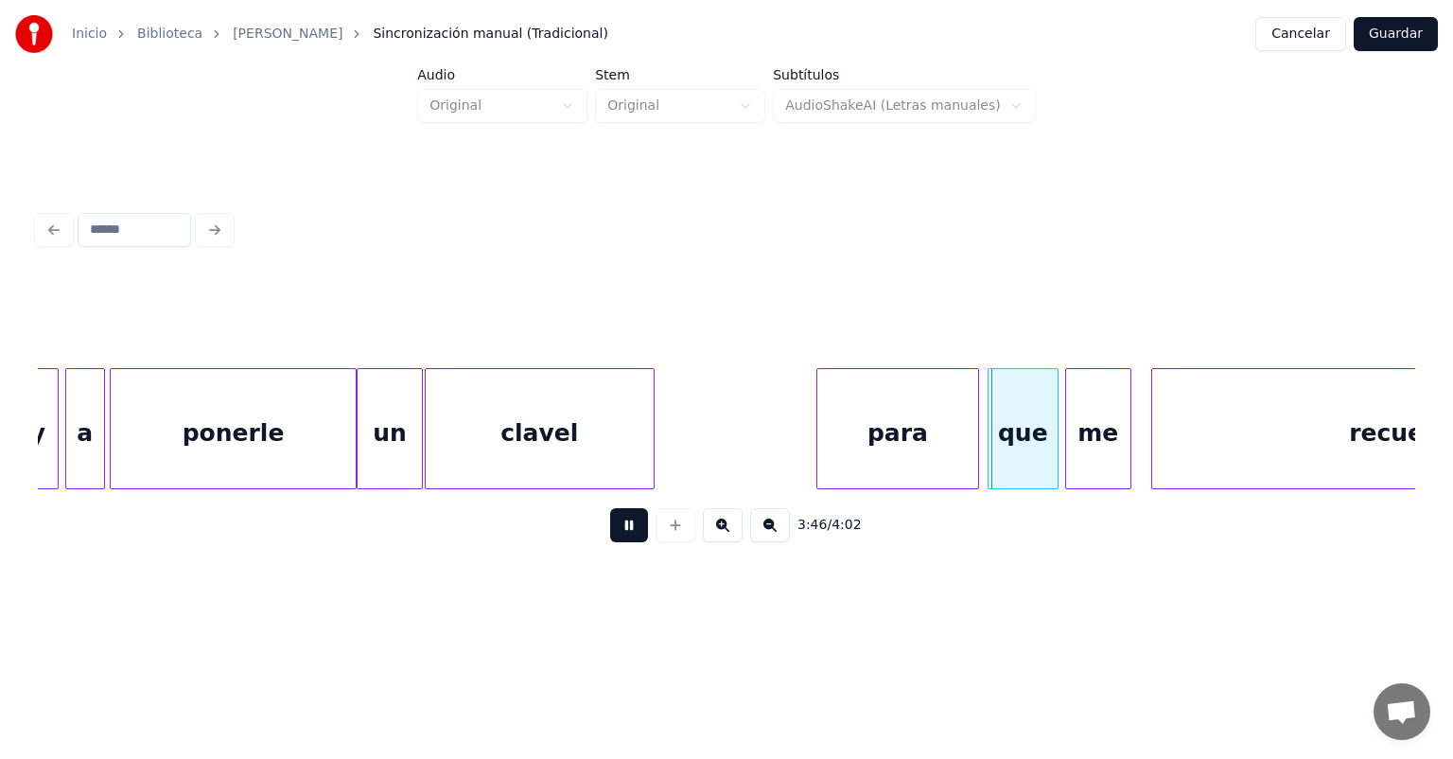
click at [993, 430] on div "que" at bounding box center [1023, 433] width 69 height 129
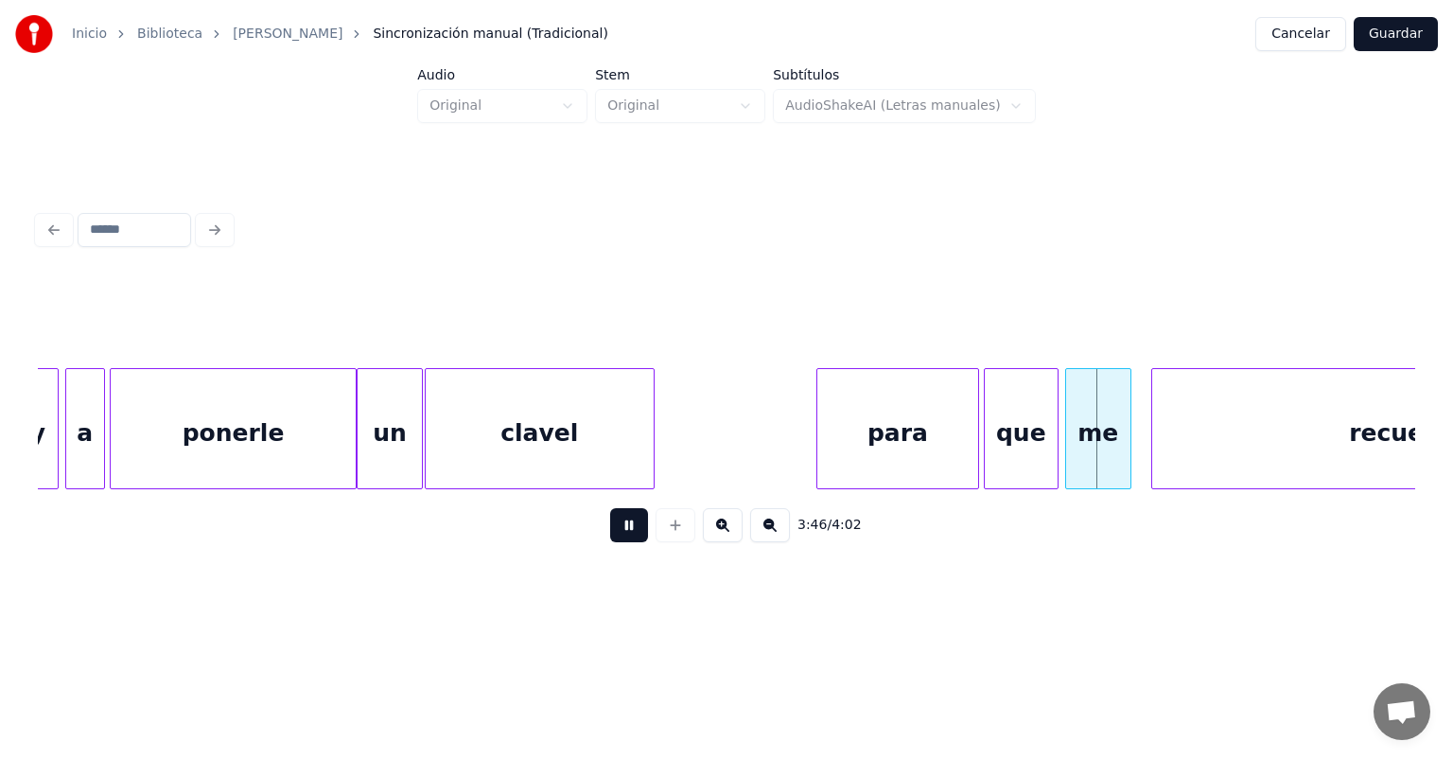
click at [1079, 435] on div "me" at bounding box center [1098, 433] width 64 height 129
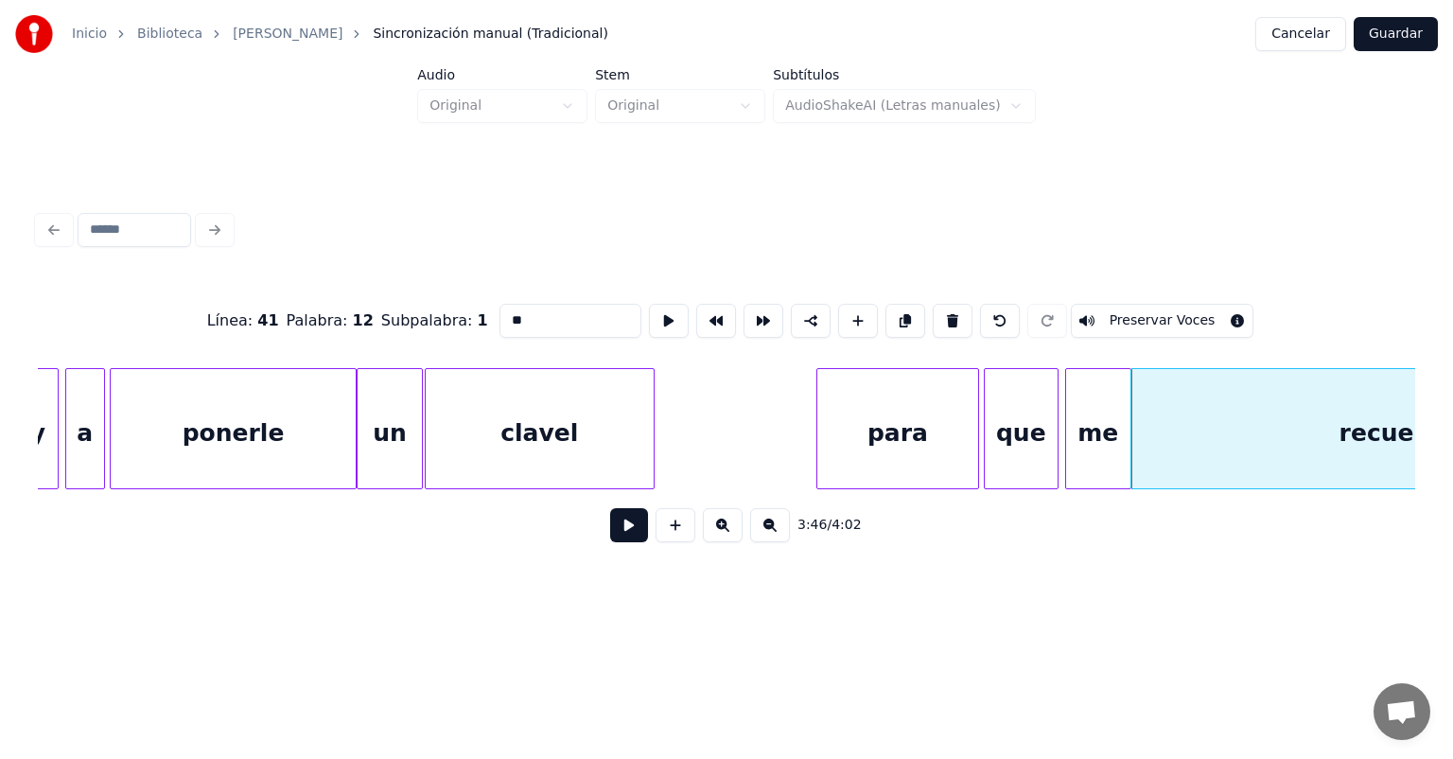
click at [622, 541] on button at bounding box center [629, 525] width 38 height 34
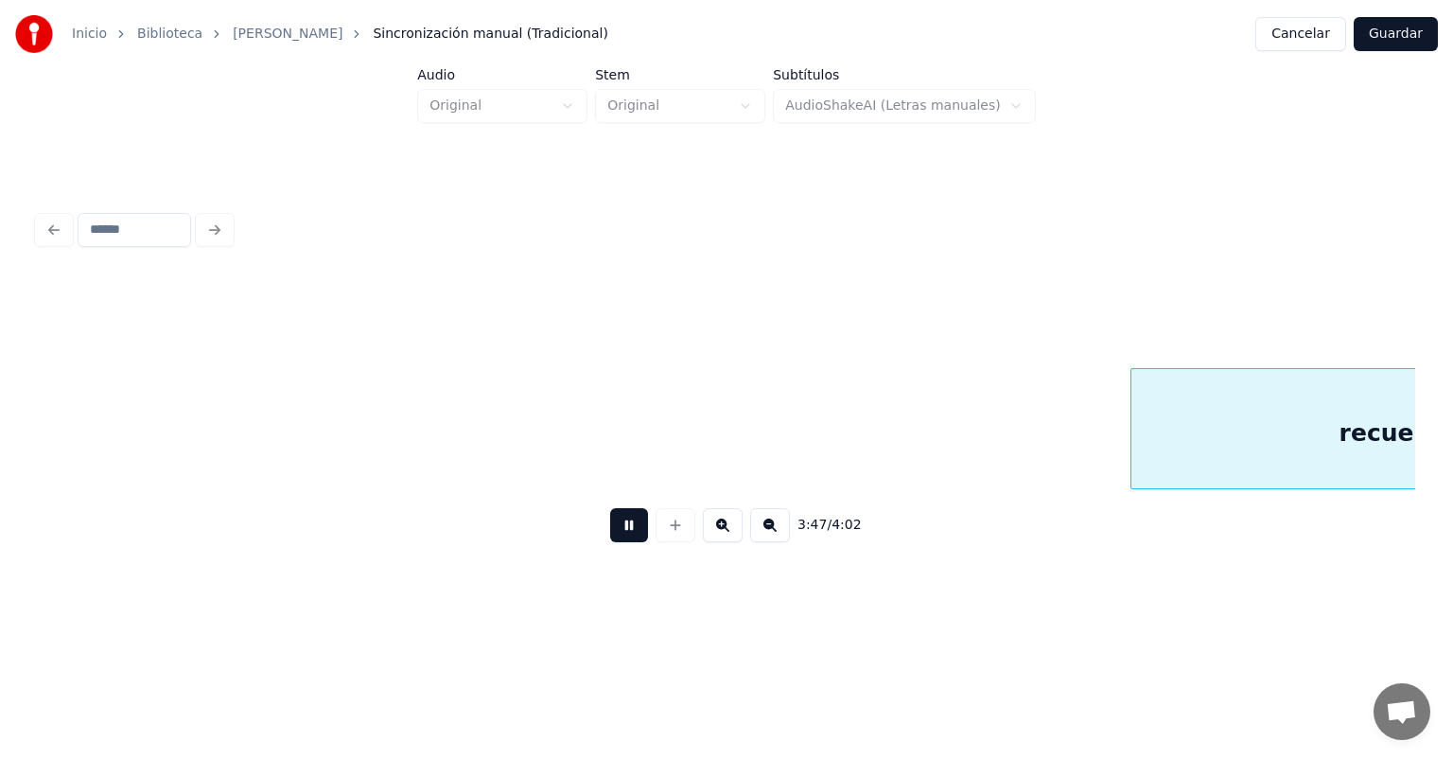
scroll to position [0, 75454]
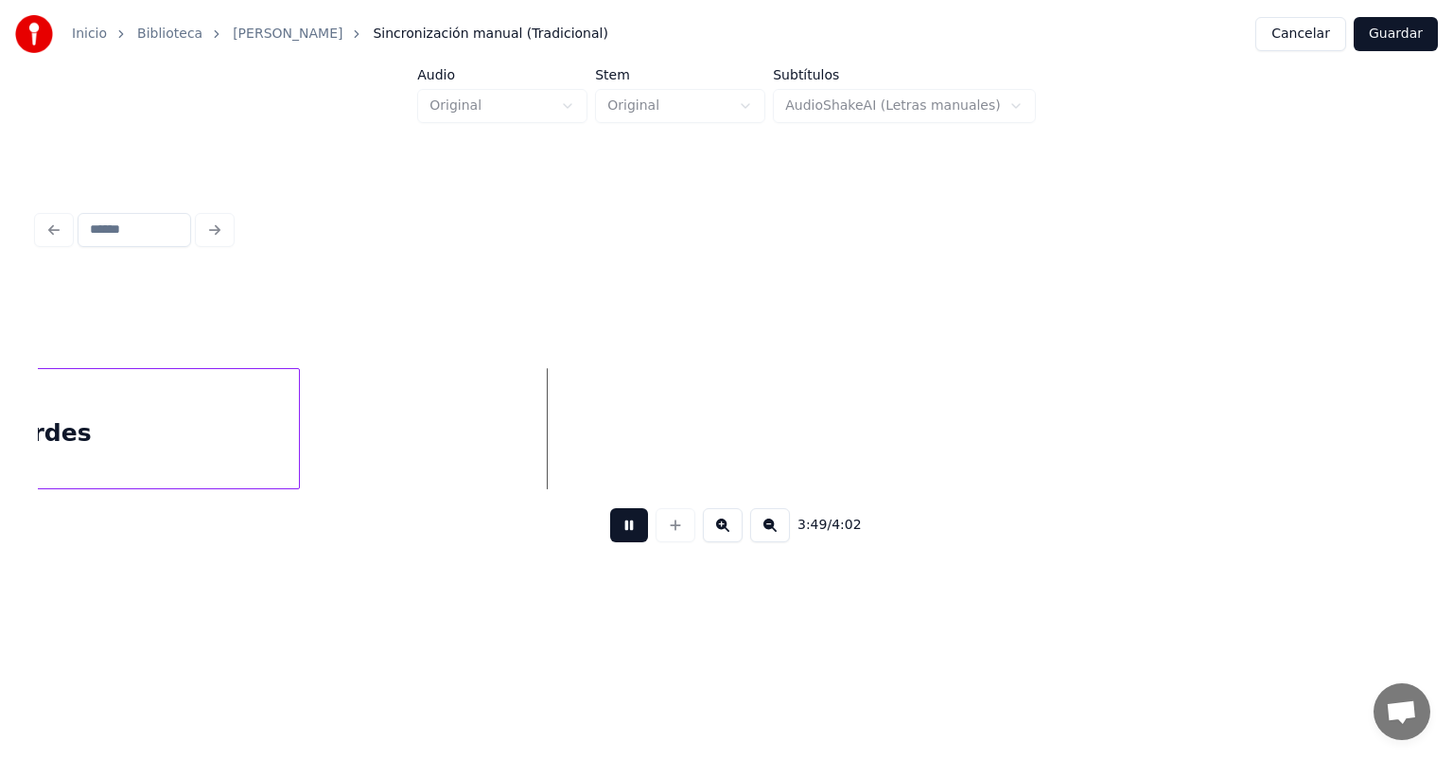
click at [1405, 37] on button "Guardar" at bounding box center [1396, 34] width 84 height 34
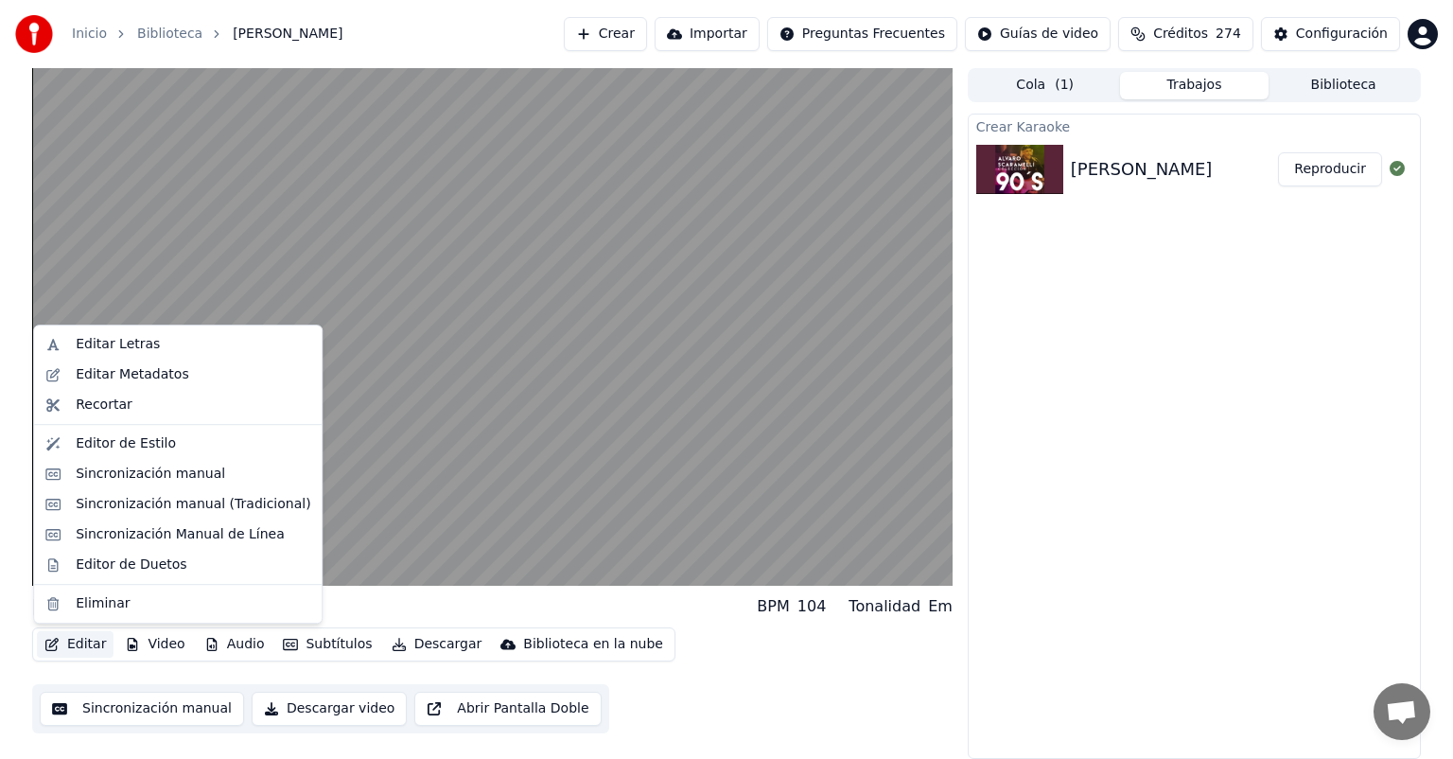
click at [68, 643] on button "Editar" at bounding box center [75, 644] width 77 height 26
click at [61, 377] on div "Editar Metadatos" at bounding box center [178, 375] width 280 height 30
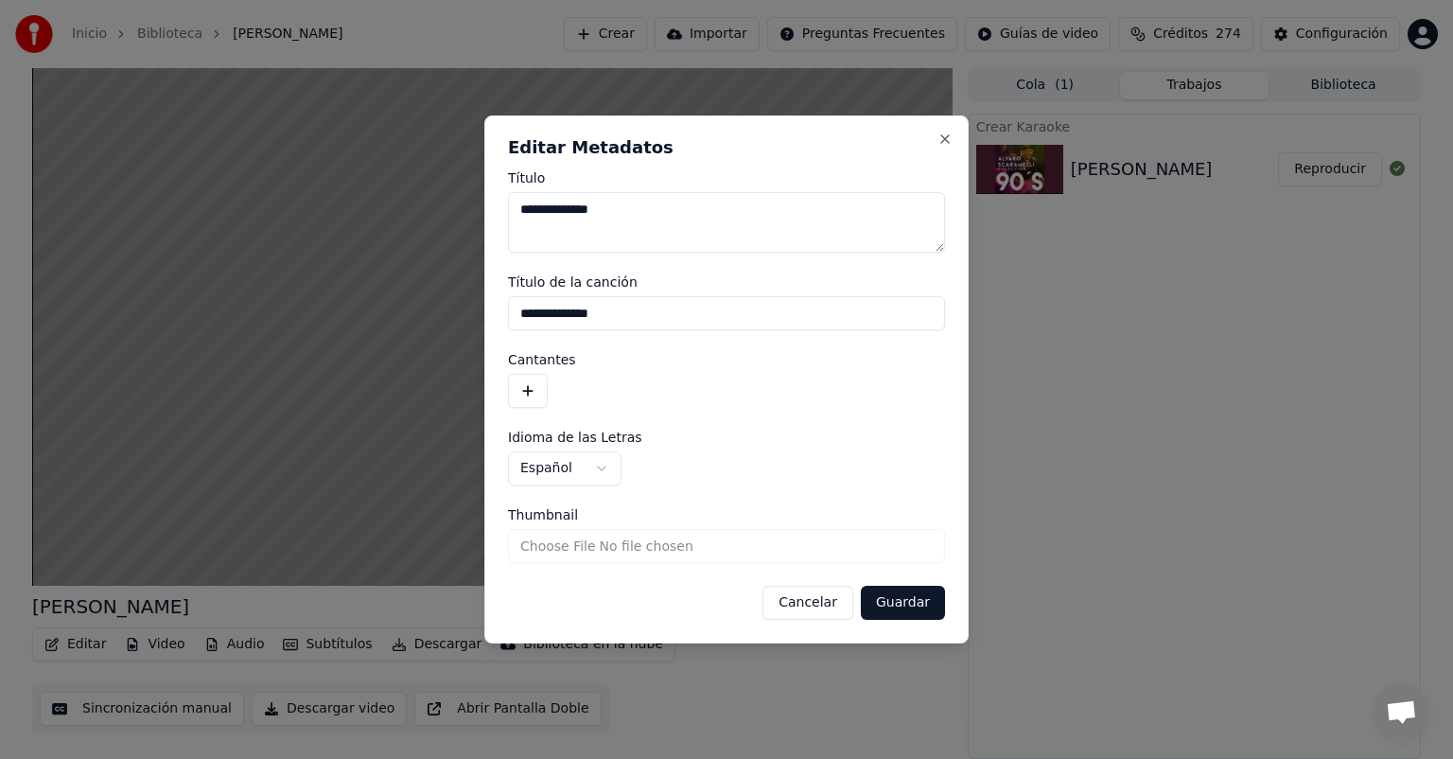
click at [691, 324] on input "**********" at bounding box center [726, 313] width 437 height 34
click at [536, 379] on button "button" at bounding box center [528, 391] width 40 height 34
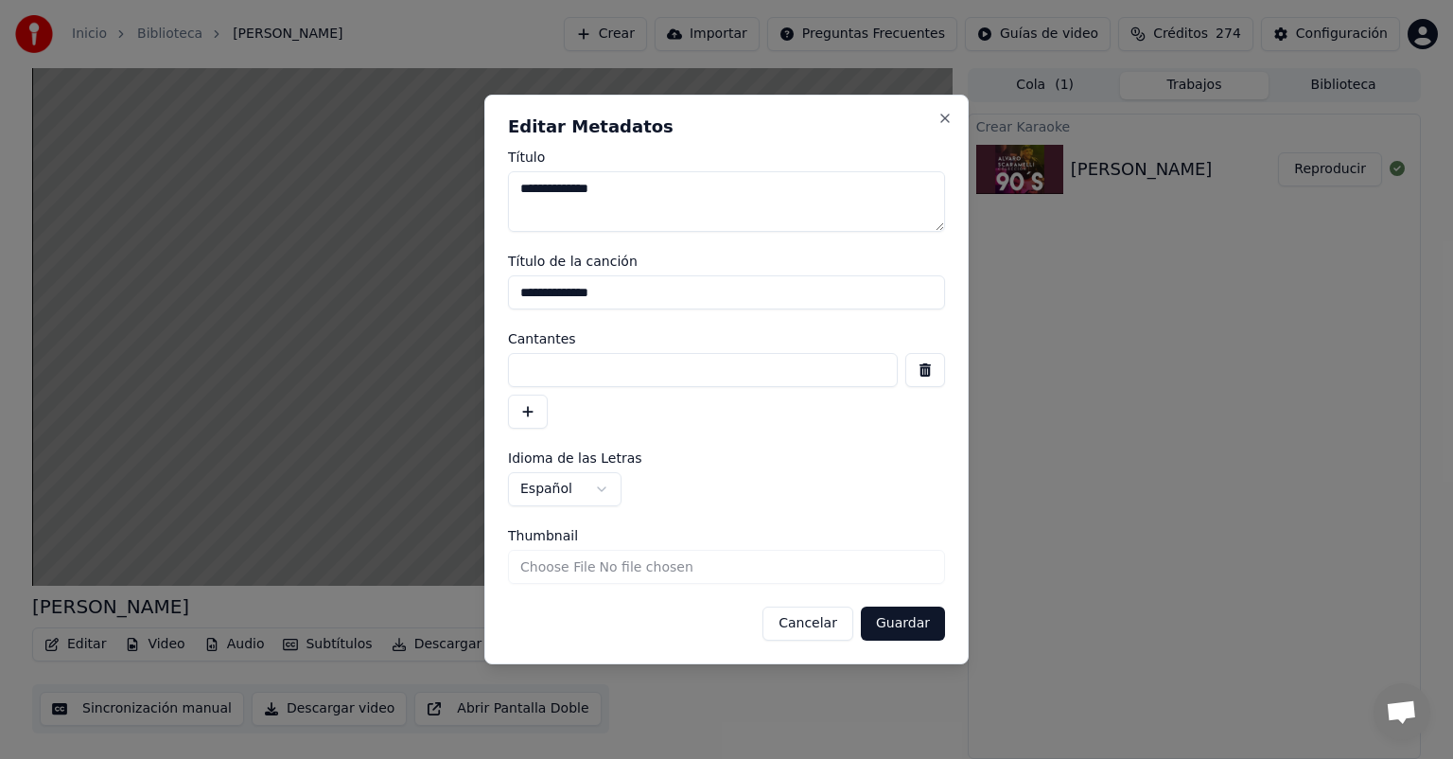
click at [555, 371] on input at bounding box center [703, 370] width 390 height 34
type input "**********"
click at [889, 627] on button "Guardar" at bounding box center [903, 623] width 84 height 34
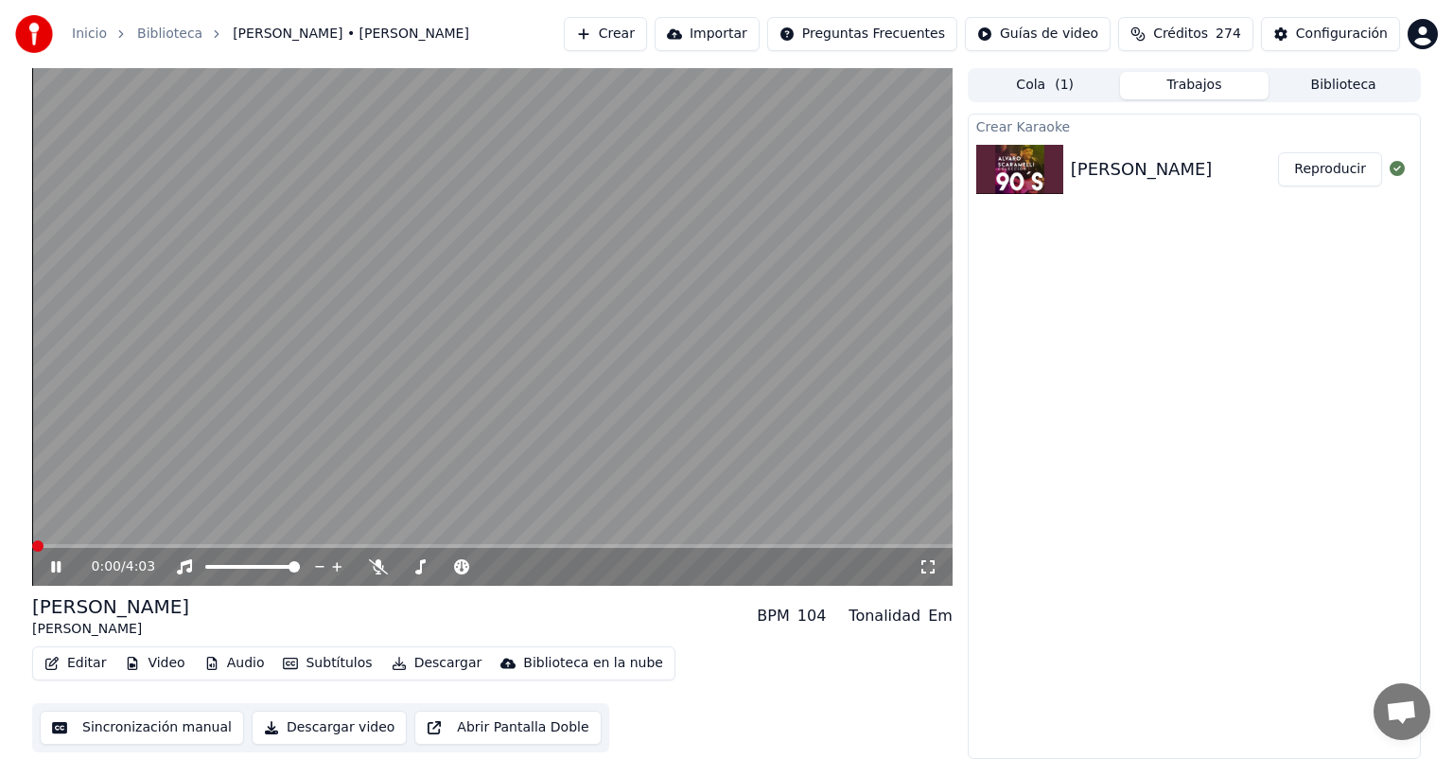
click at [32, 540] on span at bounding box center [37, 545] width 11 height 11
click at [195, 547] on span at bounding box center [492, 546] width 921 height 4
click at [235, 544] on span at bounding box center [492, 546] width 921 height 4
click at [427, 655] on button "Descargar" at bounding box center [437, 663] width 106 height 26
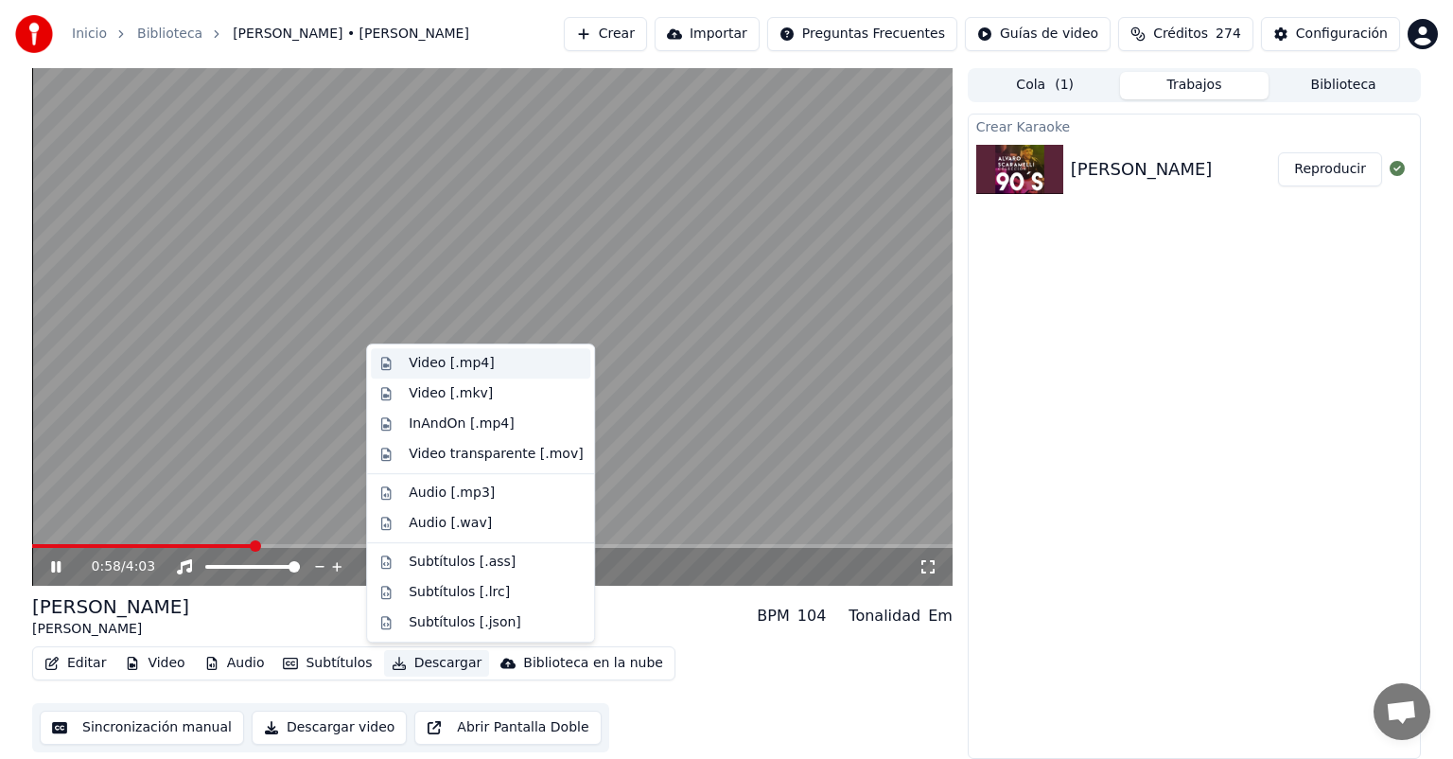
click at [429, 360] on div "Video [.mp4]" at bounding box center [451, 363] width 85 height 19
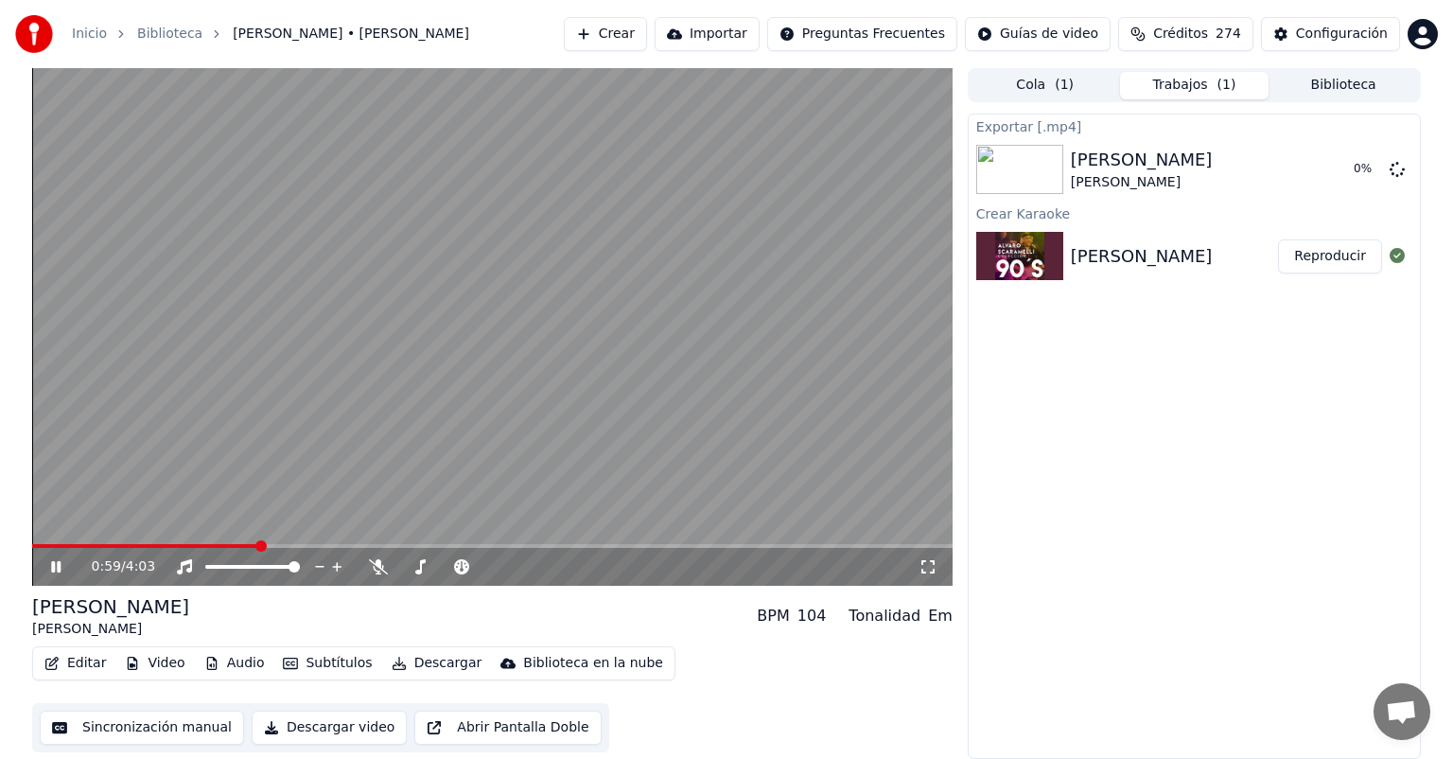
click at [56, 566] on icon at bounding box center [69, 566] width 44 height 15
click at [626, 42] on button "Crear" at bounding box center [605, 34] width 83 height 34
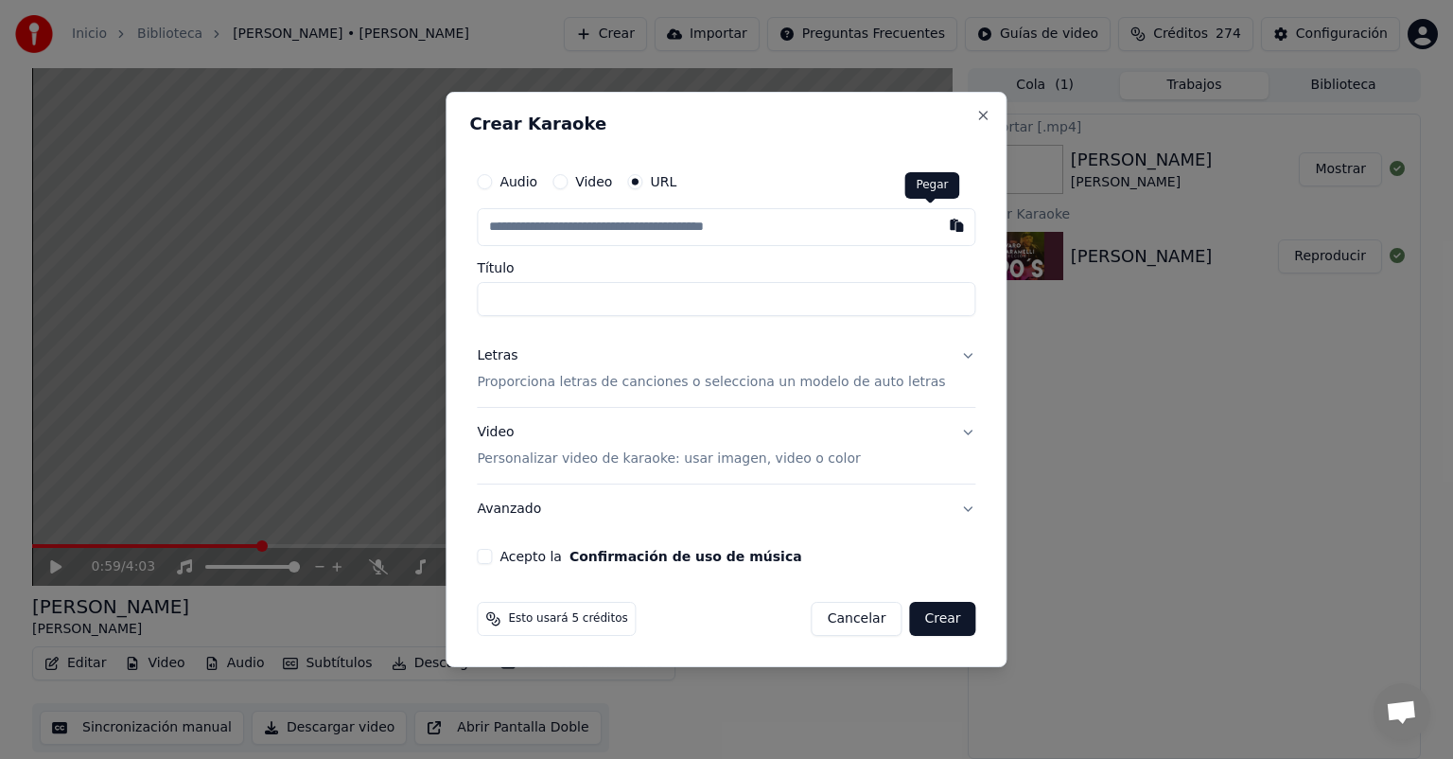
click at [939, 222] on button "button" at bounding box center [958, 225] width 38 height 34
type input "**********"
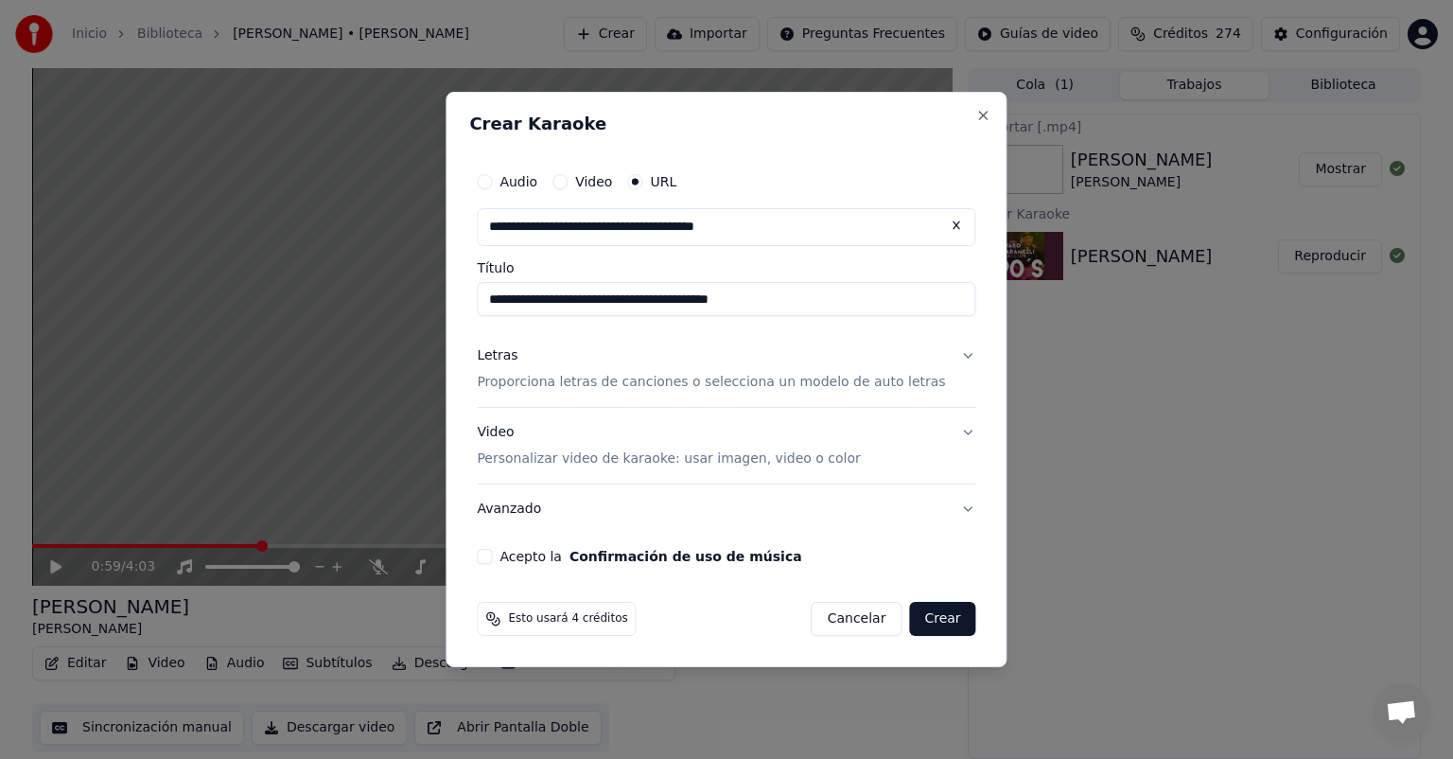
drag, startPoint x: 798, startPoint y: 308, endPoint x: 684, endPoint y: 300, distance: 114.8
click at [684, 300] on input "**********" at bounding box center [726, 299] width 499 height 34
type input "**********"
click at [556, 377] on p "Proporciona letras de canciones o selecciona un modelo de auto letras" at bounding box center [711, 382] width 468 height 19
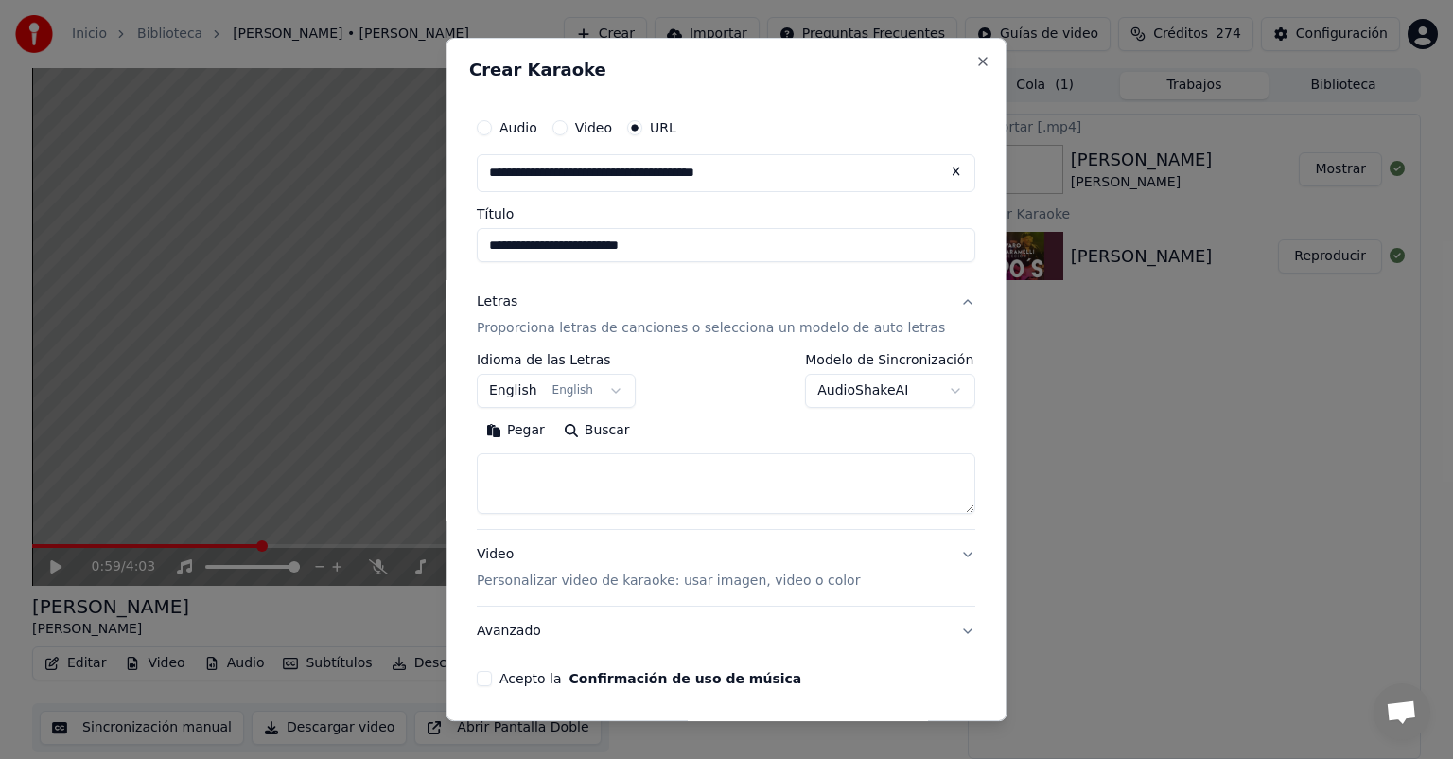
click at [539, 436] on button "Pegar" at bounding box center [516, 430] width 78 height 30
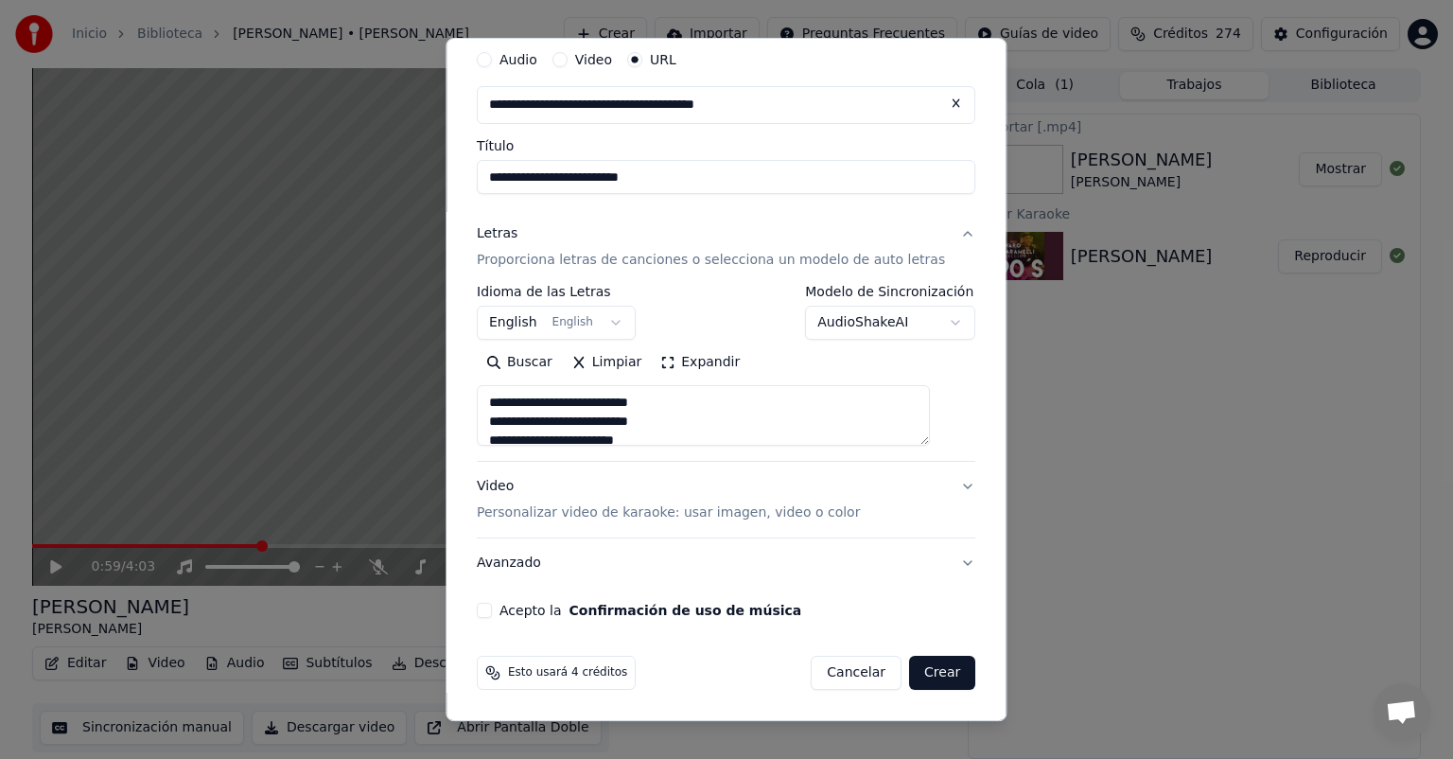
click at [492, 609] on button "Acepto la Confirmación de uso de música" at bounding box center [484, 610] width 15 height 15
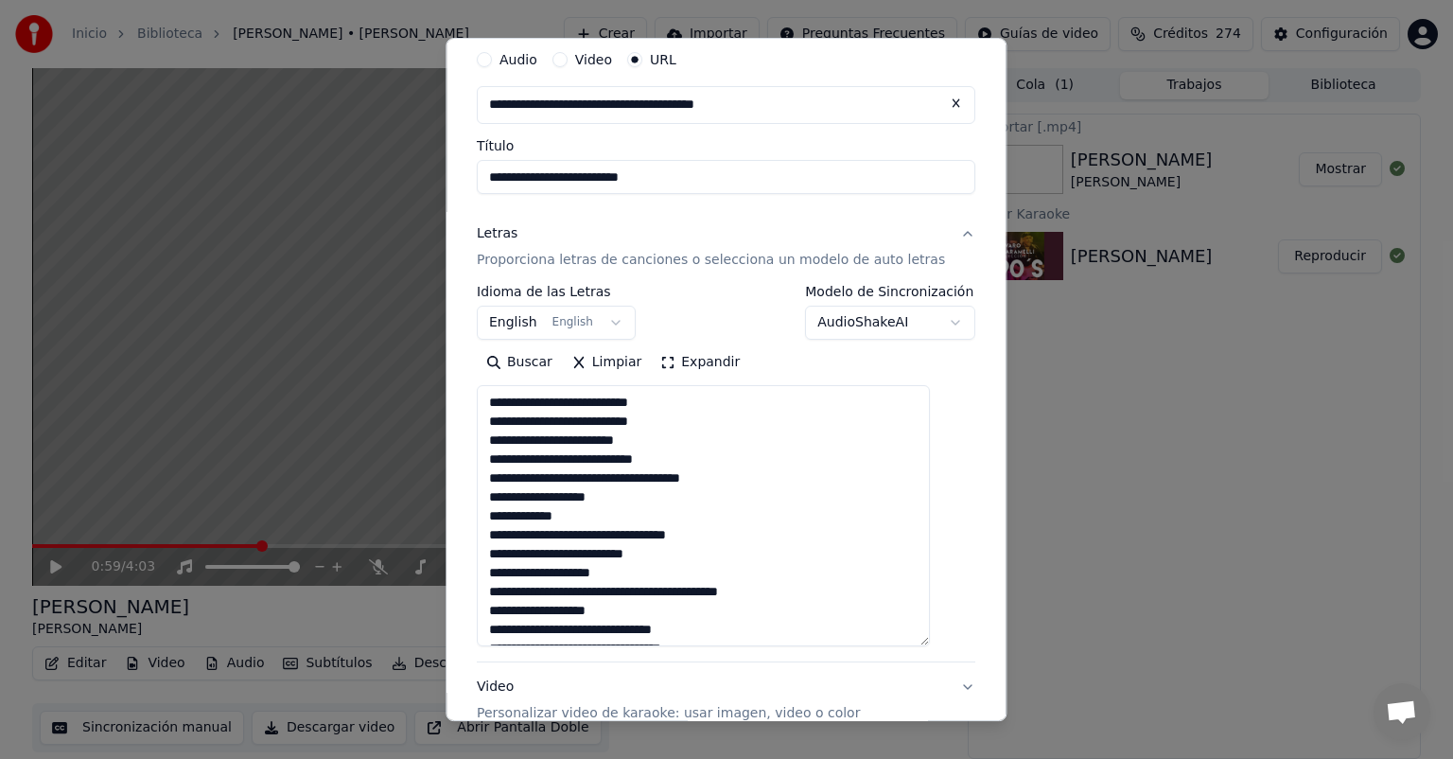
drag, startPoint x: 931, startPoint y: 440, endPoint x: 929, endPoint y: 640, distance: 200.6
click at [929, 640] on textarea at bounding box center [703, 515] width 453 height 261
click at [677, 568] on textarea at bounding box center [703, 515] width 453 height 261
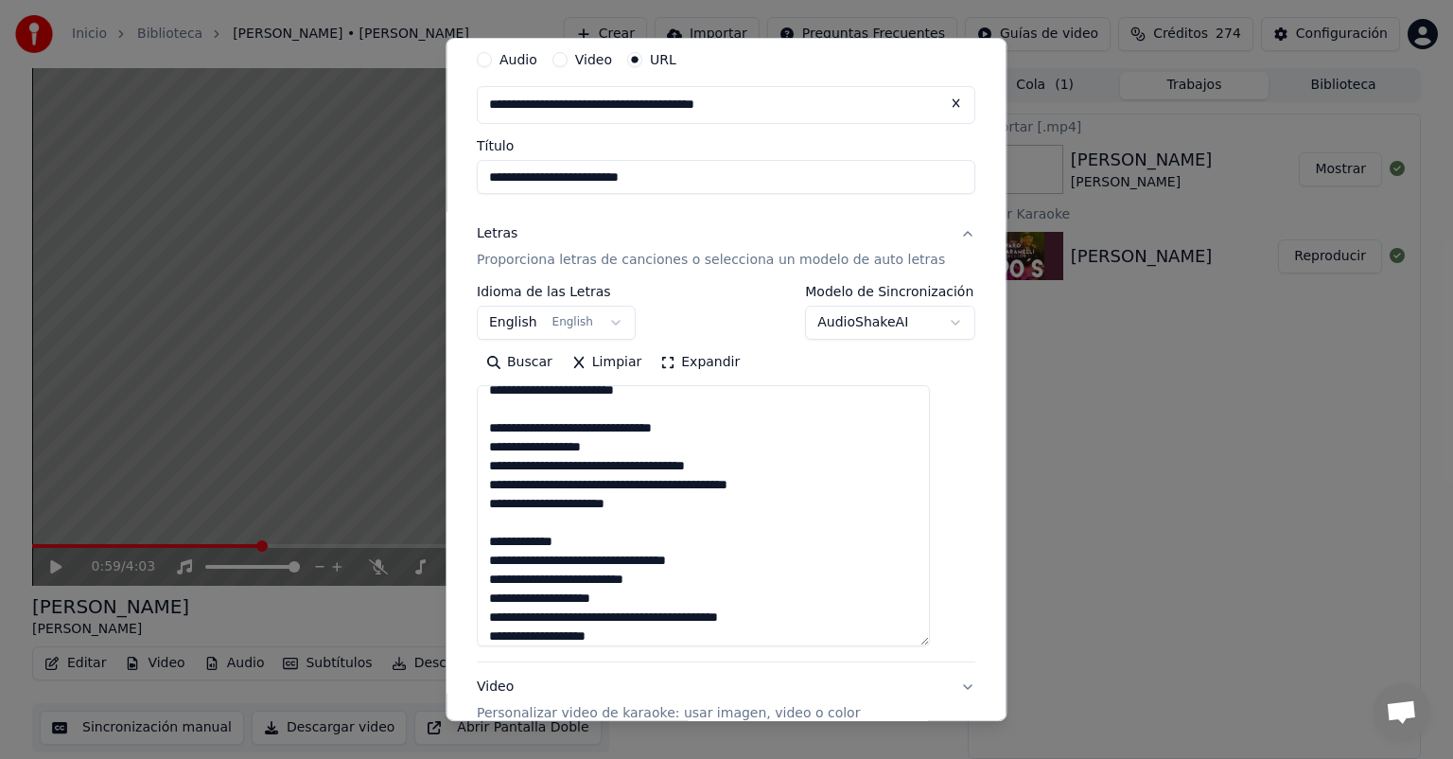
scroll to position [353, 0]
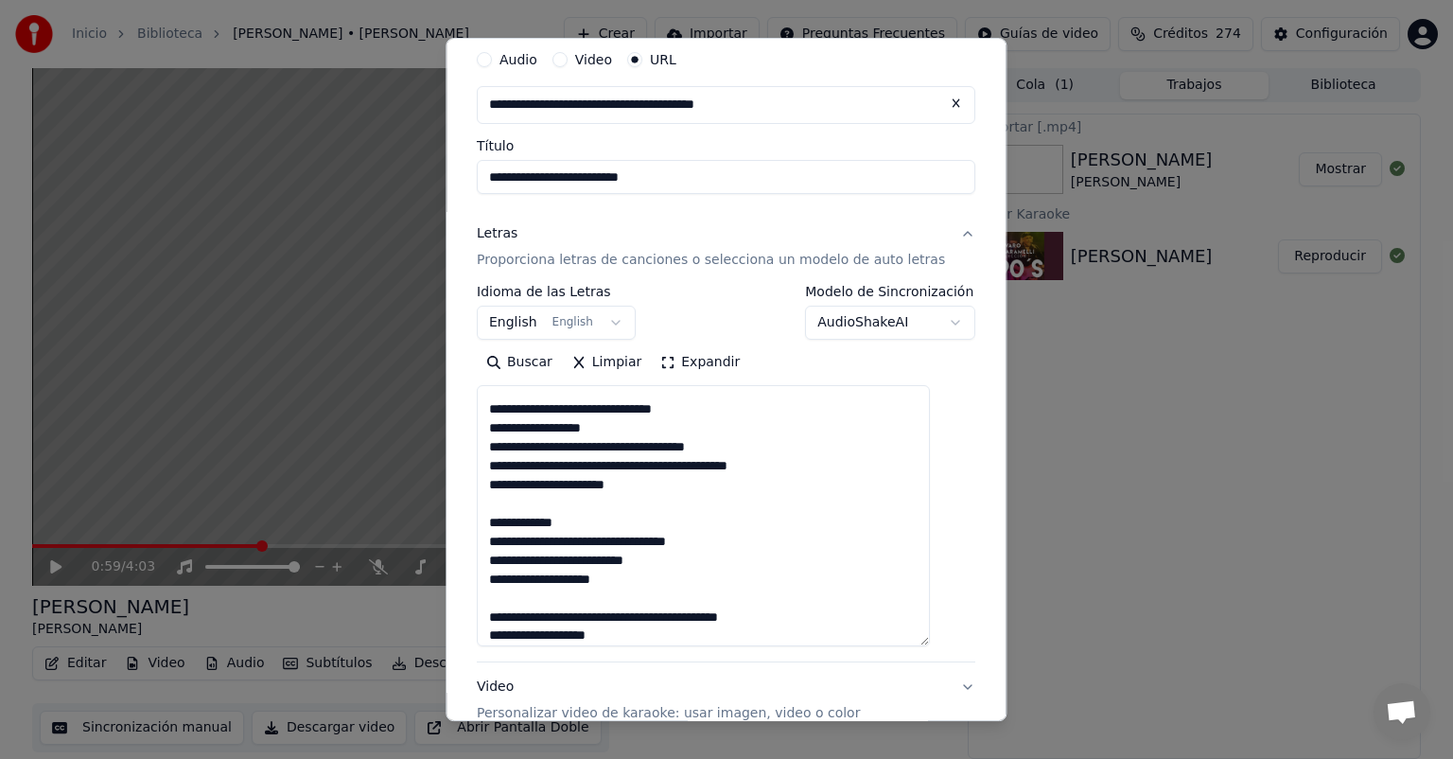
type textarea "**********"
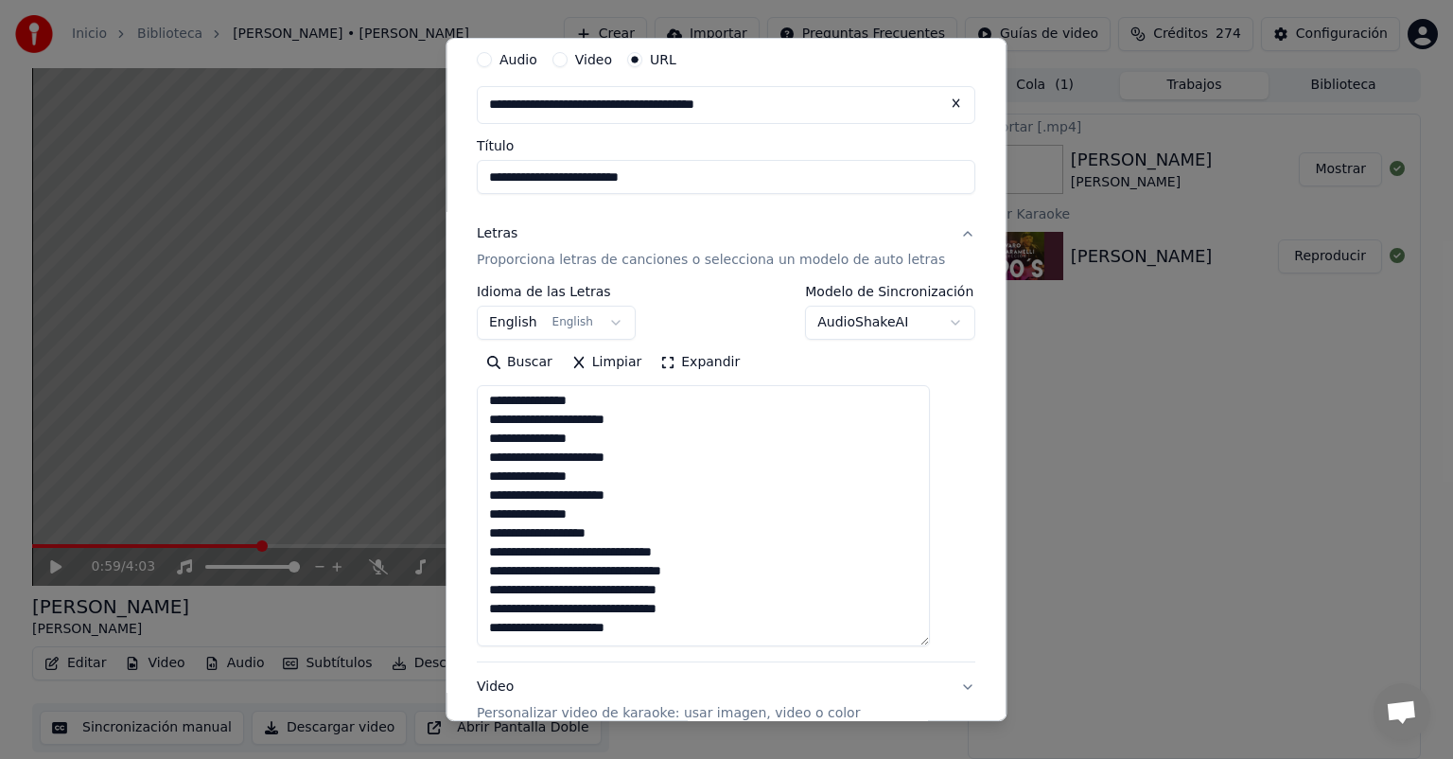
scroll to position [269, 0]
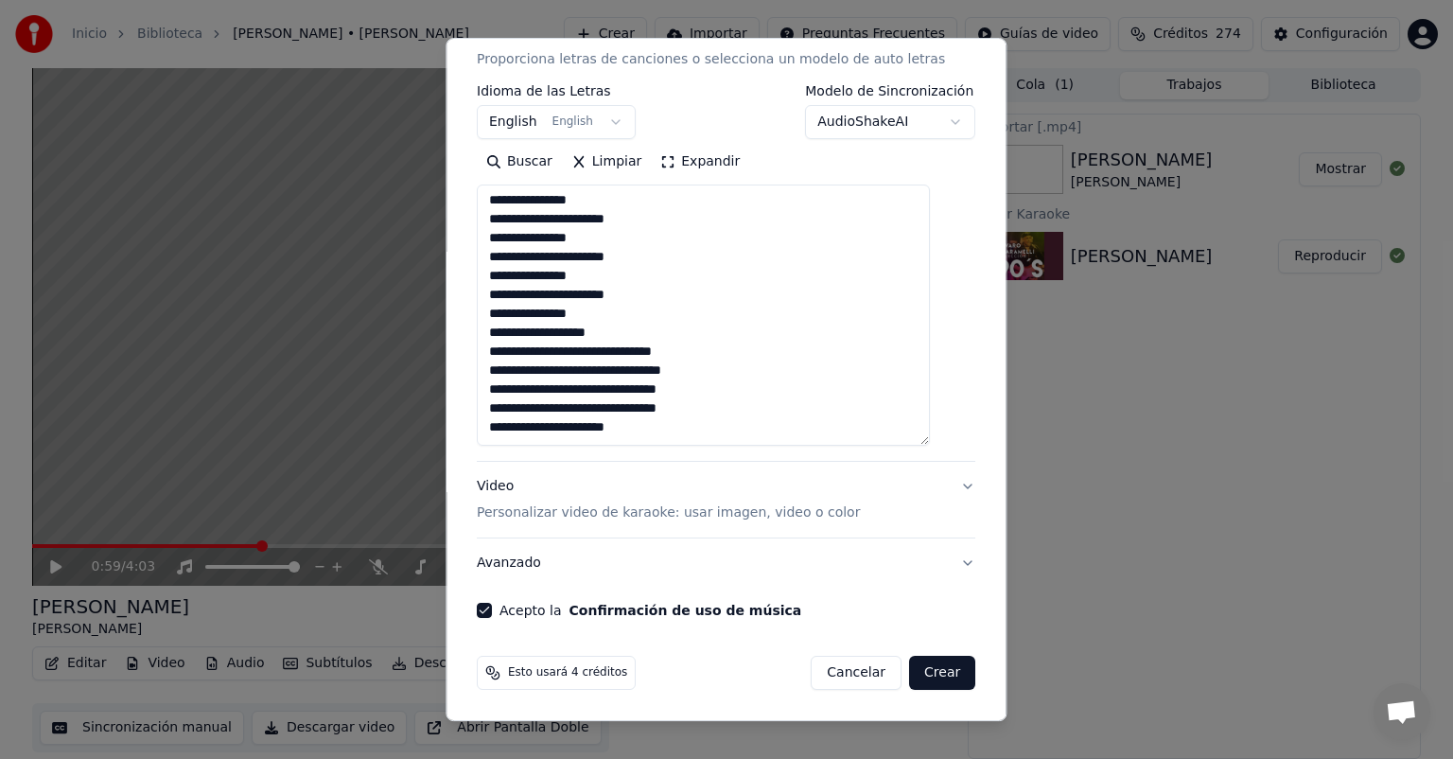
click at [918, 676] on button "Crear" at bounding box center [942, 673] width 66 height 34
select select "**"
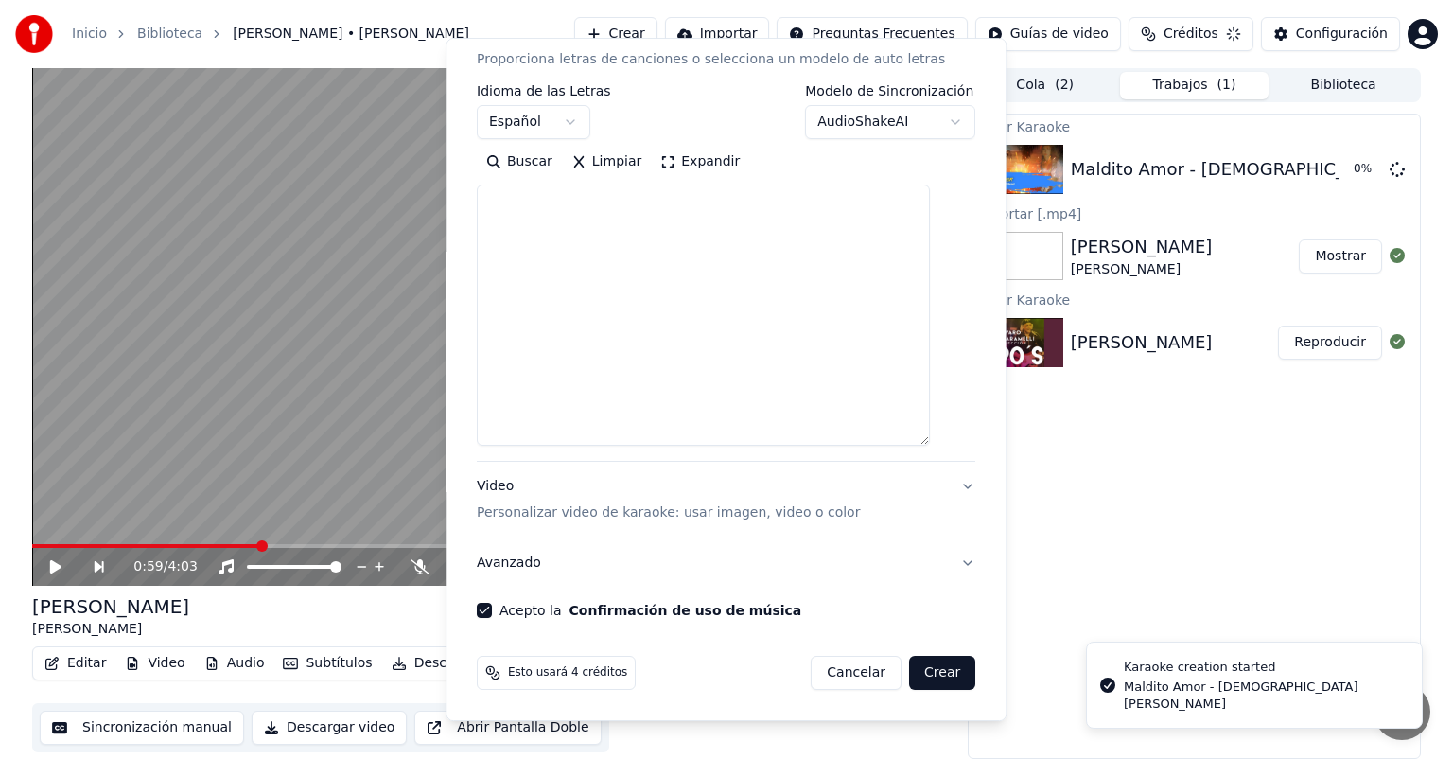
scroll to position [0, 0]
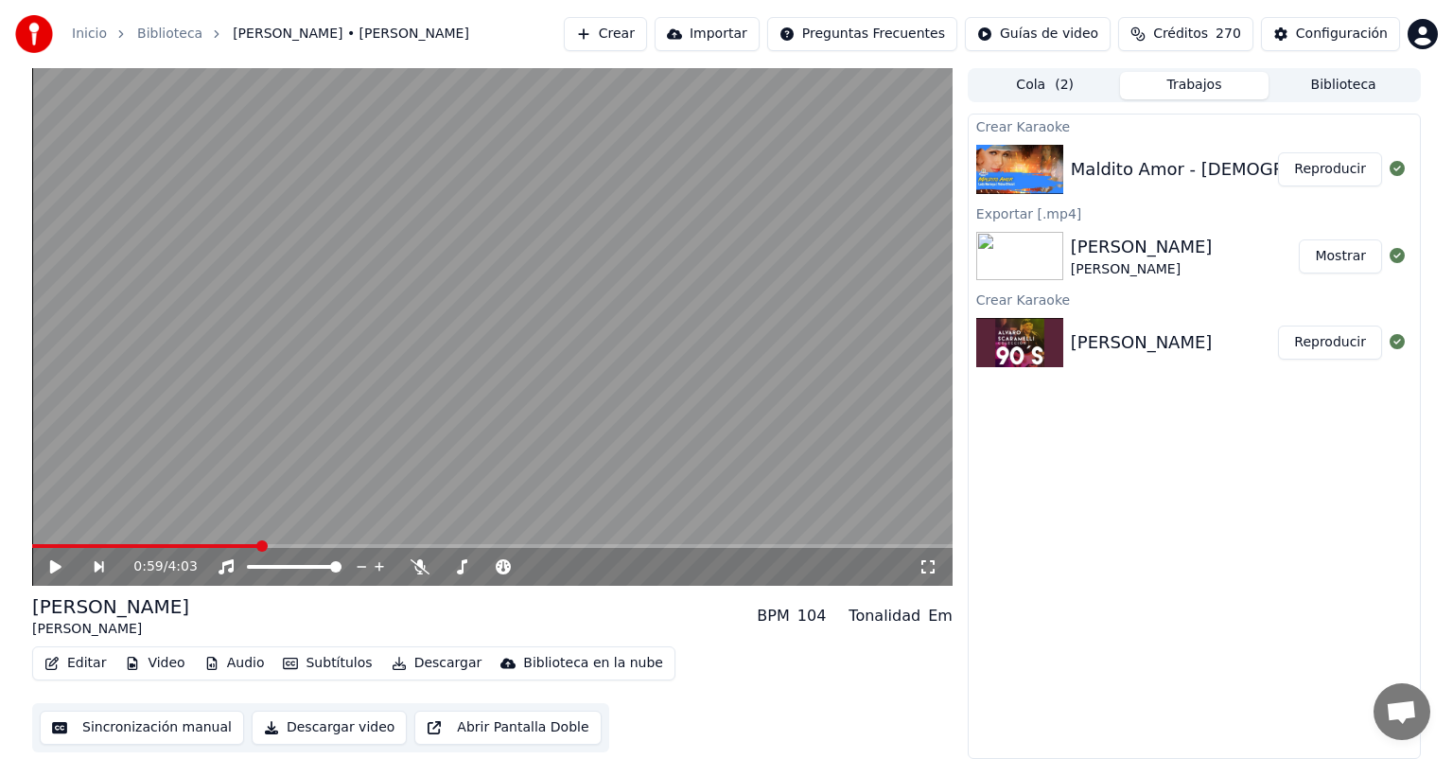
click at [1315, 178] on button "Reproducir" at bounding box center [1330, 169] width 104 height 34
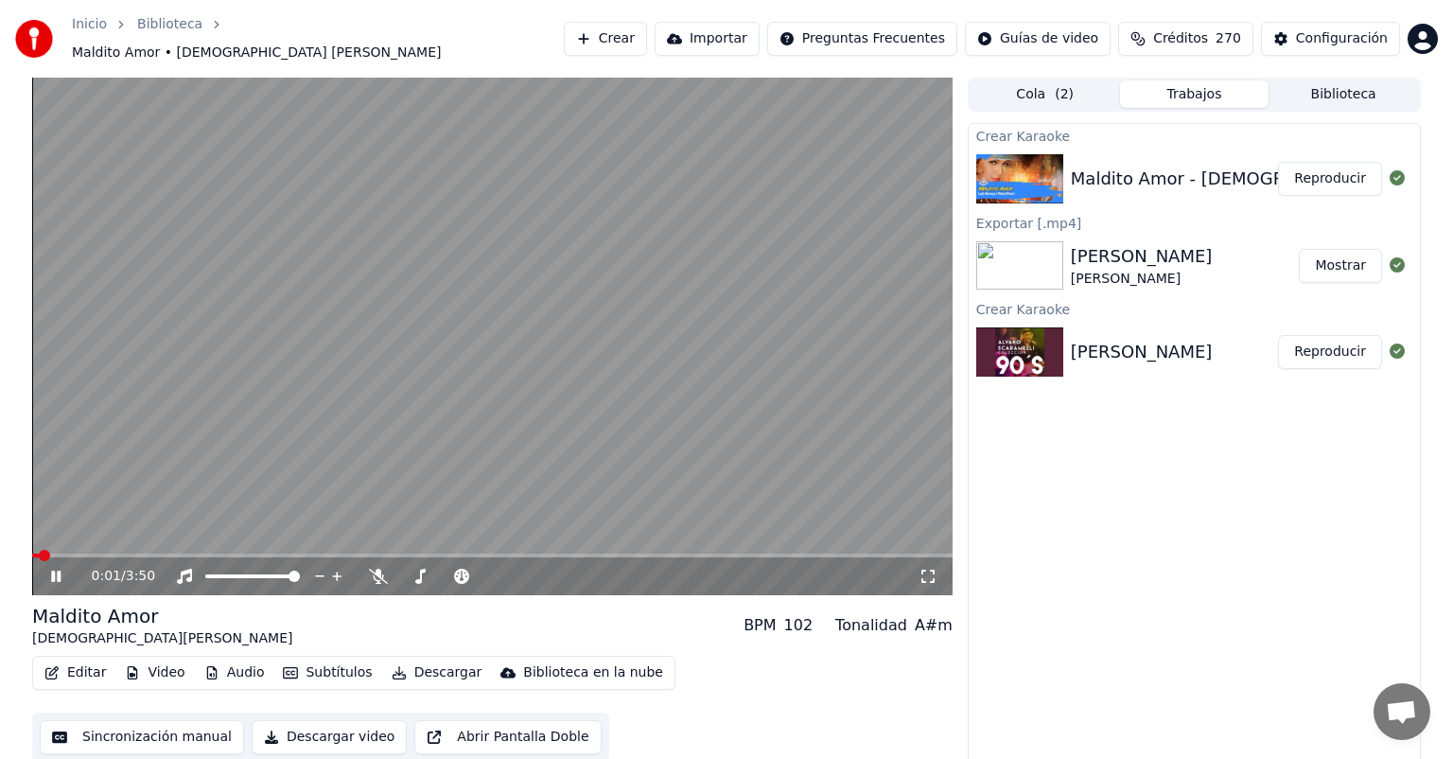
click at [55, 570] on icon at bounding box center [69, 576] width 44 height 15
click at [210, 341] on video at bounding box center [492, 337] width 921 height 518
click at [706, 553] on span at bounding box center [492, 555] width 921 height 4
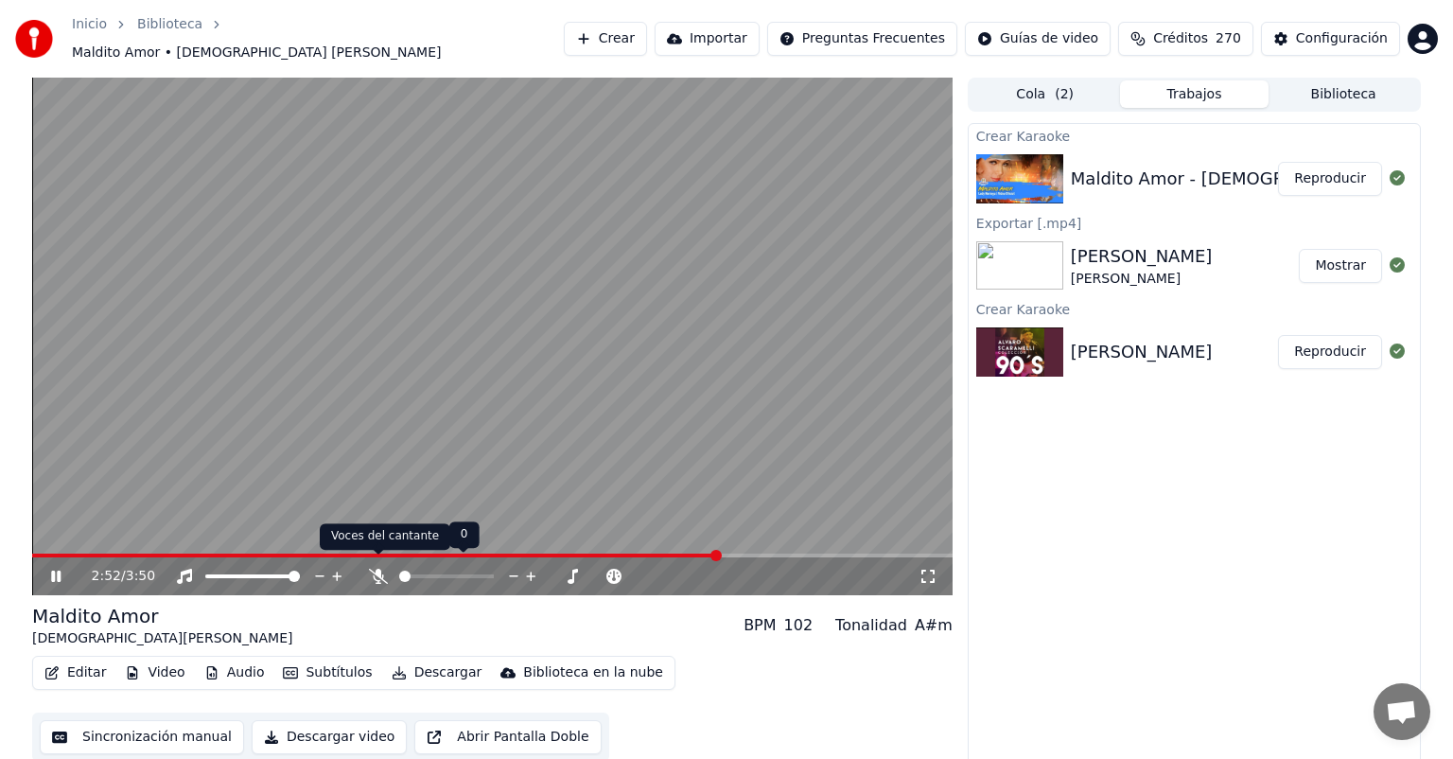
click at [381, 569] on icon at bounding box center [378, 576] width 19 height 15
click at [439, 553] on span at bounding box center [235, 555] width 407 height 4
click at [53, 571] on icon at bounding box center [55, 575] width 9 height 11
click at [72, 661] on button "Editar" at bounding box center [75, 672] width 77 height 26
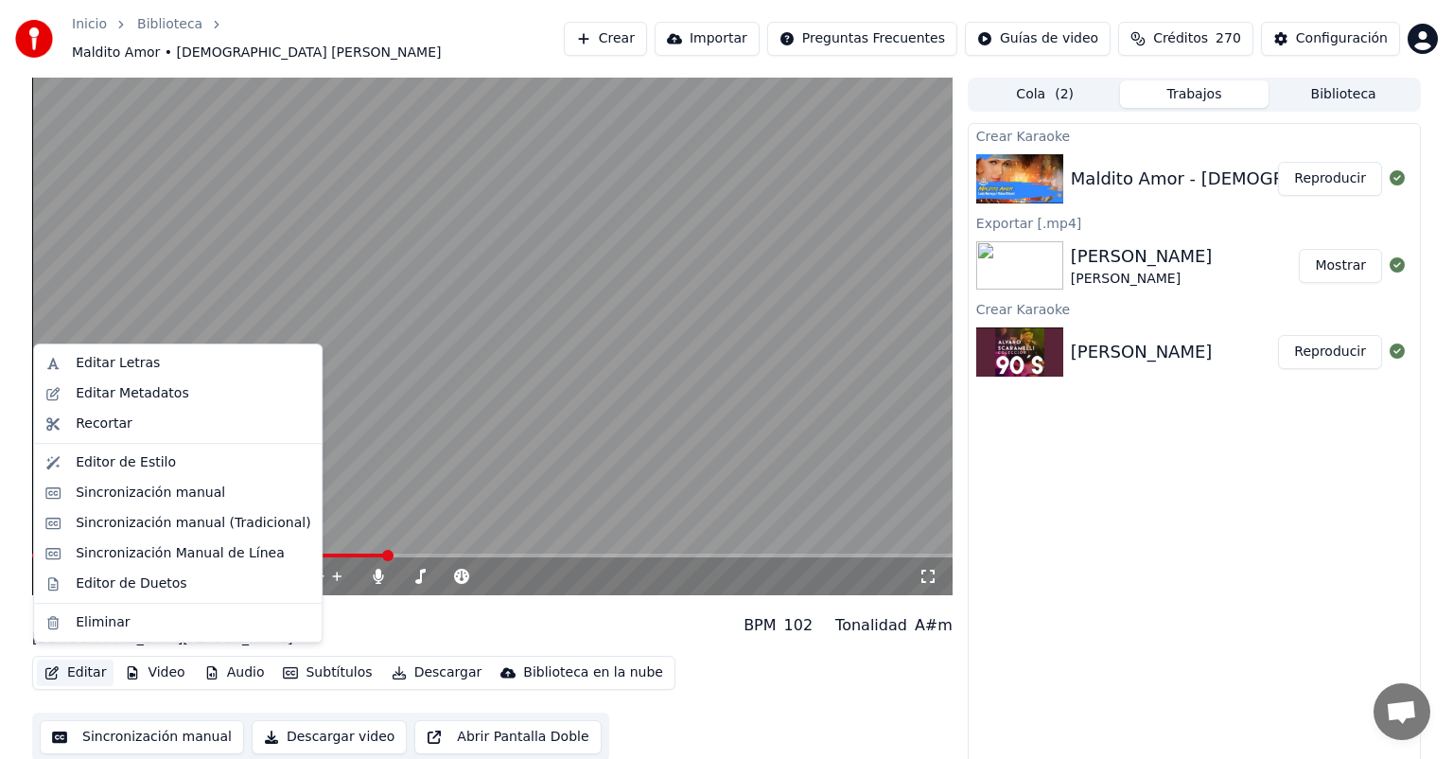
click at [76, 366] on div "Editar Letras" at bounding box center [118, 363] width 84 height 19
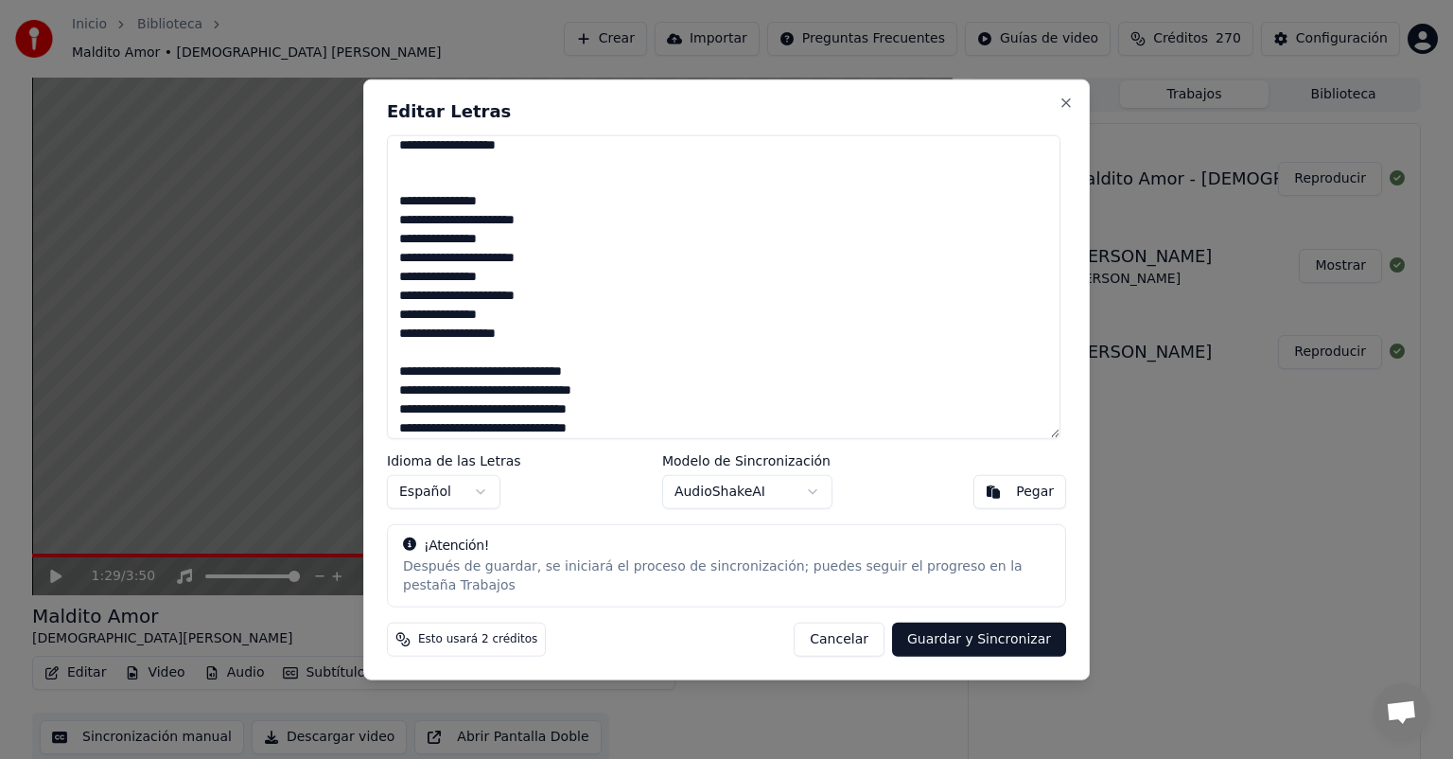
scroll to position [613, 0]
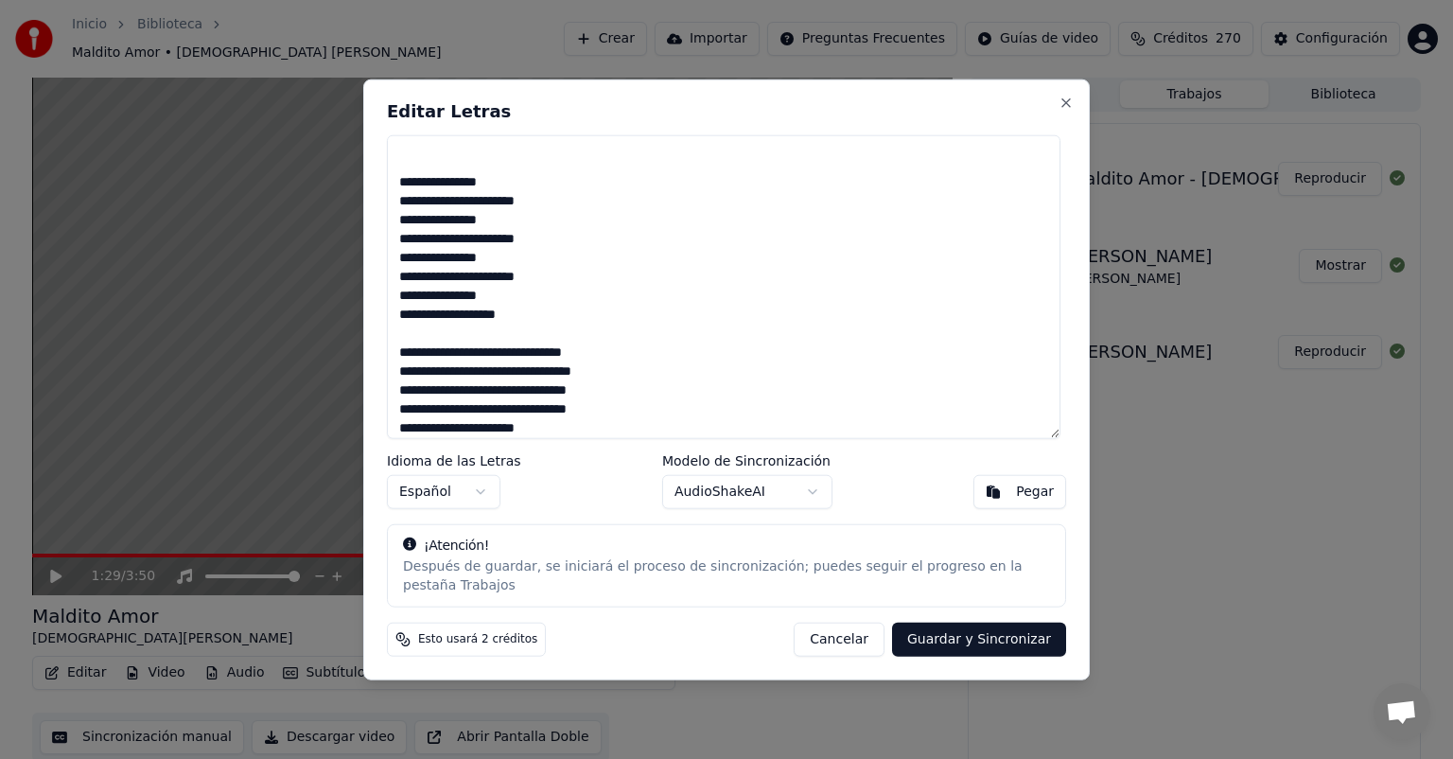
type textarea "**********"
click at [974, 634] on button "Guardar y Sincronizar" at bounding box center [979, 639] width 174 height 34
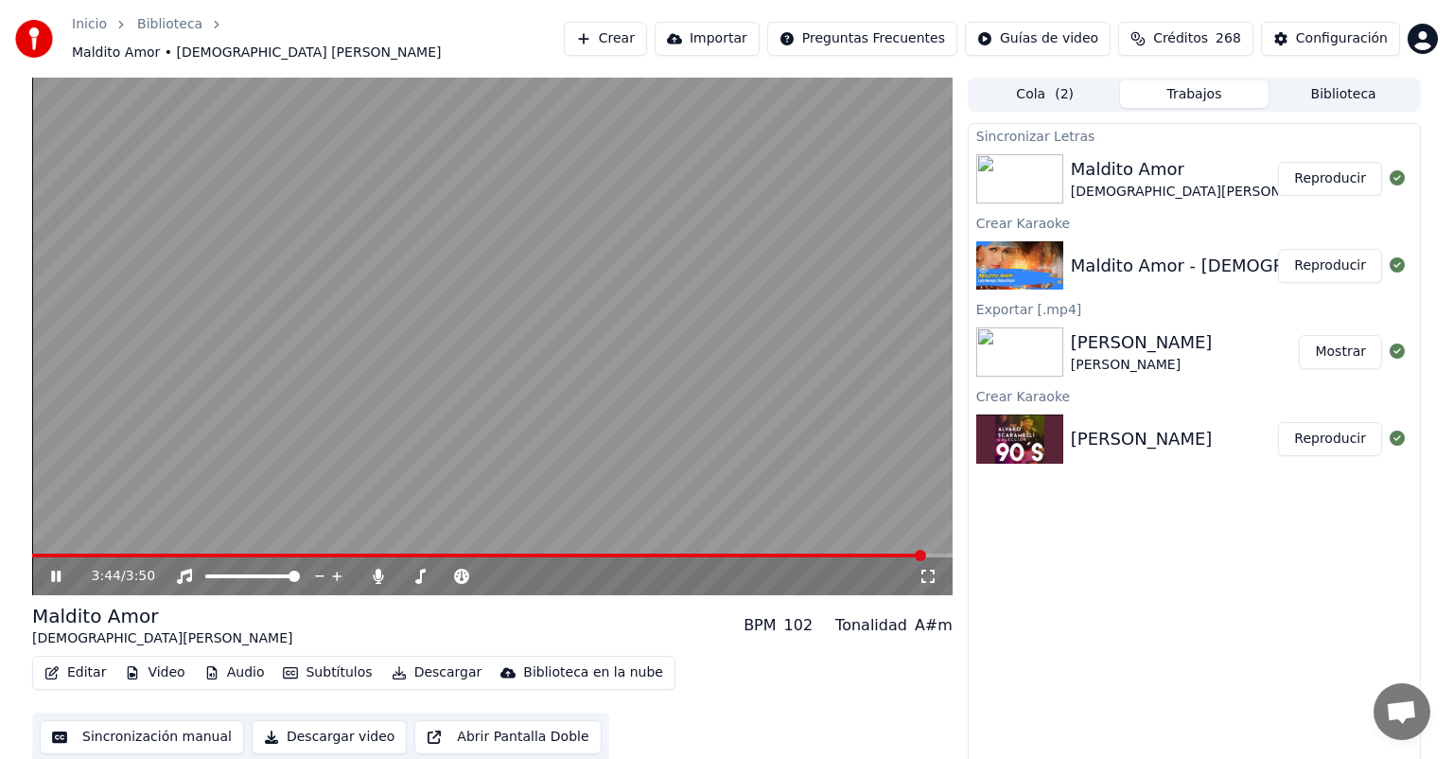
click at [780, 553] on span at bounding box center [478, 555] width 893 height 4
click at [590, 553] on span at bounding box center [418, 555] width 773 height 4
click at [378, 573] on icon at bounding box center [378, 576] width 10 height 15
click at [378, 573] on icon at bounding box center [378, 576] width 19 height 15
click at [378, 573] on icon at bounding box center [378, 576] width 10 height 15
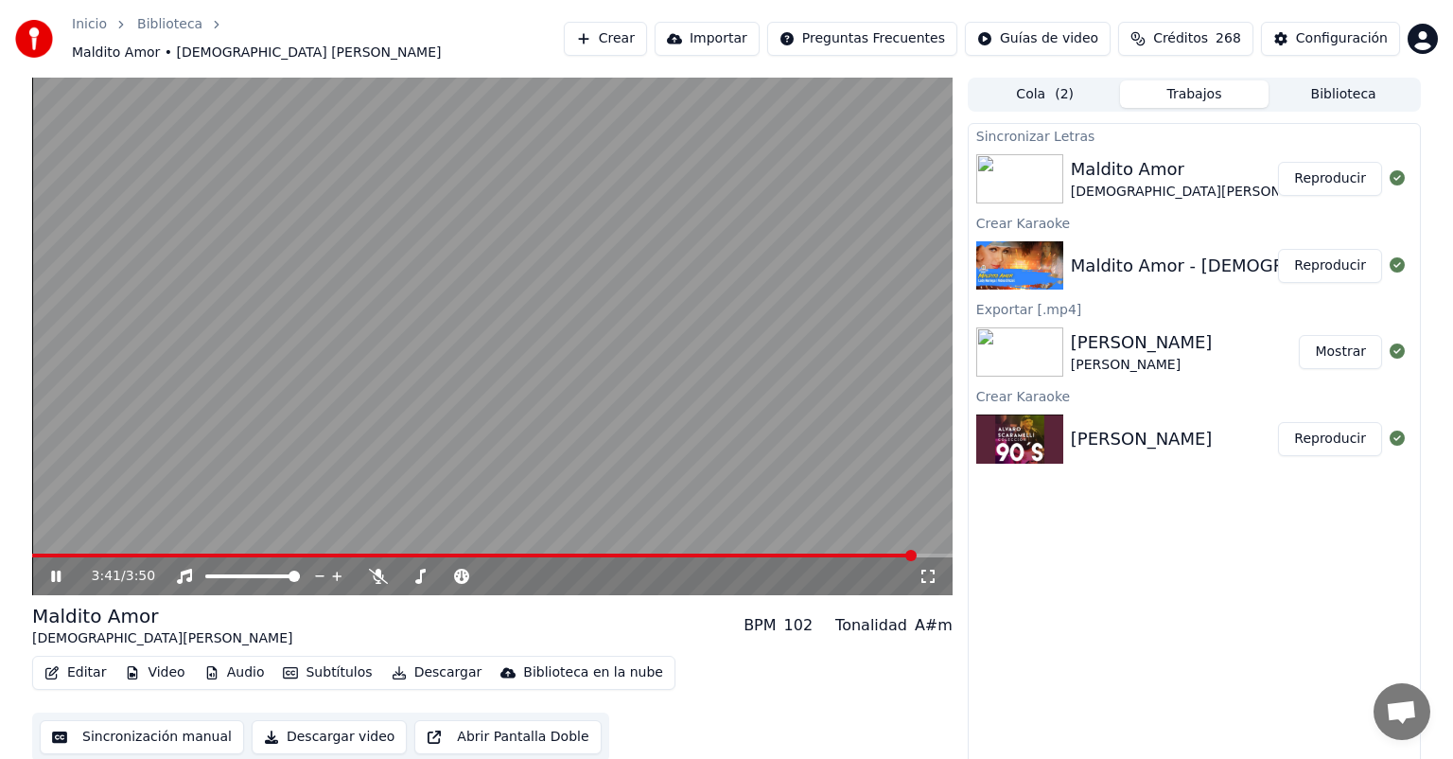
click at [62, 569] on icon at bounding box center [69, 576] width 44 height 15
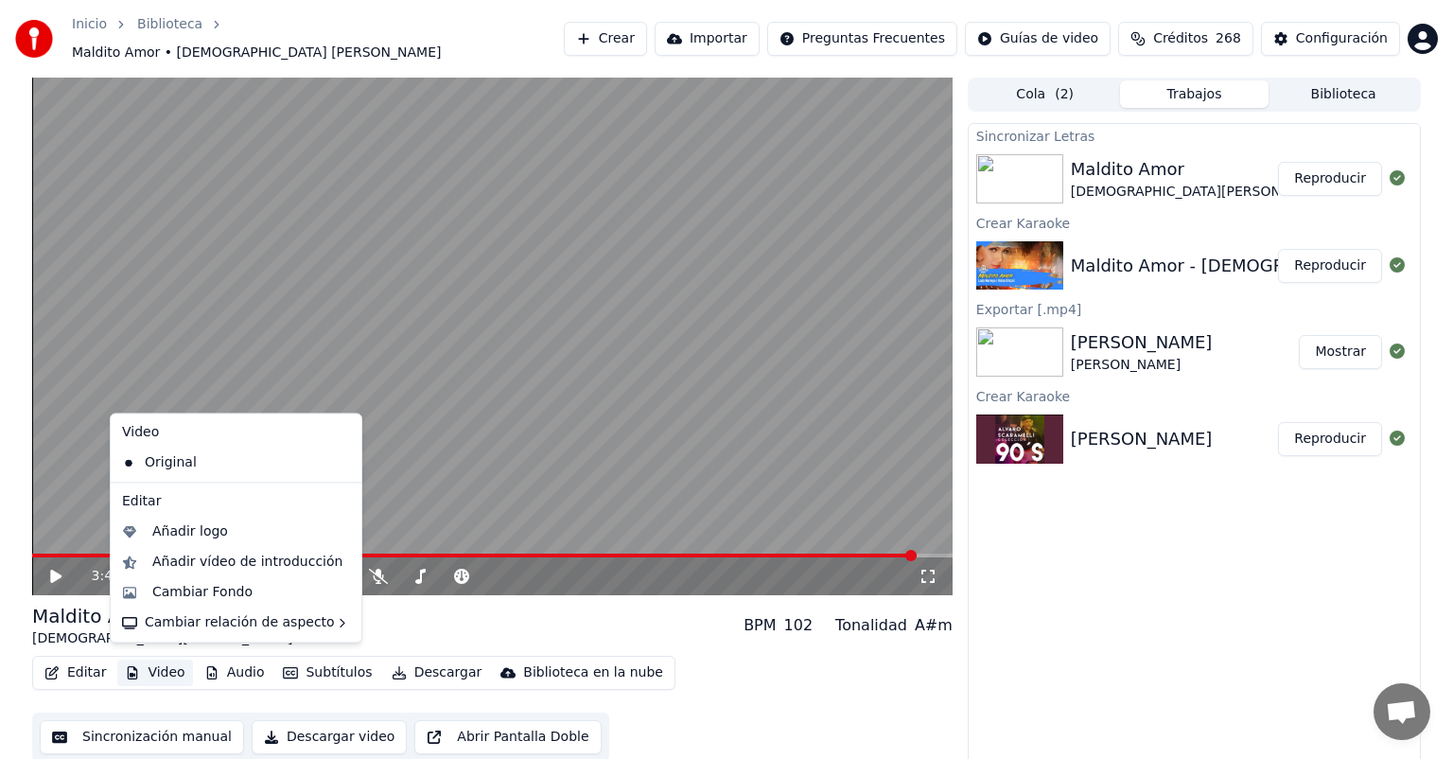
click at [134, 666] on icon "button" at bounding box center [132, 672] width 15 height 13
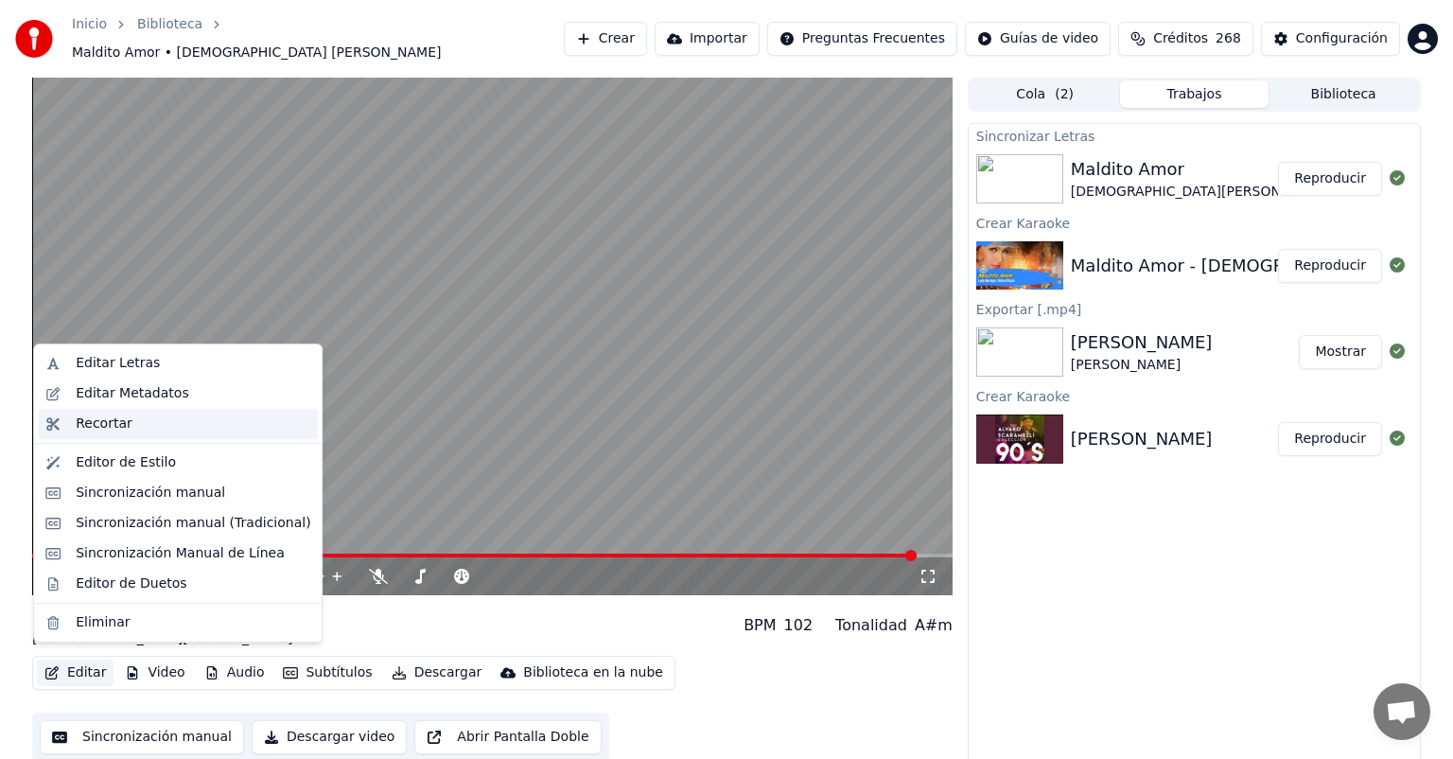
click at [128, 435] on div "Recortar" at bounding box center [178, 424] width 280 height 30
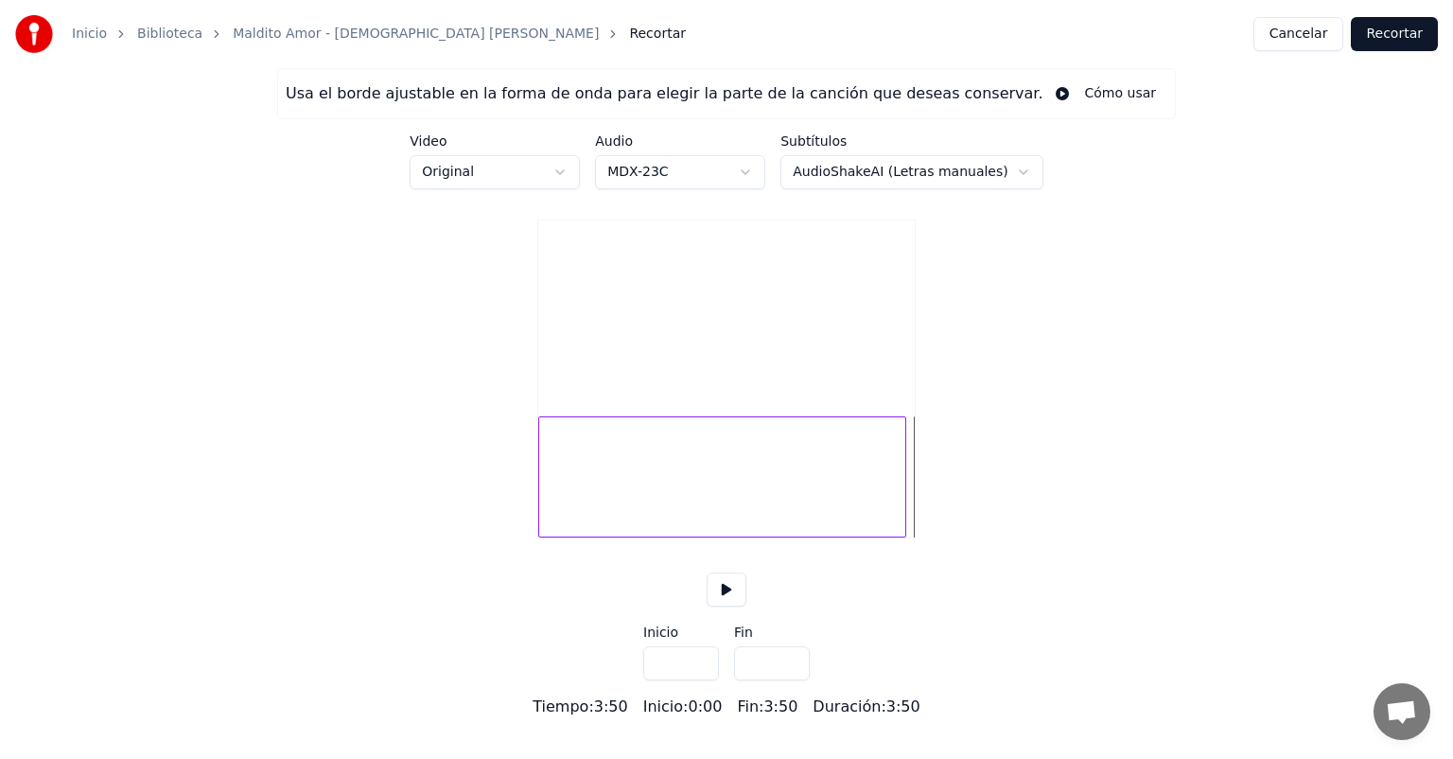
click at [904, 467] on div at bounding box center [903, 476] width 6 height 119
click at [897, 472] on div at bounding box center [895, 476] width 6 height 119
click at [895, 477] on div at bounding box center [894, 476] width 6 height 119
click at [895, 480] on div at bounding box center [893, 476] width 6 height 119
click at [893, 483] on div at bounding box center [892, 476] width 6 height 119
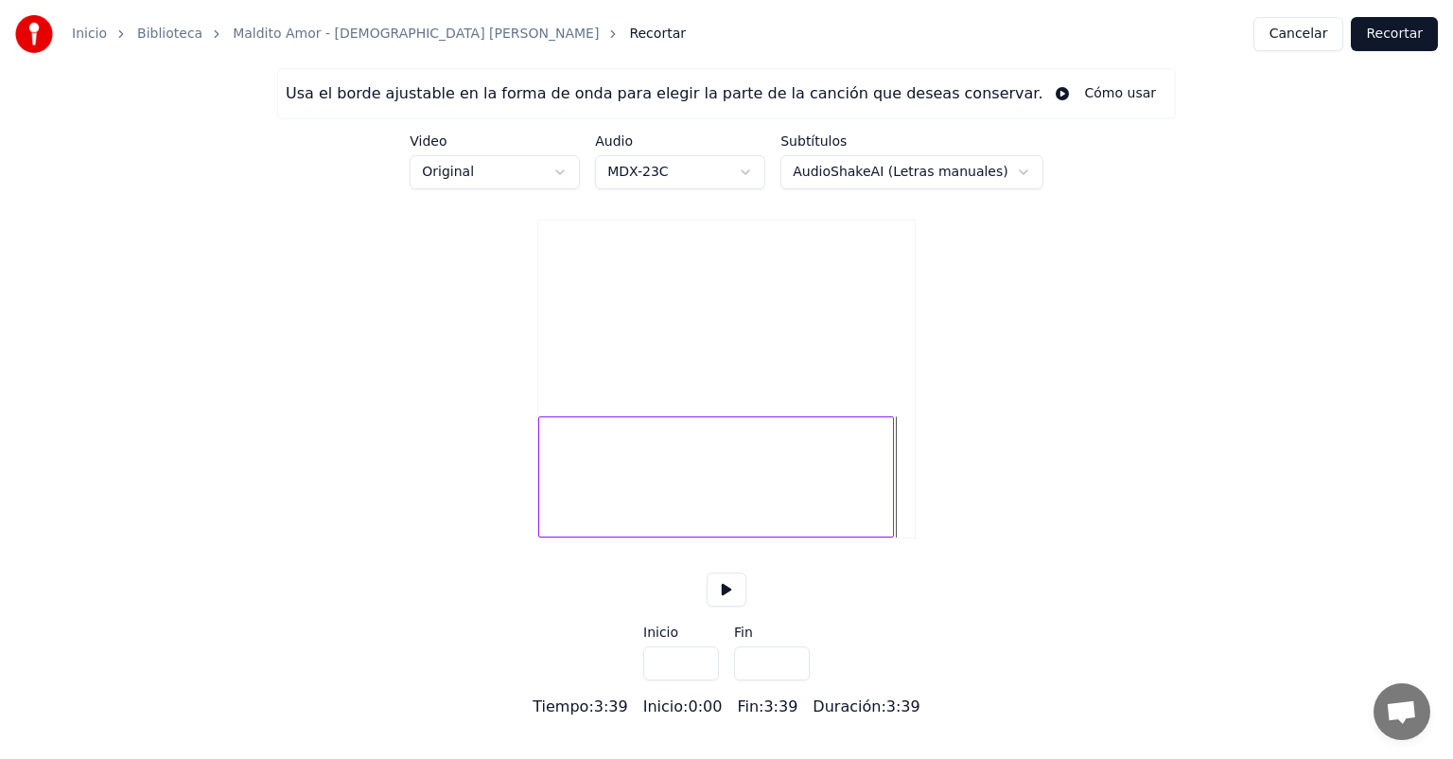
click at [891, 484] on div at bounding box center [890, 476] width 6 height 119
type input "*****"
click at [1404, 34] on button "Recortar" at bounding box center [1394, 34] width 87 height 34
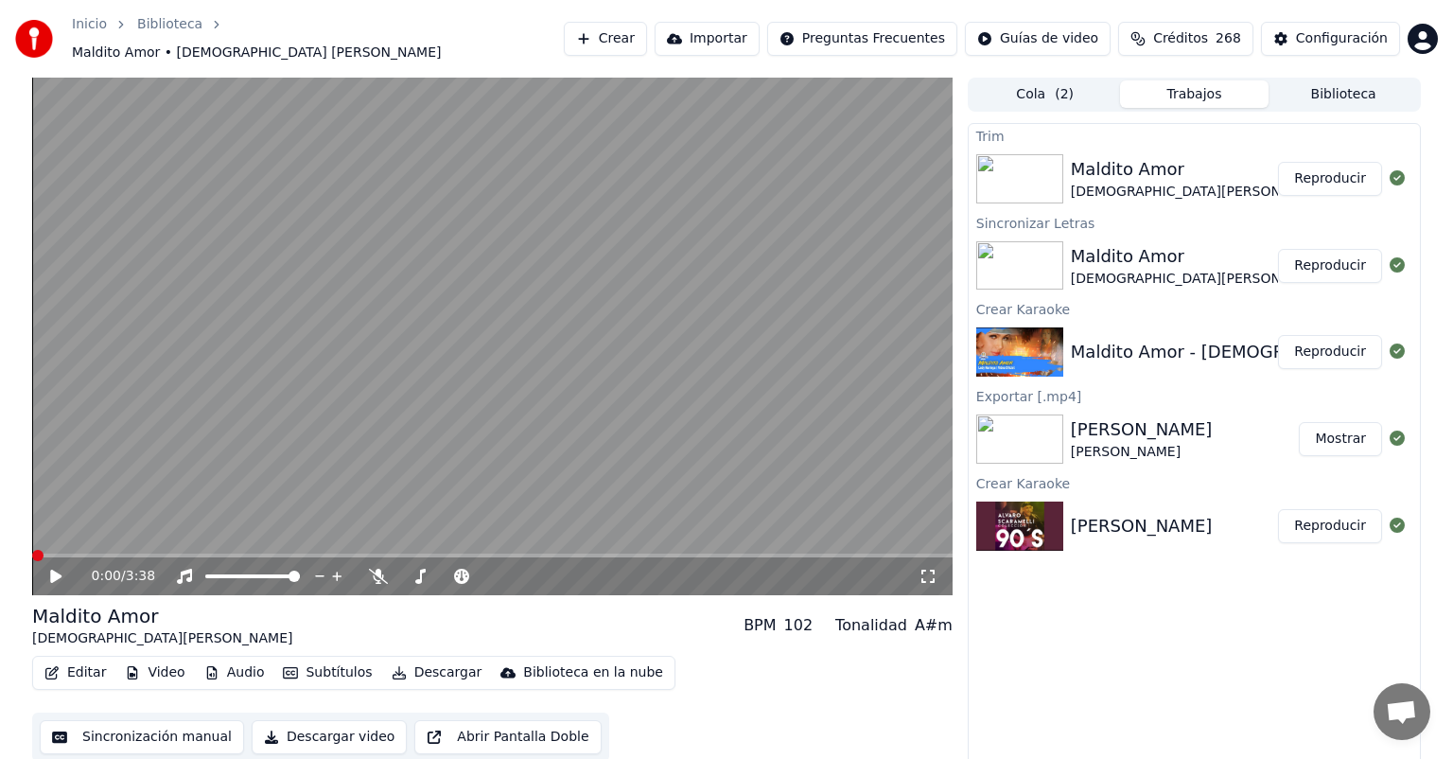
click at [55, 573] on icon at bounding box center [69, 576] width 44 height 15
click at [870, 550] on span at bounding box center [866, 555] width 11 height 11
click at [914, 550] on span at bounding box center [908, 555] width 11 height 11
click at [423, 672] on button "Descargar" at bounding box center [437, 672] width 106 height 26
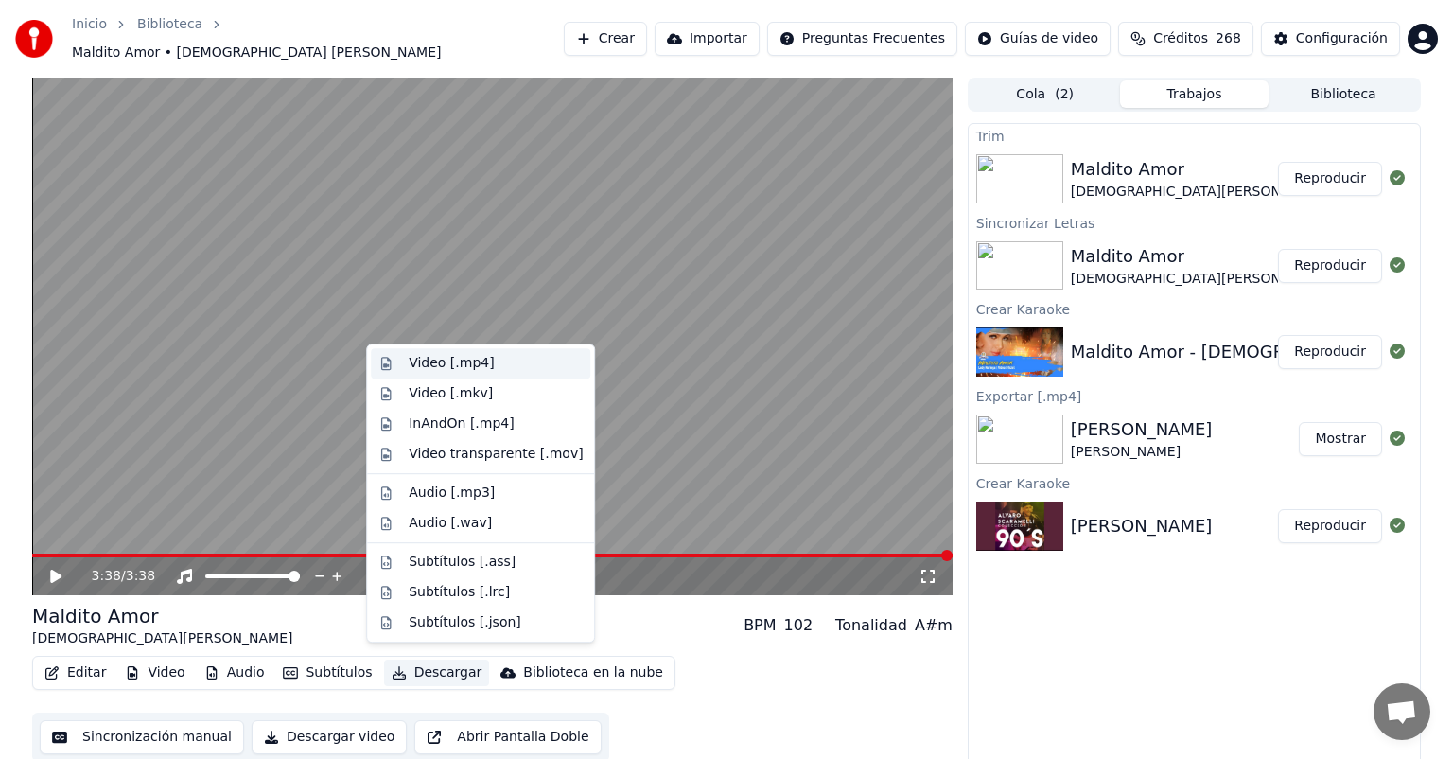
click at [466, 369] on div "Video [.mp4]" at bounding box center [451, 363] width 85 height 19
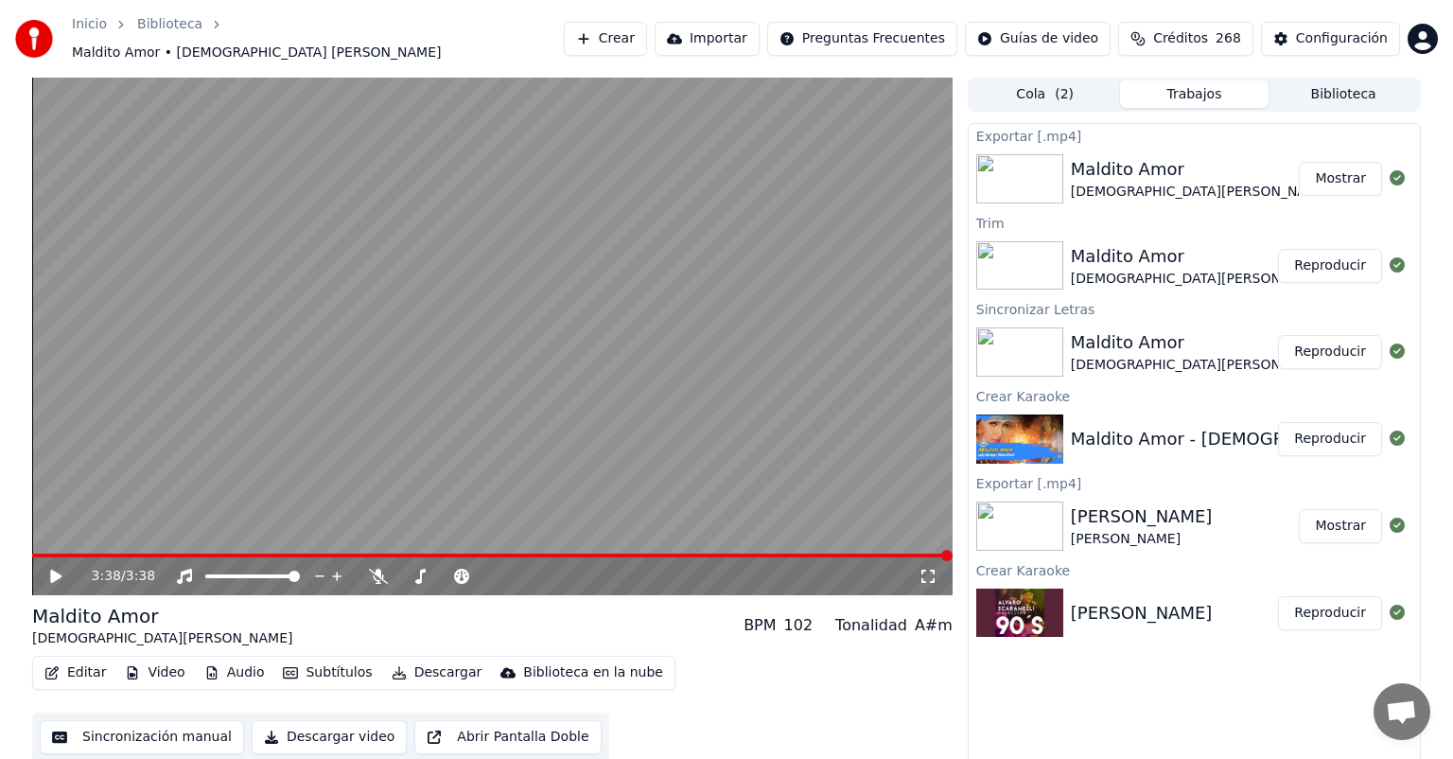
click at [620, 37] on button "Crear" at bounding box center [605, 39] width 83 height 34
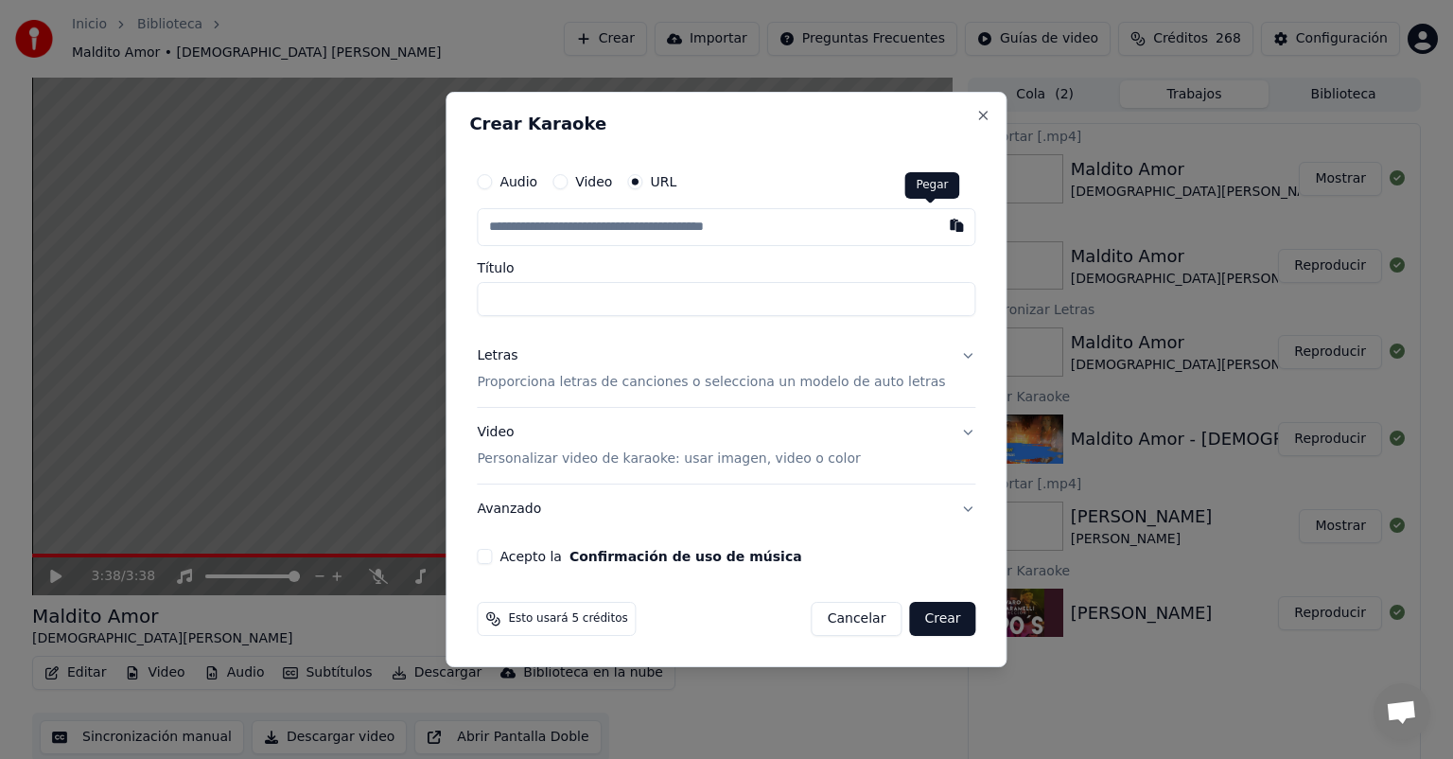
click at [939, 228] on button "button" at bounding box center [958, 225] width 38 height 34
type input "**********"
click at [640, 387] on p "Proporciona letras de canciones o selecciona un modelo de auto letras" at bounding box center [711, 382] width 468 height 19
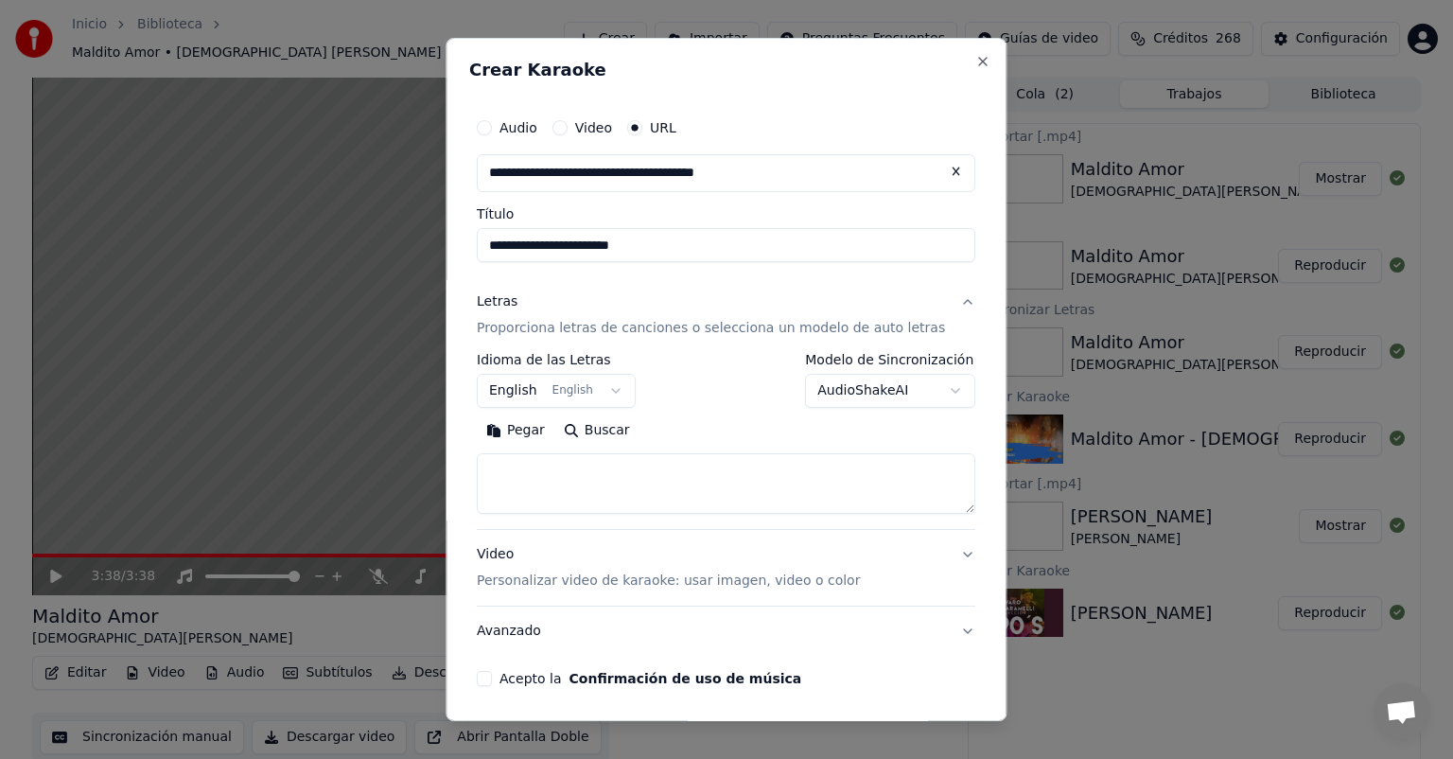
click at [528, 431] on button "Pegar" at bounding box center [516, 430] width 78 height 30
type textarea "**********"
click at [795, 475] on textarea "**********" at bounding box center [703, 483] width 453 height 61
click at [526, 437] on button "Pegar" at bounding box center [516, 430] width 78 height 30
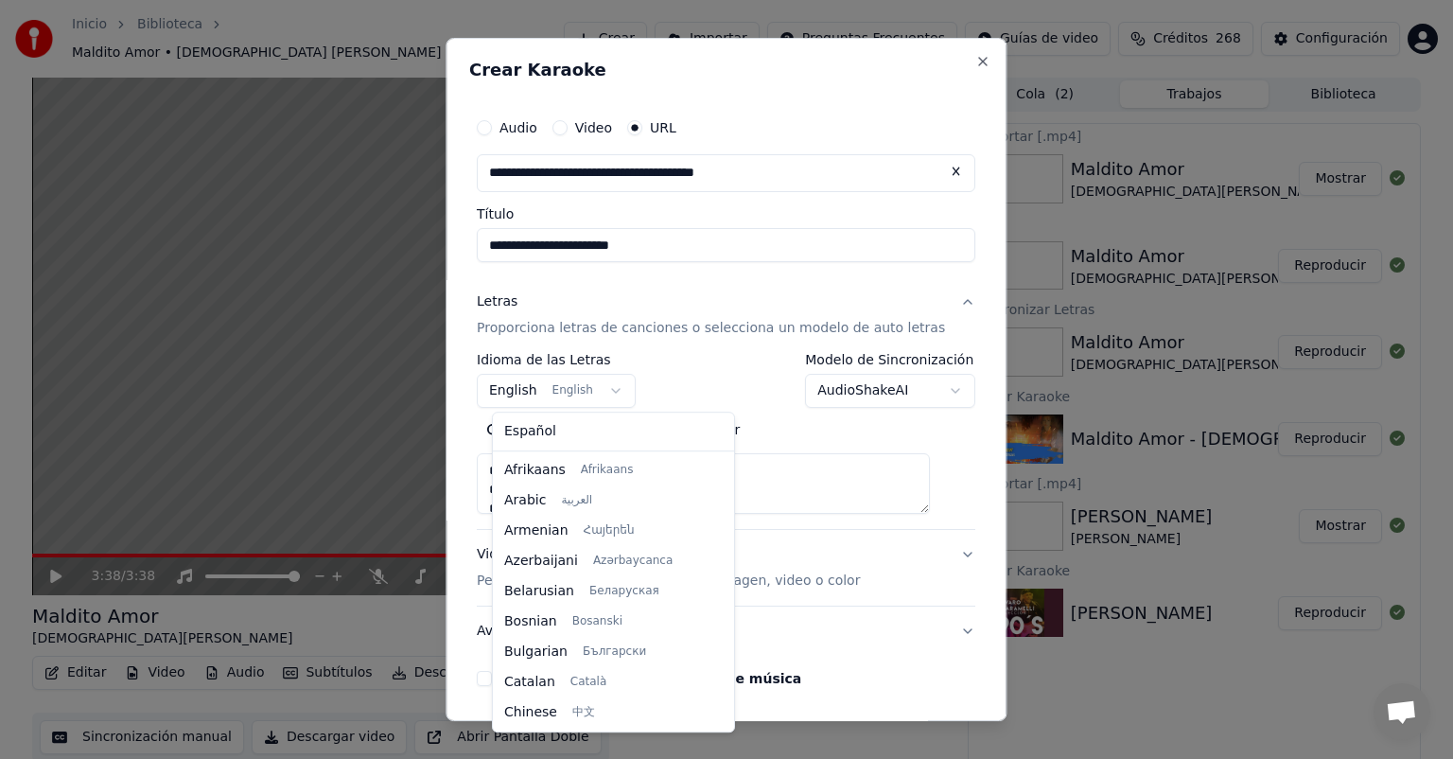
click at [535, 394] on body "**********" at bounding box center [726, 379] width 1453 height 759
type textarea "**********"
select select "**"
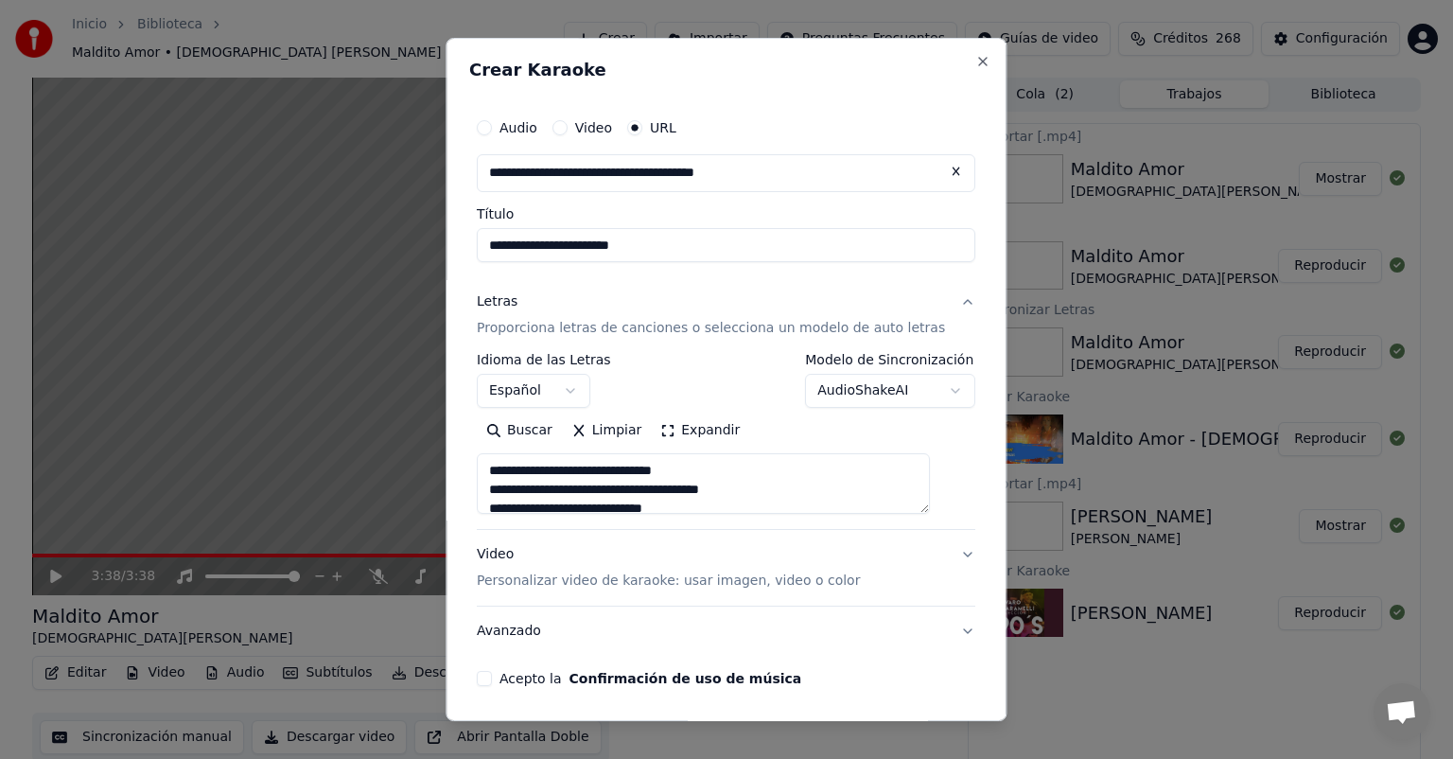
scroll to position [68, 0]
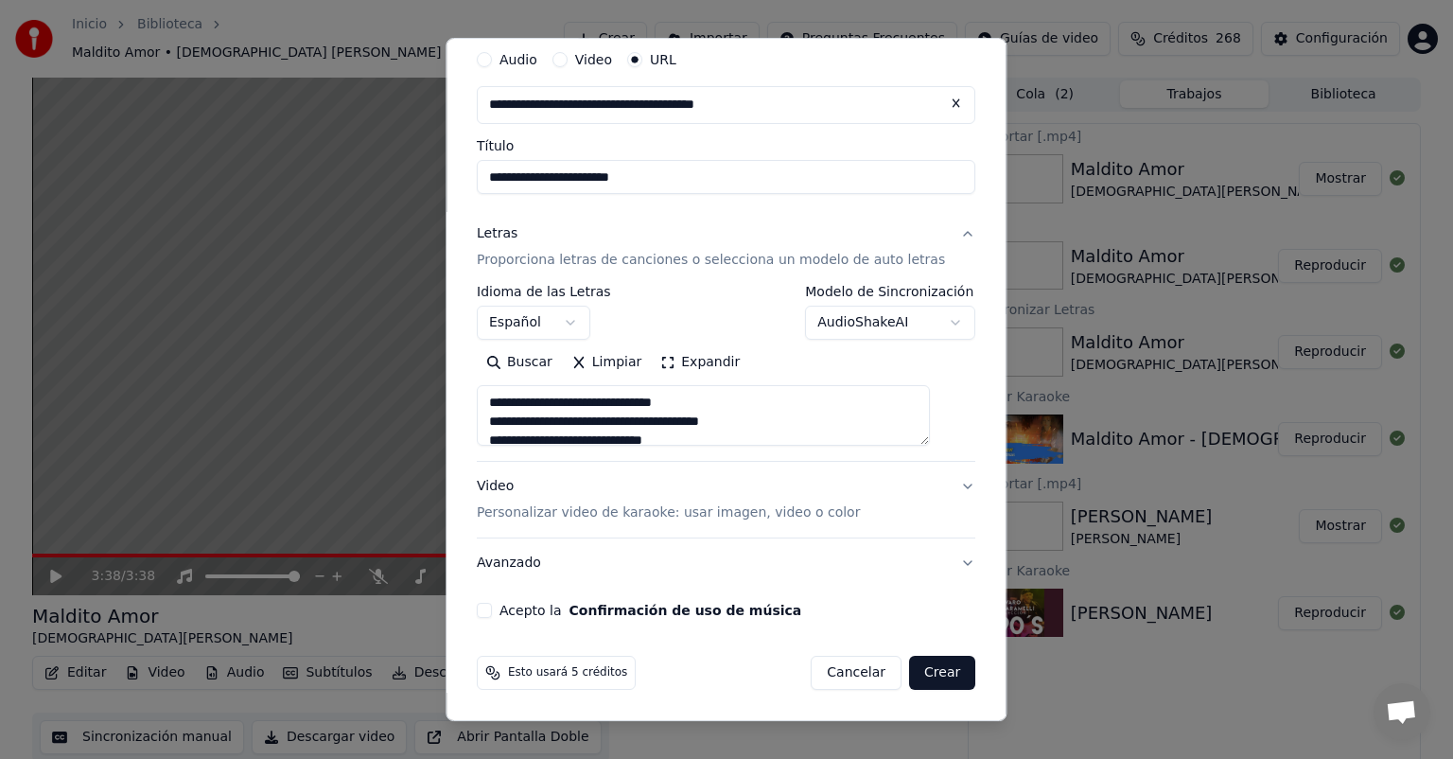
click at [492, 609] on button "Acepto la Confirmación de uso de música" at bounding box center [484, 610] width 15 height 15
click at [909, 668] on button "Crear" at bounding box center [942, 673] width 66 height 34
type textarea "**********"
